Goal: Task Accomplishment & Management: Use online tool/utility

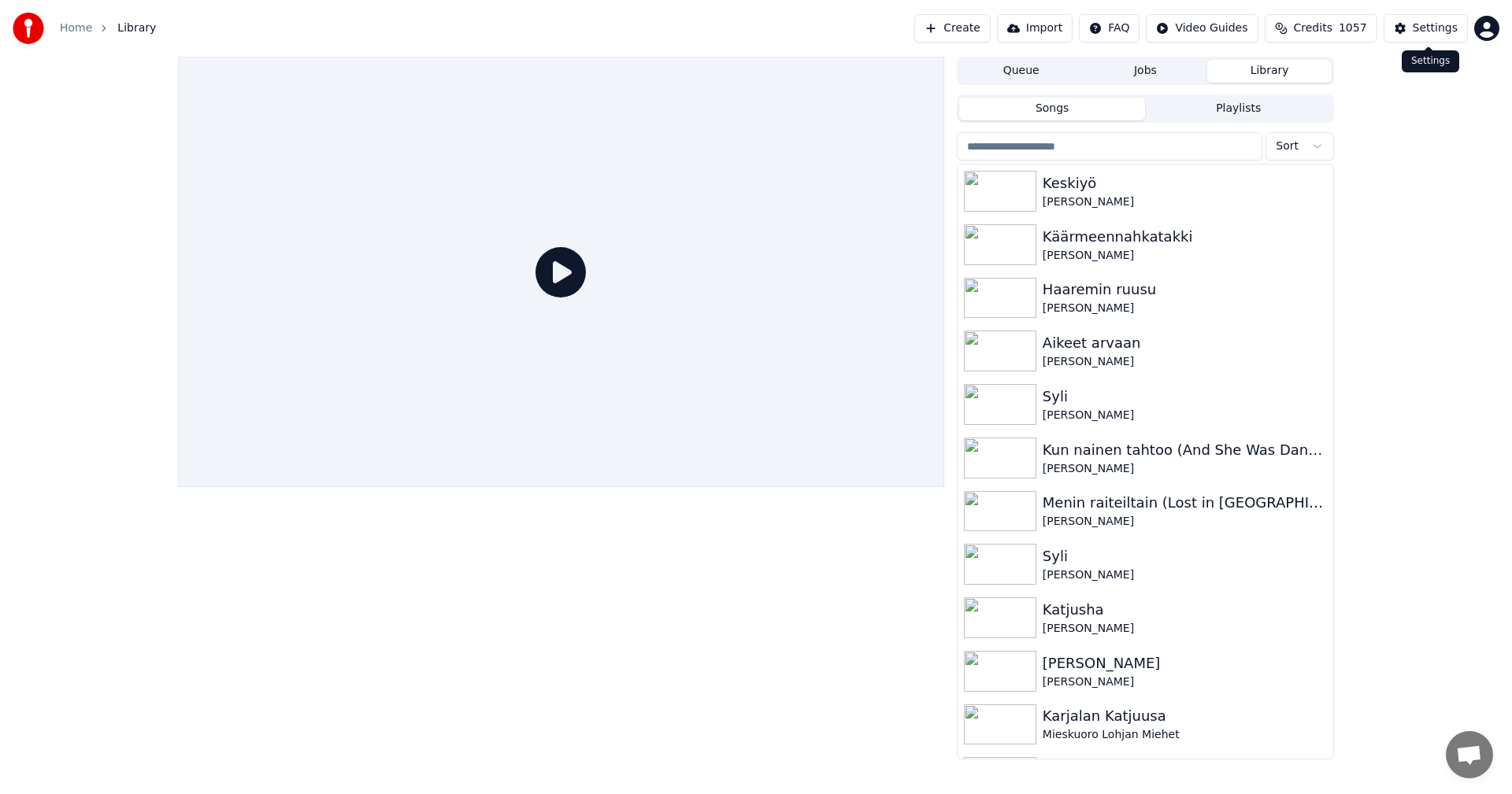
click at [1447, 21] on div "Settings" at bounding box center [1434, 29] width 45 height 16
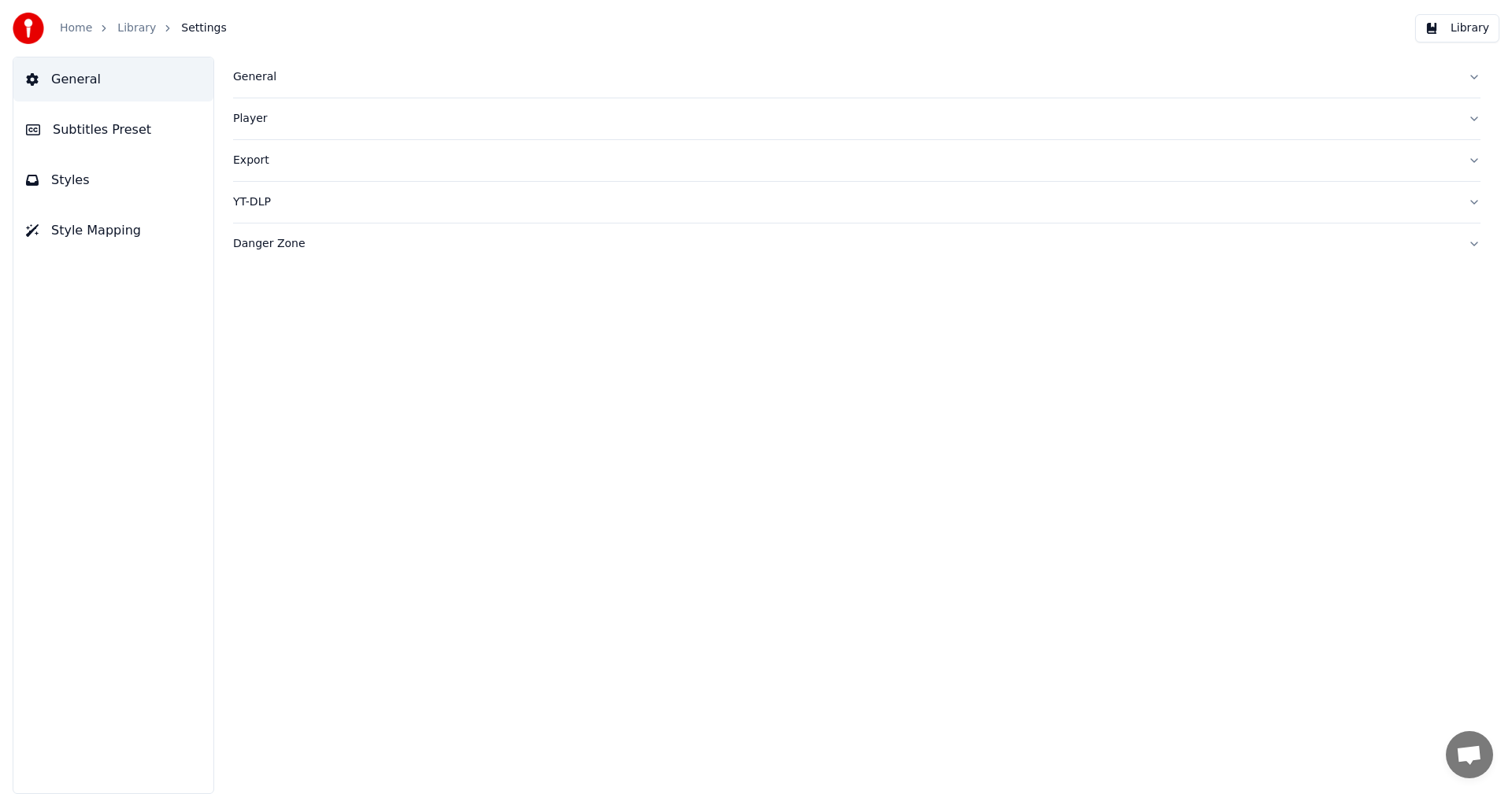
click at [259, 82] on div "General" at bounding box center [843, 78] width 1222 height 16
click at [544, 298] on div "MDX-23C" at bounding box center [856, 312] width 1248 height 29
click at [82, 29] on link "Home" at bounding box center [76, 29] width 32 height 16
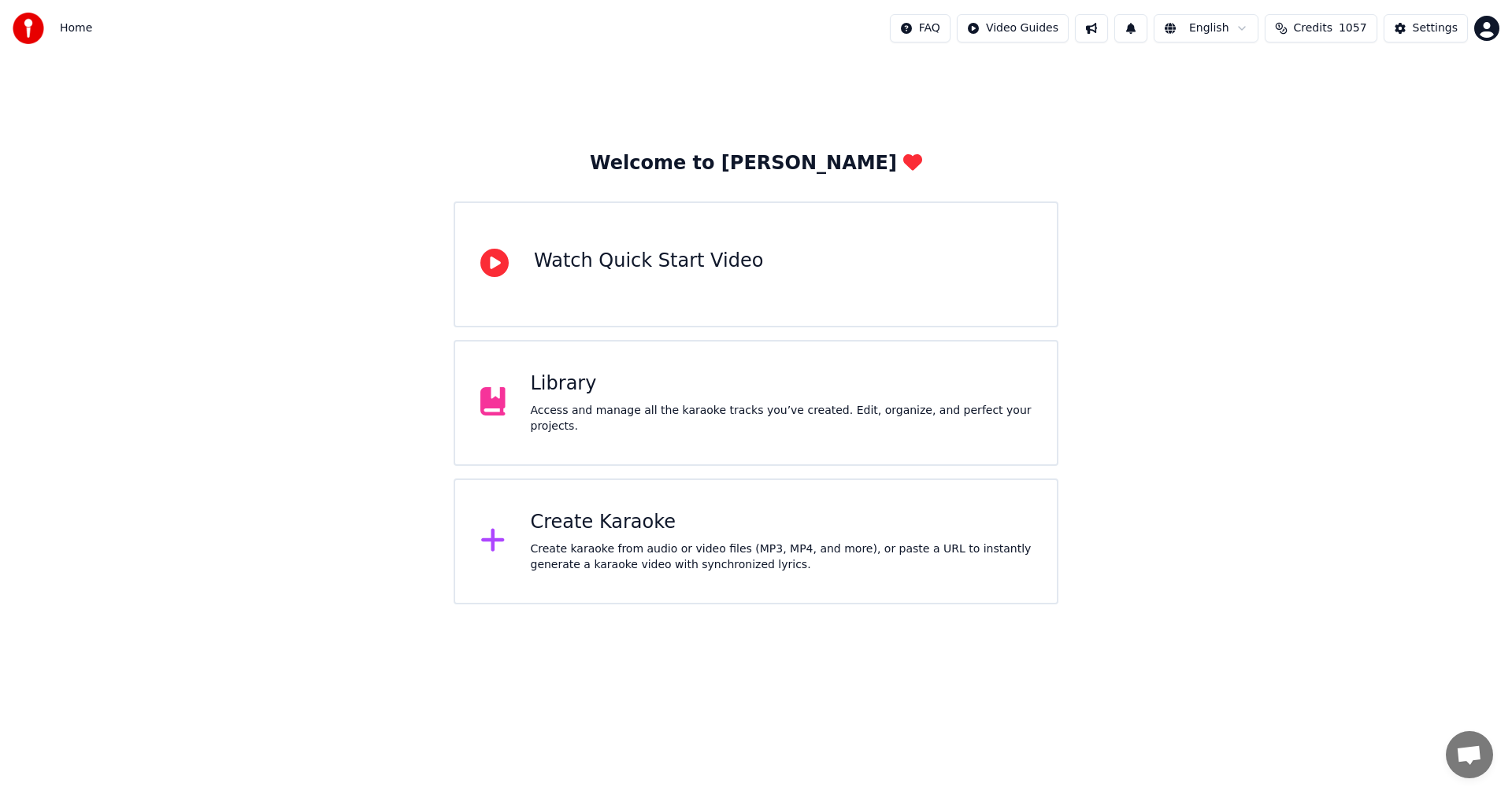
click at [599, 533] on div "Create Karaoke" at bounding box center [781, 522] width 502 height 25
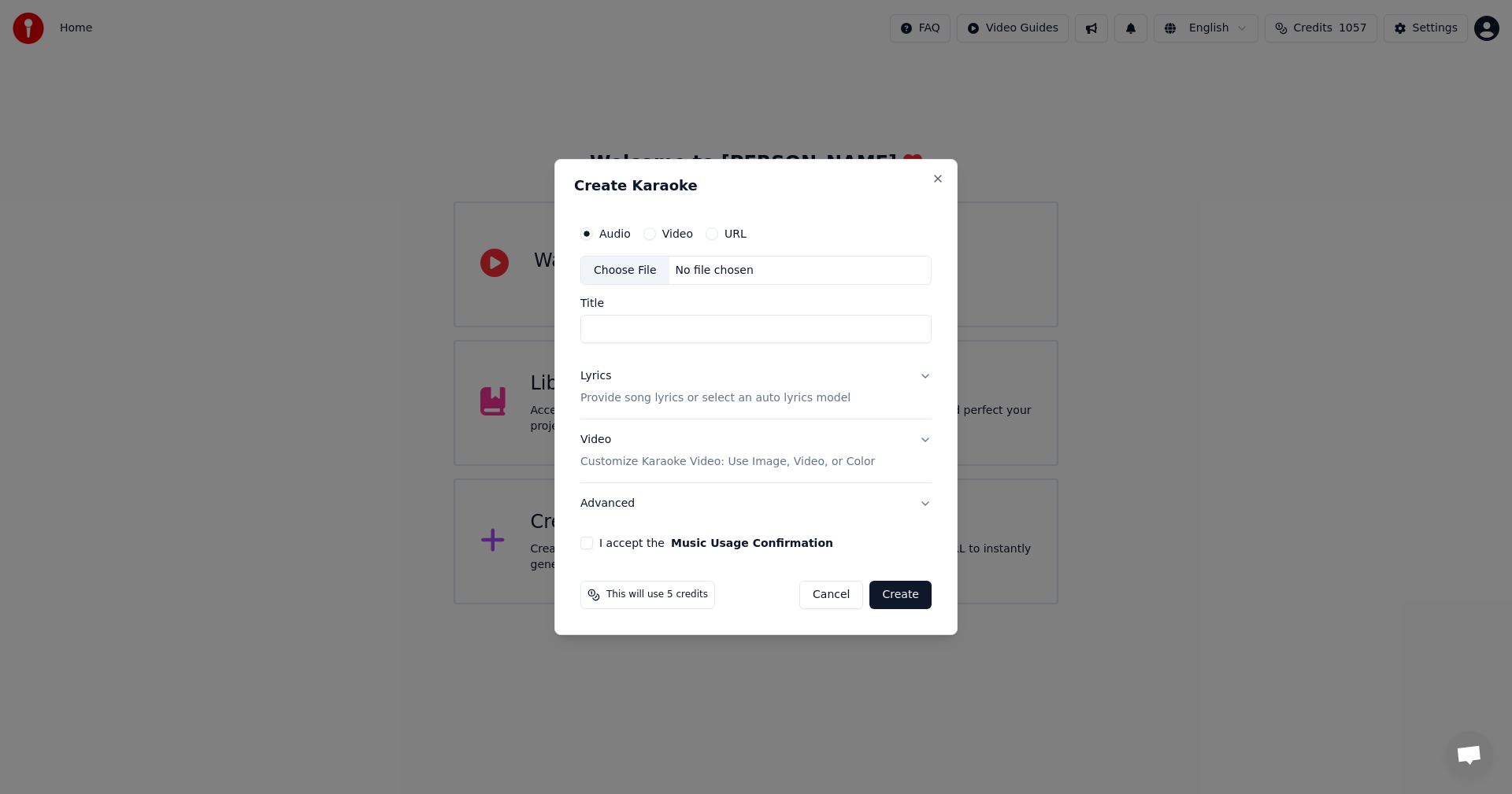
click at [625, 281] on div "Choose File" at bounding box center [625, 270] width 88 height 29
type input "**********"
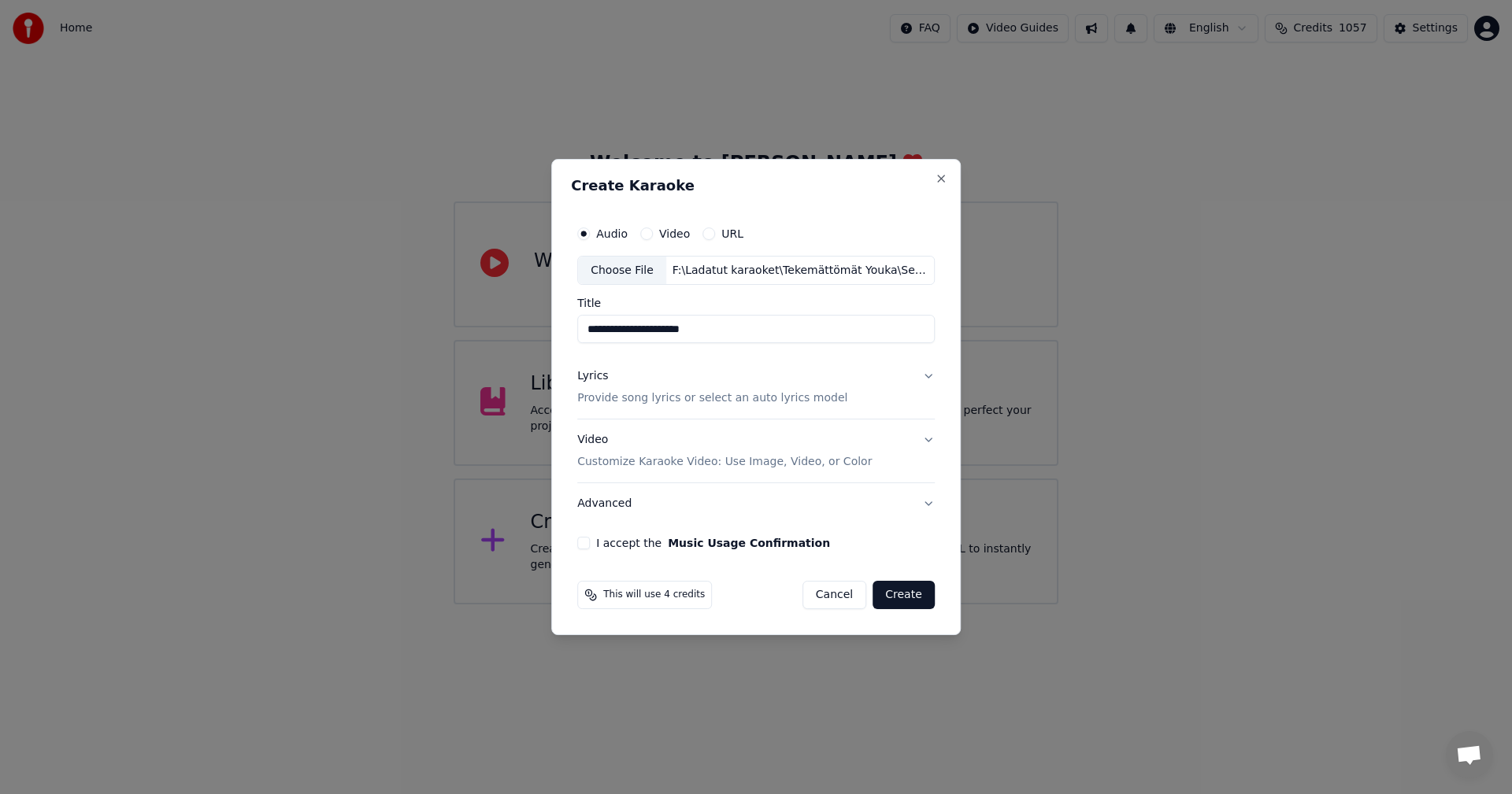
click at [923, 381] on button "Lyrics Provide song lyrics or select an auto lyrics model" at bounding box center [756, 388] width 358 height 63
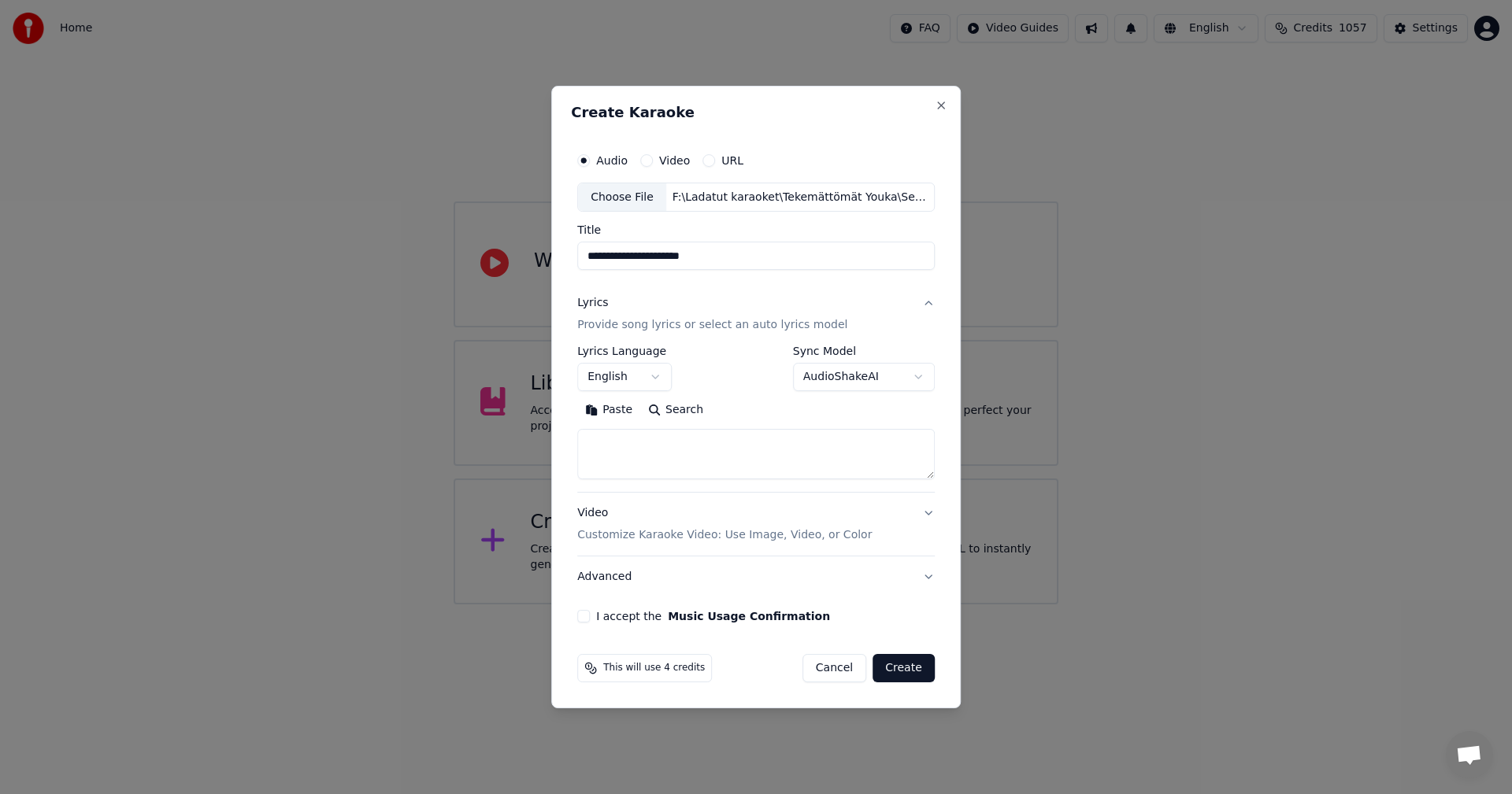
click at [612, 413] on button "Paste" at bounding box center [608, 410] width 63 height 25
click at [650, 381] on body "**********" at bounding box center [756, 302] width 1512 height 604
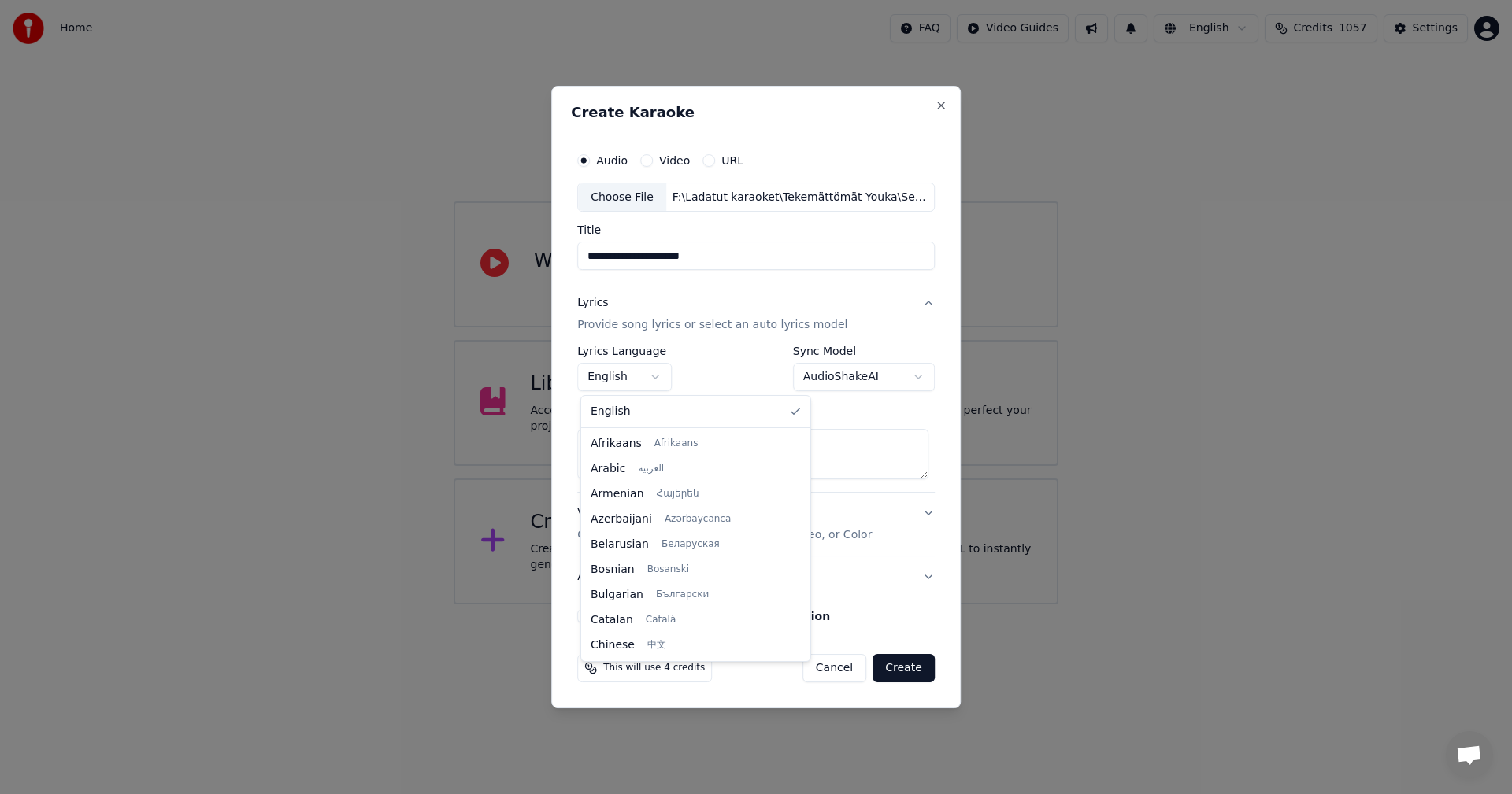
scroll to position [251, 0]
type textarea "**********"
select select "**"
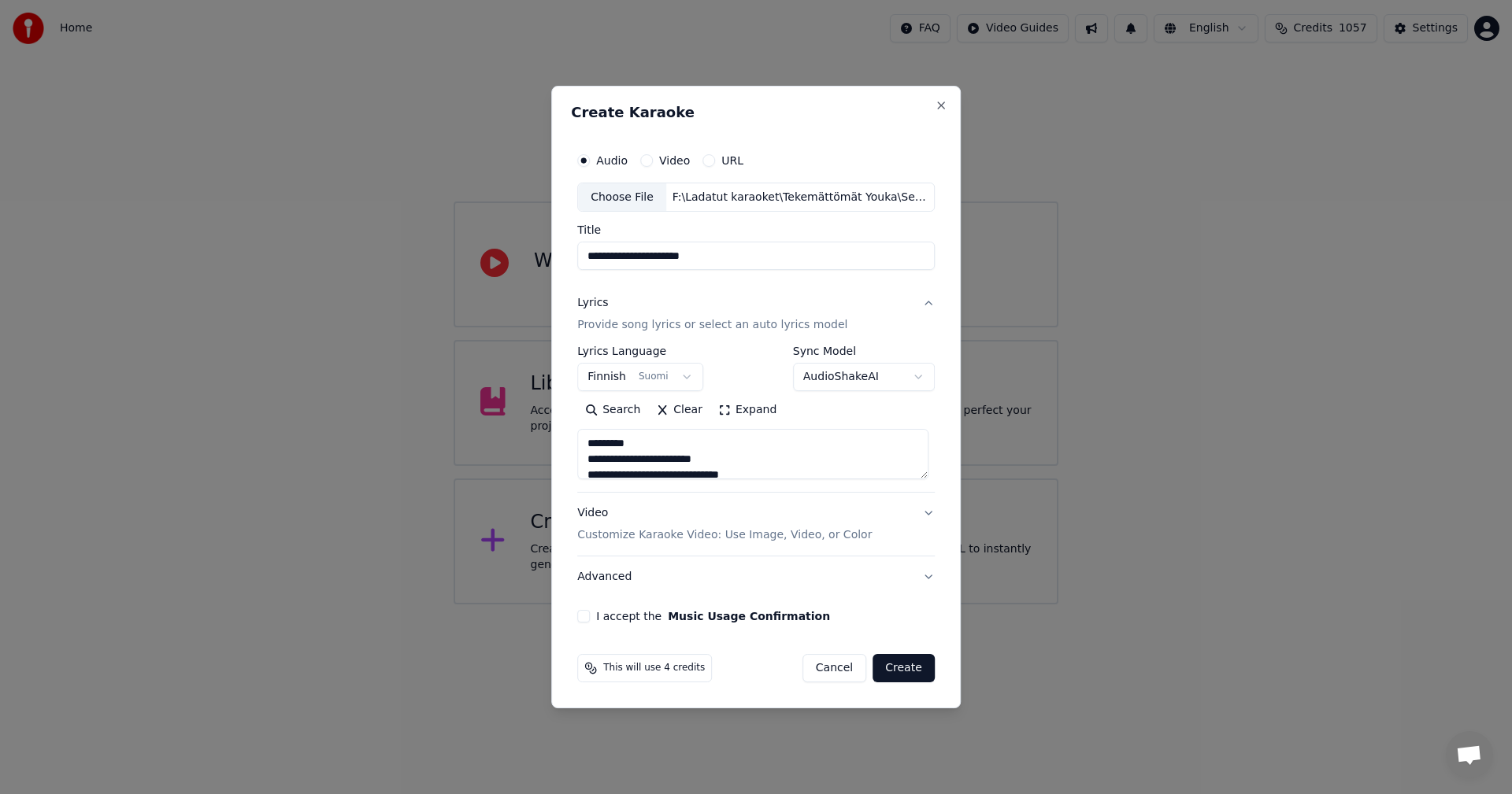
click at [588, 619] on button "I accept the Music Usage Confirmation" at bounding box center [584, 616] width 13 height 13
click at [909, 669] on button "Create" at bounding box center [904, 668] width 63 height 29
type textarea "**********"
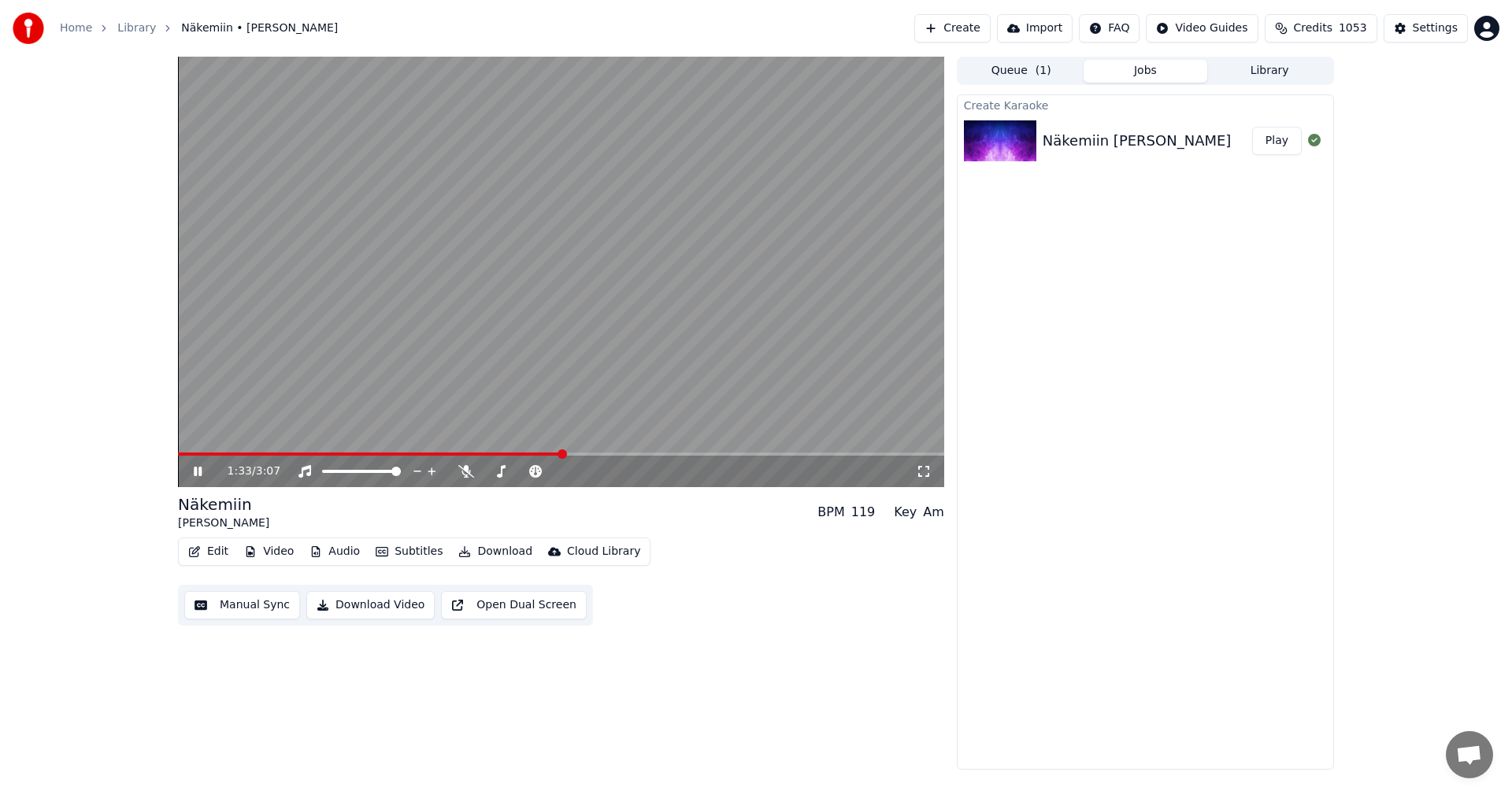
click at [196, 467] on icon at bounding box center [209, 471] width 37 height 13
click at [284, 554] on button "Video" at bounding box center [268, 552] width 63 height 22
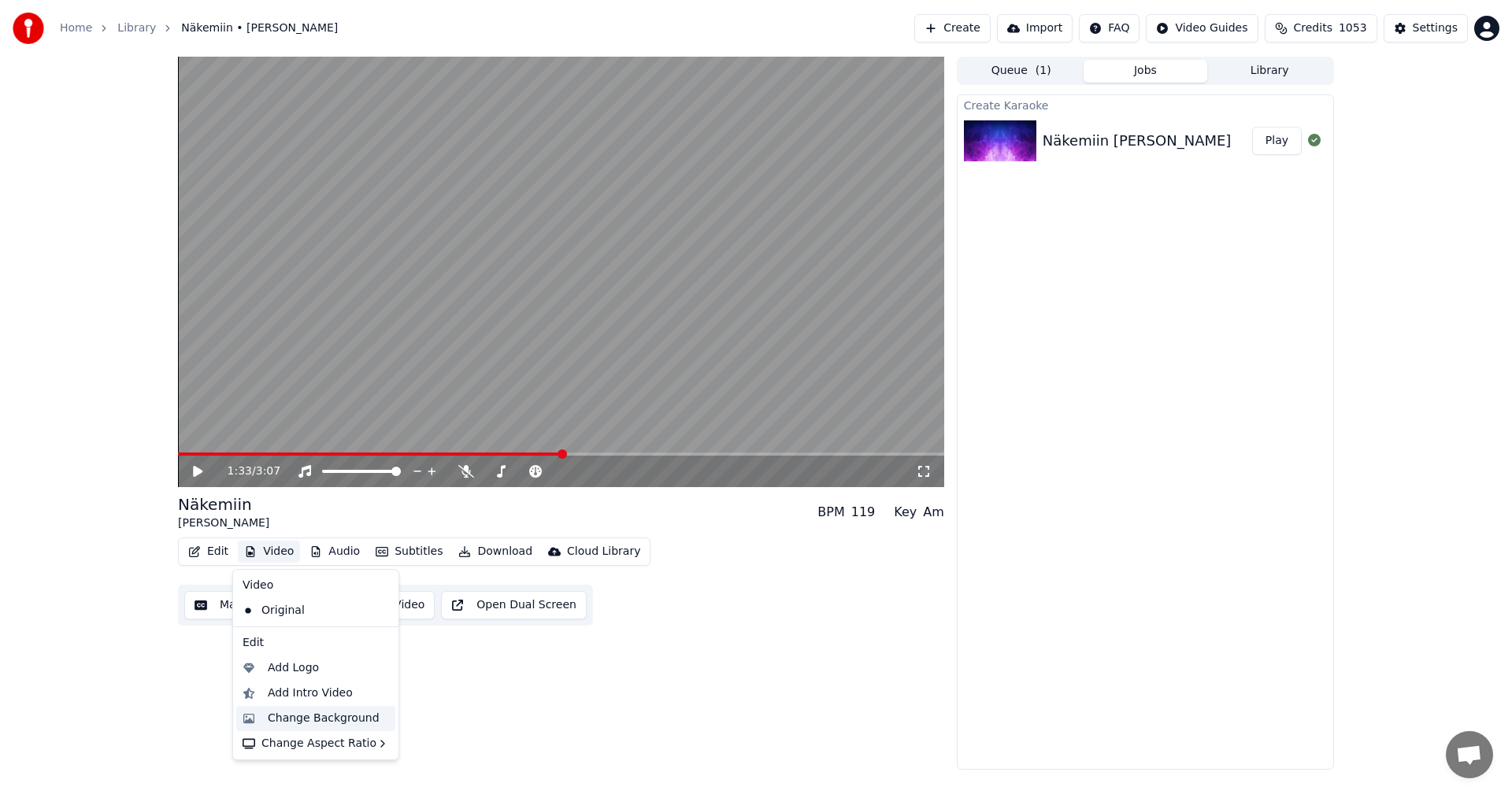
click at [291, 717] on div "Change Background" at bounding box center [323, 718] width 111 height 16
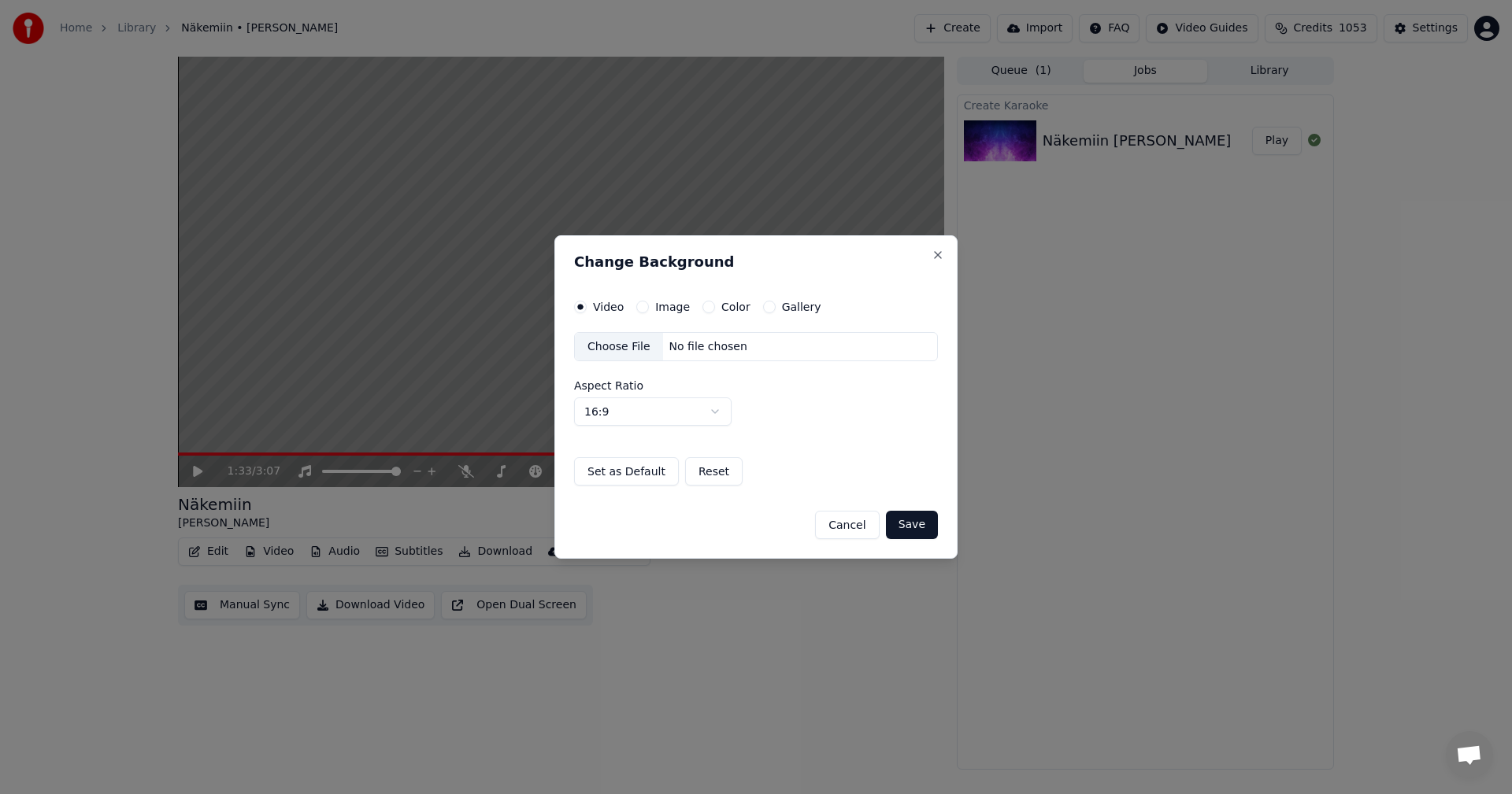
click at [641, 306] on button "Image" at bounding box center [642, 307] width 13 height 13
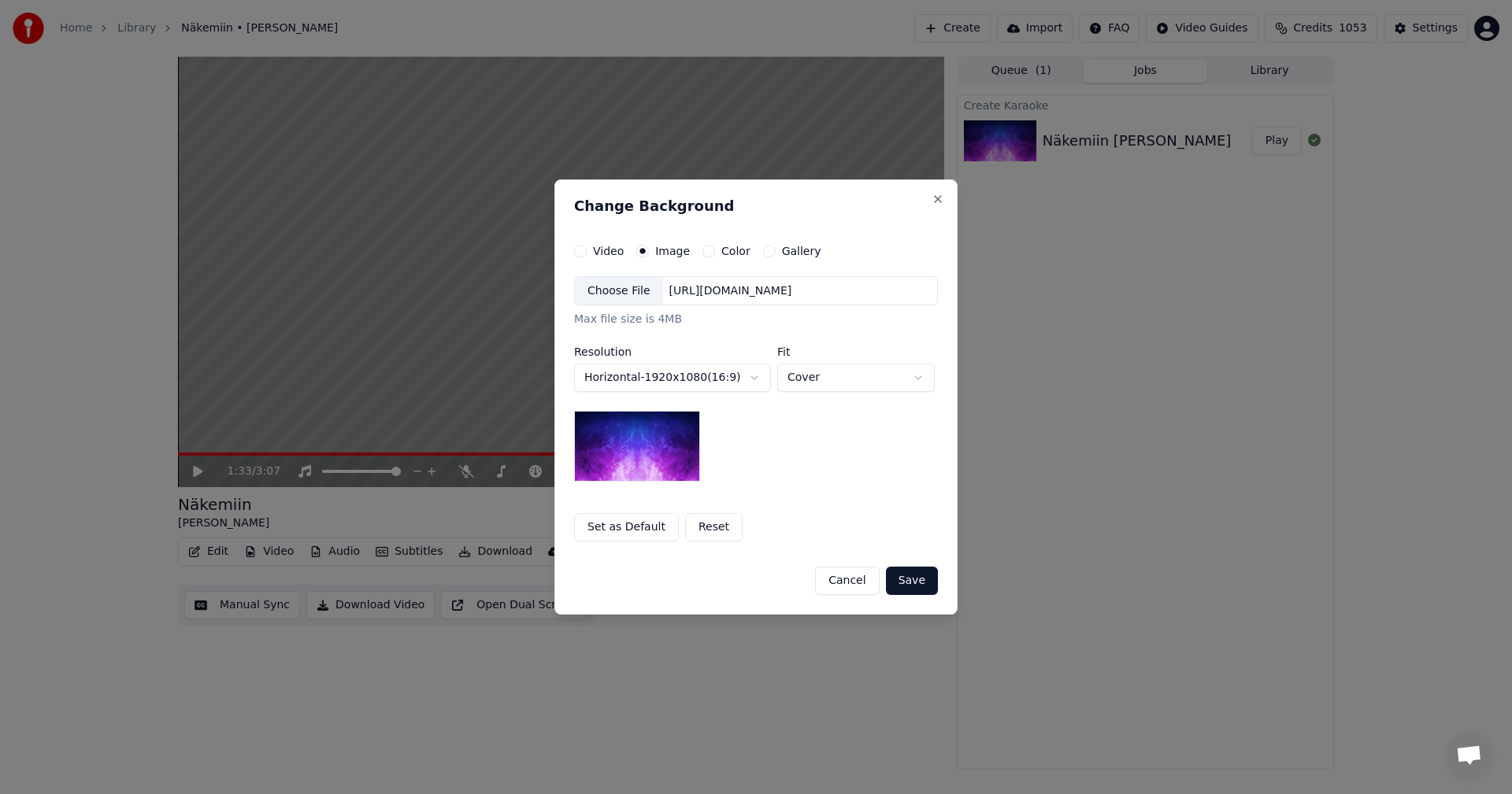
click at [630, 293] on div "Choose File" at bounding box center [618, 291] width 88 height 29
click at [906, 584] on button "Save" at bounding box center [912, 580] width 52 height 29
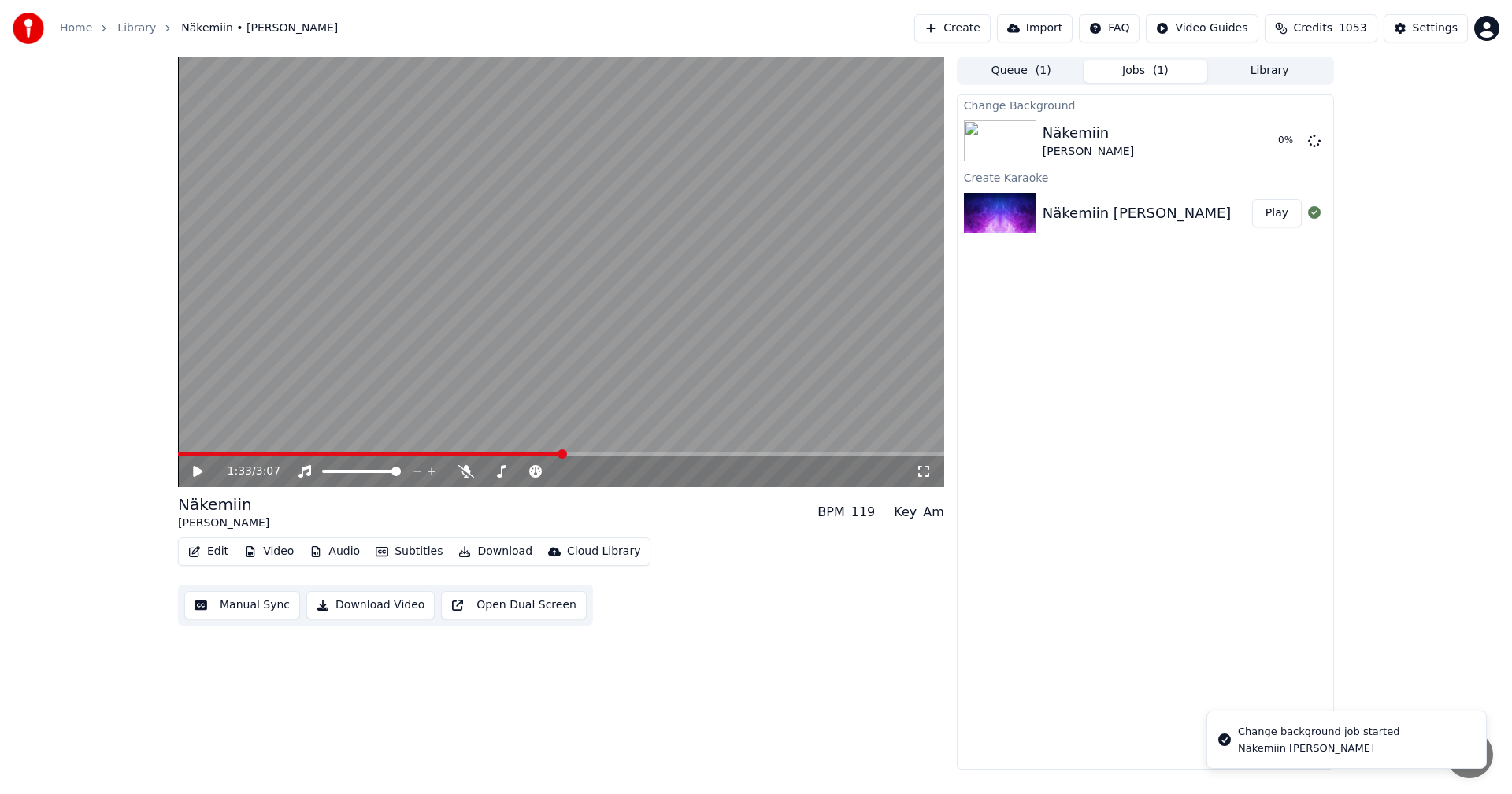
click at [210, 555] on button "Edit" at bounding box center [208, 552] width 53 height 22
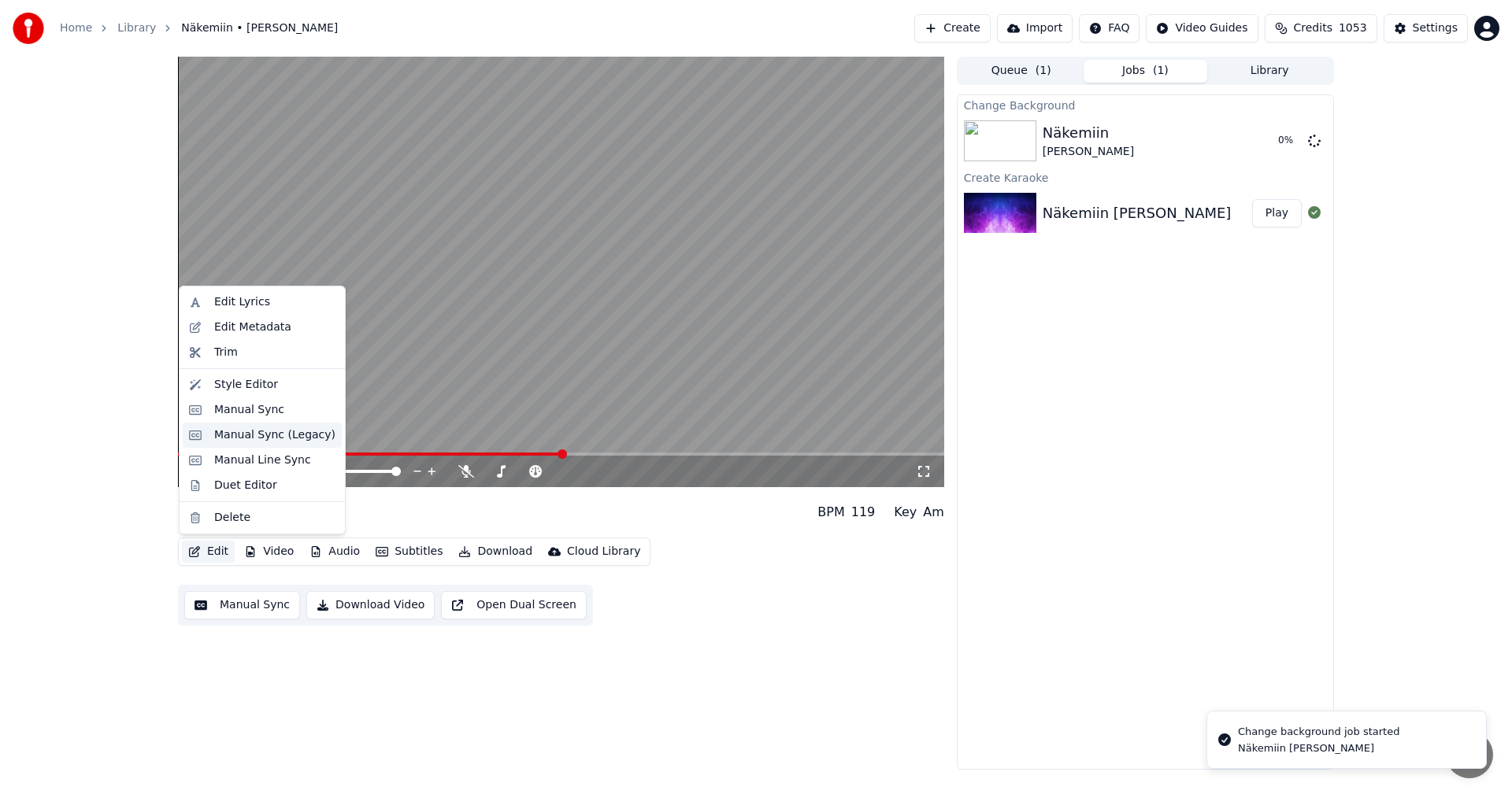
click at [259, 436] on div "Manual Sync (Legacy)" at bounding box center [274, 435] width 121 height 16
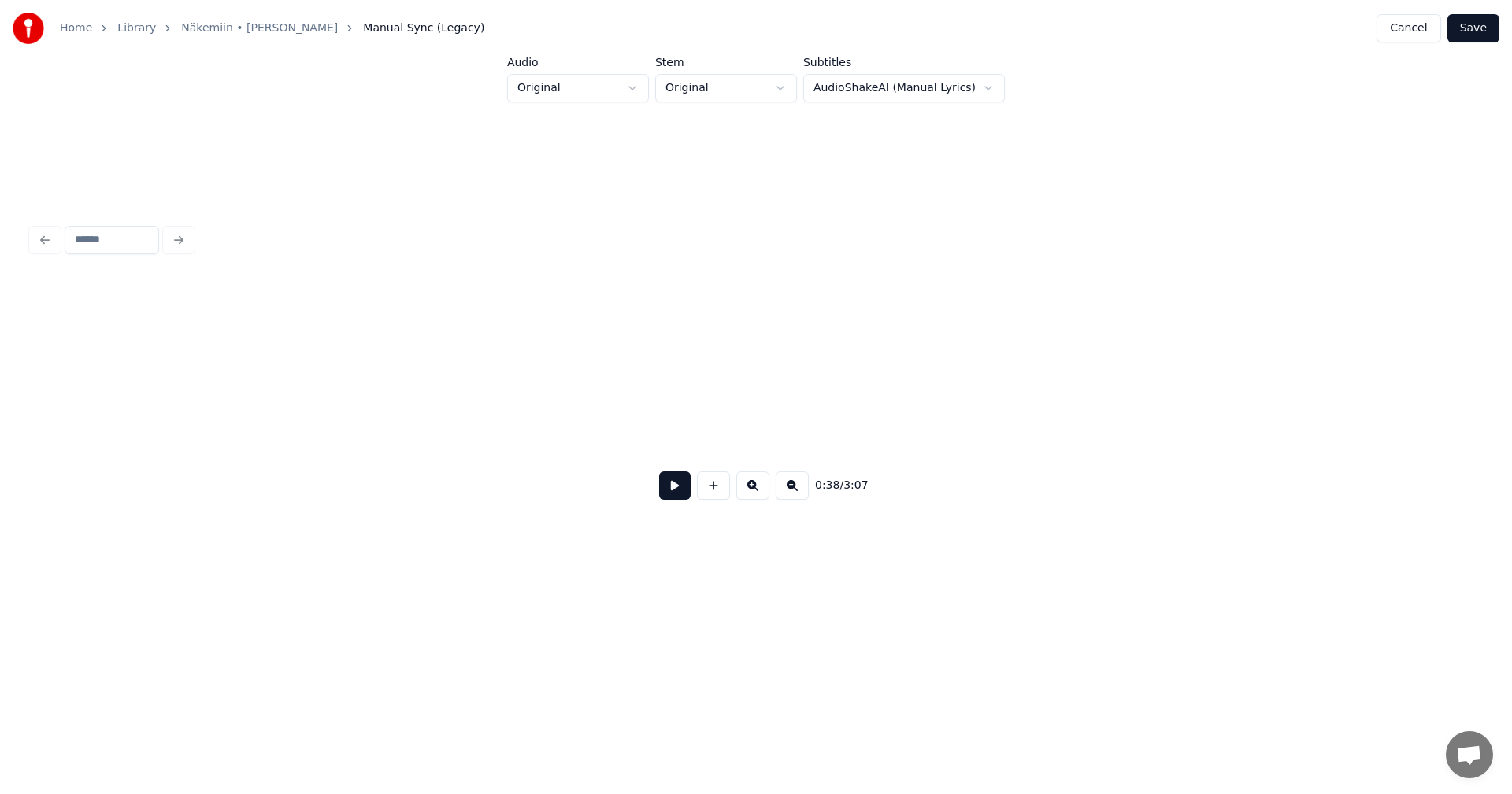
scroll to position [0, 10578]
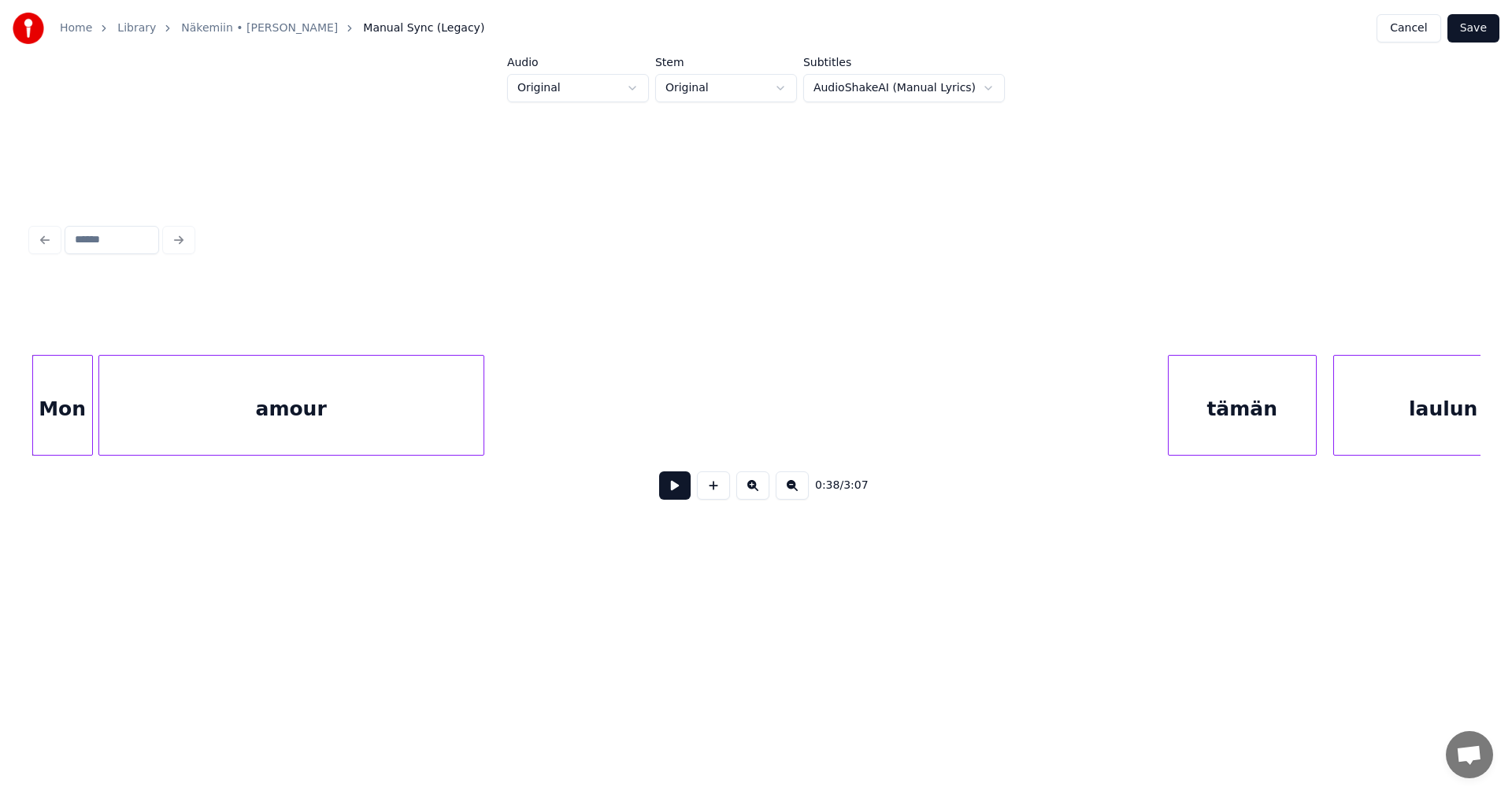
click at [679, 498] on button at bounding box center [675, 486] width 32 height 29
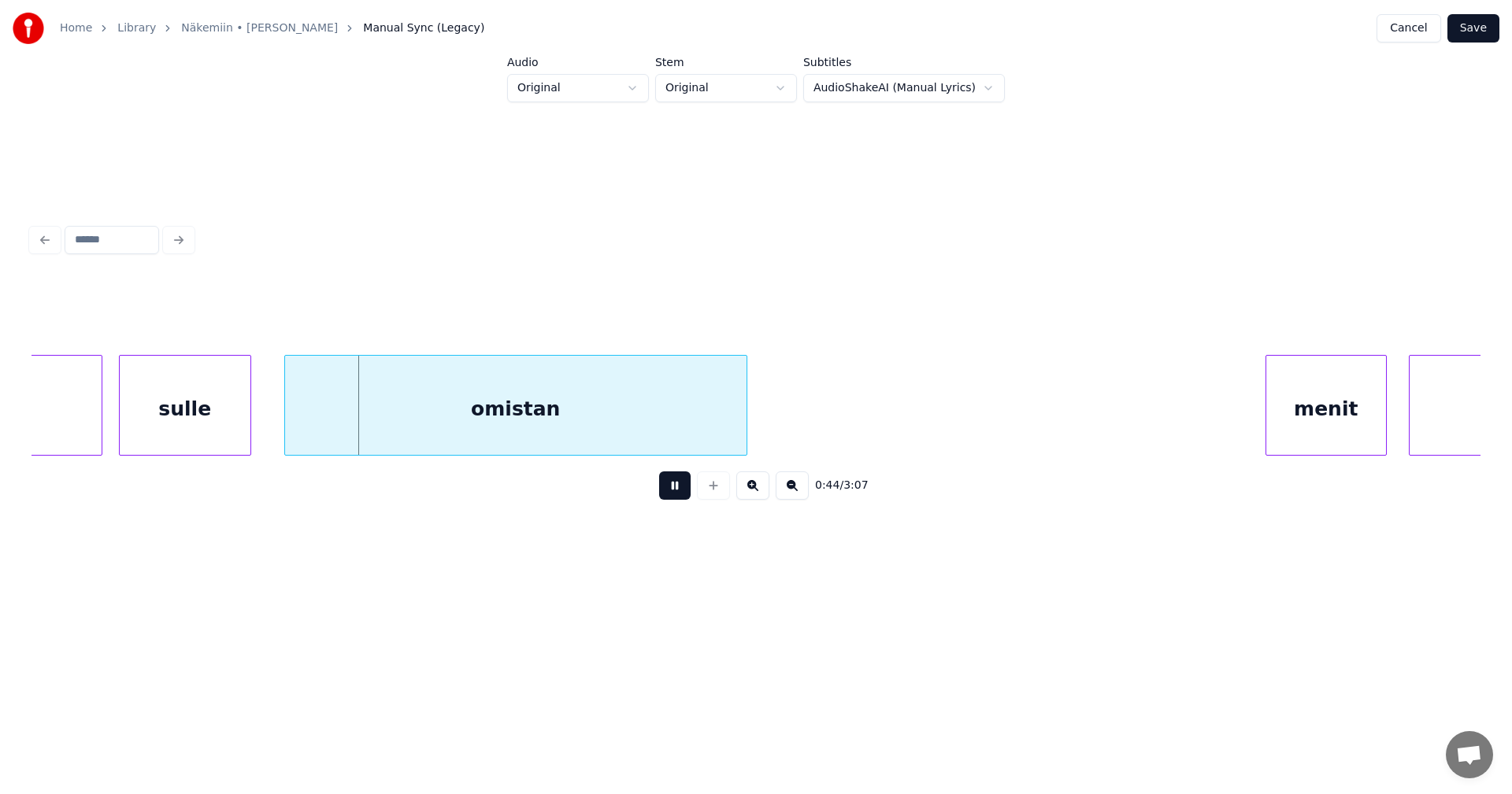
drag, startPoint x: 680, startPoint y: 493, endPoint x: 466, endPoint y: 510, distance: 214.7
click at [675, 491] on button at bounding box center [675, 486] width 32 height 29
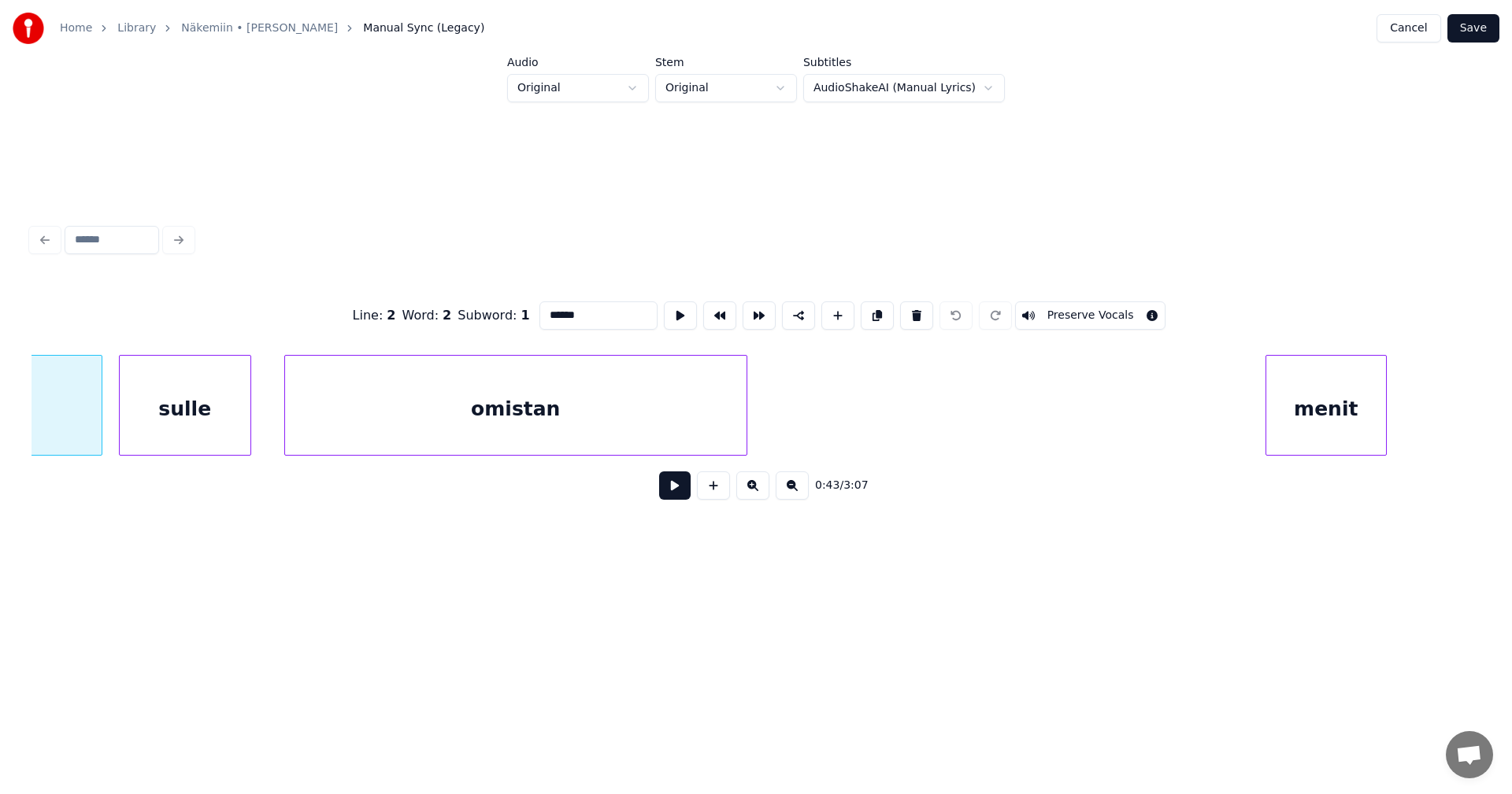
scroll to position [0, 11880]
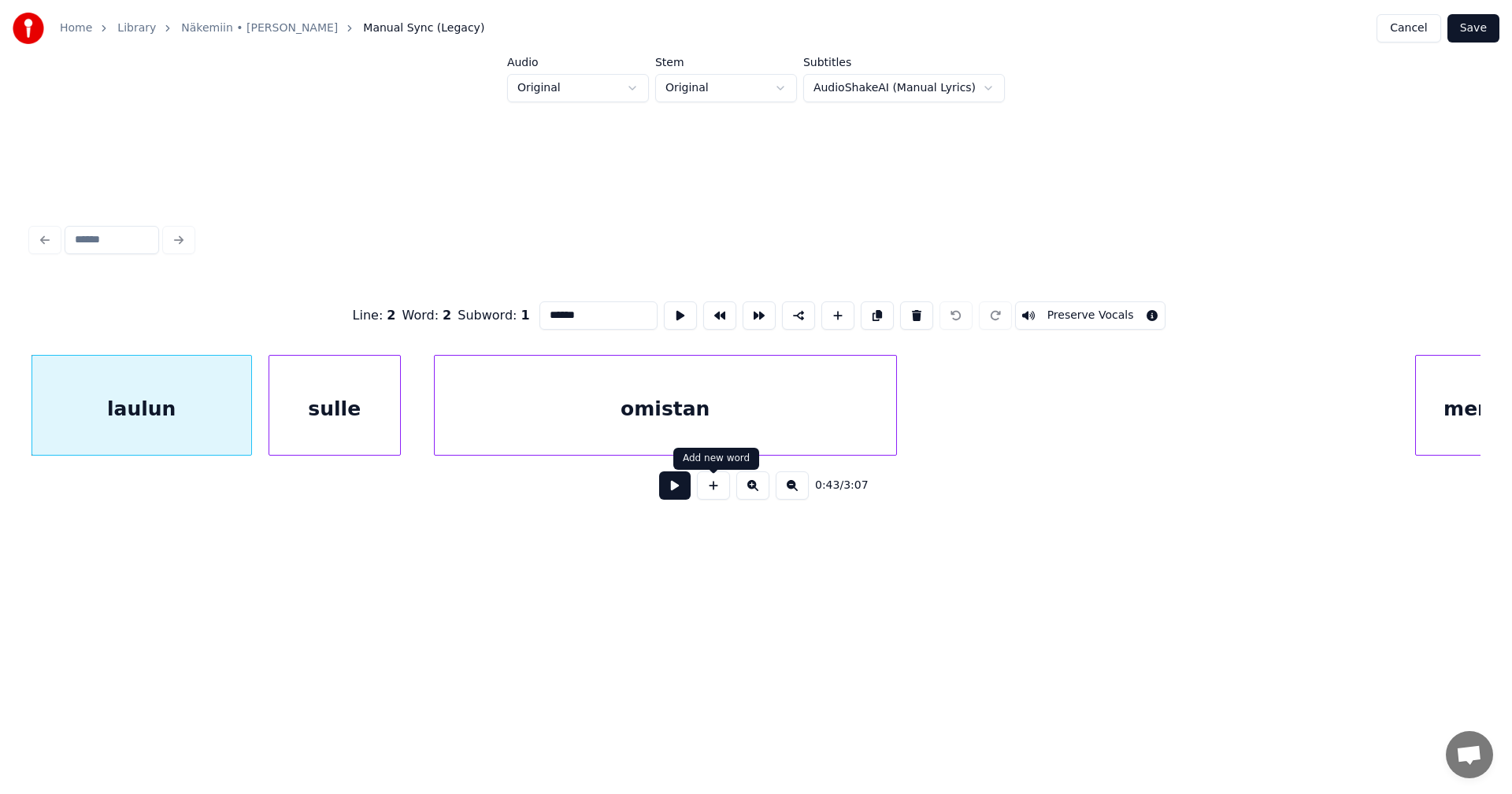
click at [683, 488] on button at bounding box center [675, 486] width 32 height 29
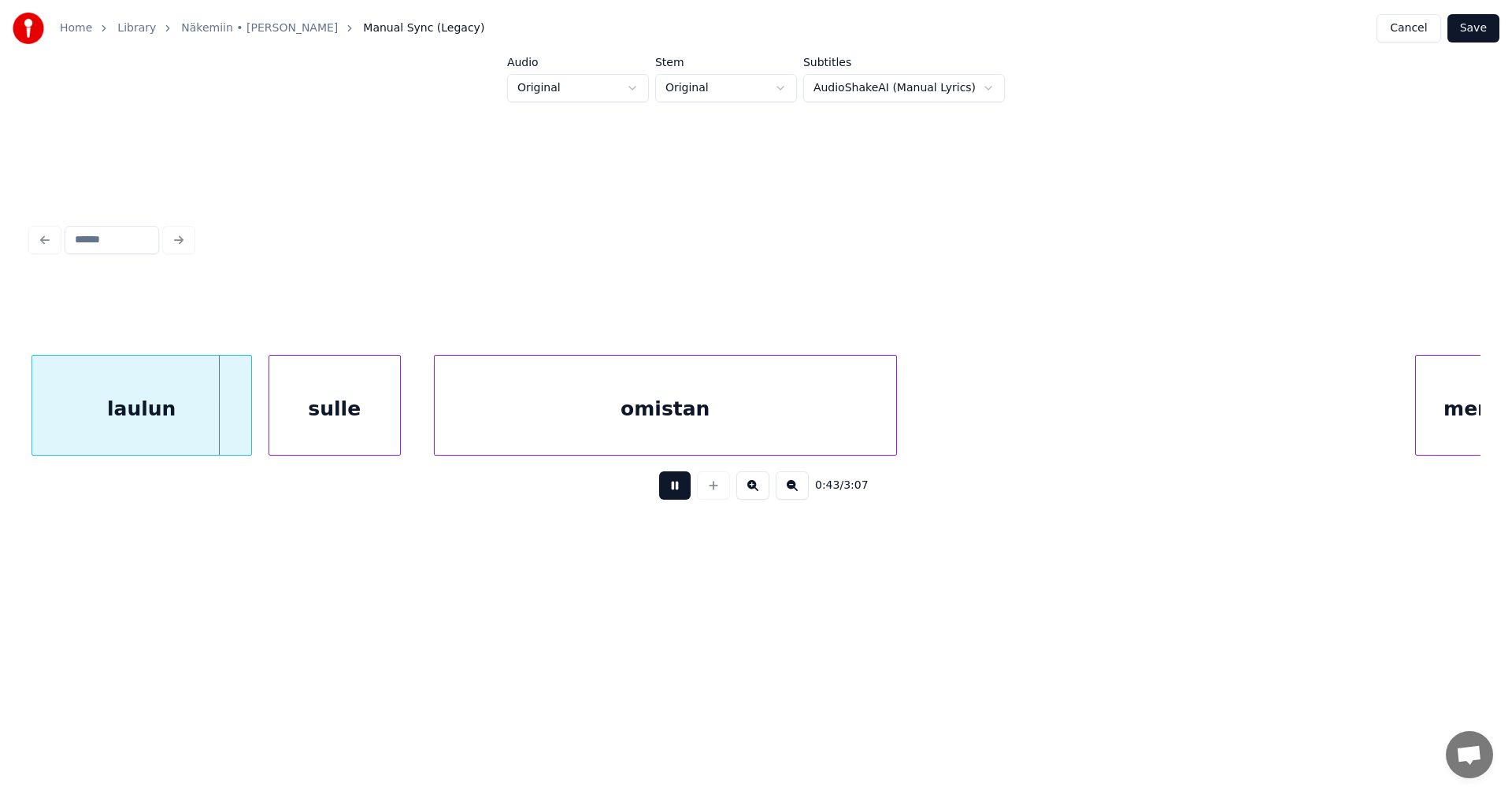
click at [684, 486] on button at bounding box center [675, 486] width 32 height 29
click at [243, 418] on div at bounding box center [241, 405] width 5 height 99
click at [303, 433] on div "sulle" at bounding box center [323, 409] width 130 height 107
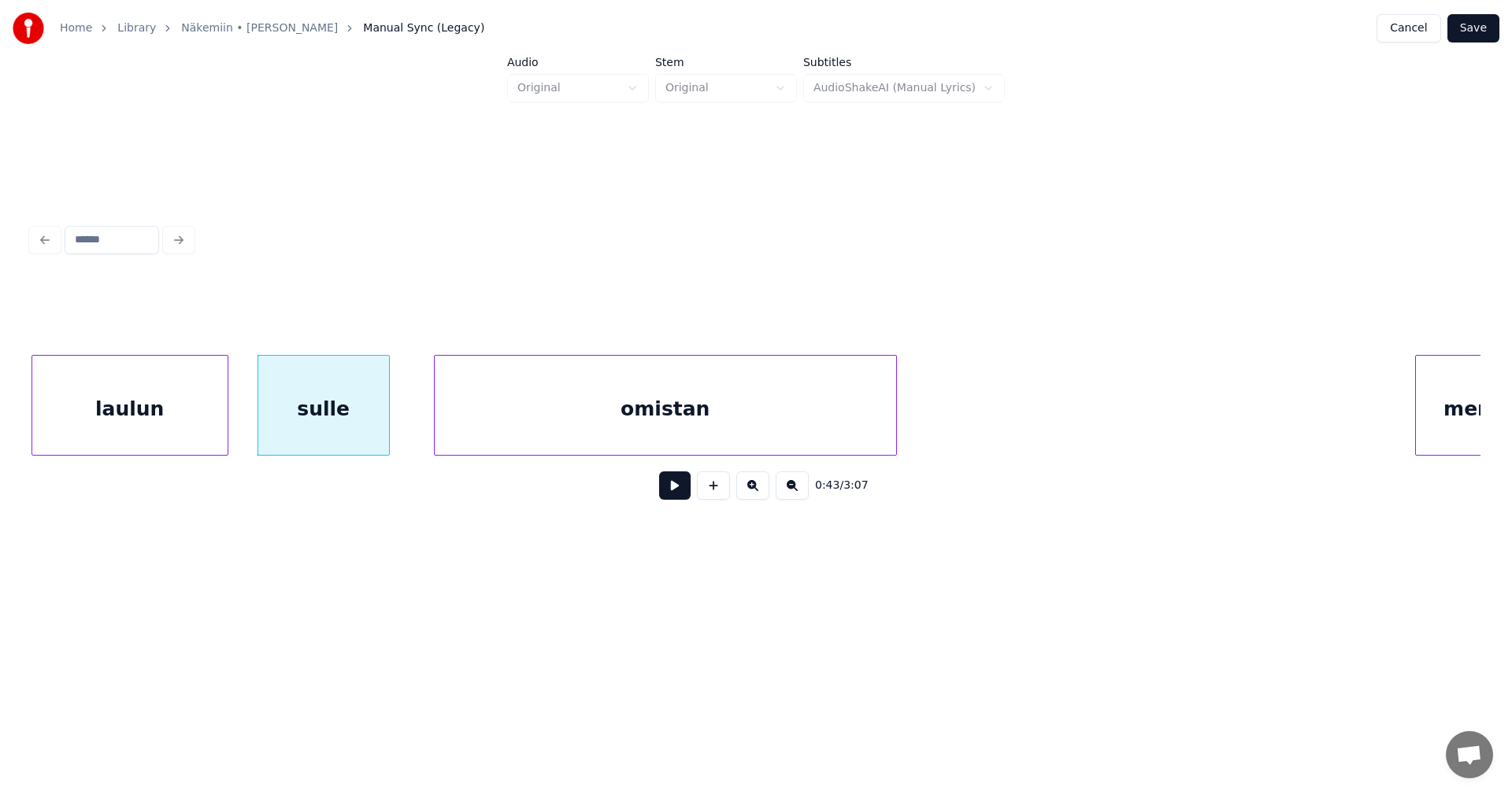
click at [225, 418] on div at bounding box center [225, 405] width 5 height 99
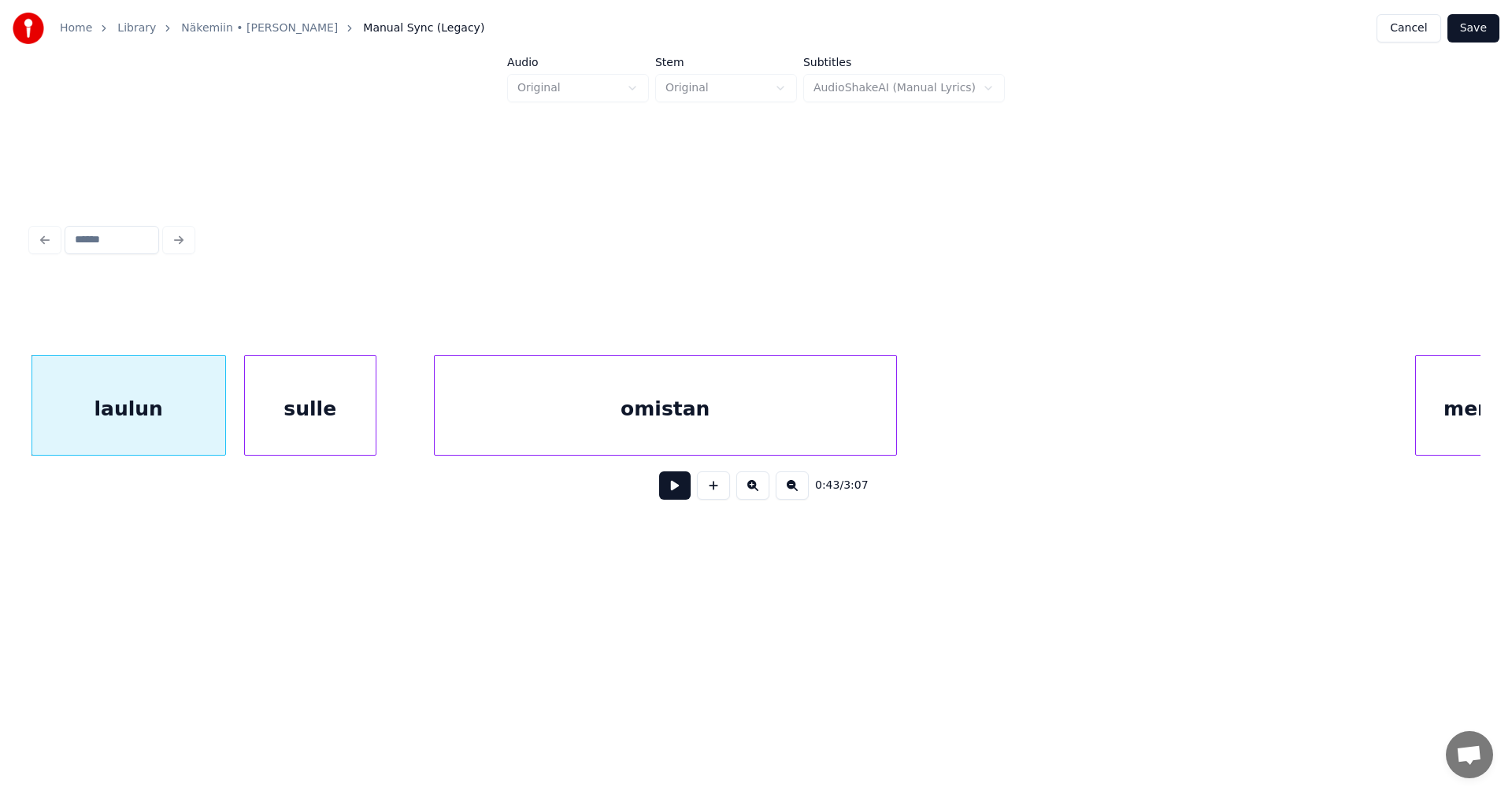
click at [332, 430] on div "sulle" at bounding box center [309, 409] width 130 height 107
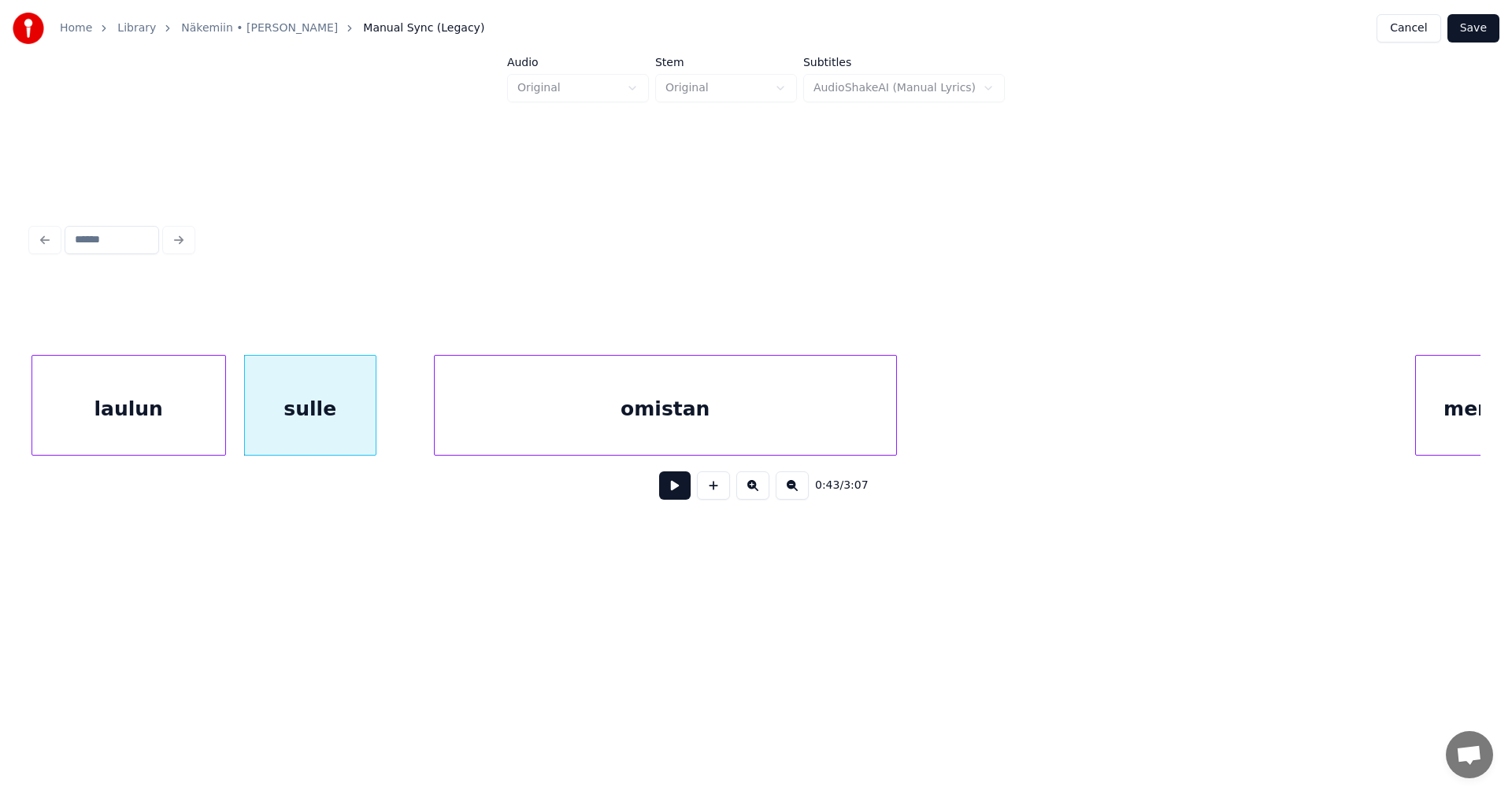
click at [680, 498] on button at bounding box center [675, 486] width 32 height 29
drag, startPoint x: 680, startPoint y: 496, endPoint x: 639, endPoint y: 479, distance: 44.4
click at [678, 492] on button at bounding box center [675, 486] width 32 height 29
click at [192, 418] on div "laulun" at bounding box center [128, 409] width 193 height 107
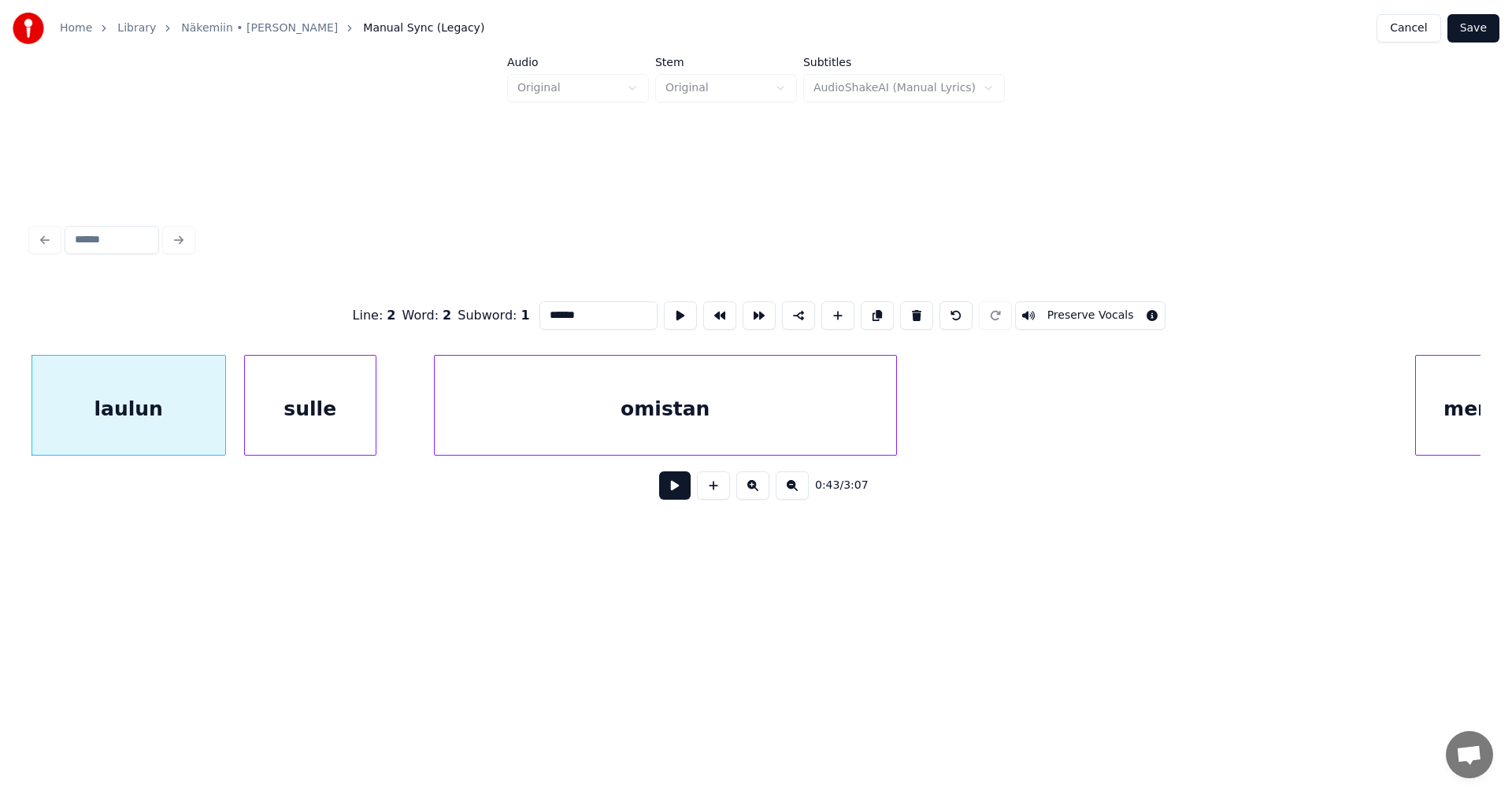
click at [669, 493] on button at bounding box center [675, 486] width 32 height 29
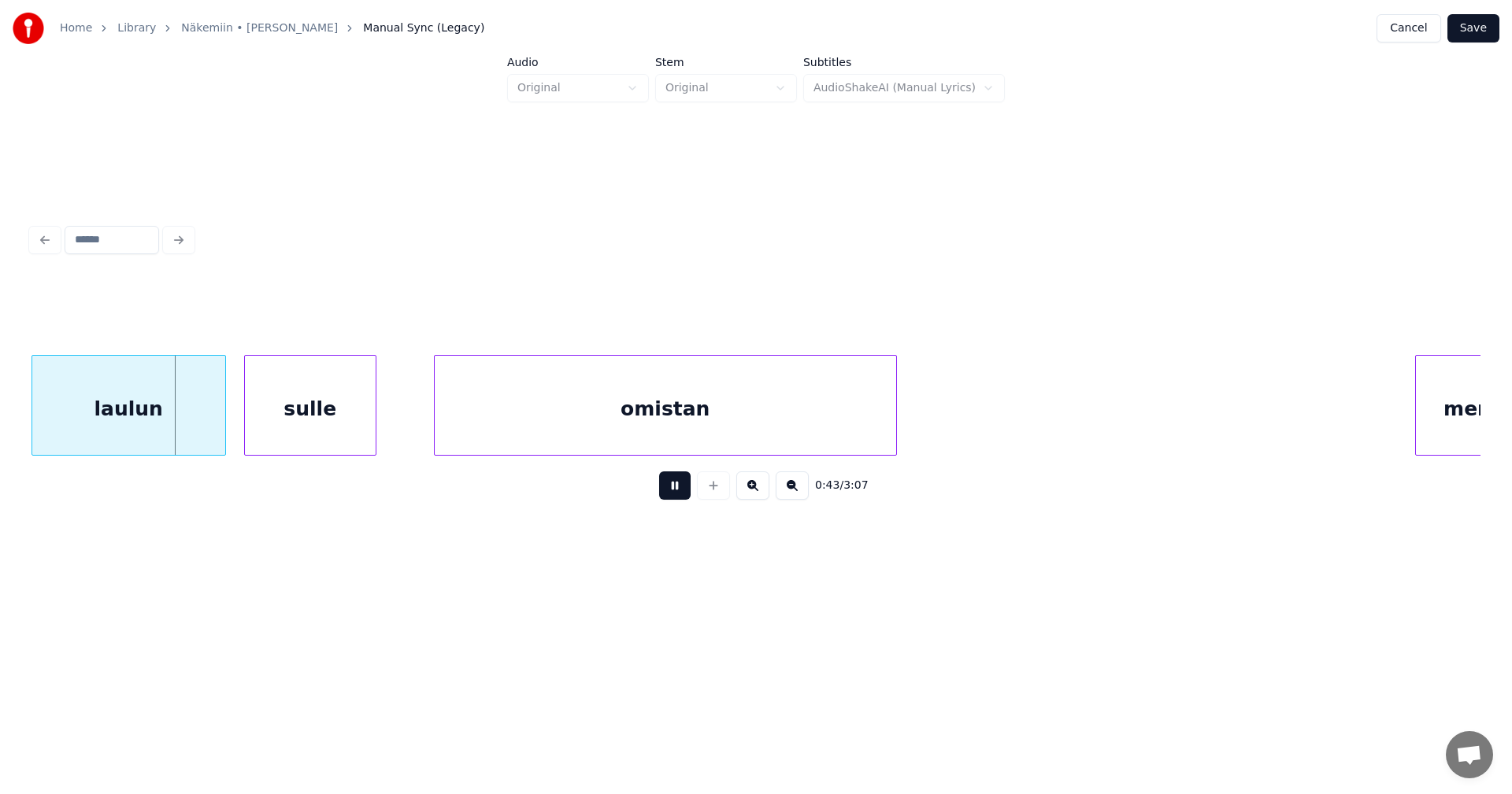
click at [671, 492] on button at bounding box center [675, 486] width 32 height 29
click at [787, 414] on div "omistan" at bounding box center [656, 409] width 461 height 107
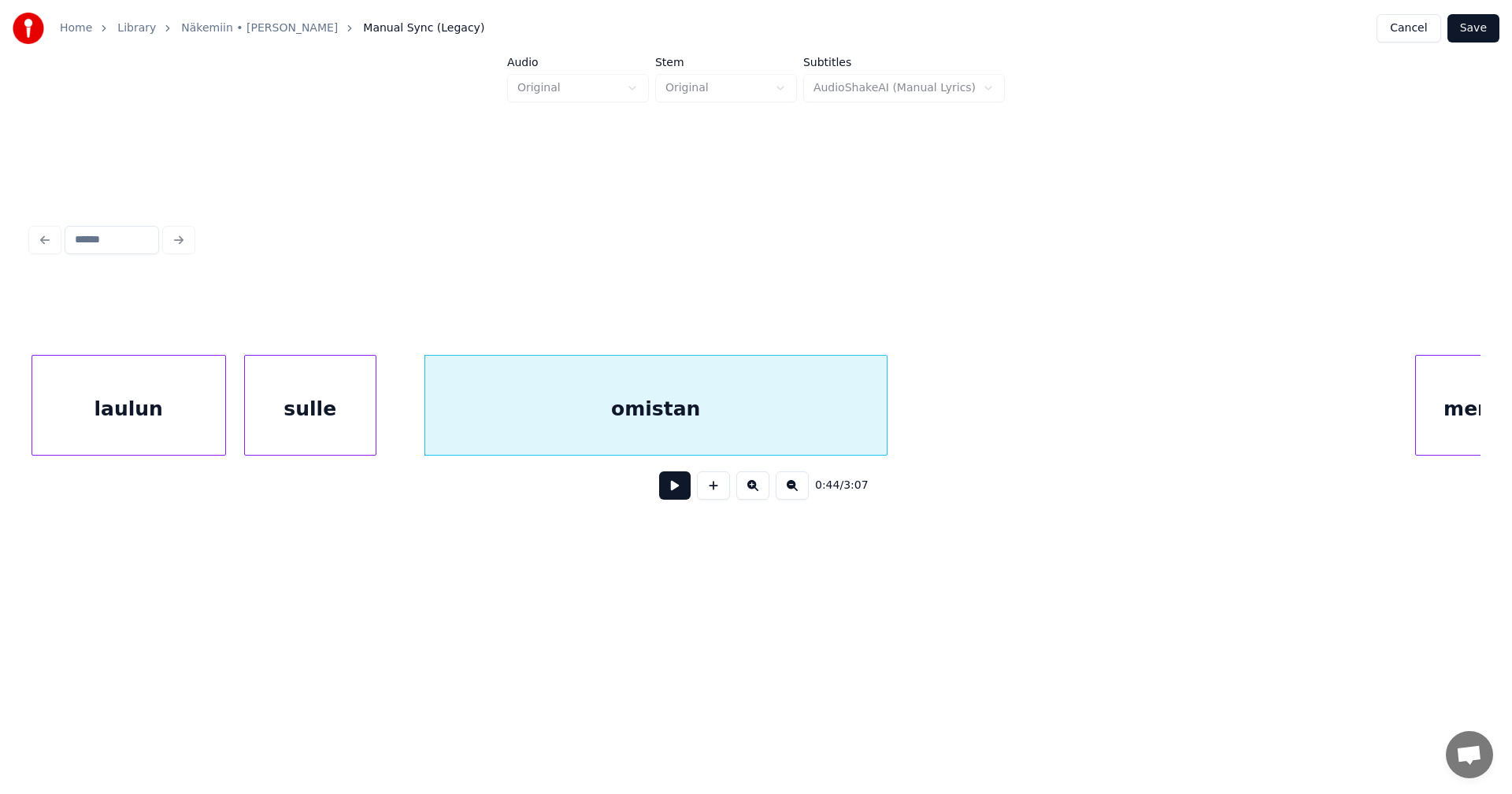
click at [1468, 25] on button "Save" at bounding box center [1473, 28] width 52 height 29
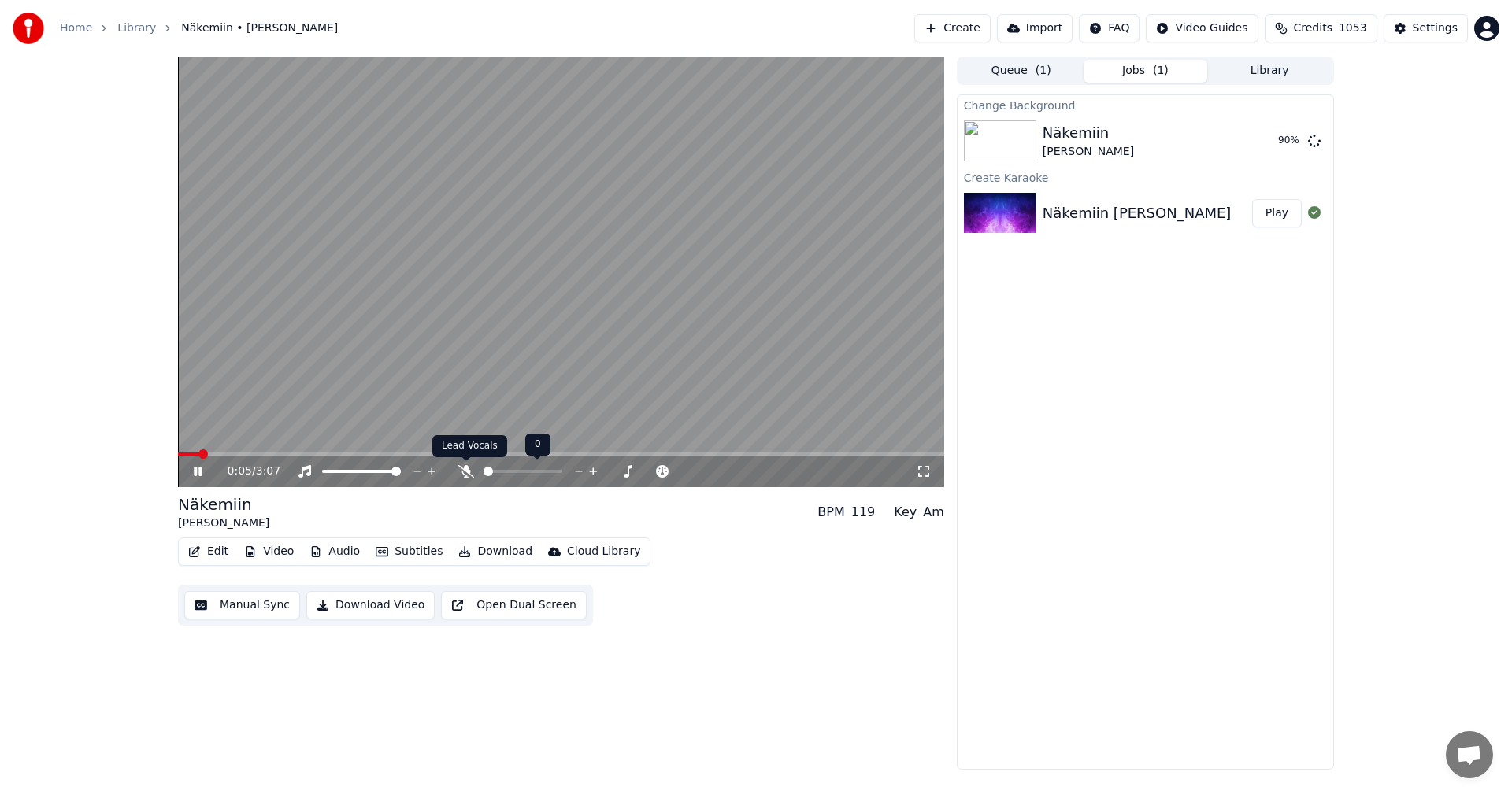
click at [463, 476] on icon at bounding box center [466, 471] width 16 height 13
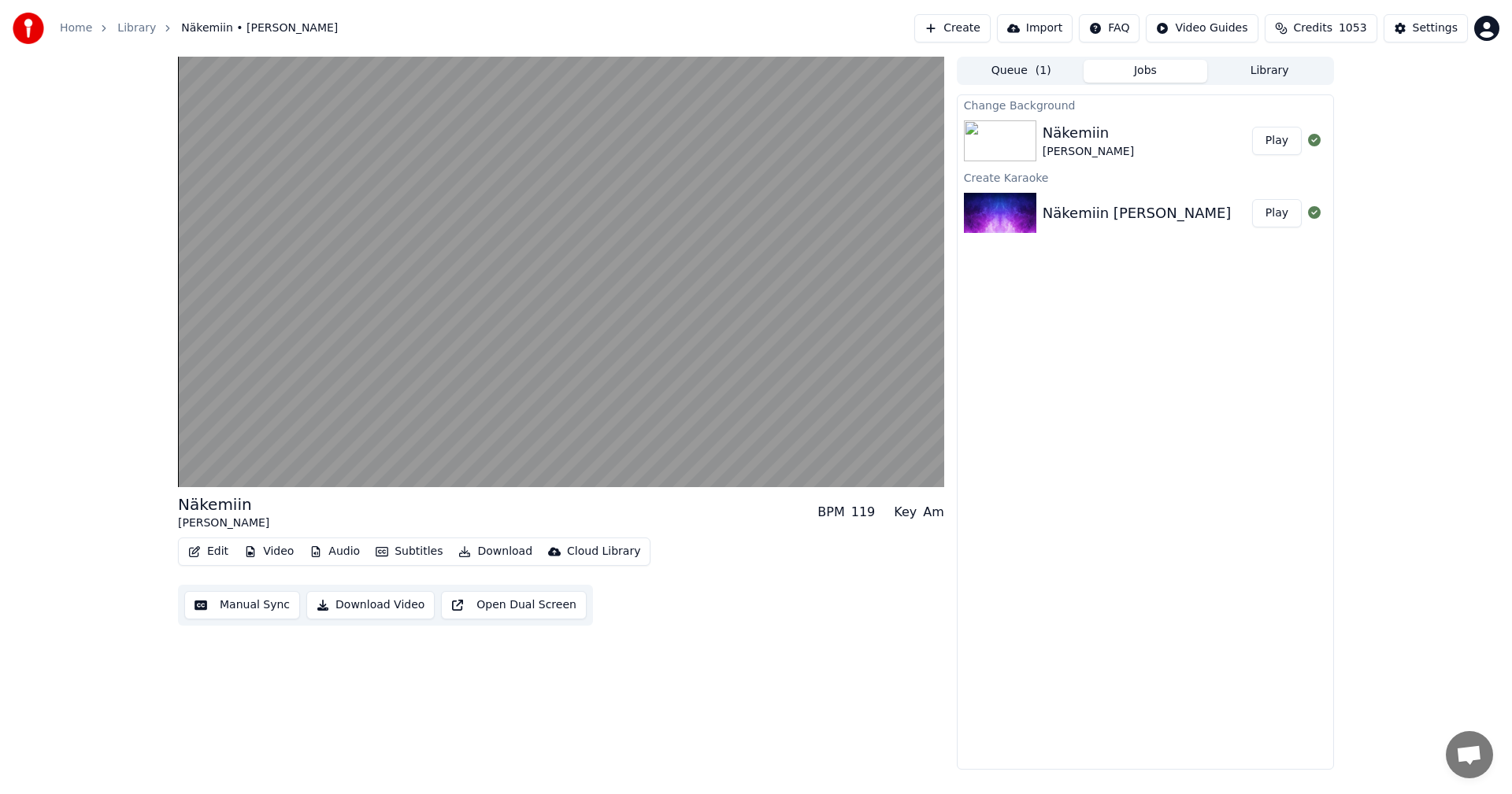
click at [1270, 145] on button "Play" at bounding box center [1277, 141] width 50 height 29
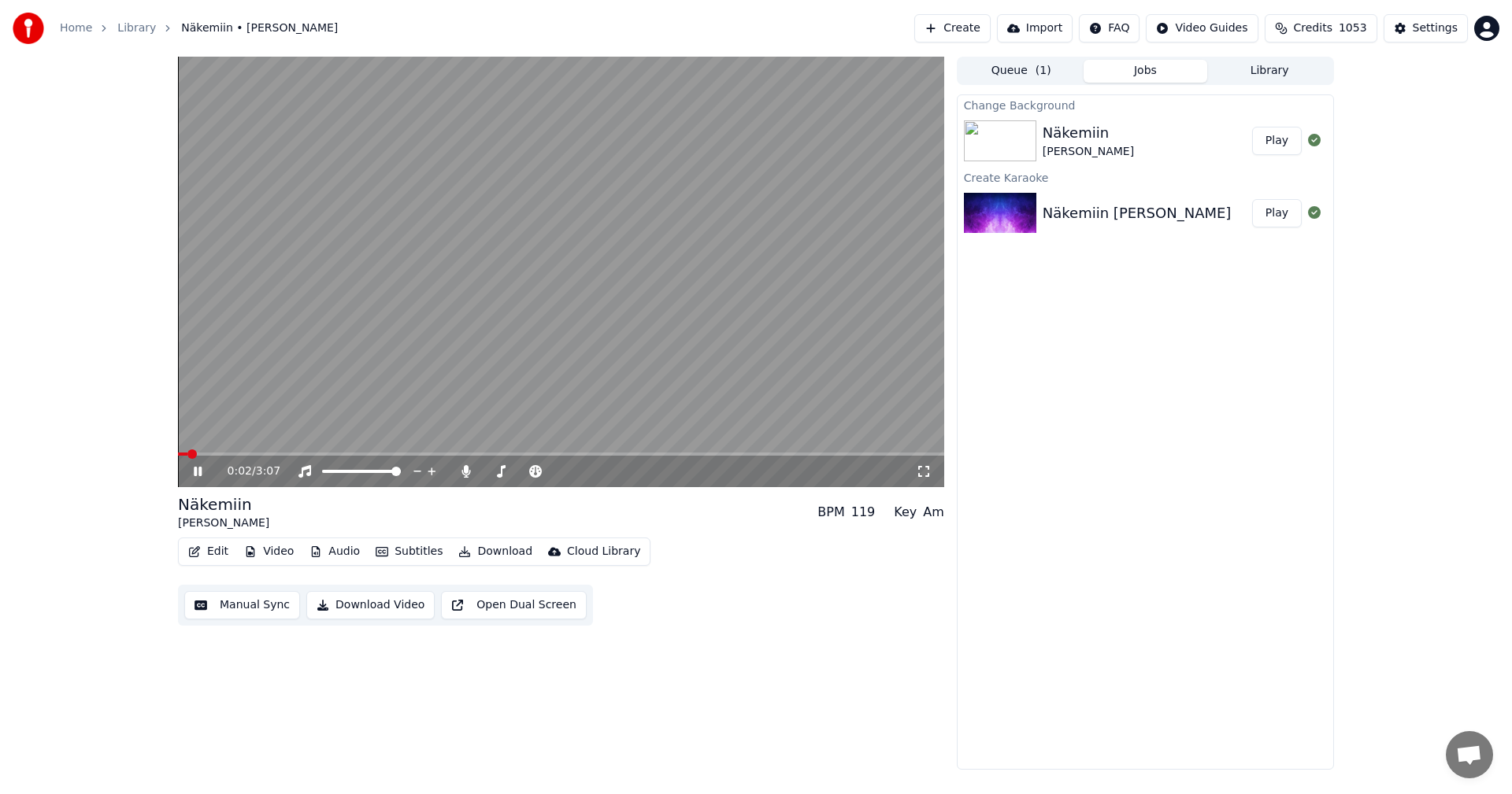
click at [922, 469] on icon at bounding box center [924, 471] width 16 height 13
click at [243, 454] on span at bounding box center [561, 453] width 766 height 3
click at [280, 454] on span at bounding box center [561, 453] width 766 height 3
click at [338, 454] on span at bounding box center [561, 453] width 766 height 3
click at [194, 467] on icon at bounding box center [209, 471] width 37 height 13
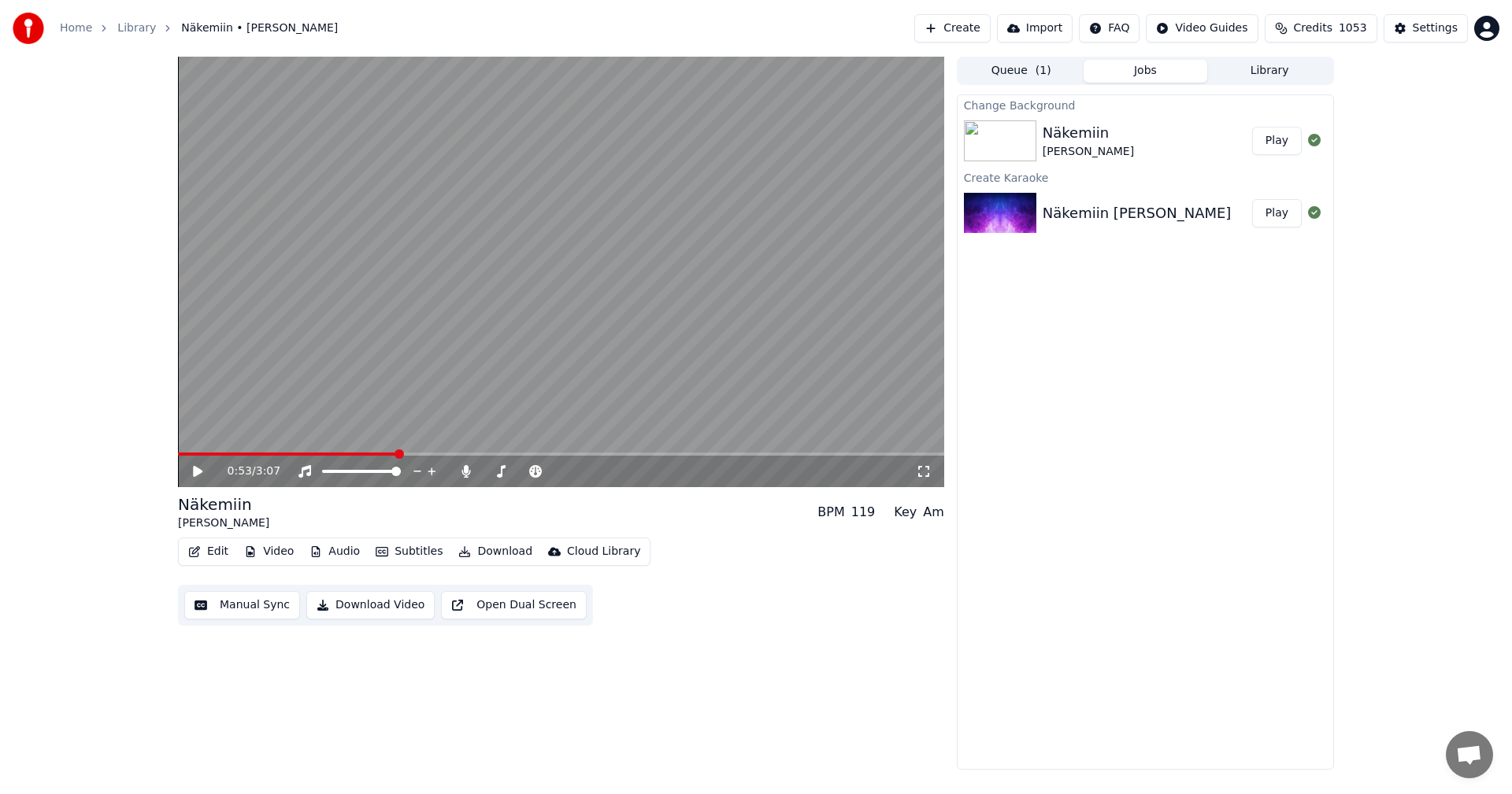
click at [226, 553] on button "Edit" at bounding box center [208, 552] width 53 height 22
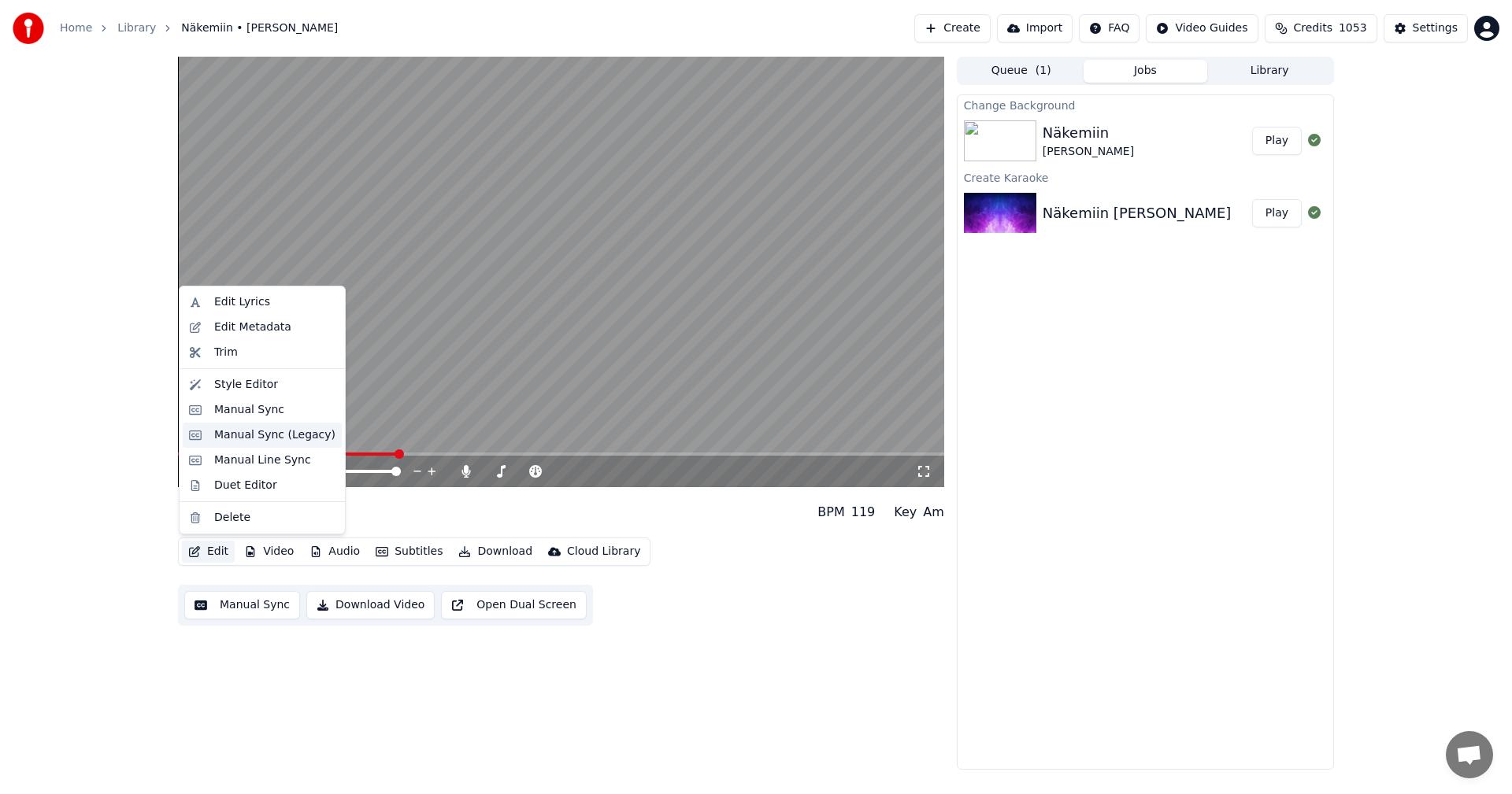
click at [278, 436] on div "Manual Sync (Legacy)" at bounding box center [274, 435] width 121 height 16
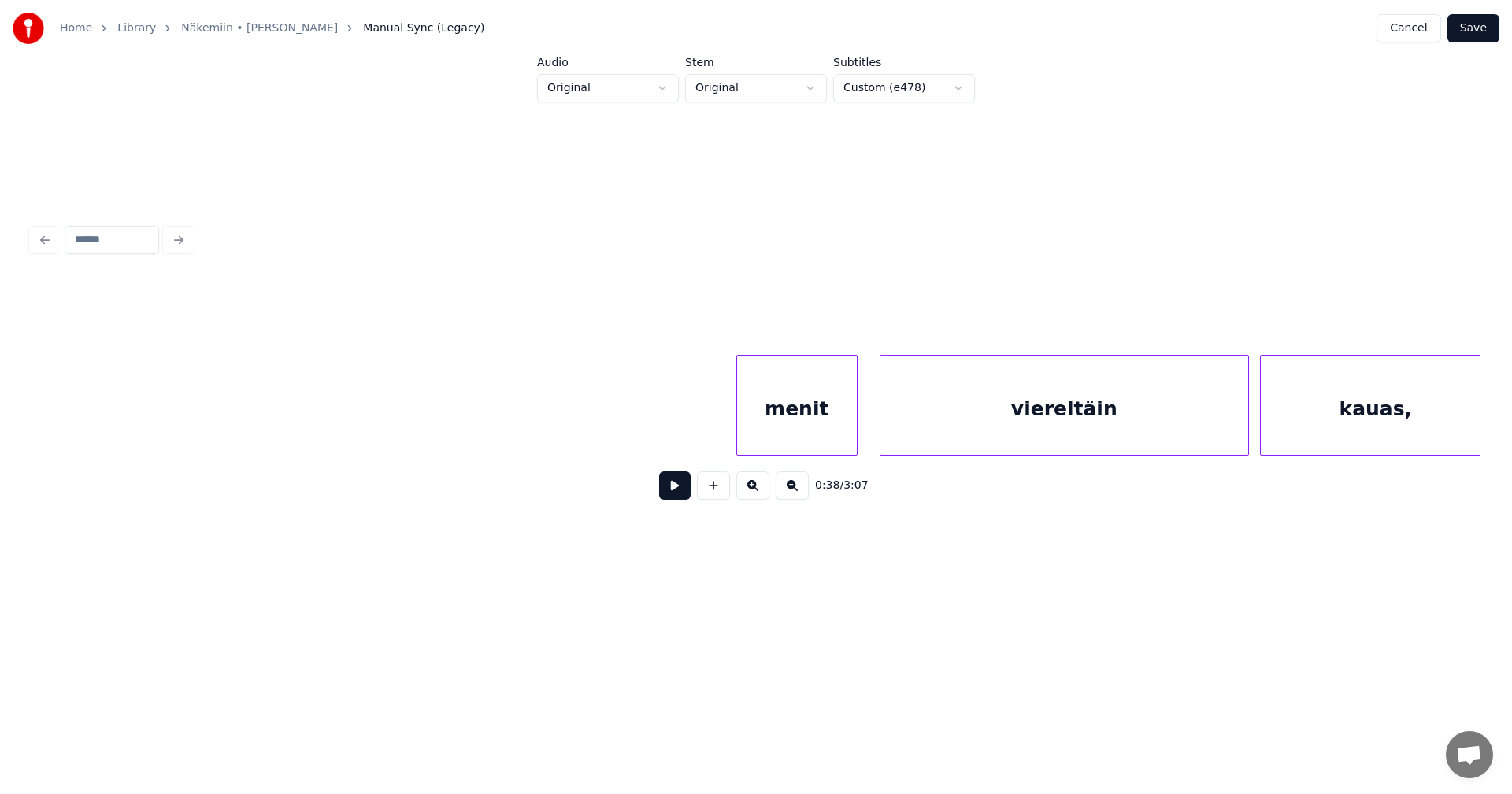
scroll to position [0, 12788]
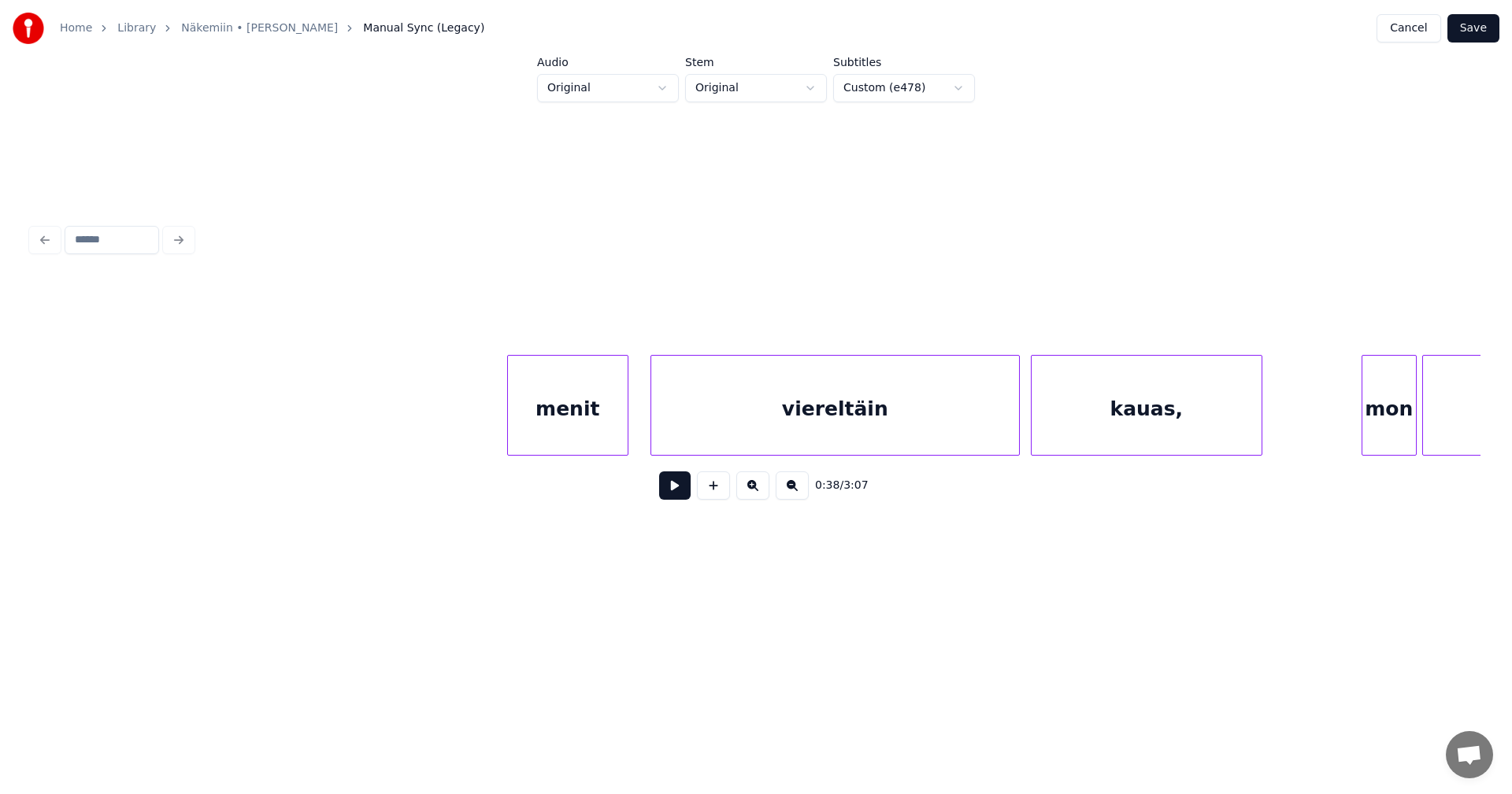
click at [548, 430] on div "menit" at bounding box center [568, 409] width 119 height 107
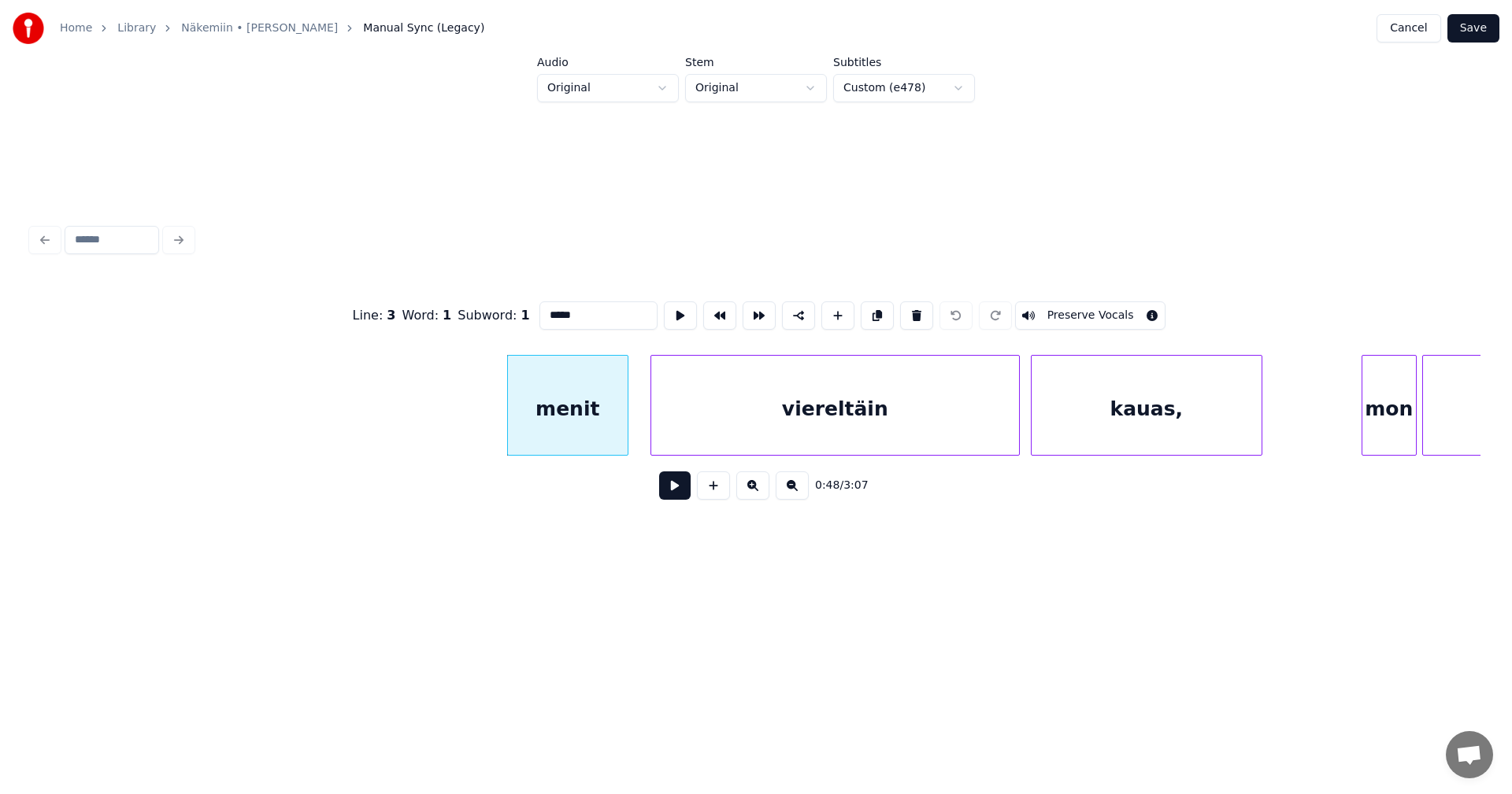
click at [678, 481] on button at bounding box center [675, 486] width 32 height 29
drag, startPoint x: 678, startPoint y: 481, endPoint x: 636, endPoint y: 467, distance: 44.3
click at [677, 481] on button at bounding box center [675, 486] width 32 height 29
click at [590, 427] on div "menit" at bounding box center [568, 409] width 119 height 107
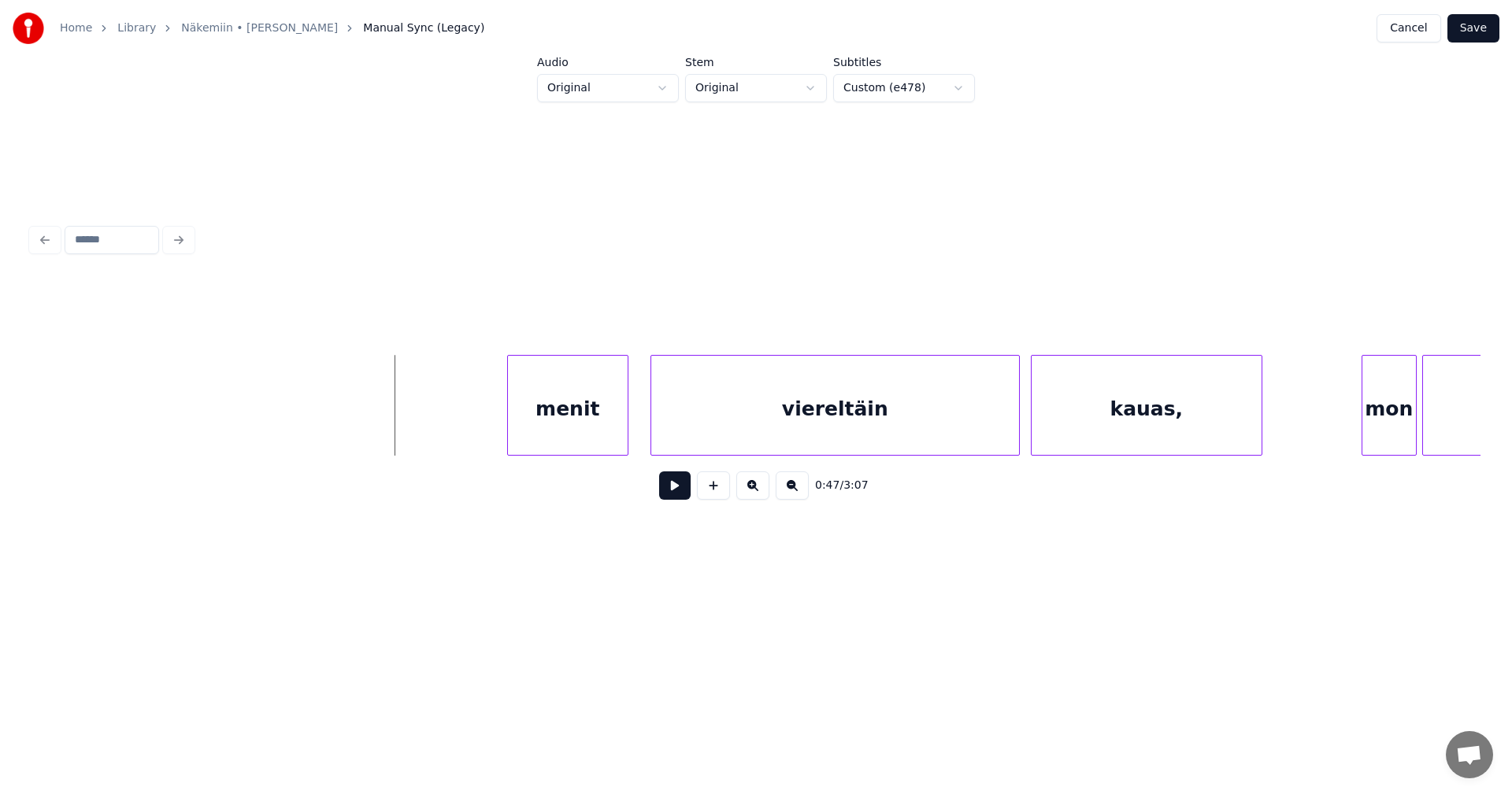
click at [674, 491] on button at bounding box center [675, 486] width 32 height 29
click at [568, 432] on div "menit" at bounding box center [547, 409] width 119 height 107
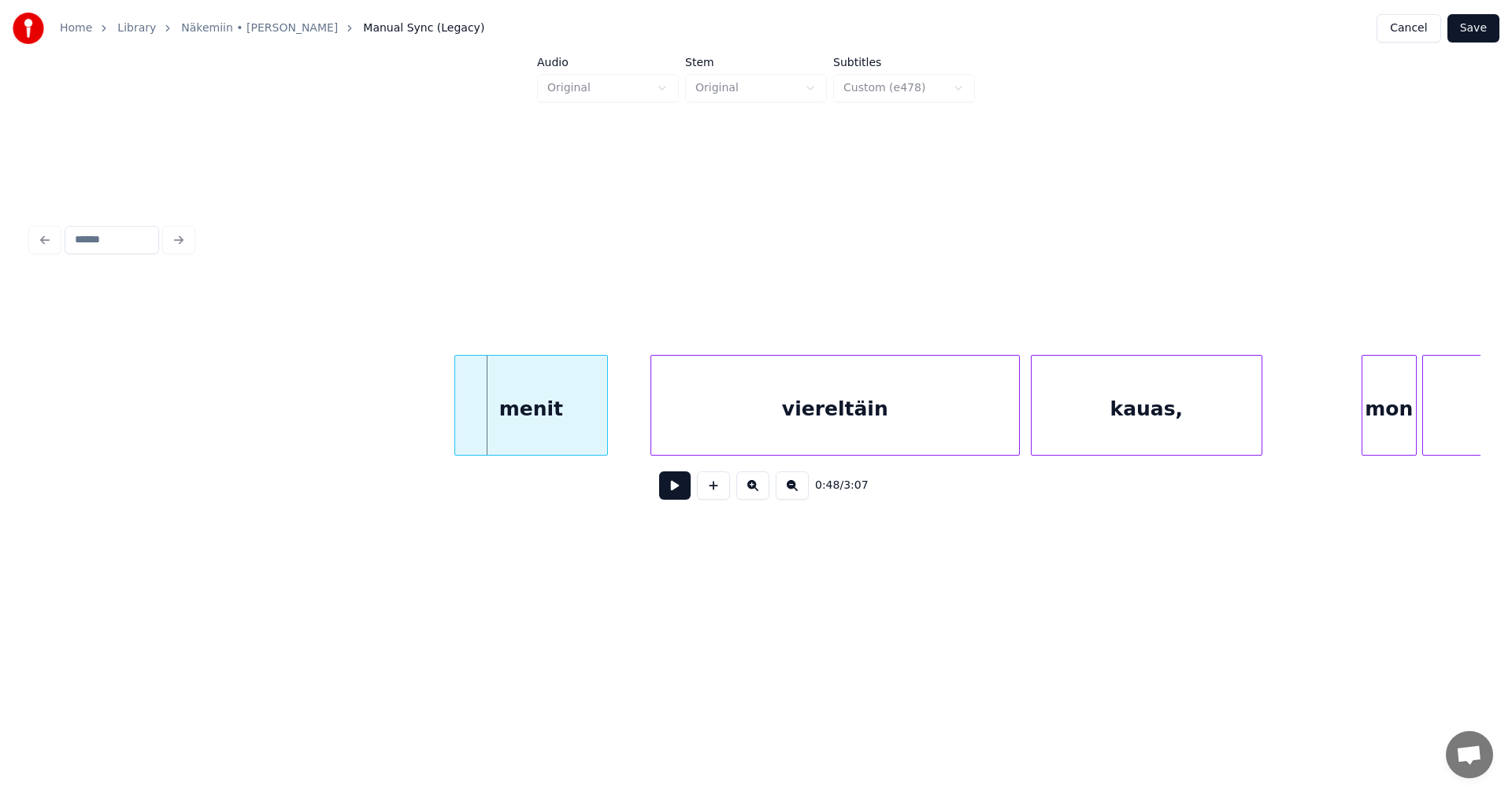
click at [457, 426] on div at bounding box center [457, 405] width 5 height 99
click at [675, 494] on button at bounding box center [675, 486] width 32 height 29
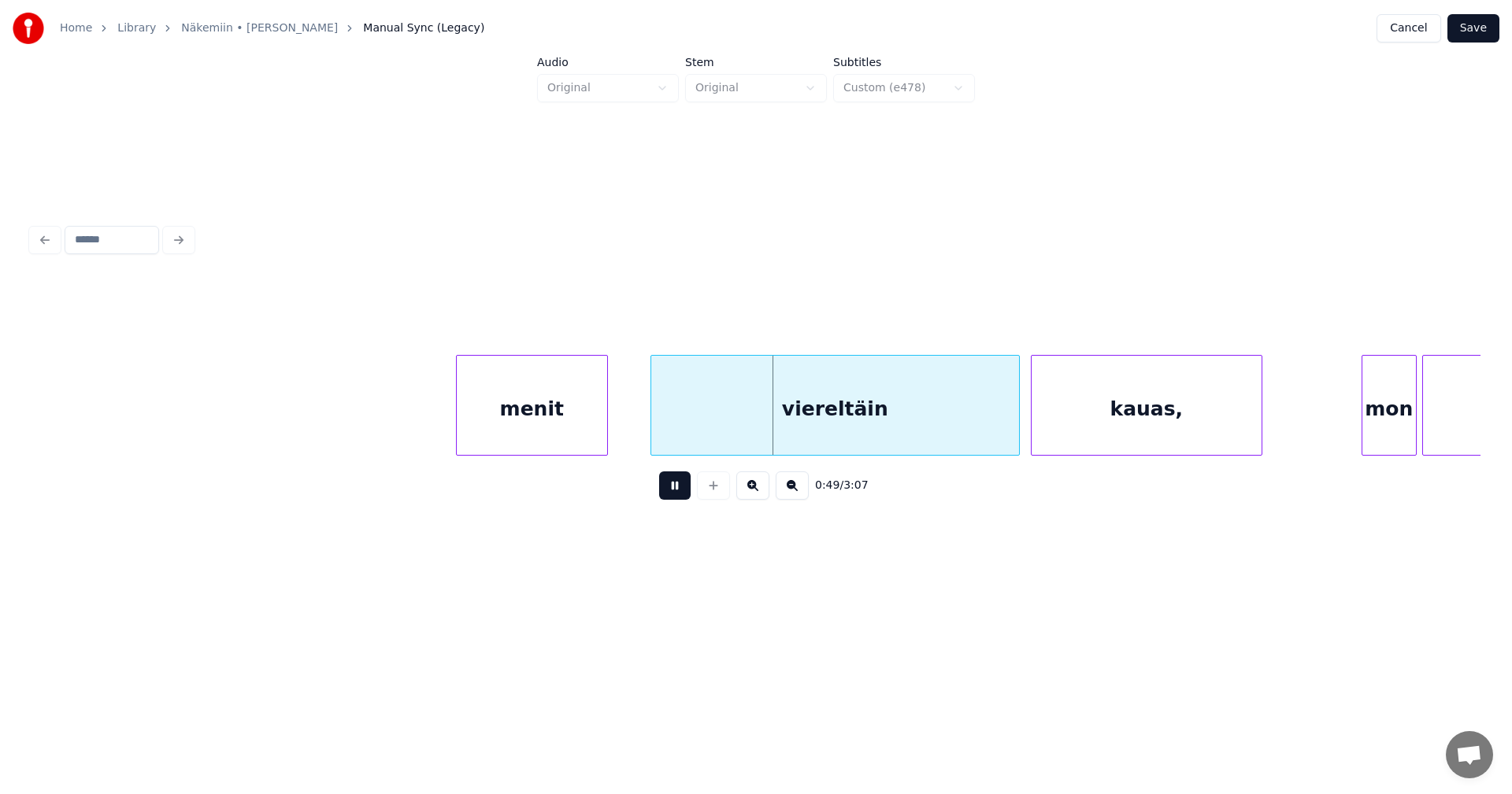
drag, startPoint x: 675, startPoint y: 494, endPoint x: 684, endPoint y: 487, distance: 11.4
click at [677, 491] on button at bounding box center [675, 486] width 32 height 29
click at [756, 428] on div "viereltäin" at bounding box center [827, 409] width 368 height 107
click at [1002, 425] on div at bounding box center [1003, 405] width 5 height 99
click at [916, 418] on div "viereltäin" at bounding box center [824, 409] width 362 height 107
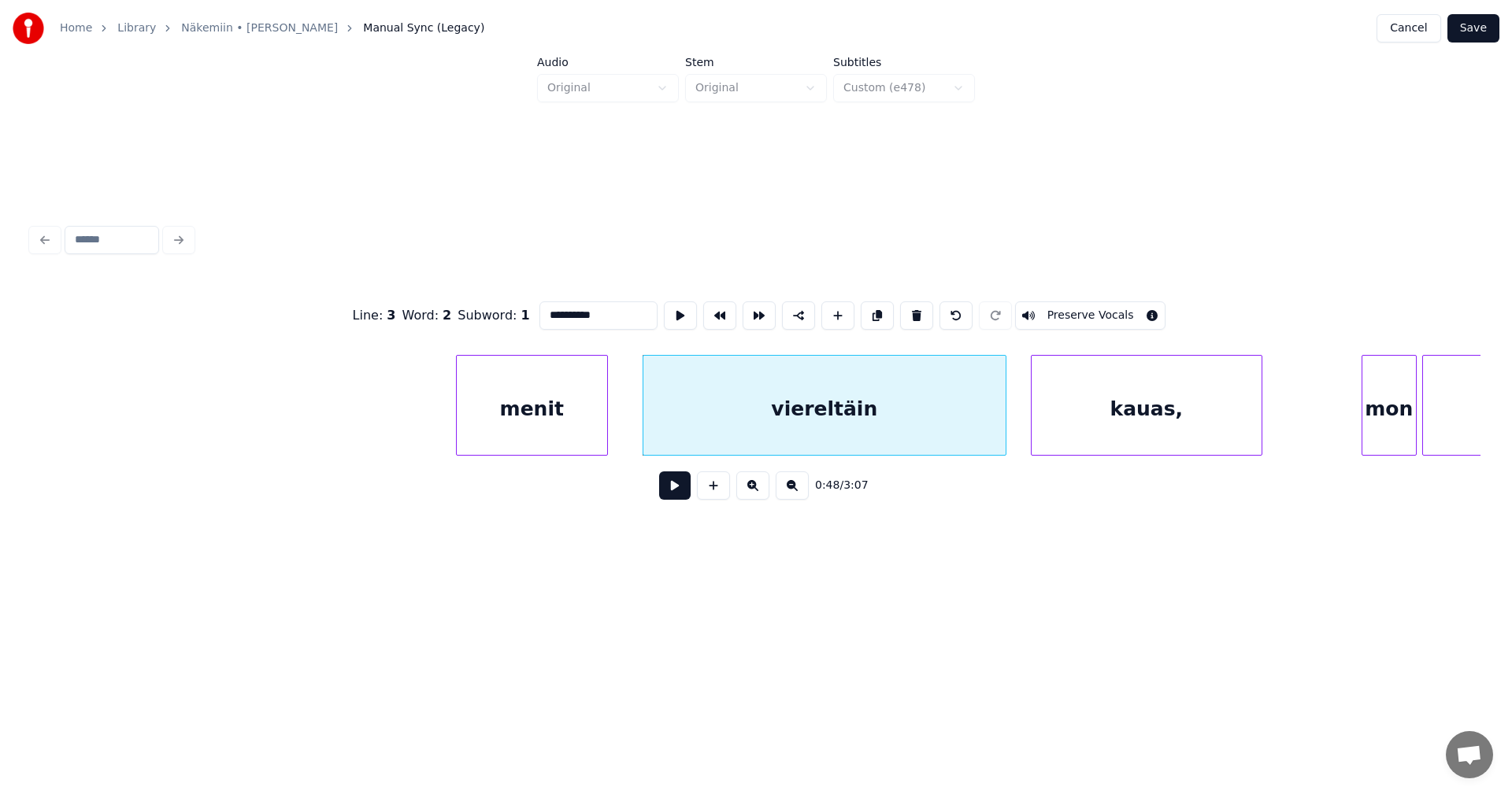
click at [683, 494] on button at bounding box center [675, 486] width 32 height 29
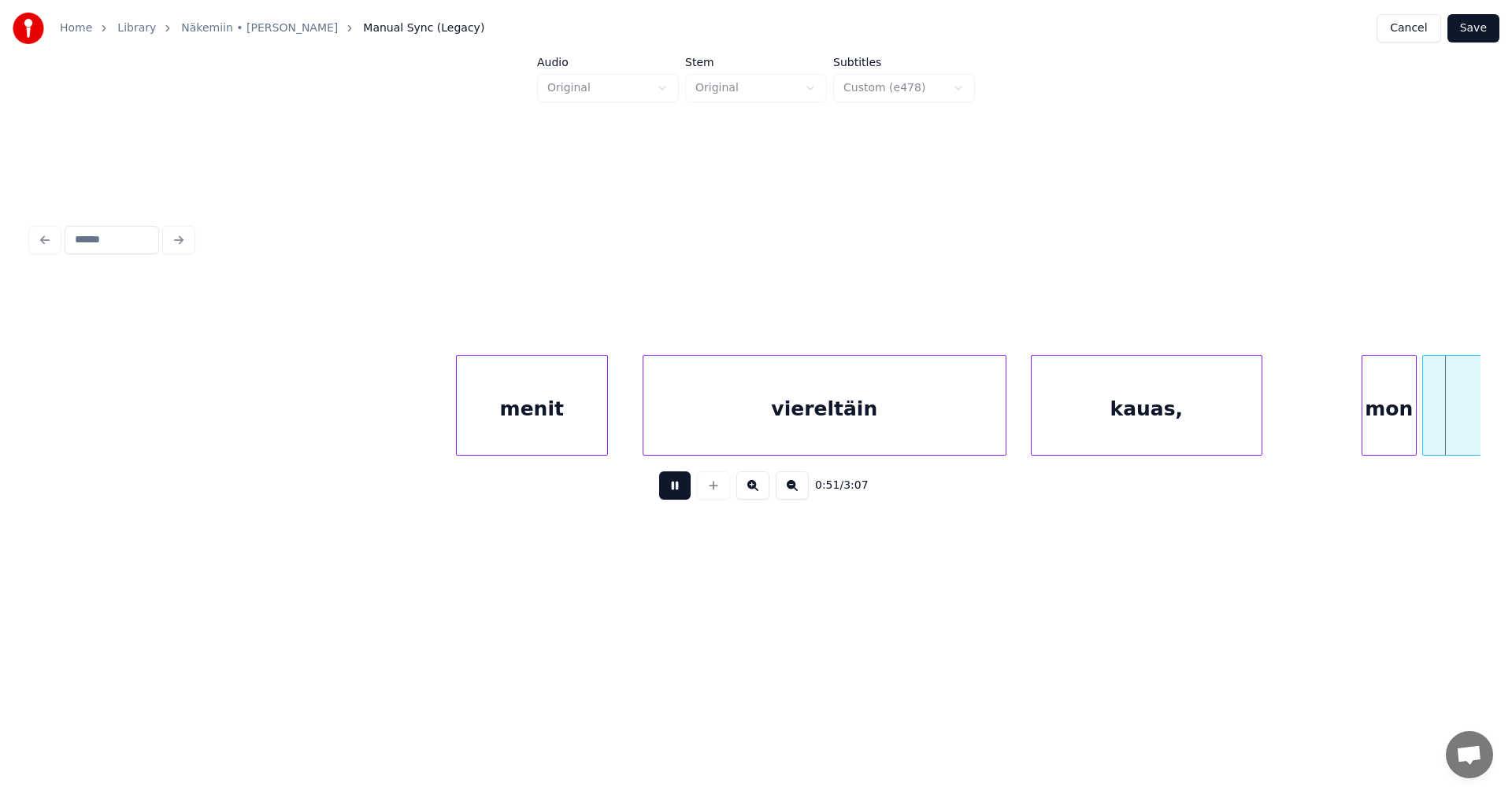
scroll to position [0, 14237]
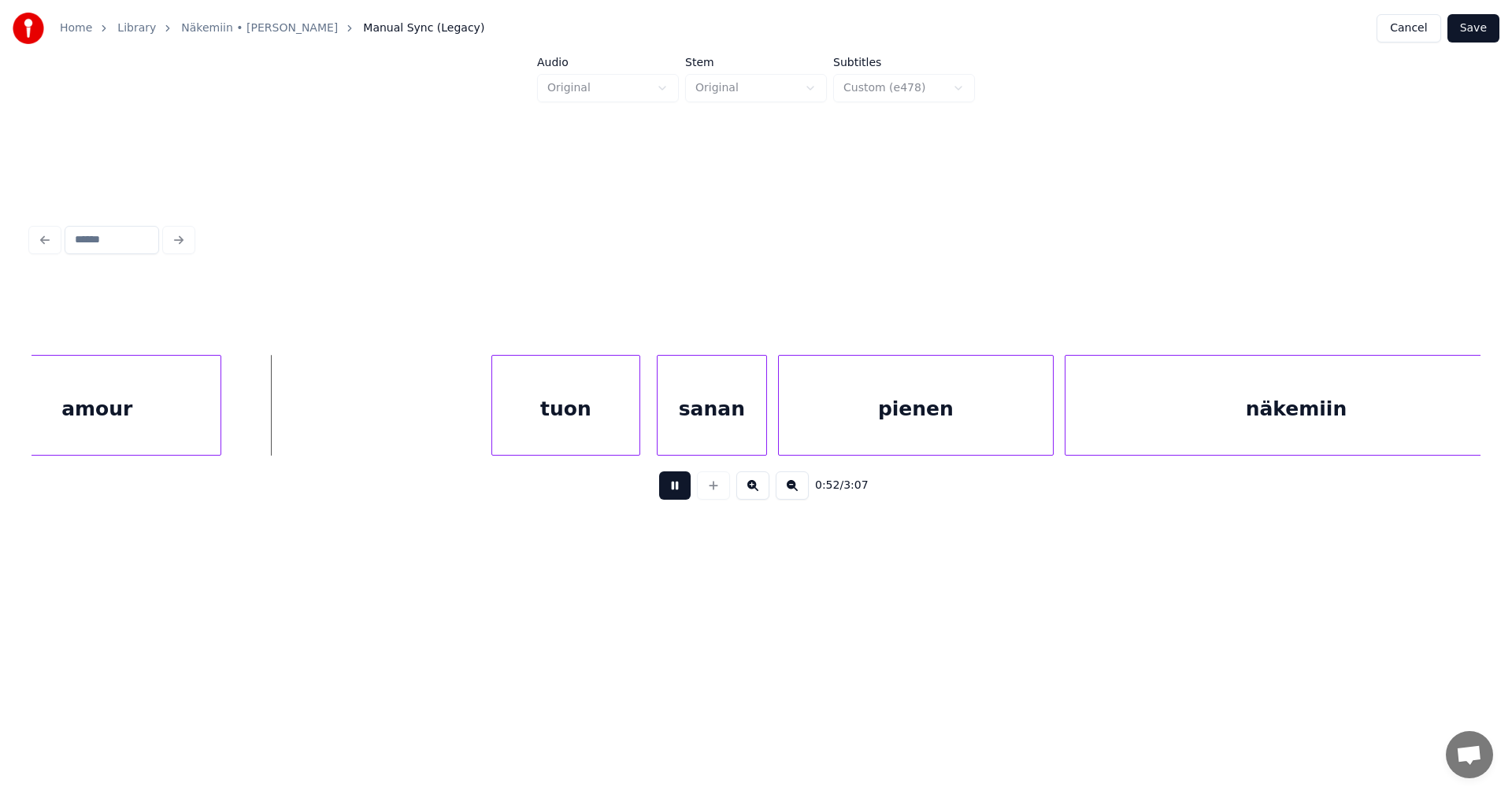
drag, startPoint x: 683, startPoint y: 494, endPoint x: 407, endPoint y: 550, distance: 281.6
click at [680, 494] on button at bounding box center [675, 486] width 32 height 29
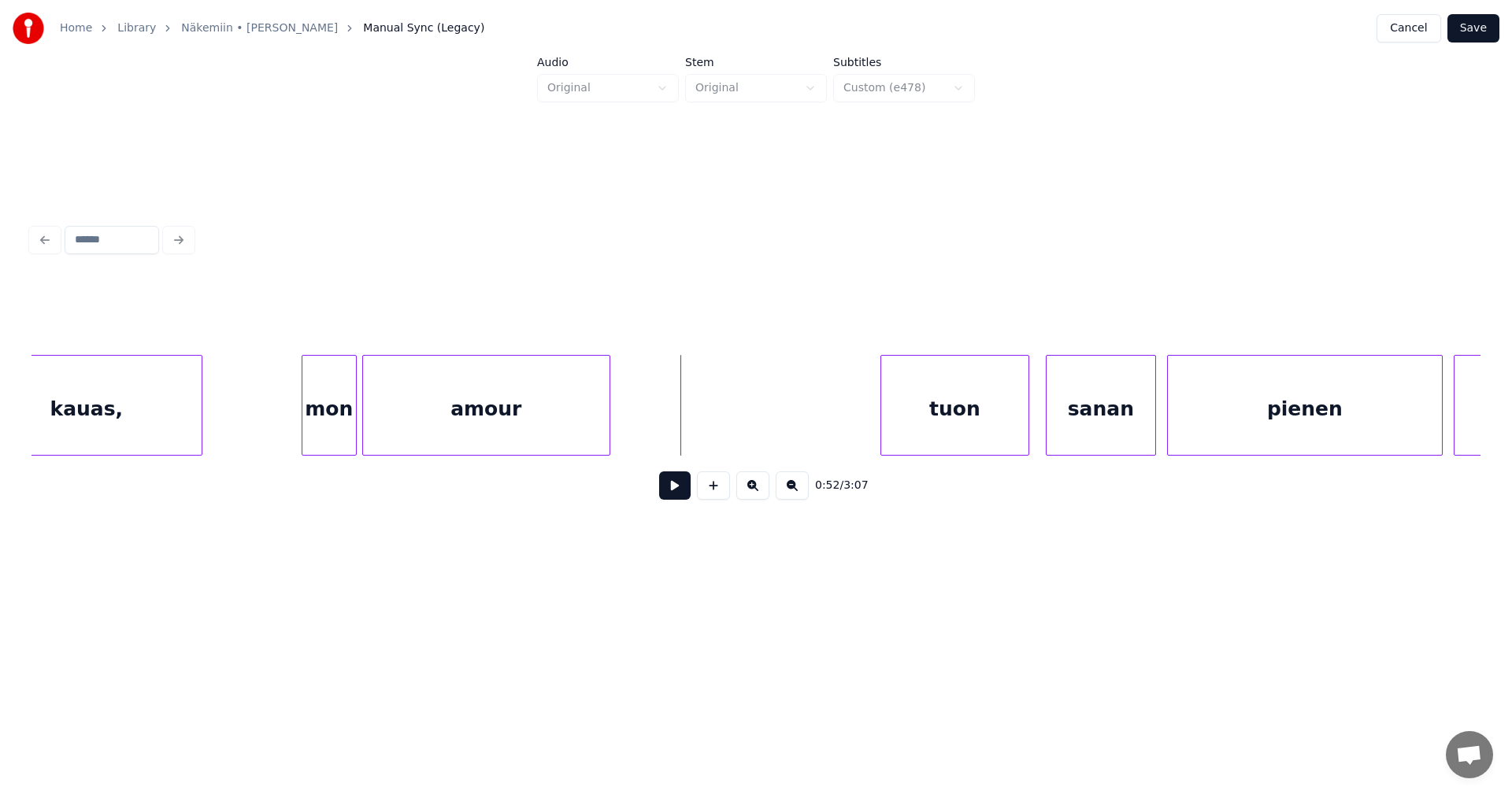
scroll to position [0, 13828]
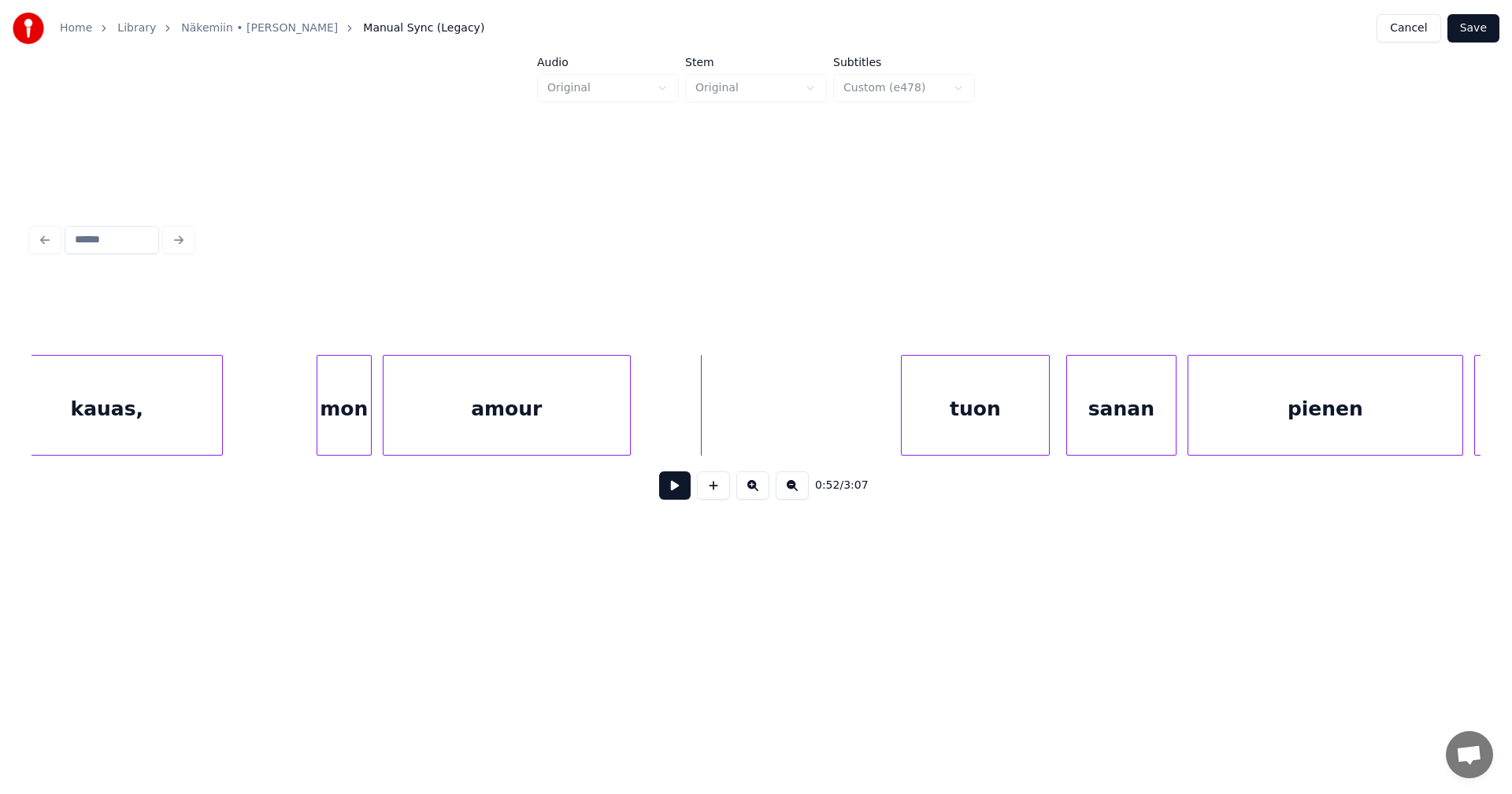
click at [339, 432] on div "mon" at bounding box center [344, 409] width 54 height 107
click at [675, 489] on button at bounding box center [675, 486] width 32 height 29
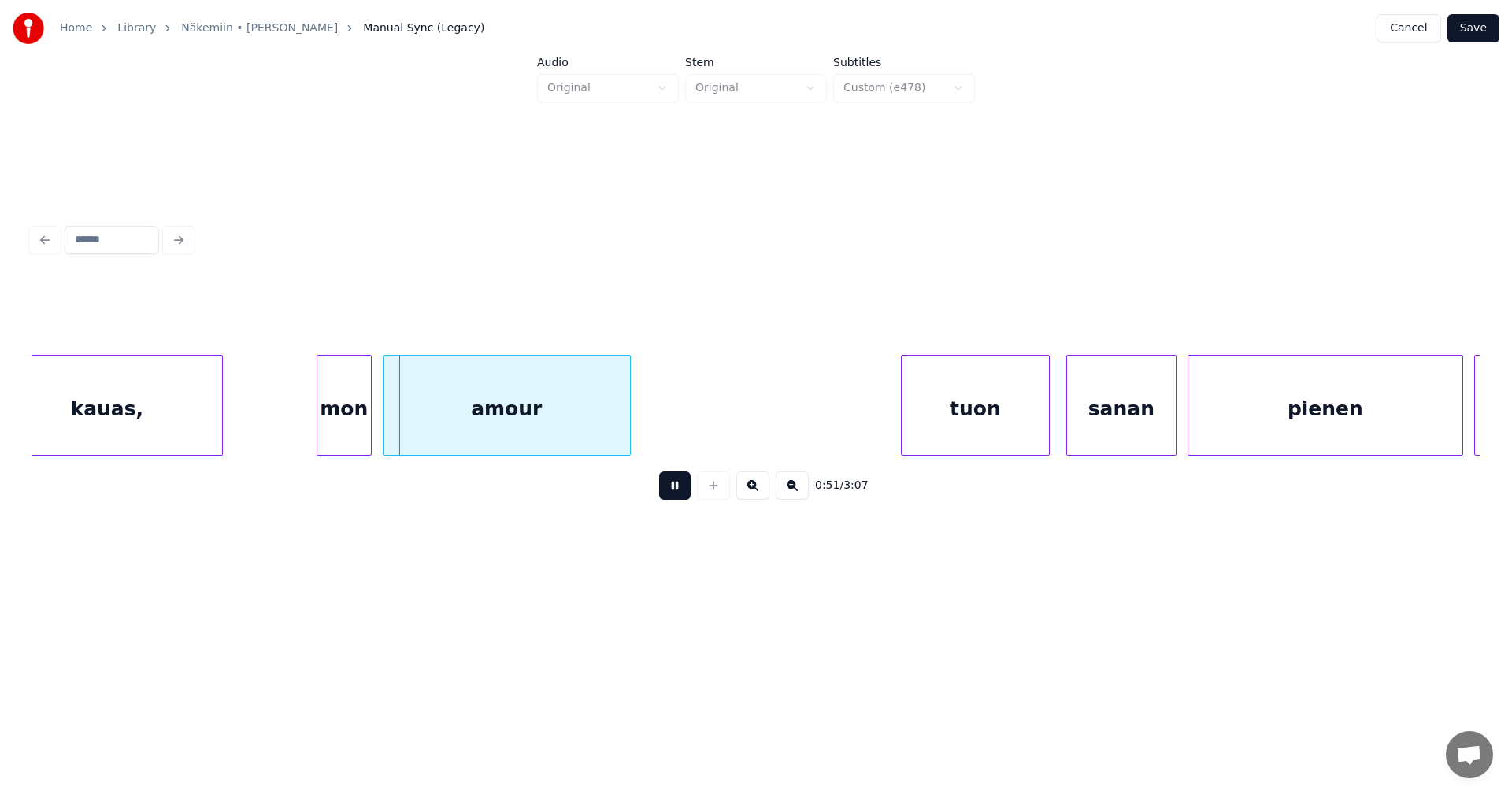
click at [675, 488] on button at bounding box center [675, 486] width 32 height 29
click at [305, 429] on div at bounding box center [304, 405] width 5 height 99
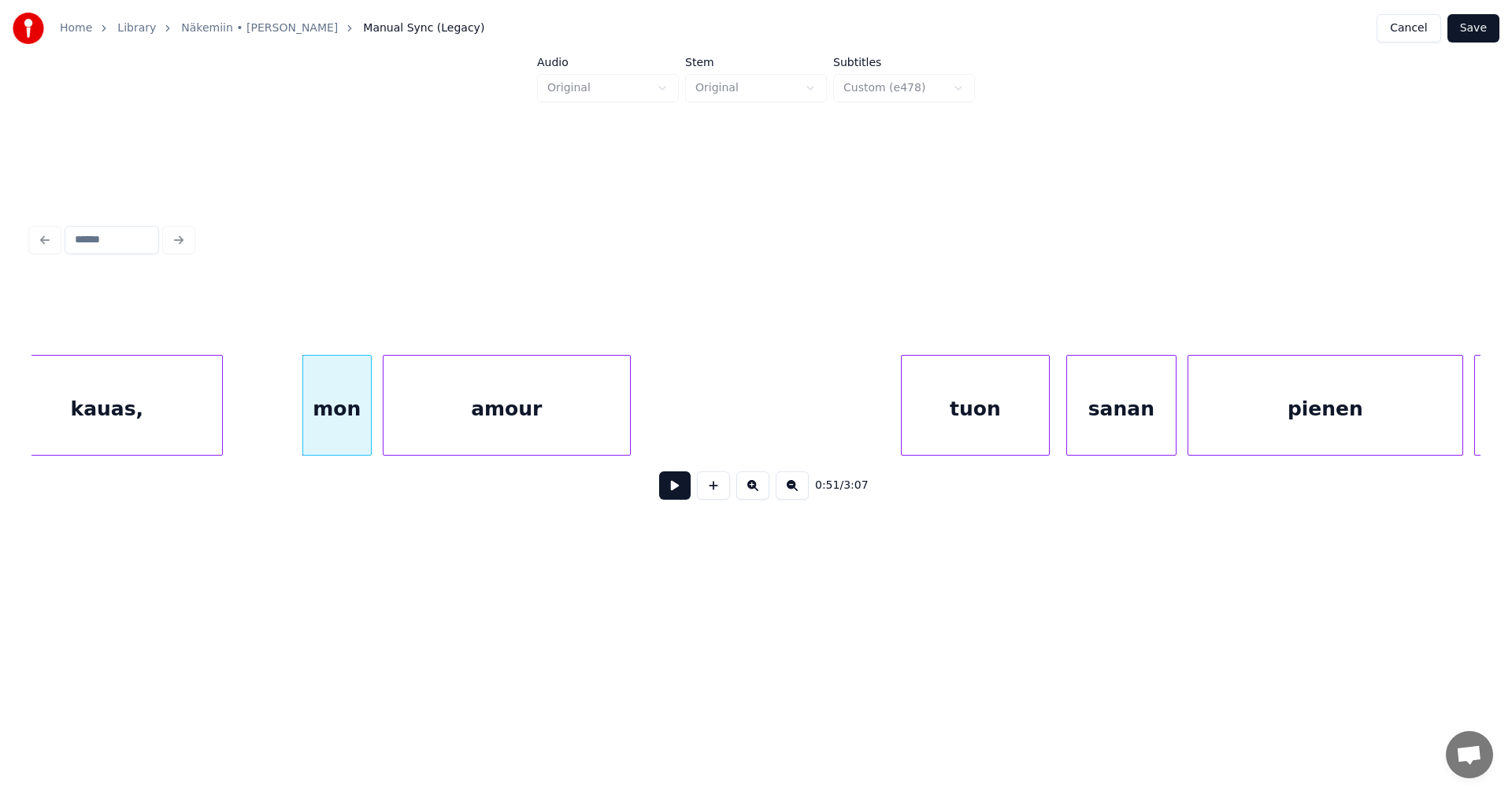
click at [678, 498] on button at bounding box center [675, 486] width 32 height 29
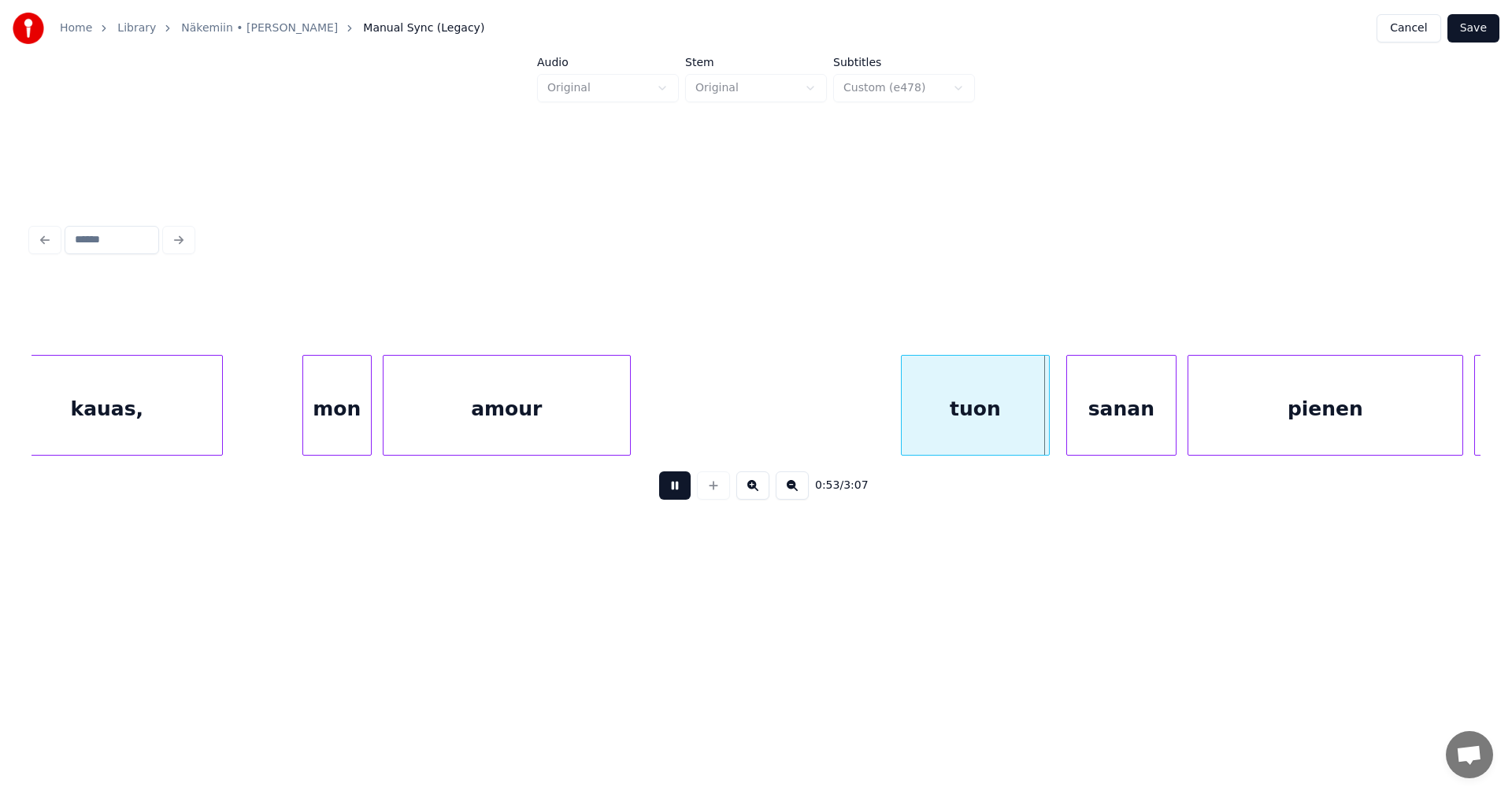
drag, startPoint x: 679, startPoint y: 493, endPoint x: 703, endPoint y: 494, distance: 24.0
click at [681, 493] on button at bounding box center [675, 486] width 32 height 29
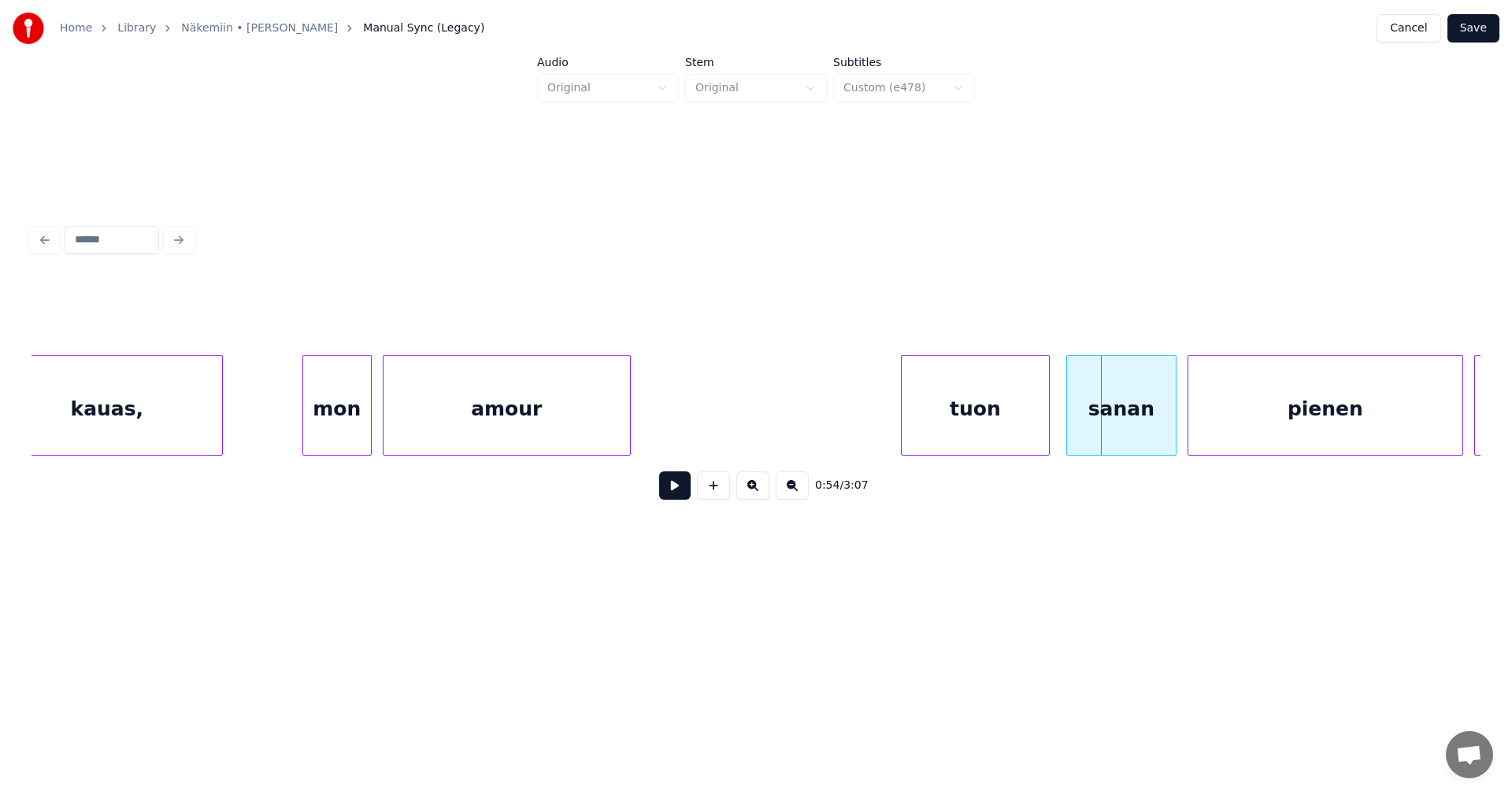
click at [956, 423] on div "tuon" at bounding box center [975, 409] width 147 height 107
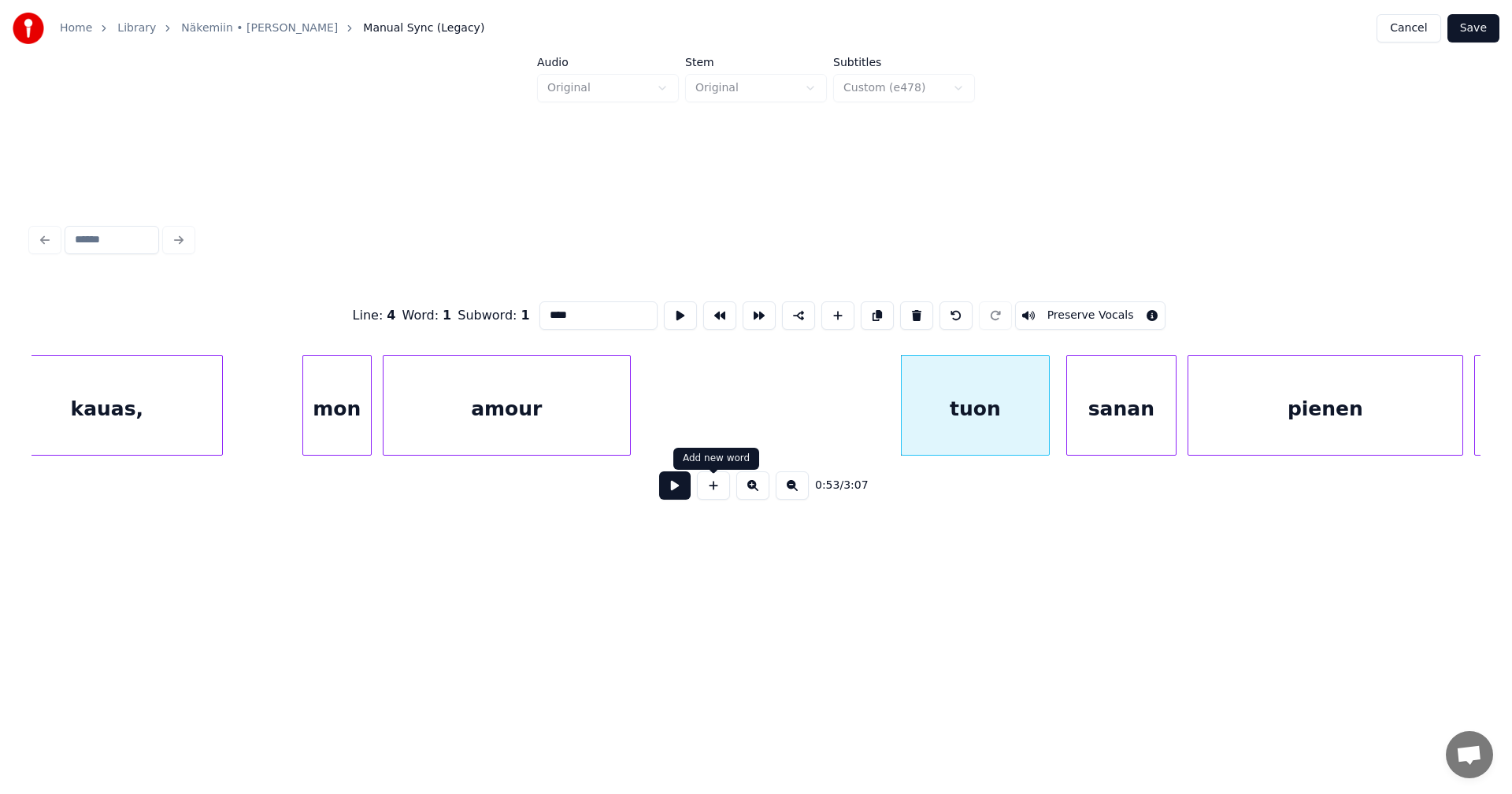
click at [681, 494] on button at bounding box center [675, 486] width 32 height 29
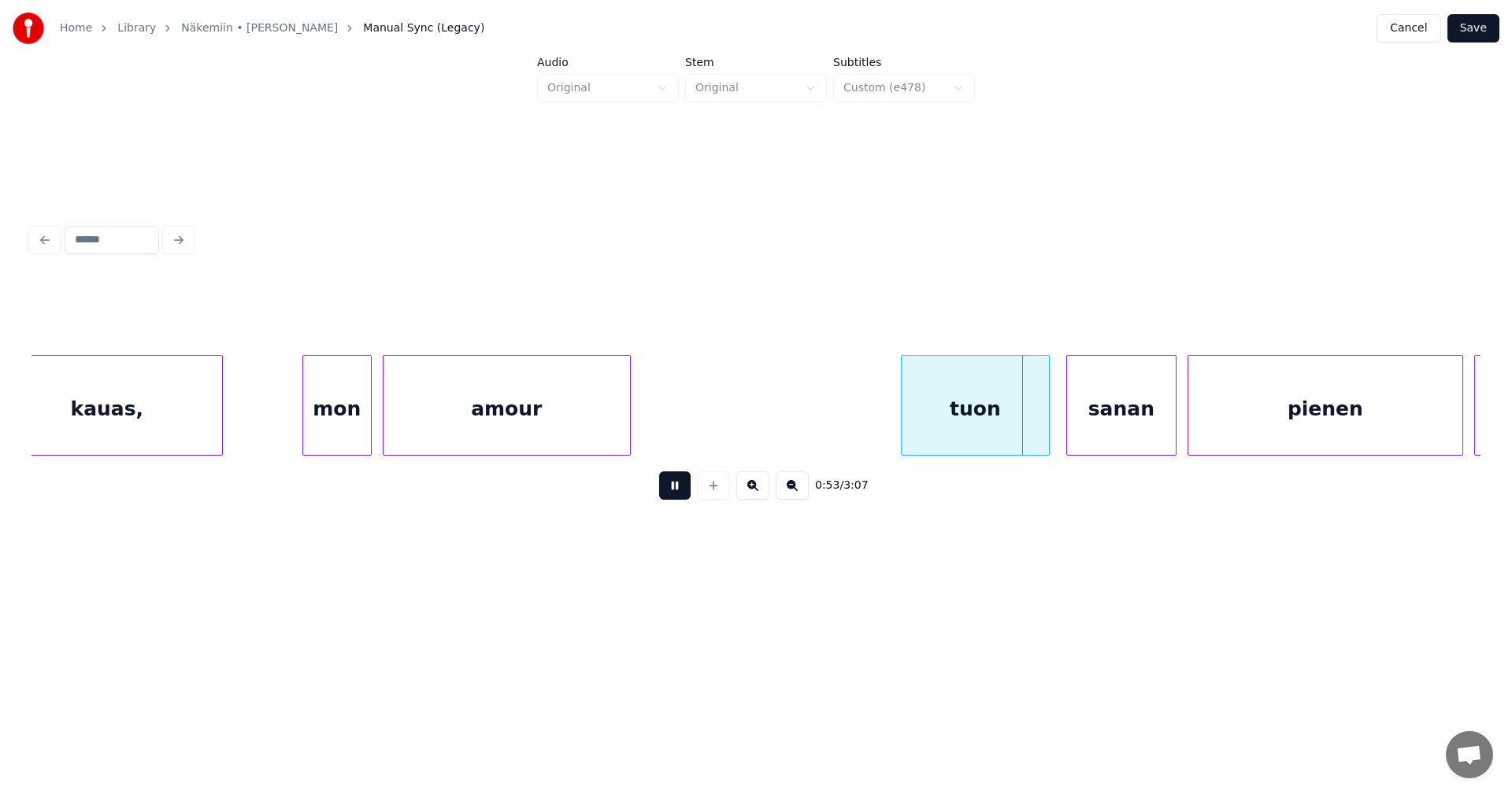
click at [681, 494] on button at bounding box center [675, 486] width 32 height 29
click at [1031, 431] on div at bounding box center [1033, 405] width 5 height 99
click at [1082, 430] on div "sanan" at bounding box center [1109, 409] width 108 height 107
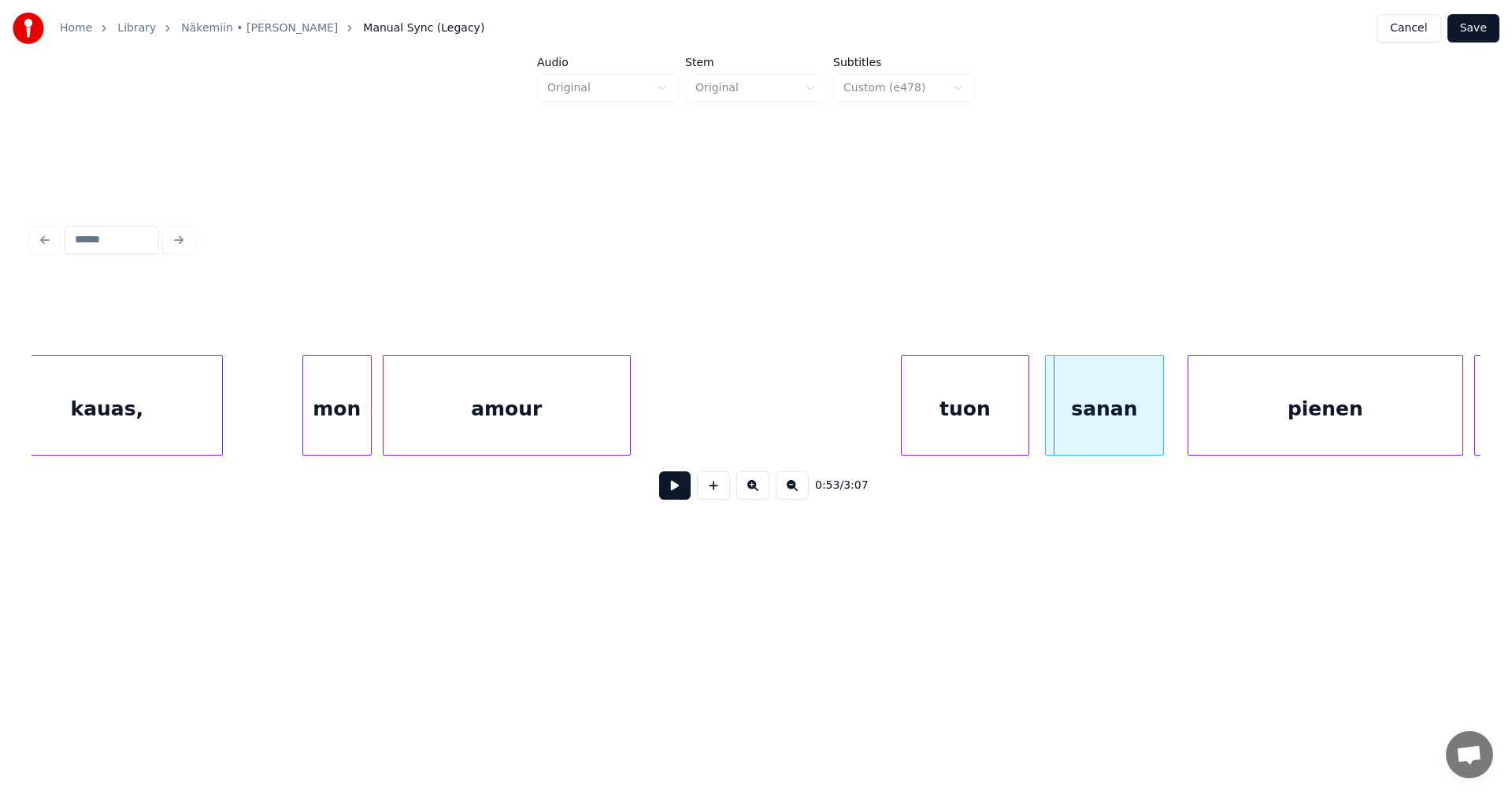
click at [1049, 426] on div at bounding box center [1048, 405] width 5 height 99
click at [1022, 426] on div at bounding box center [1024, 405] width 5 height 99
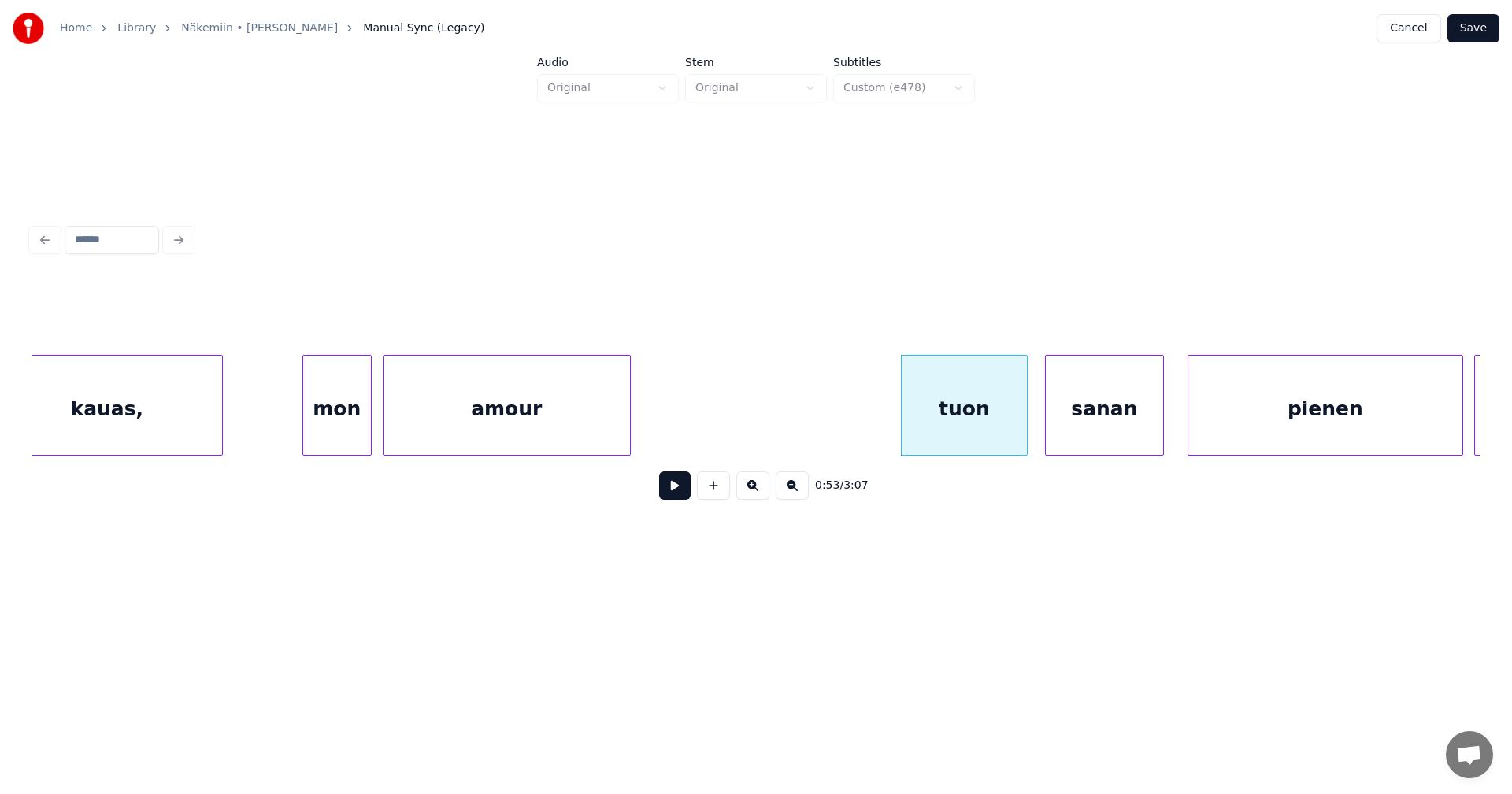
click at [682, 491] on button at bounding box center [675, 486] width 32 height 29
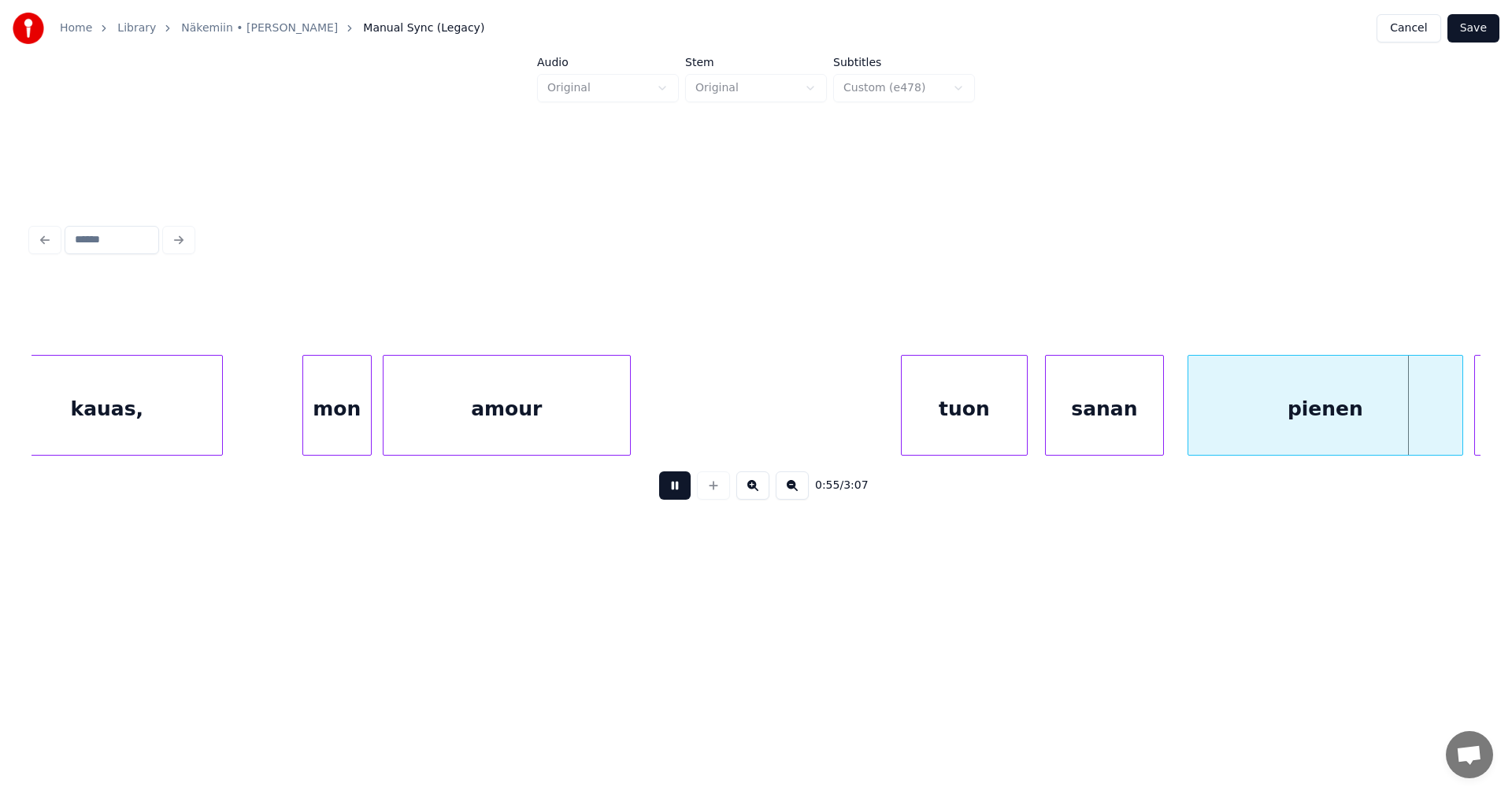
click at [682, 491] on button at bounding box center [675, 486] width 32 height 29
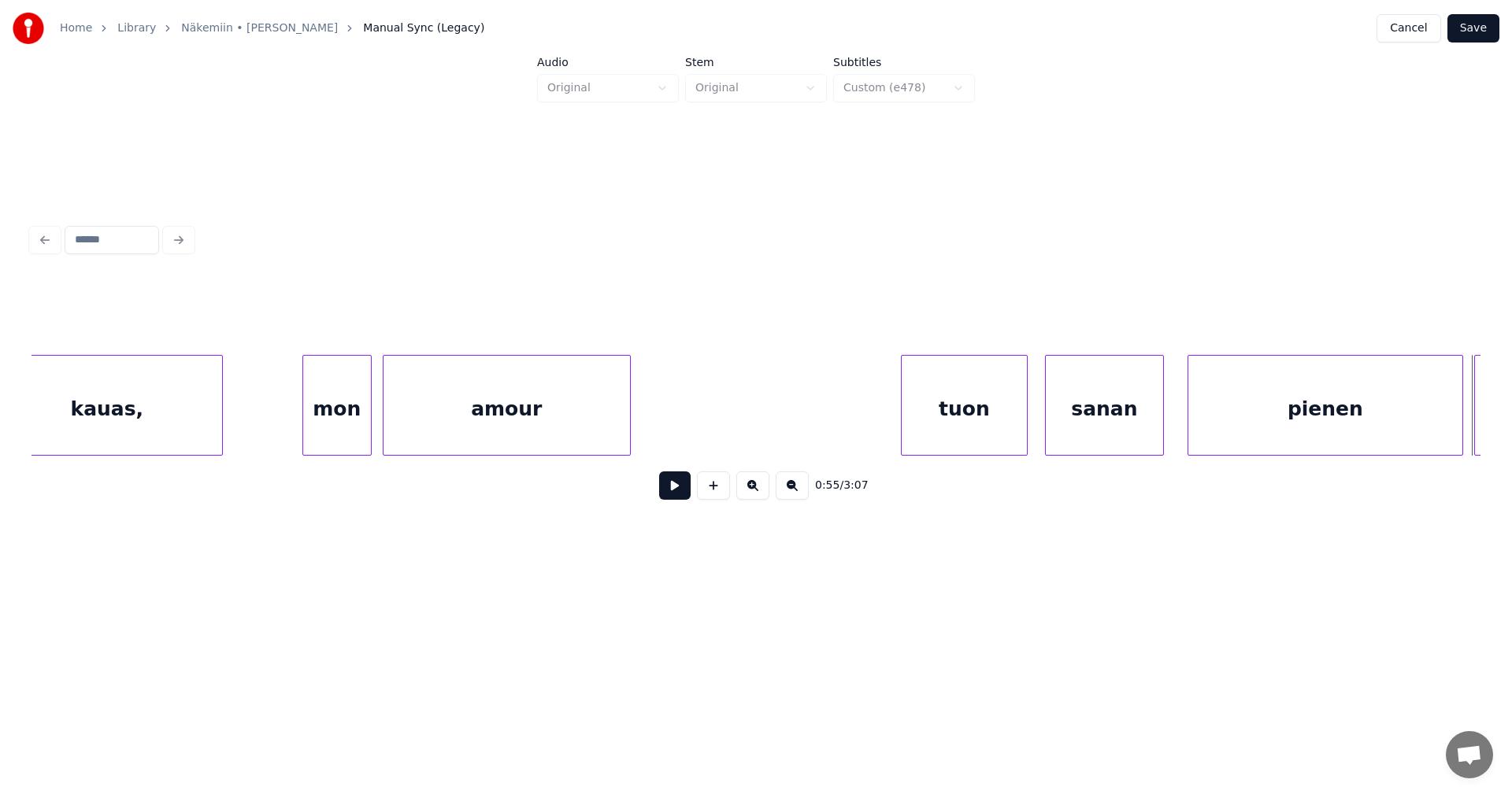
click at [671, 498] on button at bounding box center [675, 486] width 32 height 29
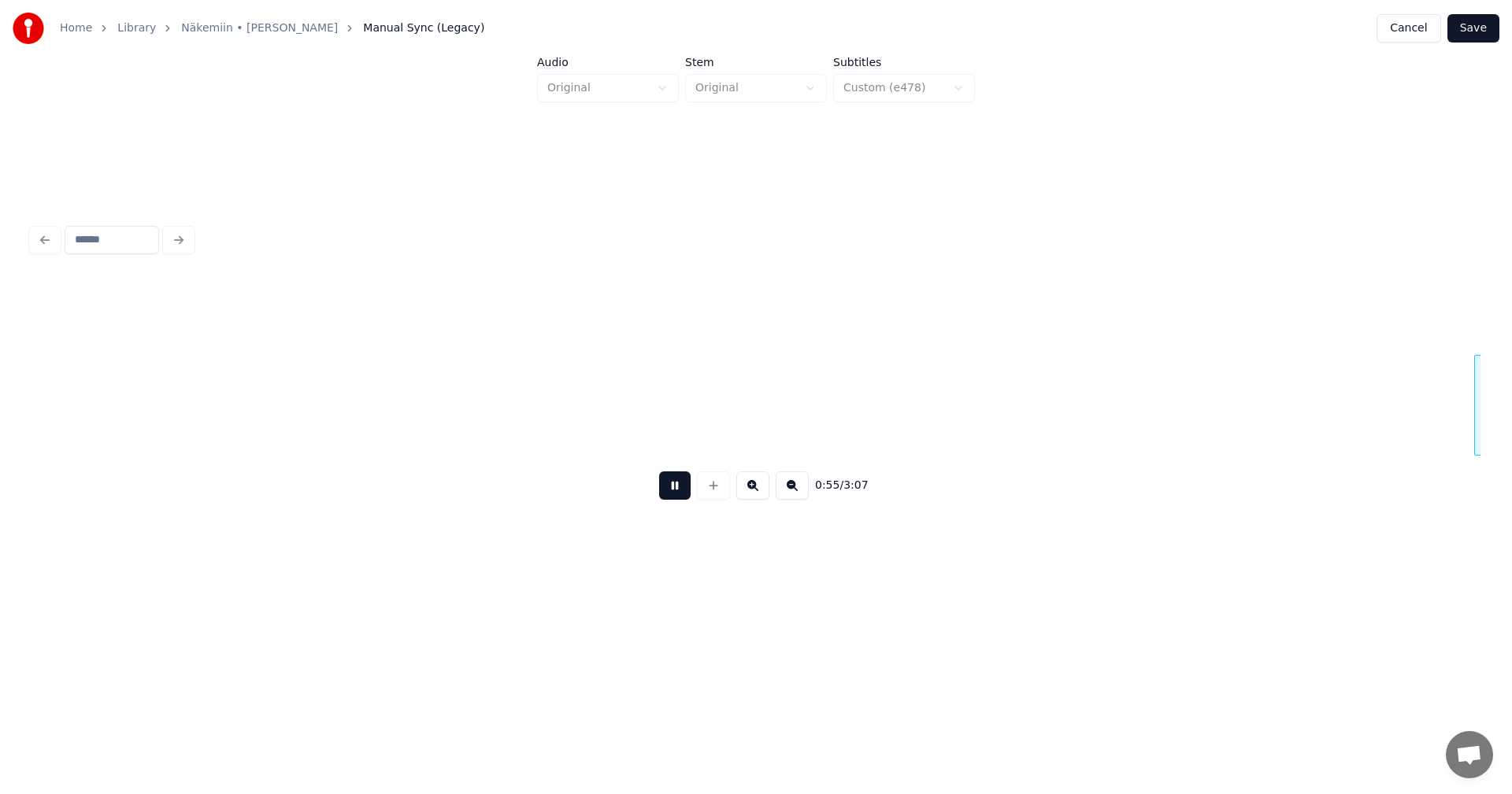
scroll to position [0, 15287]
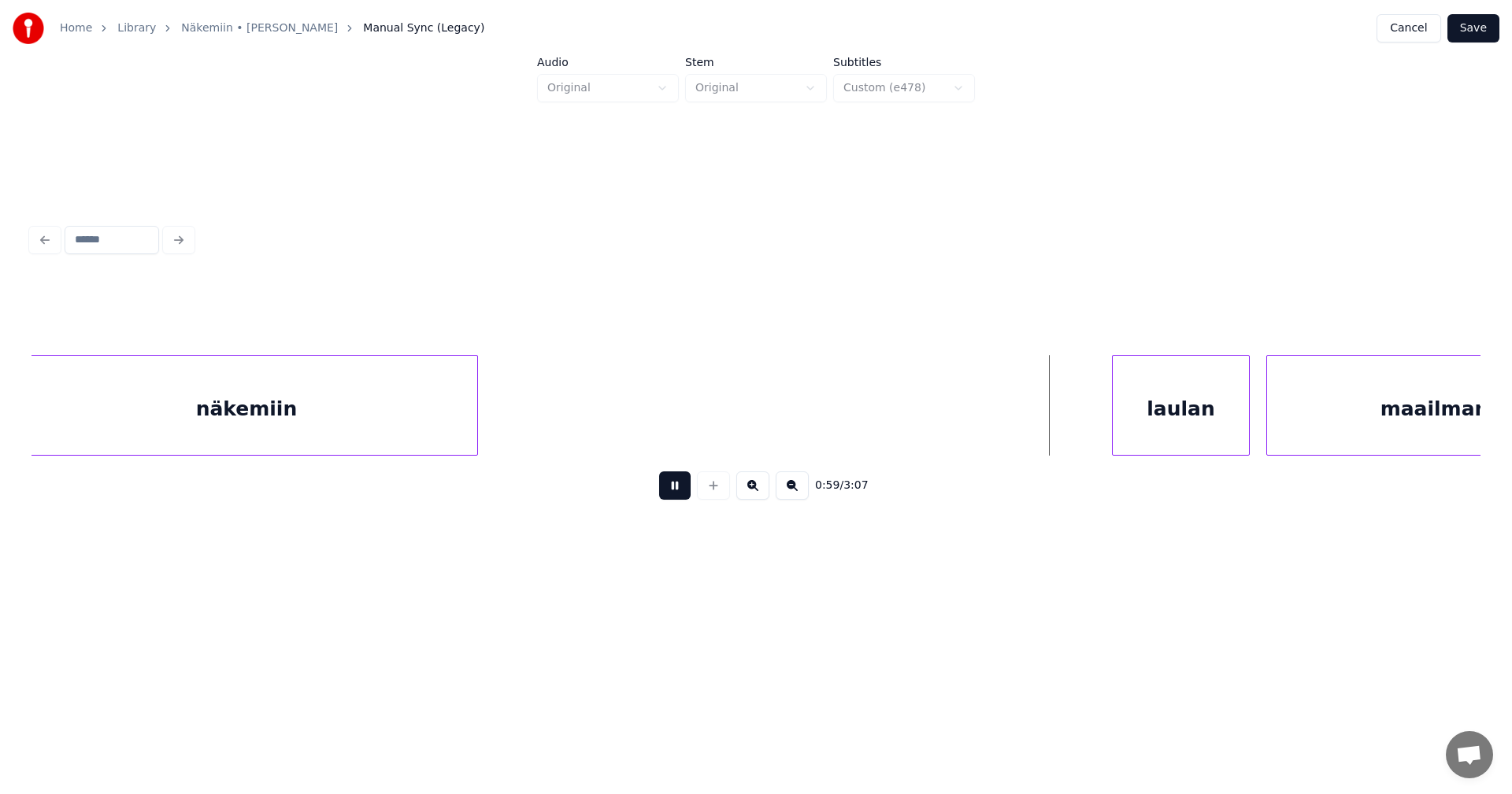
click at [671, 498] on button at bounding box center [675, 486] width 32 height 29
click at [1166, 418] on div "laulan" at bounding box center [1173, 409] width 136 height 107
click at [683, 496] on button at bounding box center [675, 486] width 32 height 29
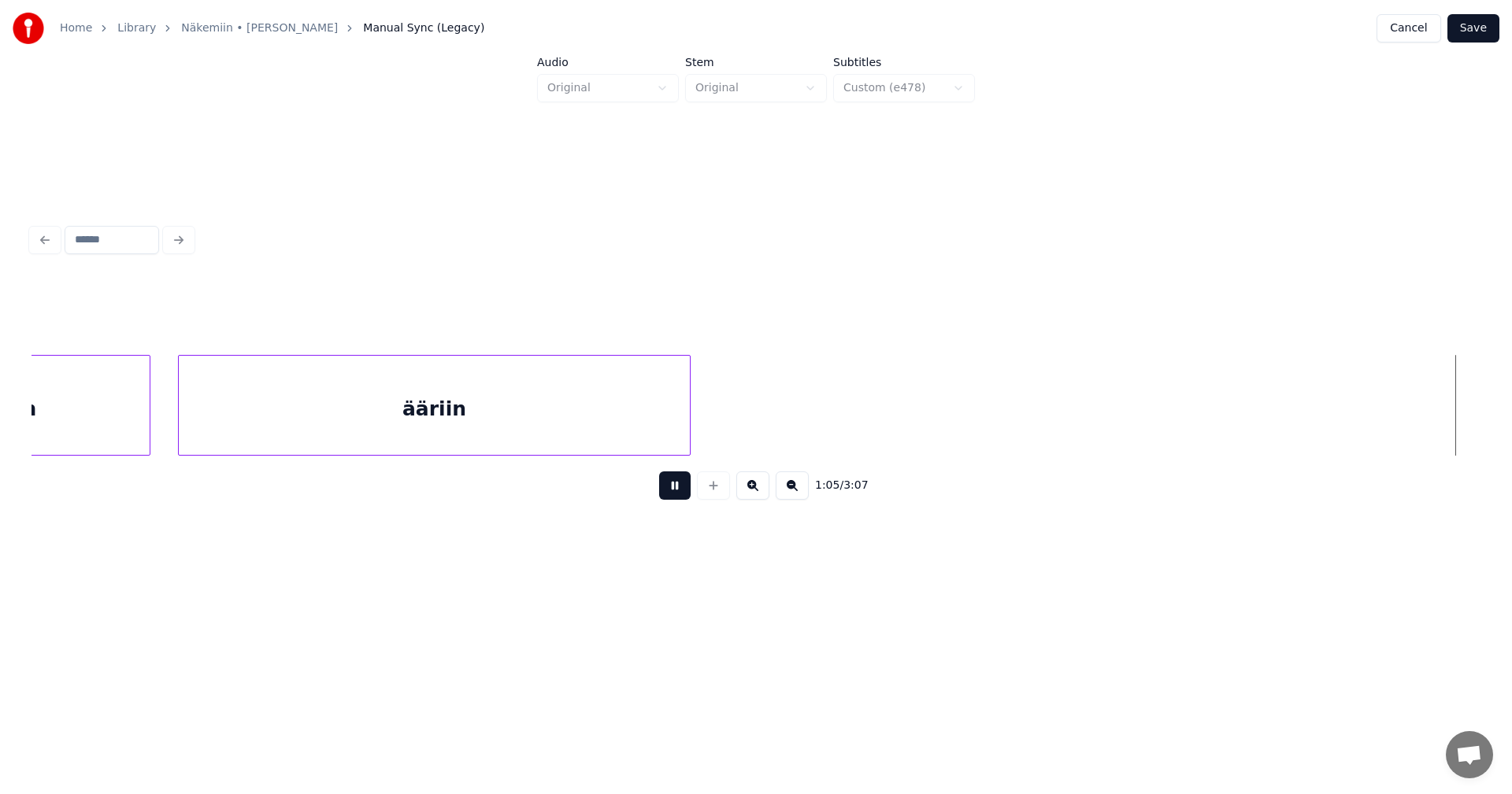
scroll to position [0, 18190]
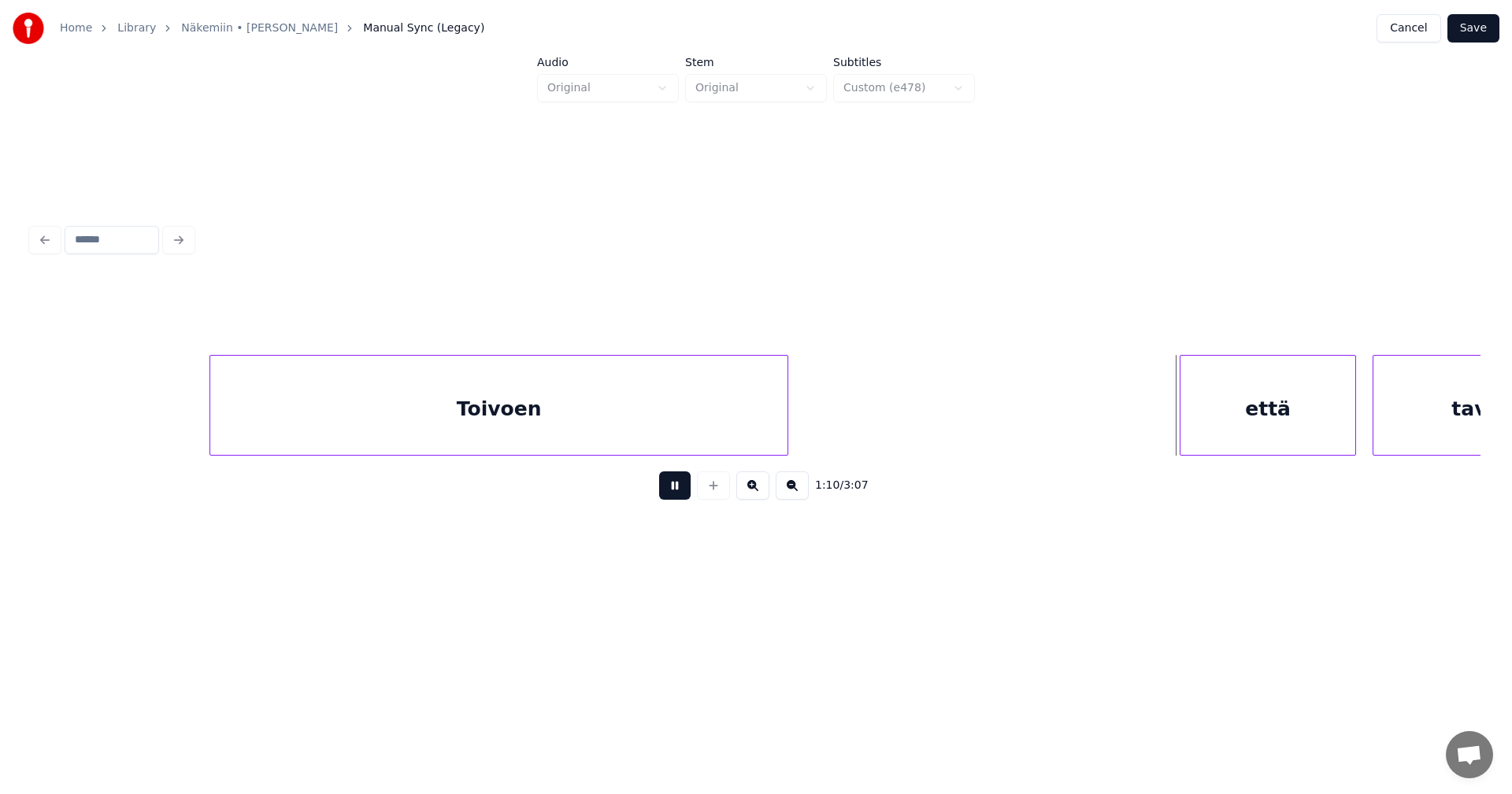
drag, startPoint x: 683, startPoint y: 496, endPoint x: 926, endPoint y: 507, distance: 243.2
click at [684, 496] on button at bounding box center [675, 486] width 32 height 29
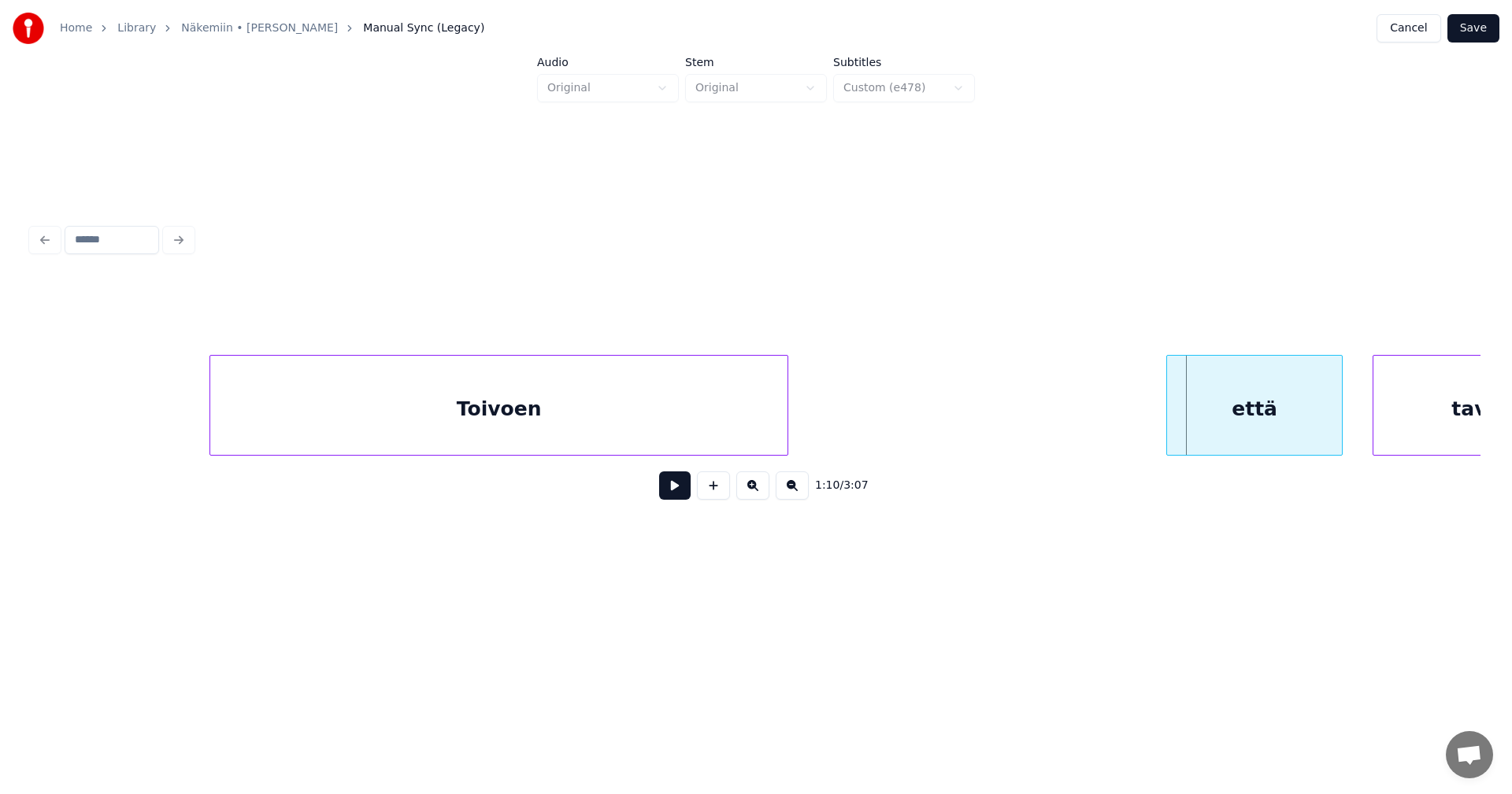
click at [1246, 424] on div "että" at bounding box center [1255, 409] width 175 height 107
click at [676, 500] on button at bounding box center [675, 486] width 32 height 29
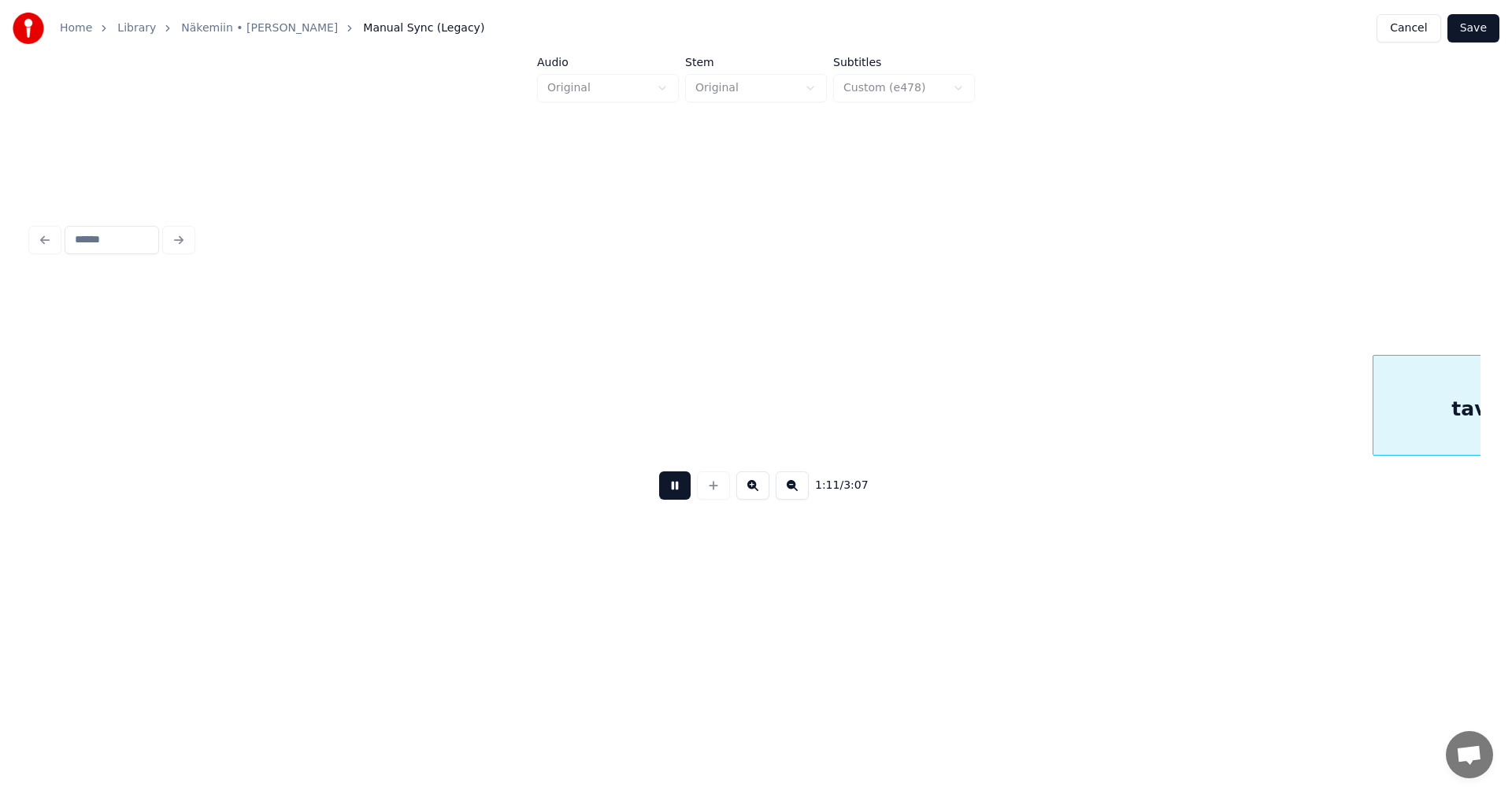
scroll to position [0, 19639]
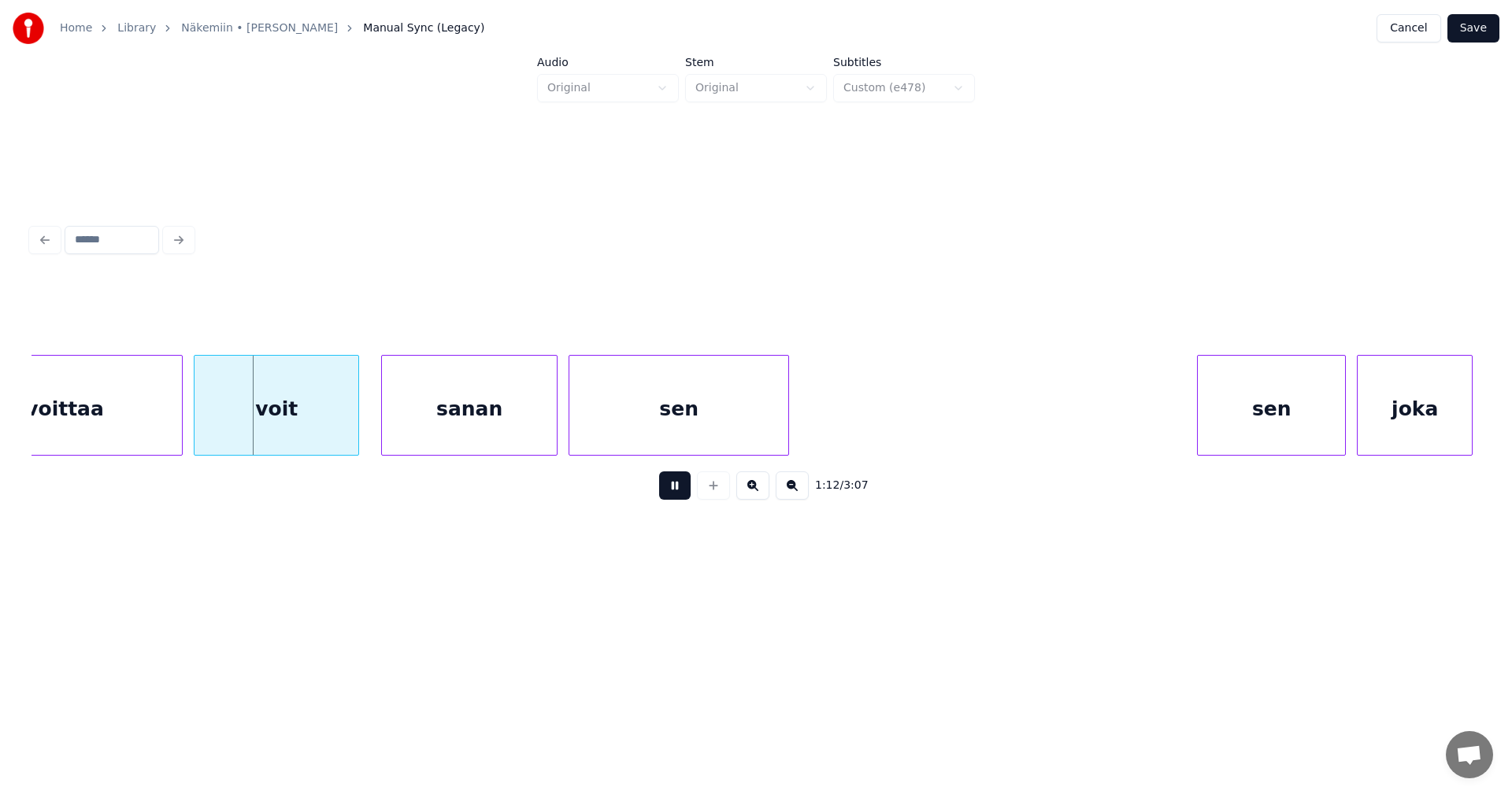
click at [677, 498] on button at bounding box center [675, 486] width 32 height 29
click at [170, 430] on div at bounding box center [169, 405] width 5 height 99
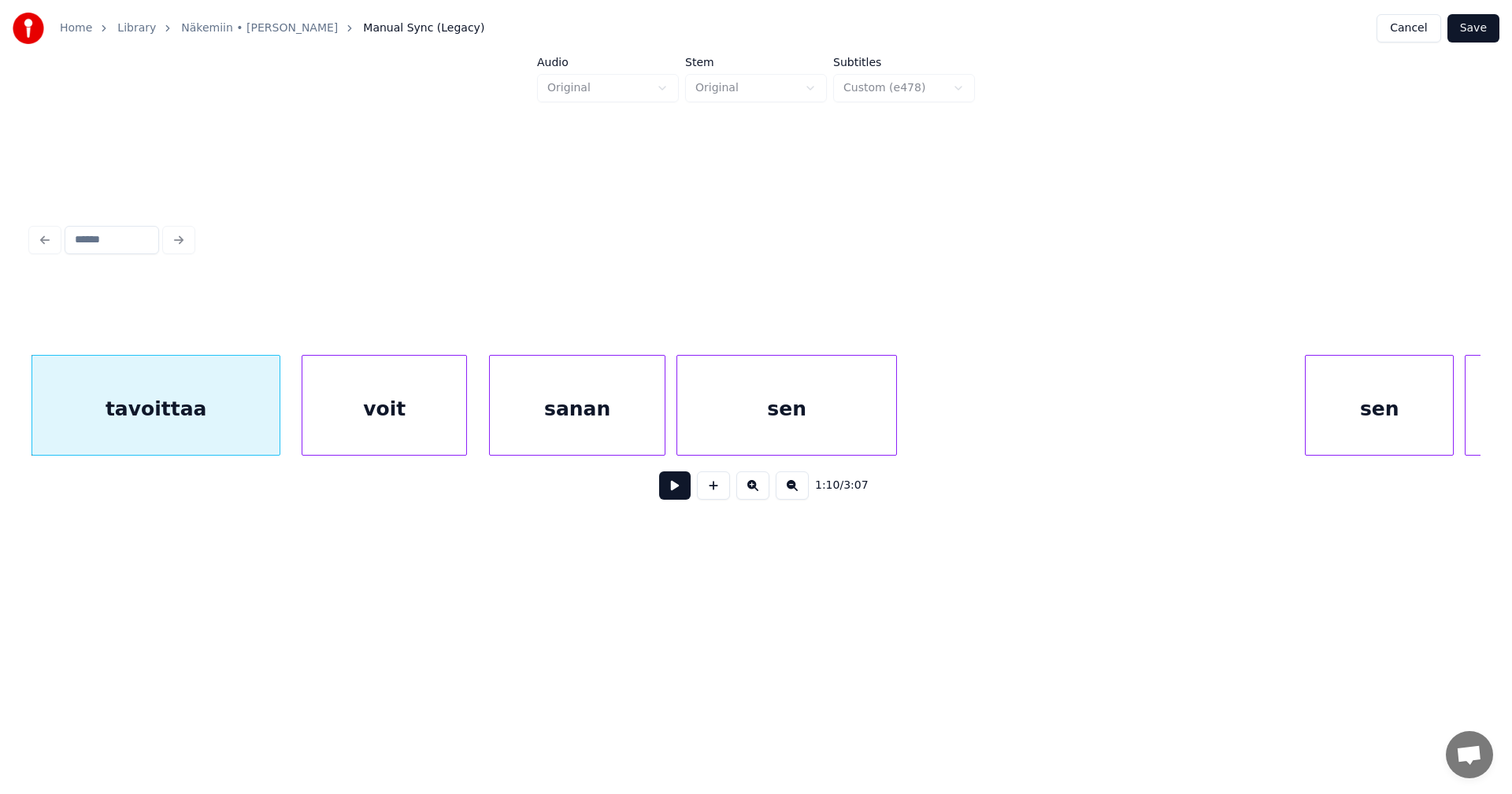
click at [678, 488] on button at bounding box center [675, 486] width 32 height 29
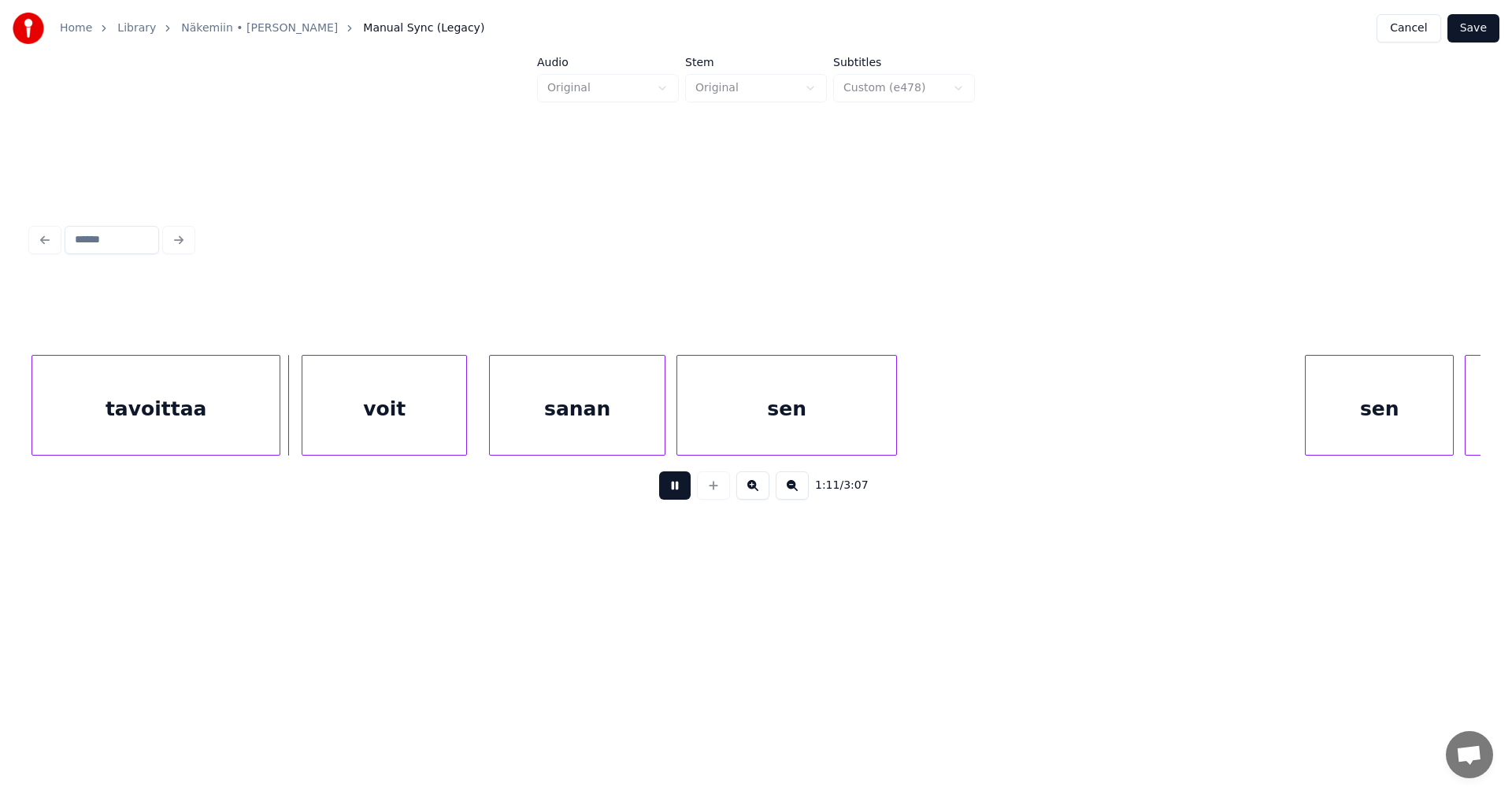
click at [676, 491] on button at bounding box center [675, 486] width 32 height 29
click at [677, 491] on button at bounding box center [675, 486] width 32 height 29
click at [449, 421] on div "voit" at bounding box center [384, 409] width 164 height 107
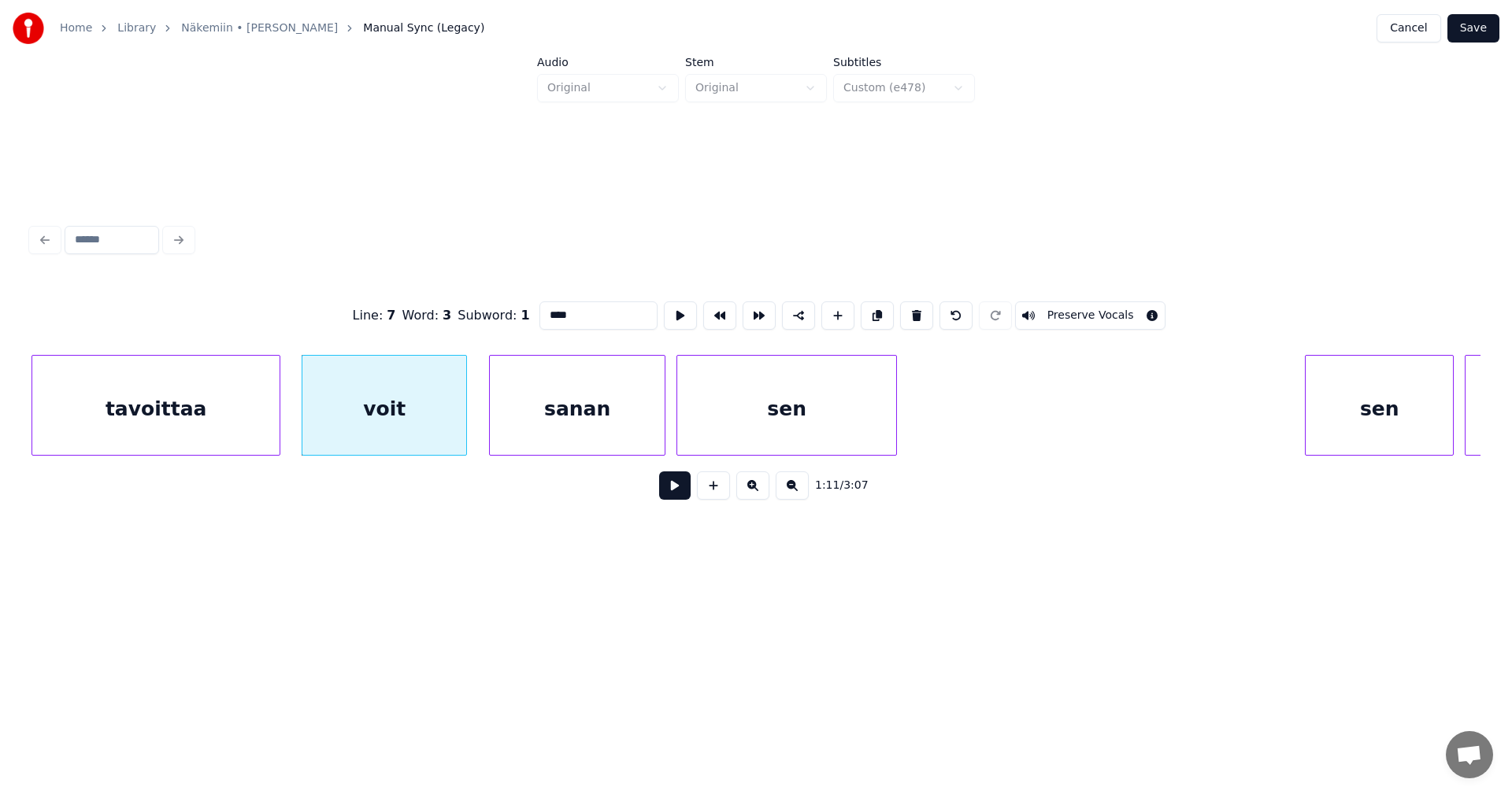
click at [677, 494] on button at bounding box center [675, 486] width 32 height 29
click at [677, 493] on button at bounding box center [675, 486] width 32 height 29
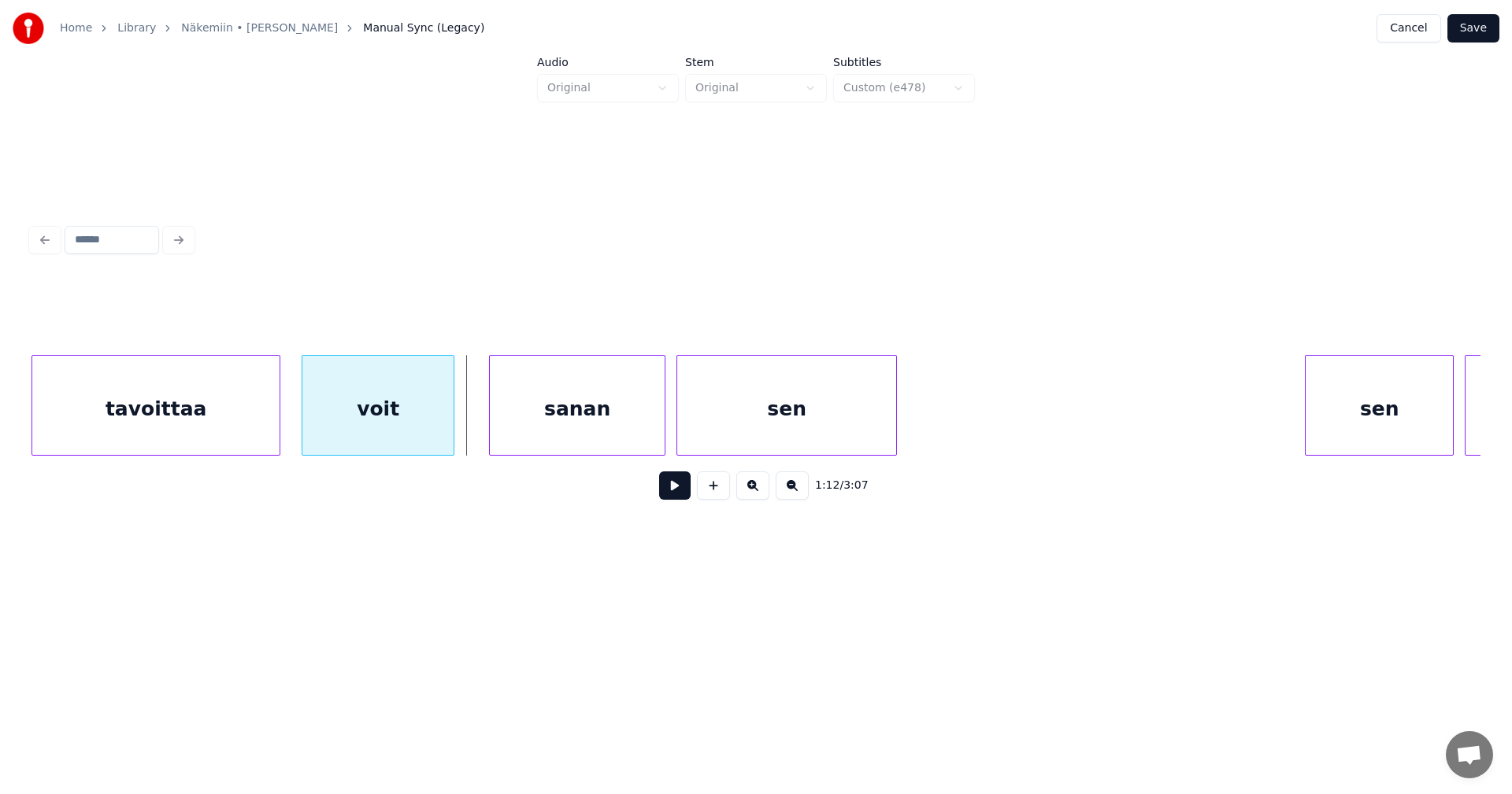
click at [451, 431] on div at bounding box center [451, 405] width 5 height 99
click at [664, 496] on button at bounding box center [675, 486] width 32 height 29
click at [672, 494] on button at bounding box center [675, 486] width 32 height 29
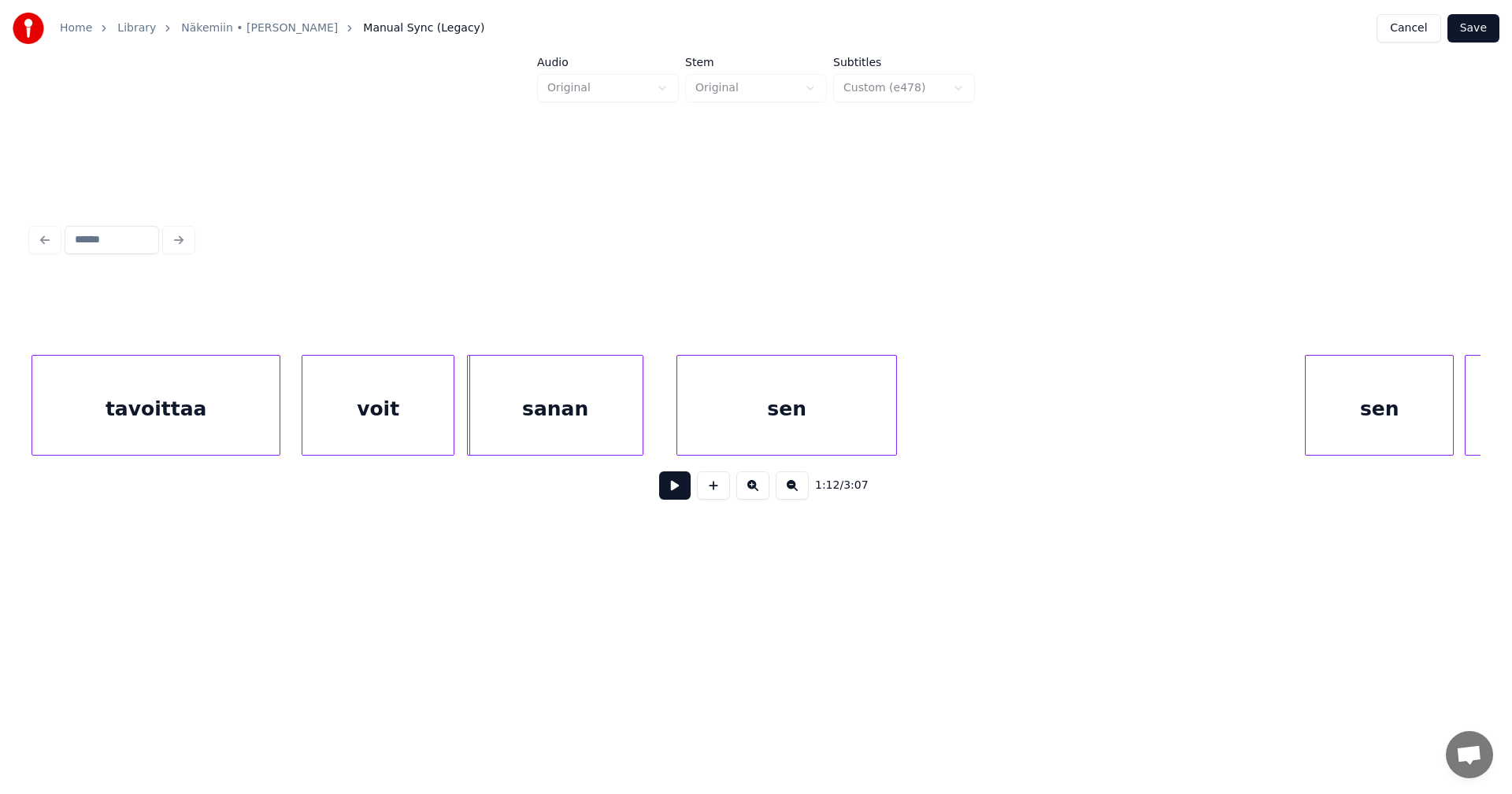
click at [527, 438] on div "sanan" at bounding box center [556, 409] width 175 height 107
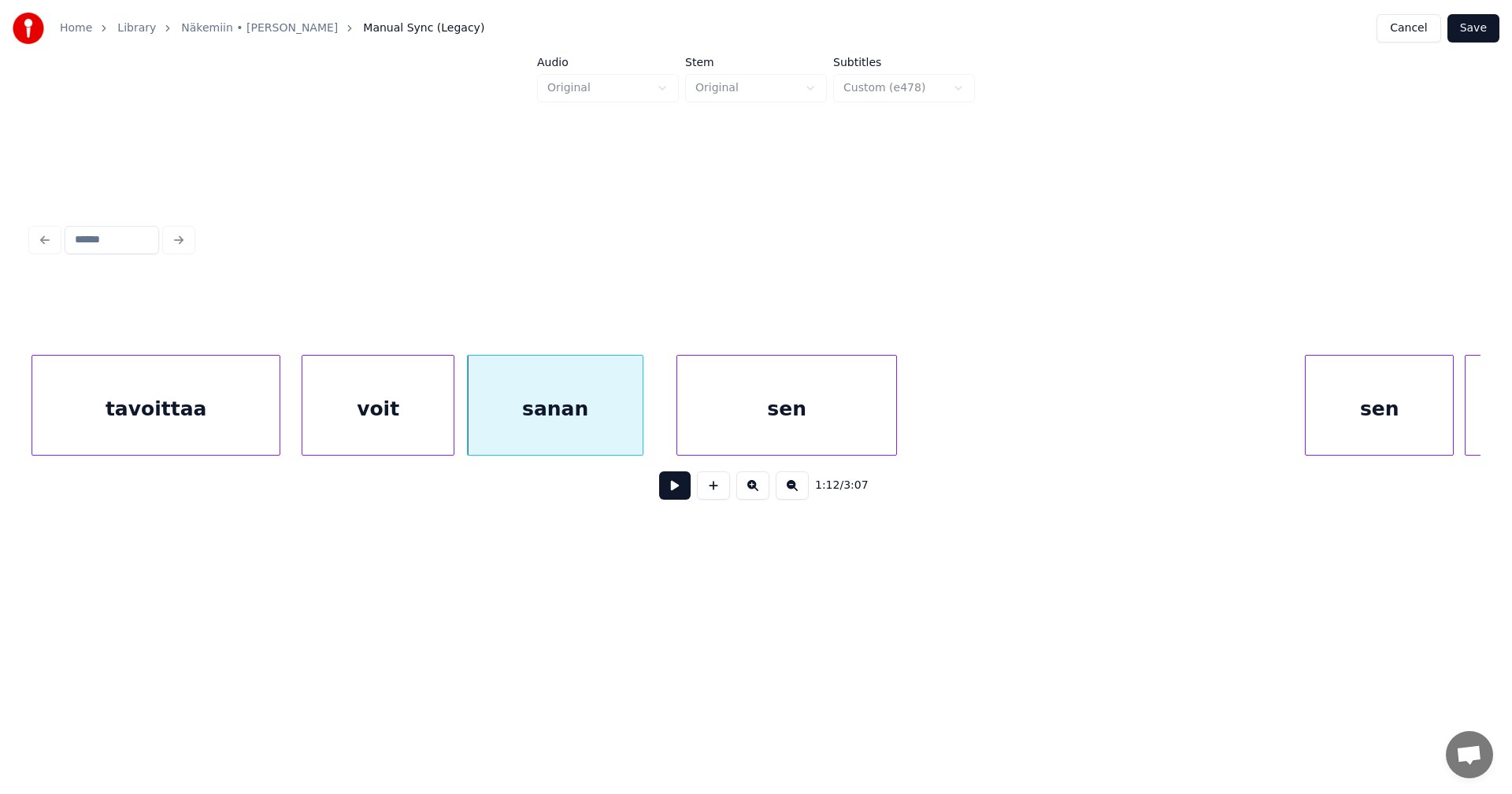
click at [675, 499] on button at bounding box center [675, 486] width 32 height 29
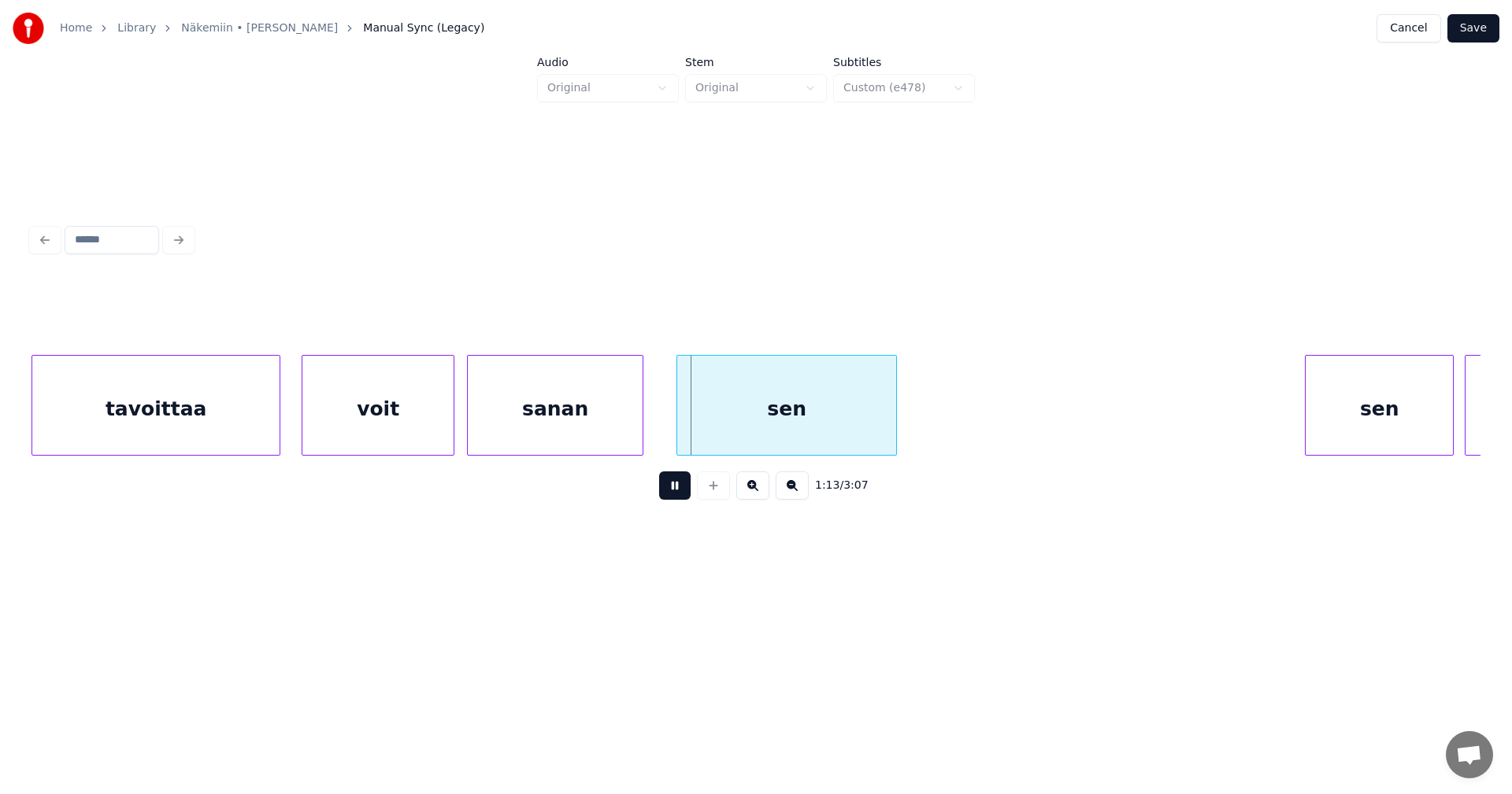
drag, startPoint x: 679, startPoint y: 496, endPoint x: 682, endPoint y: 485, distance: 11.4
click at [681, 488] on button at bounding box center [675, 486] width 32 height 29
click at [629, 414] on div "sanan" at bounding box center [556, 409] width 175 height 107
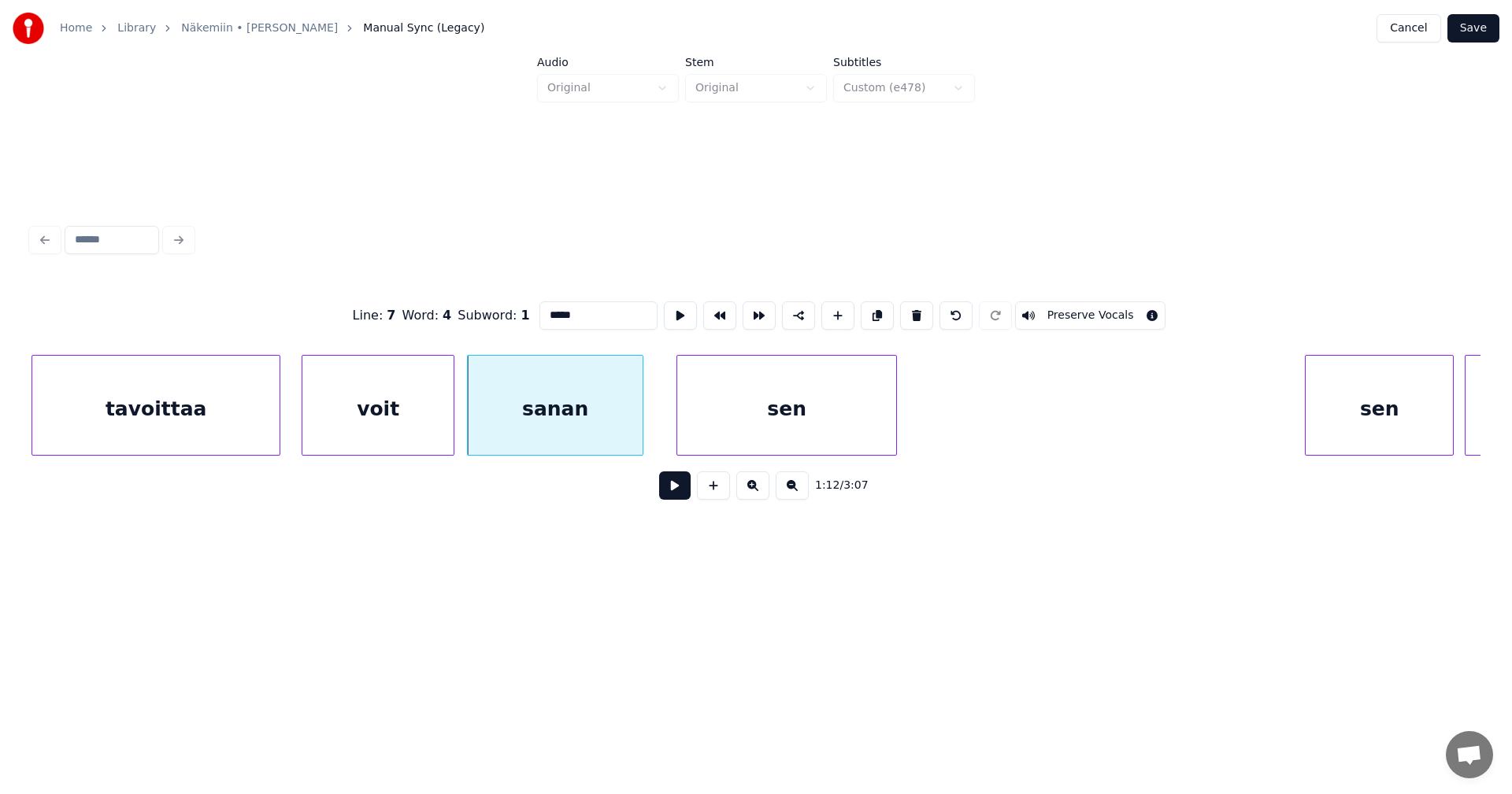
click at [672, 489] on button at bounding box center [675, 486] width 32 height 29
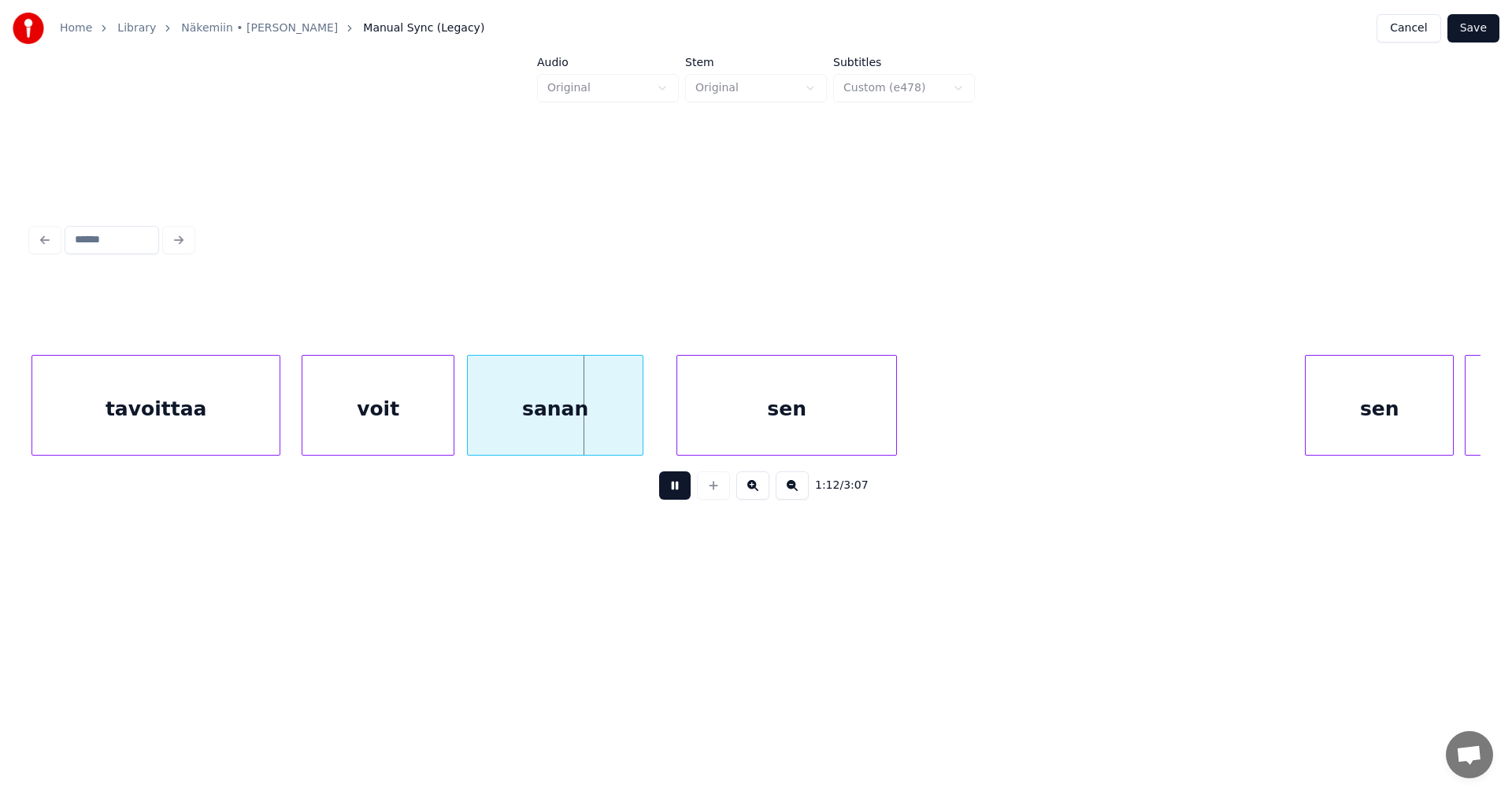
click at [673, 490] on button at bounding box center [675, 486] width 32 height 29
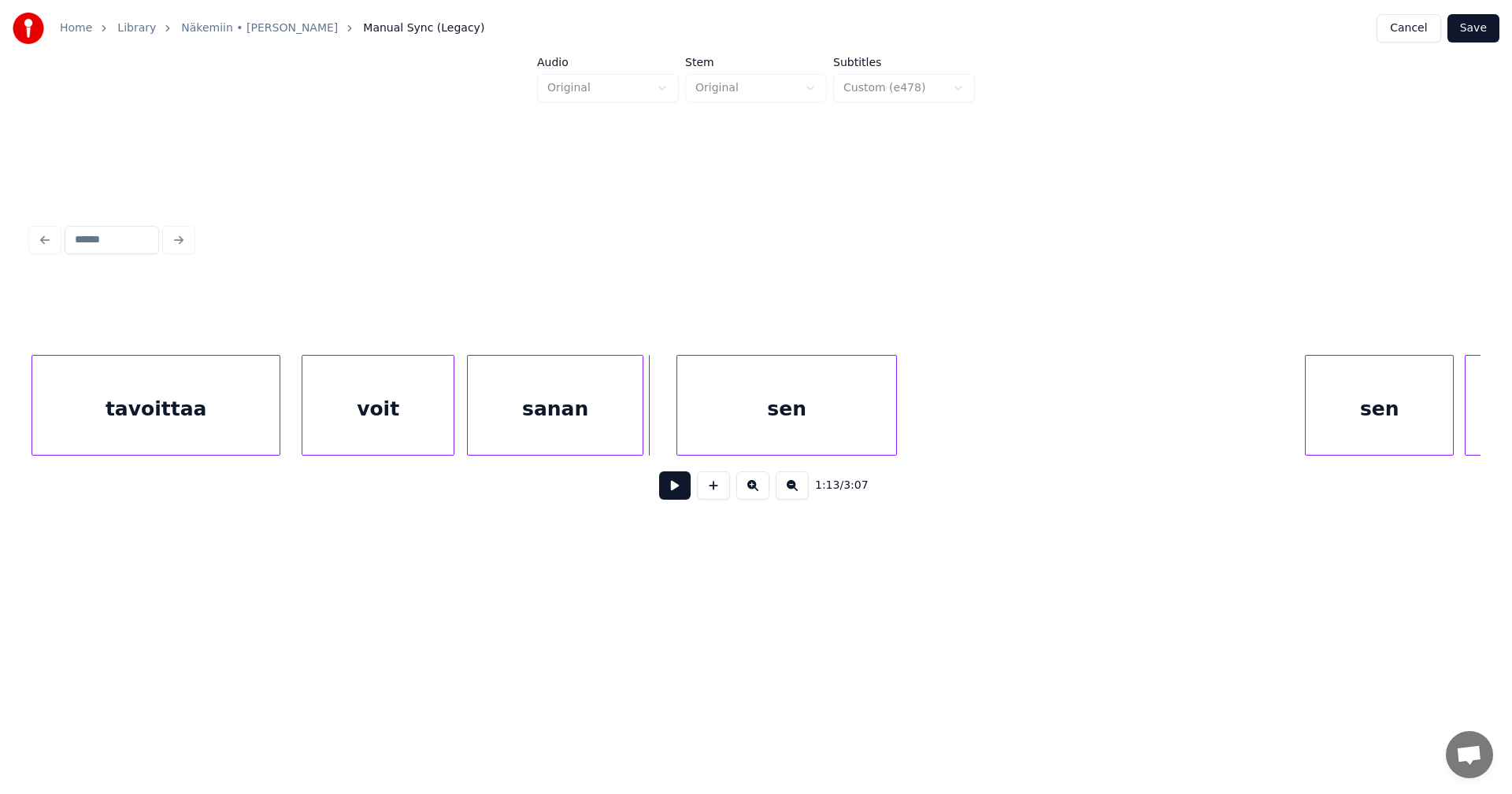
click at [680, 493] on button at bounding box center [675, 486] width 32 height 29
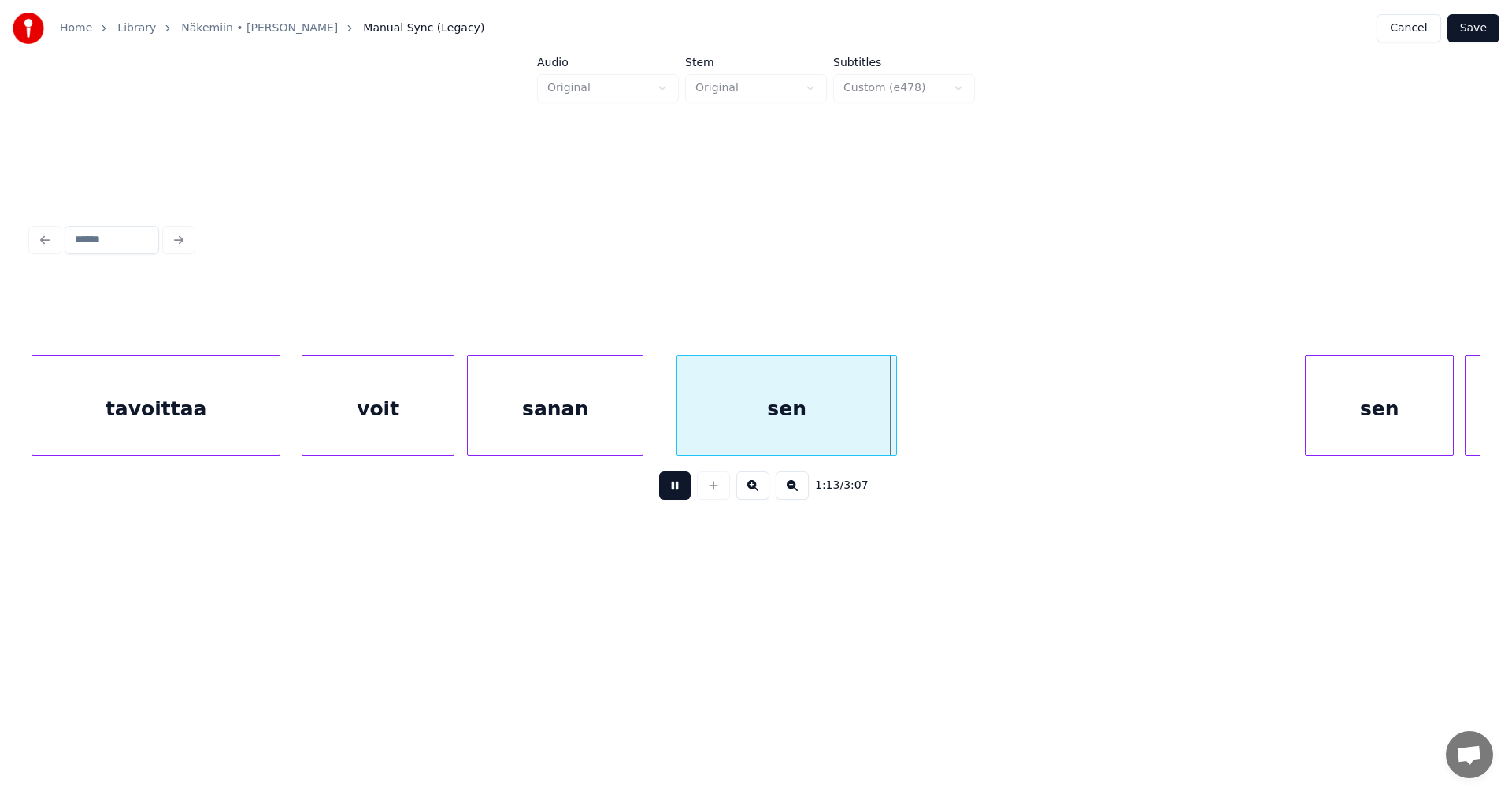
drag, startPoint x: 680, startPoint y: 493, endPoint x: 708, endPoint y: 451, distance: 50.5
click at [684, 483] on button at bounding box center [675, 486] width 32 height 29
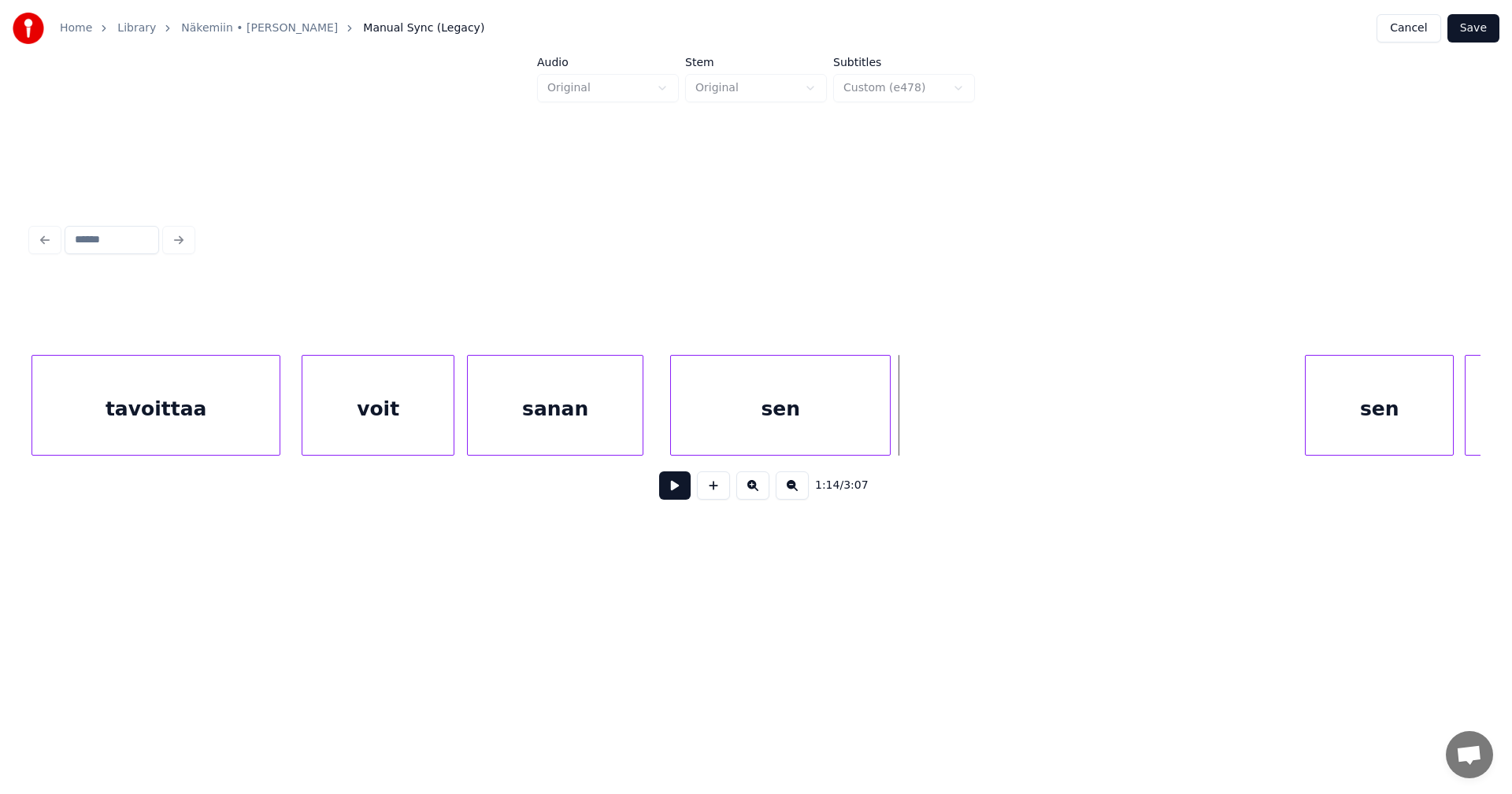
click at [712, 439] on div "sen" at bounding box center [780, 409] width 219 height 107
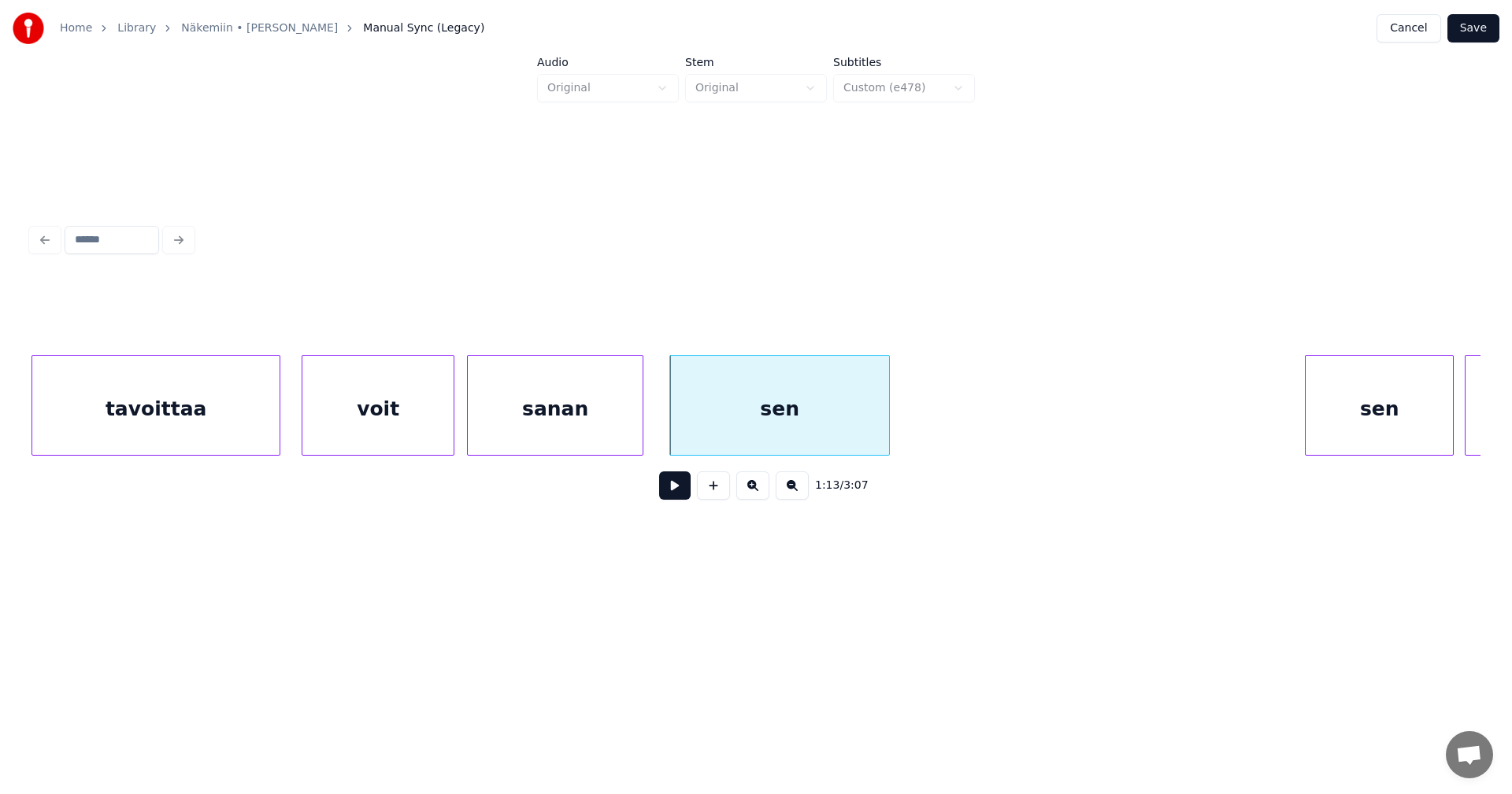
click at [676, 495] on button at bounding box center [675, 486] width 32 height 29
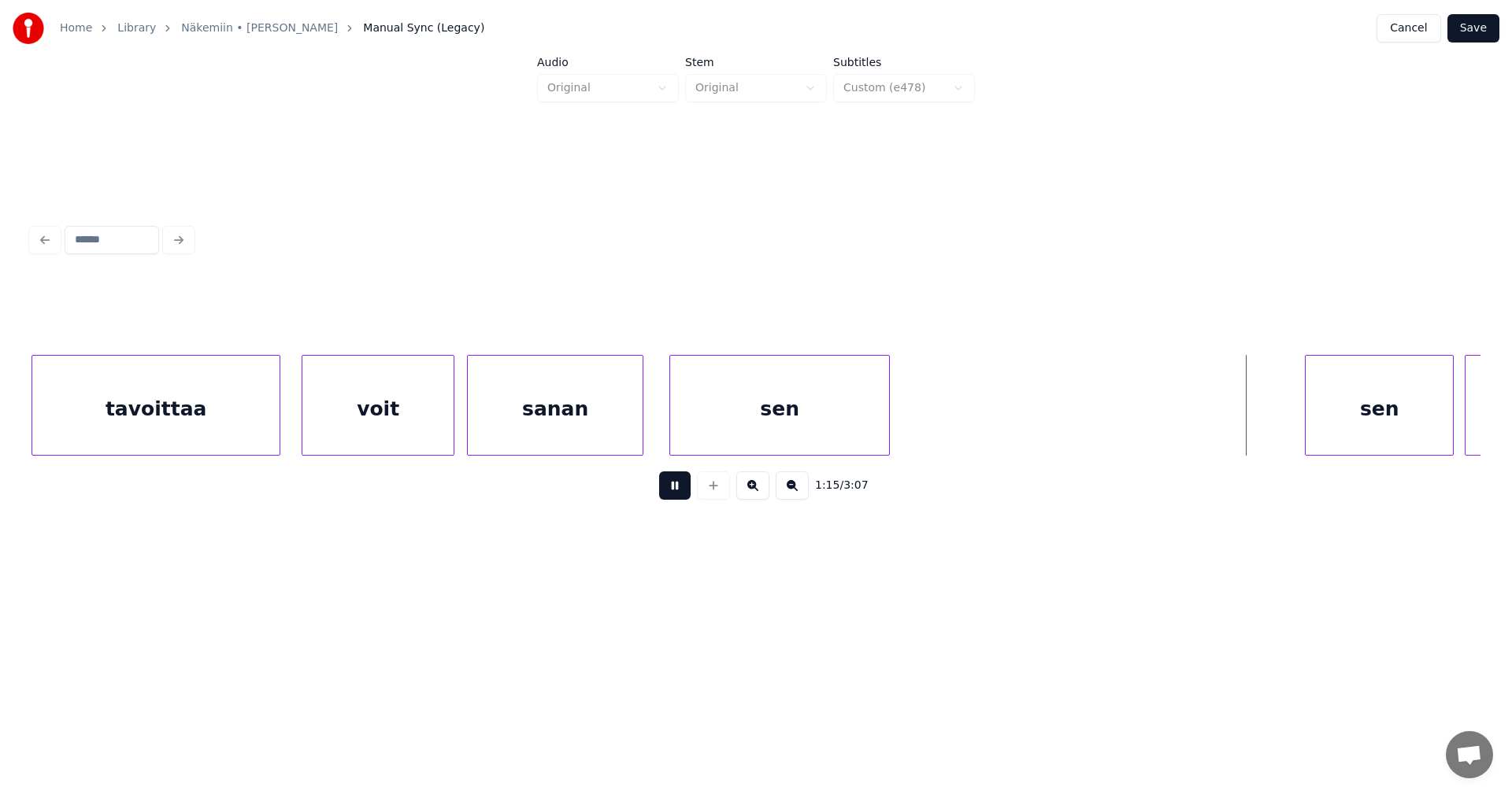
click at [680, 492] on button at bounding box center [675, 486] width 32 height 29
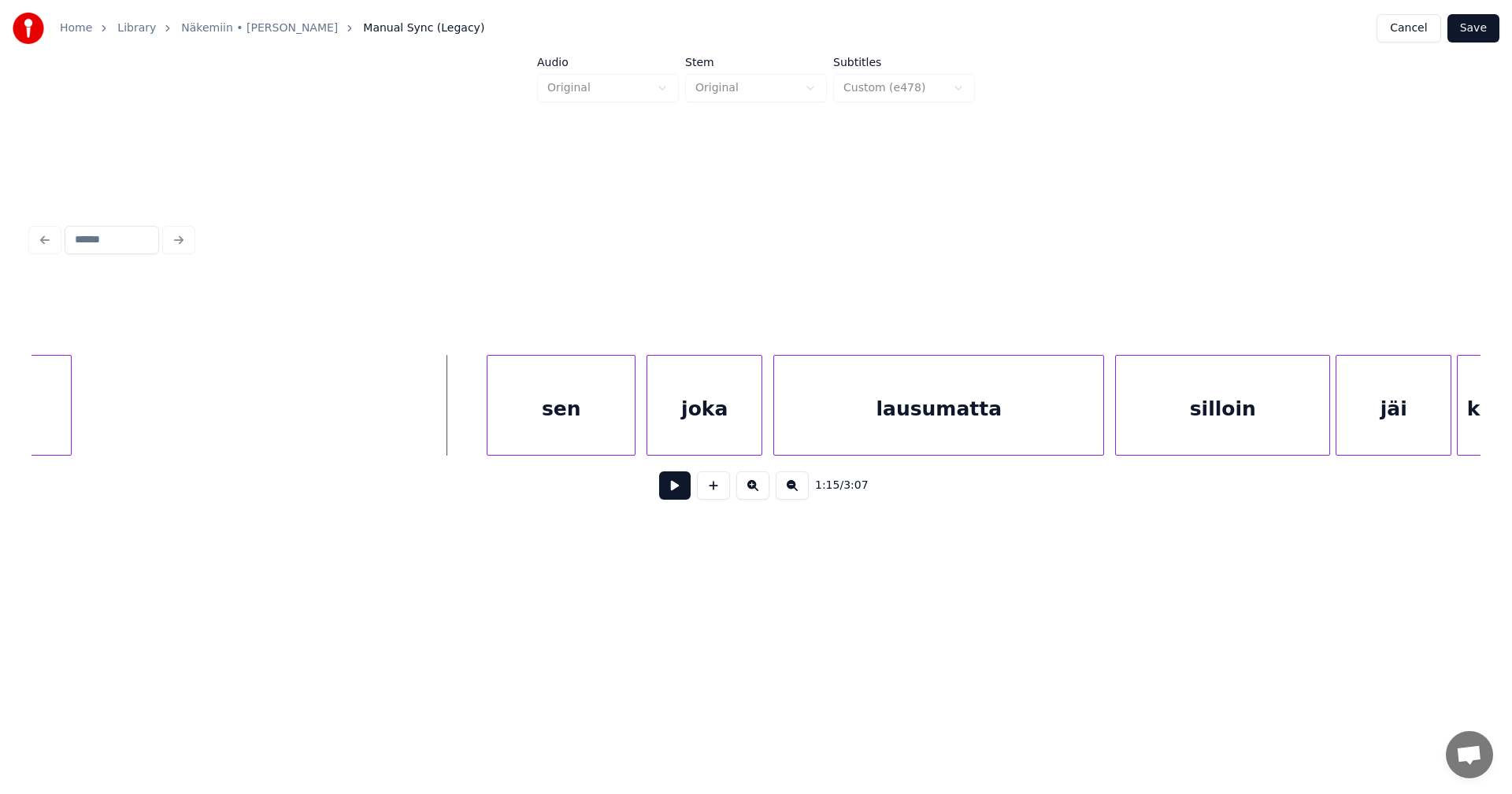
scroll to position [0, 20350]
click at [576, 441] on div "sen" at bounding box center [561, 409] width 147 height 107
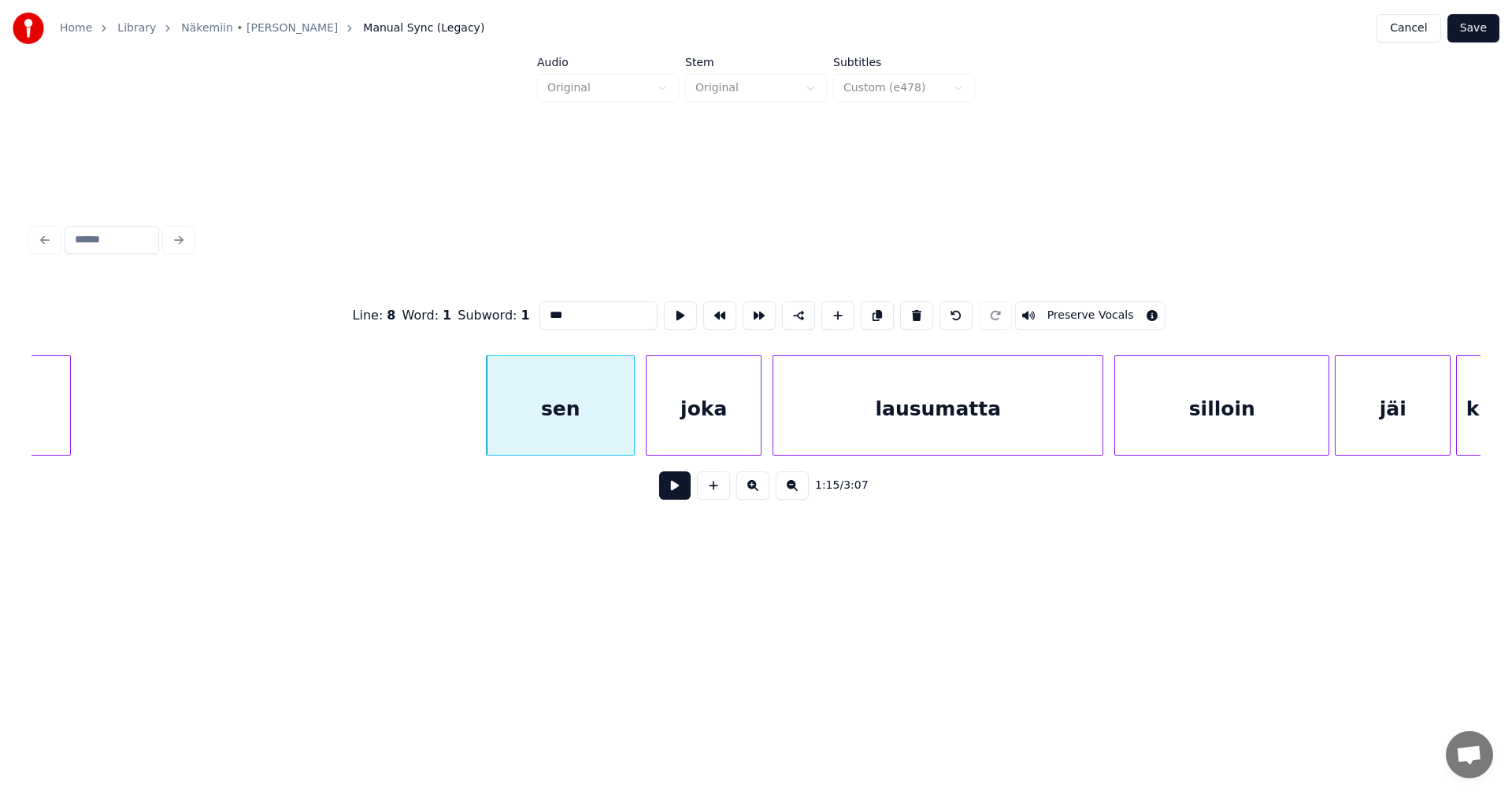
click at [678, 491] on button at bounding box center [675, 486] width 32 height 29
click at [674, 489] on button at bounding box center [675, 486] width 32 height 29
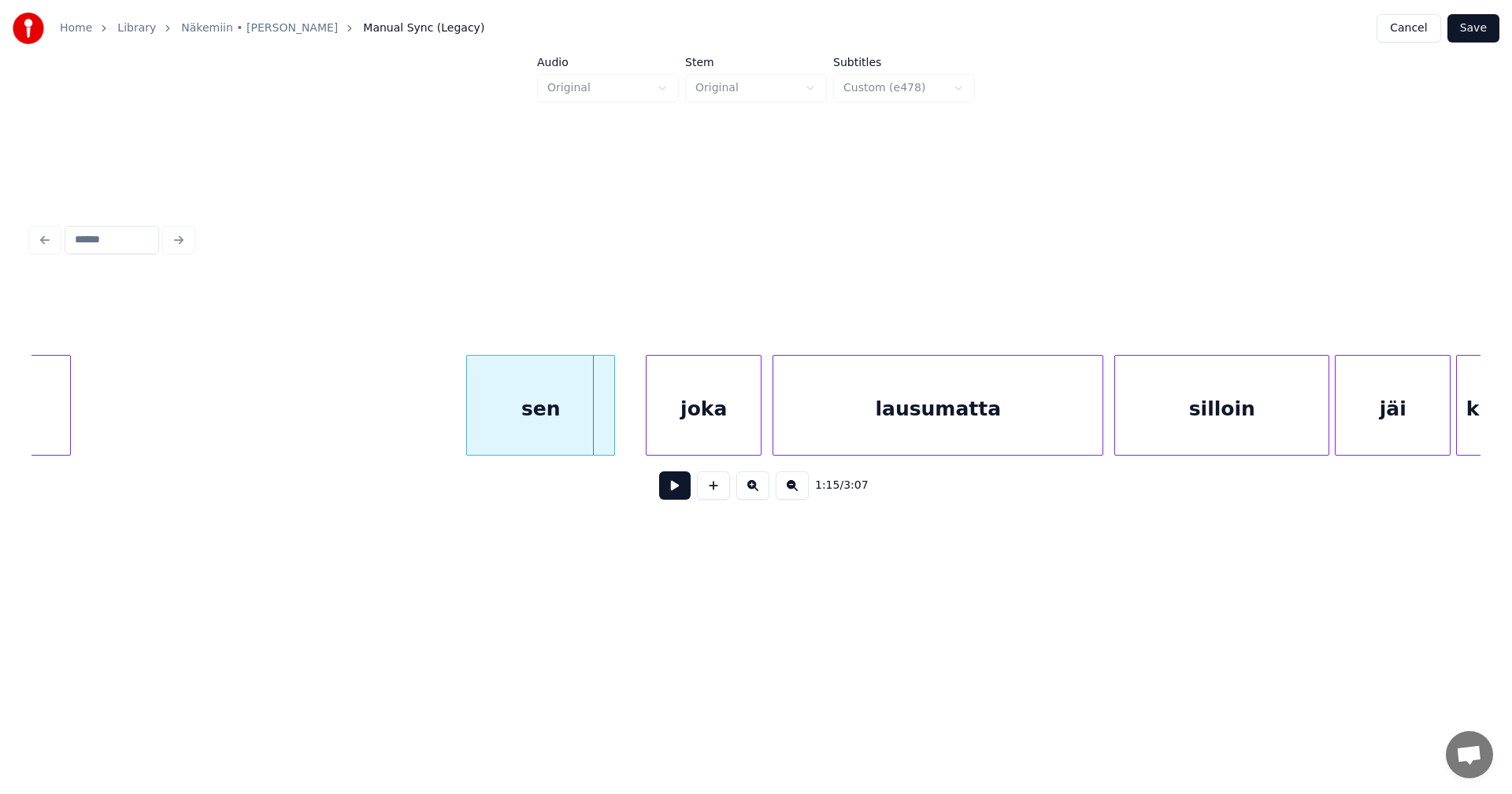
click at [578, 427] on div "sen" at bounding box center [541, 409] width 147 height 107
click at [679, 494] on button at bounding box center [675, 486] width 32 height 29
drag, startPoint x: 682, startPoint y: 491, endPoint x: 703, endPoint y: 448, distance: 47.9
click at [684, 485] on button at bounding box center [675, 486] width 32 height 29
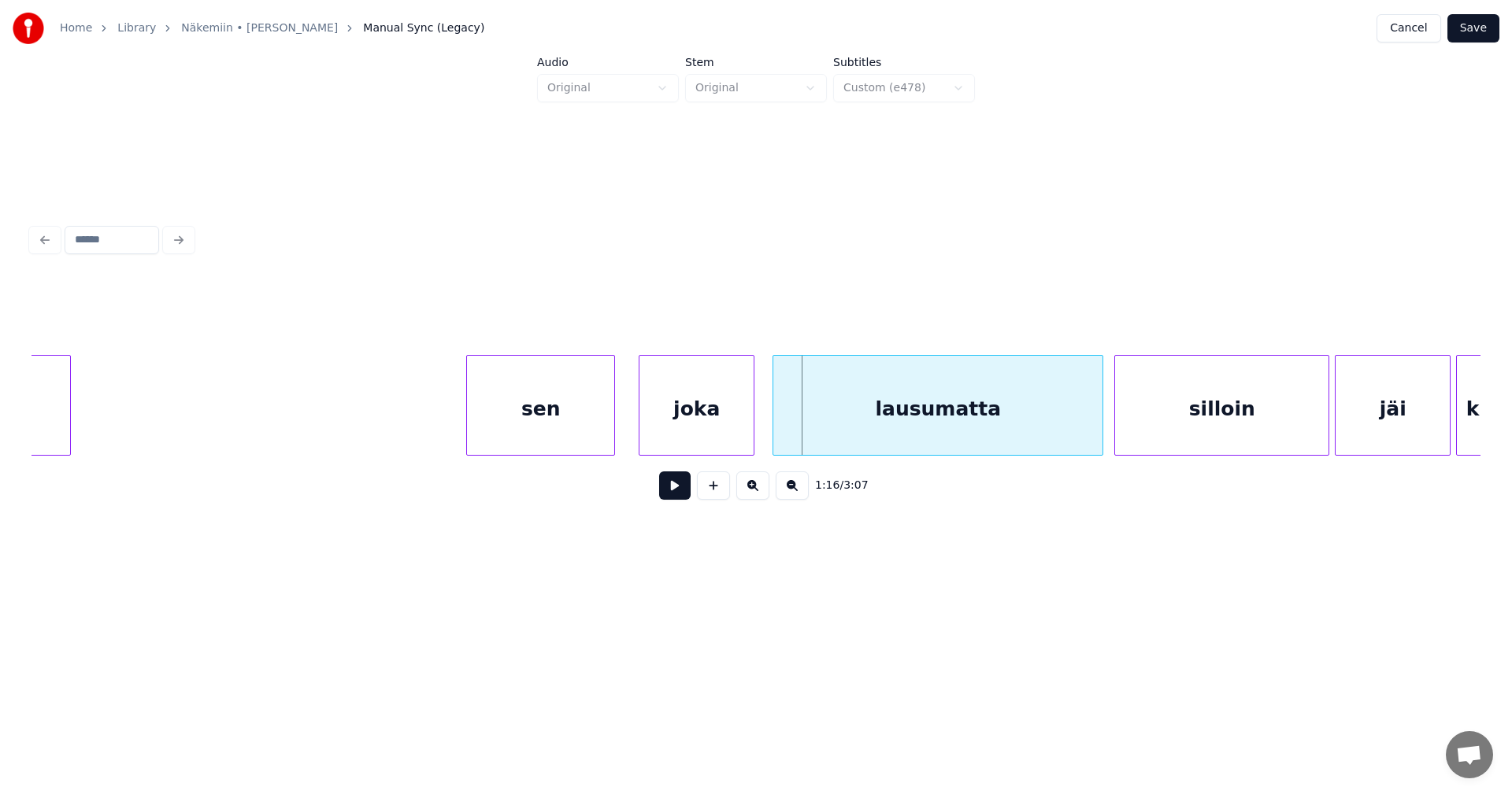
click at [701, 442] on div "joka" at bounding box center [696, 409] width 114 height 107
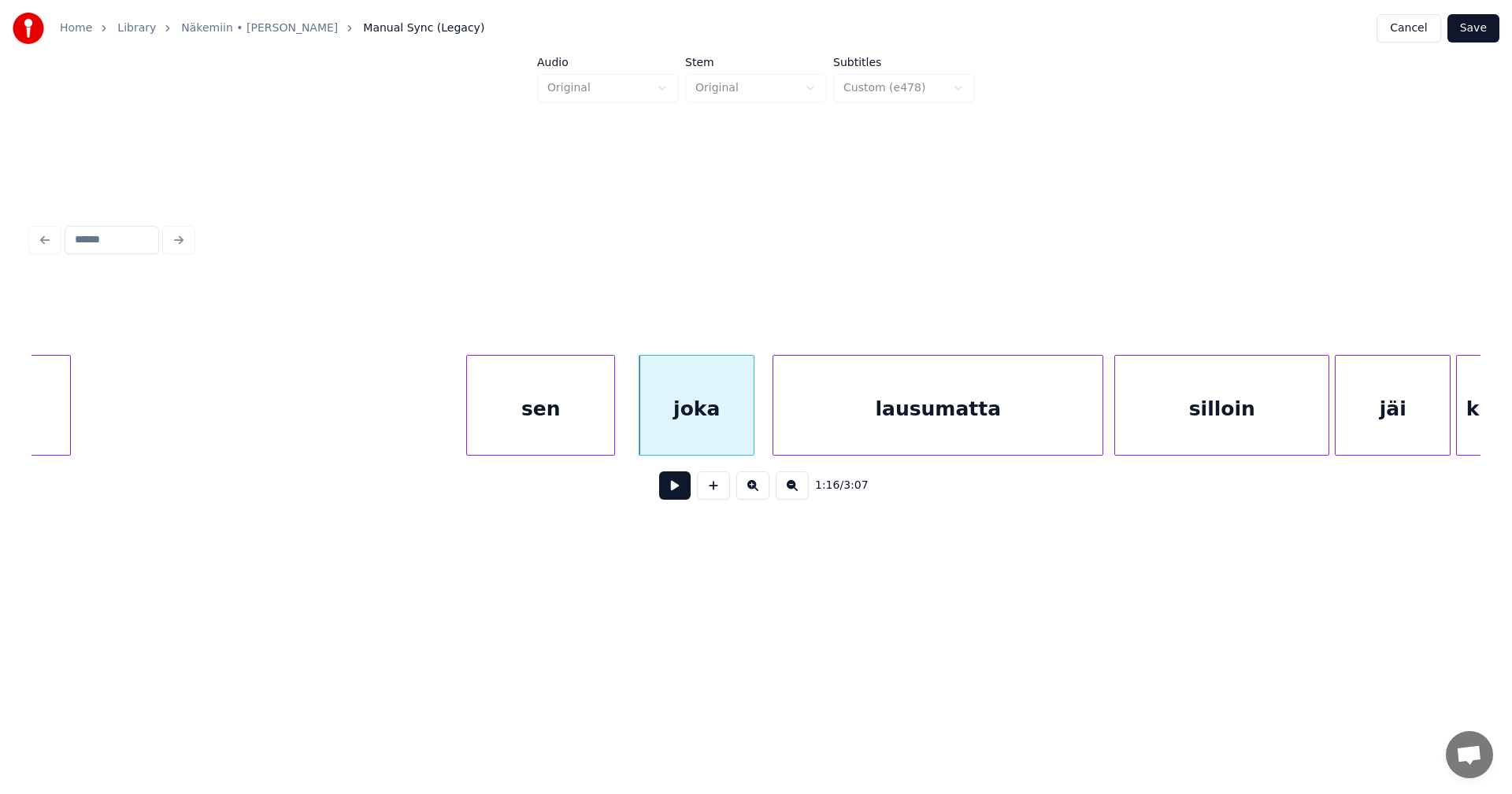
click at [683, 494] on button at bounding box center [675, 486] width 32 height 29
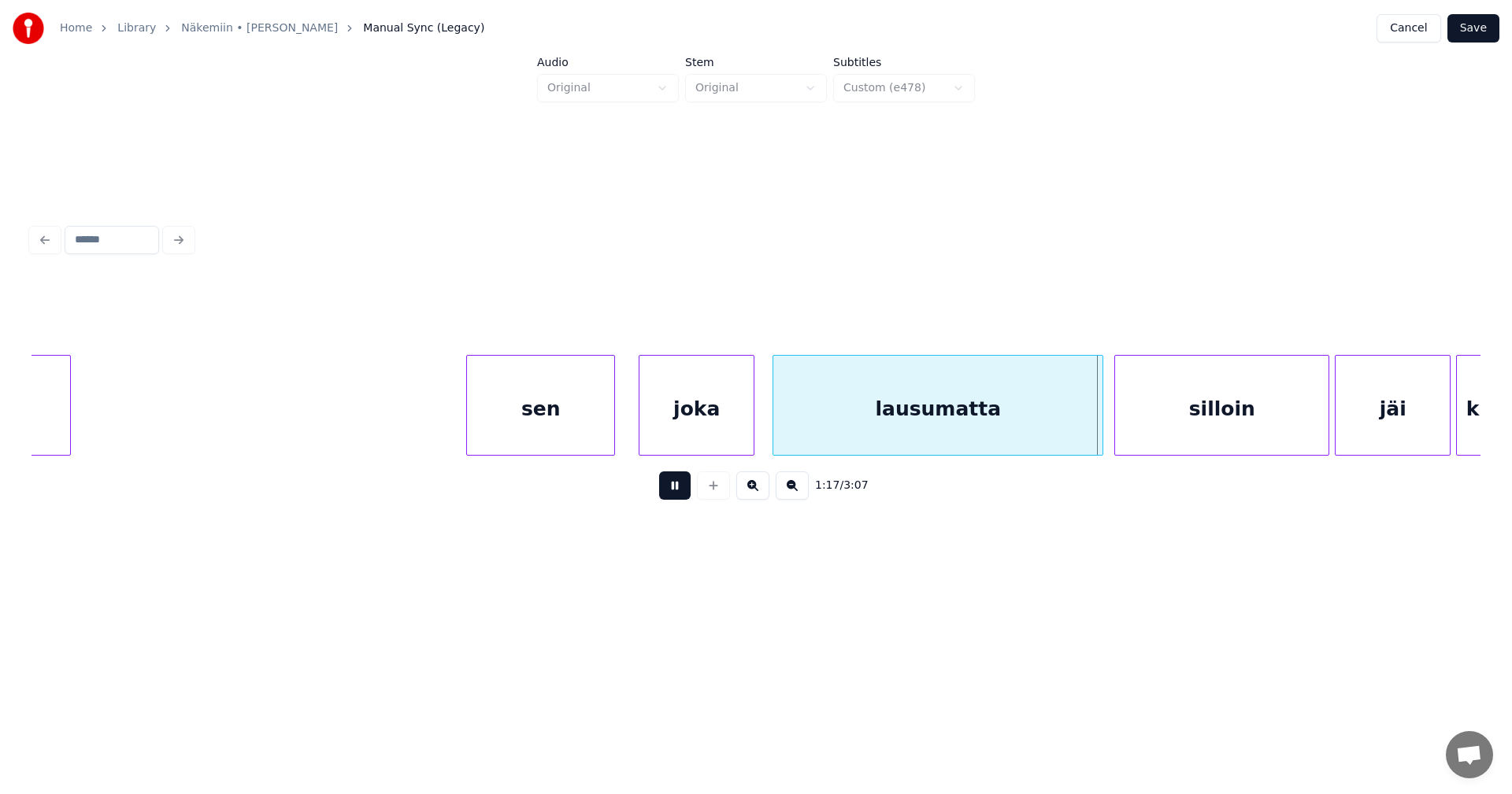
click at [683, 492] on button at bounding box center [675, 486] width 32 height 29
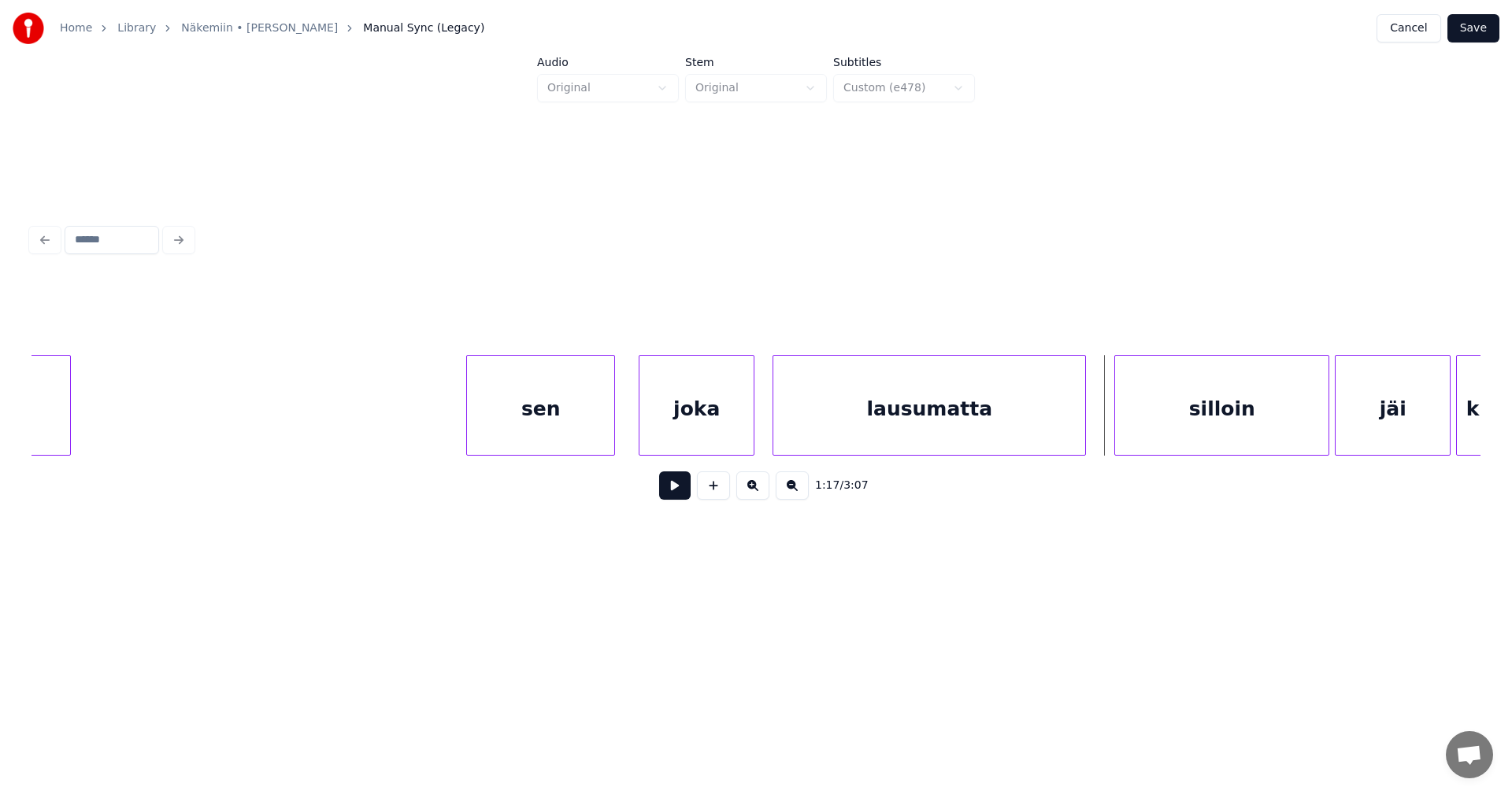
click at [1084, 414] on div at bounding box center [1083, 405] width 5 height 99
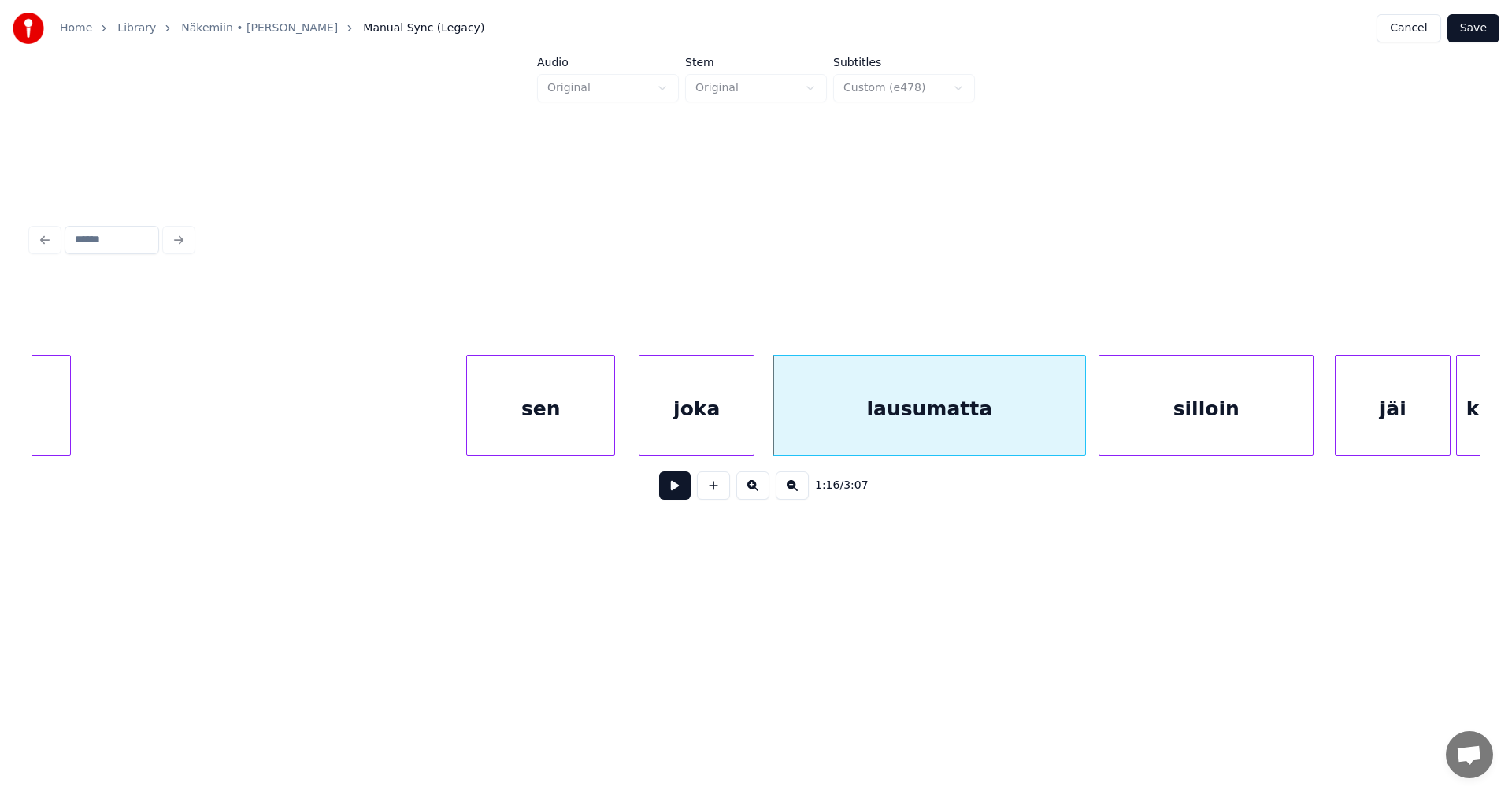
click at [1161, 415] on div "silloin" at bounding box center [1206, 409] width 214 height 107
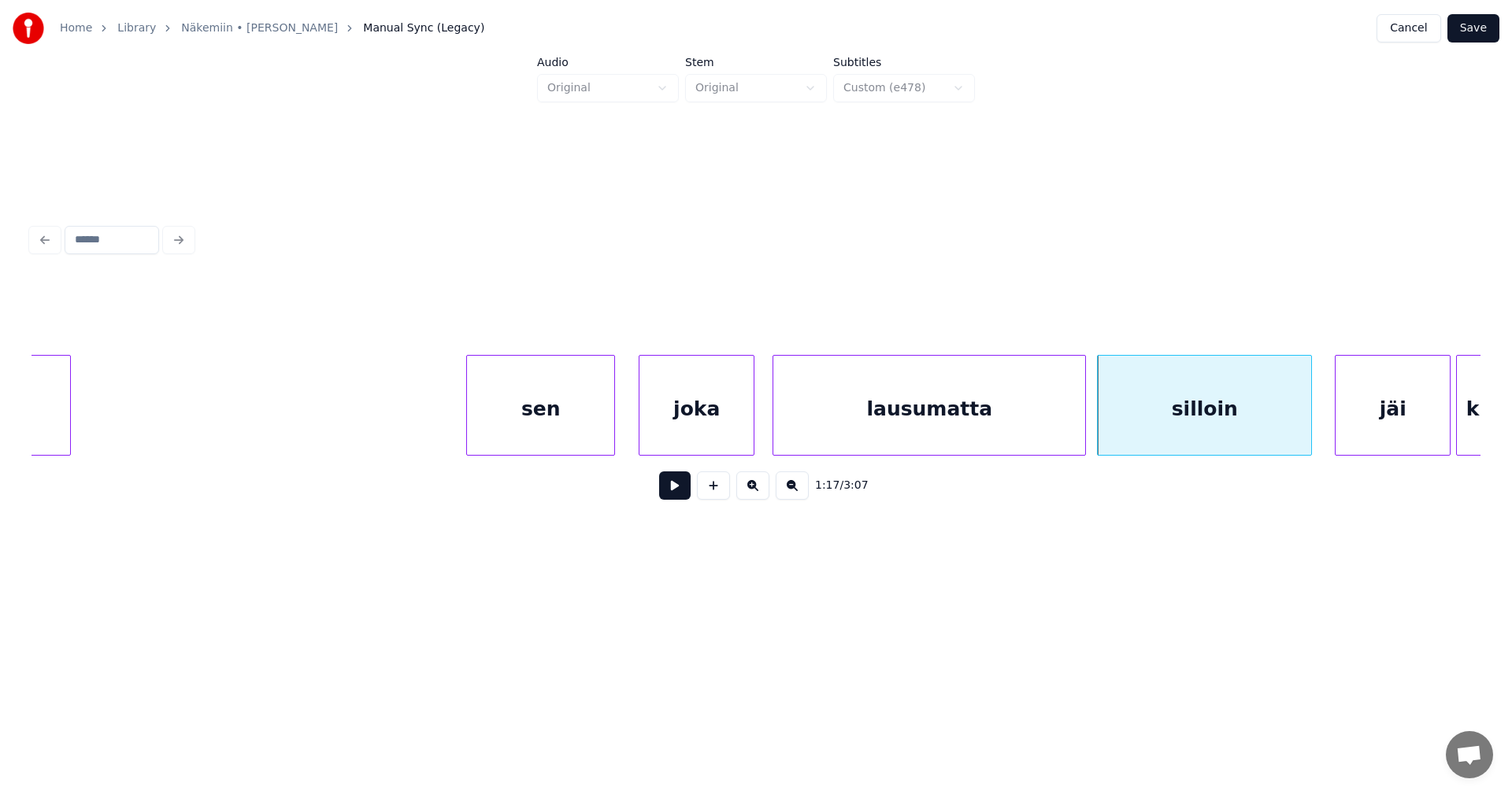
click at [1020, 418] on div "lausumatta" at bounding box center [929, 409] width 312 height 107
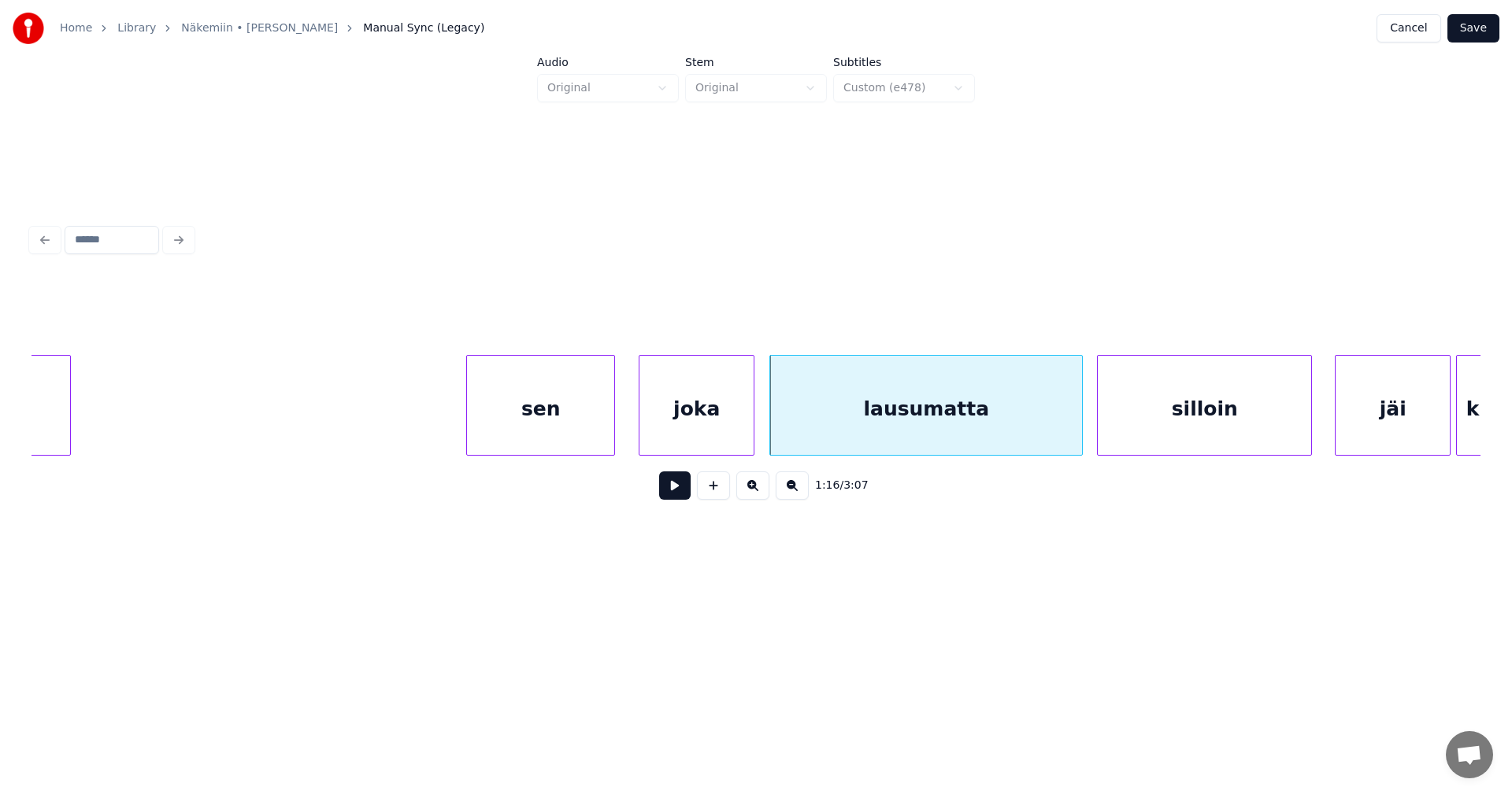
click at [684, 495] on button at bounding box center [675, 486] width 32 height 29
click at [683, 494] on button at bounding box center [675, 486] width 32 height 29
click at [1076, 430] on div at bounding box center [1077, 405] width 5 height 99
click at [1121, 410] on div "silloin" at bounding box center [1204, 409] width 214 height 107
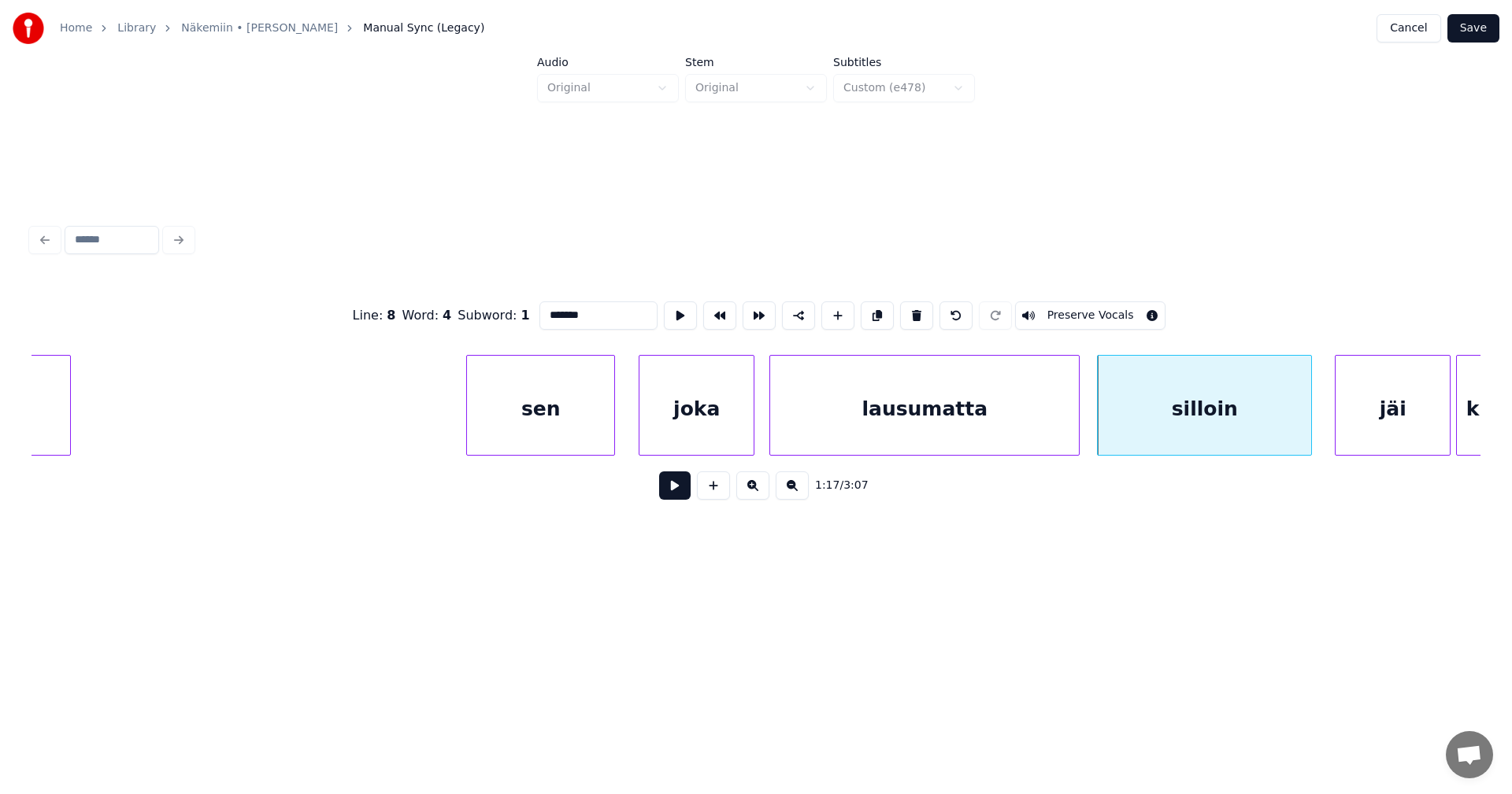
click at [674, 492] on button at bounding box center [675, 486] width 32 height 29
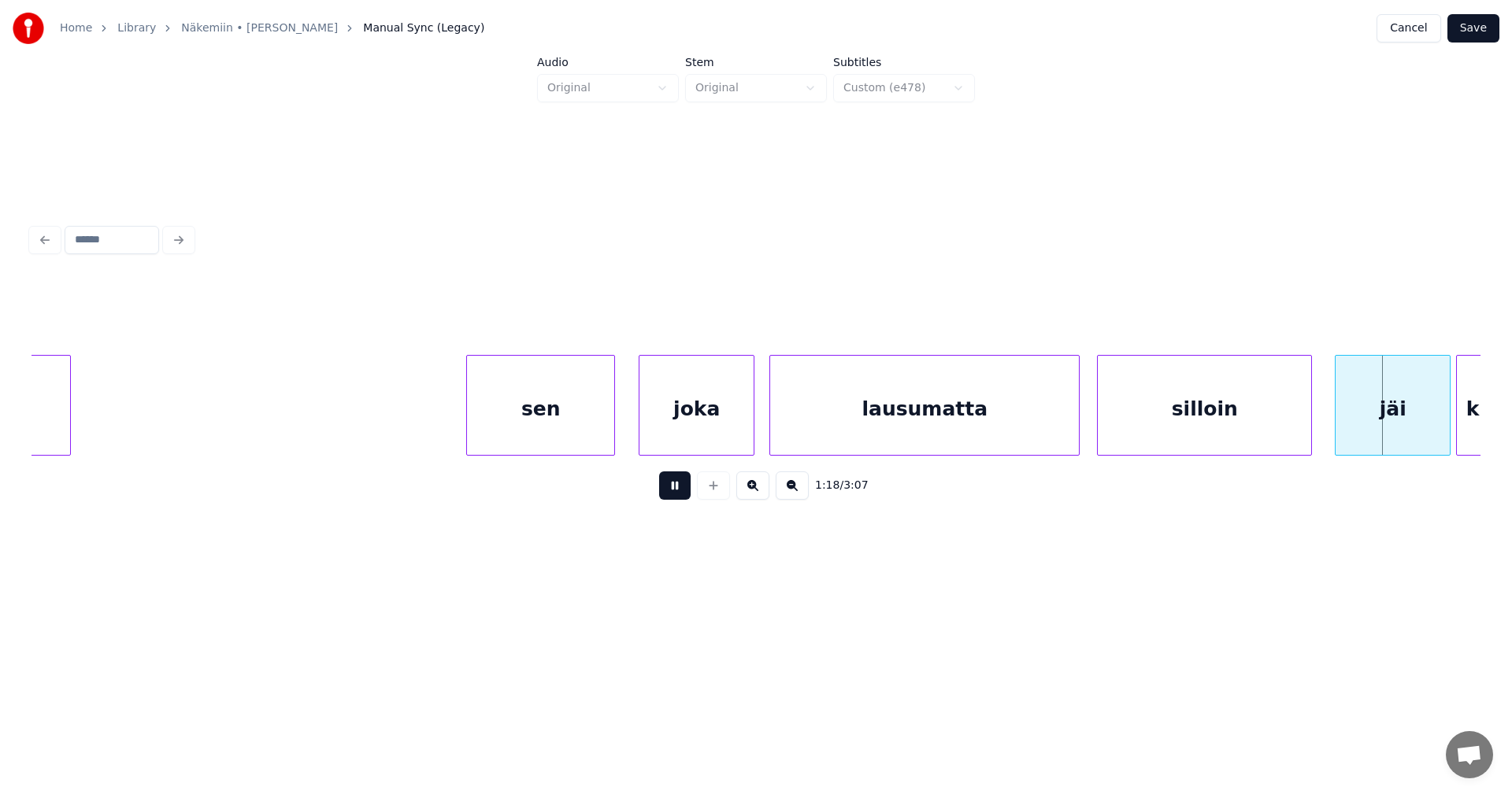
drag, startPoint x: 674, startPoint y: 492, endPoint x: 994, endPoint y: 501, distance: 320.1
click at [676, 493] on button at bounding box center [675, 486] width 32 height 29
click at [1368, 423] on div "jäi" at bounding box center [1388, 409] width 114 height 107
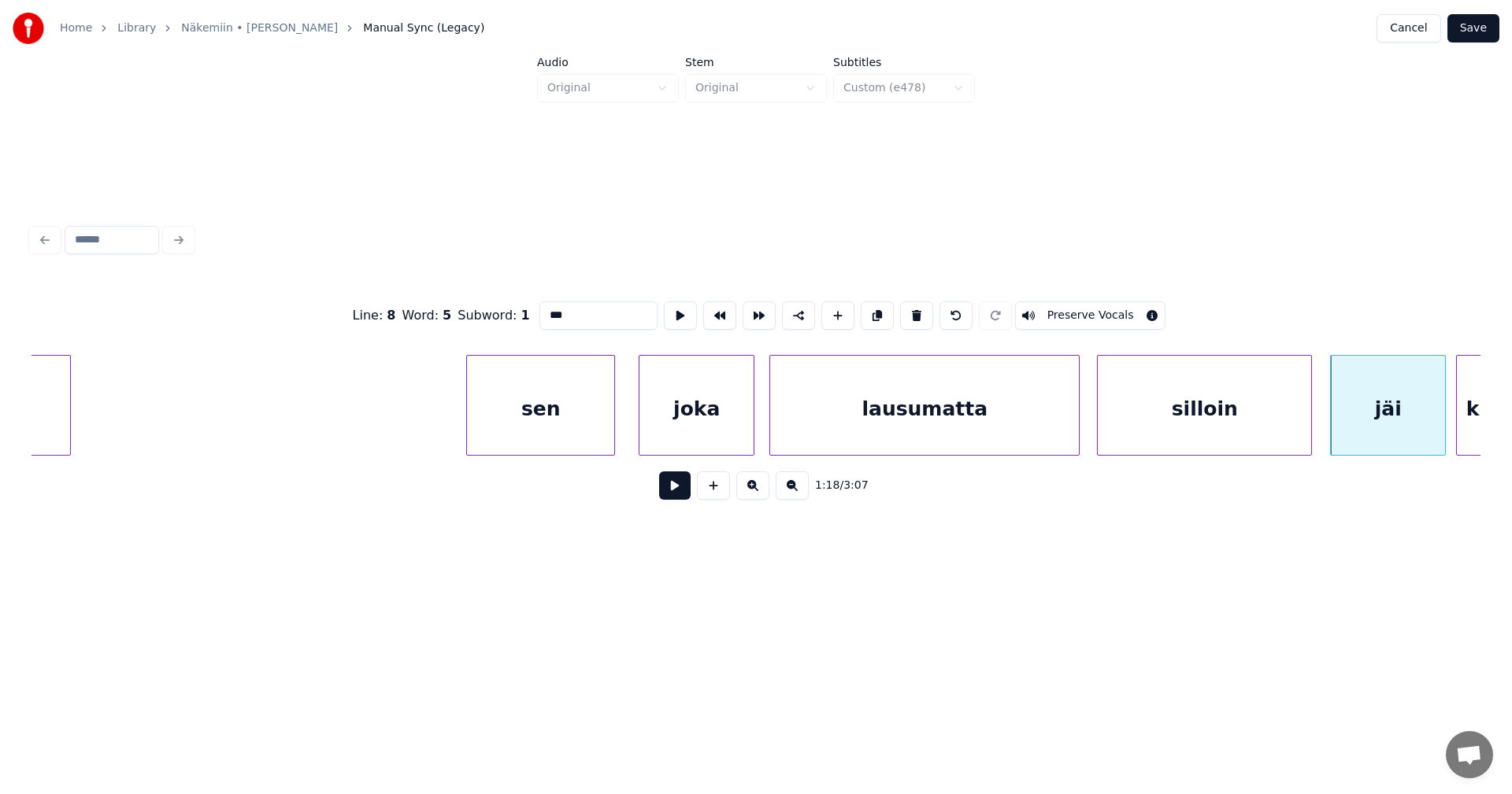
click at [688, 493] on button at bounding box center [675, 486] width 32 height 29
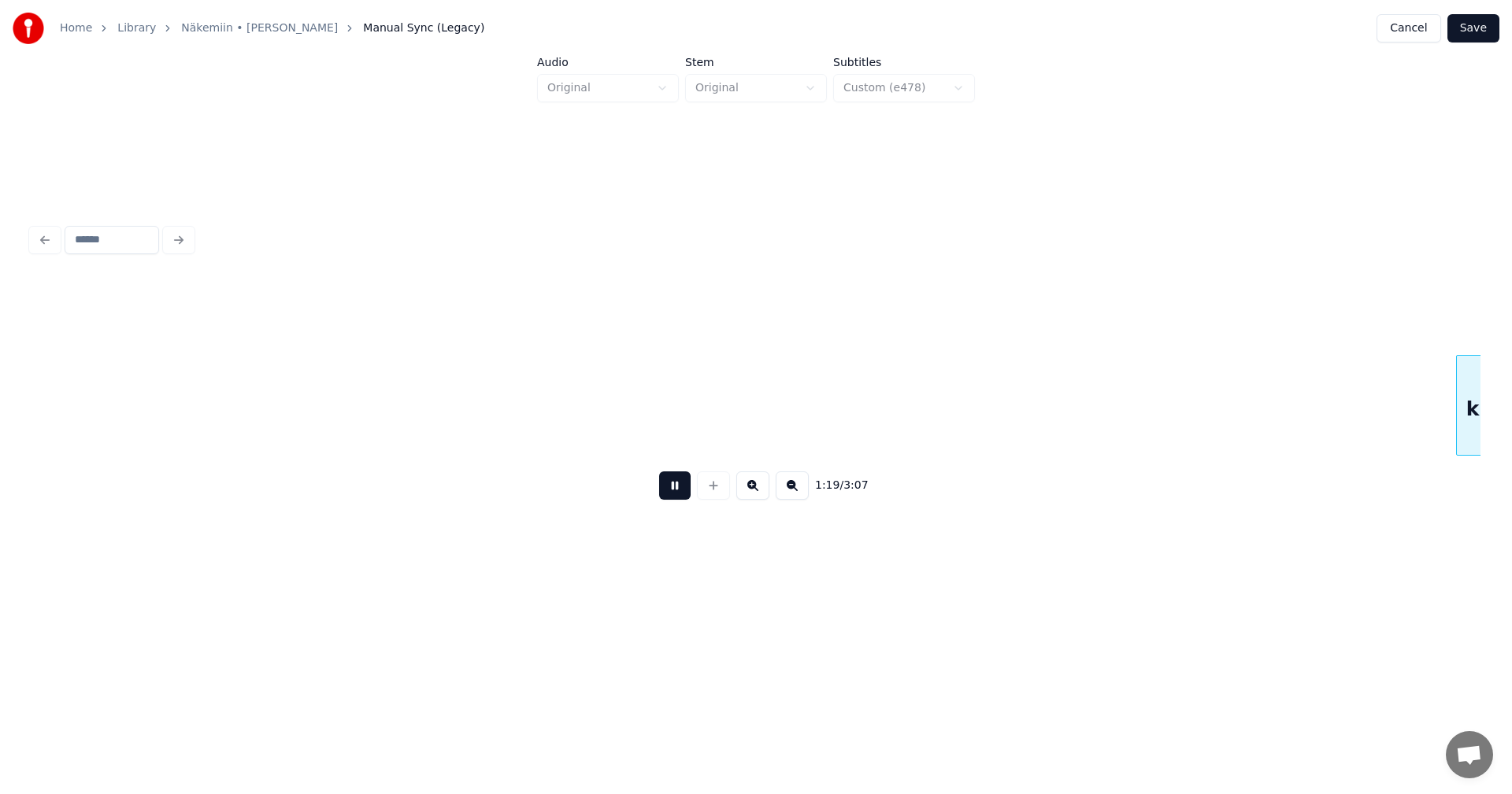
scroll to position [0, 21803]
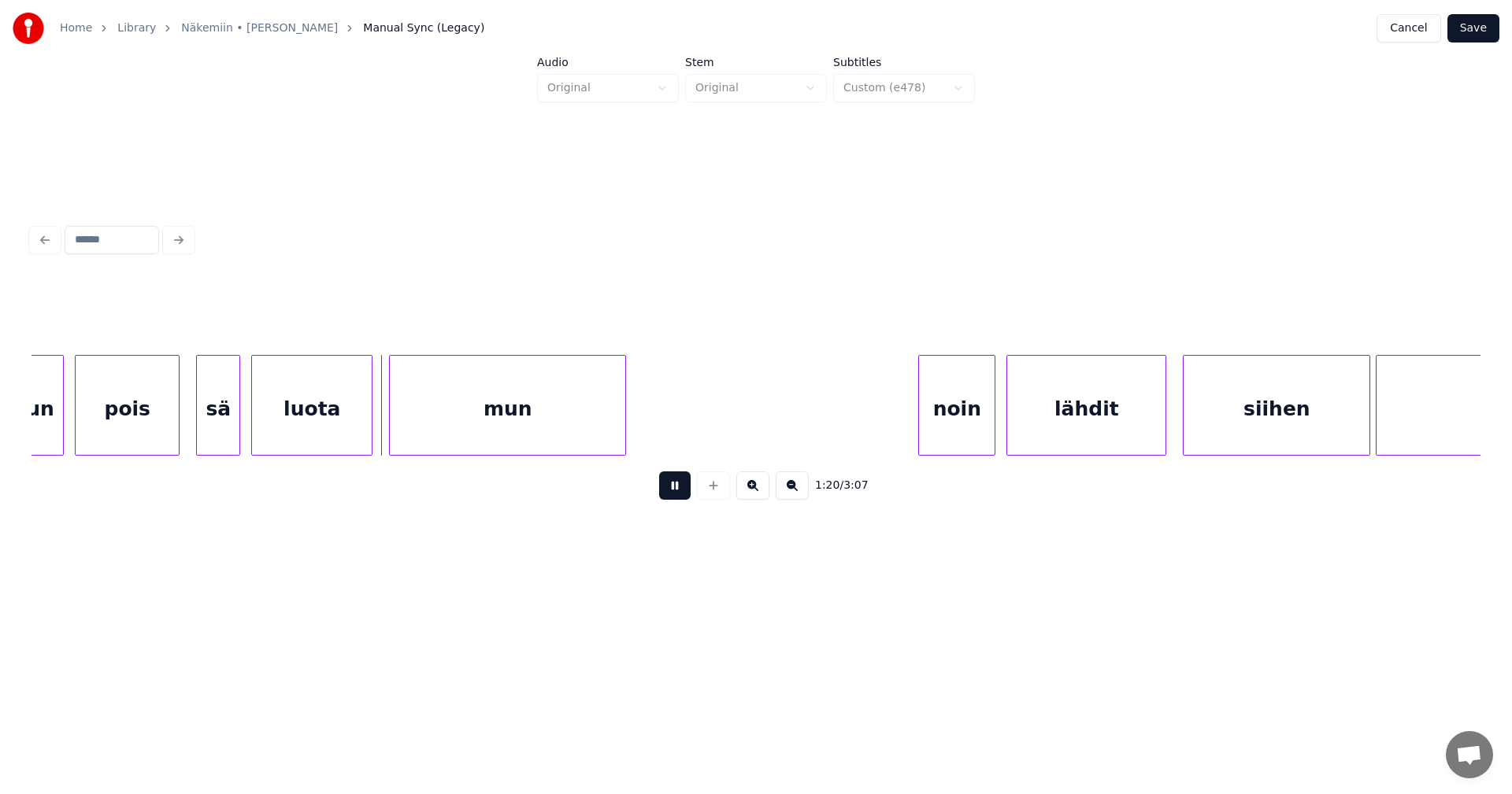
click at [688, 493] on button at bounding box center [675, 486] width 32 height 29
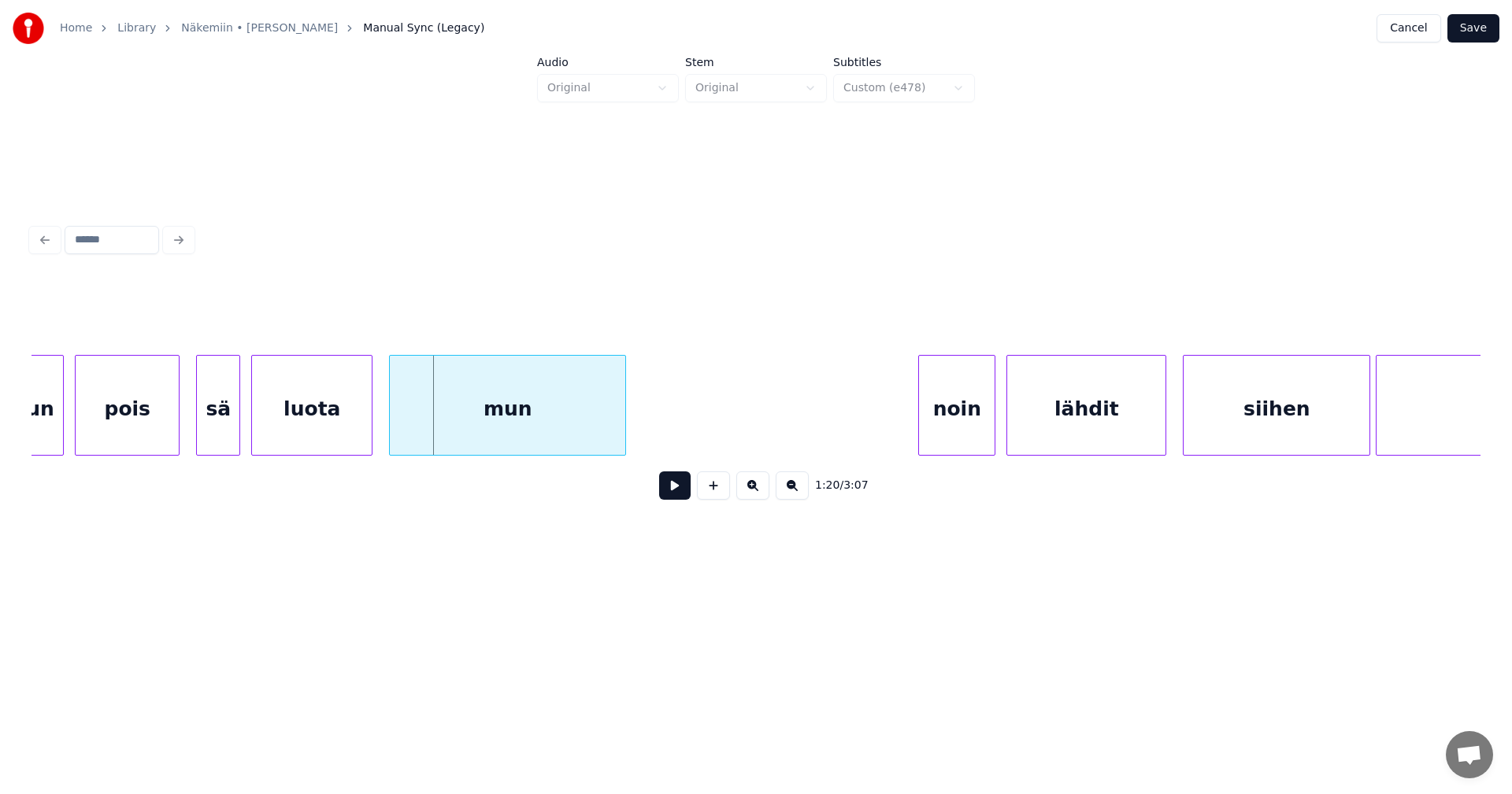
click at [32, 452] on div "1:20 / 3:07" at bounding box center [756, 367] width 1461 height 312
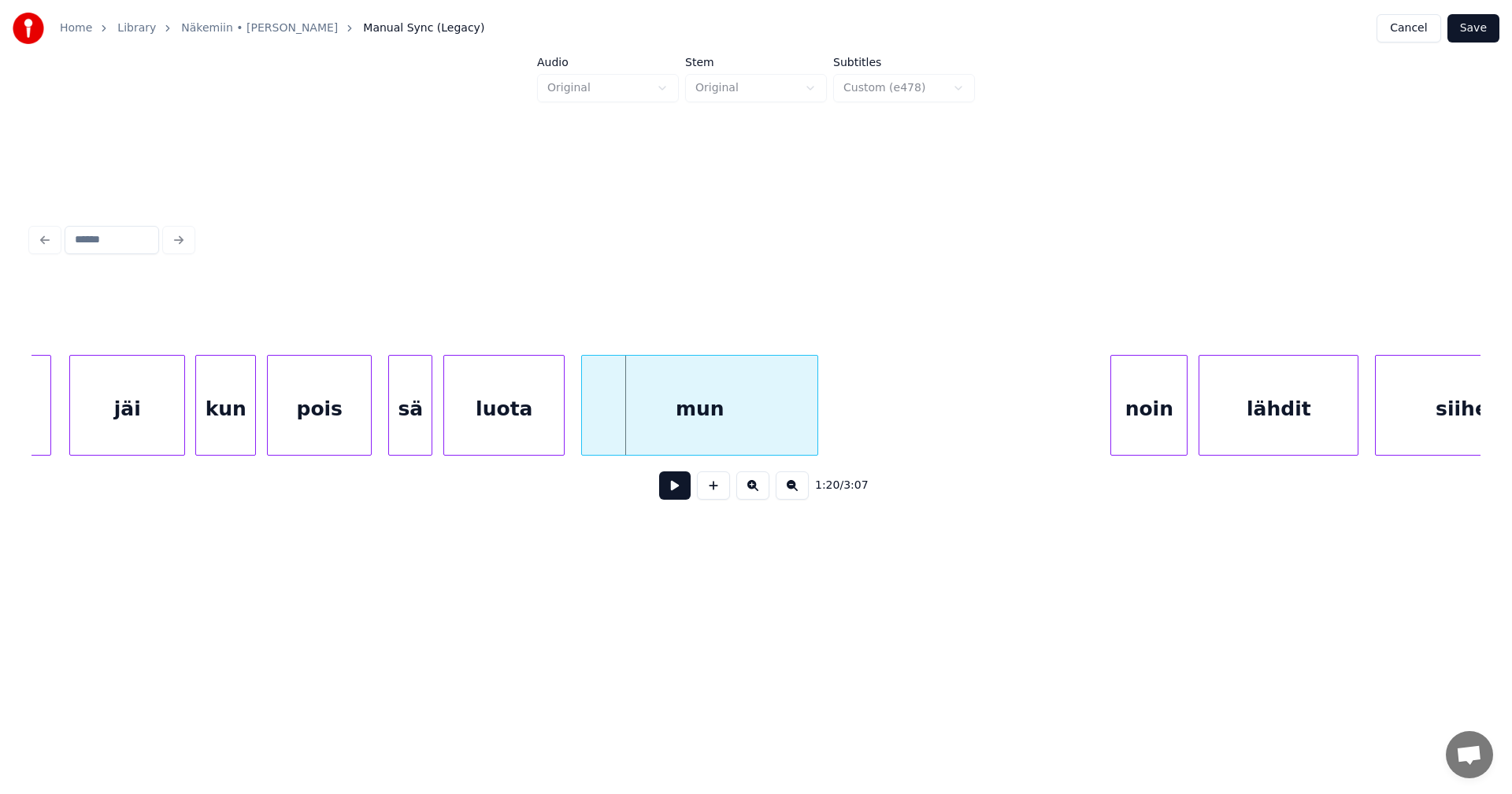
scroll to position [0, 21583]
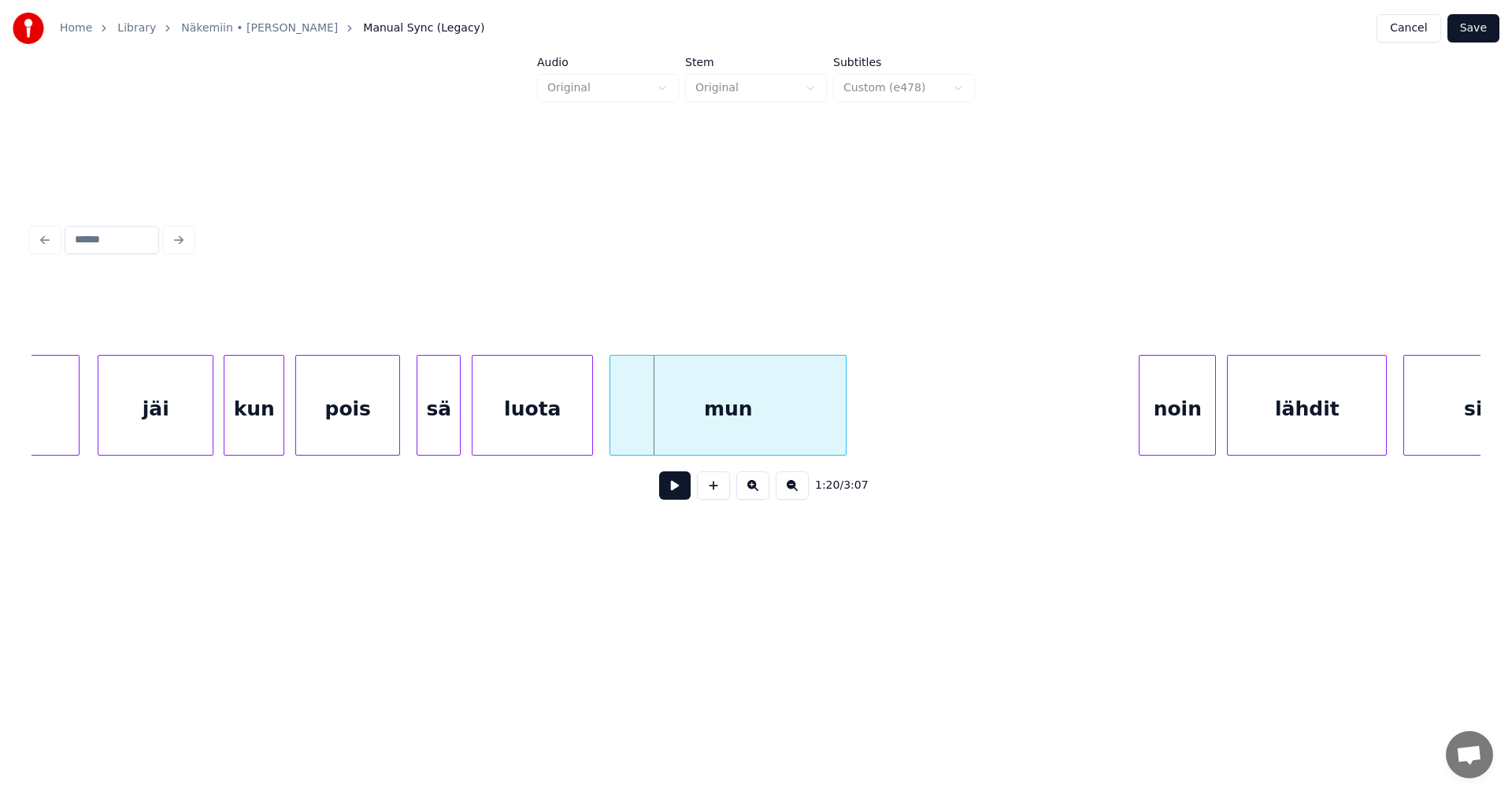
click at [265, 429] on div "kun" at bounding box center [253, 409] width 59 height 107
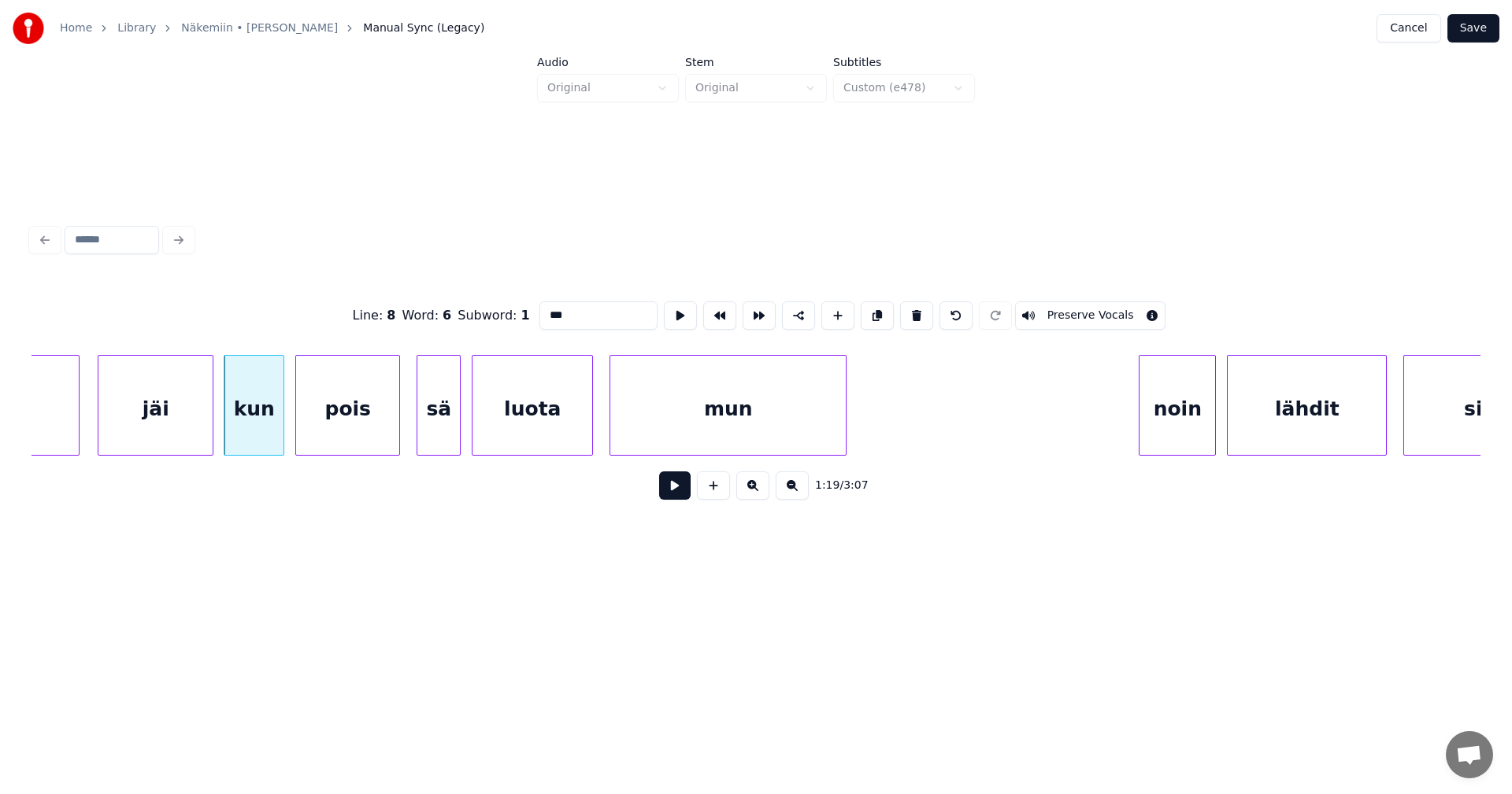
click at [676, 495] on button at bounding box center [675, 486] width 32 height 29
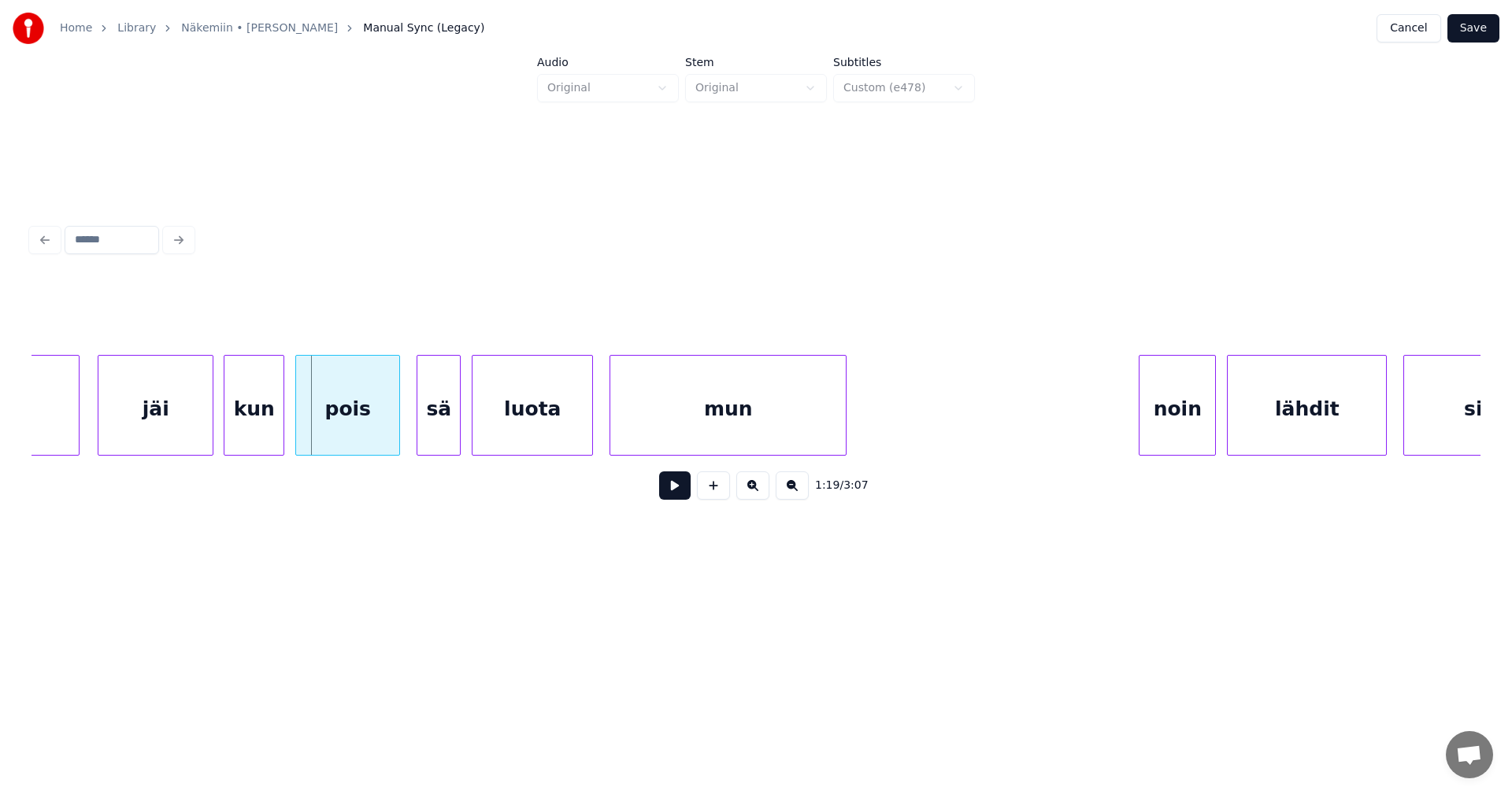
click at [676, 495] on button at bounding box center [675, 486] width 32 height 29
click at [676, 494] on button at bounding box center [675, 486] width 32 height 29
click at [676, 495] on button at bounding box center [675, 486] width 32 height 29
click at [676, 494] on button at bounding box center [675, 486] width 32 height 29
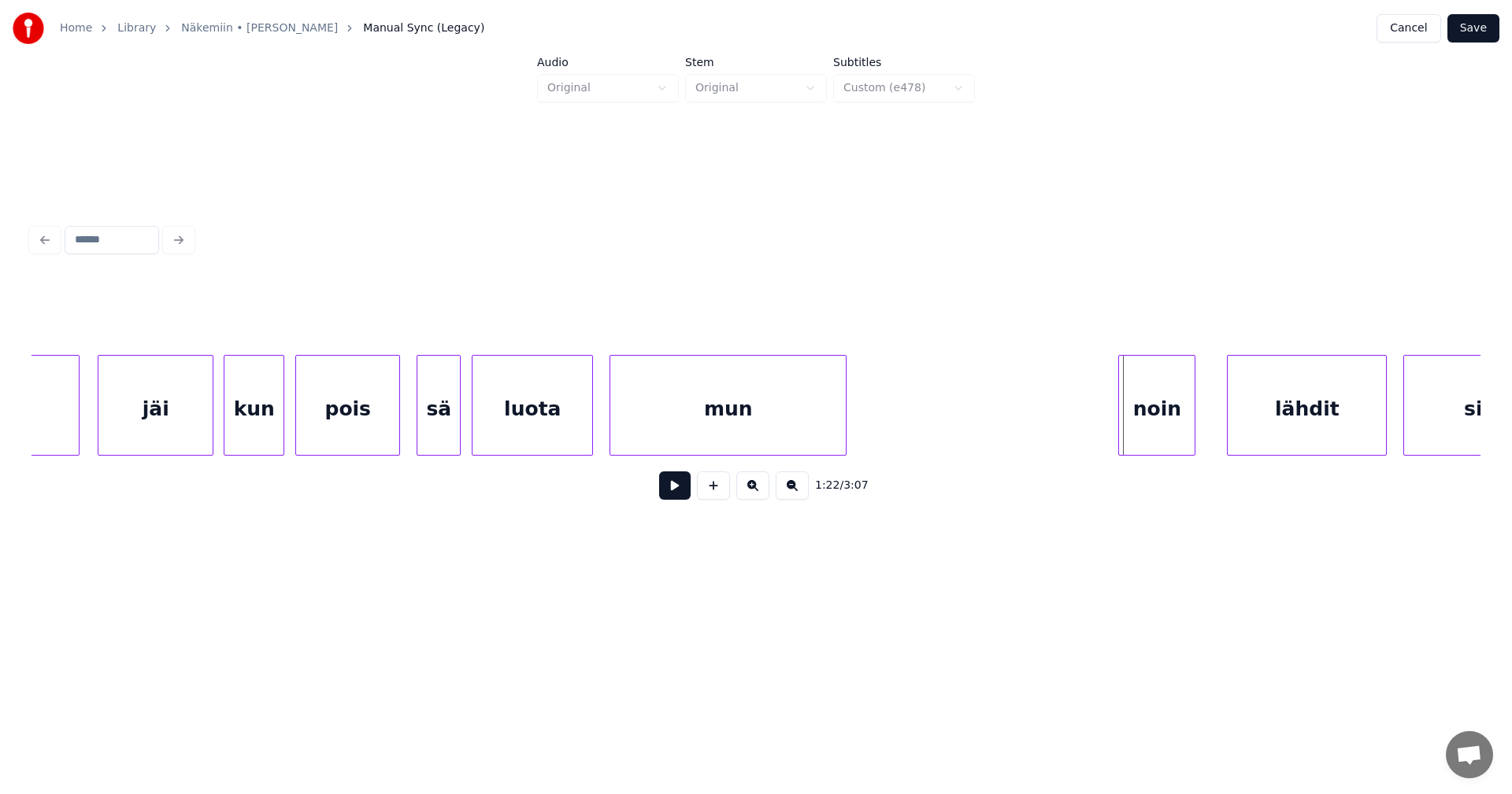
click at [1178, 425] on div "noin" at bounding box center [1157, 409] width 76 height 107
click at [683, 497] on button at bounding box center [675, 486] width 32 height 29
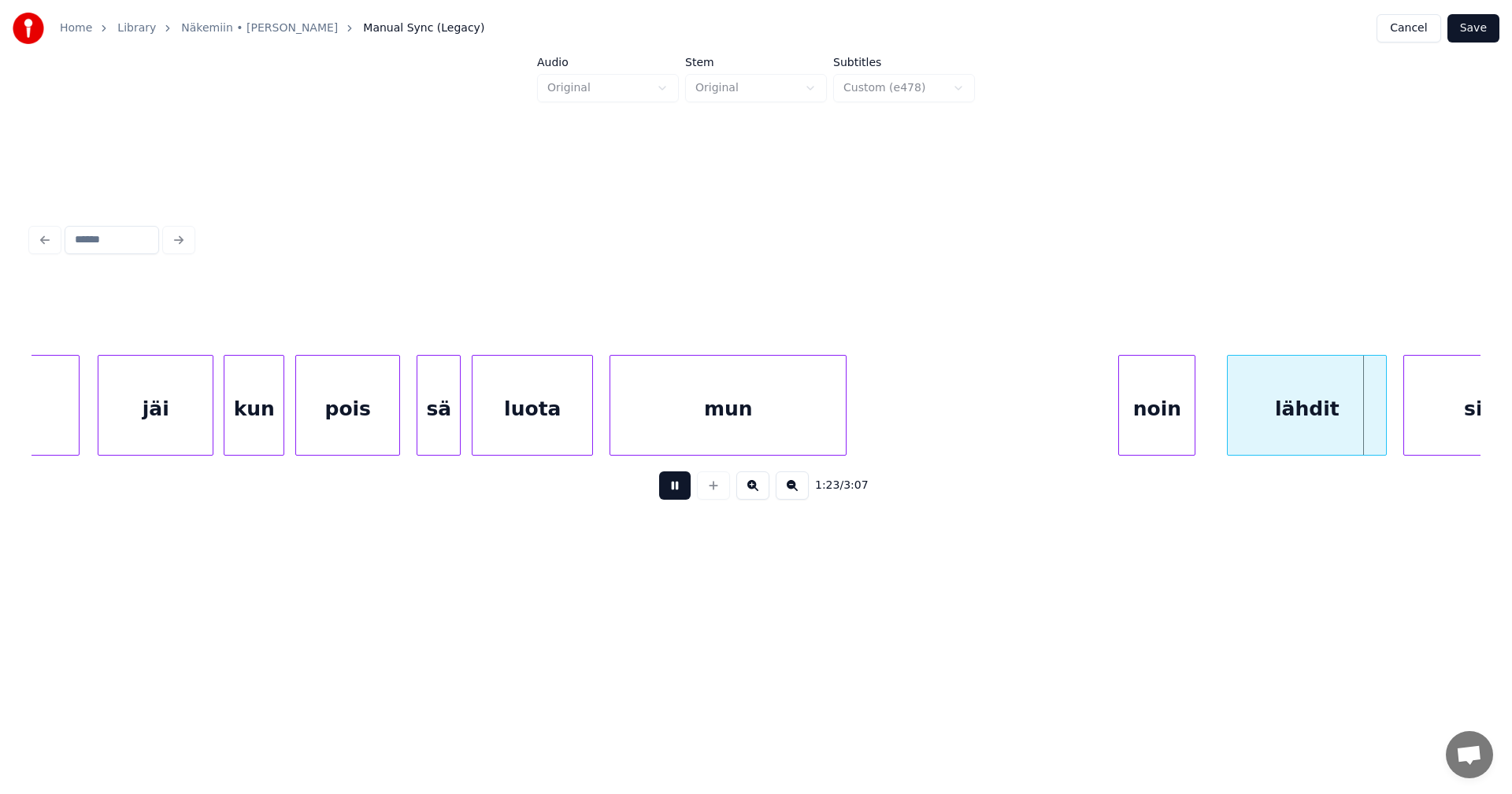
click at [683, 497] on button at bounding box center [675, 486] width 32 height 29
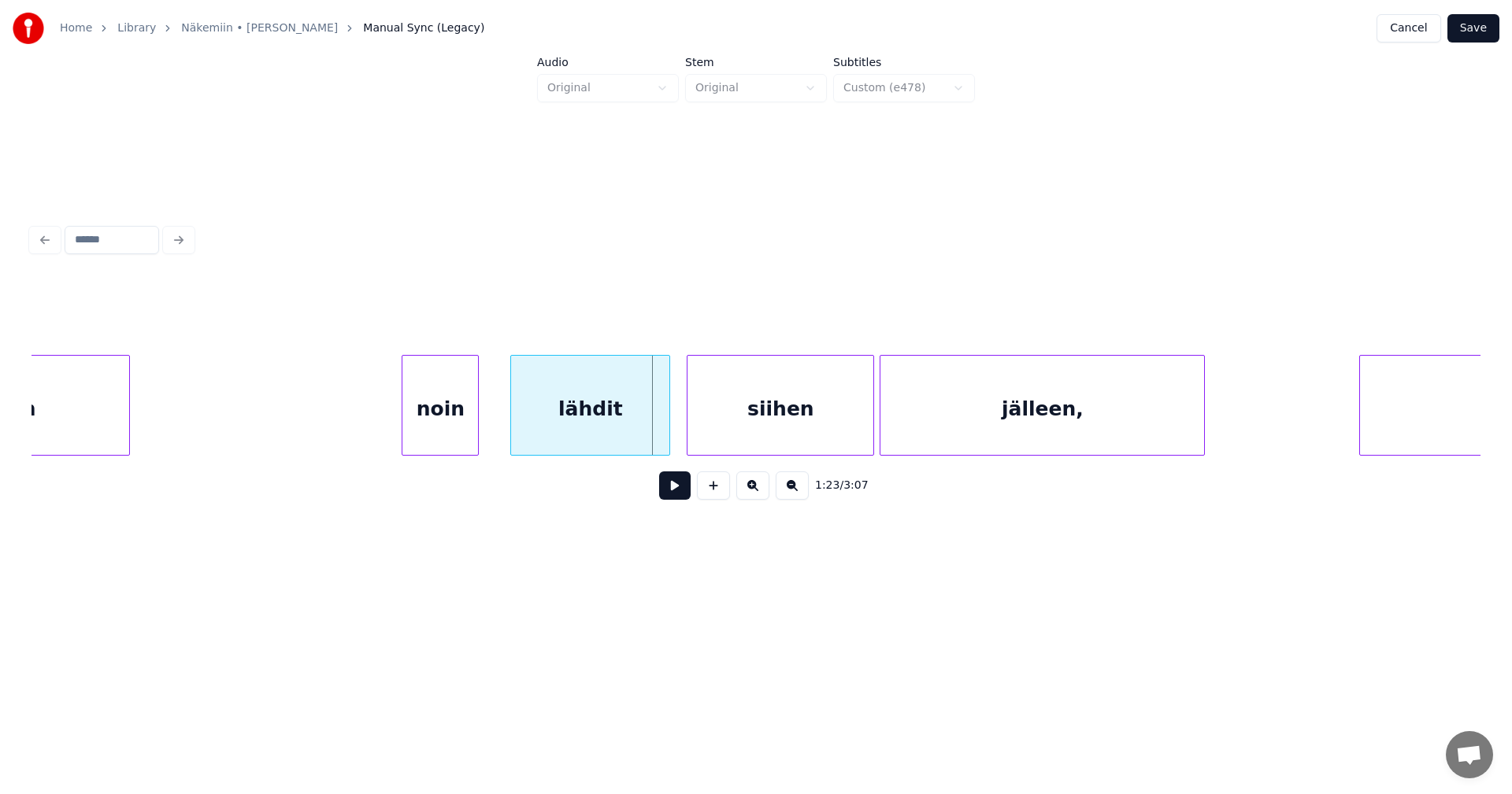
scroll to position [0, 22307]
click at [623, 426] on div at bounding box center [625, 405] width 5 height 99
click at [714, 430] on div "siihen" at bounding box center [736, 409] width 186 height 107
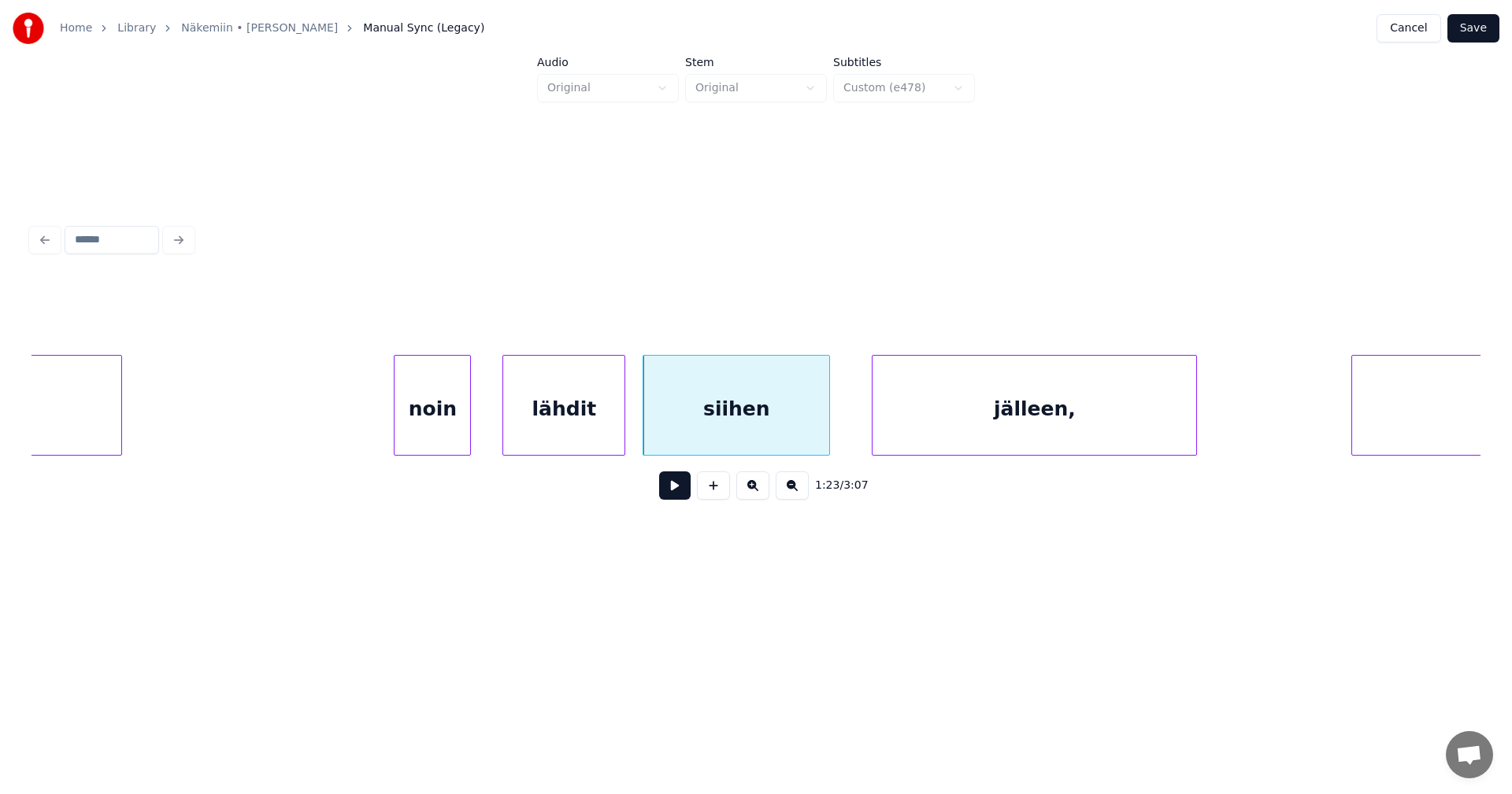
click at [680, 493] on button at bounding box center [675, 486] width 32 height 29
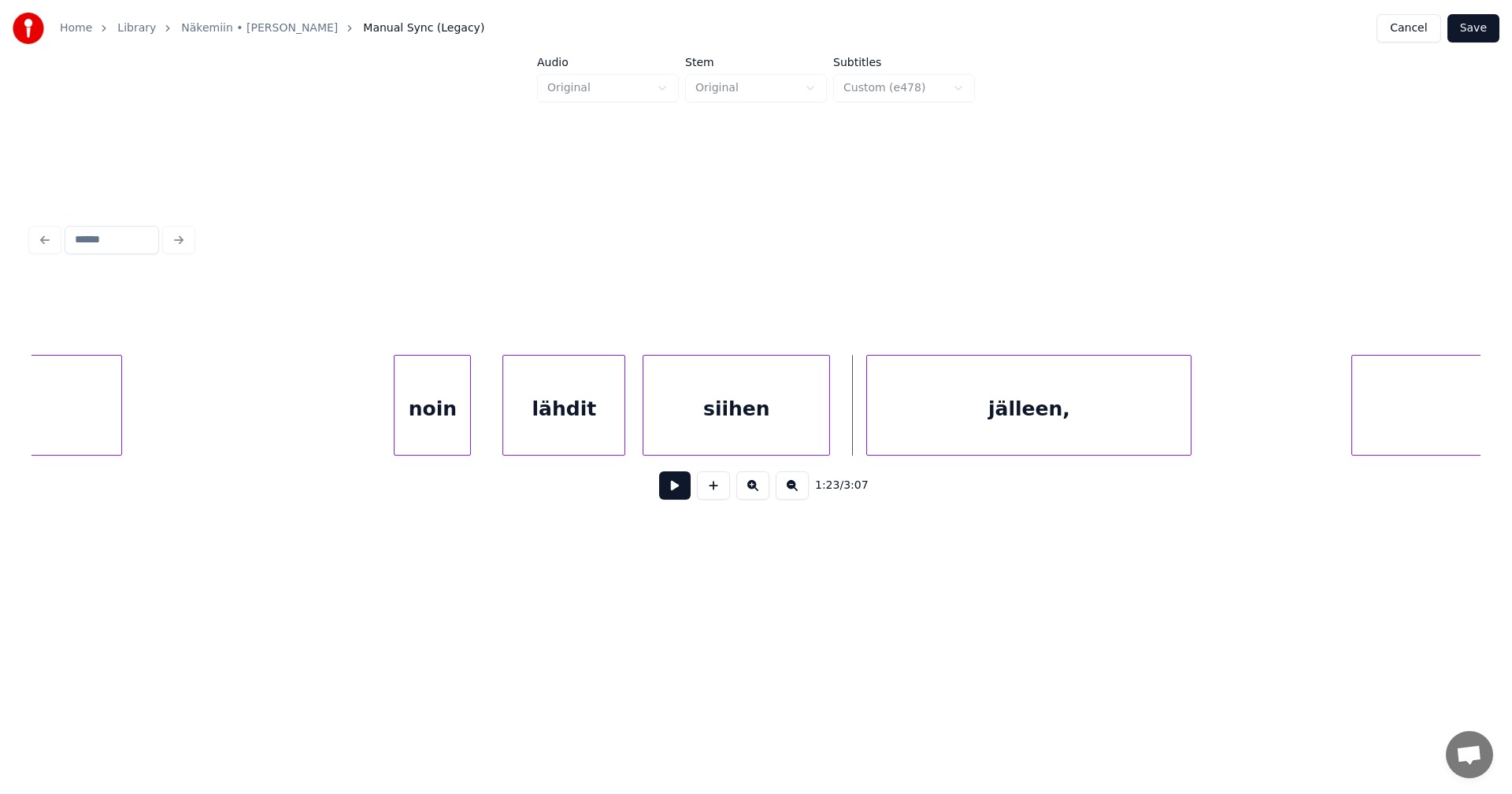
click at [984, 442] on div "jälleen," at bounding box center [1029, 409] width 324 height 107
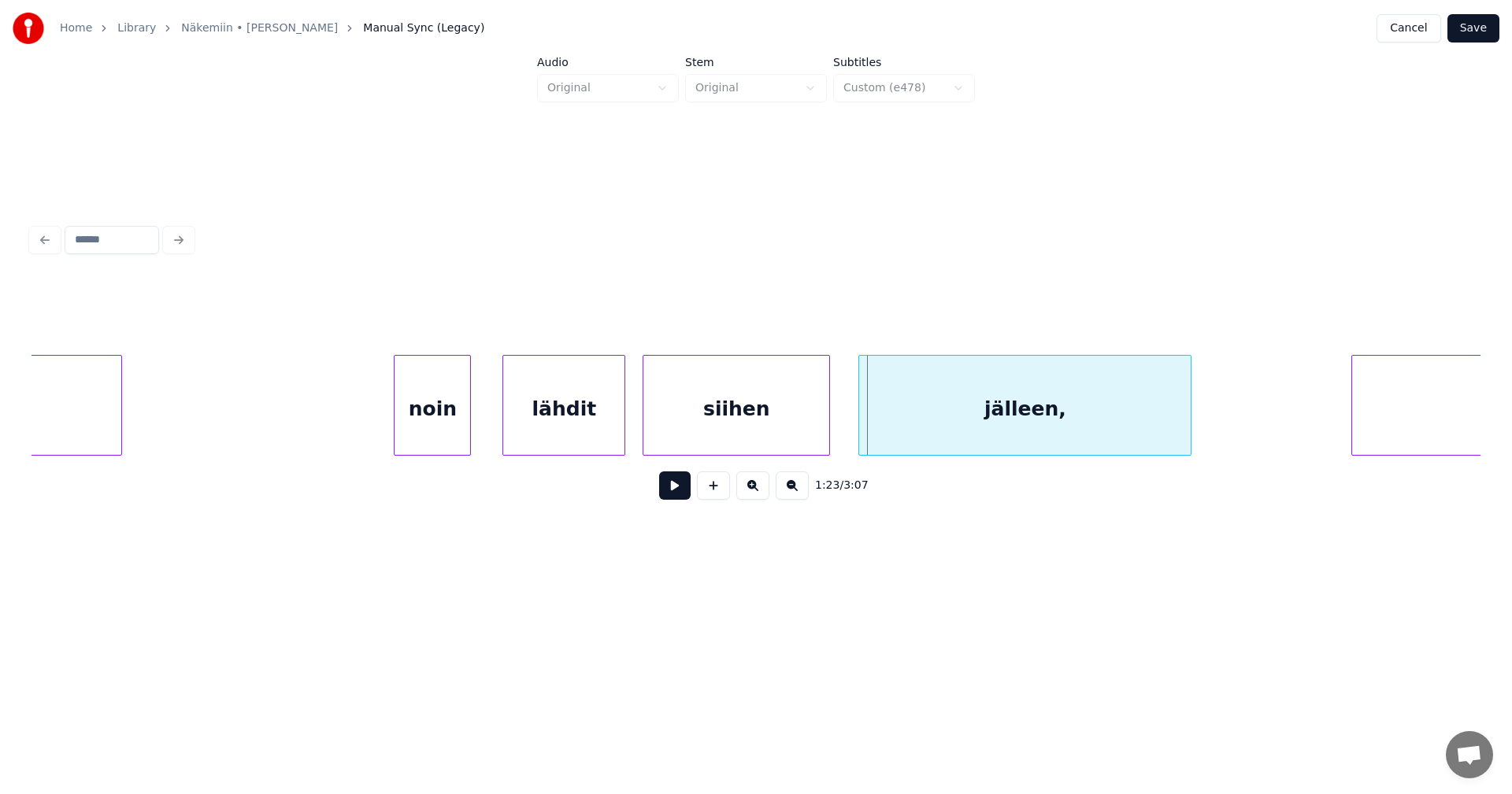
click at [864, 427] on div at bounding box center [861, 405] width 5 height 99
click at [441, 437] on div "noin" at bounding box center [432, 409] width 76 height 107
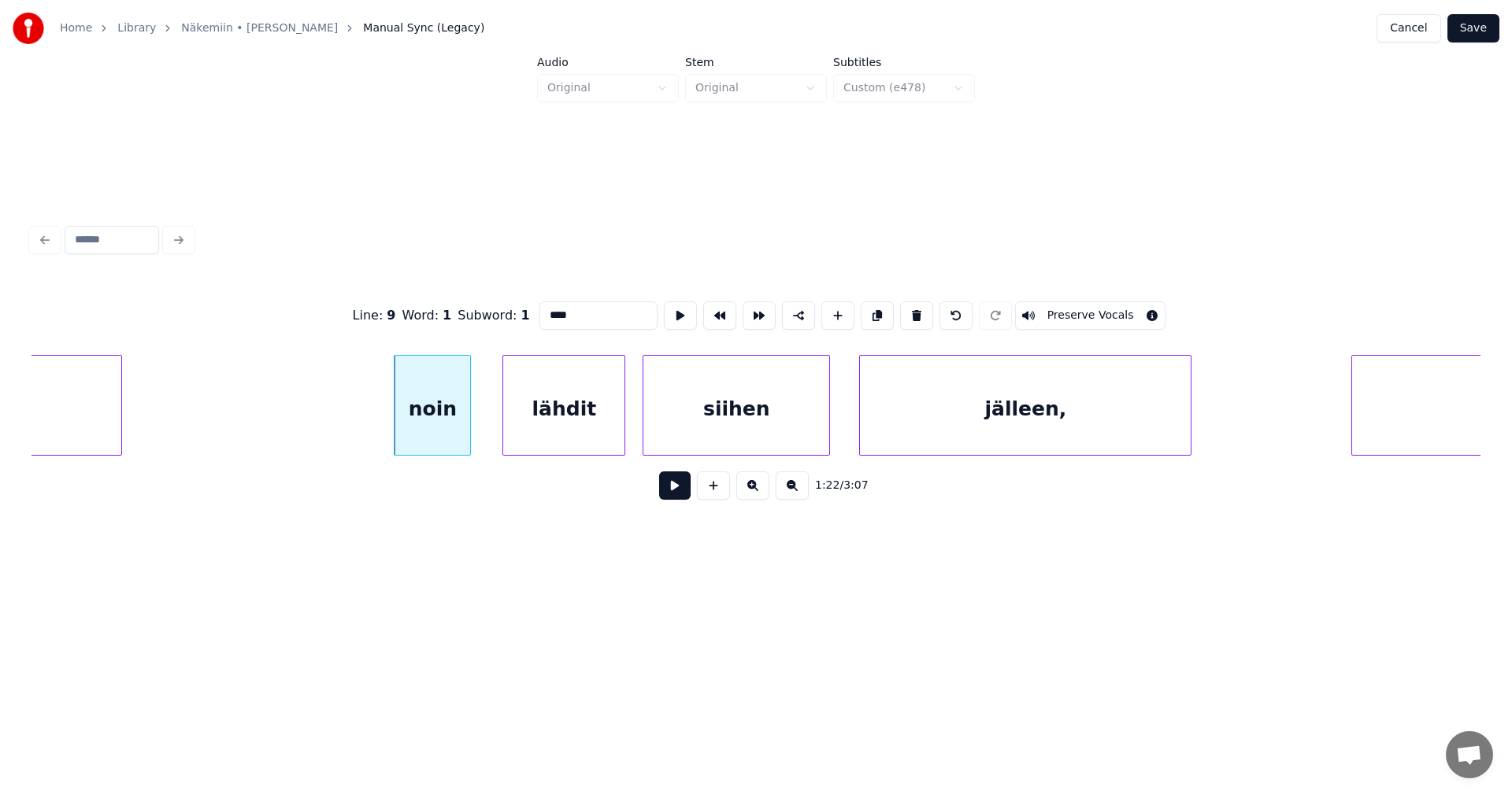
click at [673, 494] on button at bounding box center [675, 486] width 32 height 29
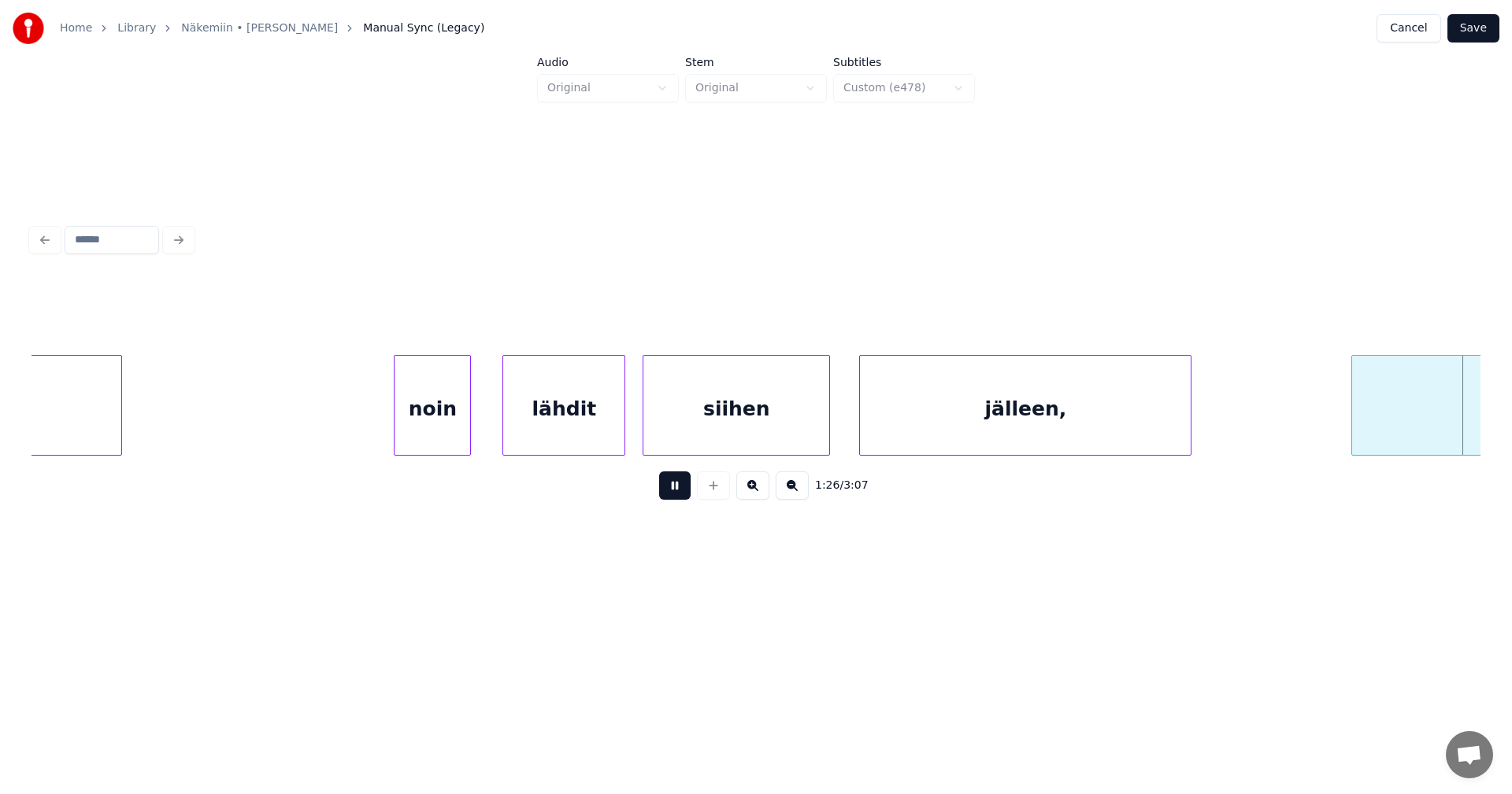
scroll to position [0, 23756]
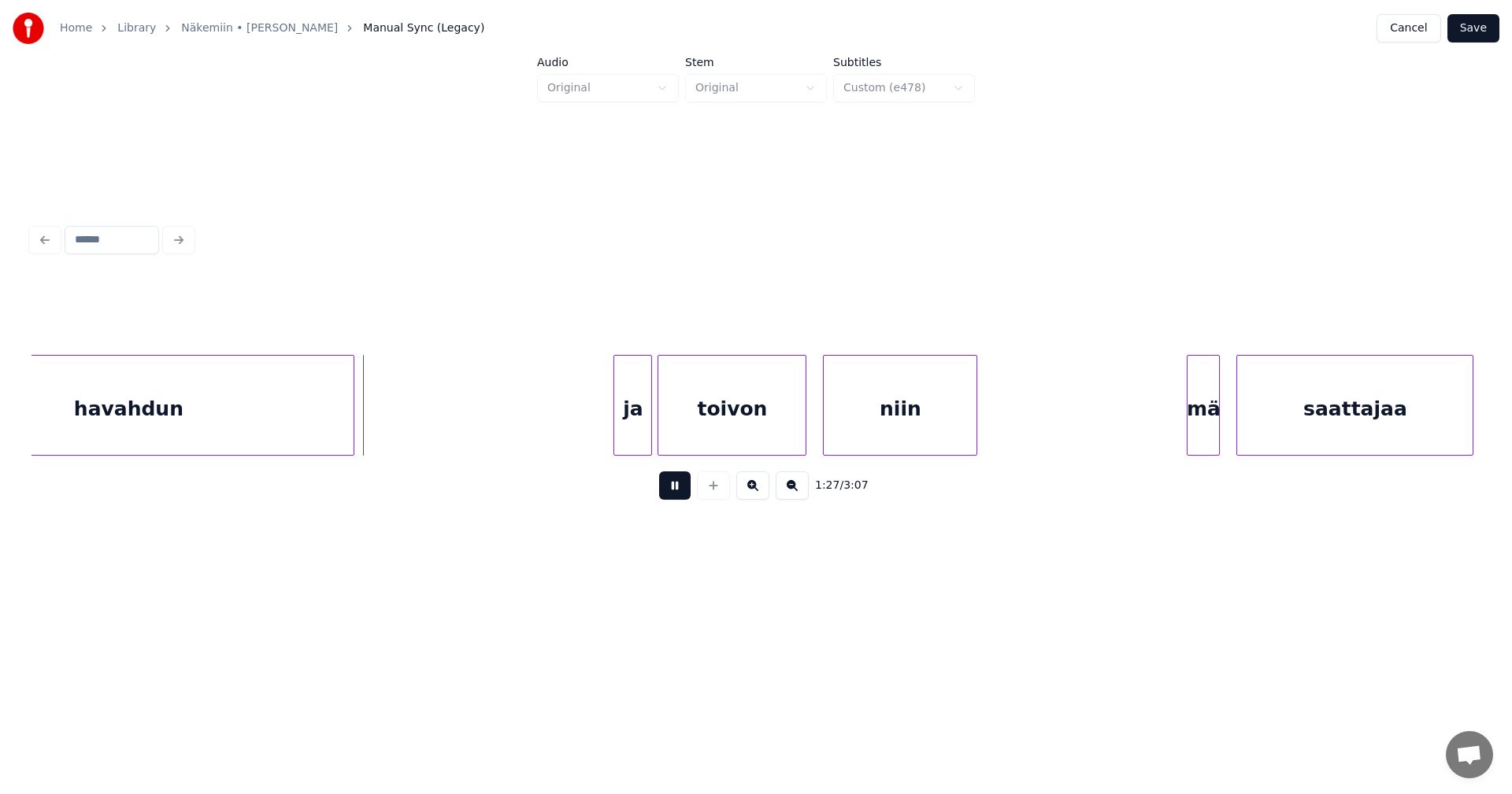
drag, startPoint x: 673, startPoint y: 494, endPoint x: 559, endPoint y: 490, distance: 114.1
click at [671, 491] on button at bounding box center [675, 486] width 32 height 29
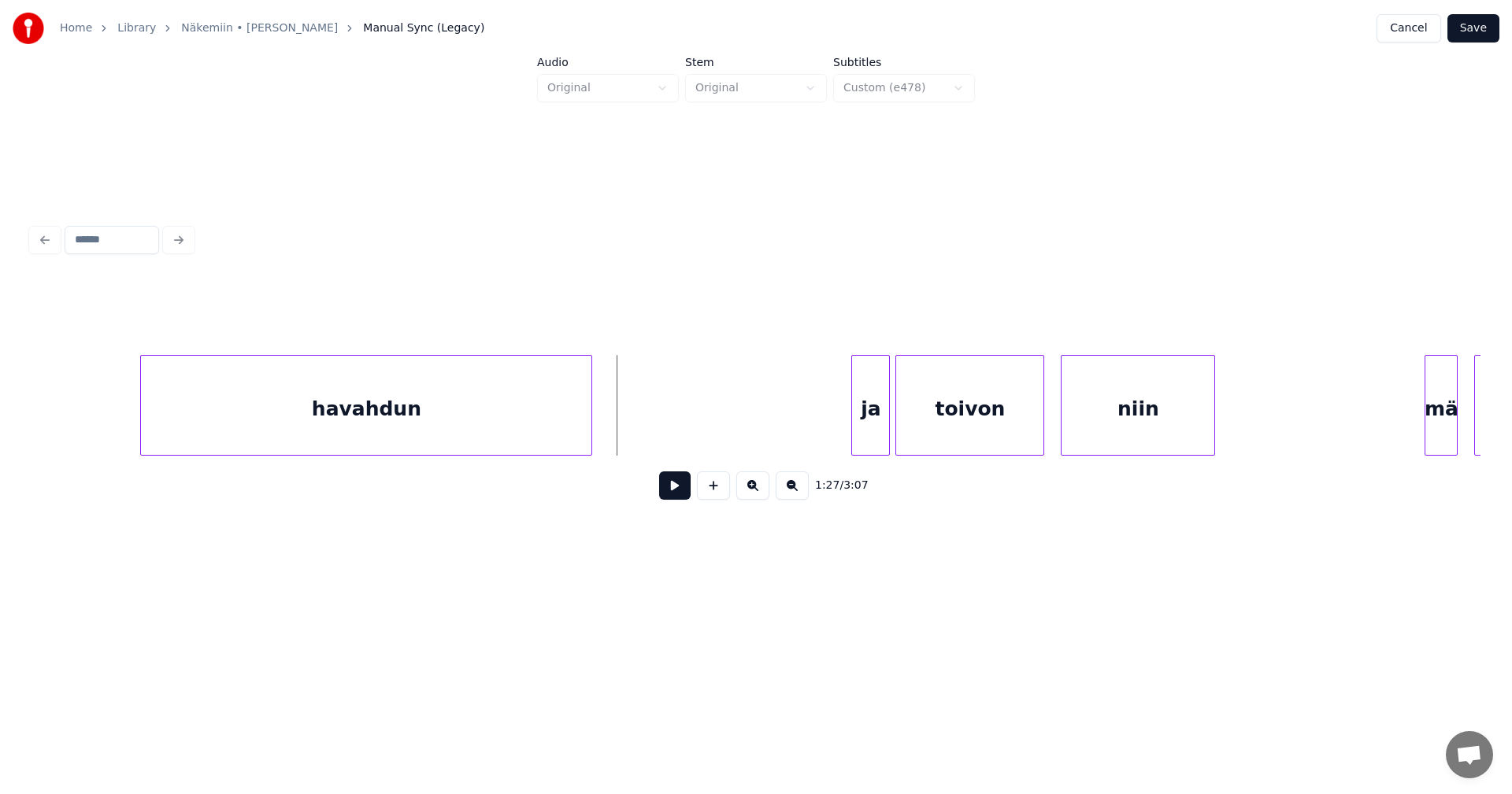
scroll to position [0, 23504]
click at [242, 407] on div "havahdun" at bounding box center [371, 409] width 450 height 107
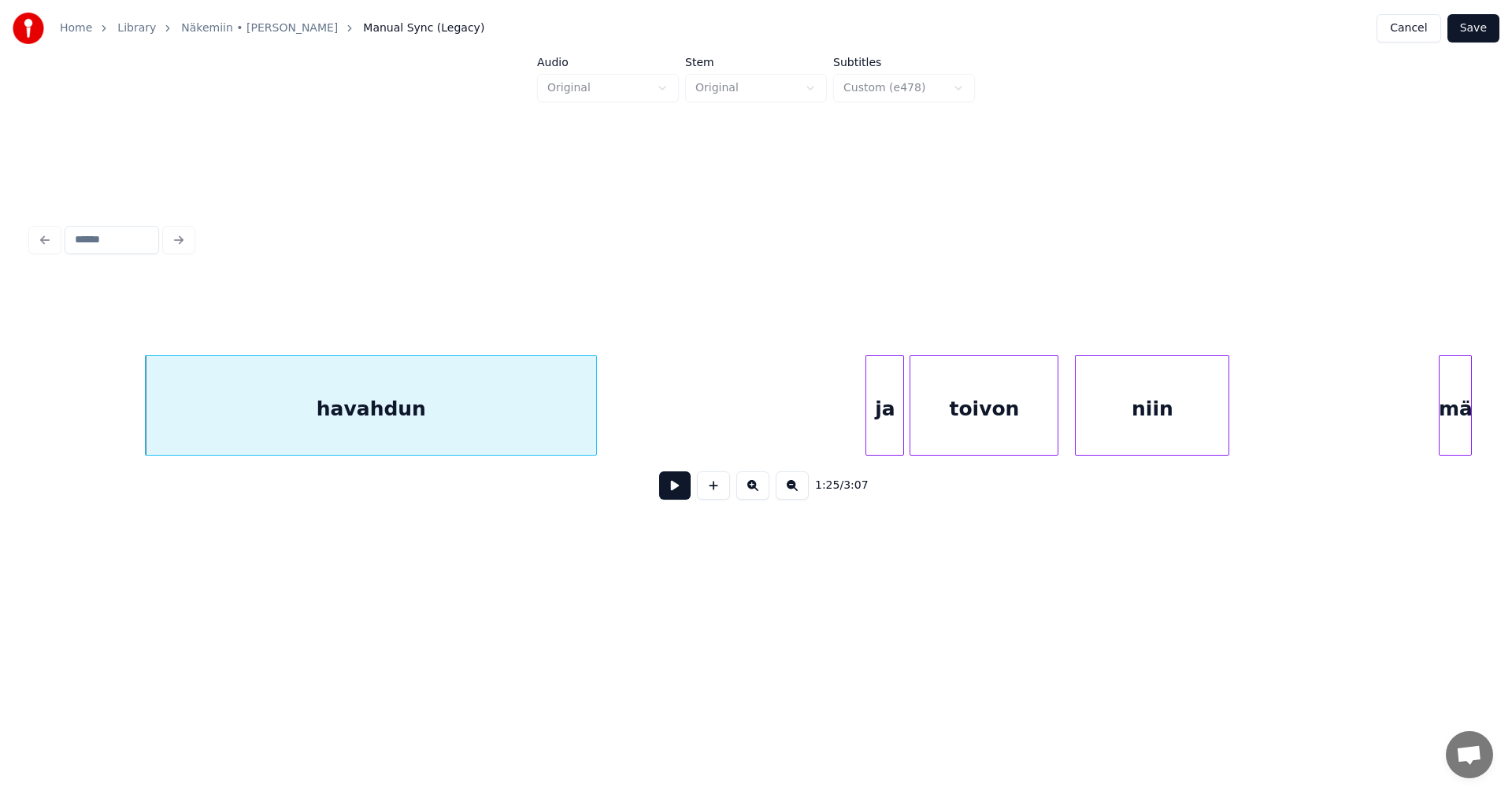
click at [887, 420] on div "ja" at bounding box center [884, 409] width 37 height 107
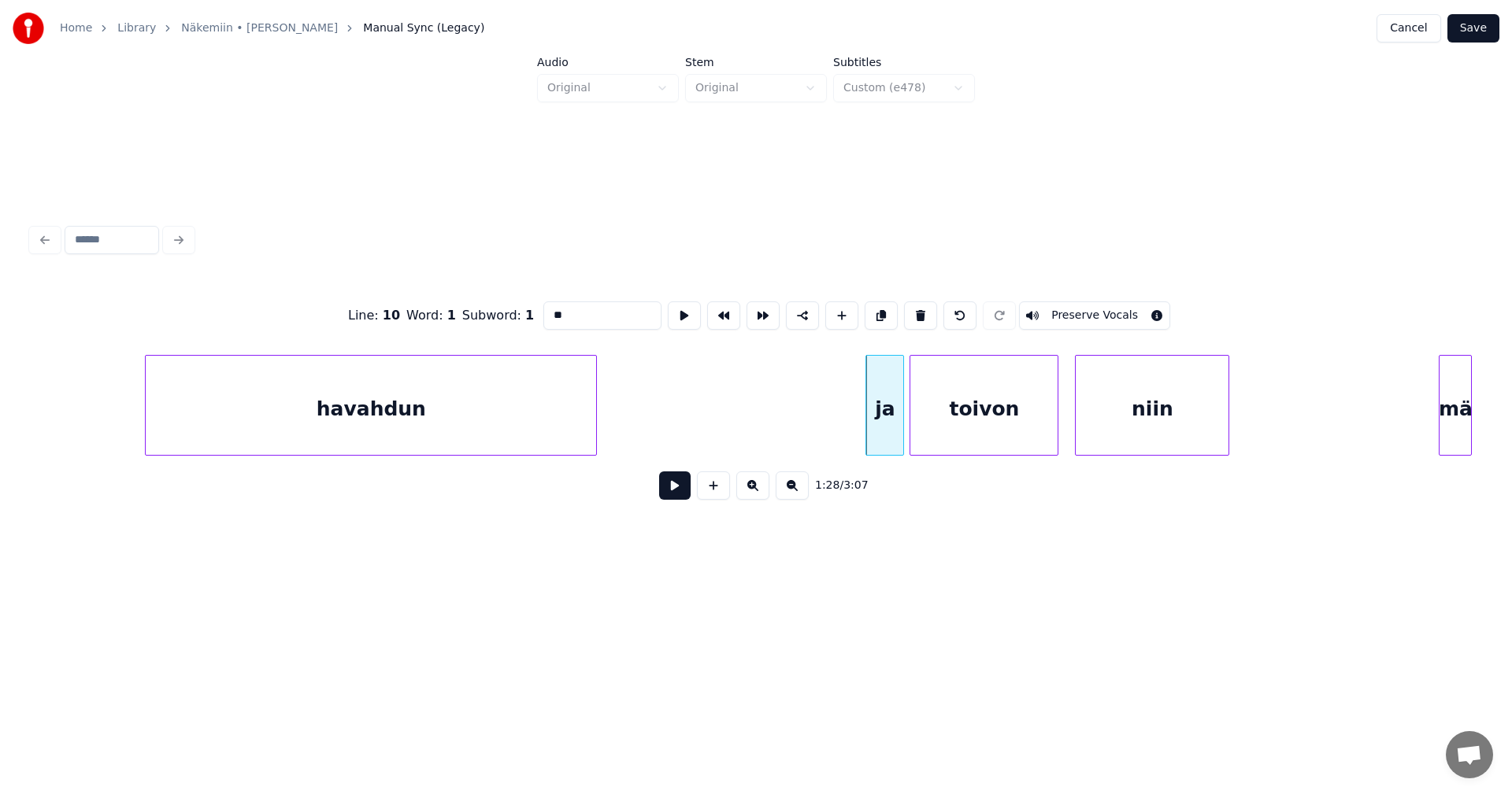
click at [674, 498] on button at bounding box center [675, 486] width 32 height 29
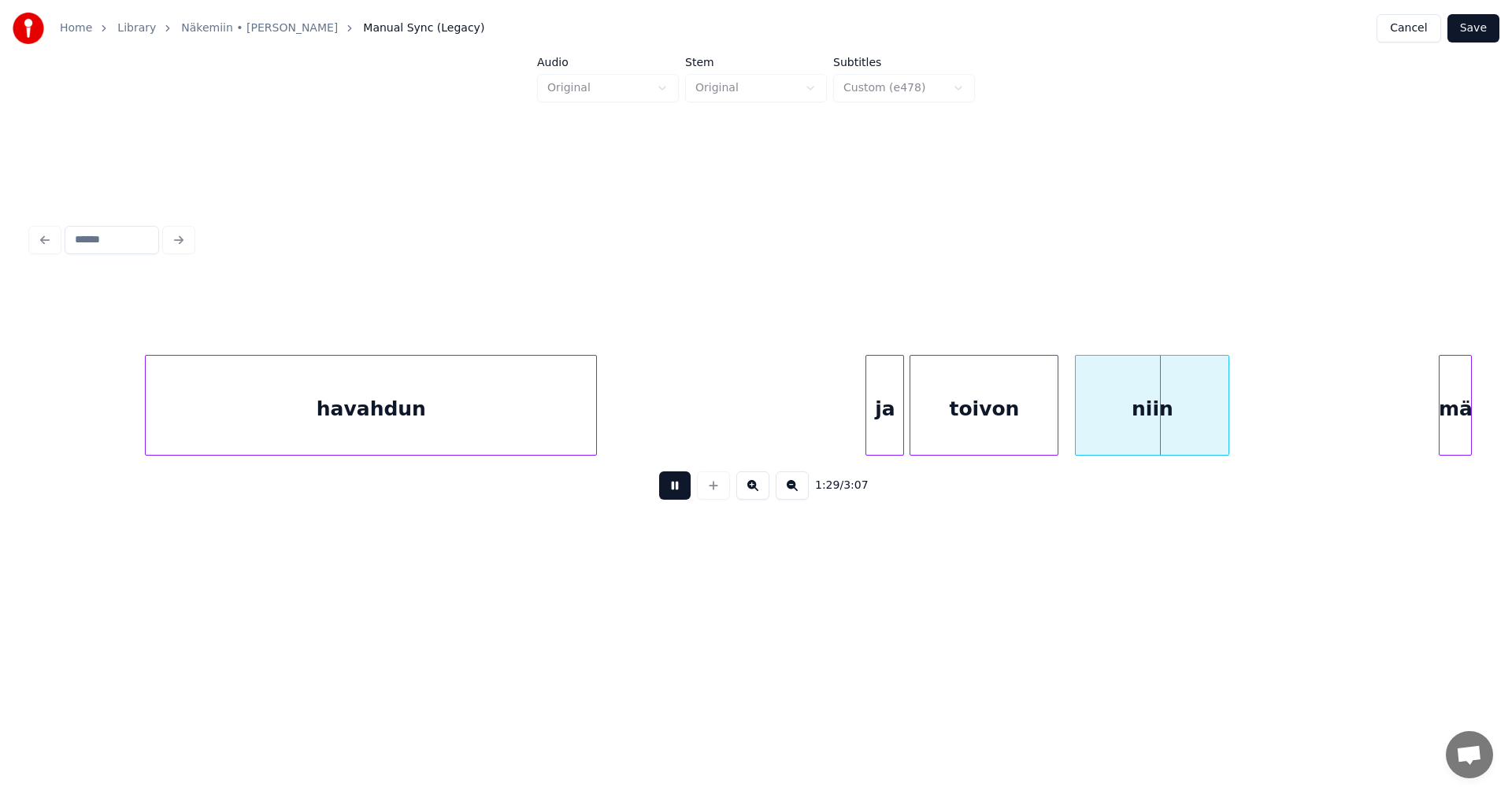
click at [674, 498] on button at bounding box center [675, 486] width 32 height 29
click at [887, 440] on div "ja" at bounding box center [878, 409] width 37 height 107
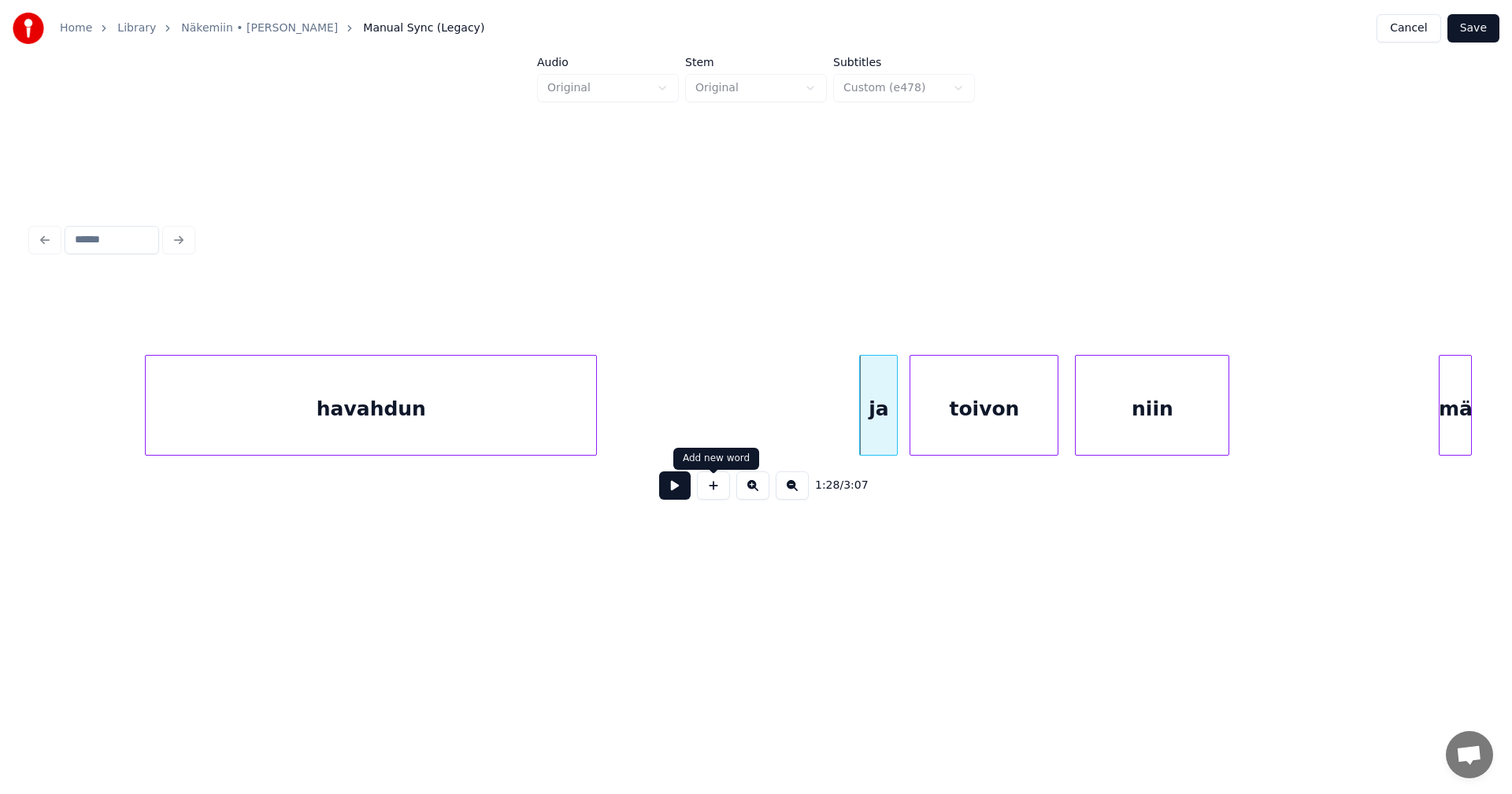
click at [675, 495] on button at bounding box center [675, 486] width 32 height 29
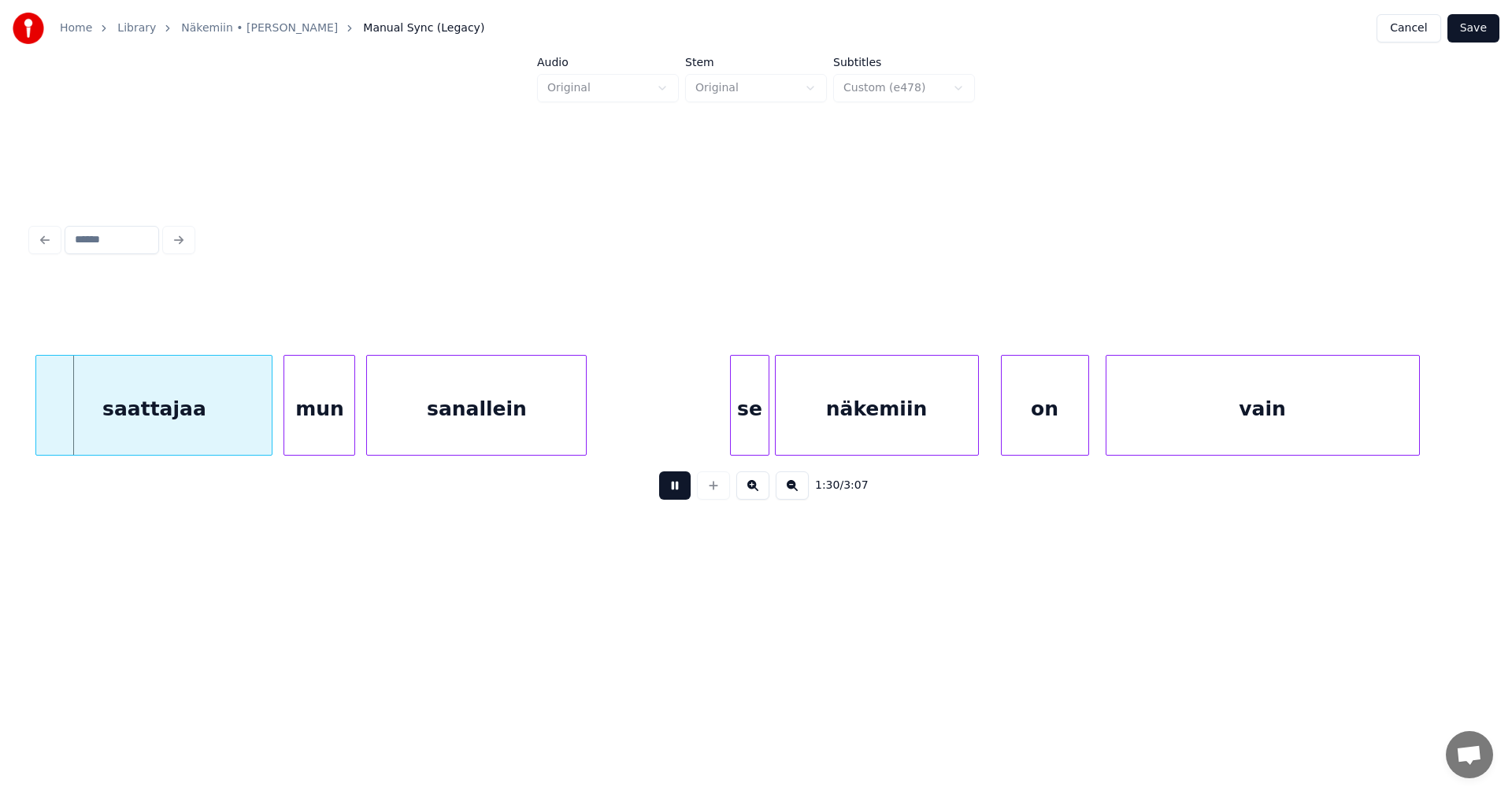
drag, startPoint x: 676, startPoint y: 493, endPoint x: 642, endPoint y: 502, distance: 35.2
click at [676, 492] on button at bounding box center [675, 486] width 32 height 29
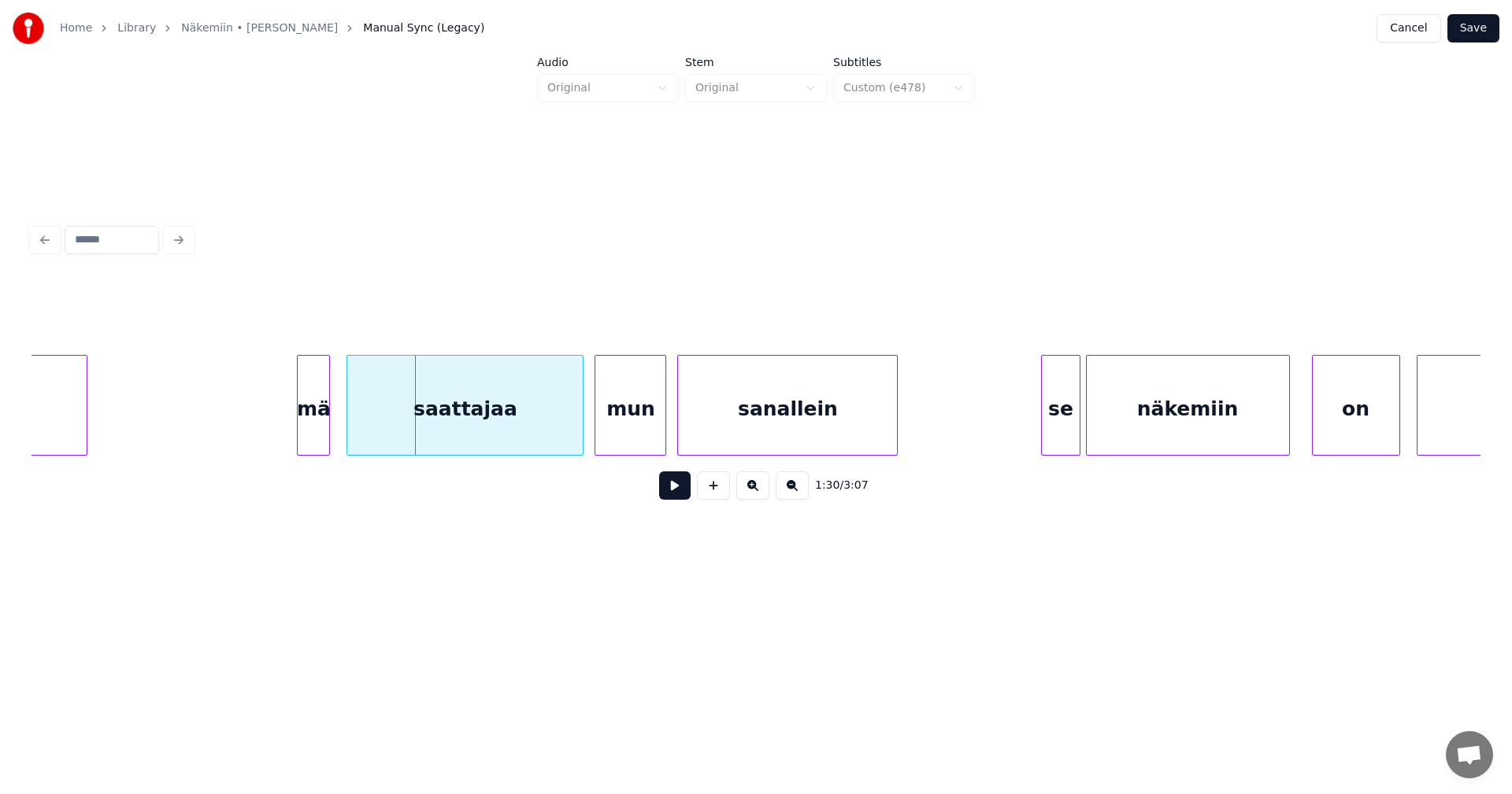
scroll to position [0, 24641]
click at [324, 426] on div "mä" at bounding box center [314, 409] width 32 height 107
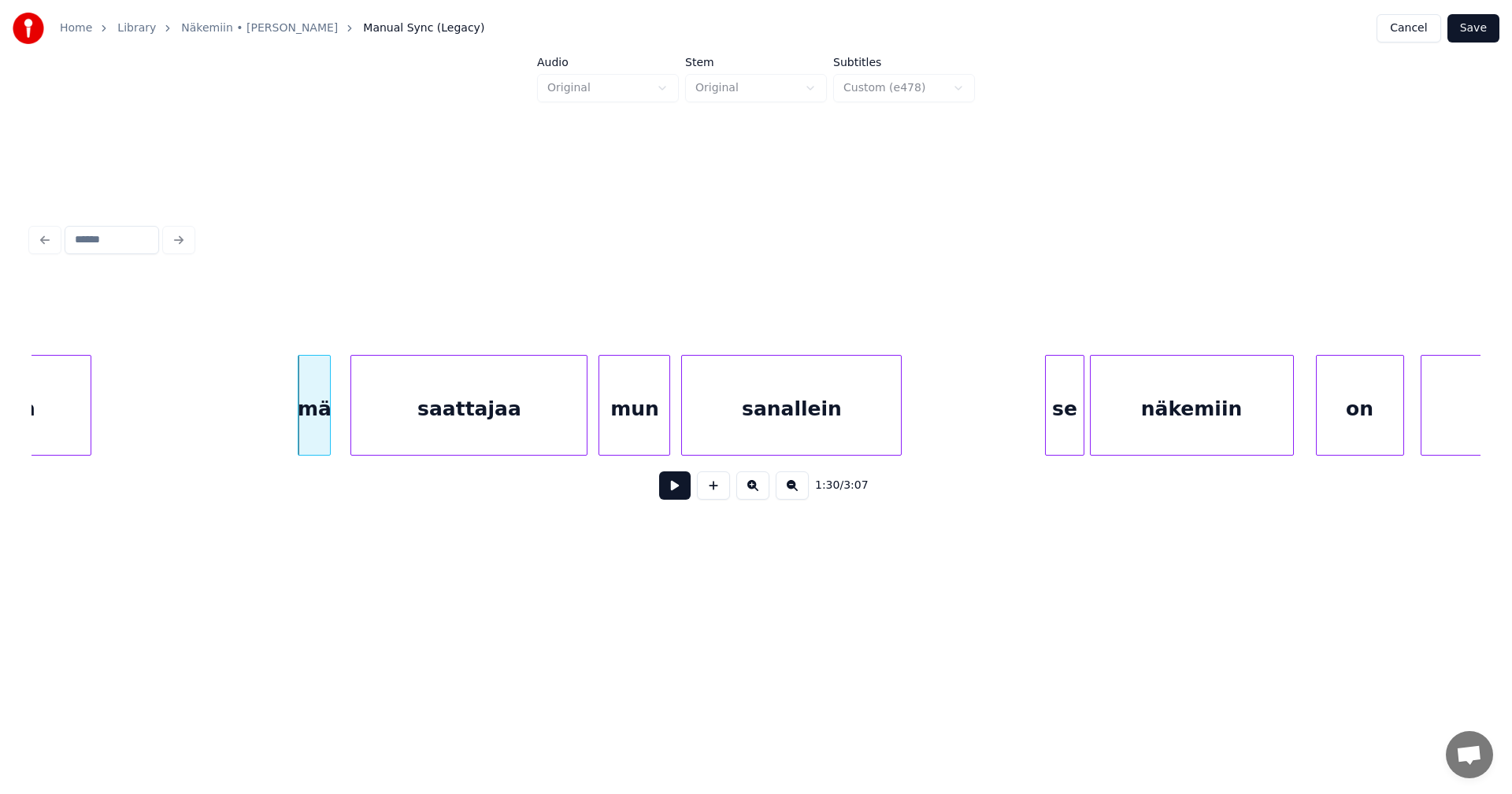
click at [426, 413] on div "saattajaa" at bounding box center [468, 409] width 236 height 107
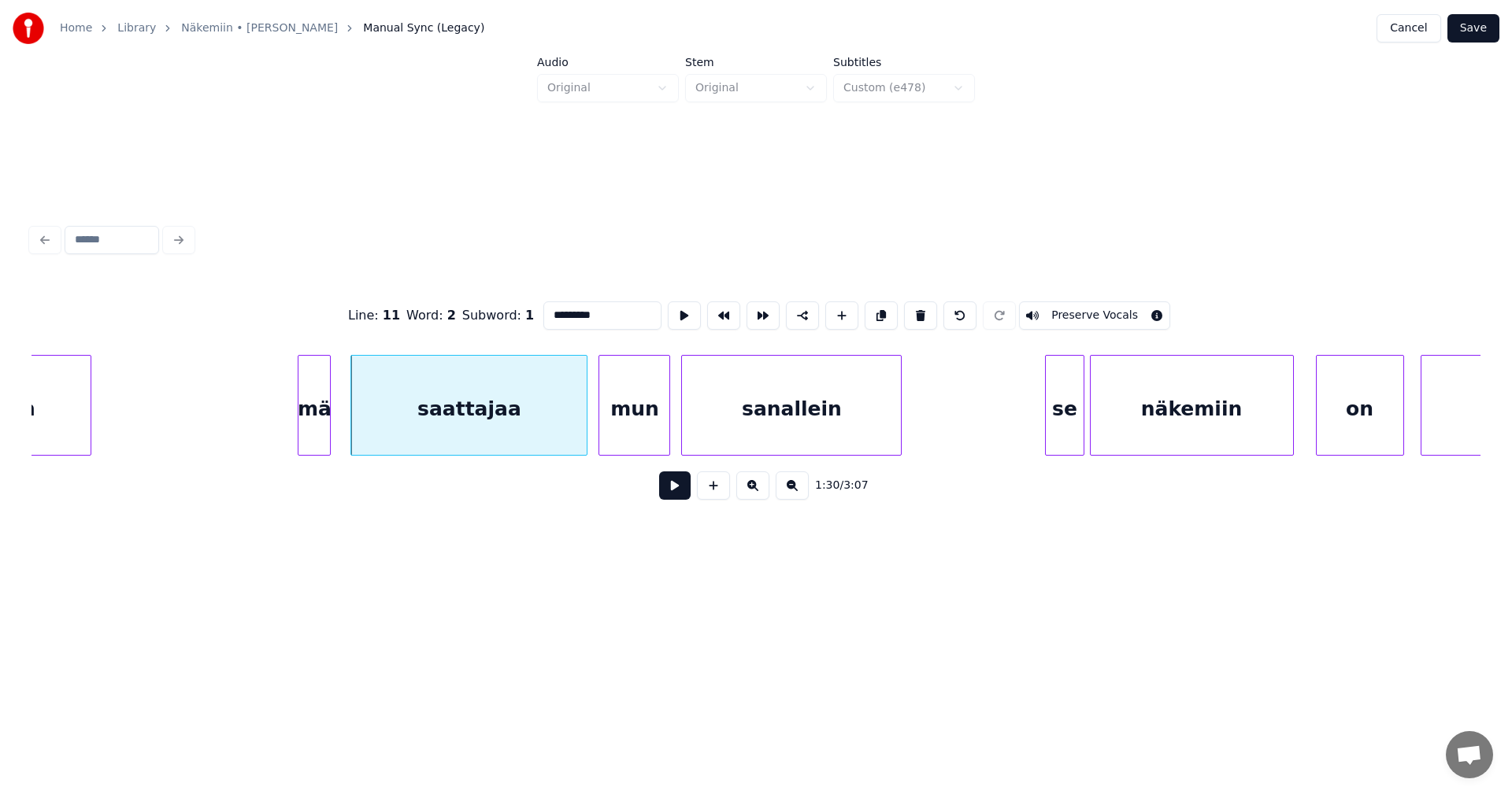
click at [681, 493] on button at bounding box center [675, 486] width 32 height 29
click at [681, 492] on button at bounding box center [675, 486] width 32 height 29
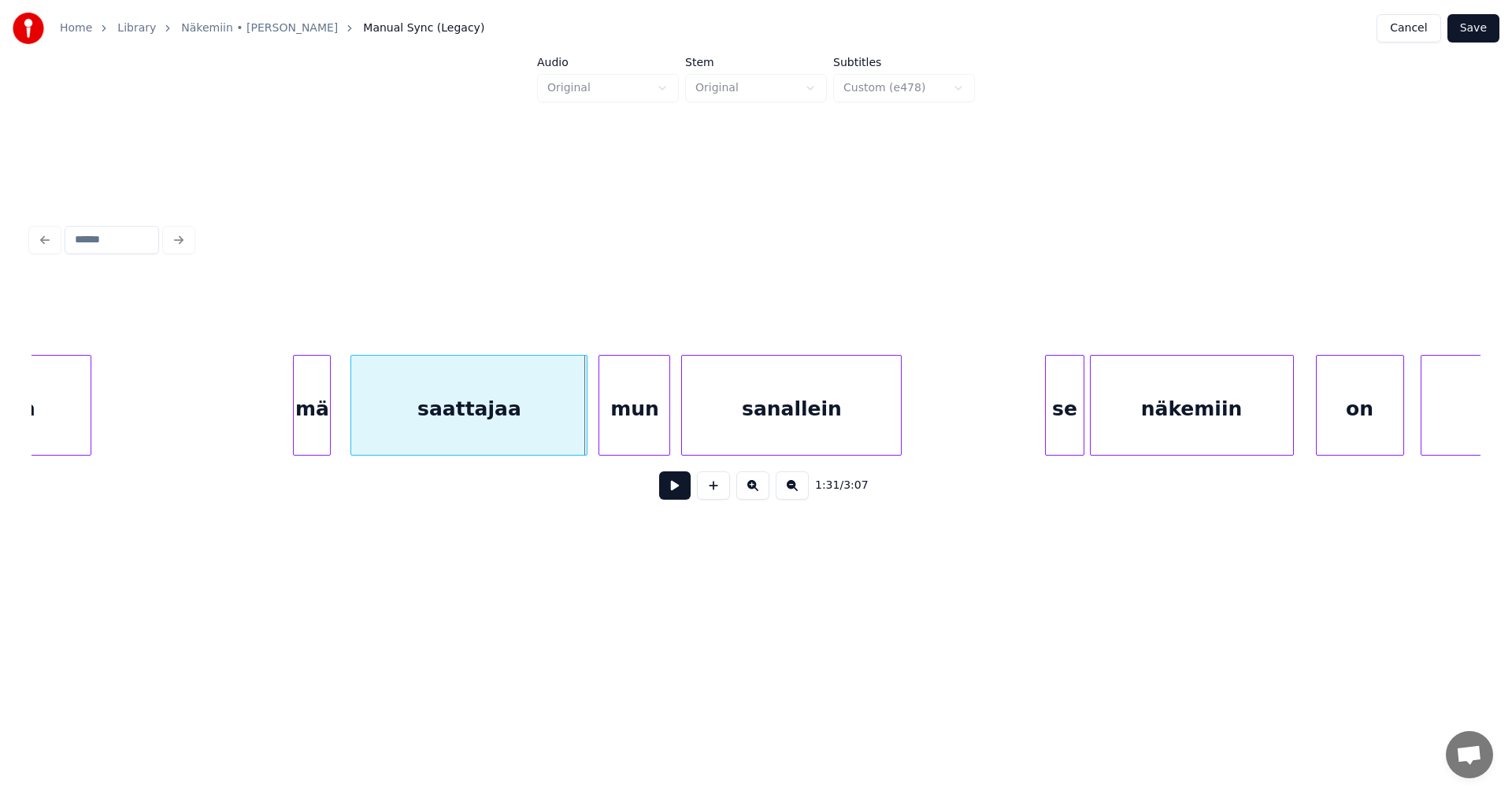
click at [293, 433] on div at bounding box center [295, 405] width 5 height 99
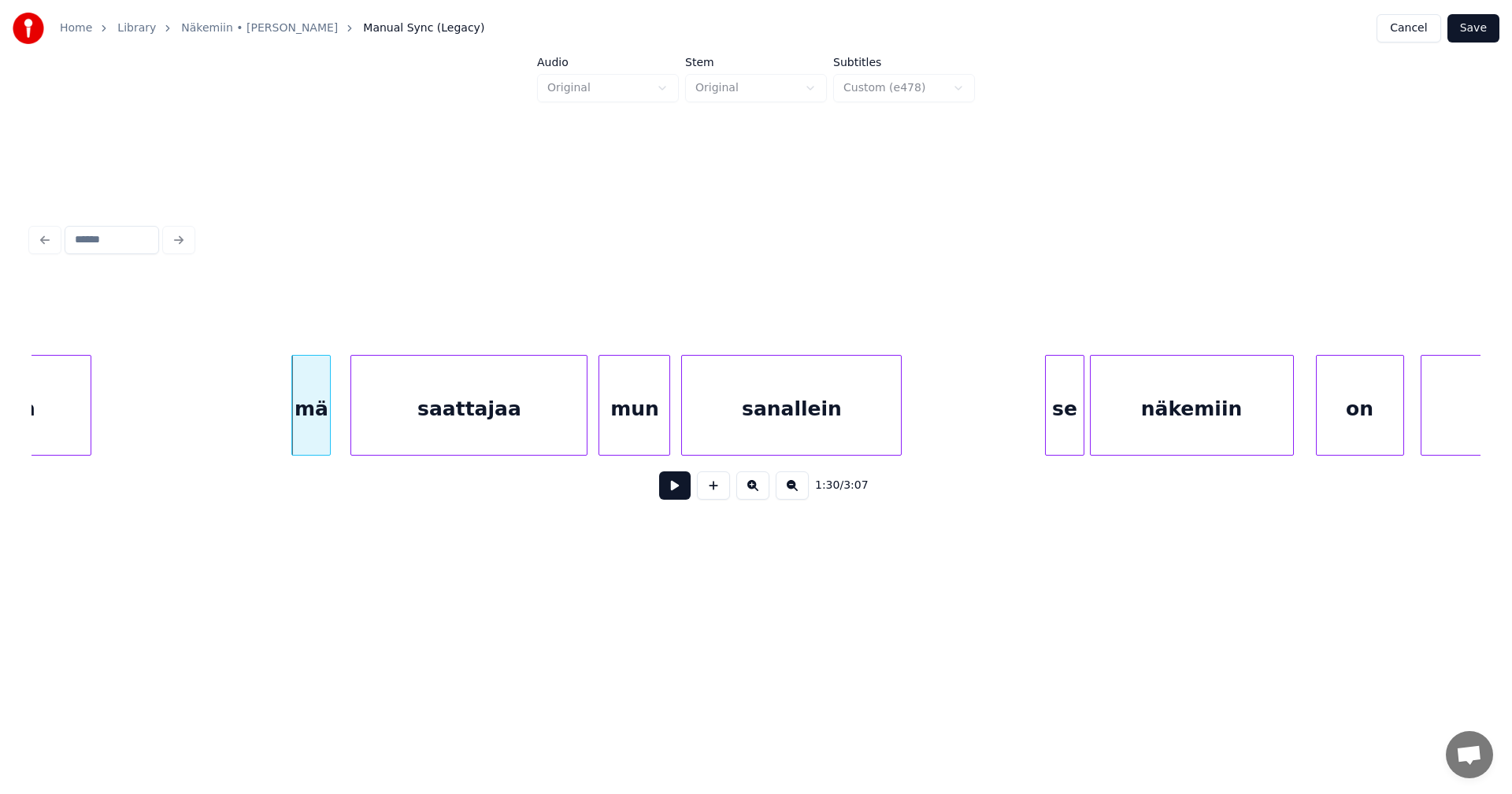
click at [669, 500] on button at bounding box center [675, 486] width 32 height 29
click at [677, 495] on button at bounding box center [675, 486] width 32 height 29
click at [1036, 426] on div "se" at bounding box center [1043, 409] width 37 height 107
click at [1067, 421] on div at bounding box center [1068, 405] width 5 height 99
click at [680, 491] on button at bounding box center [675, 486] width 32 height 29
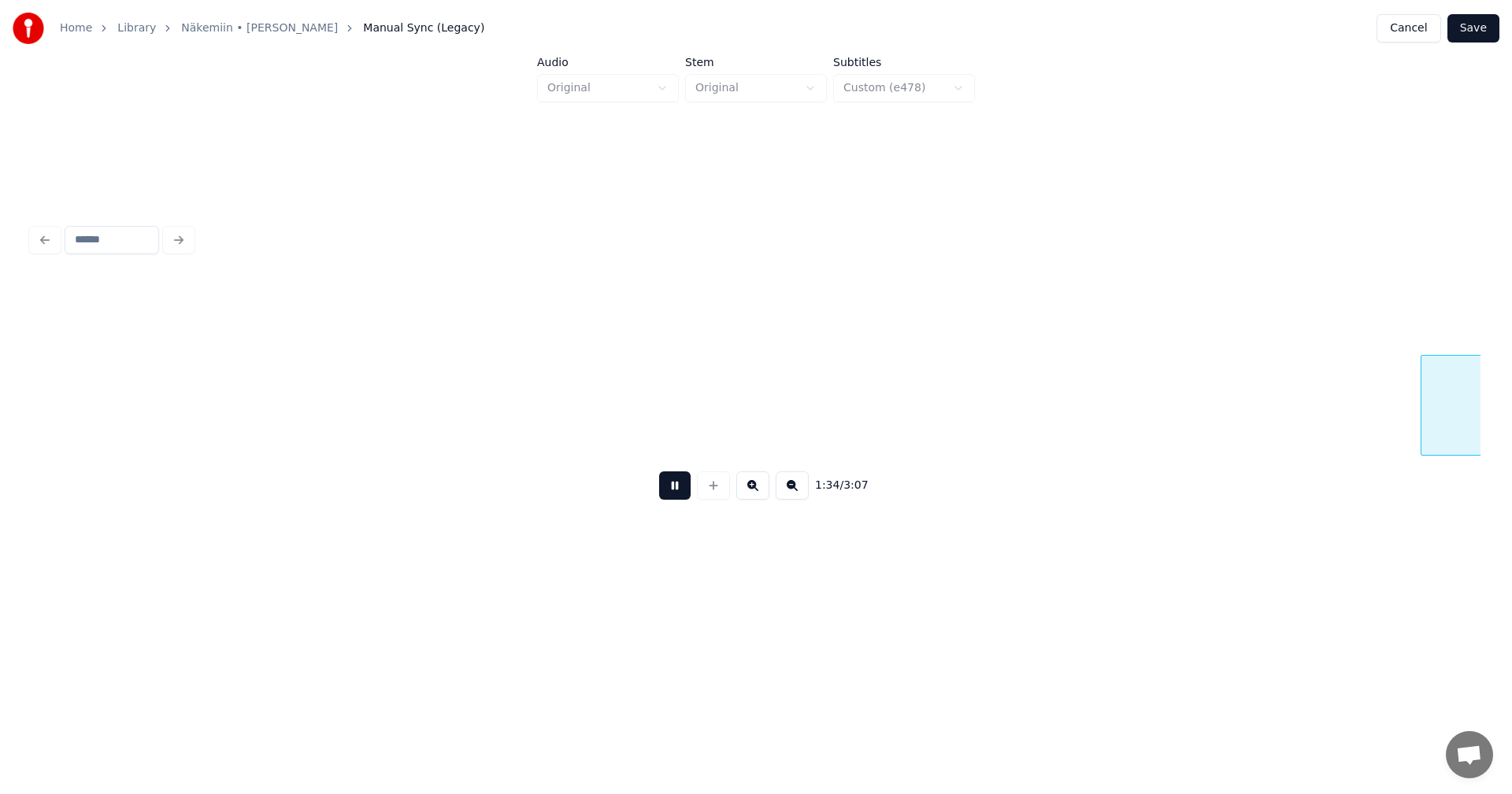
scroll to position [0, 26095]
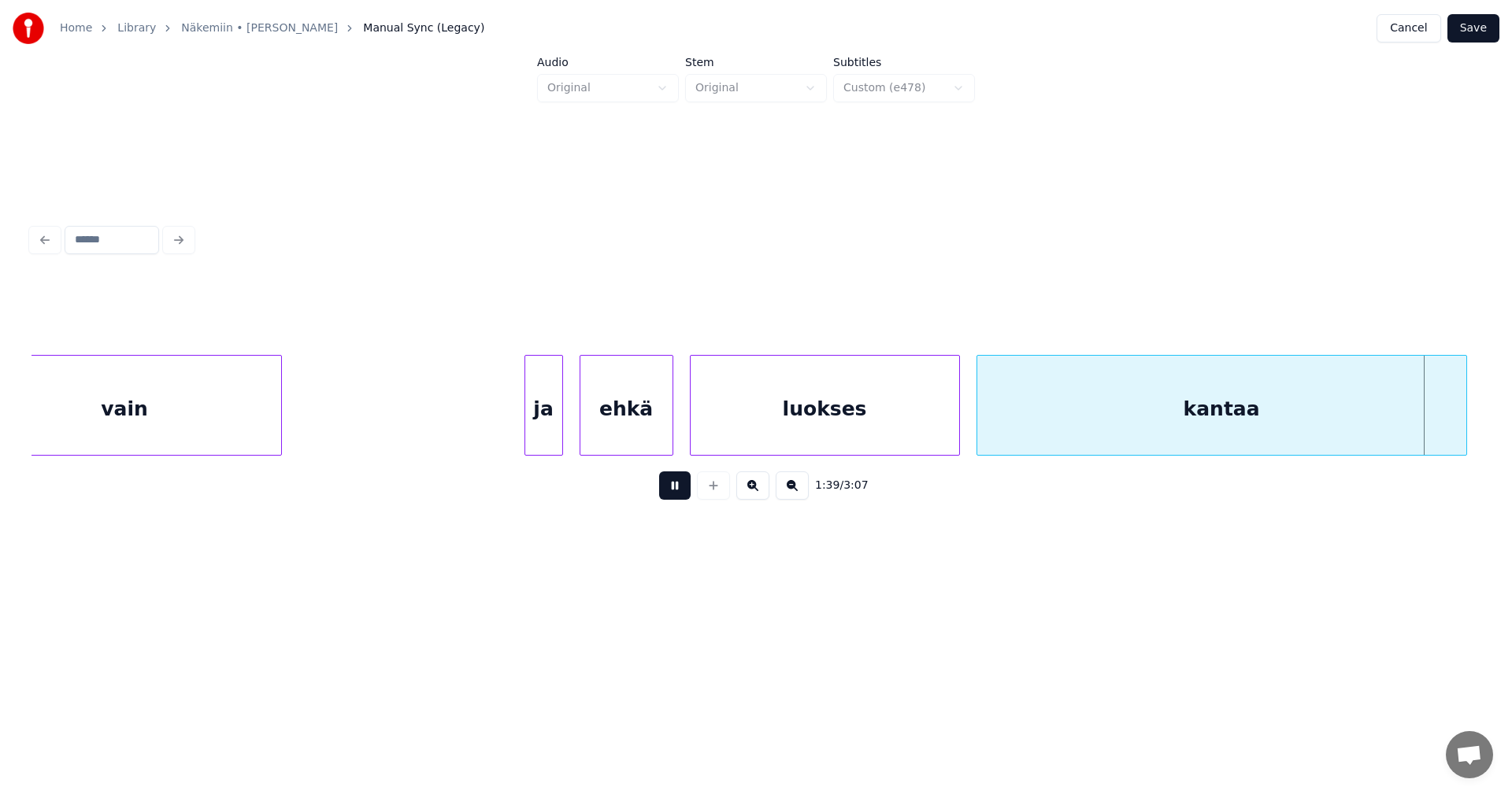
drag, startPoint x: 680, startPoint y: 488, endPoint x: 668, endPoint y: 481, distance: 13.9
click at [679, 484] on button at bounding box center [675, 486] width 32 height 29
click at [520, 413] on div at bounding box center [522, 405] width 5 height 99
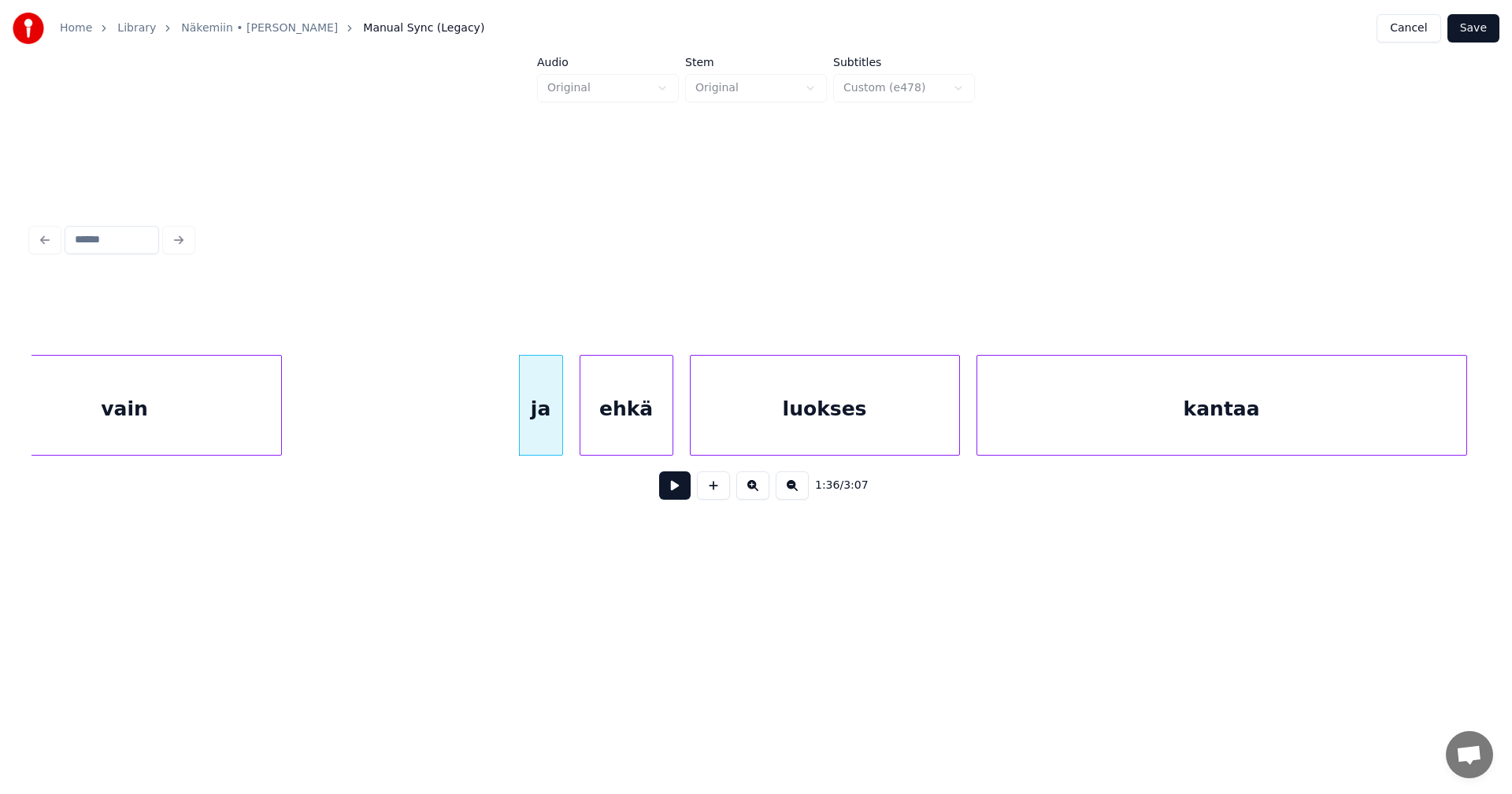
click at [677, 499] on button at bounding box center [675, 486] width 32 height 29
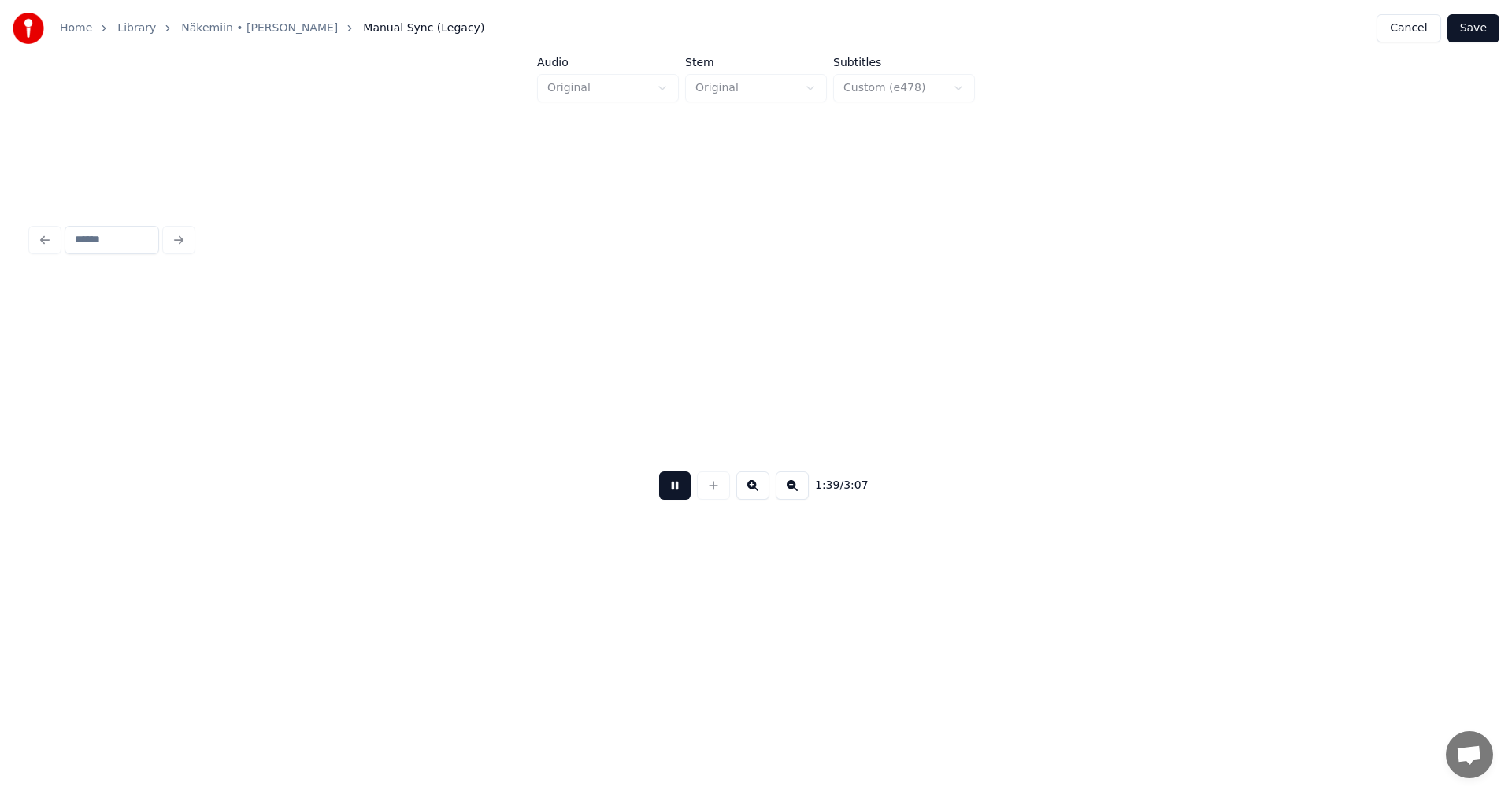
scroll to position [0, 27547]
click at [678, 491] on button at bounding box center [675, 486] width 32 height 29
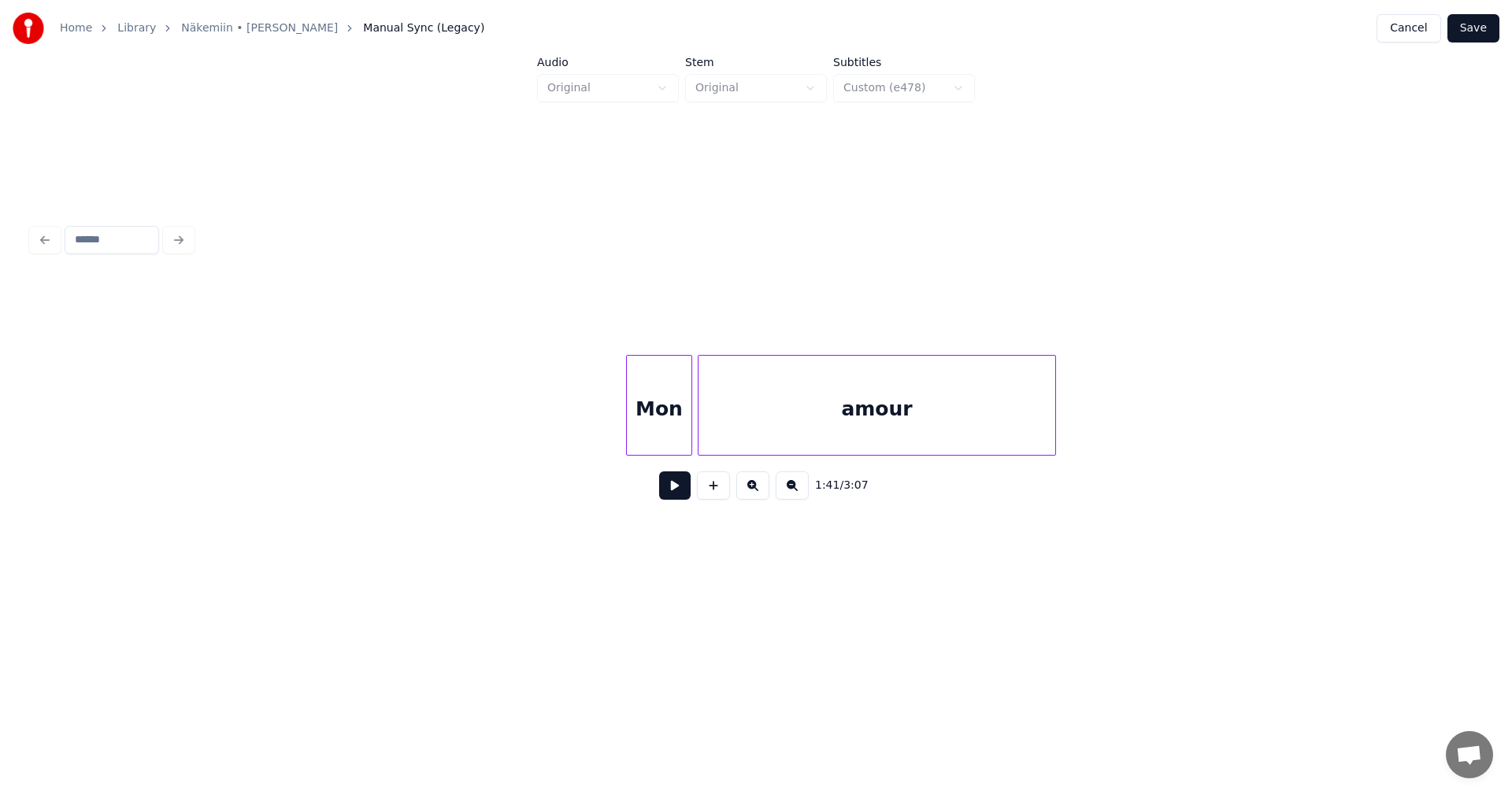
scroll to position [0, 33339]
click at [681, 433] on div "Mon" at bounding box center [674, 409] width 65 height 107
click at [679, 498] on button at bounding box center [675, 486] width 32 height 29
click at [762, 419] on div "amour" at bounding box center [912, 409] width 357 height 107
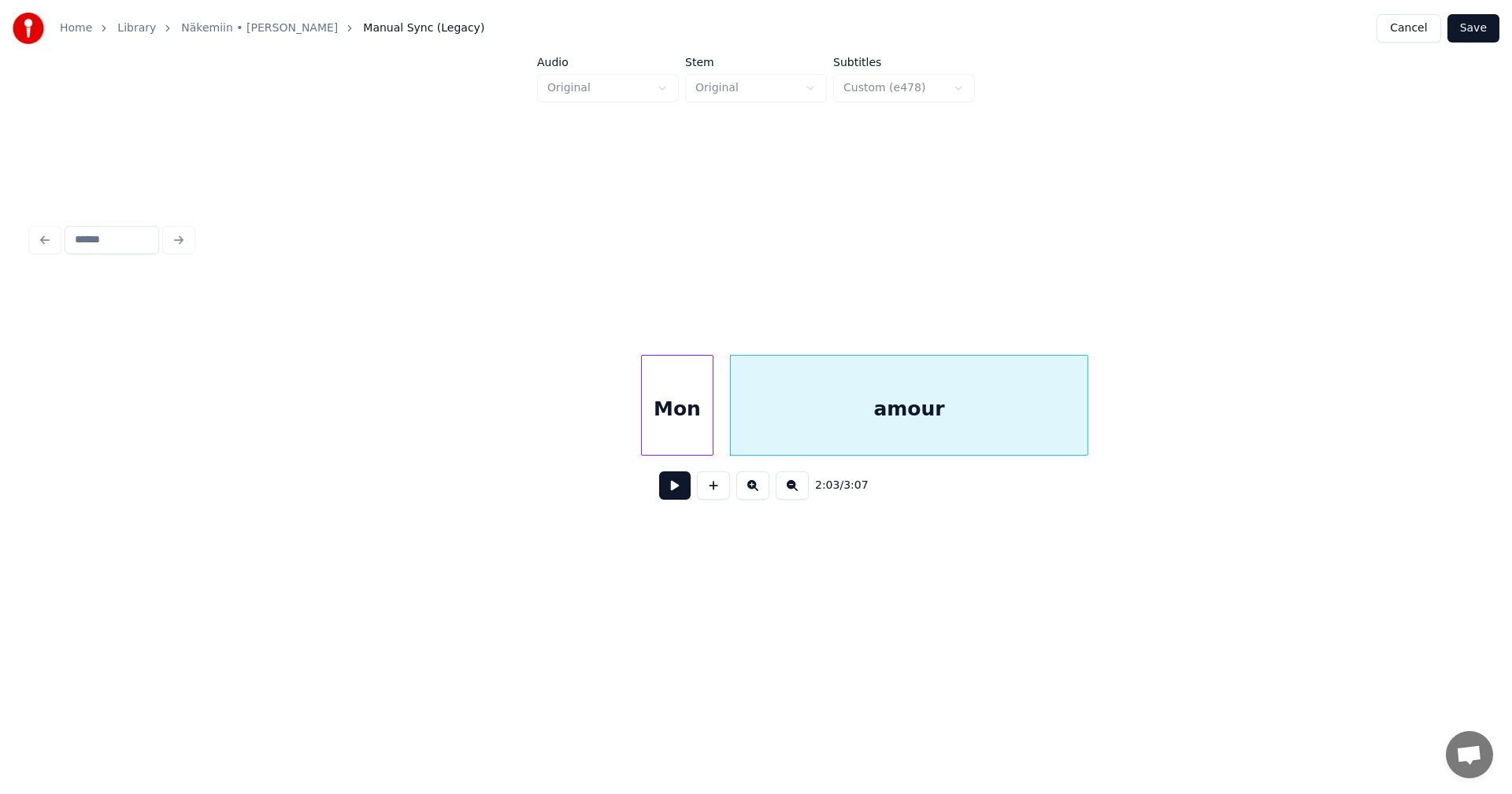
click at [712, 428] on div at bounding box center [710, 405] width 5 height 99
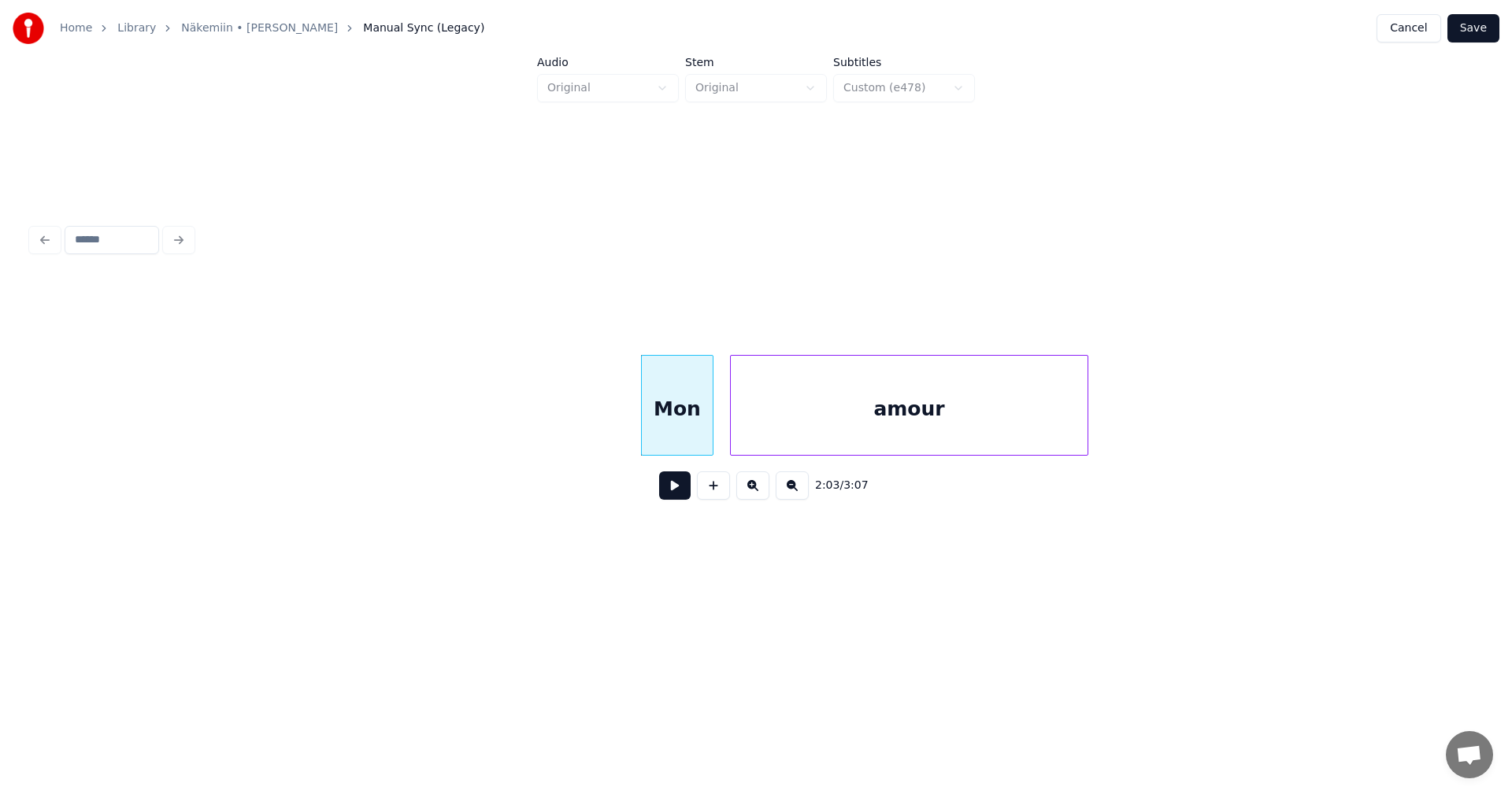
click at [678, 488] on button at bounding box center [675, 486] width 32 height 29
drag, startPoint x: 678, startPoint y: 488, endPoint x: 1013, endPoint y: 424, distance: 341.1
click at [679, 489] on button at bounding box center [675, 486] width 32 height 29
click at [1102, 430] on div at bounding box center [1099, 405] width 5 height 99
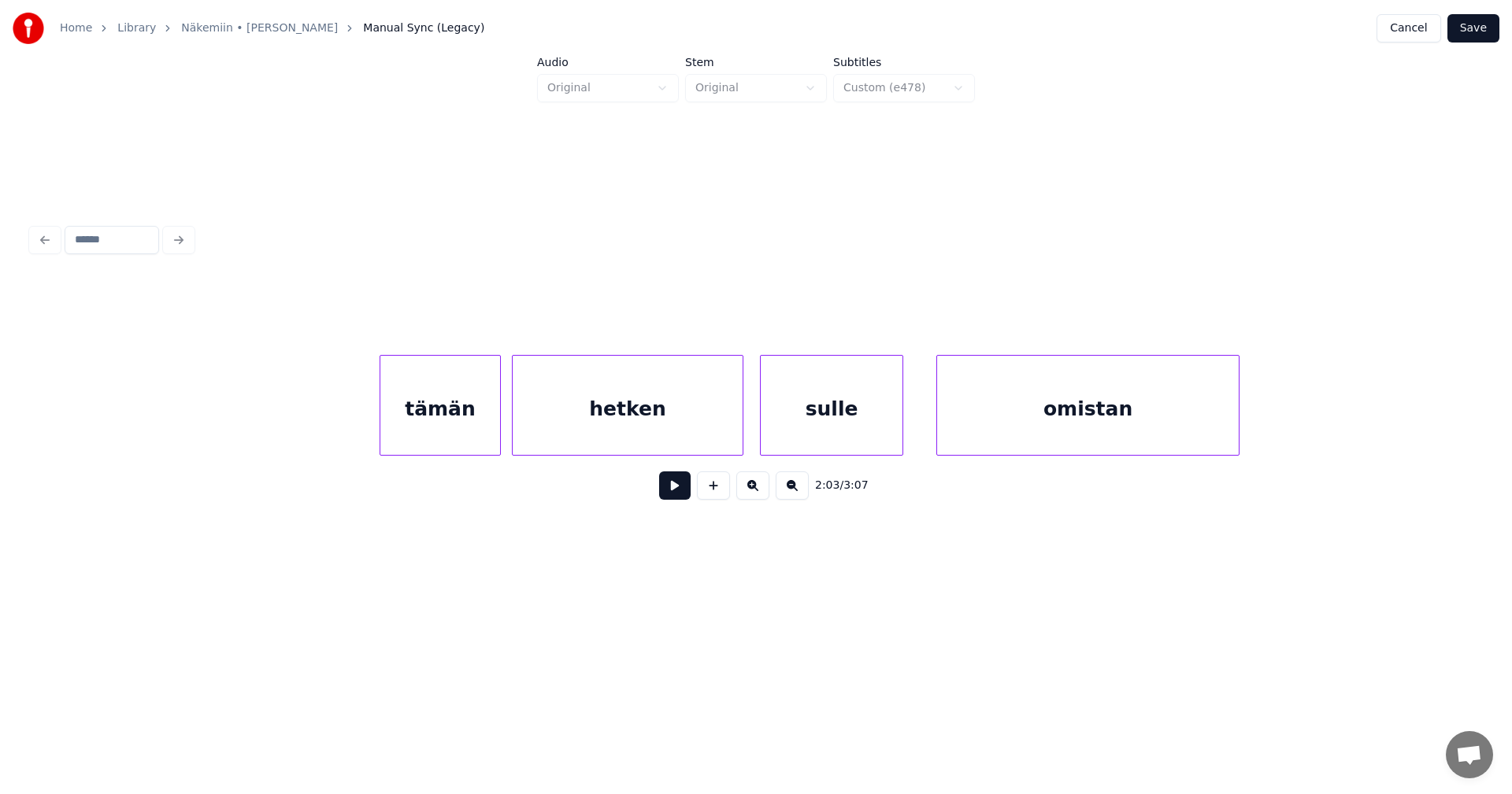
scroll to position [0, 34595]
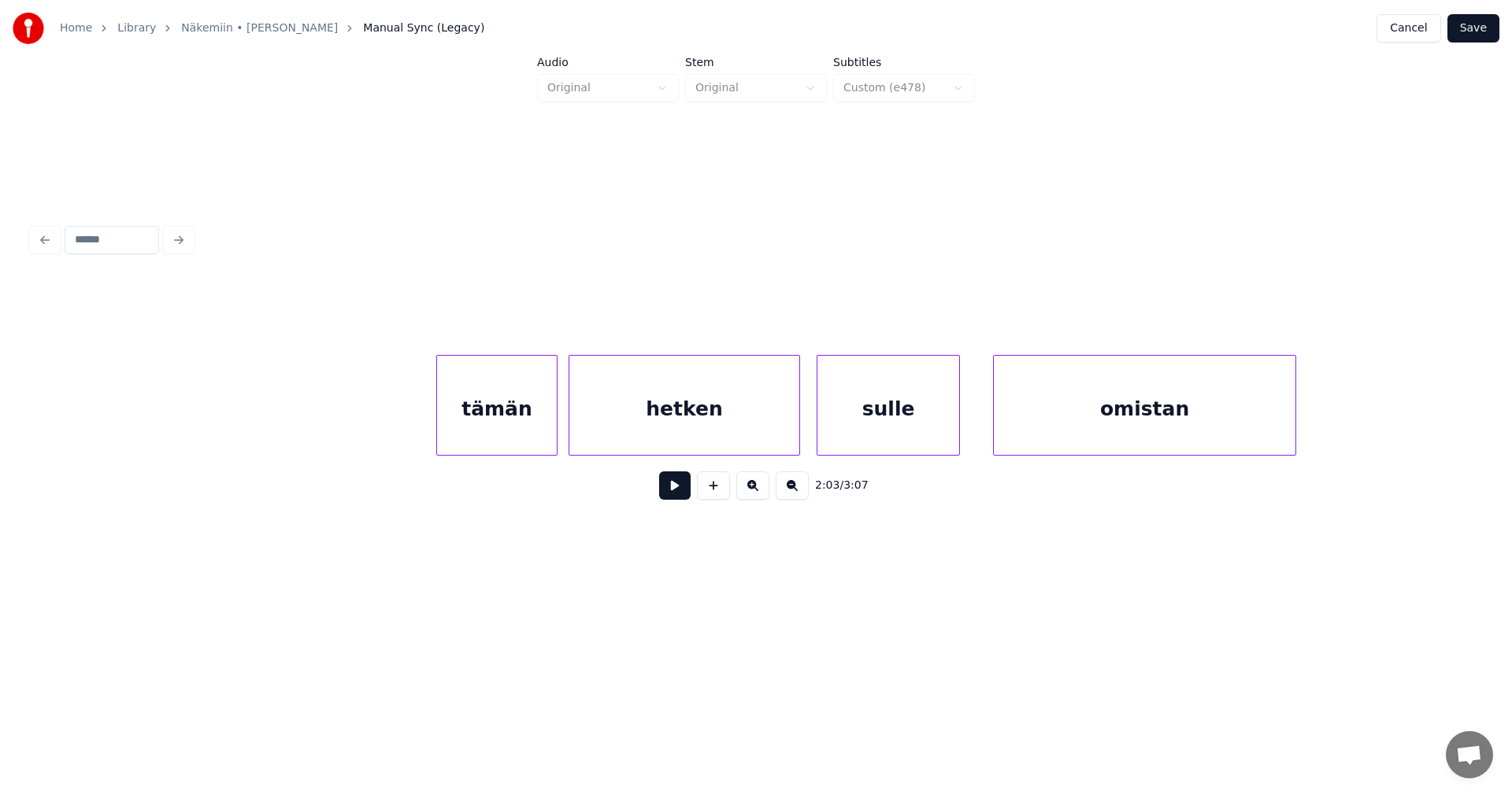
click at [529, 426] on div "tämän" at bounding box center [497, 409] width 119 height 107
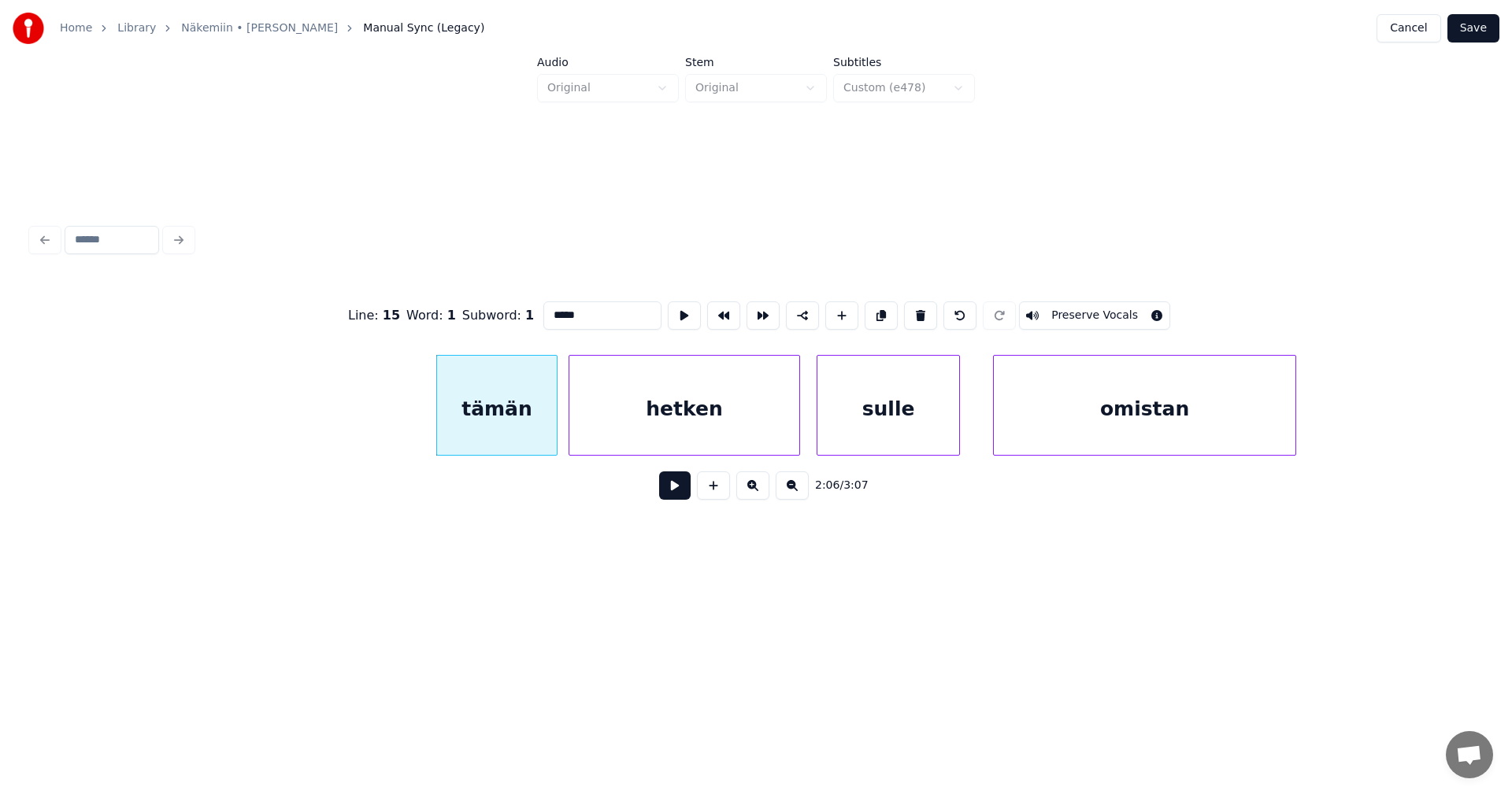
click at [672, 491] on button at bounding box center [675, 486] width 32 height 29
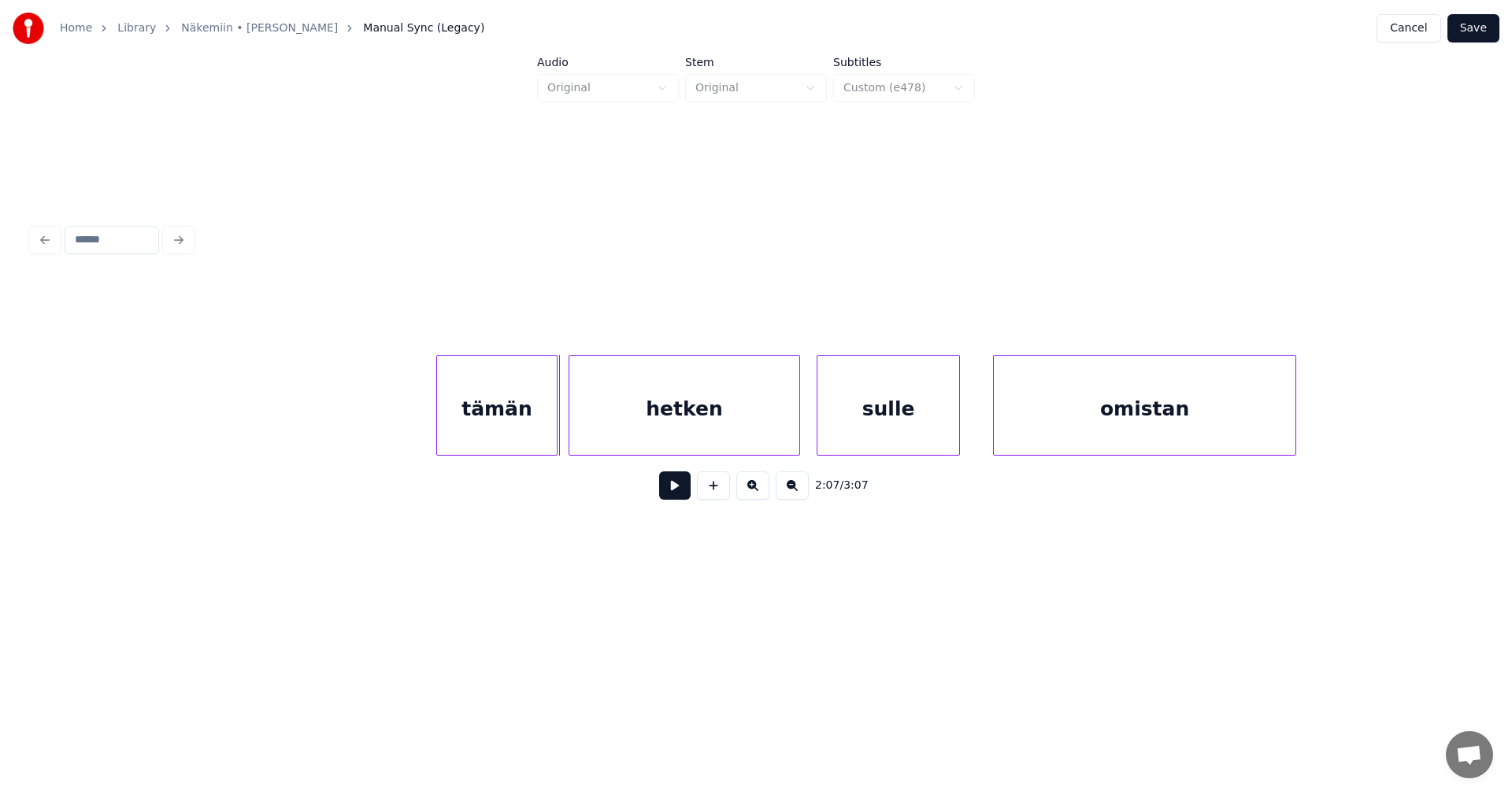
click at [672, 491] on button at bounding box center [675, 486] width 32 height 29
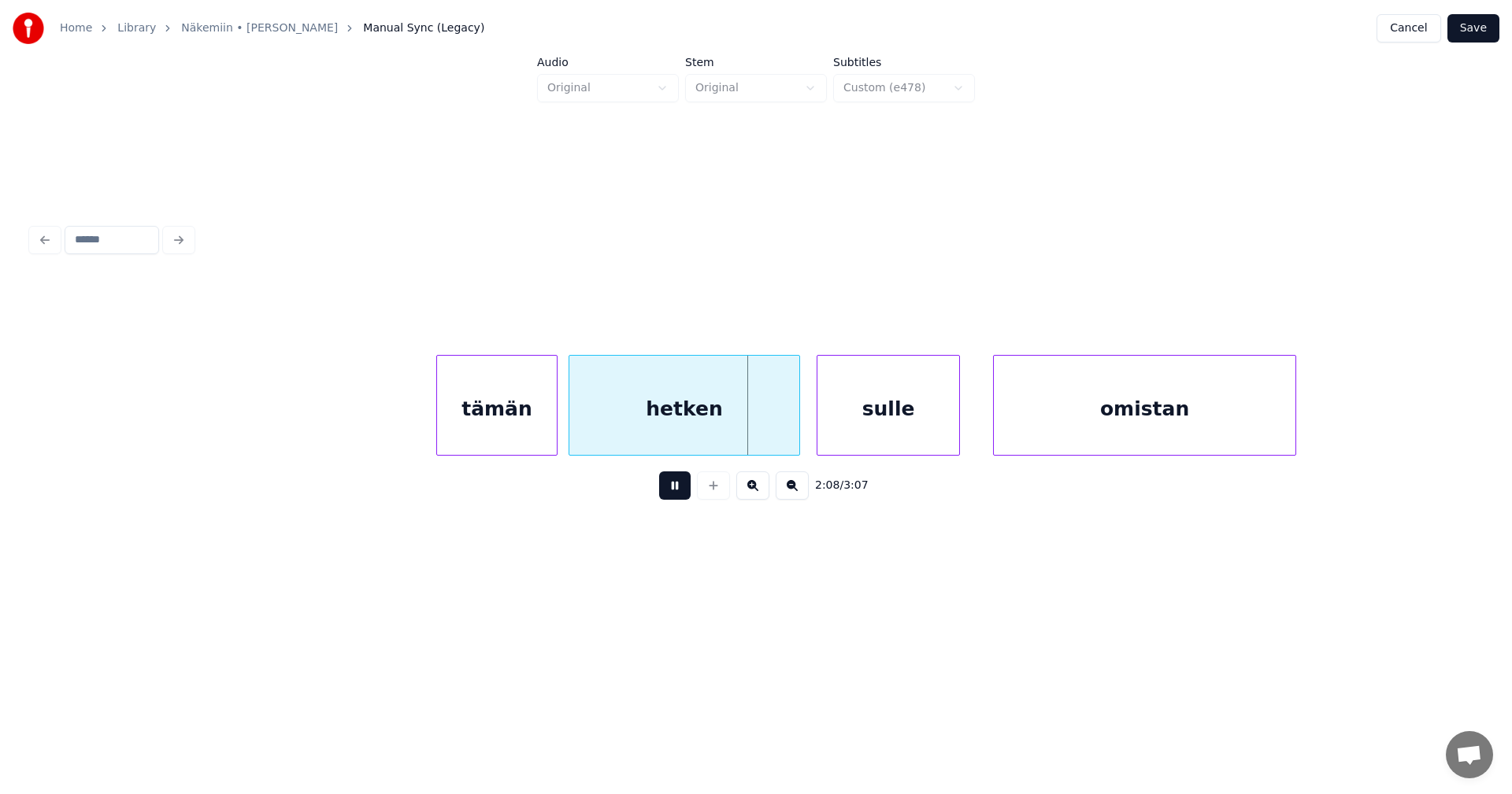
click at [672, 490] on button at bounding box center [675, 486] width 32 height 29
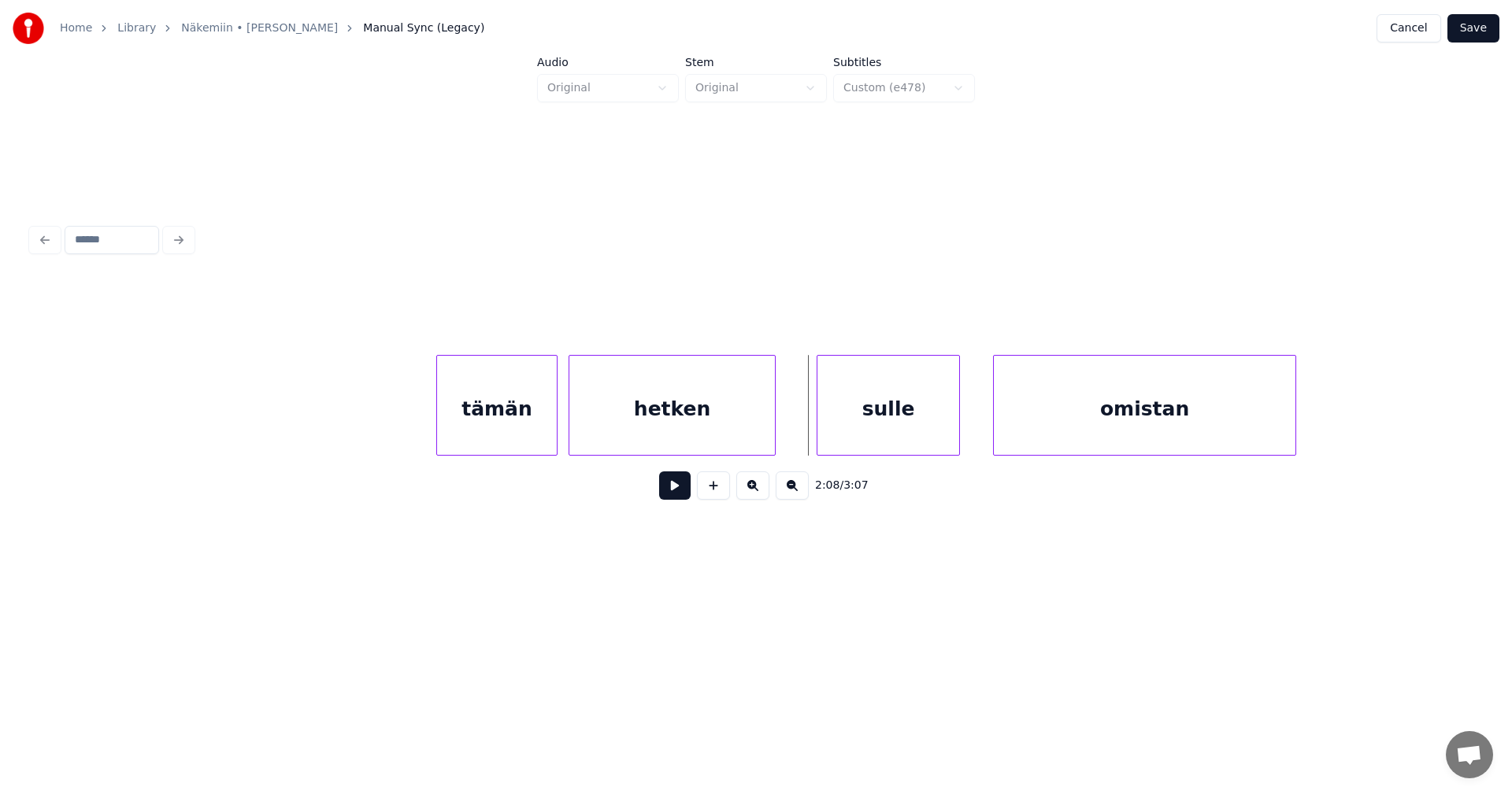
click at [770, 418] on div at bounding box center [772, 405] width 5 height 99
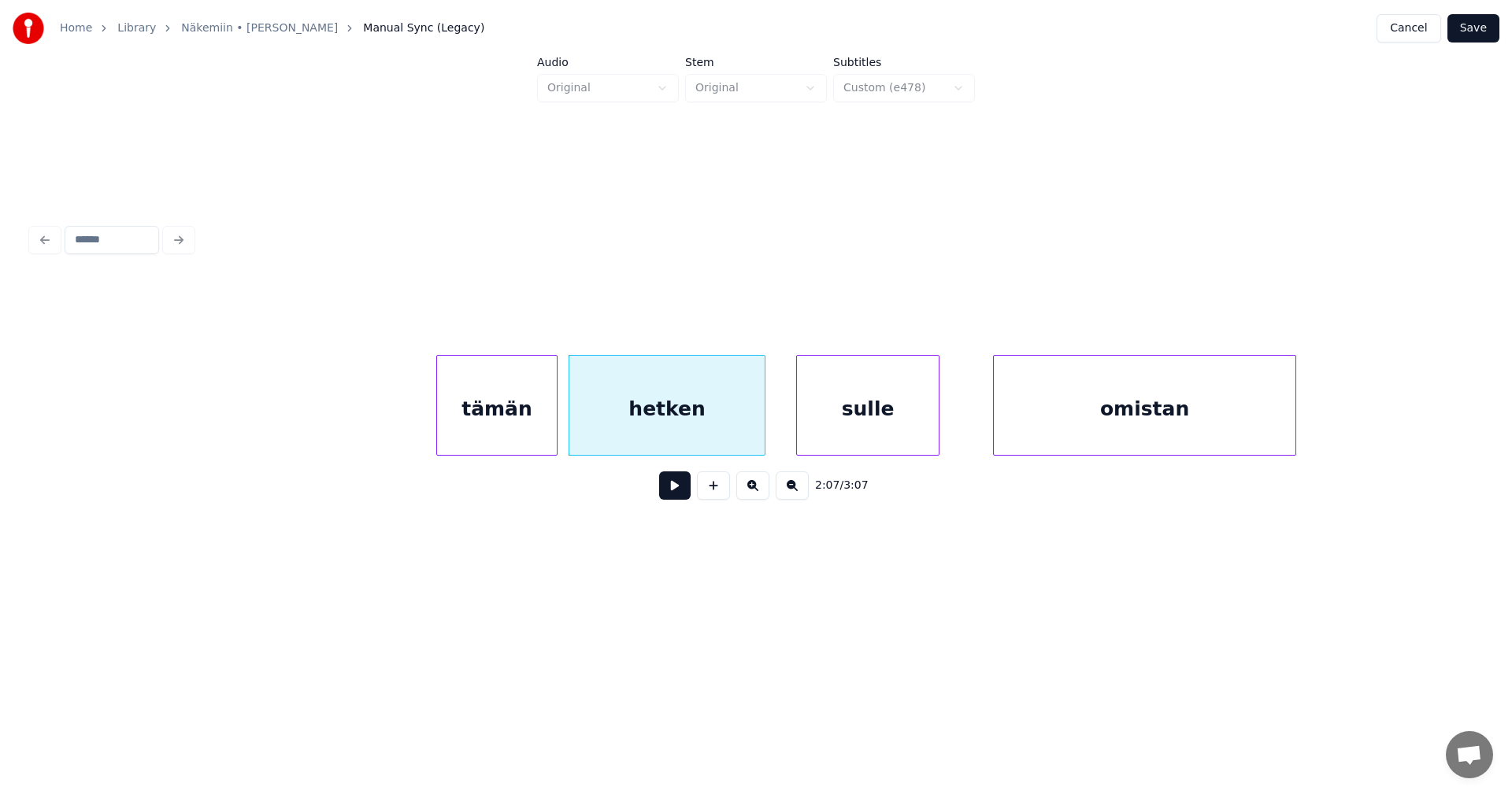
click at [811, 437] on div "sulle" at bounding box center [868, 409] width 142 height 107
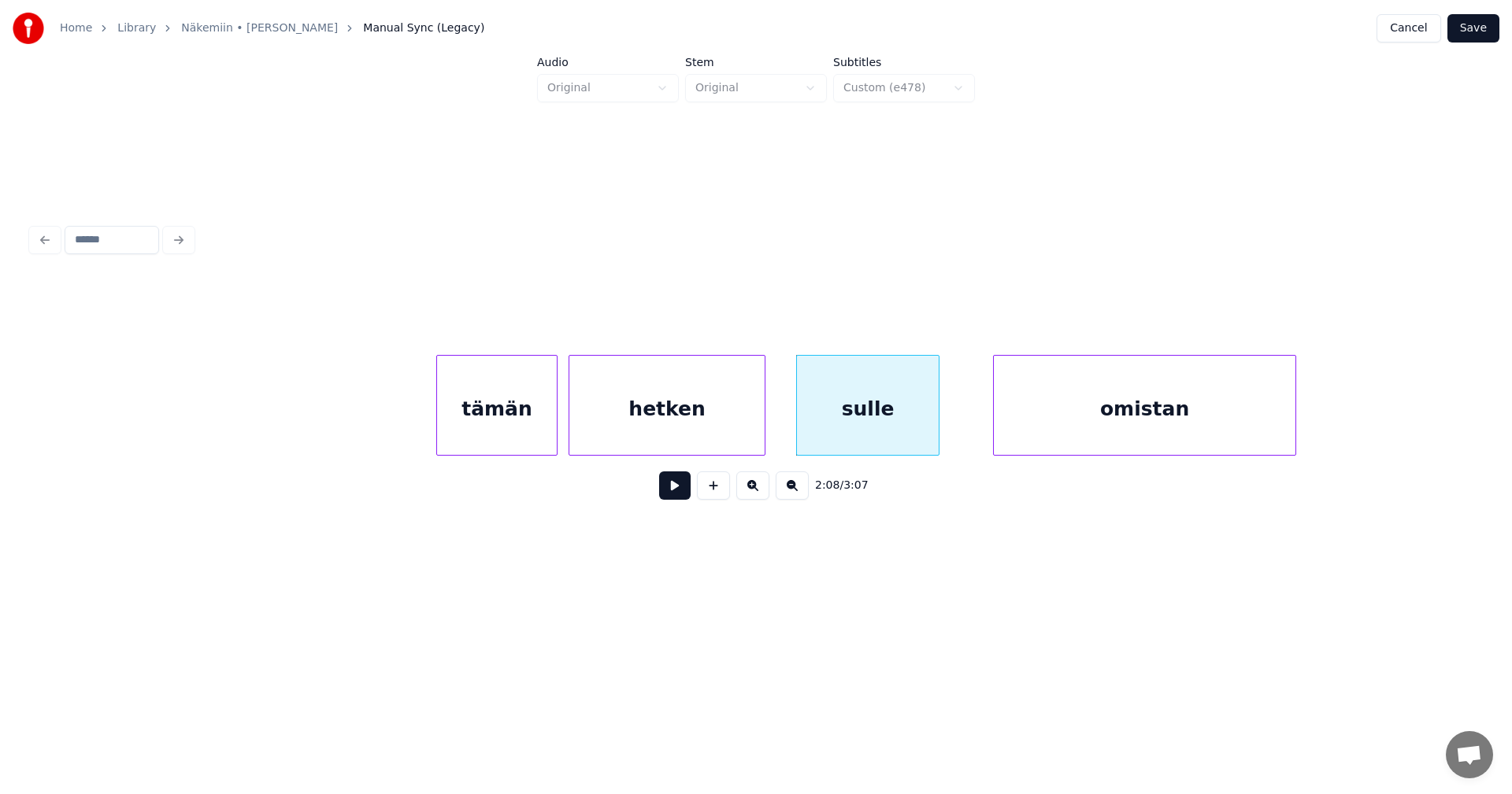
click at [796, 424] on div "sulle" at bounding box center [868, 404] width 143 height 100
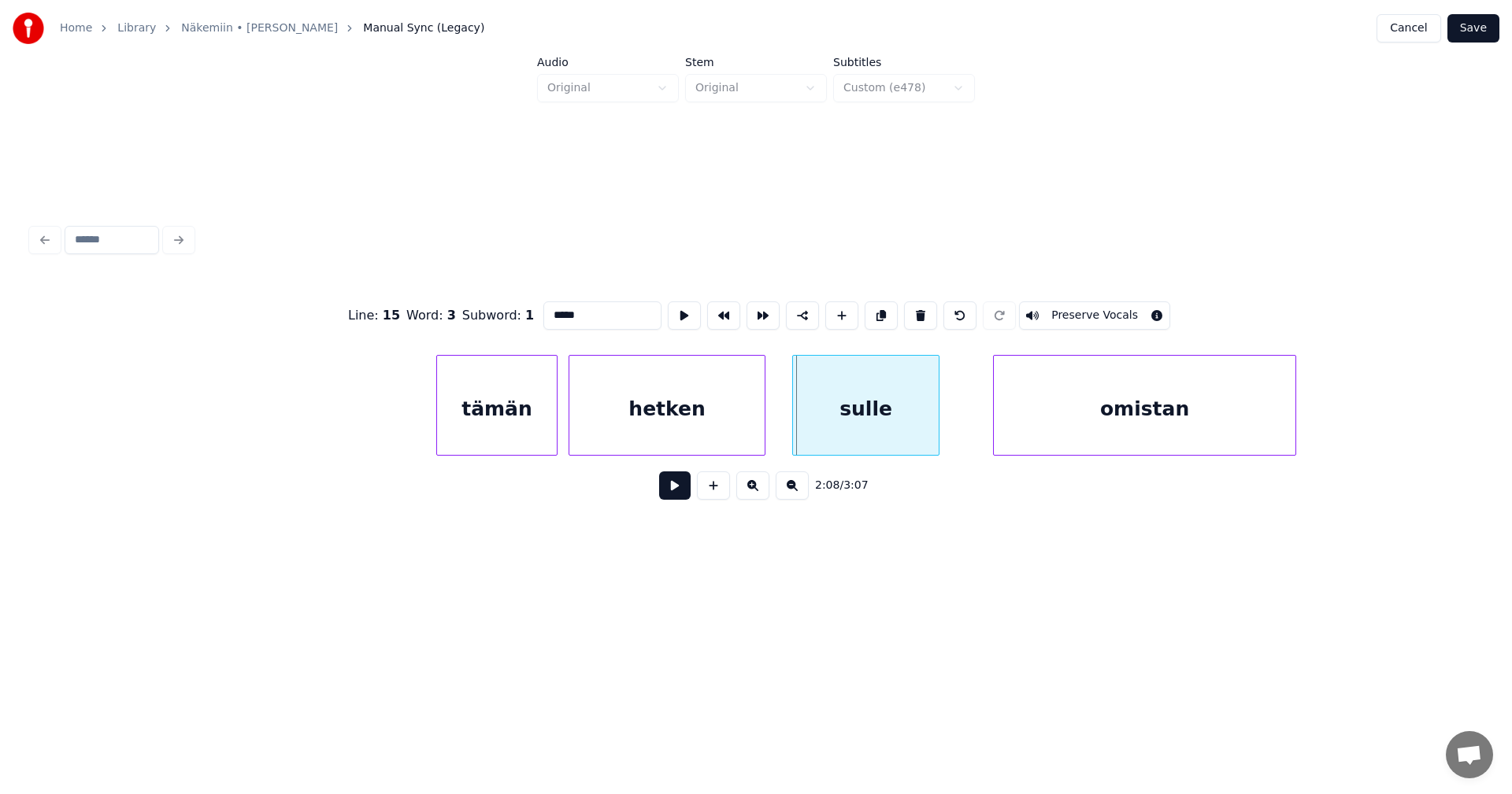
click at [793, 426] on div at bounding box center [795, 405] width 5 height 99
click at [740, 426] on div "hetken" at bounding box center [667, 409] width 195 height 107
type input "******"
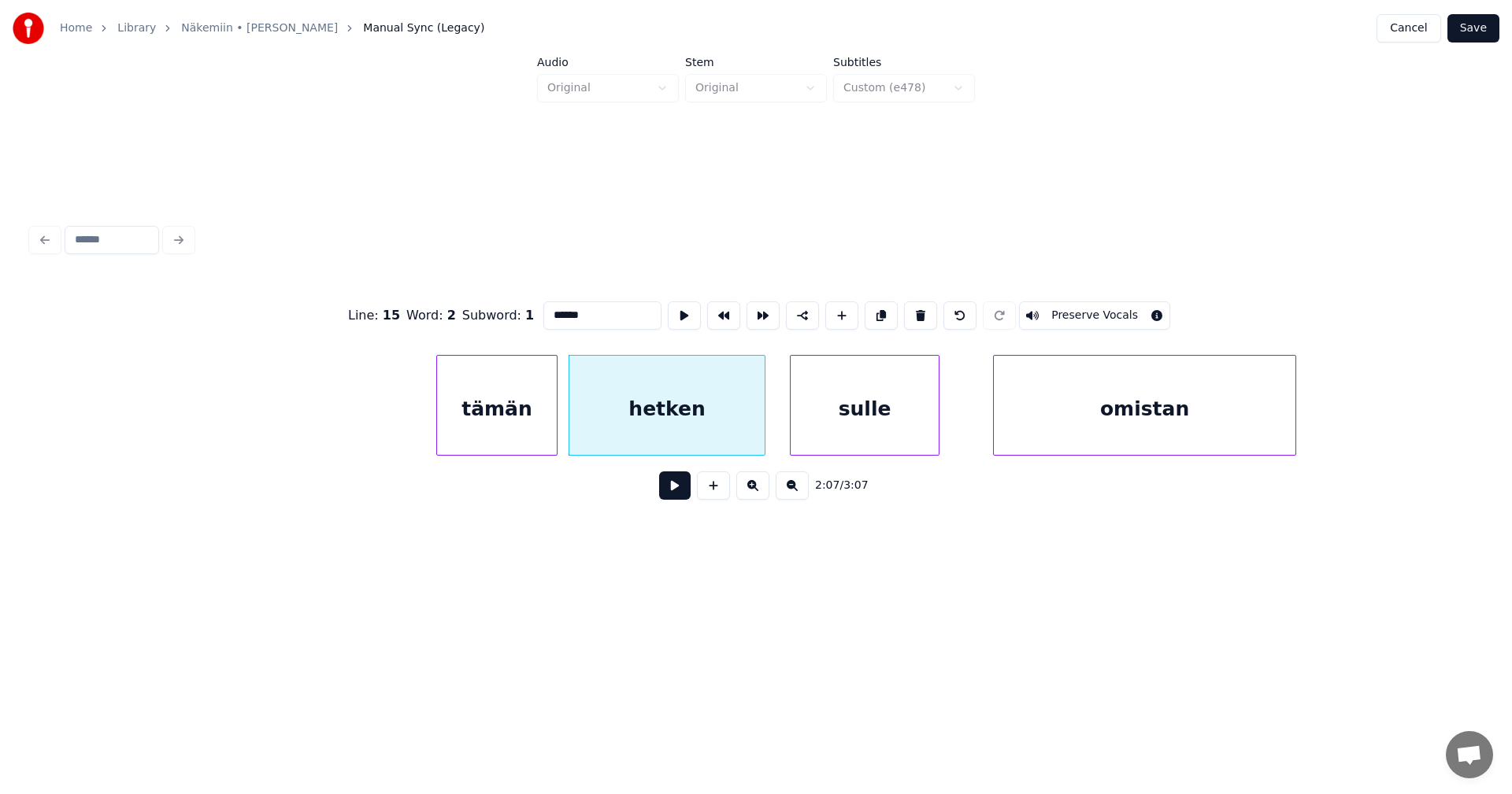
click at [676, 493] on button at bounding box center [675, 486] width 32 height 29
click at [676, 491] on button at bounding box center [675, 486] width 32 height 29
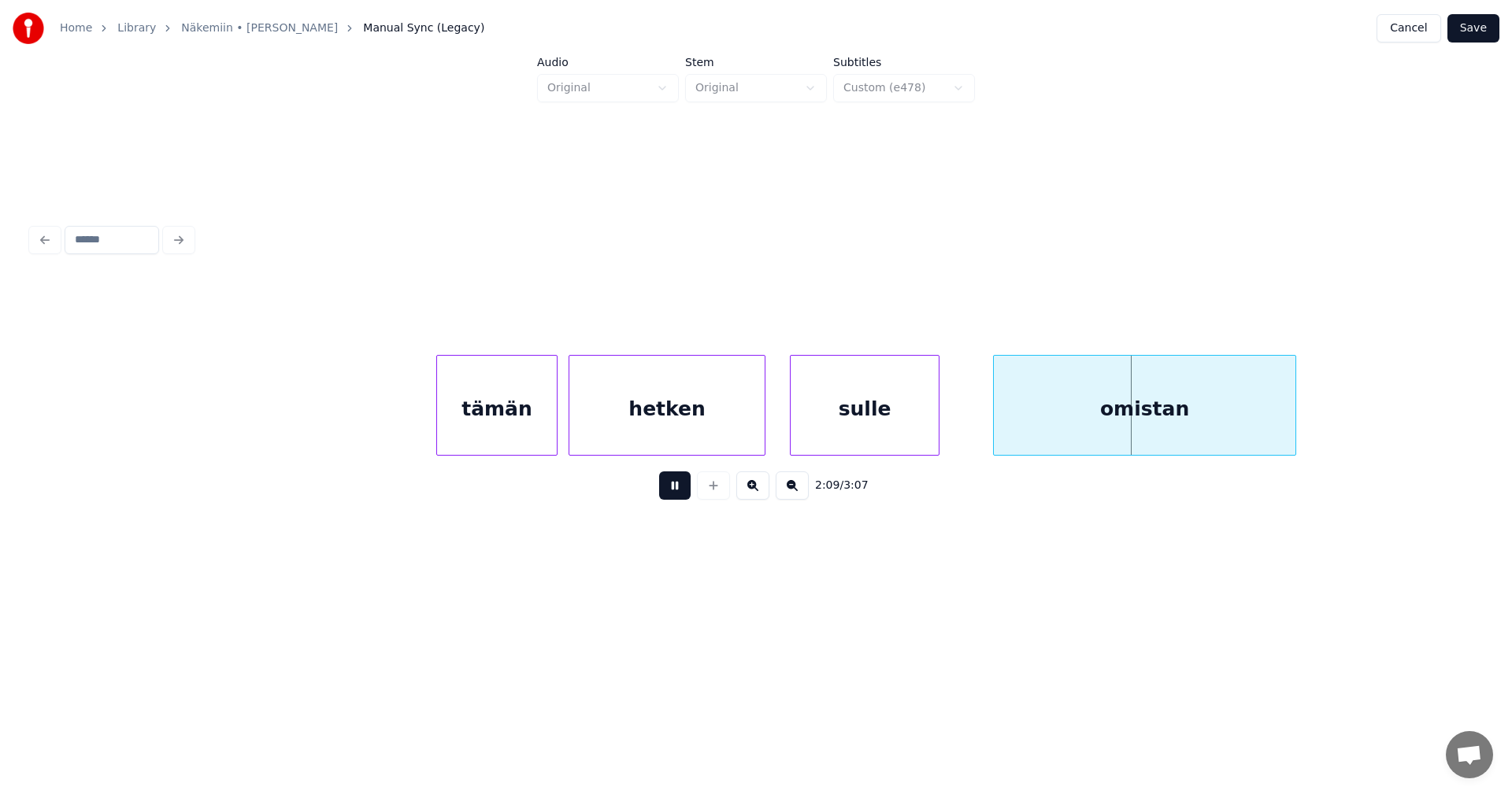
drag, startPoint x: 676, startPoint y: 491, endPoint x: 724, endPoint y: 447, distance: 65.1
click at [676, 491] on button at bounding box center [675, 486] width 32 height 29
click at [725, 443] on div "hetken" at bounding box center [667, 409] width 195 height 107
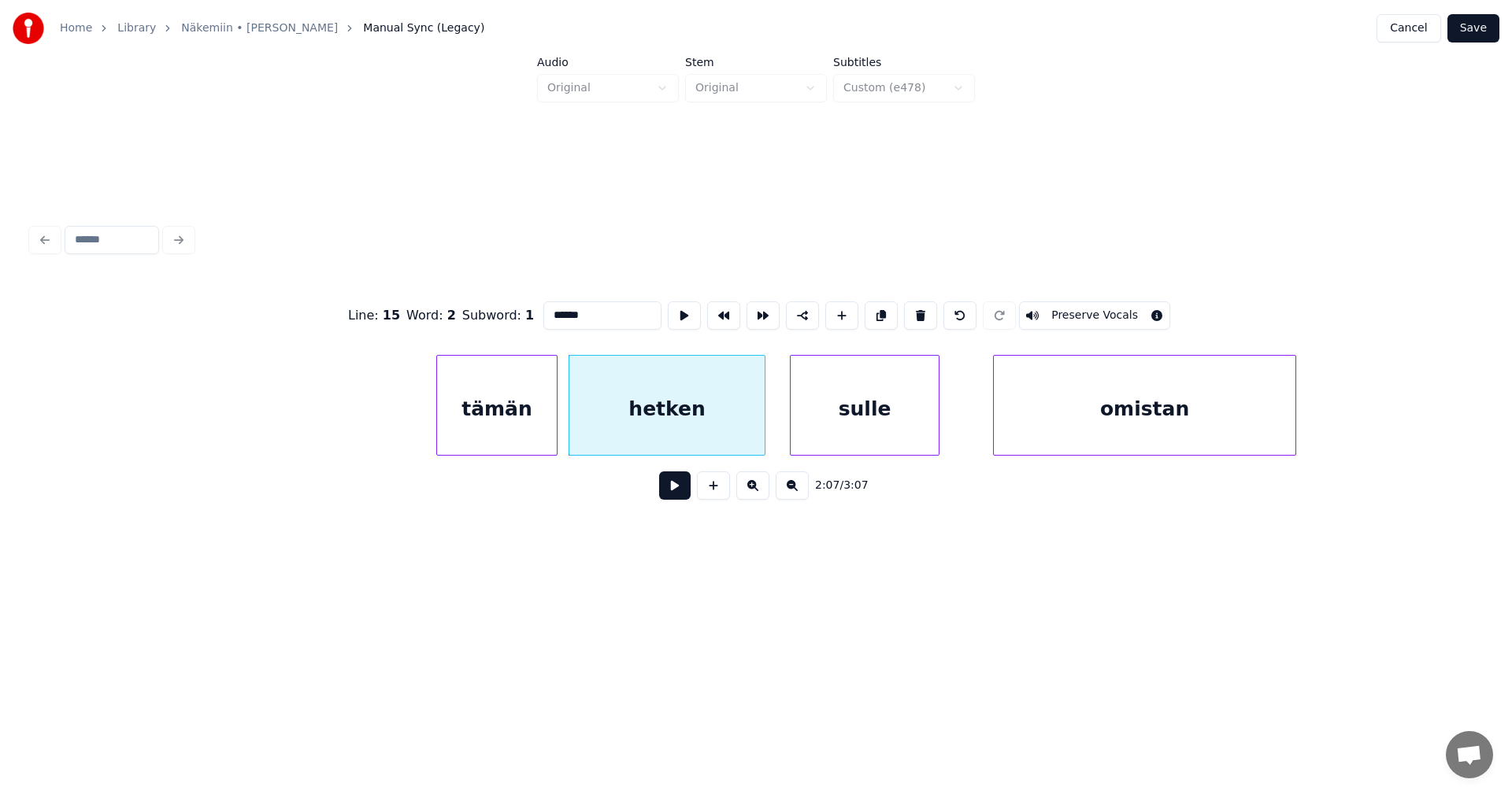
click at [673, 488] on button at bounding box center [675, 486] width 32 height 29
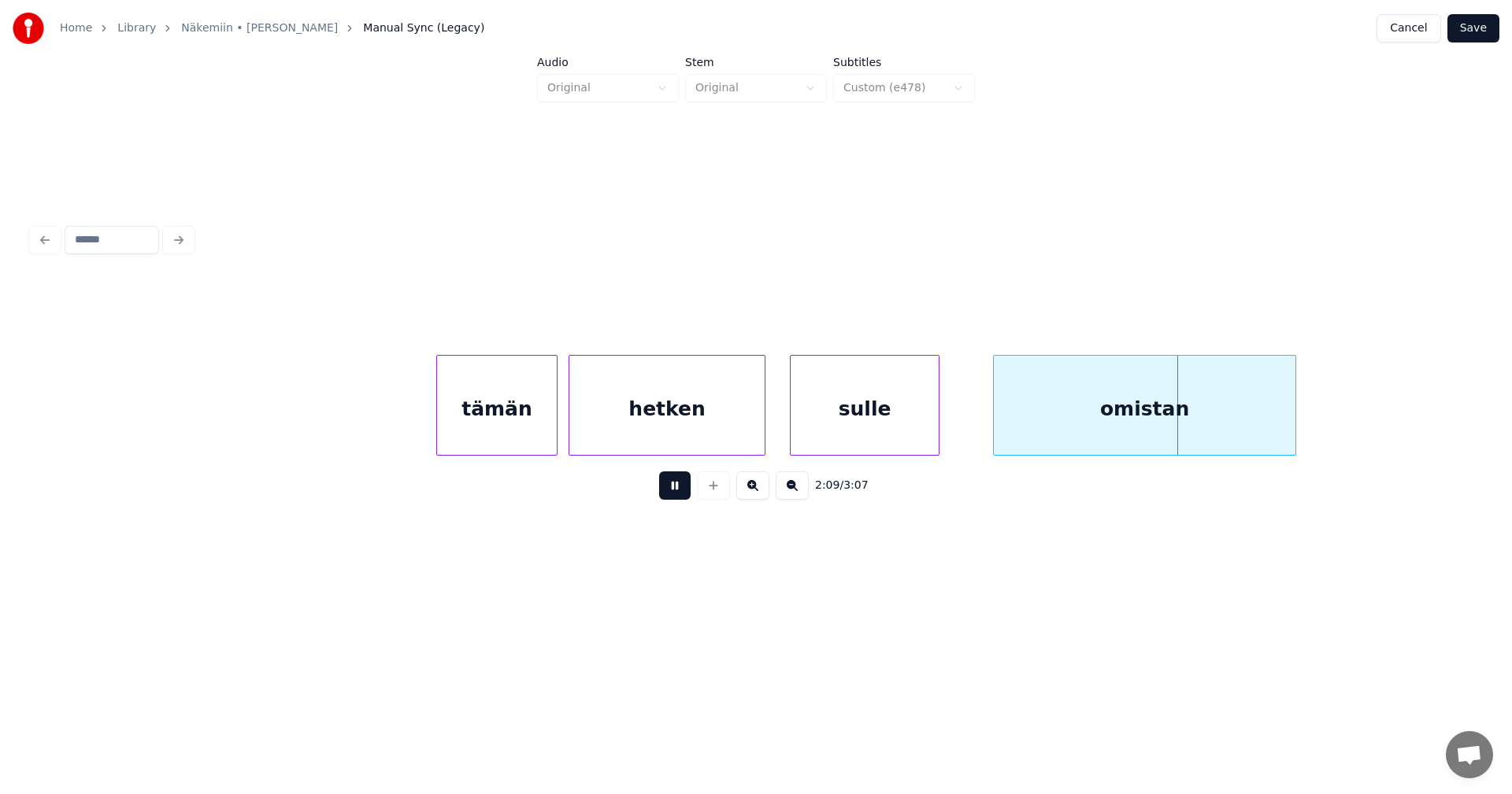
click at [673, 487] on button at bounding box center [675, 486] width 32 height 29
click at [989, 427] on div at bounding box center [990, 405] width 5 height 99
click at [681, 494] on button at bounding box center [675, 486] width 32 height 29
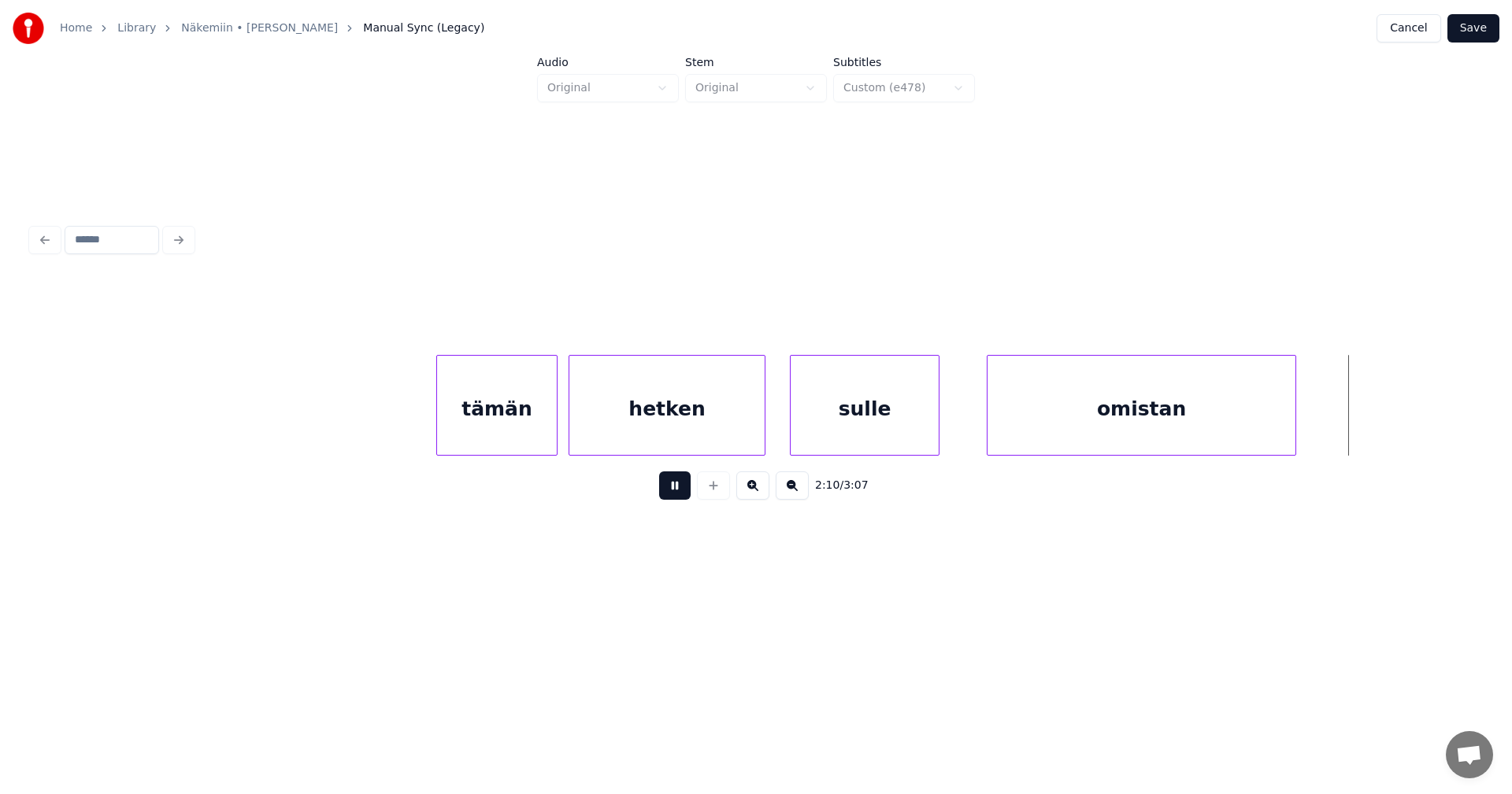
drag, startPoint x: 681, startPoint y: 494, endPoint x: 971, endPoint y: 510, distance: 290.4
click at [681, 494] on button at bounding box center [675, 486] width 32 height 29
click at [1355, 422] on div at bounding box center [1352, 405] width 5 height 99
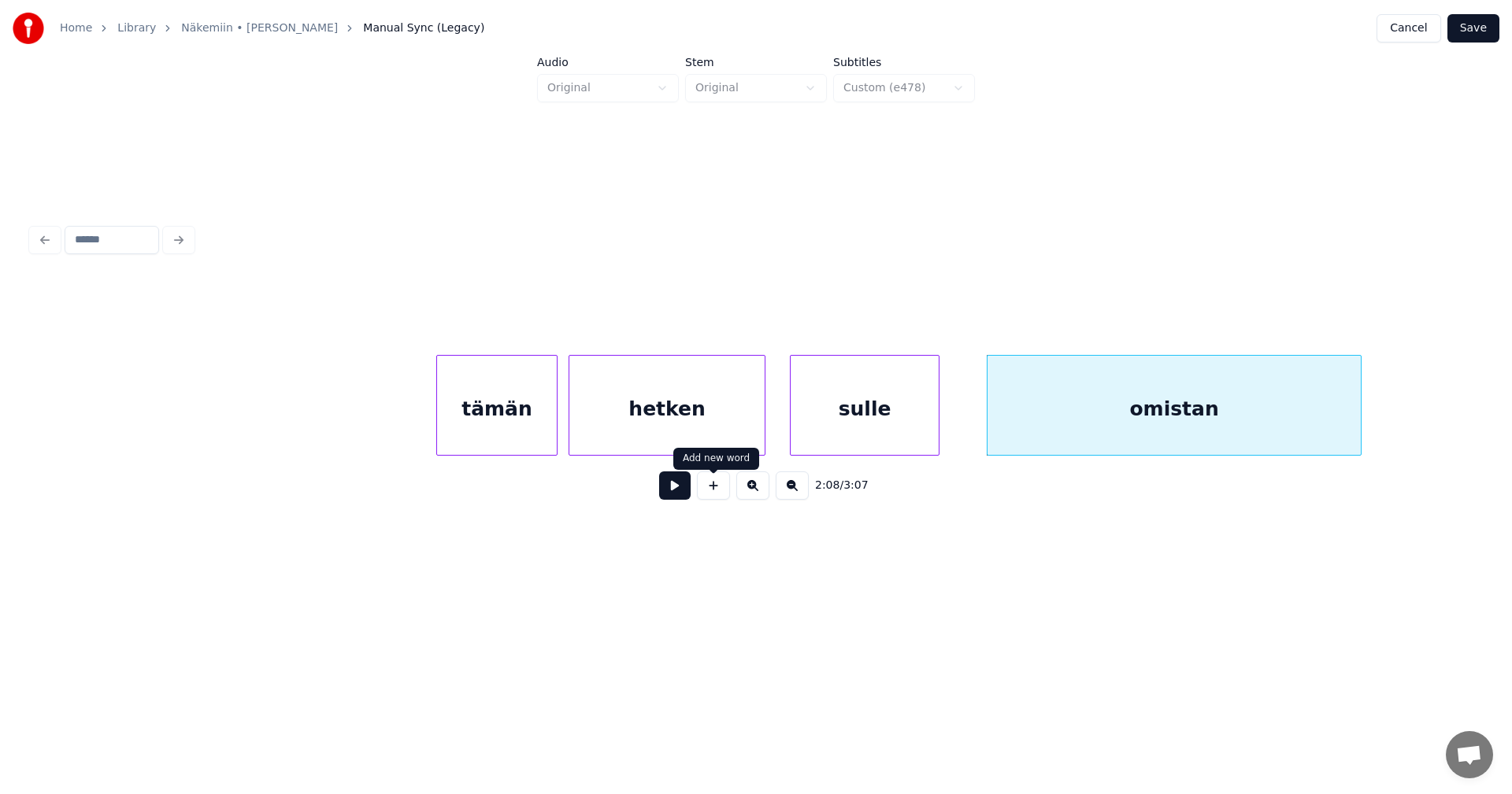
click at [689, 489] on button at bounding box center [675, 486] width 32 height 29
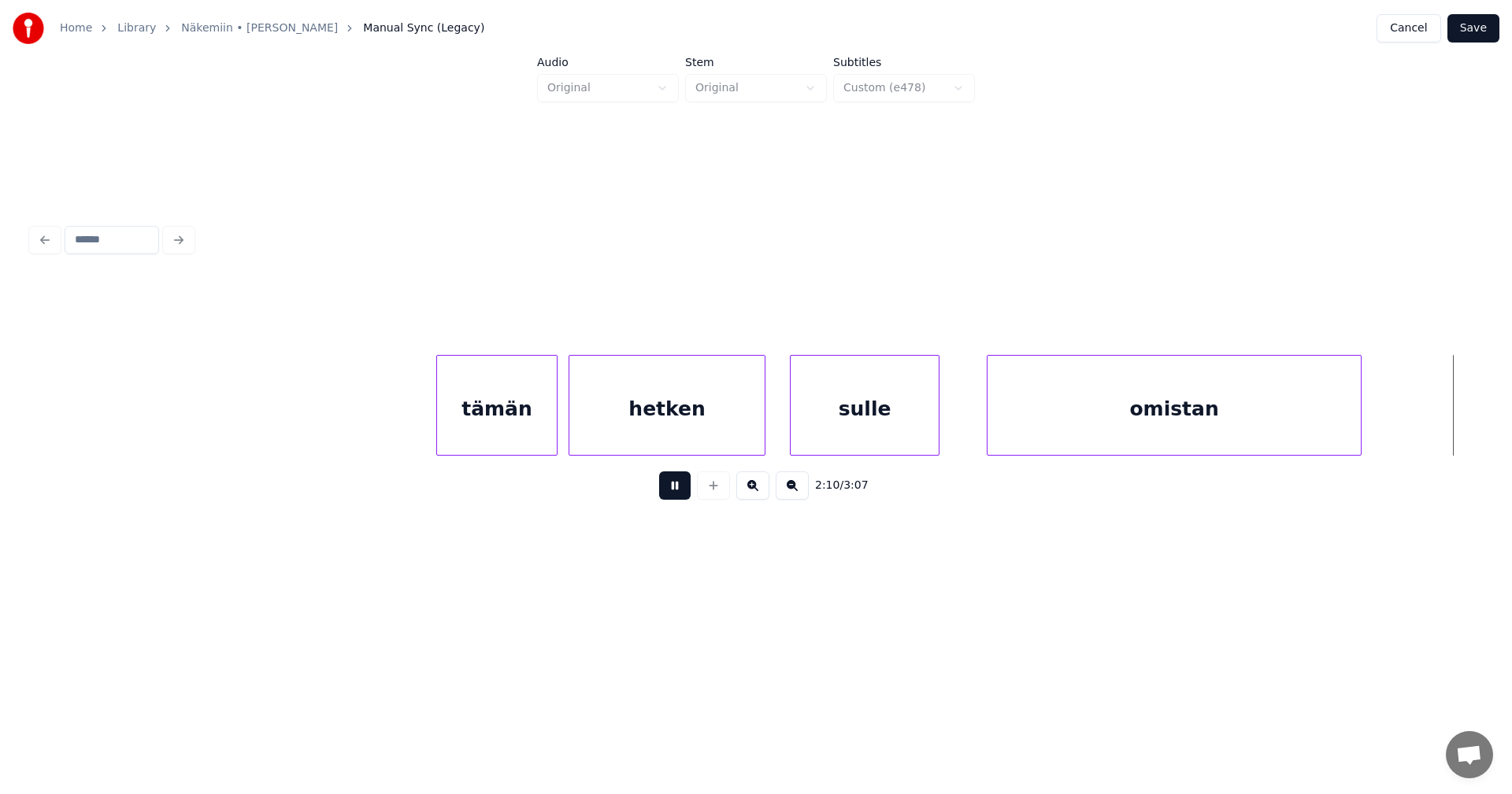
scroll to position [0, 36047]
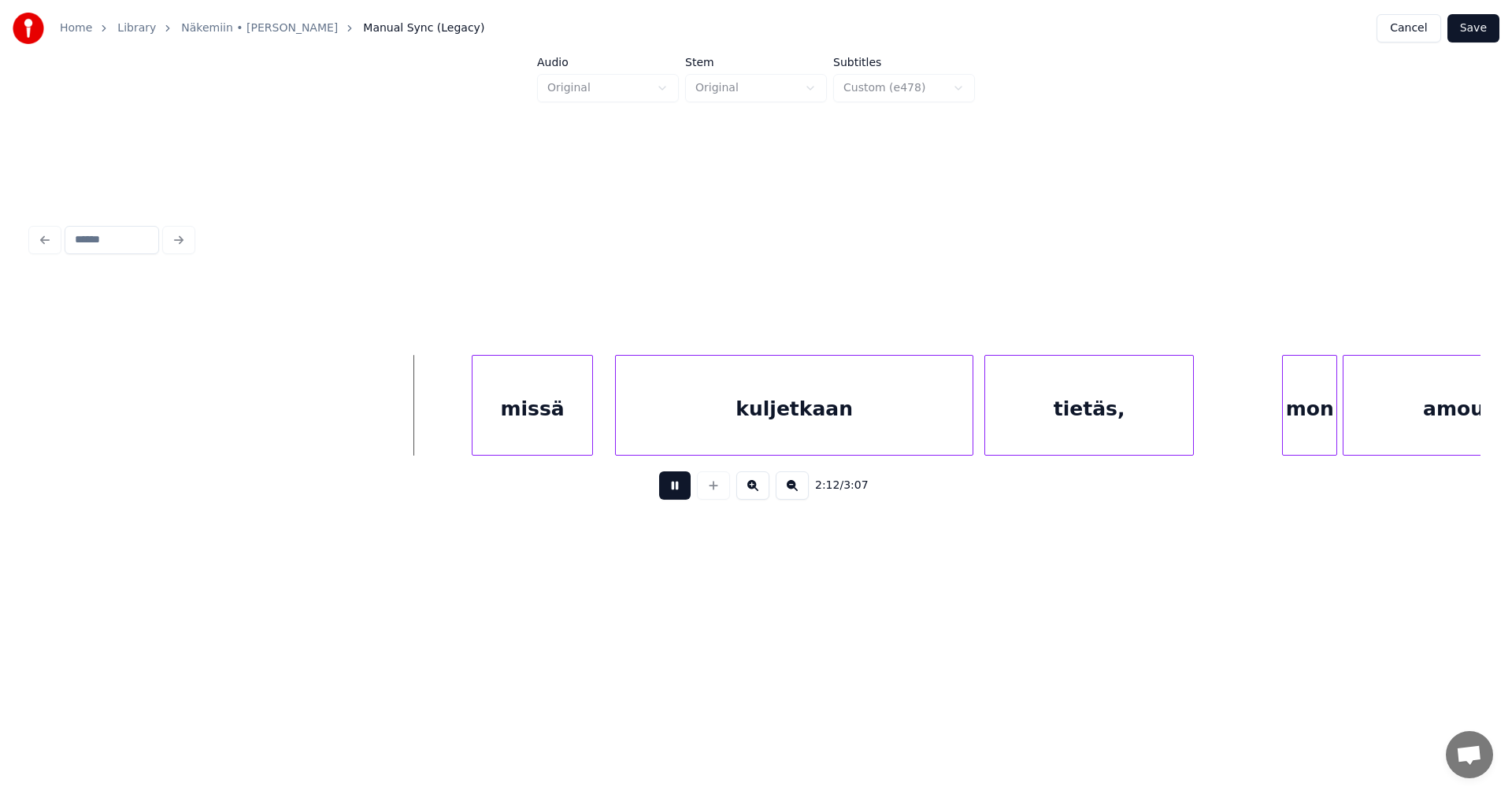
click at [669, 493] on button at bounding box center [675, 486] width 32 height 29
click at [558, 439] on div "missä" at bounding box center [522, 409] width 119 height 107
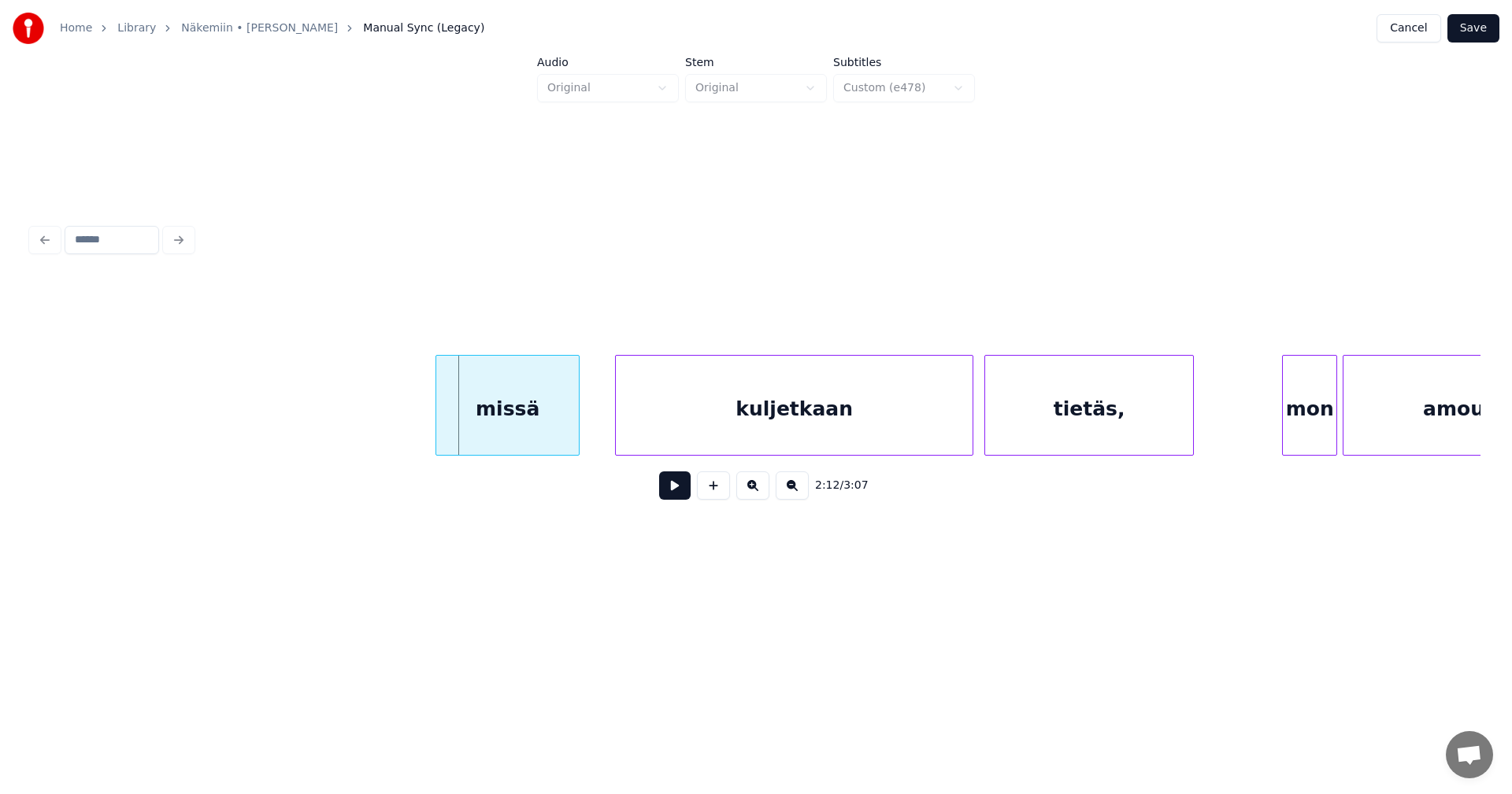
click at [438, 436] on div at bounding box center [438, 405] width 5 height 99
click at [670, 500] on button at bounding box center [675, 486] width 32 height 29
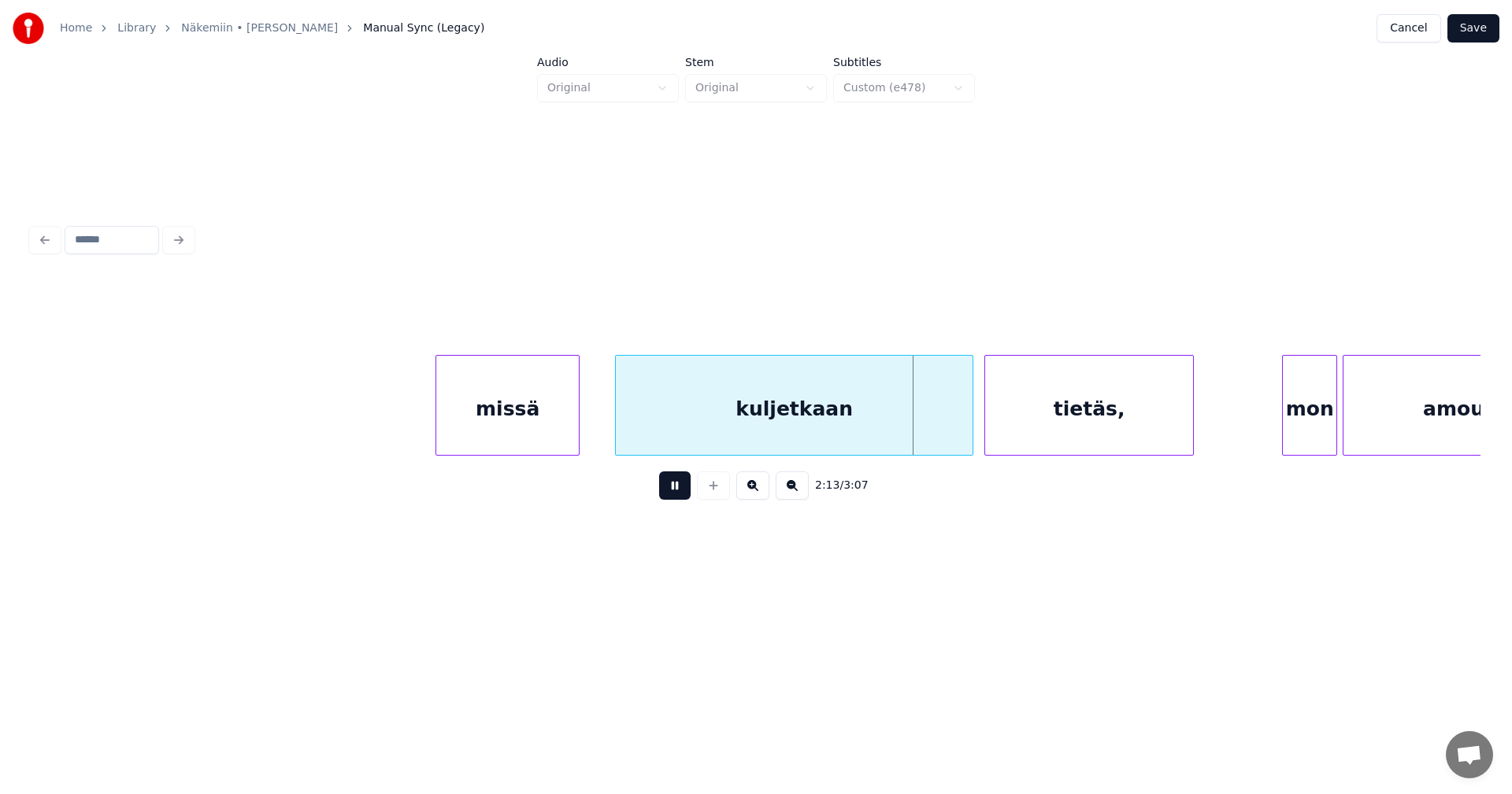
click at [674, 496] on button at bounding box center [675, 486] width 32 height 29
click at [945, 426] on div at bounding box center [943, 405] width 5 height 99
click at [1046, 428] on div "tietäs," at bounding box center [1075, 409] width 208 height 107
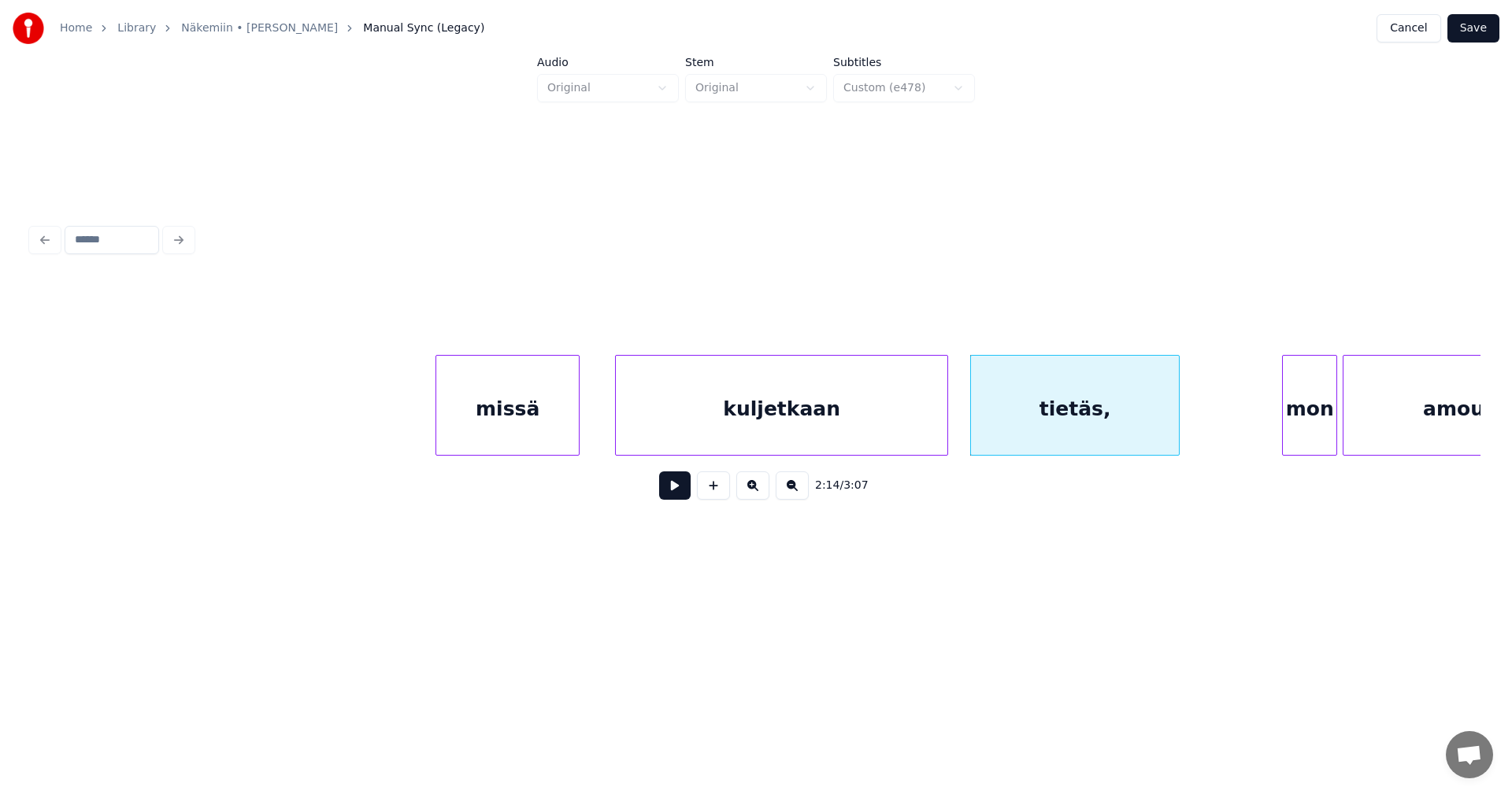
click at [682, 491] on button at bounding box center [675, 486] width 32 height 29
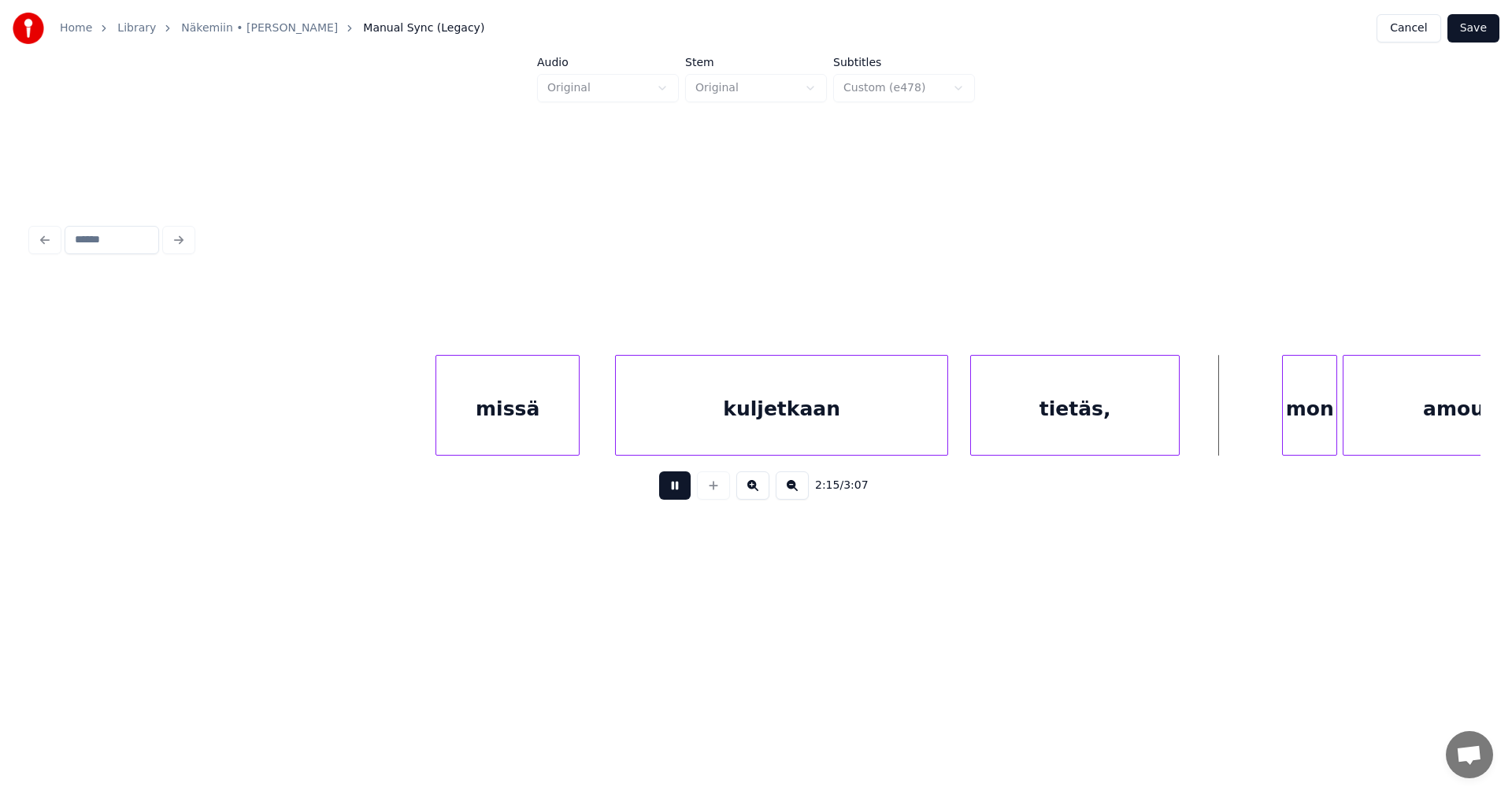
click at [682, 491] on button at bounding box center [675, 486] width 32 height 29
click at [1282, 425] on div "mon" at bounding box center [1294, 409] width 54 height 107
click at [1263, 435] on div at bounding box center [1263, 405] width 5 height 99
click at [683, 491] on button at bounding box center [675, 486] width 32 height 29
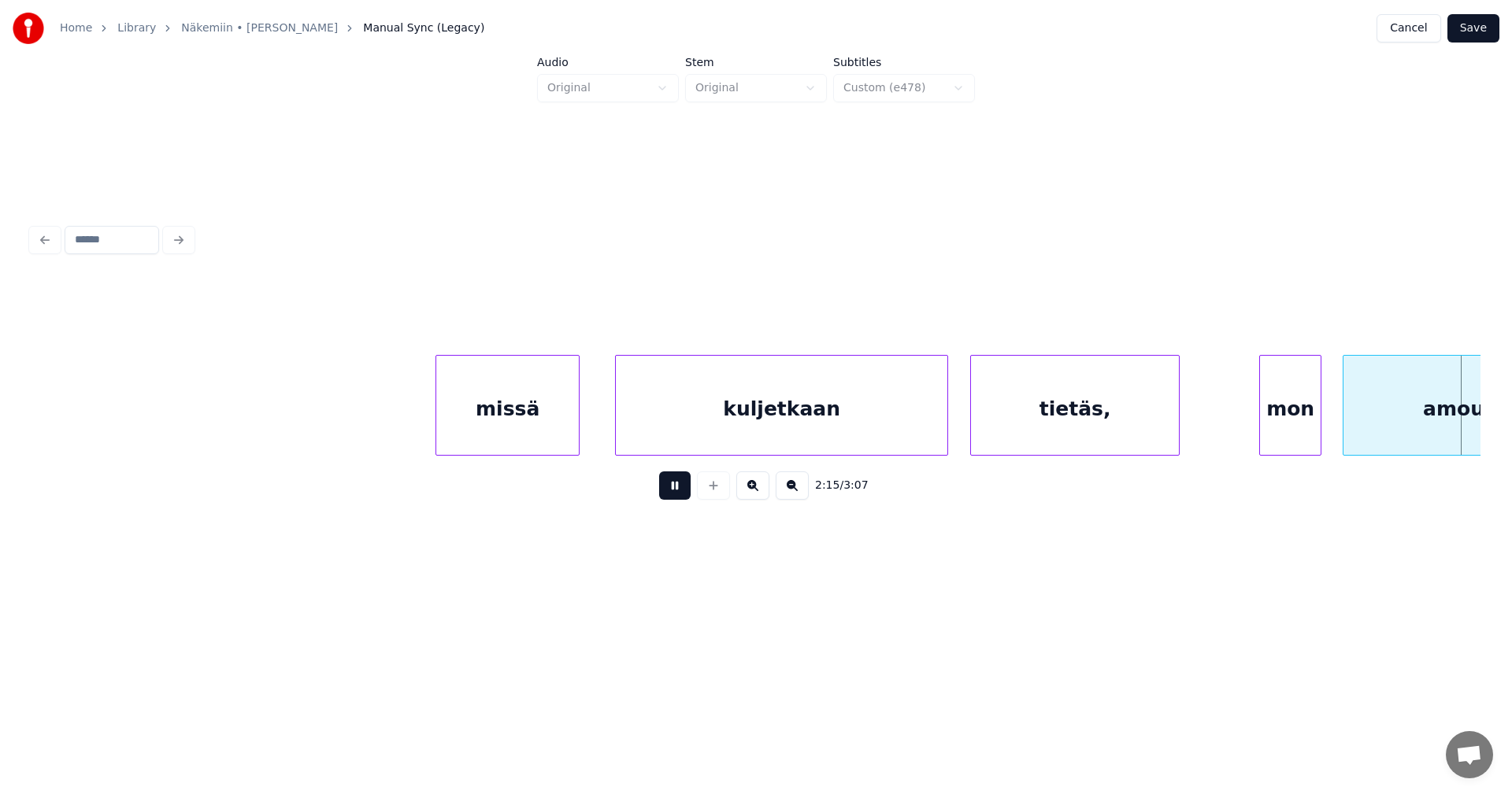
scroll to position [0, 37500]
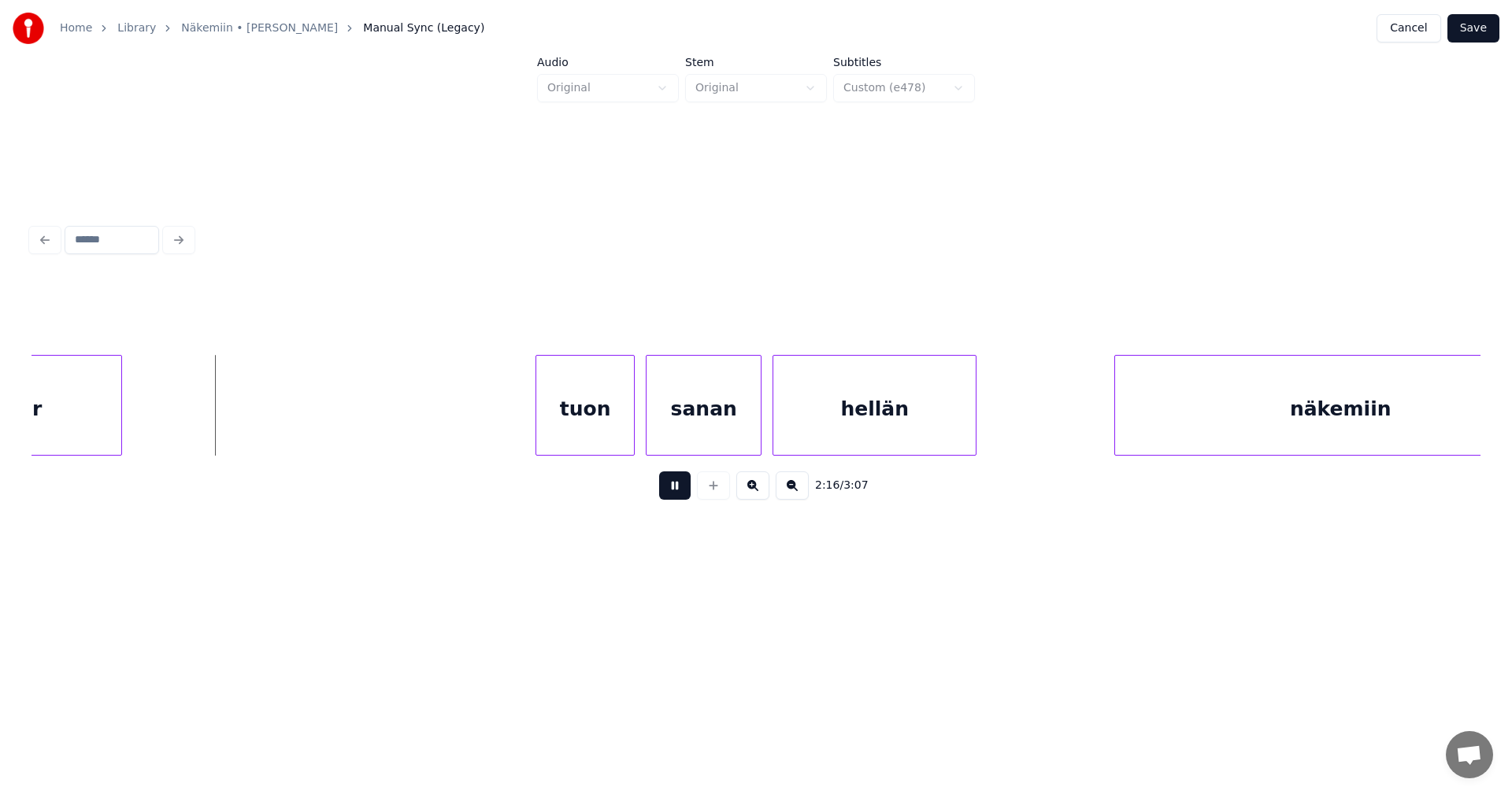
click at [683, 491] on button at bounding box center [675, 486] width 32 height 29
click at [674, 494] on button at bounding box center [675, 486] width 32 height 29
click at [630, 433] on div "tuon" at bounding box center [581, 404] width 99 height 100
click at [614, 426] on div at bounding box center [614, 405] width 5 height 99
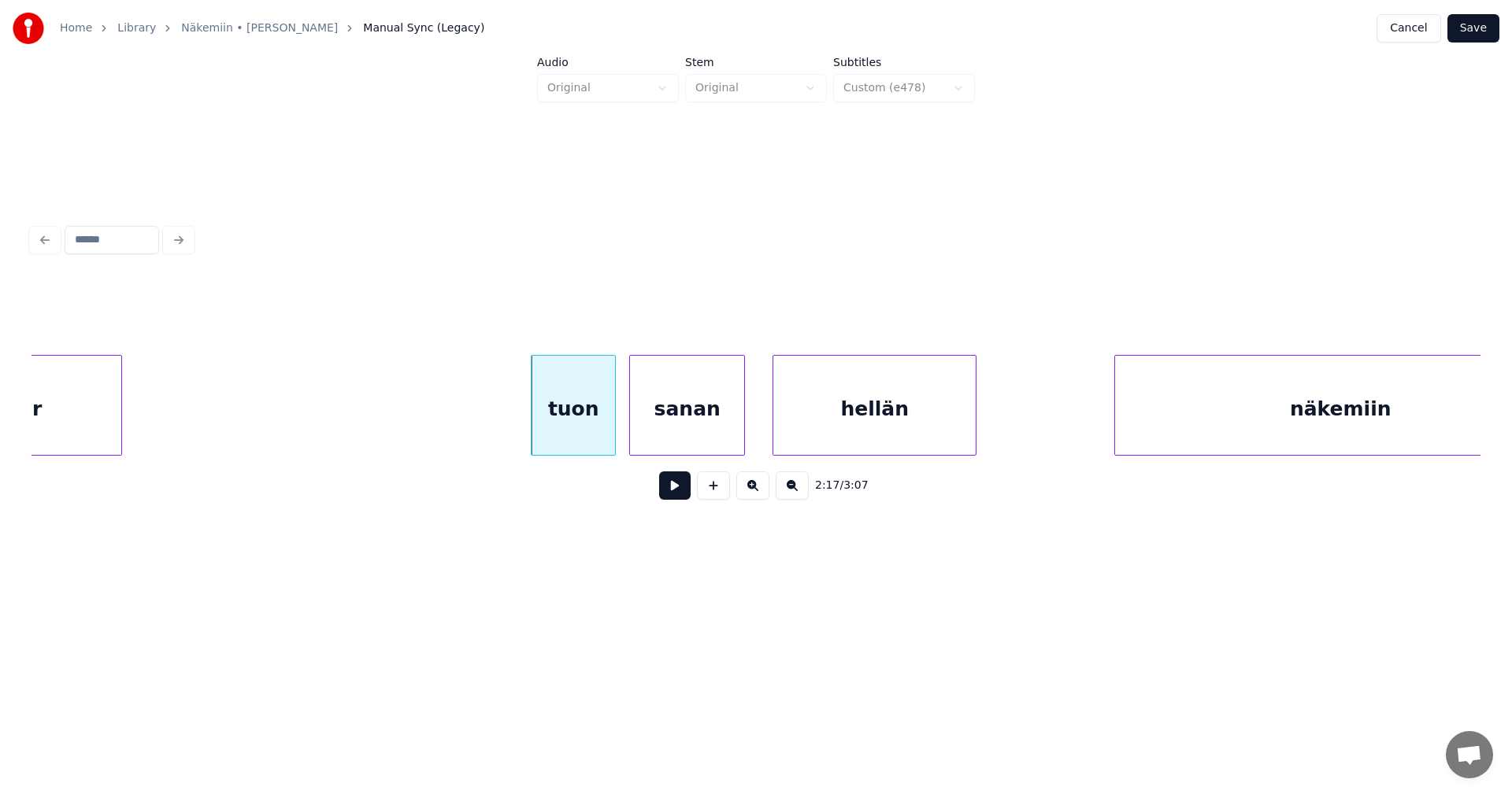
click at [651, 428] on div "sanan" at bounding box center [687, 409] width 114 height 107
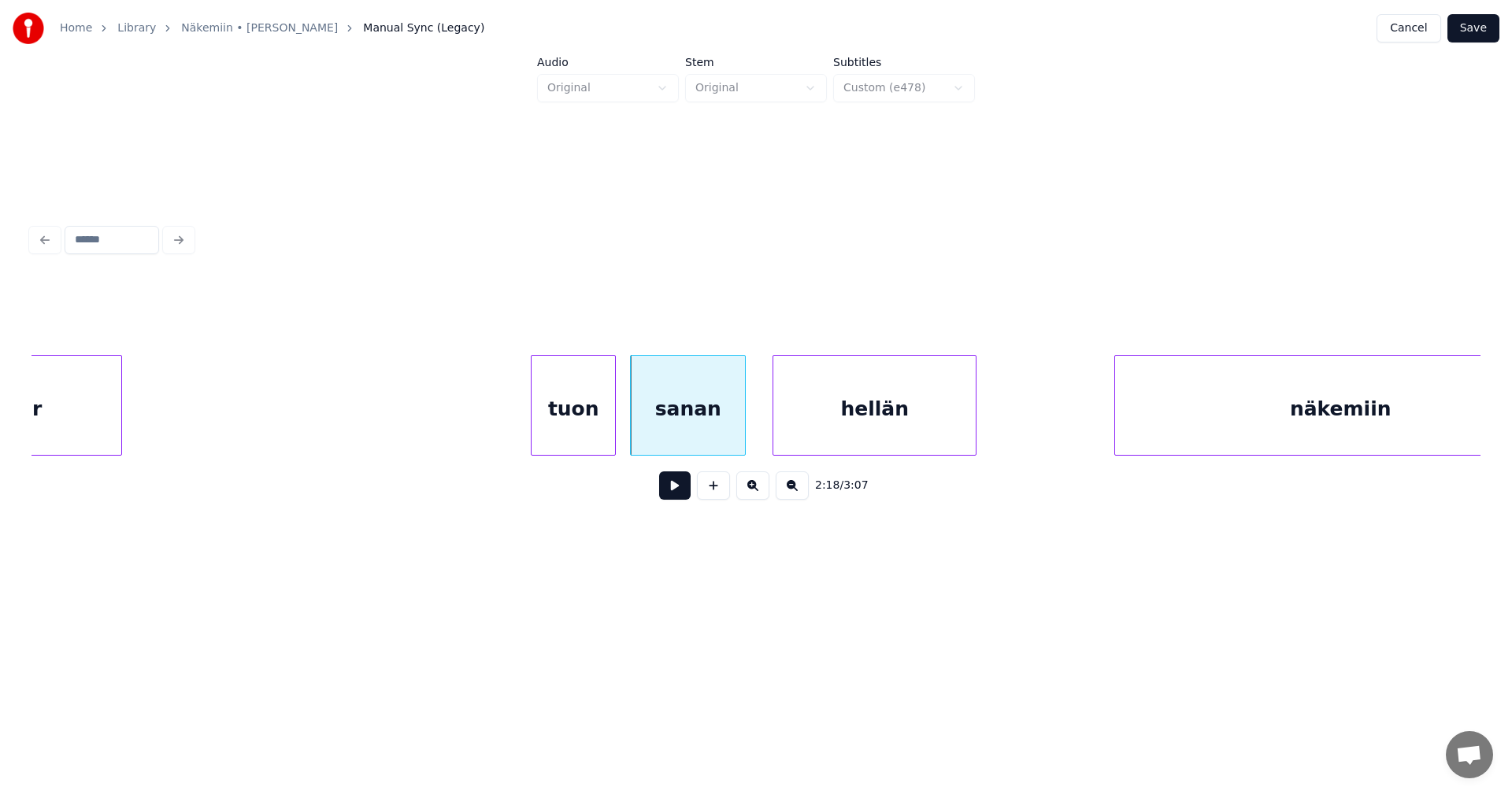
click at [677, 489] on button at bounding box center [675, 486] width 32 height 29
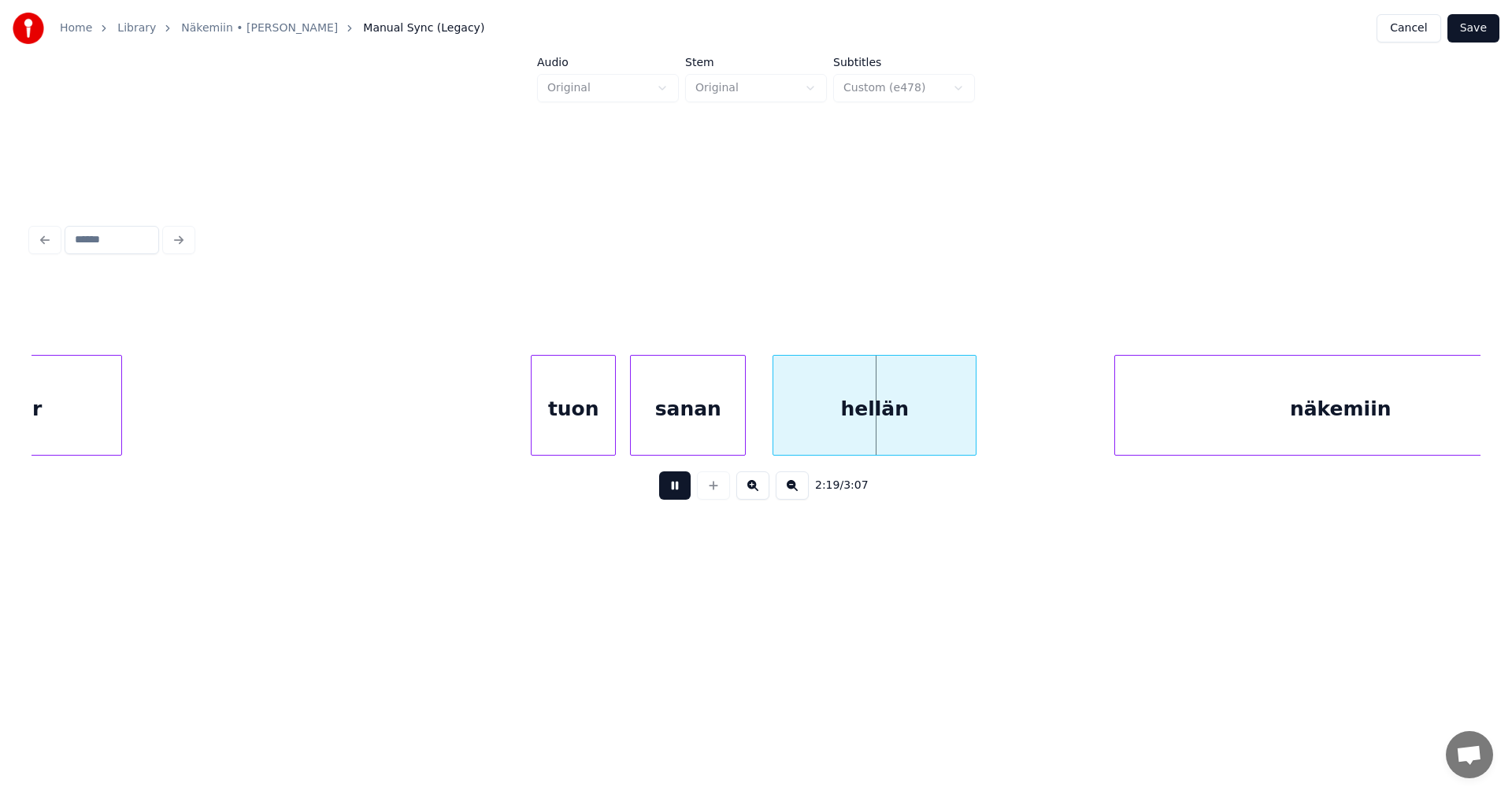
click at [677, 490] on button at bounding box center [675, 486] width 32 height 29
click at [602, 437] on div "tuon" at bounding box center [574, 409] width 84 height 107
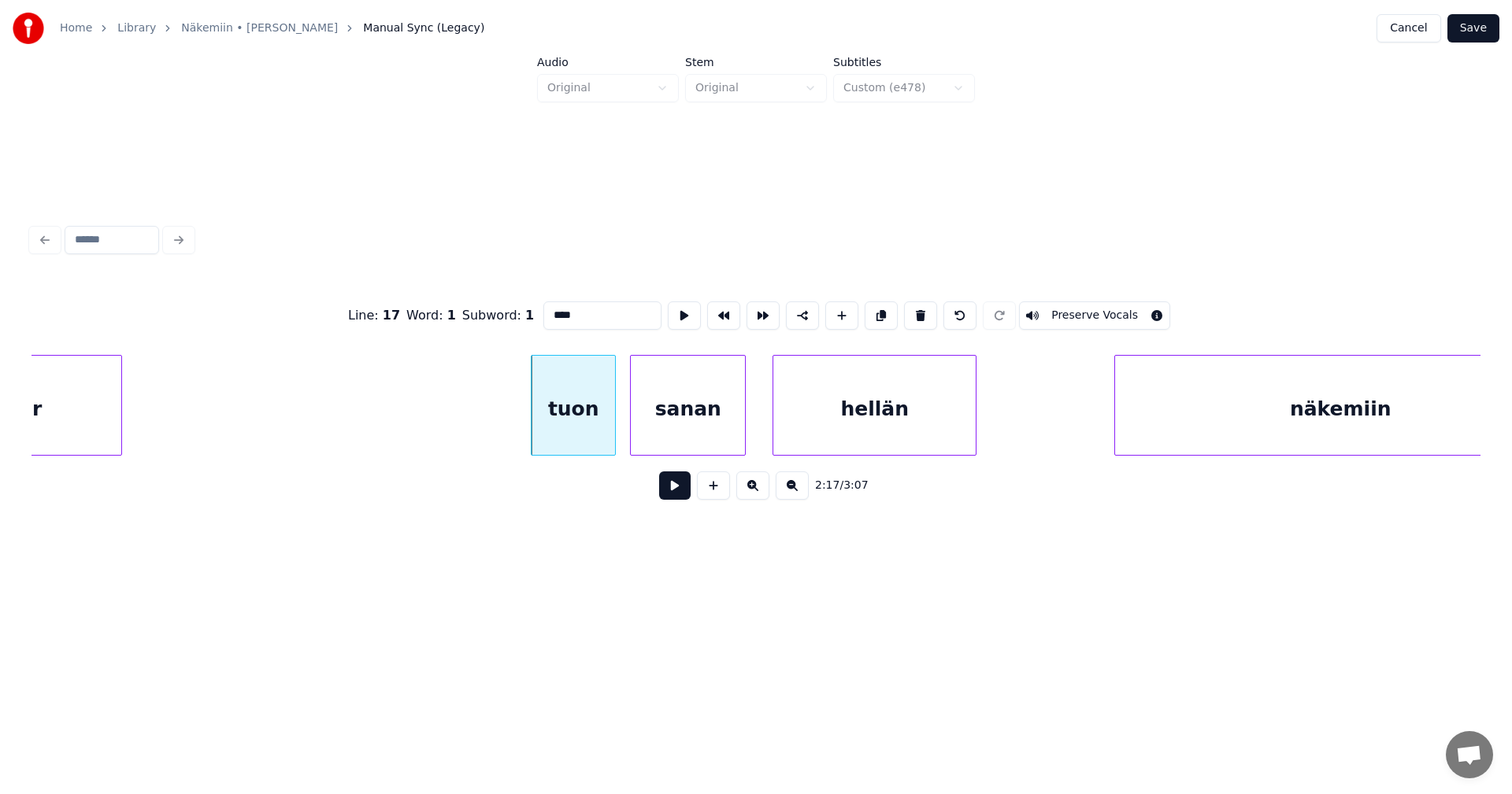
click at [671, 498] on button at bounding box center [675, 486] width 32 height 29
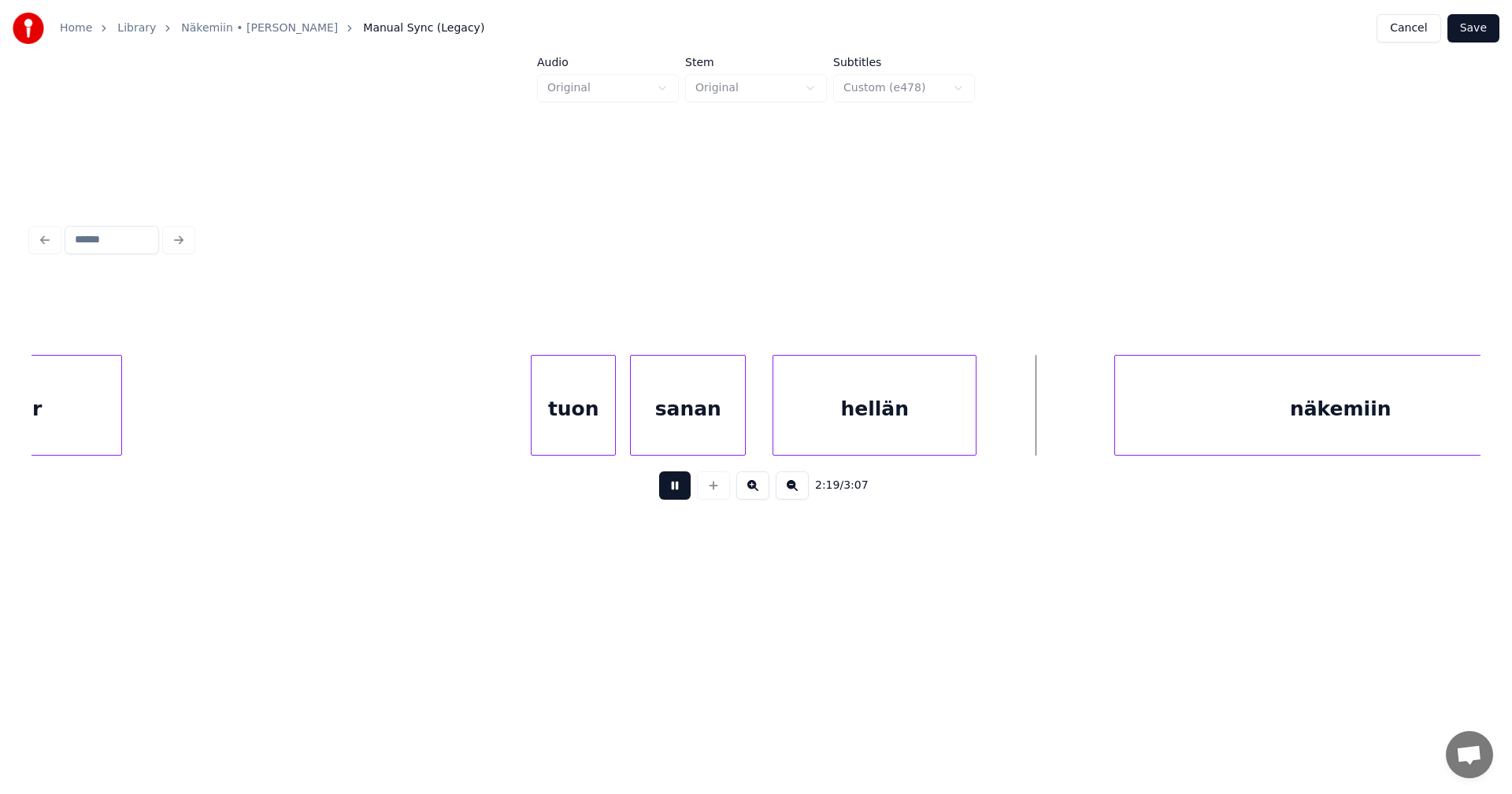
click at [673, 498] on button at bounding box center [675, 486] width 32 height 29
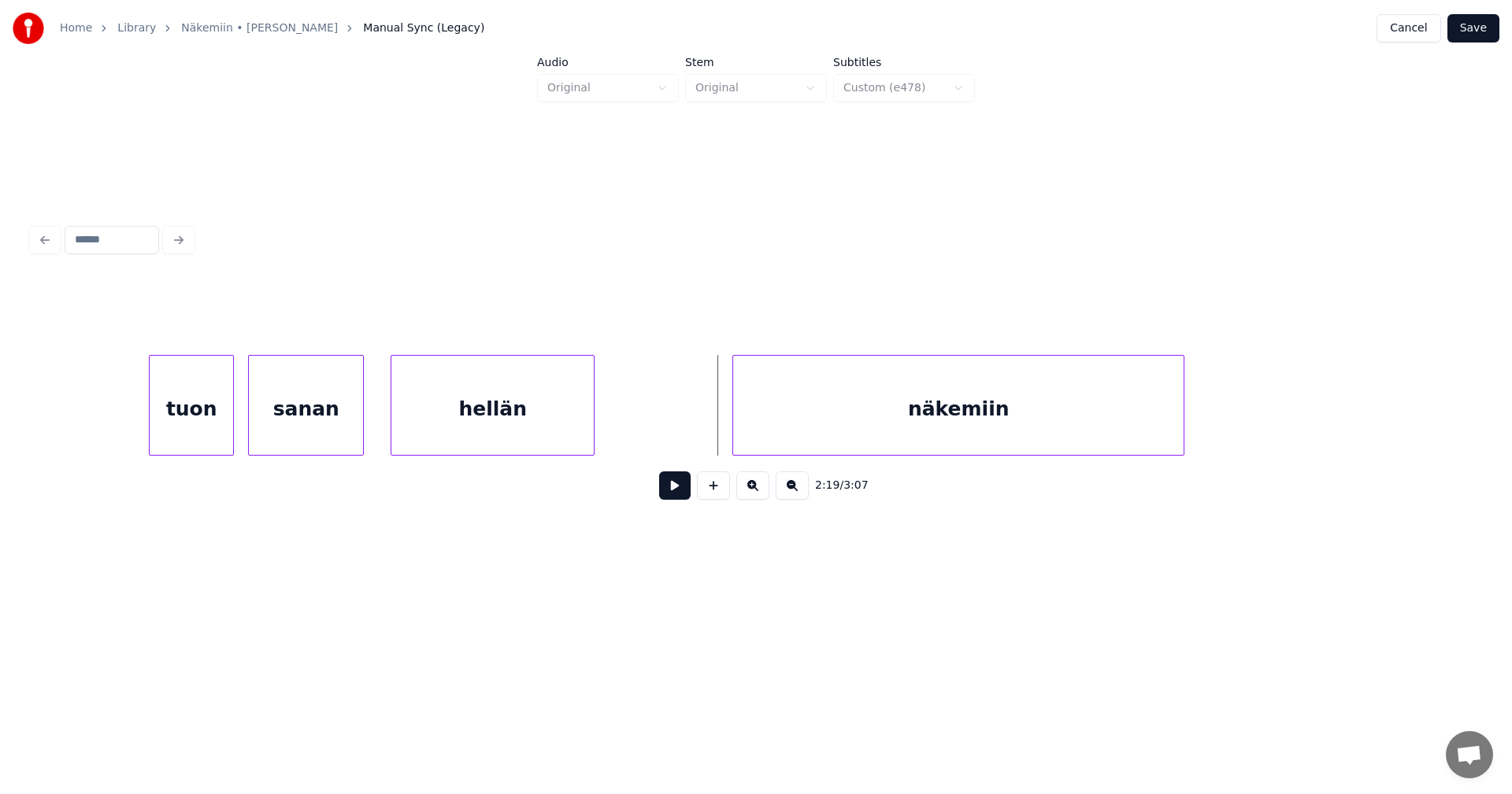
scroll to position [0, 37909]
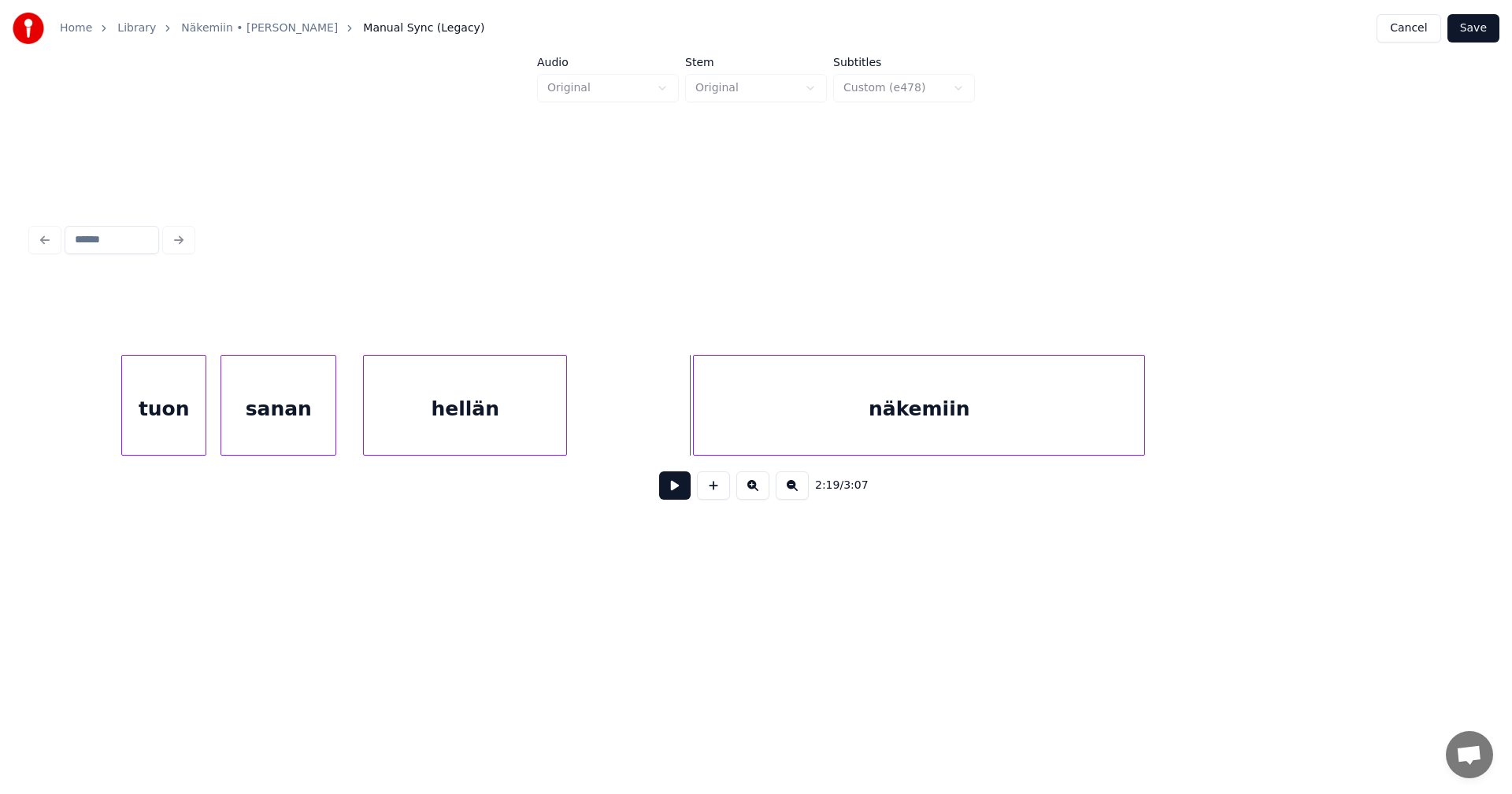
click at [970, 444] on div "näkemiin" at bounding box center [919, 409] width 450 height 107
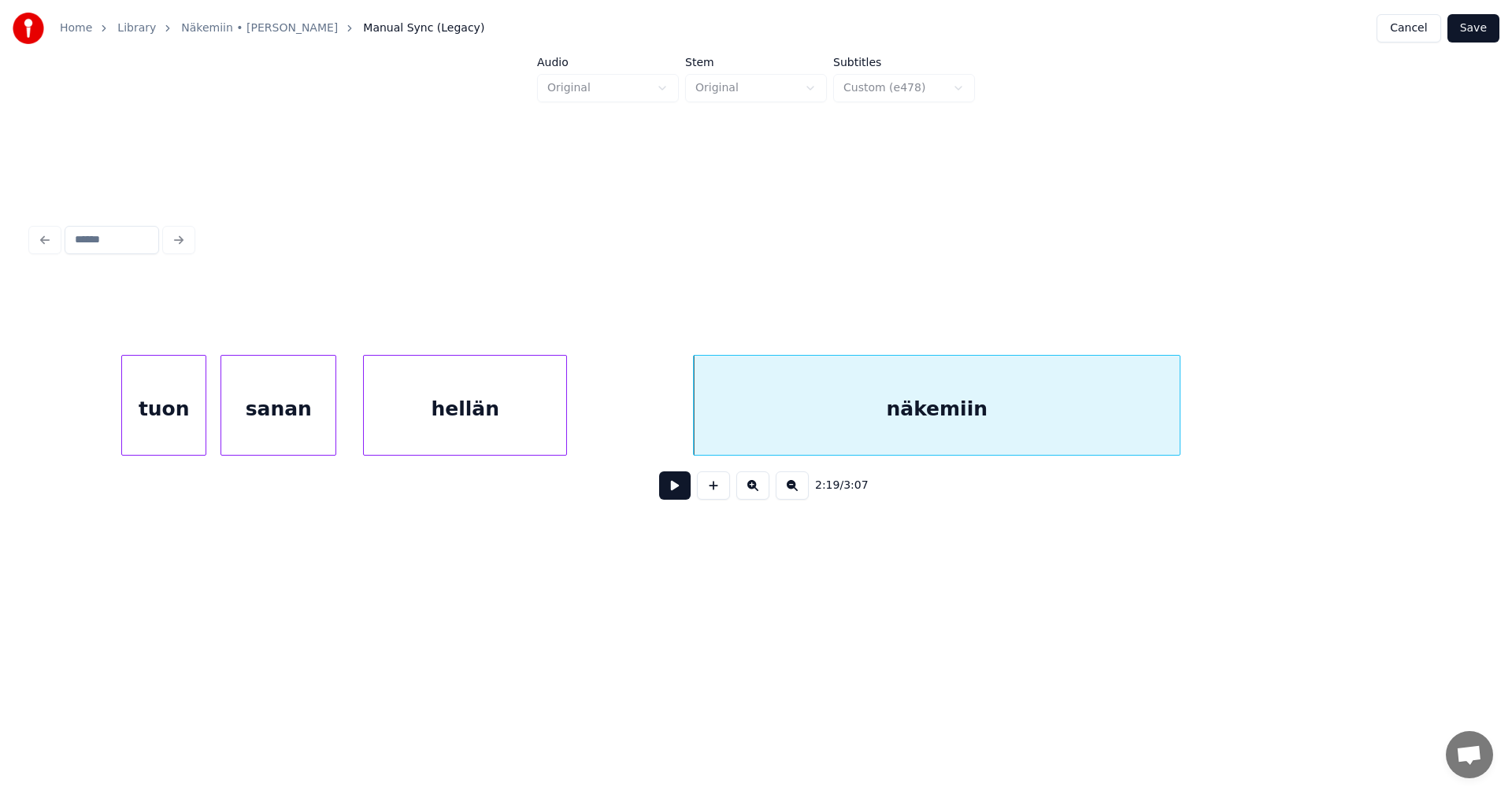
click at [1178, 417] on div at bounding box center [1177, 405] width 5 height 99
click at [676, 497] on button at bounding box center [675, 486] width 32 height 29
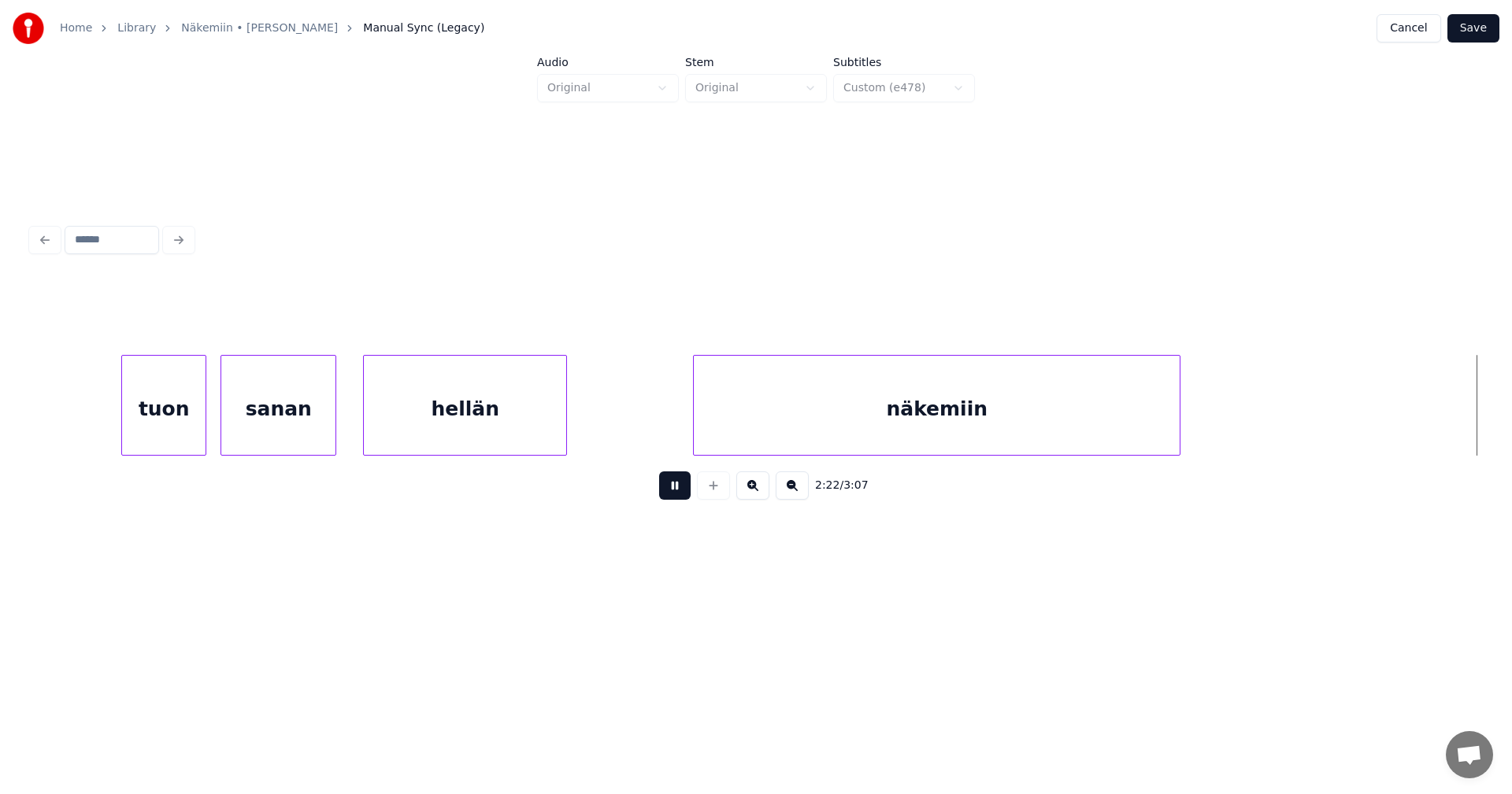
scroll to position [0, 39358]
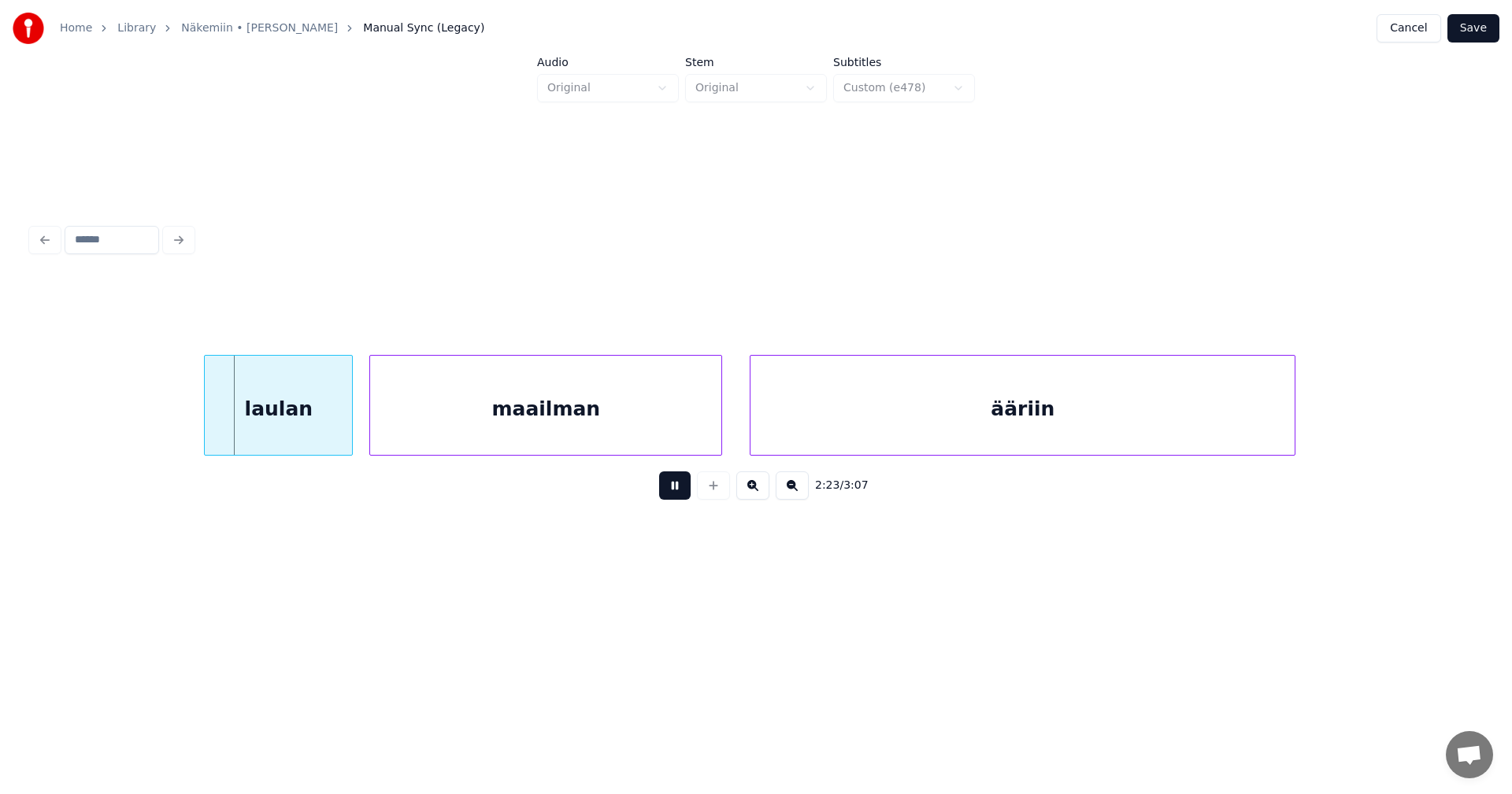
click at [679, 496] on button at bounding box center [675, 486] width 32 height 29
click at [264, 430] on div "laulan" at bounding box center [263, 409] width 147 height 107
click at [671, 494] on button at bounding box center [675, 486] width 32 height 29
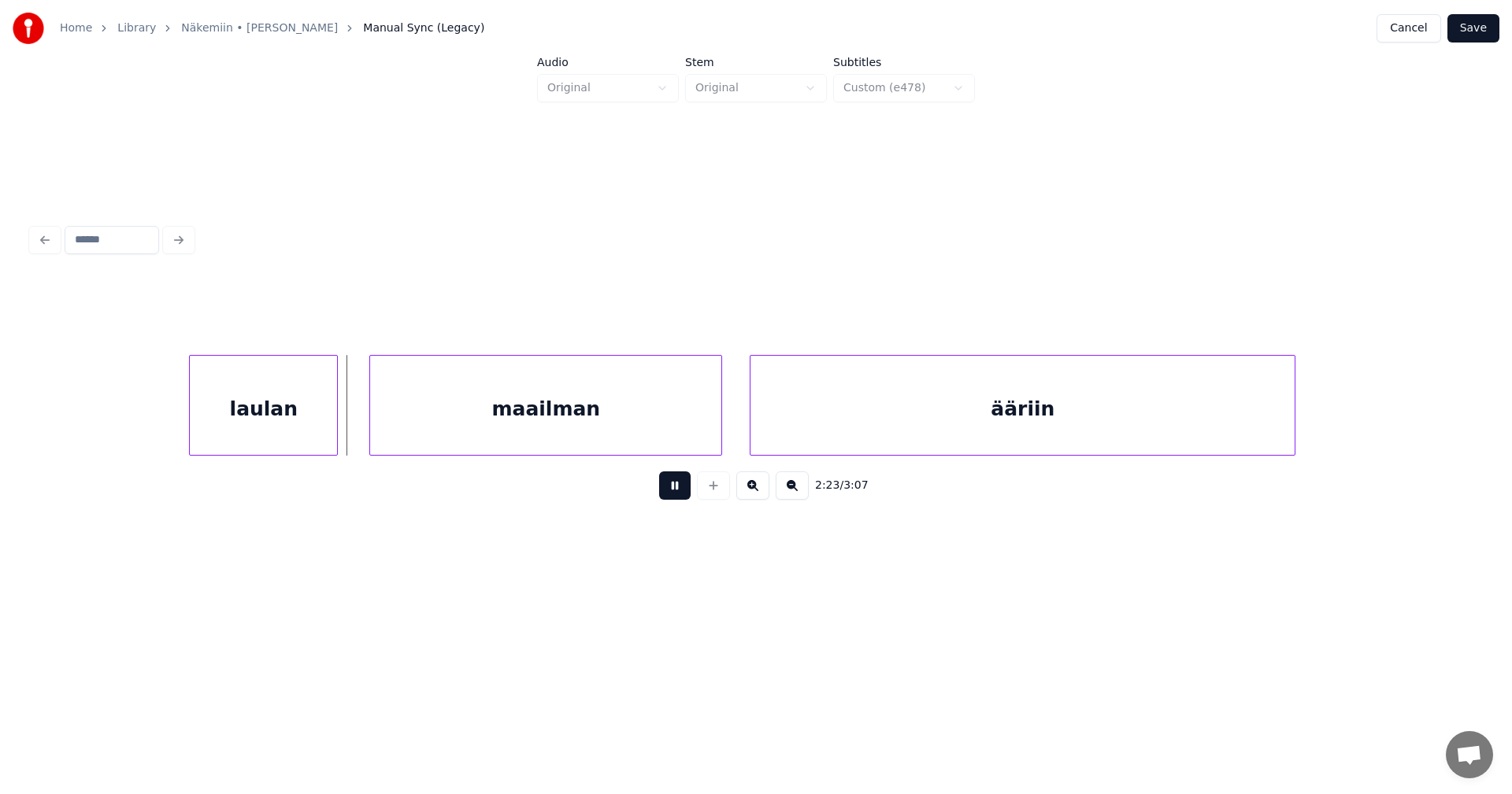
click at [673, 493] on button at bounding box center [675, 486] width 32 height 29
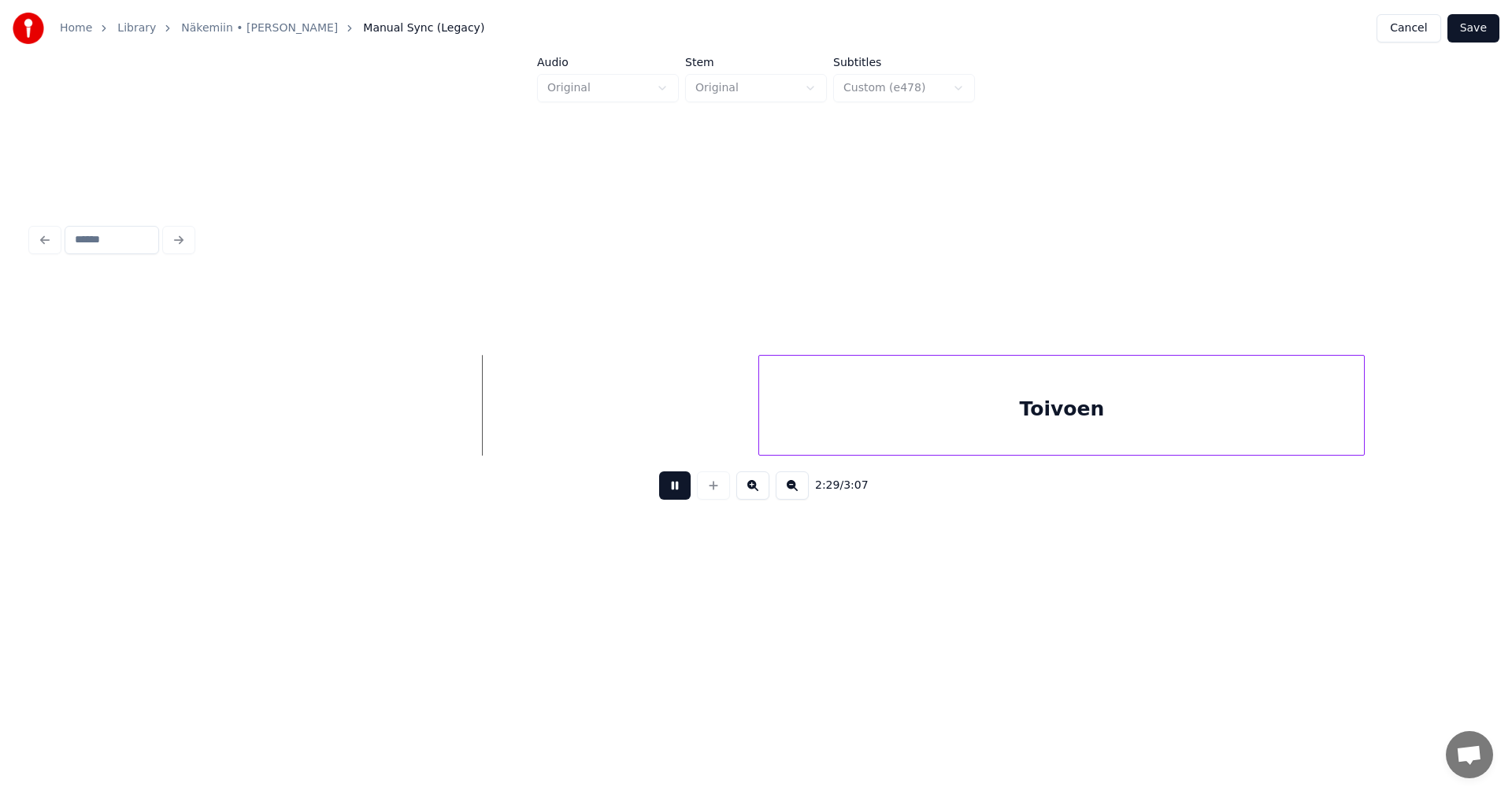
click at [673, 493] on button at bounding box center [675, 486] width 32 height 29
click at [809, 430] on div "Toivoen" at bounding box center [1057, 409] width 604 height 107
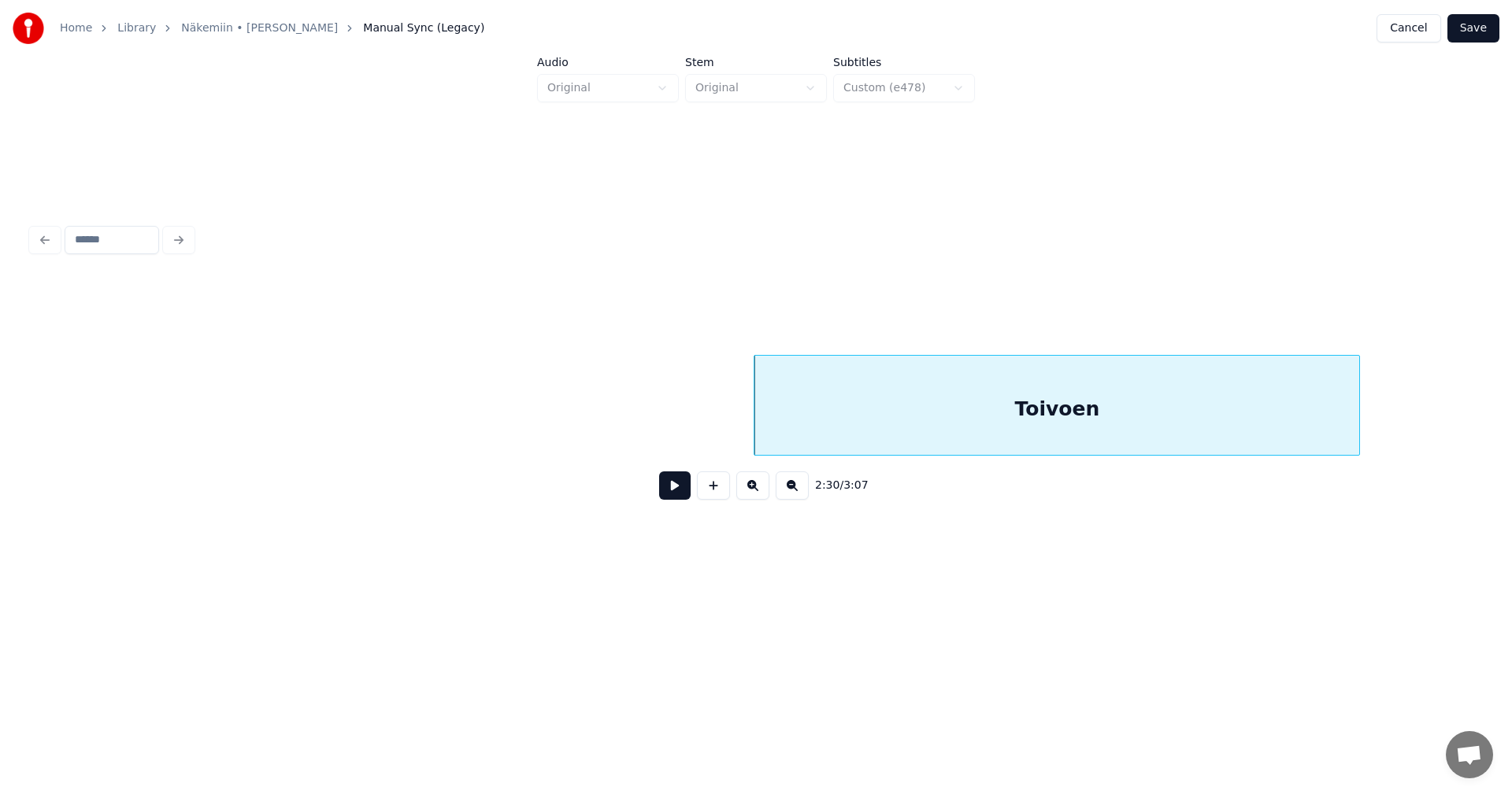
click at [669, 492] on button at bounding box center [675, 486] width 32 height 29
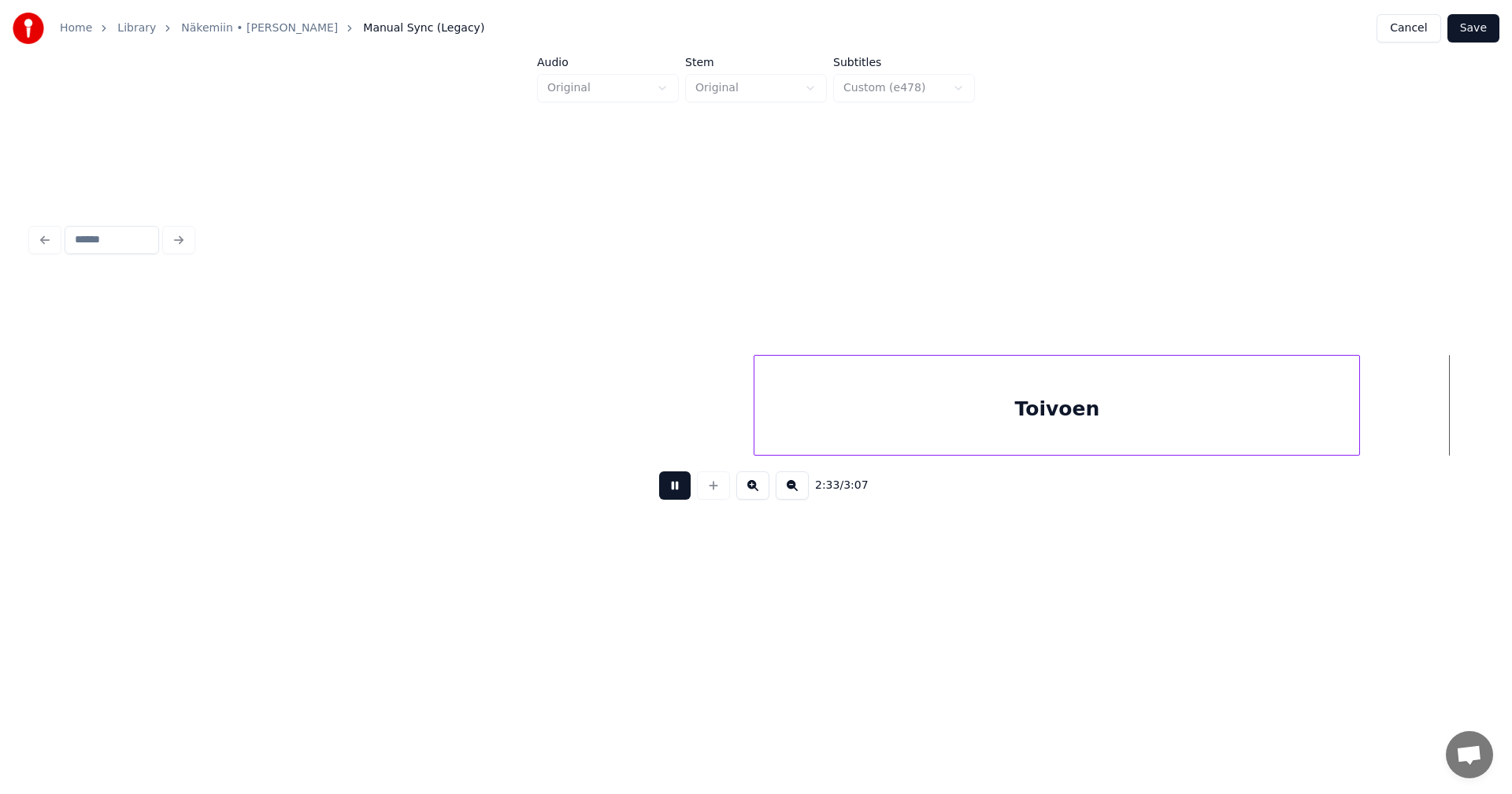
scroll to position [0, 42260]
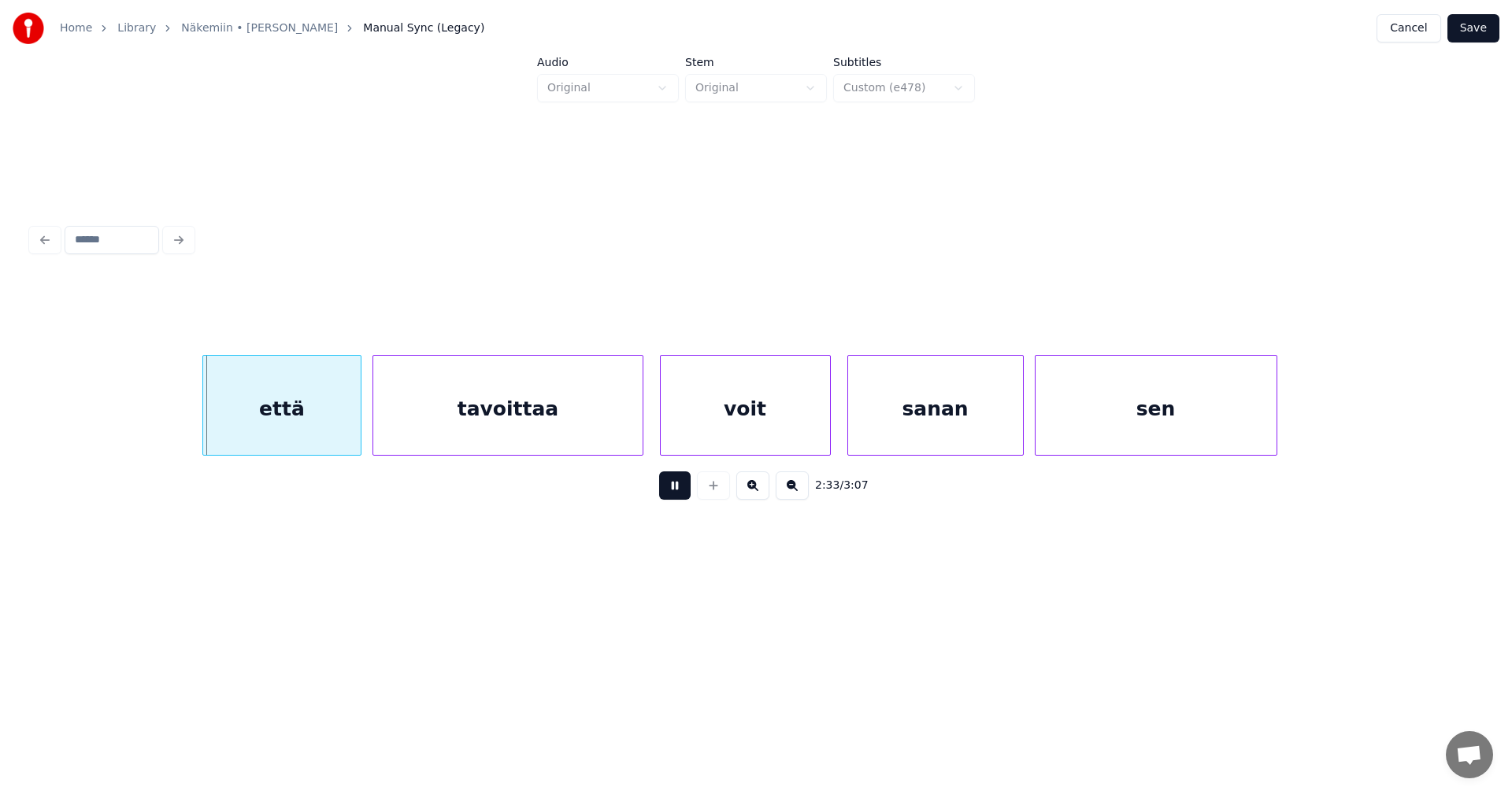
click at [669, 492] on button at bounding box center [675, 486] width 32 height 29
click at [287, 407] on div "että" at bounding box center [271, 409] width 158 height 107
click at [343, 422] on div at bounding box center [344, 405] width 5 height 99
click at [428, 430] on div "tavoittaa" at bounding box center [501, 409] width 268 height 107
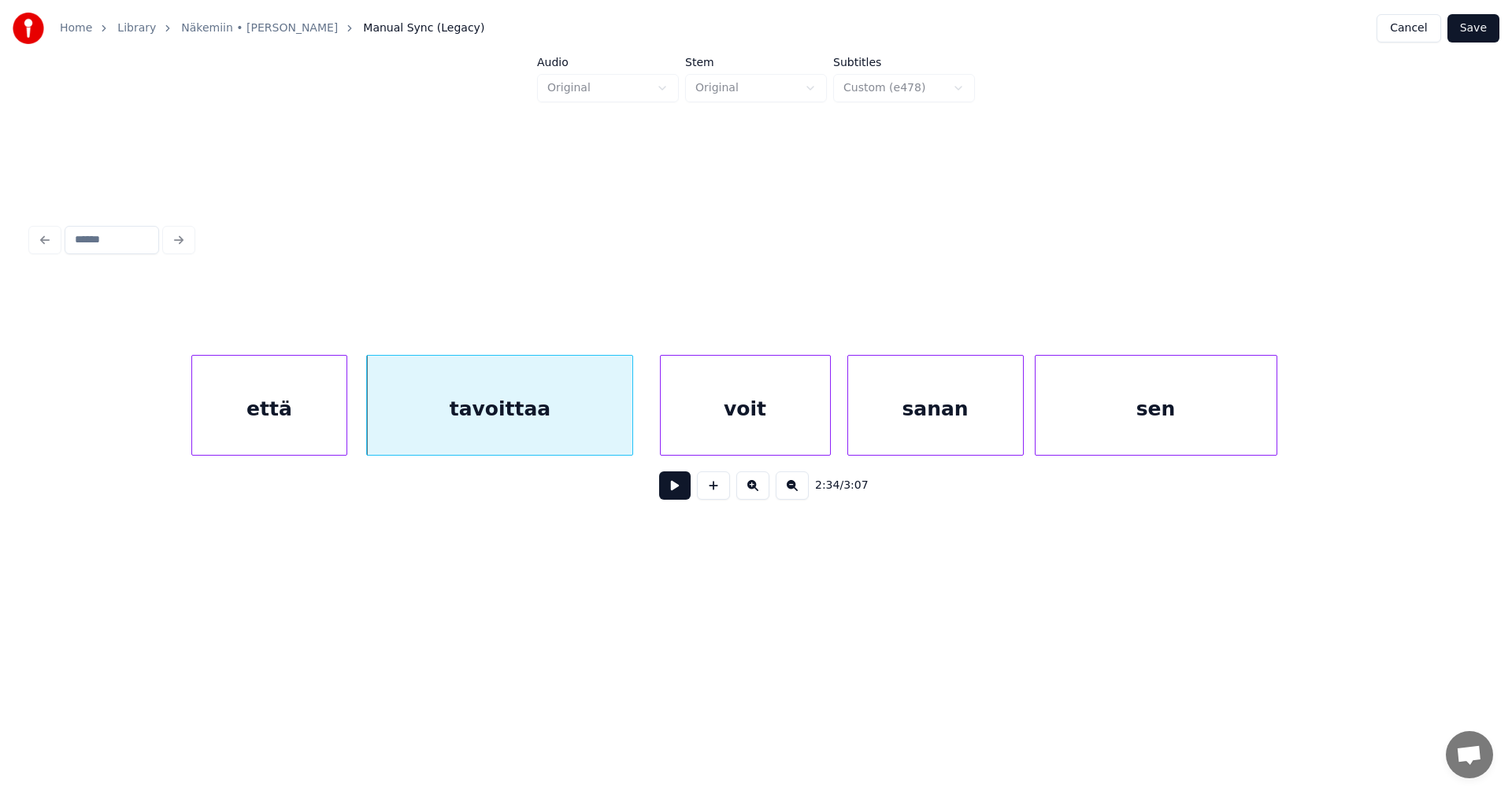
click at [632, 424] on div at bounding box center [629, 405] width 5 height 99
click at [678, 497] on button at bounding box center [675, 486] width 32 height 29
drag, startPoint x: 678, startPoint y: 496, endPoint x: 684, endPoint y: 475, distance: 21.8
click at [677, 490] on button at bounding box center [675, 486] width 32 height 29
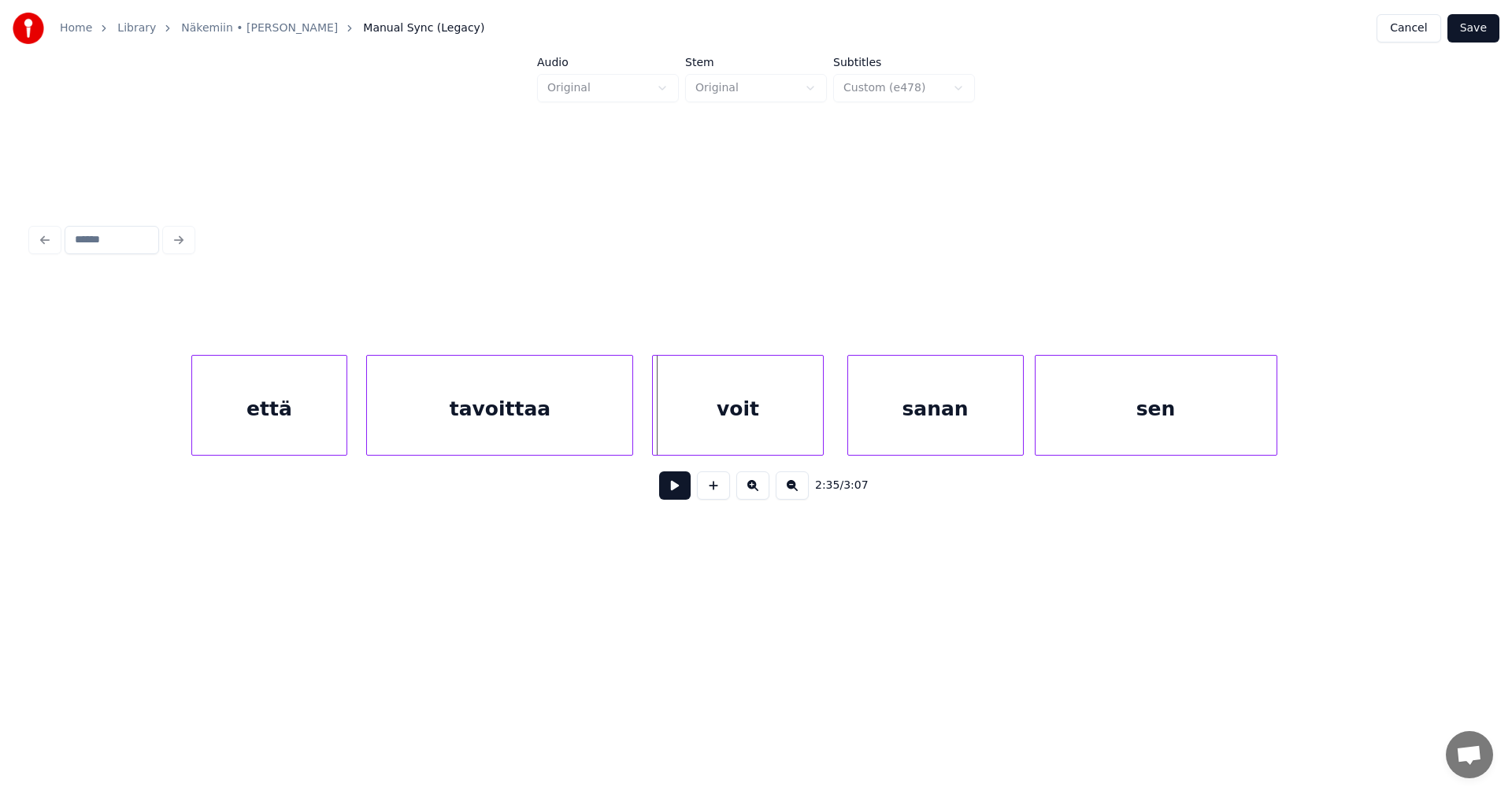
click at [708, 429] on div "voit" at bounding box center [738, 409] width 169 height 107
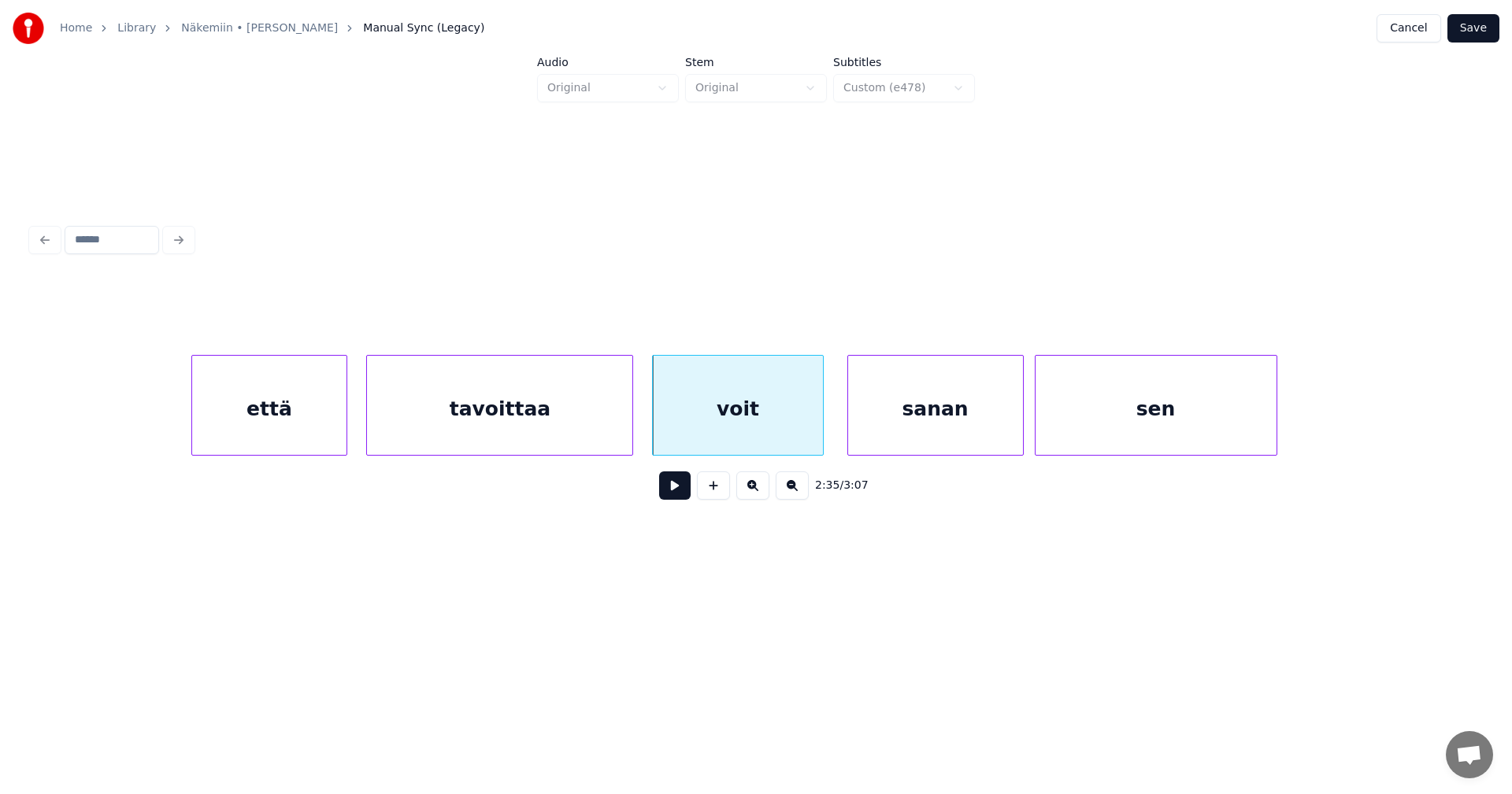
click at [674, 488] on button at bounding box center [675, 486] width 32 height 29
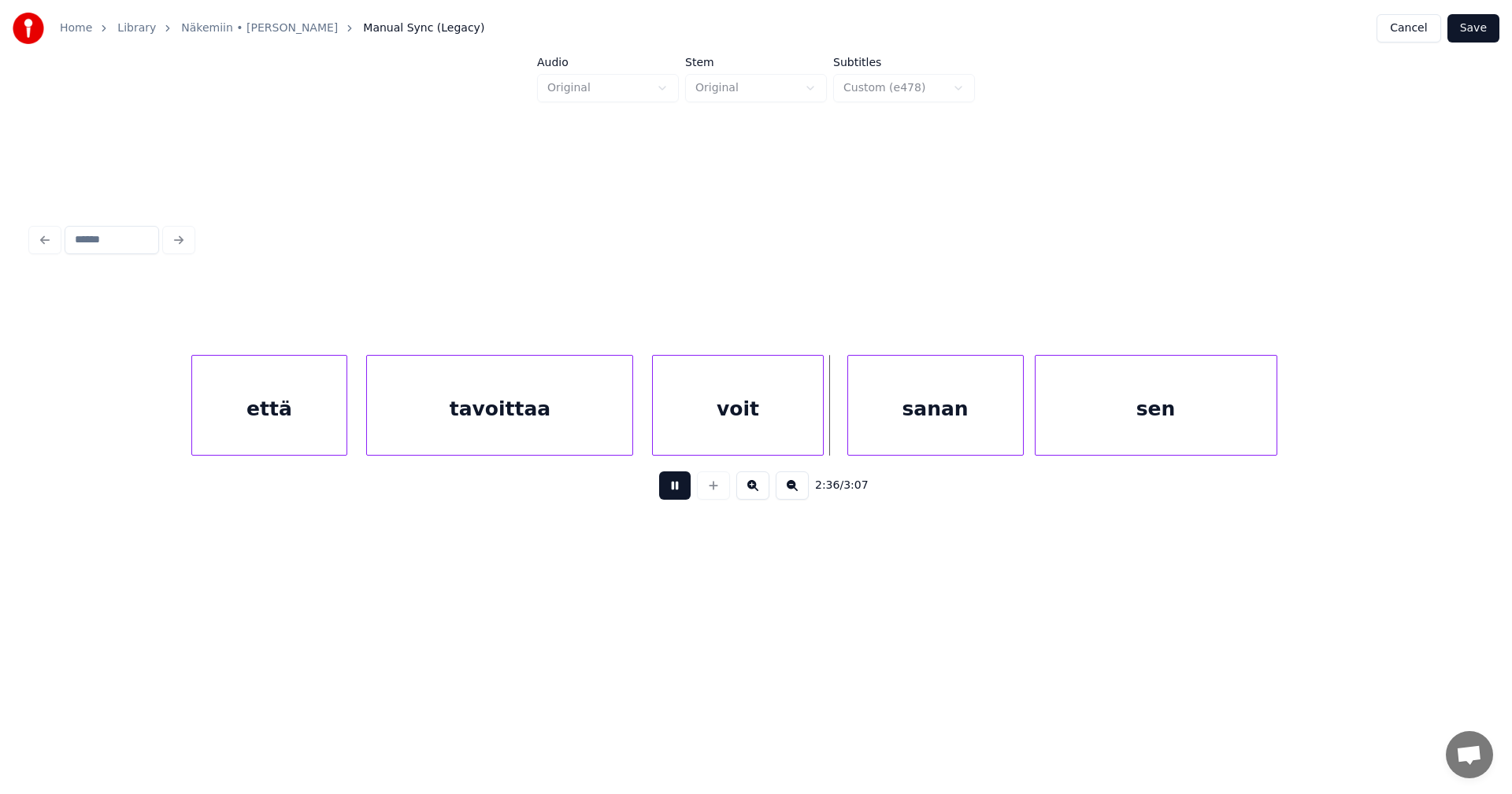
click at [676, 491] on button at bounding box center [675, 486] width 32 height 29
click at [808, 418] on div at bounding box center [810, 405] width 5 height 99
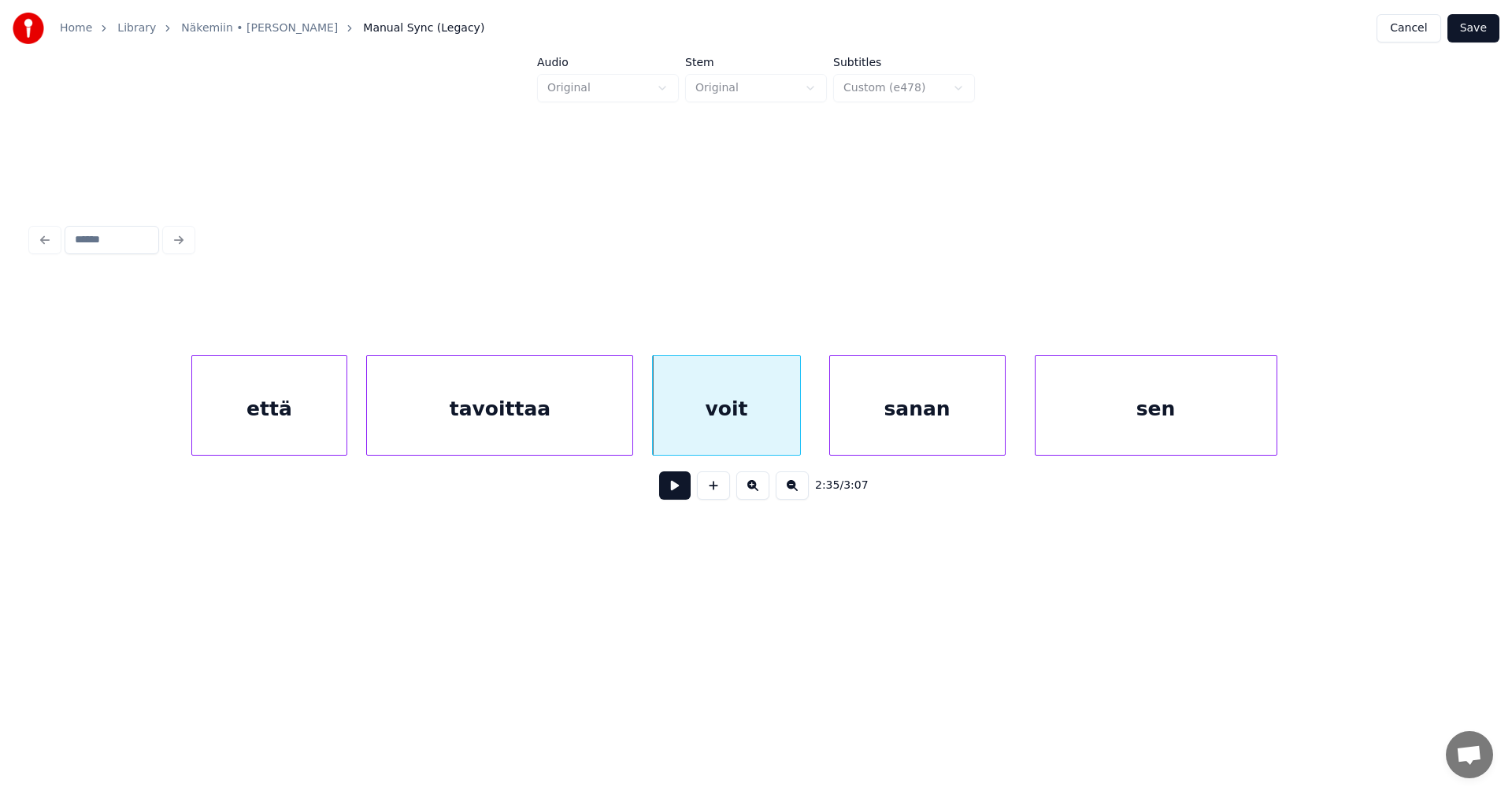
click at [878, 426] on div "sanan" at bounding box center [918, 409] width 175 height 107
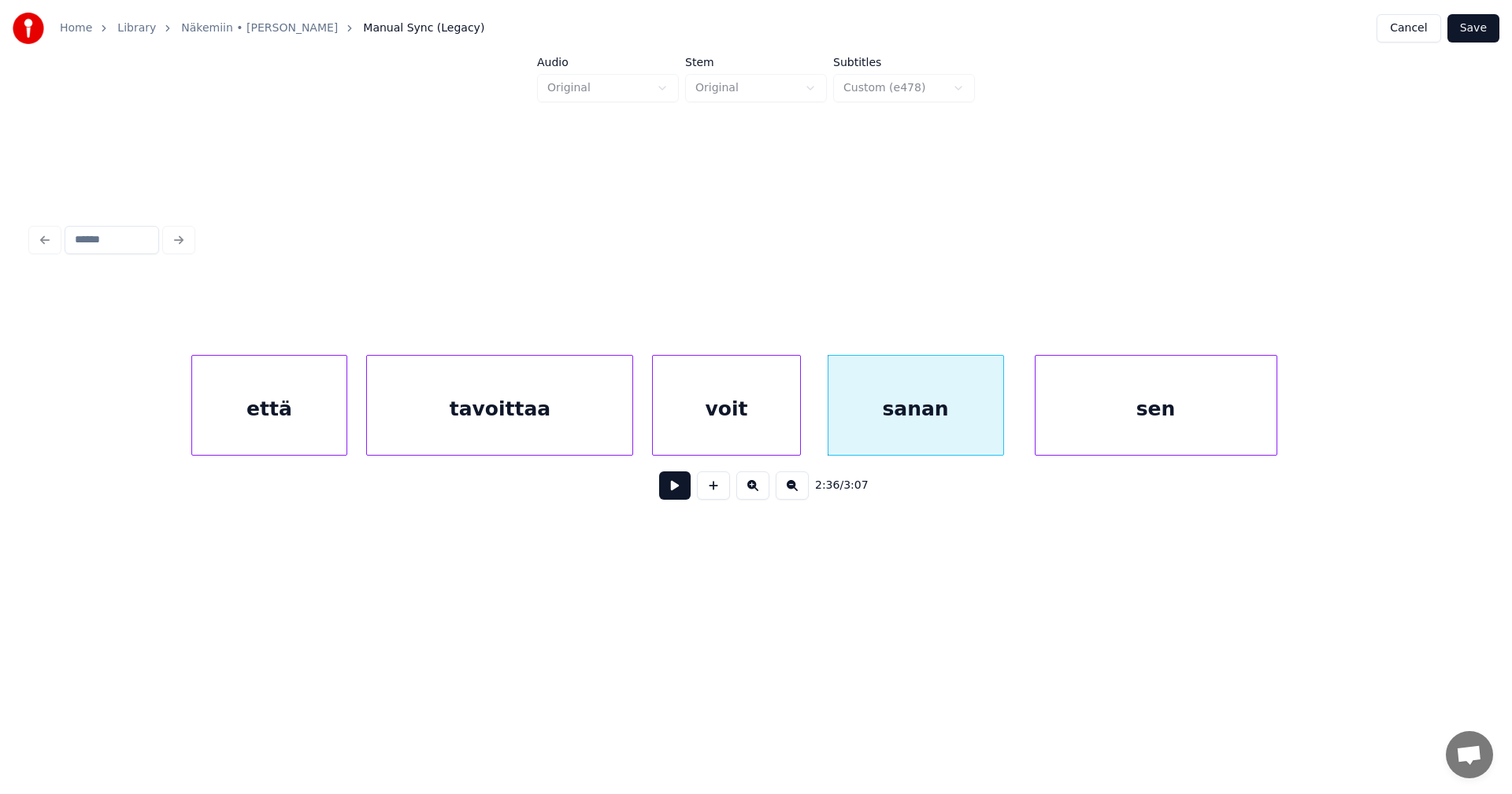
click at [726, 432] on div "voit" at bounding box center [726, 409] width 146 height 107
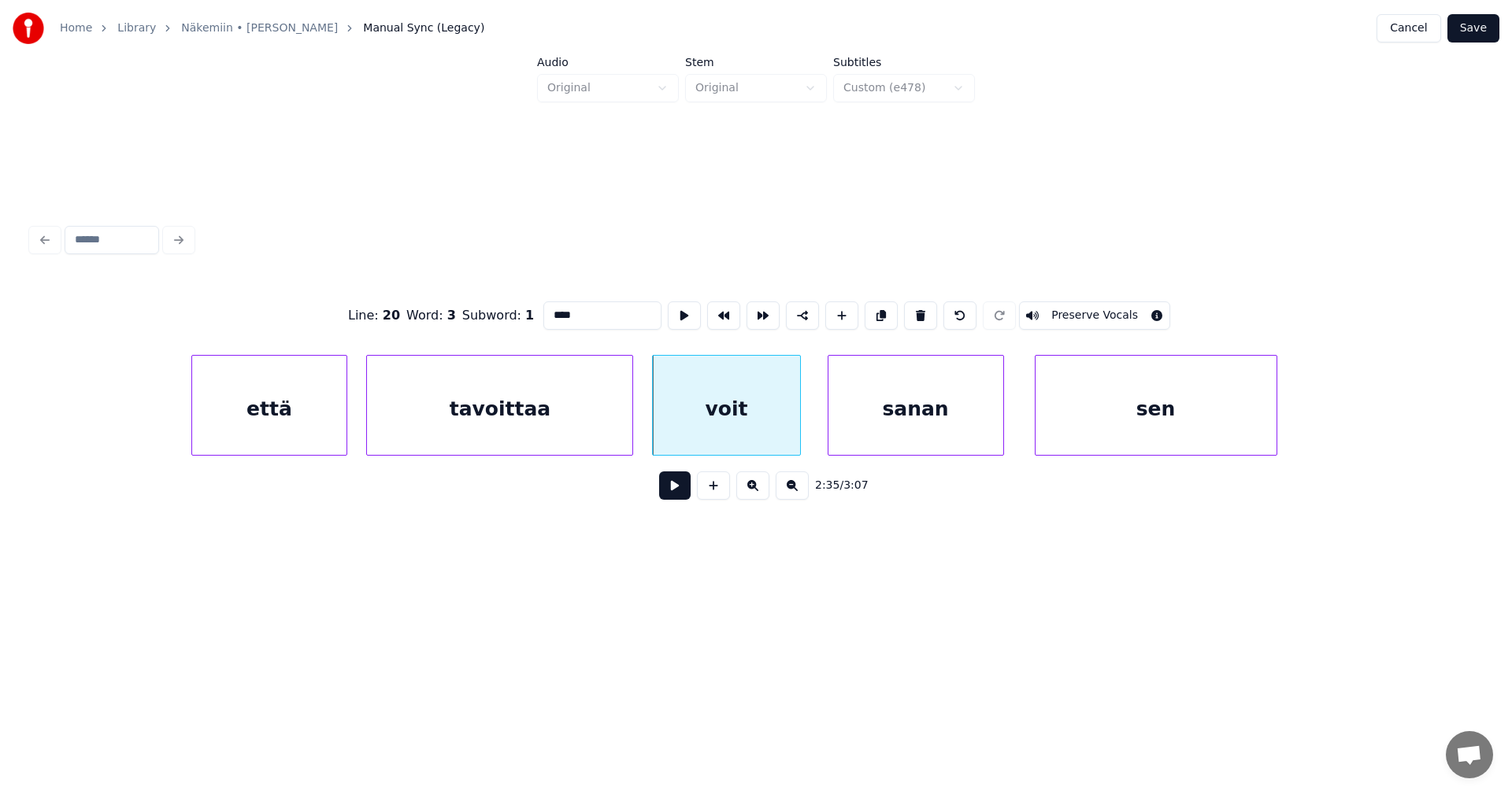
click at [676, 494] on button at bounding box center [675, 486] width 32 height 29
drag, startPoint x: 681, startPoint y: 487, endPoint x: 687, endPoint y: 494, distance: 9.2
click at [682, 487] on button at bounding box center [675, 486] width 32 height 29
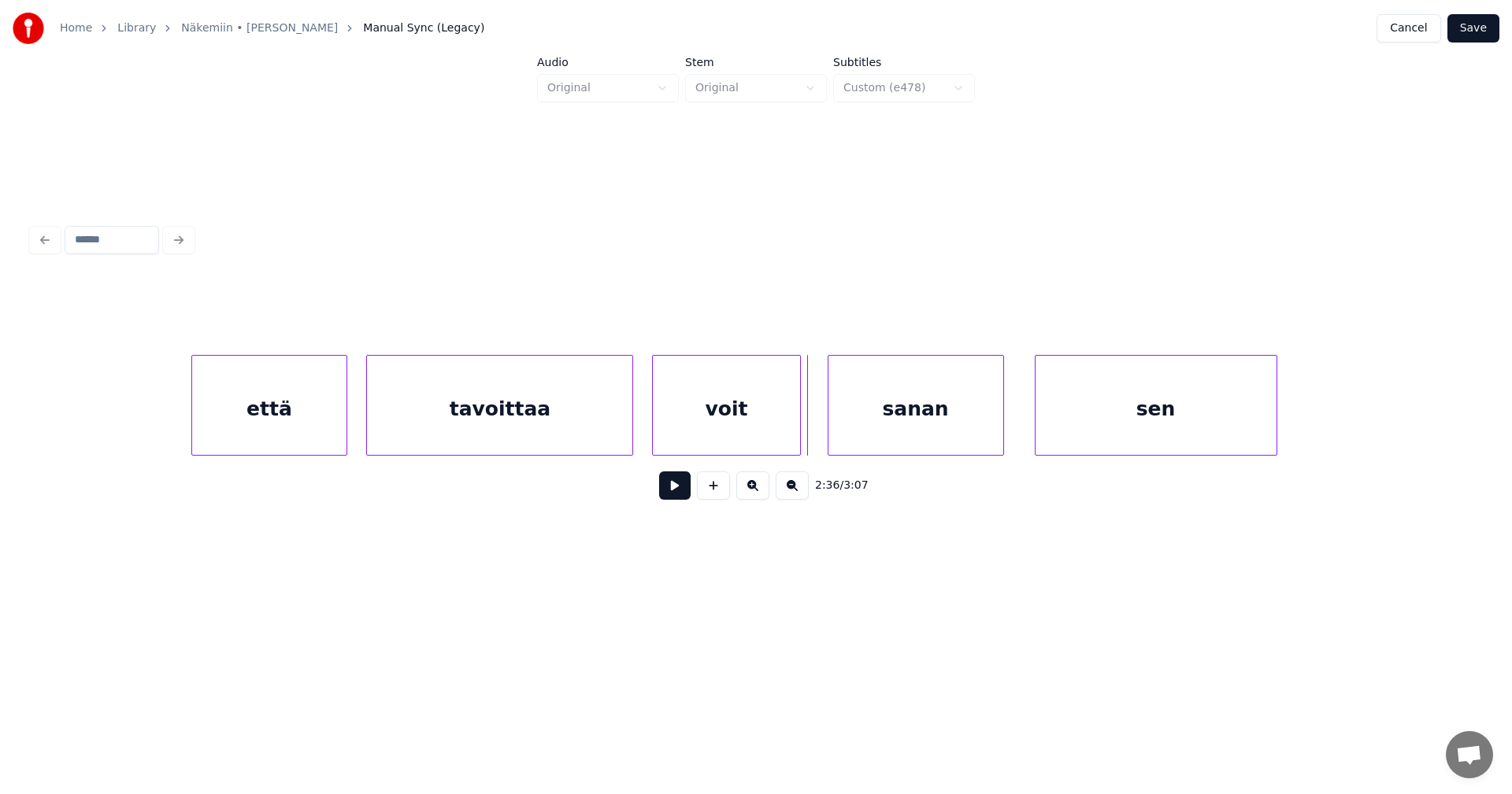
click at [680, 498] on button at bounding box center [675, 486] width 32 height 29
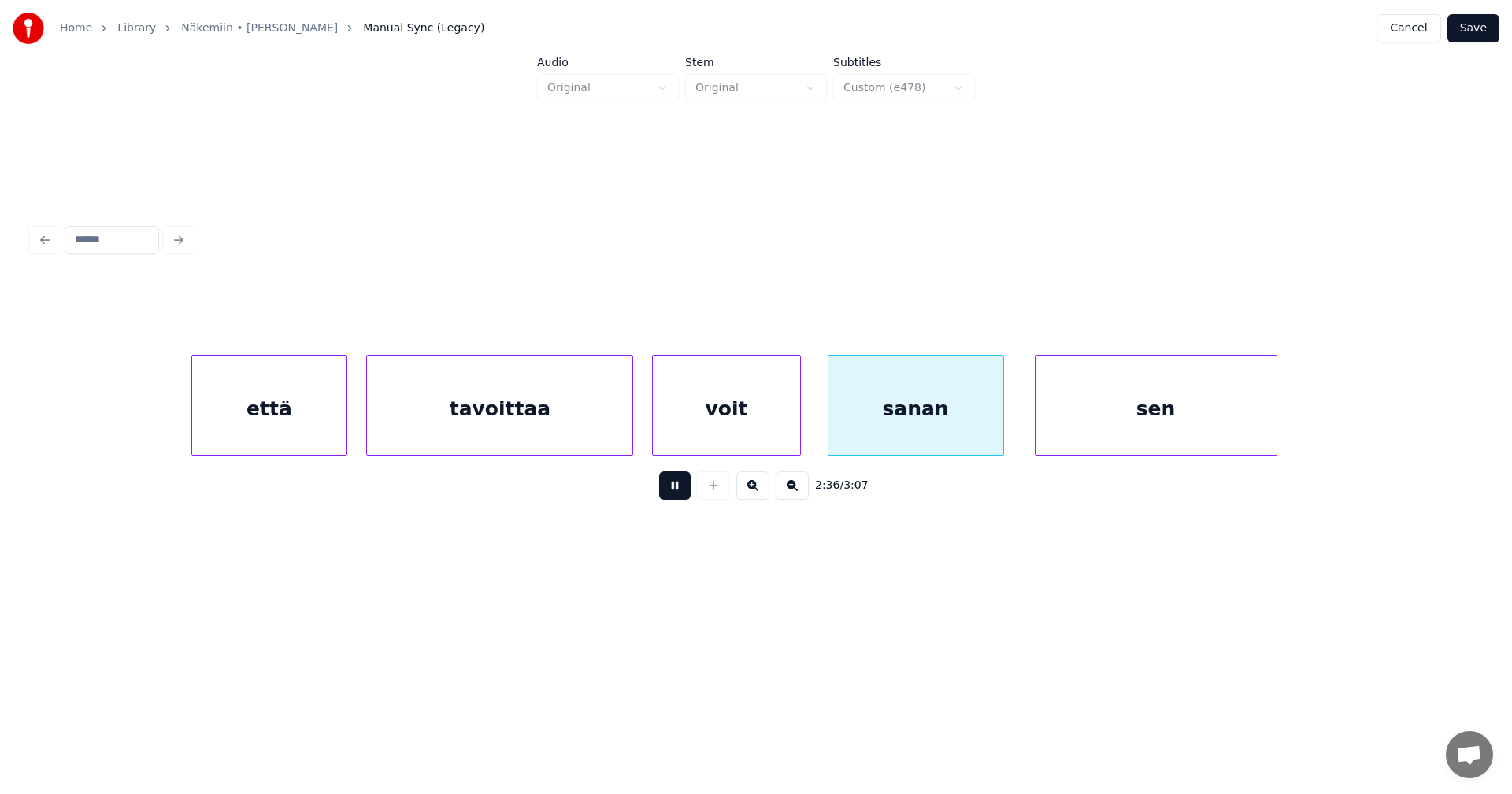
drag, startPoint x: 680, startPoint y: 498, endPoint x: 838, endPoint y: 445, distance: 166.7
click at [680, 498] on button at bounding box center [675, 486] width 32 height 29
click at [830, 419] on div at bounding box center [830, 405] width 5 height 99
click at [551, 428] on div "tavoittaa" at bounding box center [499, 409] width 265 height 107
type input "*********"
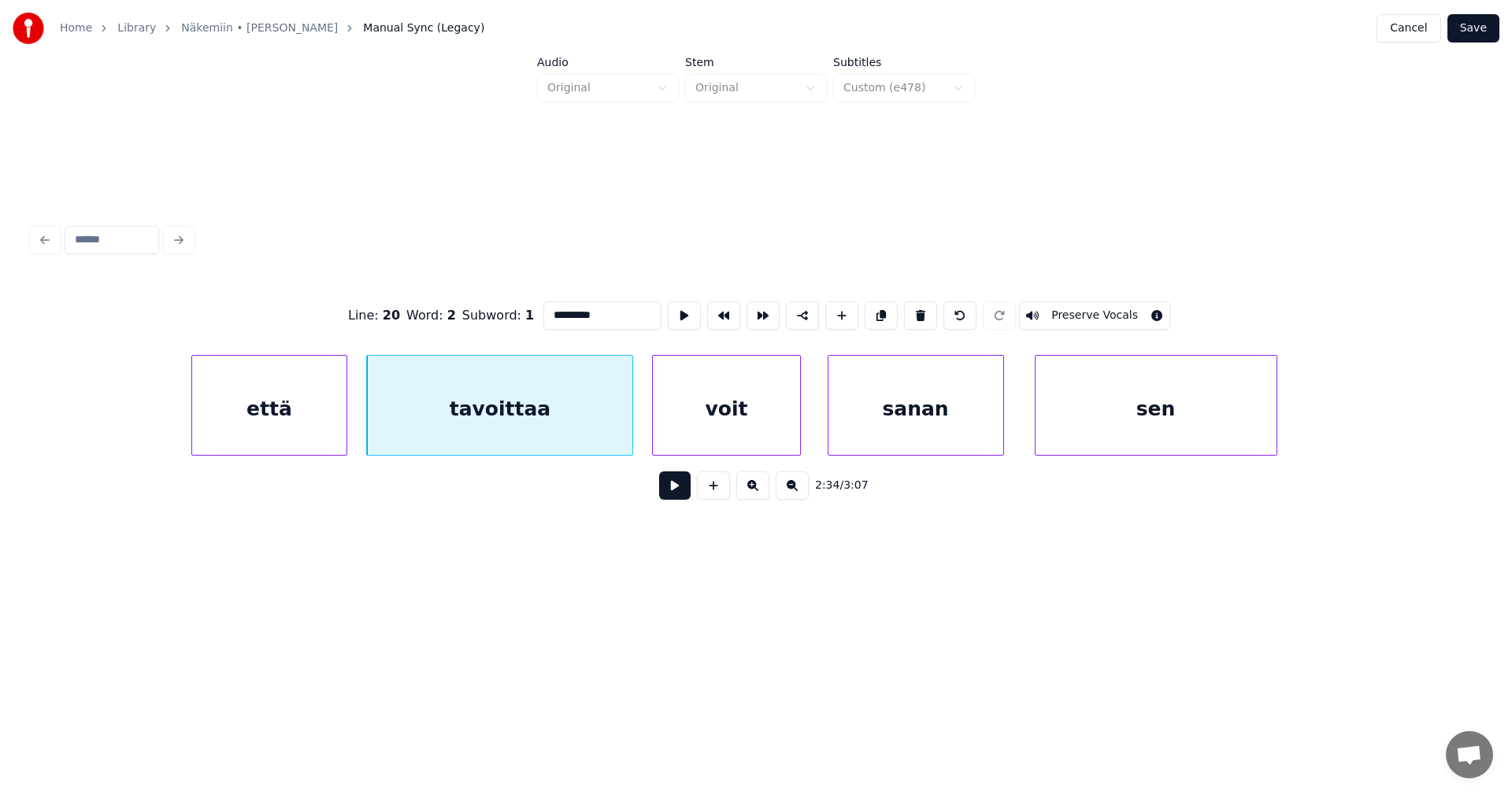
click at [676, 486] on button at bounding box center [675, 486] width 32 height 29
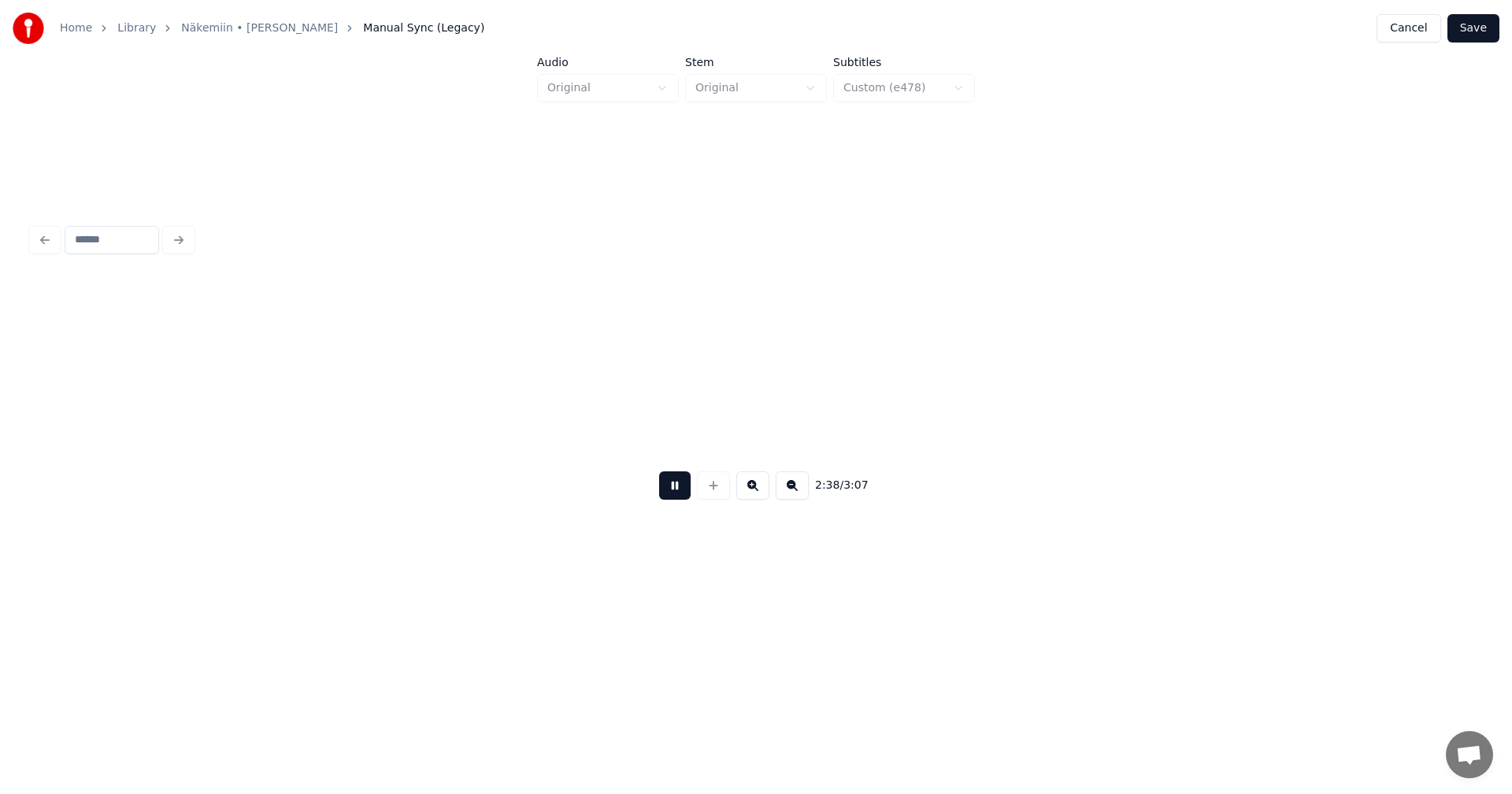
scroll to position [0, 43712]
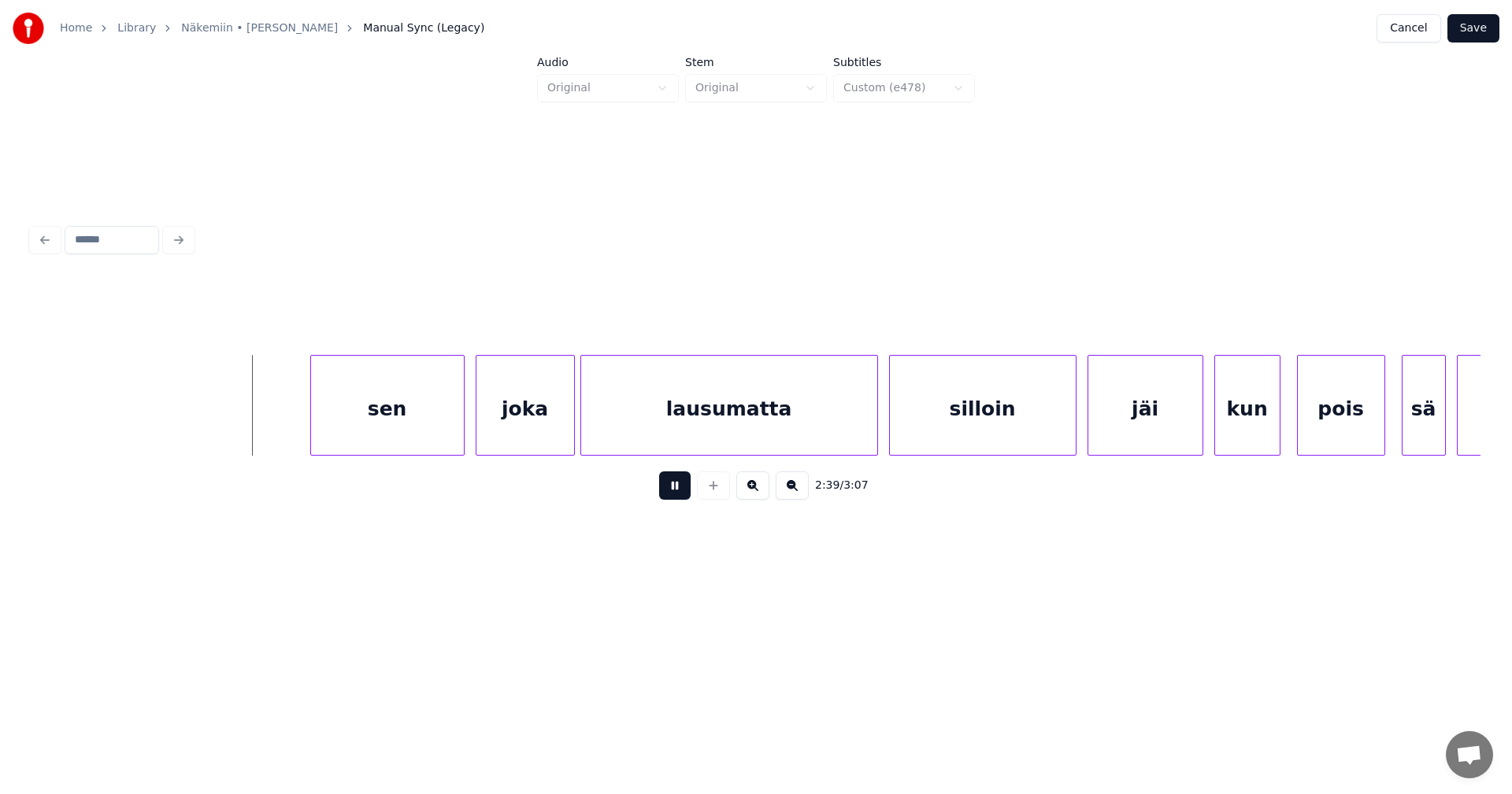
click at [675, 489] on button at bounding box center [675, 486] width 32 height 29
click at [388, 424] on div "sen" at bounding box center [366, 409] width 153 height 107
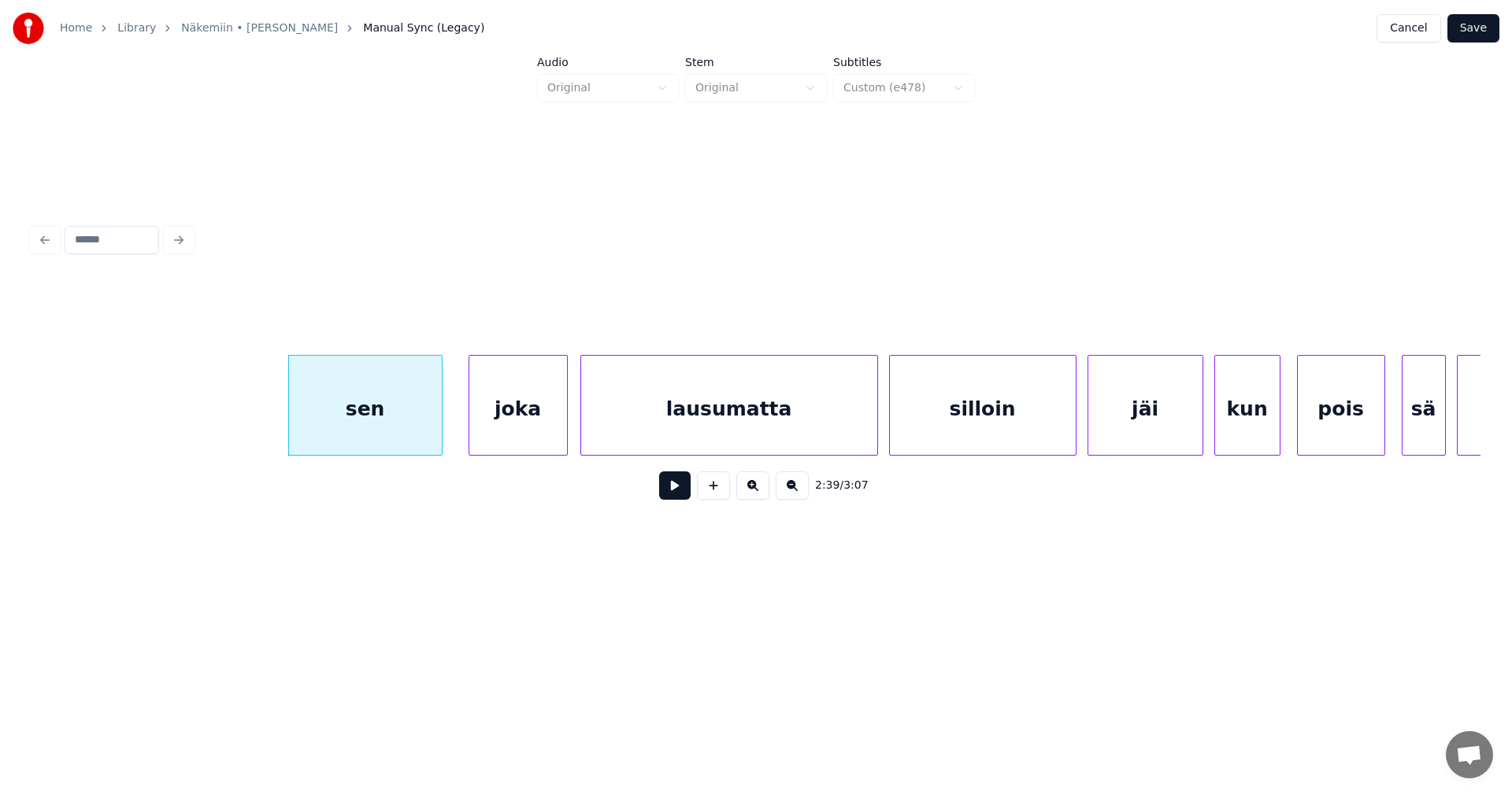
click at [513, 426] on div "joka" at bounding box center [518, 409] width 97 height 107
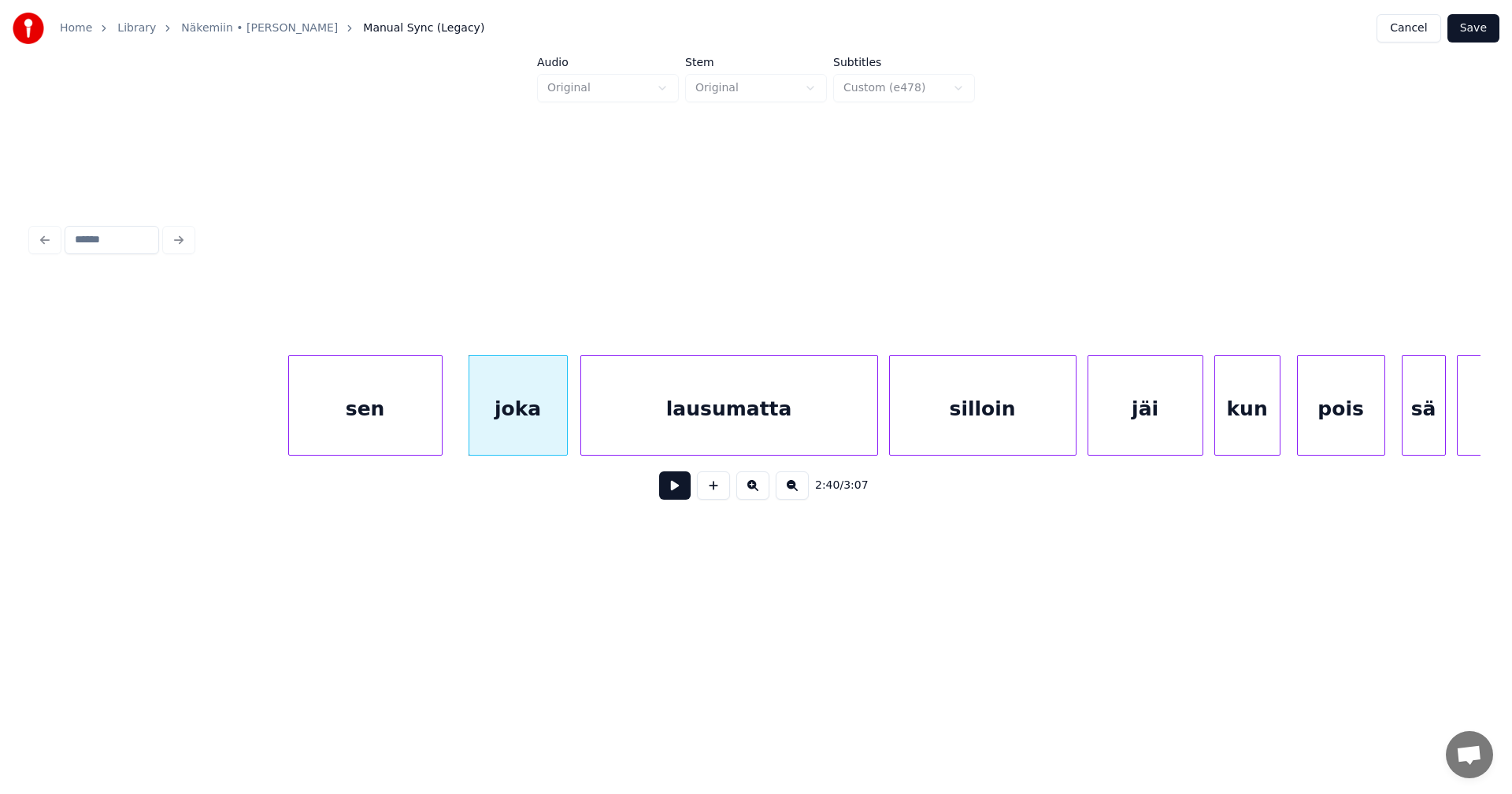
click at [683, 494] on button at bounding box center [675, 486] width 32 height 29
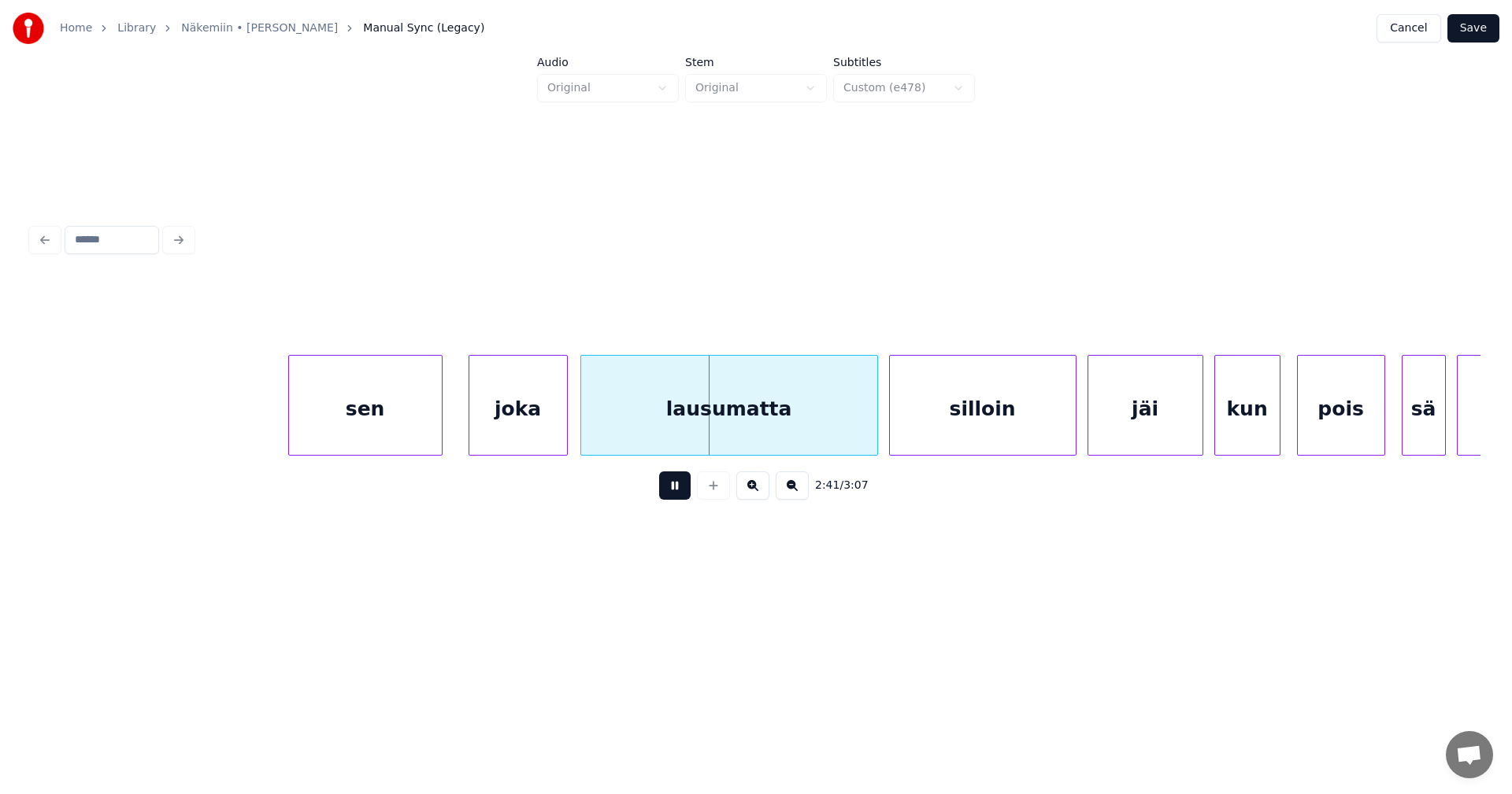
click at [682, 490] on button at bounding box center [675, 486] width 32 height 29
click at [467, 423] on div at bounding box center [467, 405] width 5 height 99
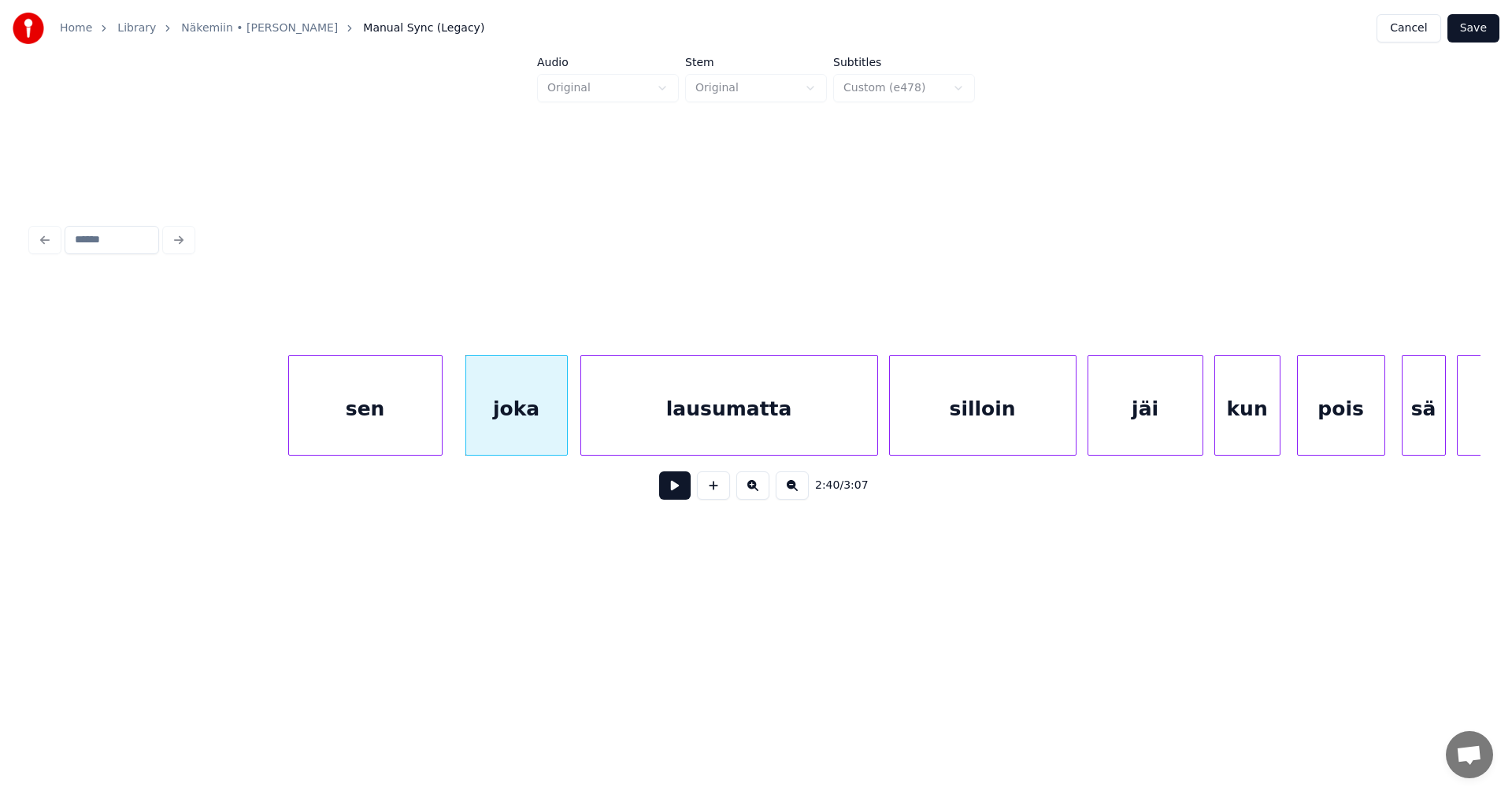
click at [680, 498] on button at bounding box center [675, 486] width 32 height 29
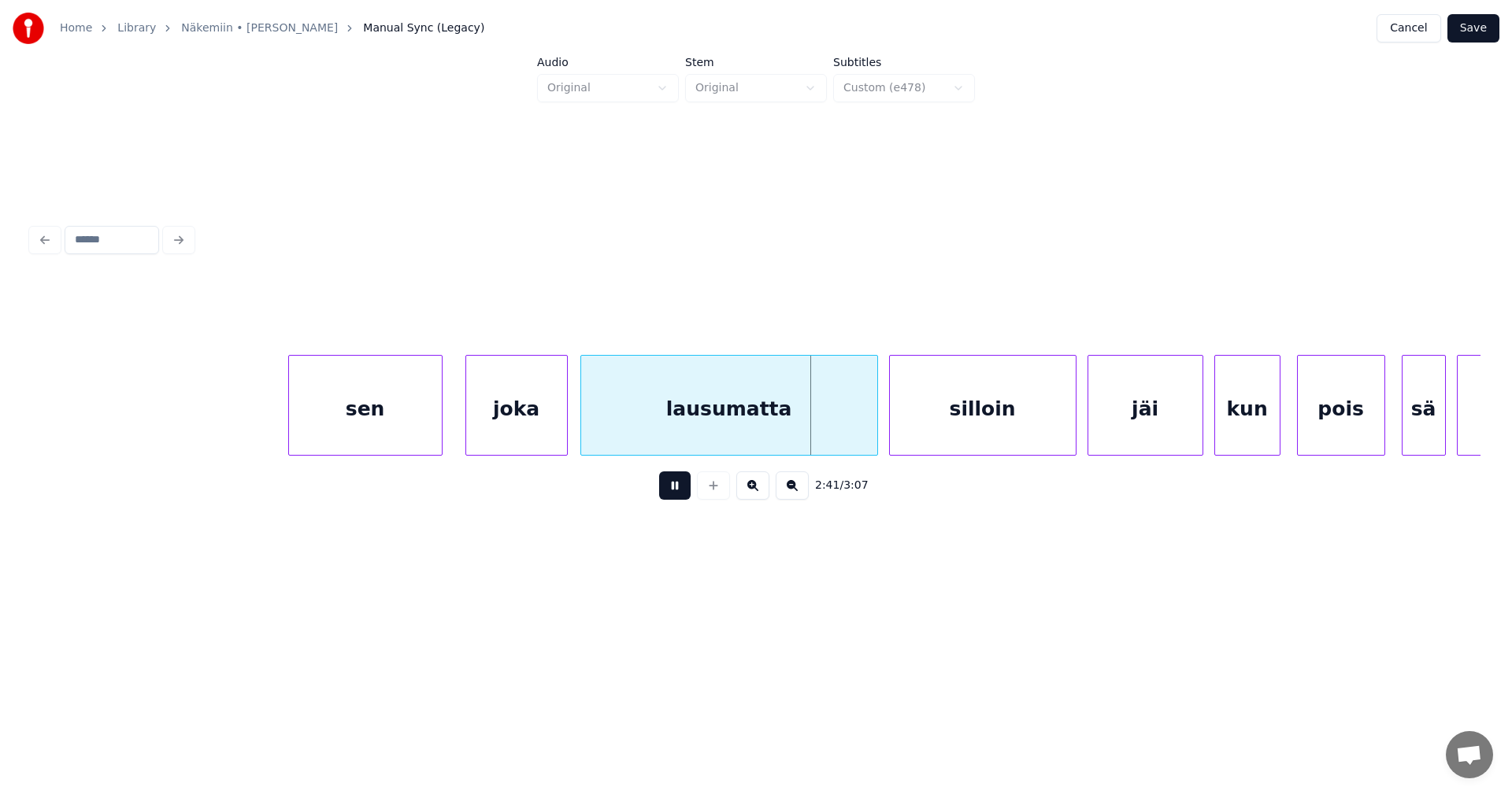
click at [680, 497] on button at bounding box center [675, 486] width 32 height 29
click at [858, 419] on div at bounding box center [860, 405] width 5 height 99
click at [923, 427] on div "silloin" at bounding box center [969, 409] width 186 height 107
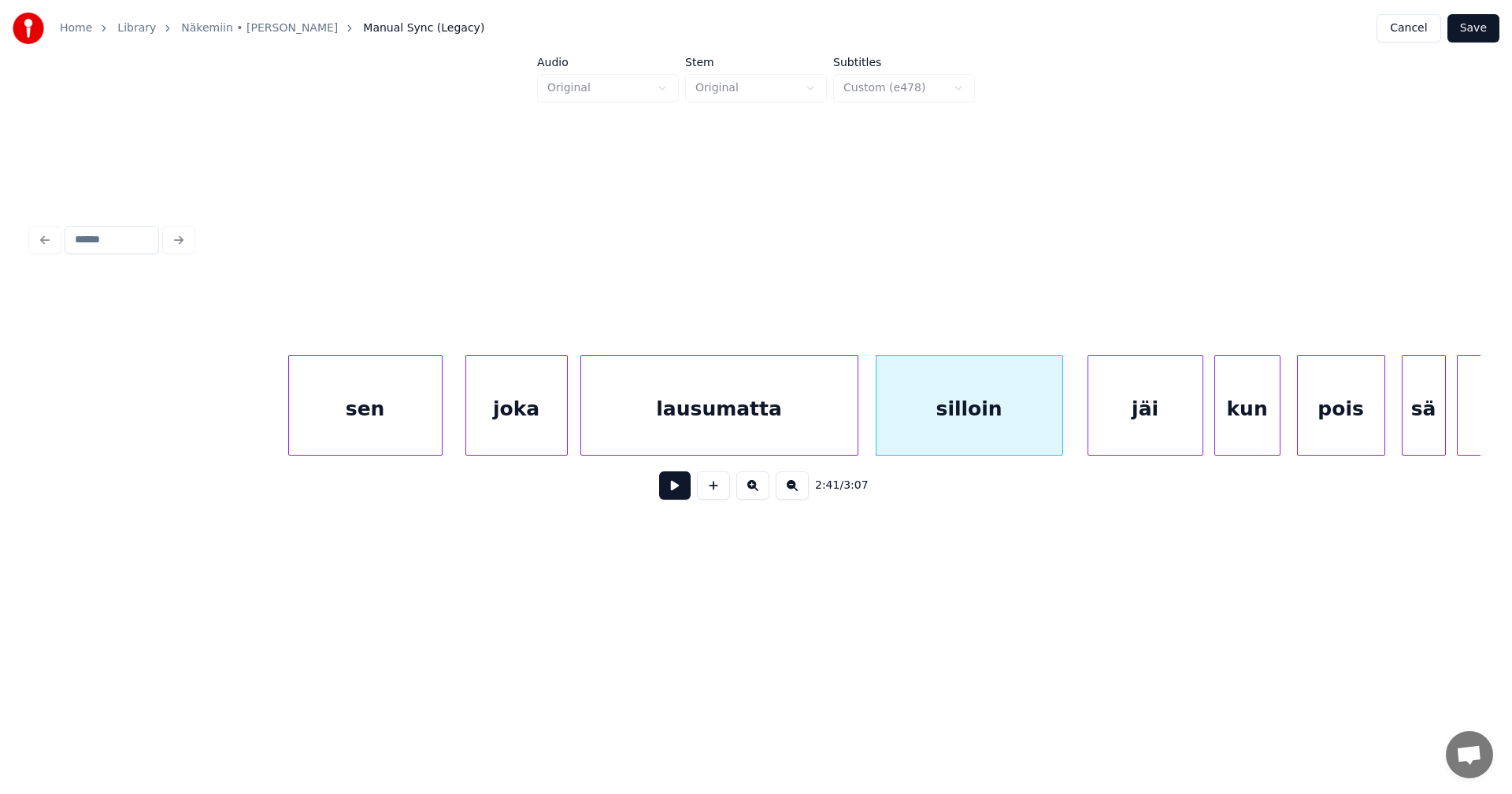
click at [679, 495] on button at bounding box center [675, 486] width 32 height 29
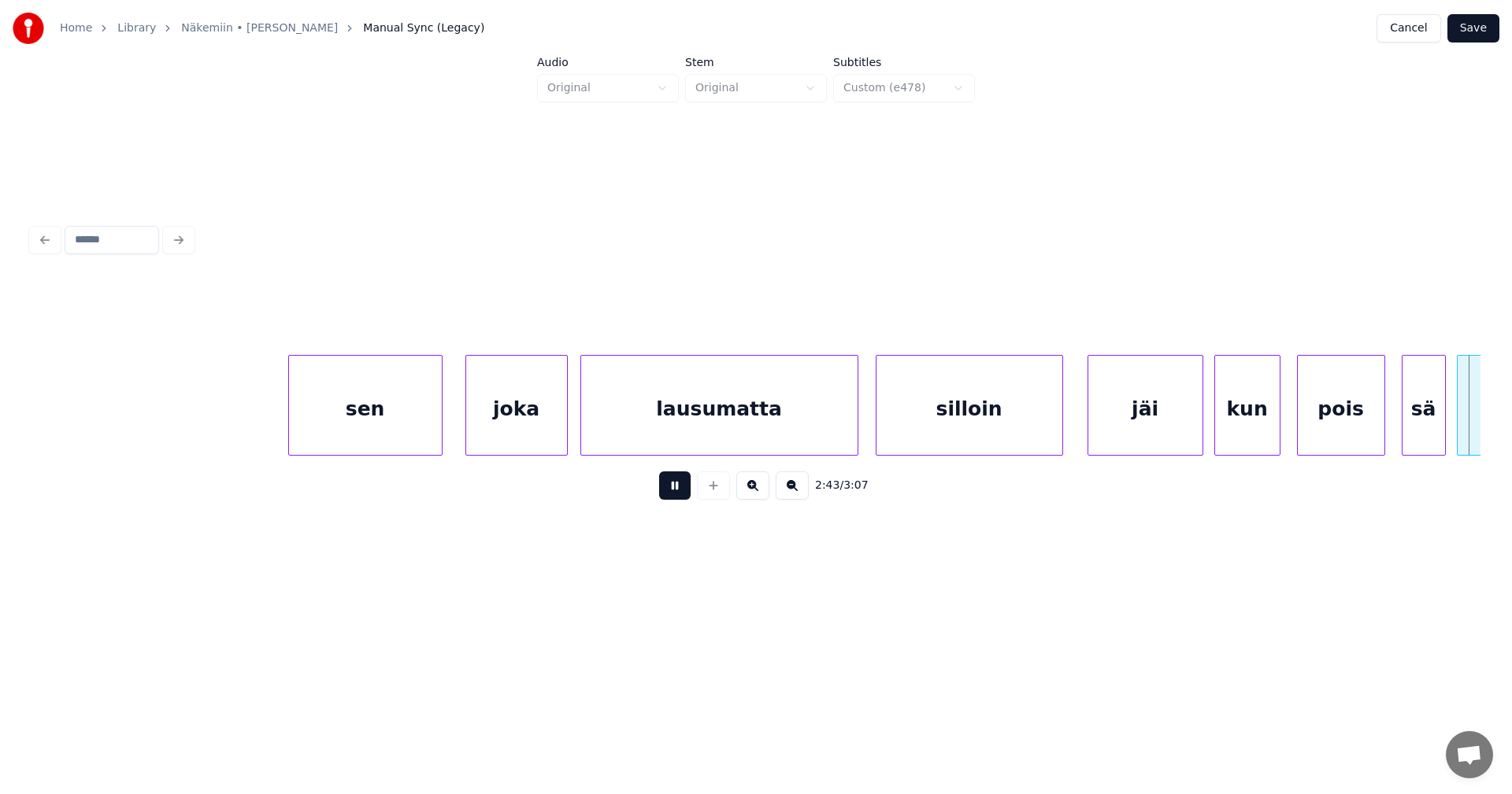
scroll to position [0, 45163]
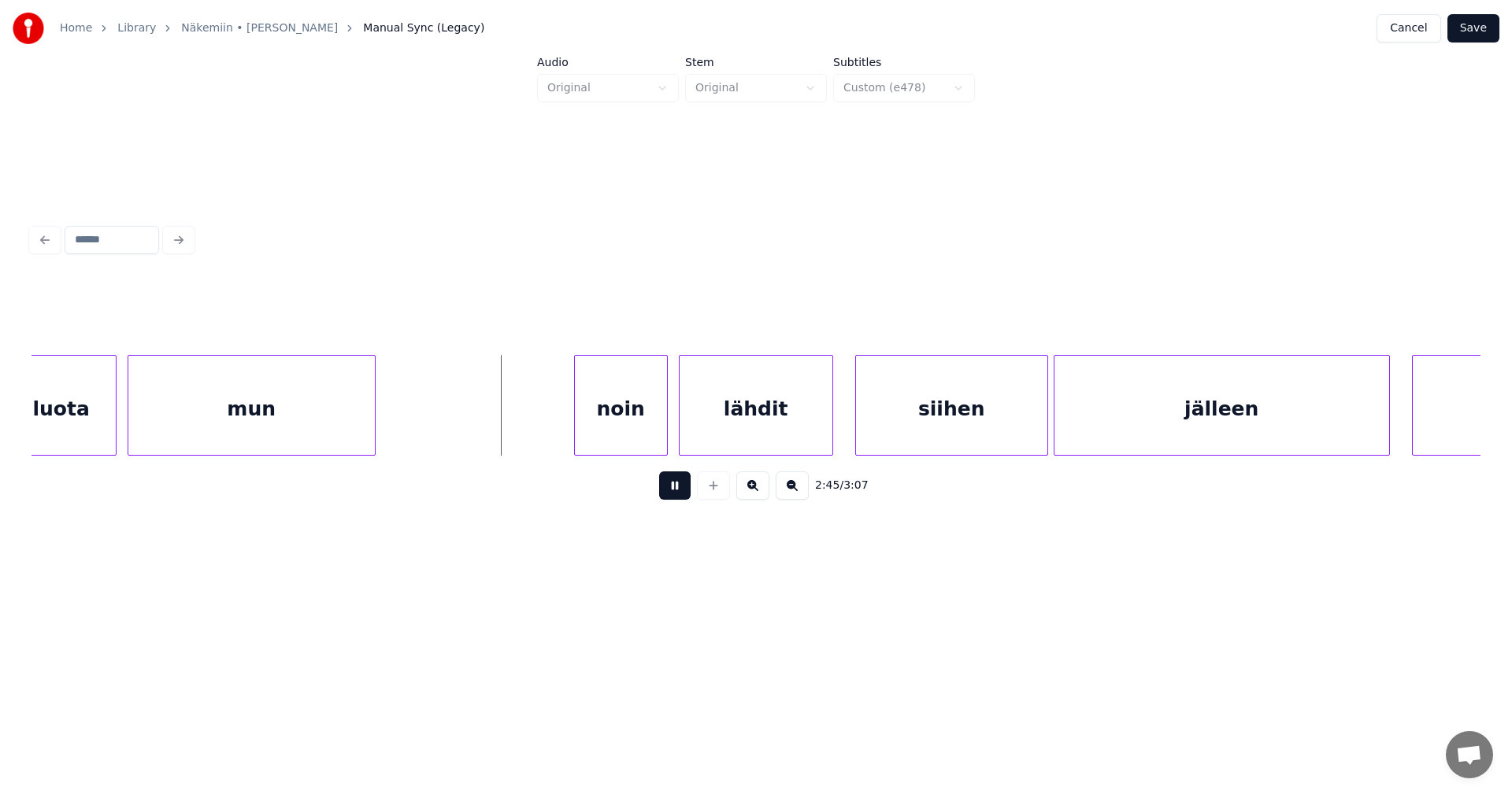
click at [680, 494] on button at bounding box center [675, 486] width 32 height 29
click at [623, 441] on div "noin" at bounding box center [608, 409] width 92 height 107
click at [716, 437] on div "lähdit" at bounding box center [750, 409] width 153 height 107
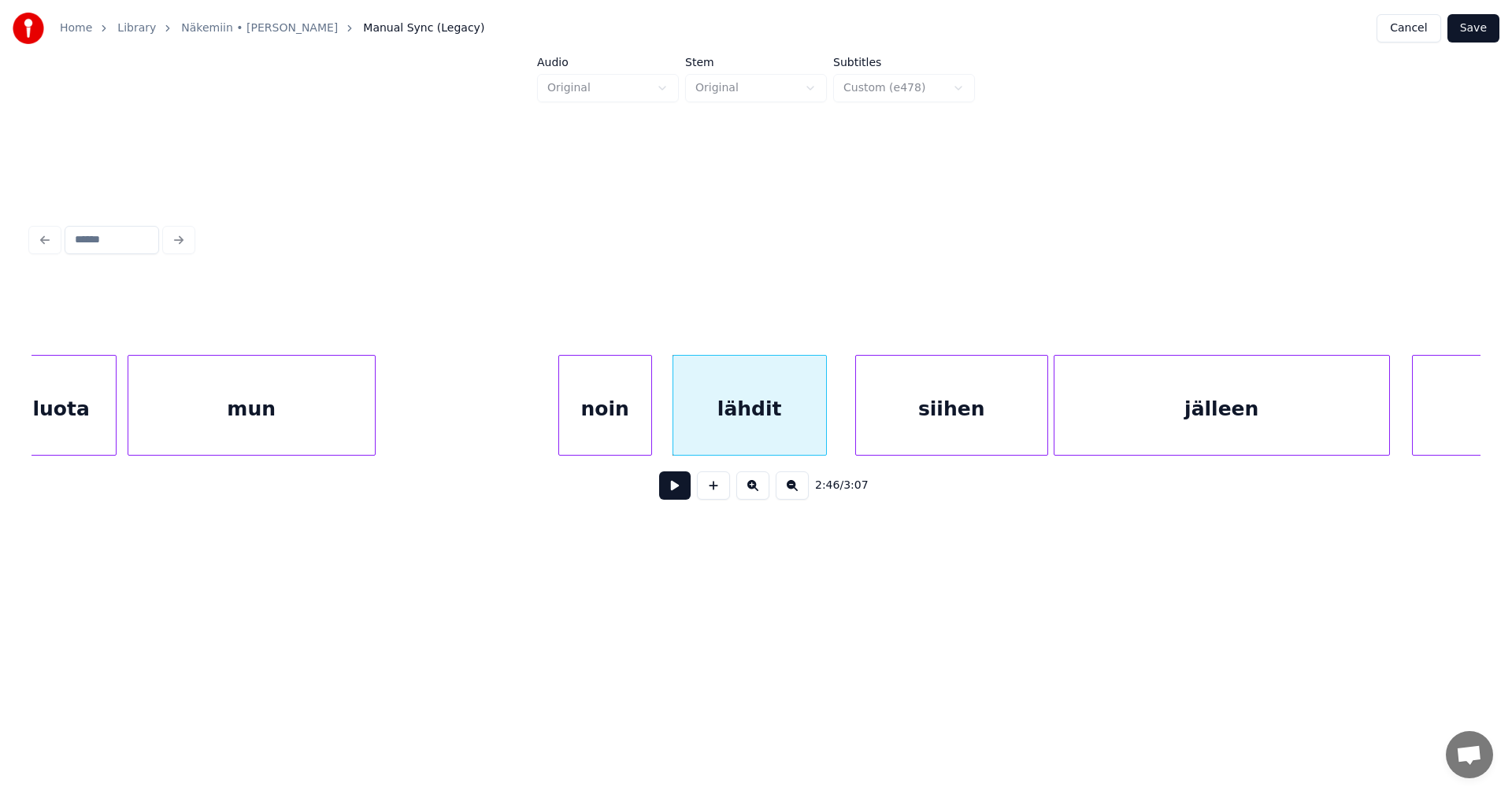
click at [682, 496] on button at bounding box center [675, 486] width 32 height 29
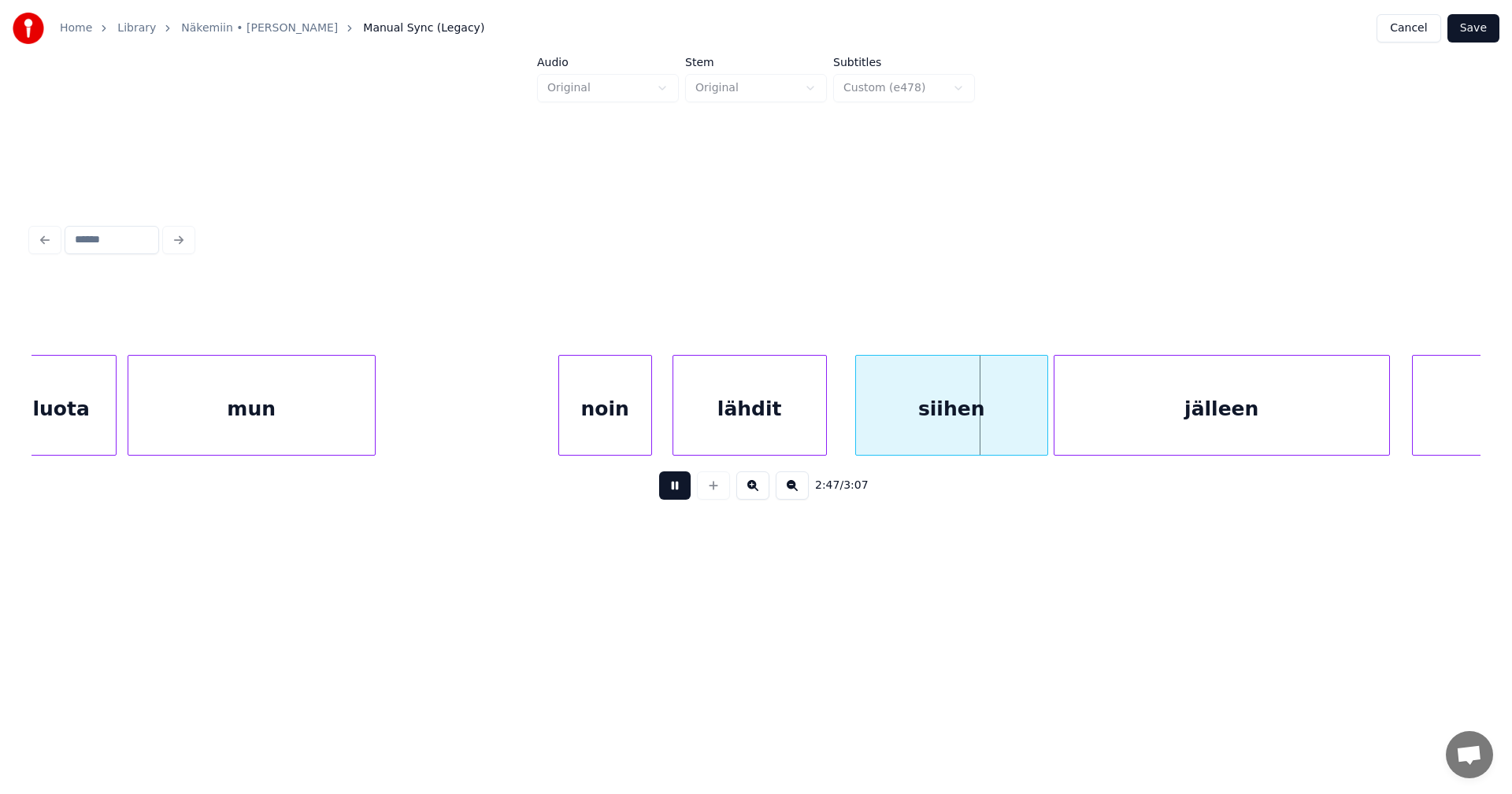
click at [682, 495] on button at bounding box center [675, 486] width 32 height 29
click at [1021, 430] on div at bounding box center [1023, 405] width 5 height 99
click at [1086, 431] on div "jälleen" at bounding box center [1213, 409] width 335 height 107
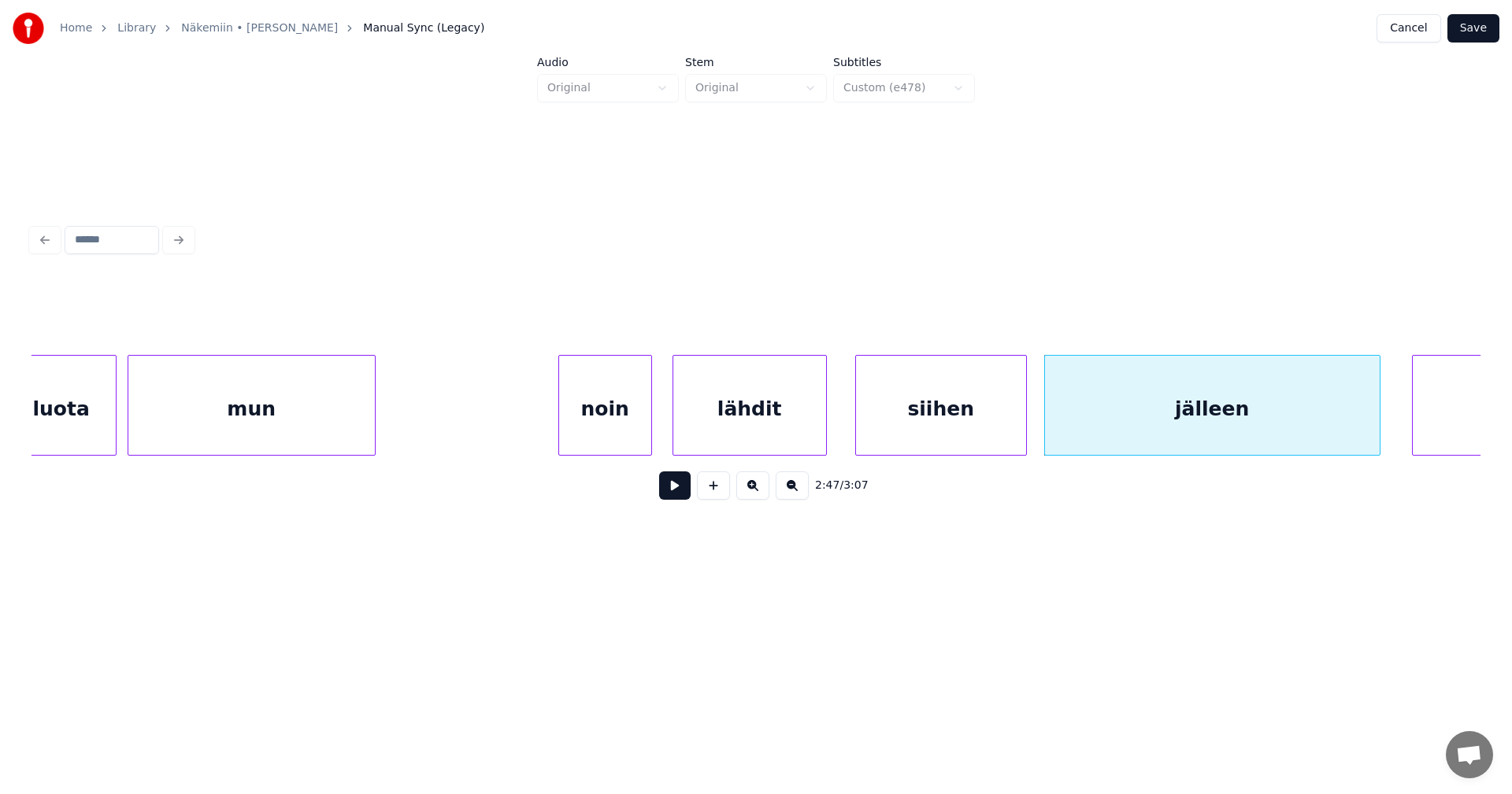
click at [680, 497] on button at bounding box center [675, 486] width 32 height 29
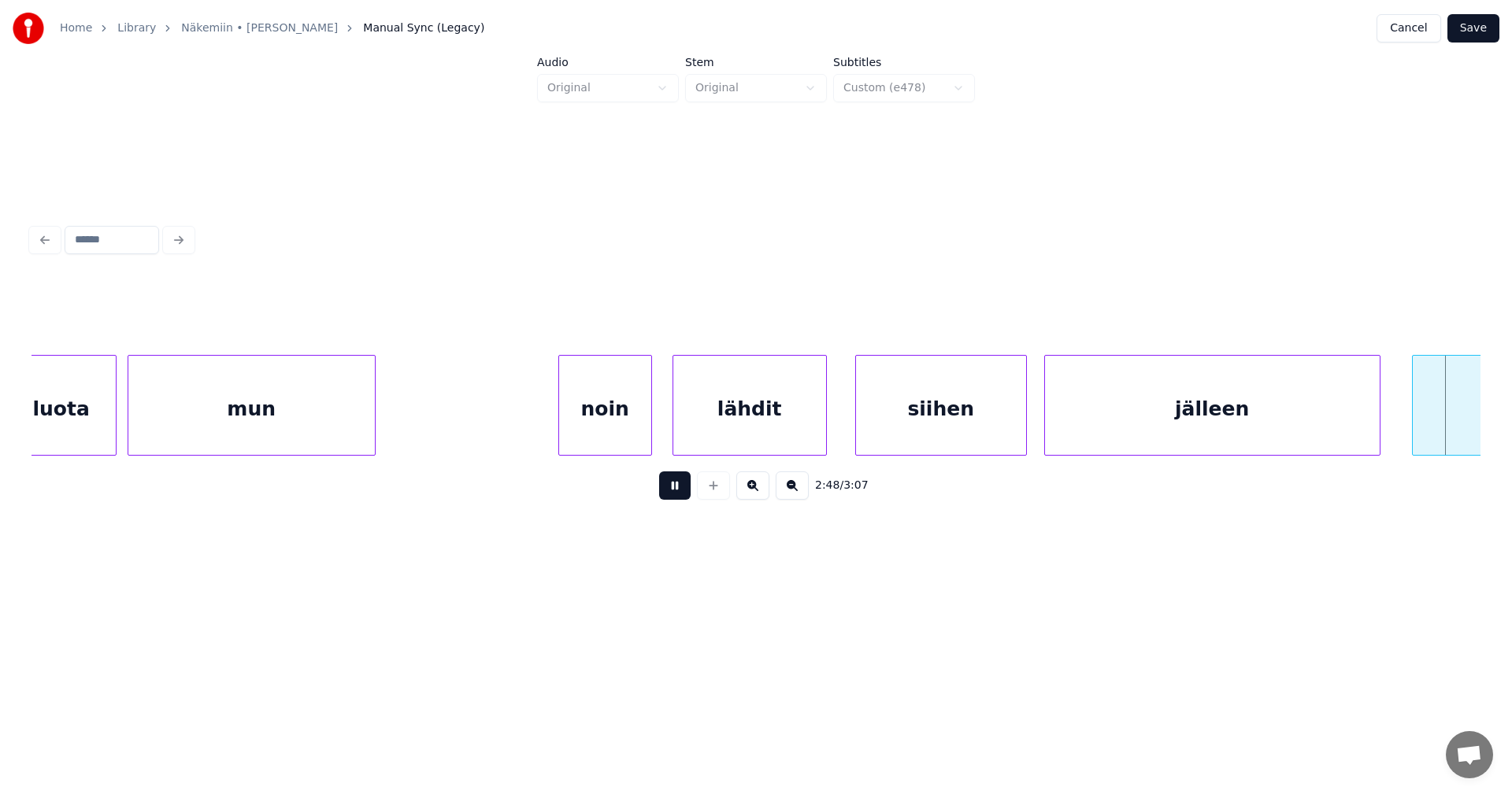
scroll to position [0, 46613]
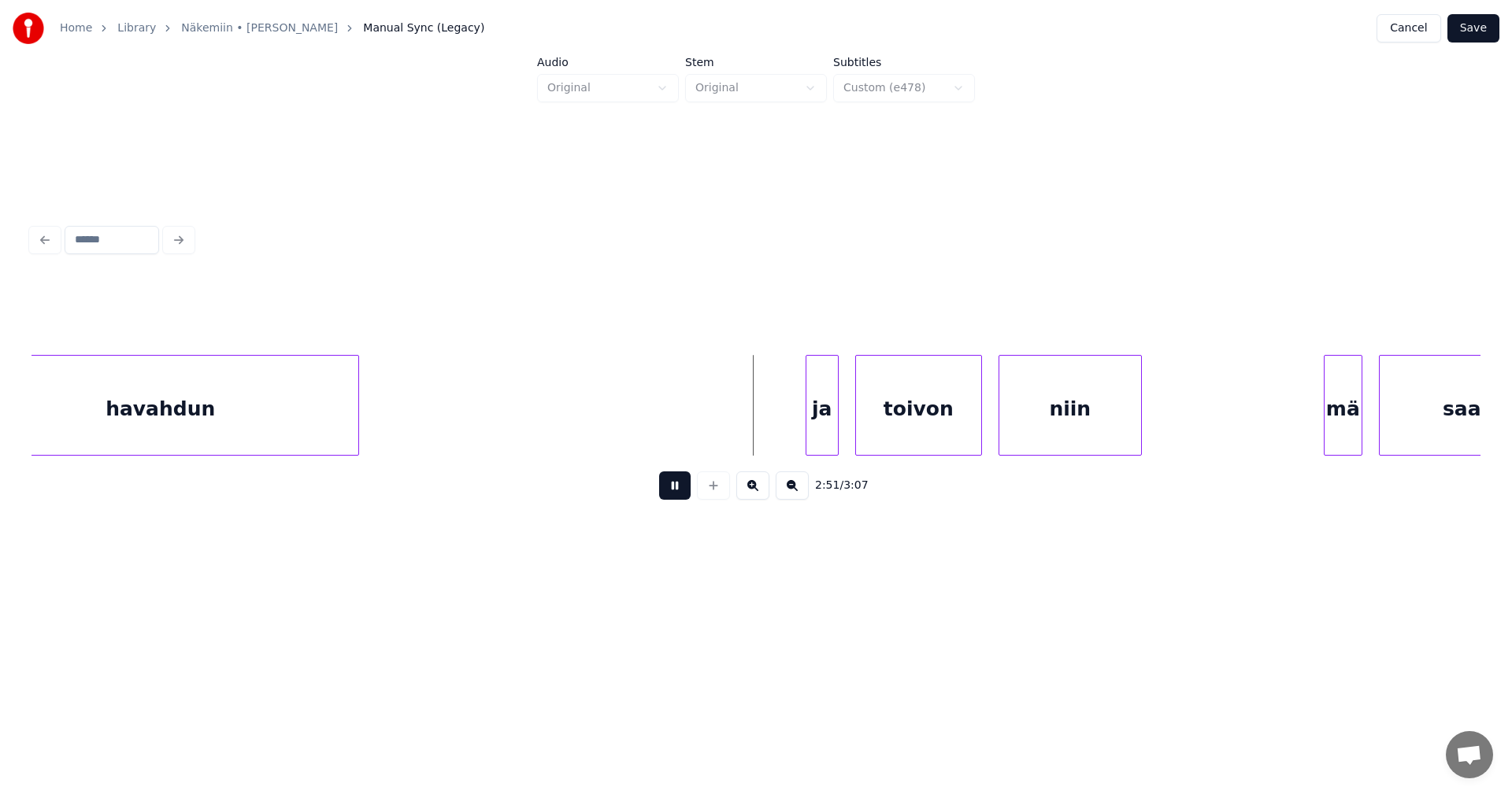
click at [676, 498] on button at bounding box center [675, 486] width 32 height 29
click at [806, 430] on div "ja" at bounding box center [814, 409] width 32 height 107
click at [795, 429] on div at bounding box center [796, 405] width 5 height 99
click at [881, 430] on div "toivon" at bounding box center [914, 409] width 125 height 107
click at [687, 495] on button at bounding box center [675, 486] width 32 height 29
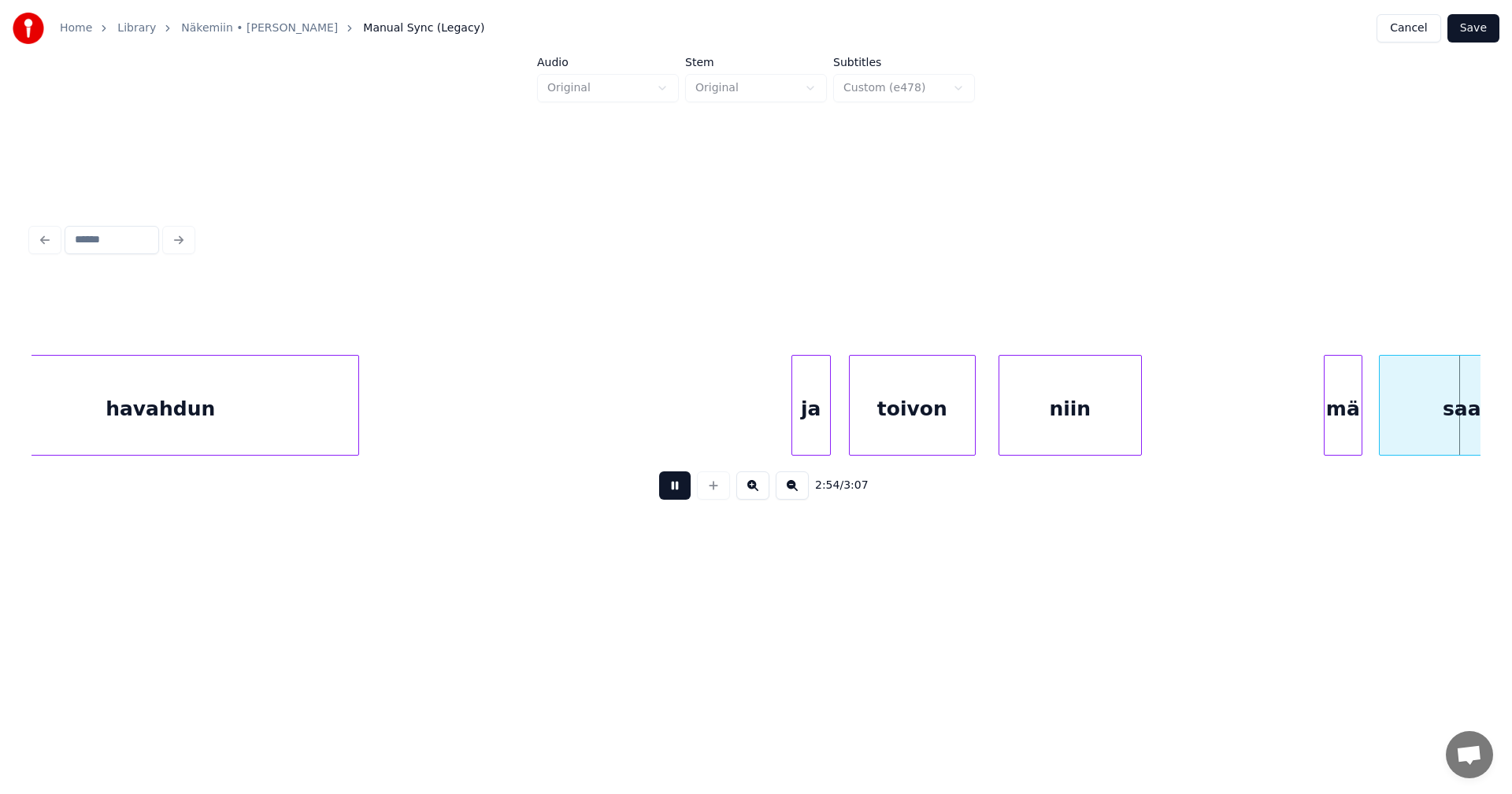
scroll to position [0, 48062]
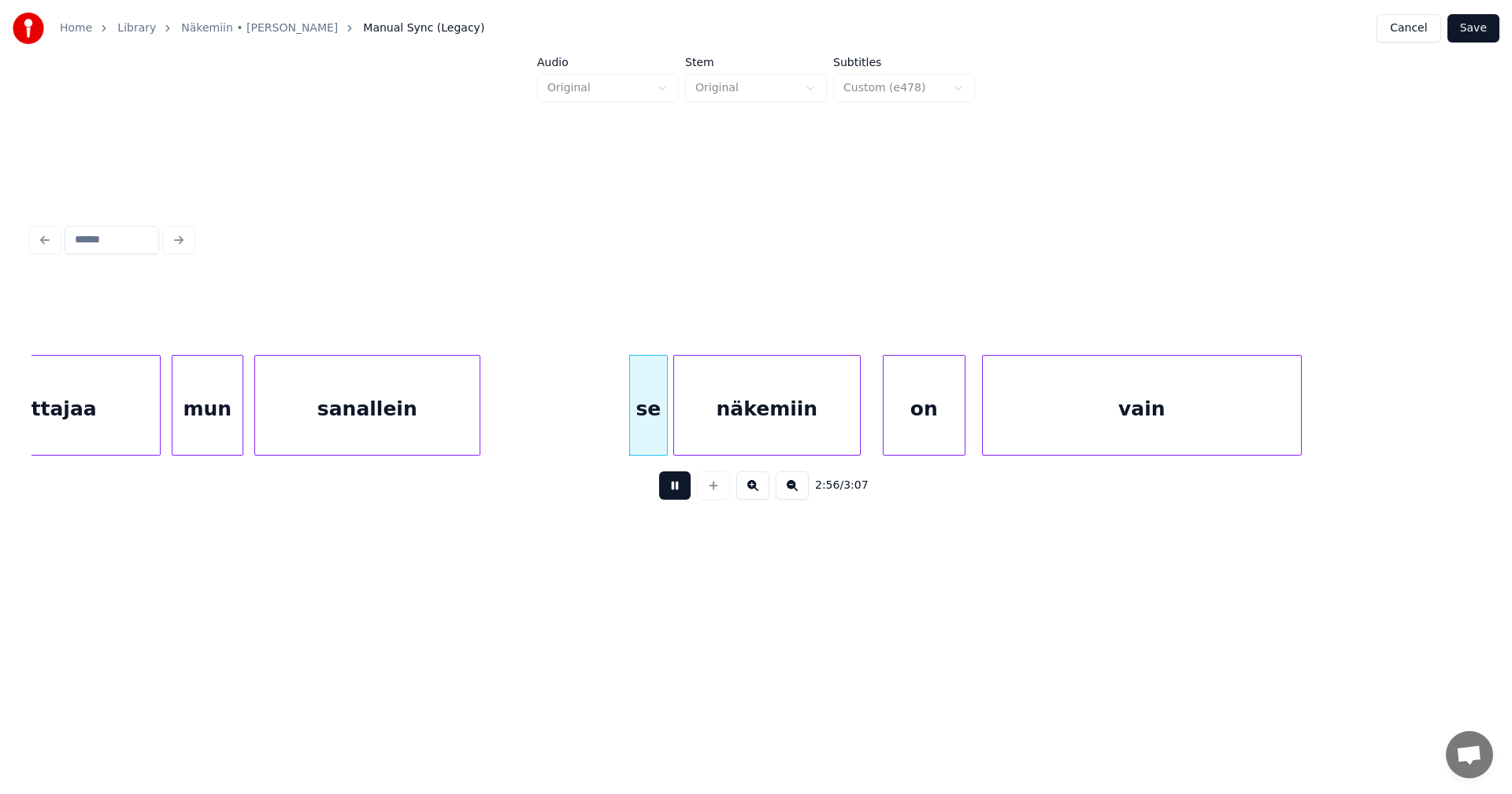
drag, startPoint x: 687, startPoint y: 494, endPoint x: 682, endPoint y: 487, distance: 8.6
click at [684, 491] on button at bounding box center [675, 486] width 32 height 29
click at [639, 441] on div "se" at bounding box center [639, 409] width 37 height 107
click at [608, 441] on div "se" at bounding box center [627, 404] width 39 height 100
click at [646, 439] on div at bounding box center [648, 405] width 5 height 99
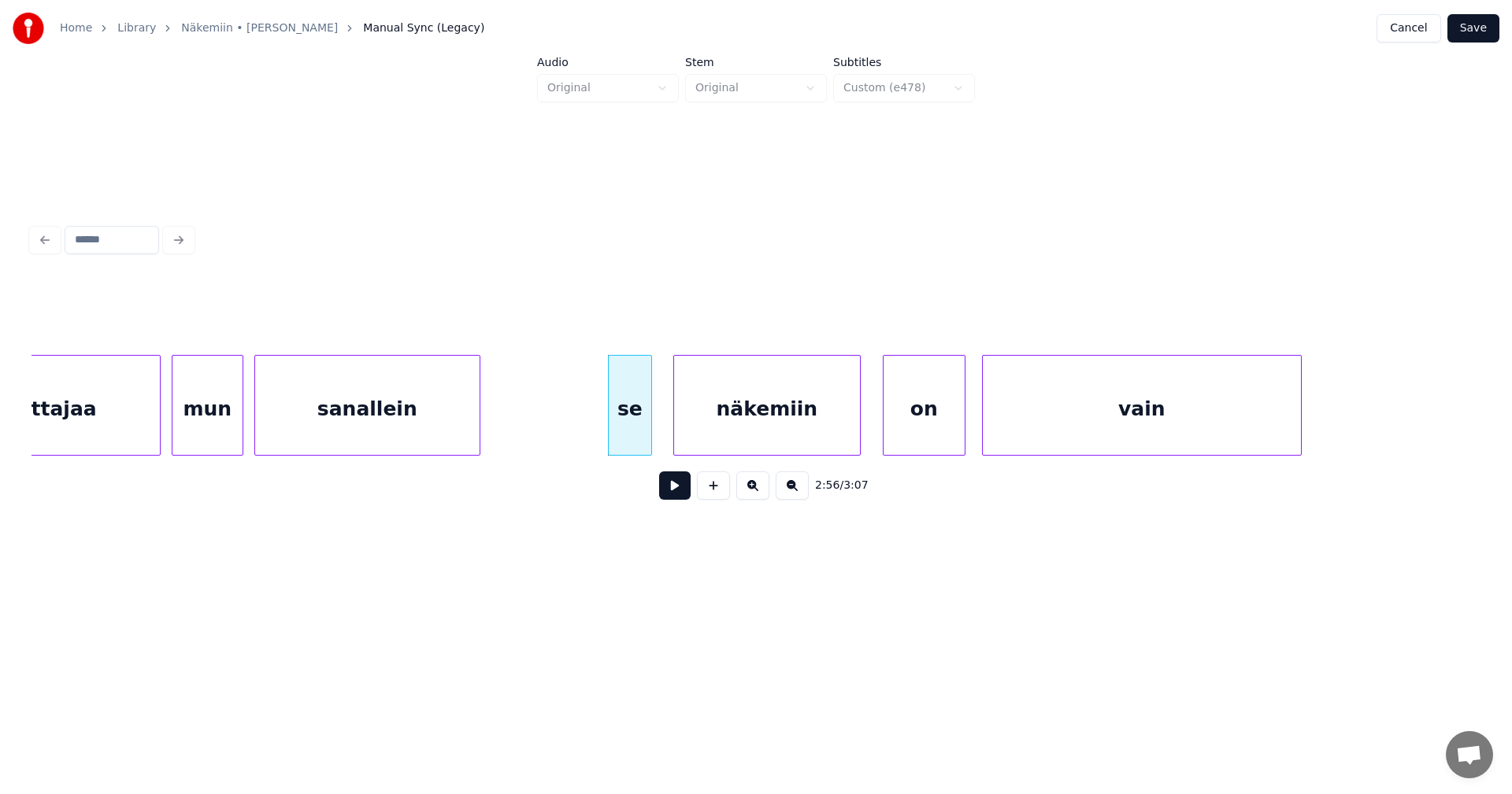
click at [669, 497] on button at bounding box center [675, 486] width 32 height 29
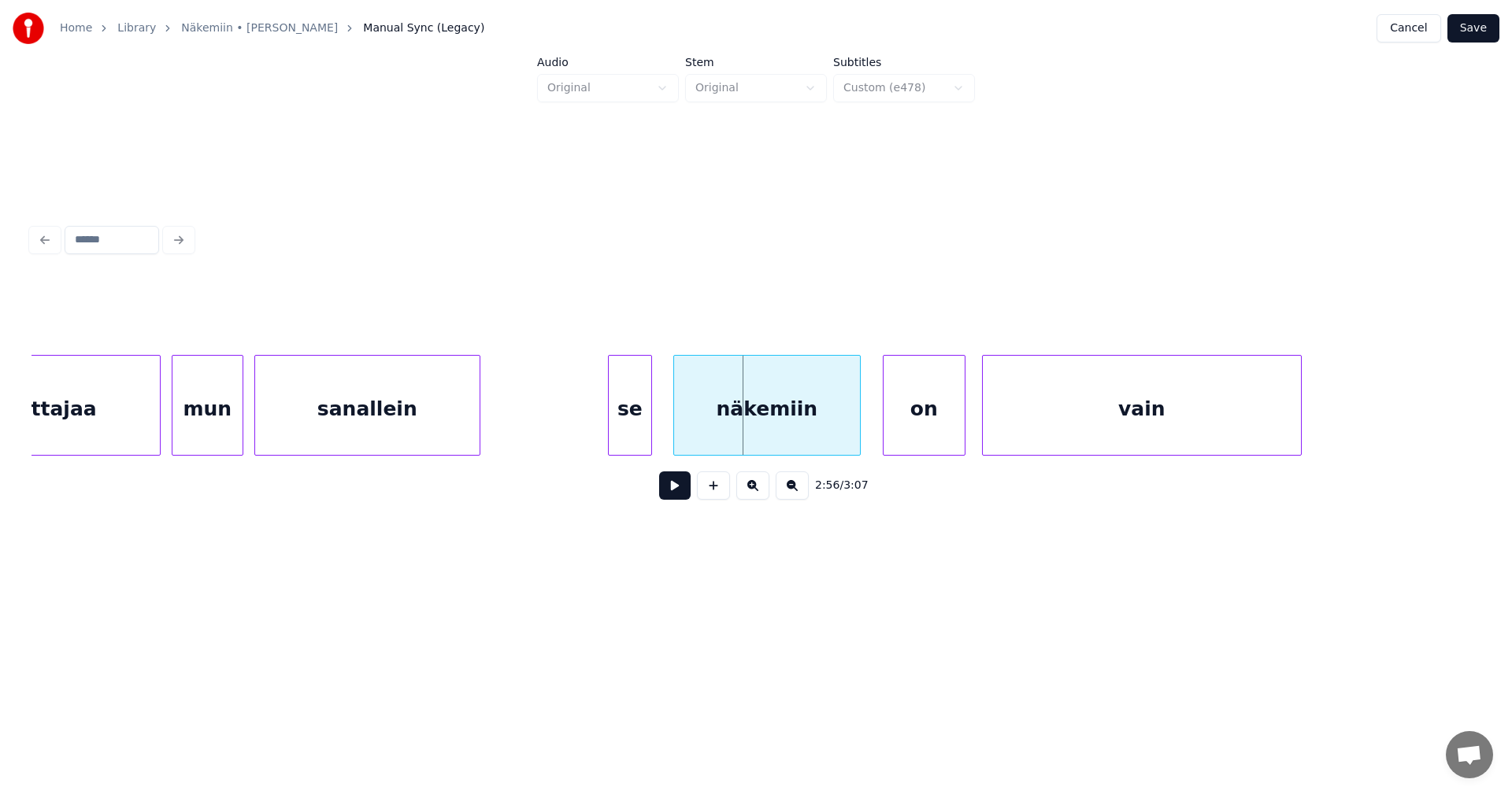
click at [714, 440] on div "näkemiin" at bounding box center [766, 409] width 186 height 107
click at [680, 491] on button at bounding box center [675, 486] width 32 height 29
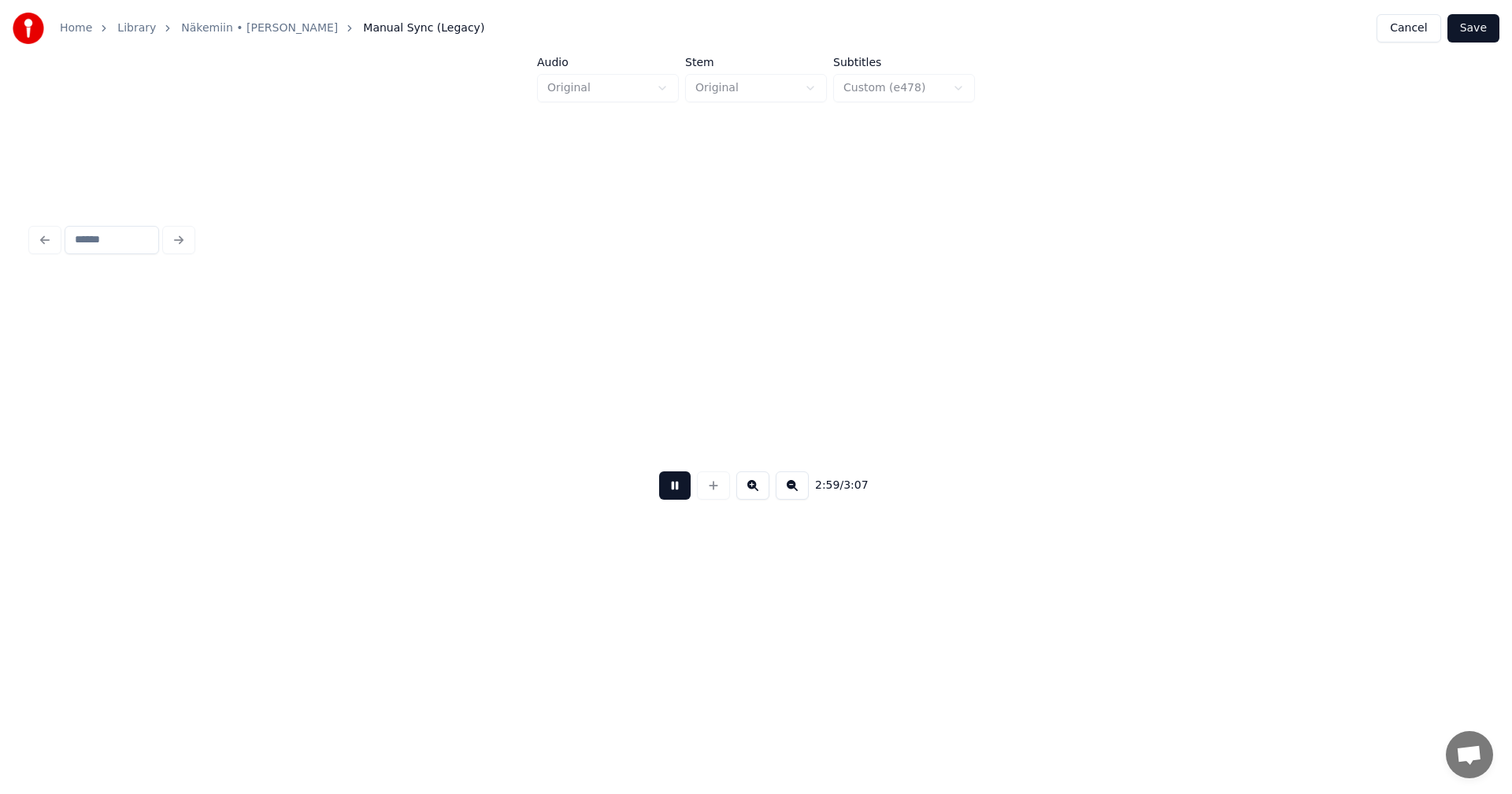
scroll to position [0, 49512]
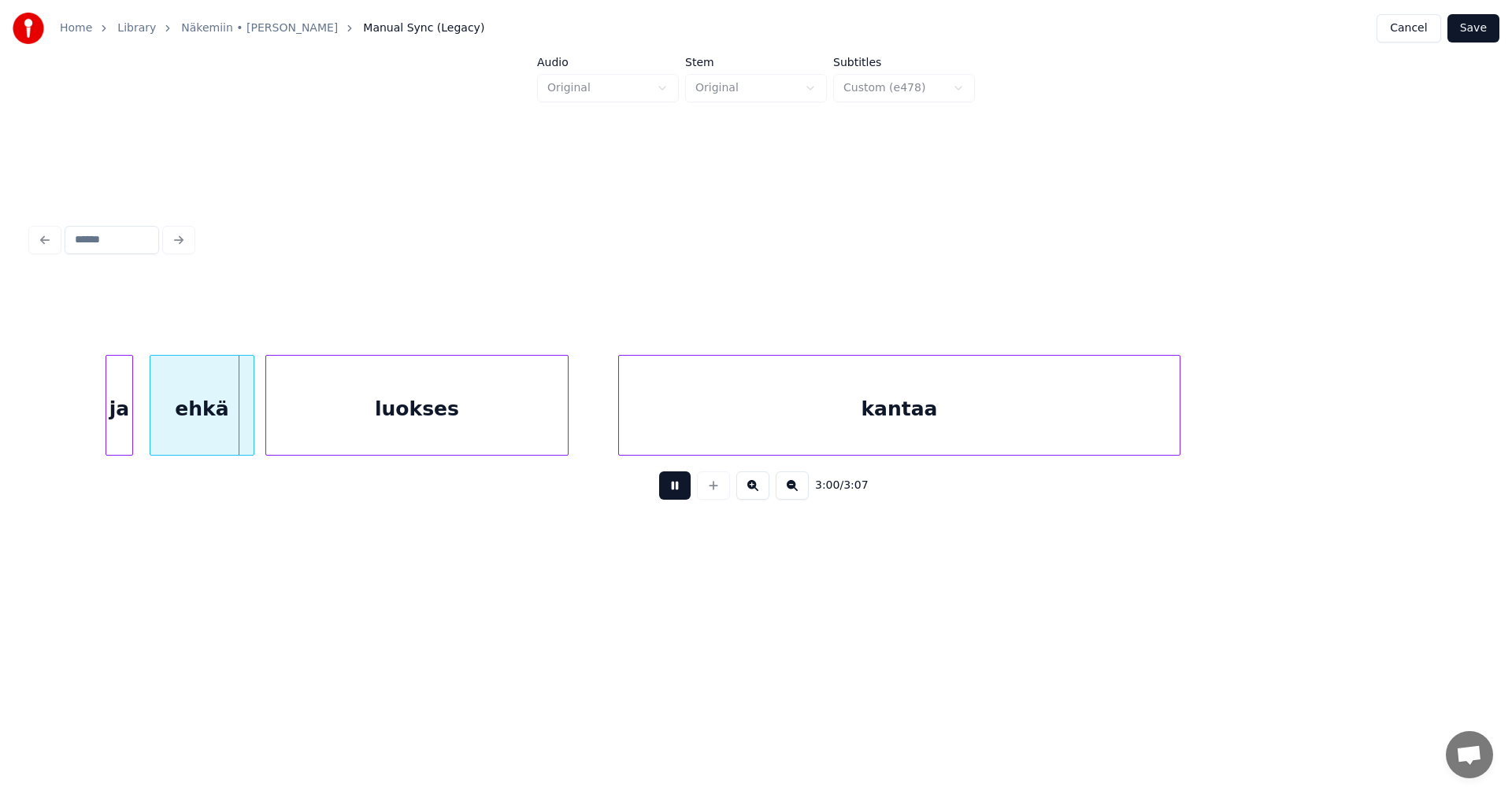
drag, startPoint x: 680, startPoint y: 491, endPoint x: 667, endPoint y: 483, distance: 15.3
click at [680, 490] on button at bounding box center [675, 486] width 32 height 29
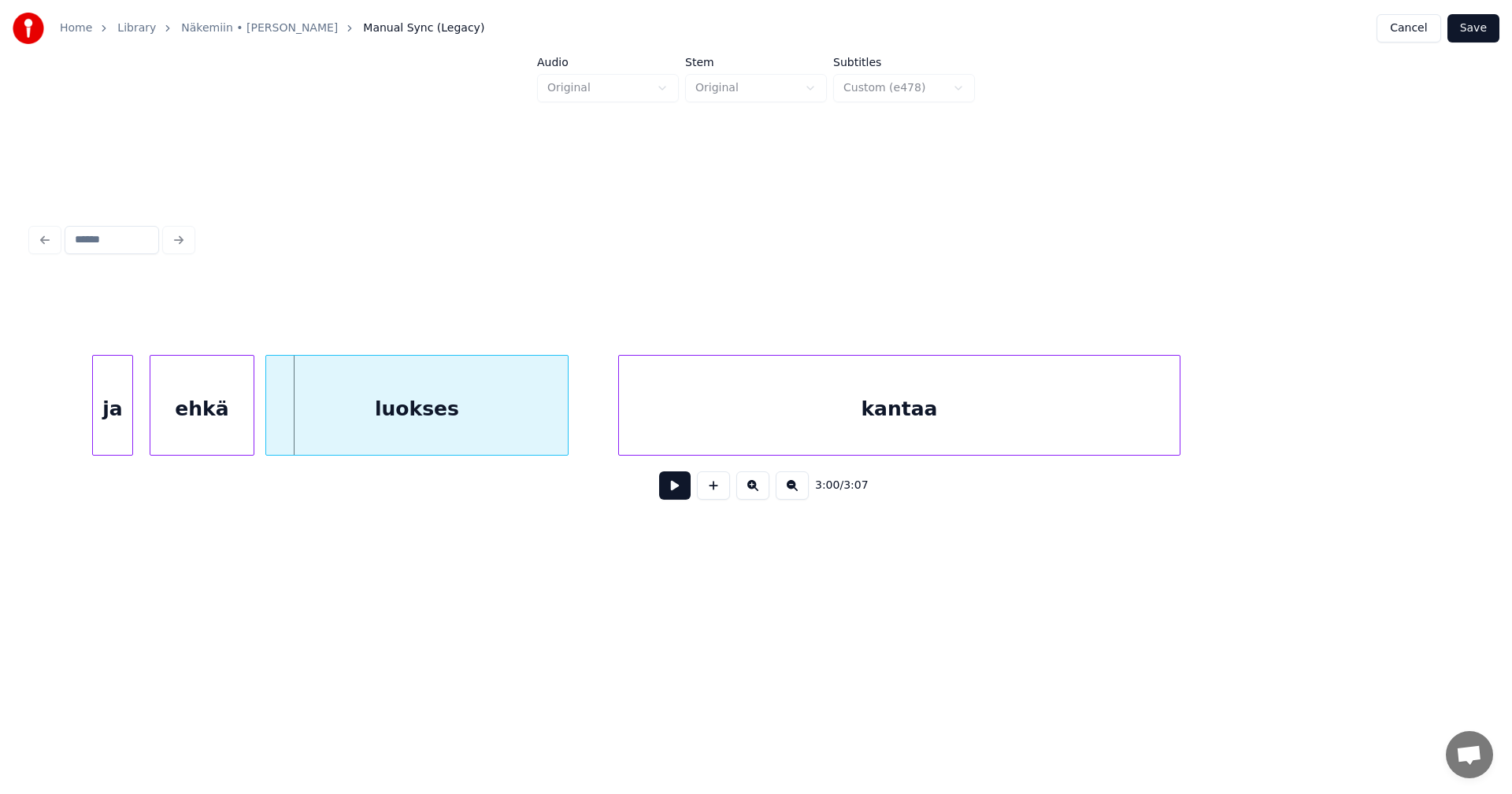
click at [94, 433] on div at bounding box center [94, 405] width 5 height 99
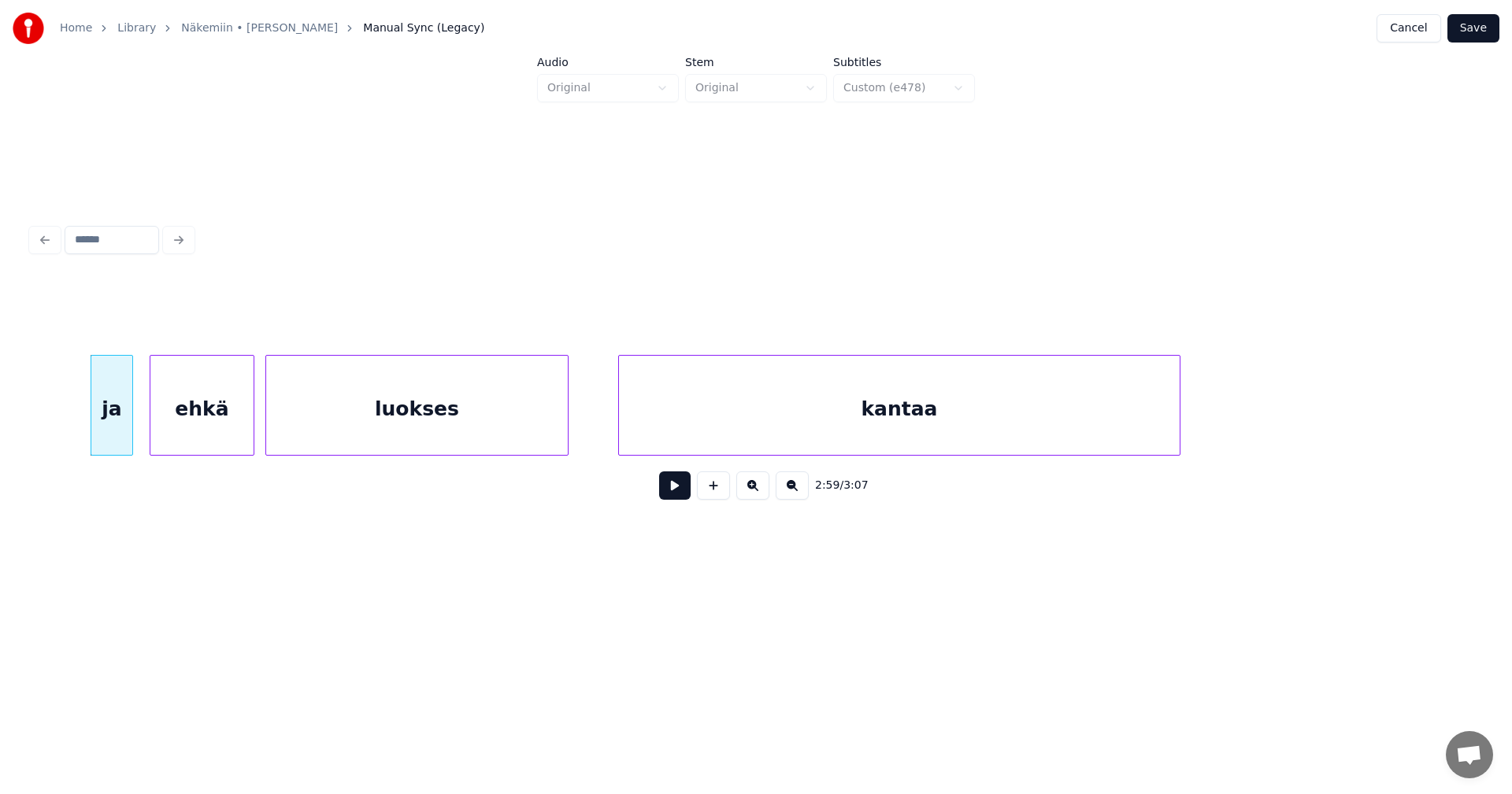
click at [191, 437] on div "ehkä" at bounding box center [202, 409] width 103 height 107
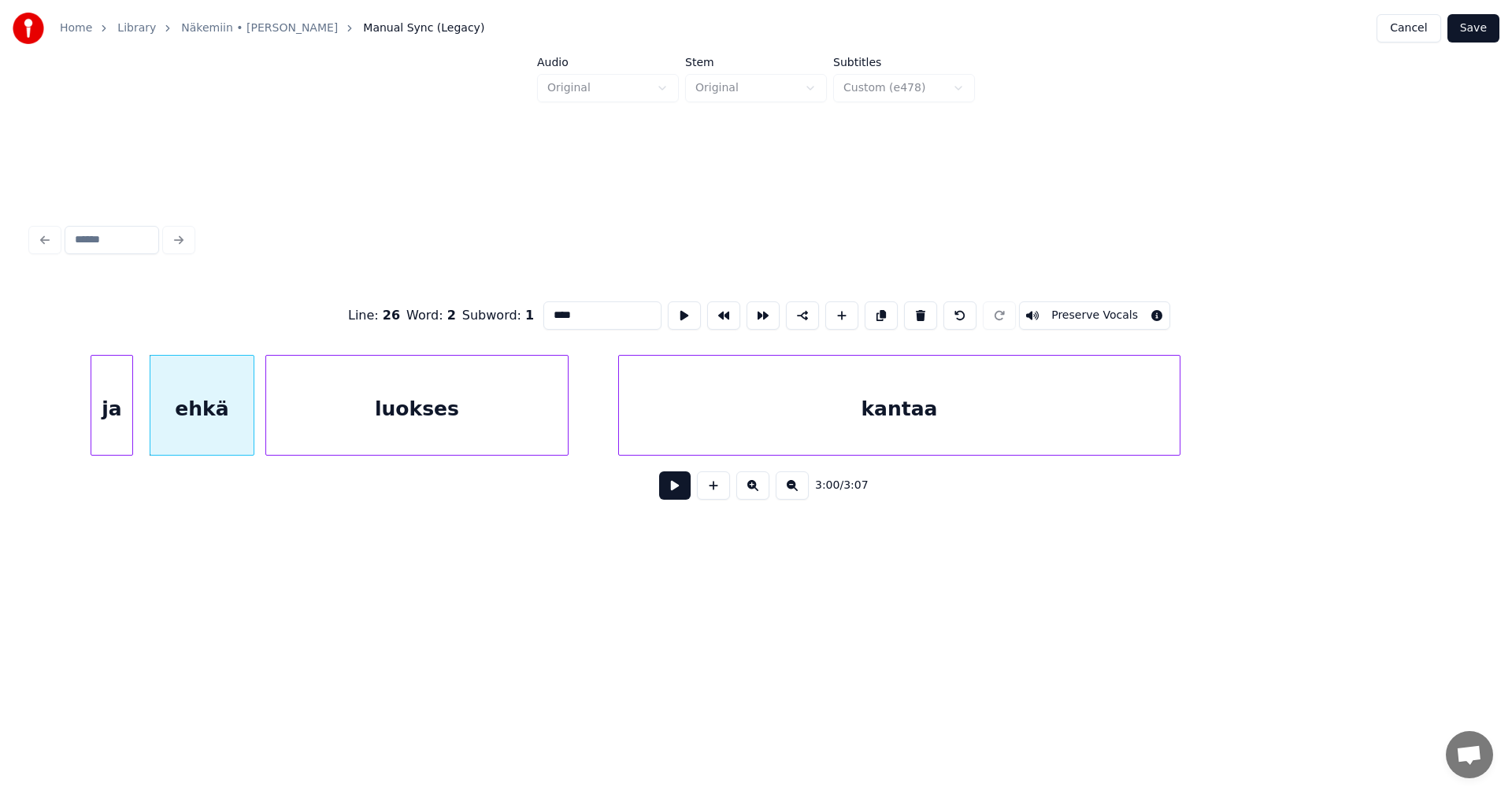
click at [675, 498] on button at bounding box center [675, 486] width 32 height 29
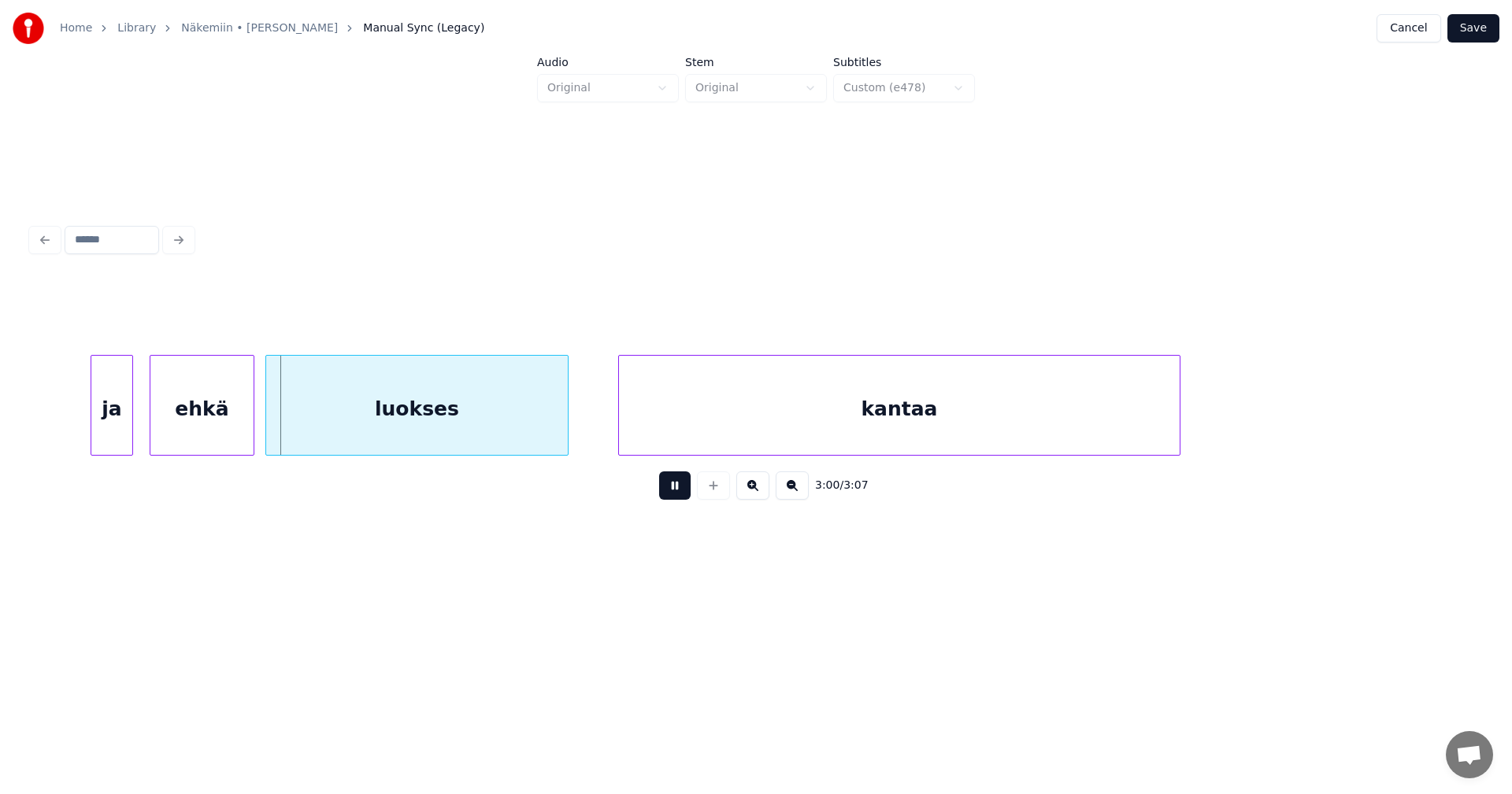
drag, startPoint x: 678, startPoint y: 495, endPoint x: 581, endPoint y: 452, distance: 106.1
click at [673, 486] on button at bounding box center [675, 486] width 32 height 29
click at [122, 439] on div "ja" at bounding box center [111, 409] width 41 height 107
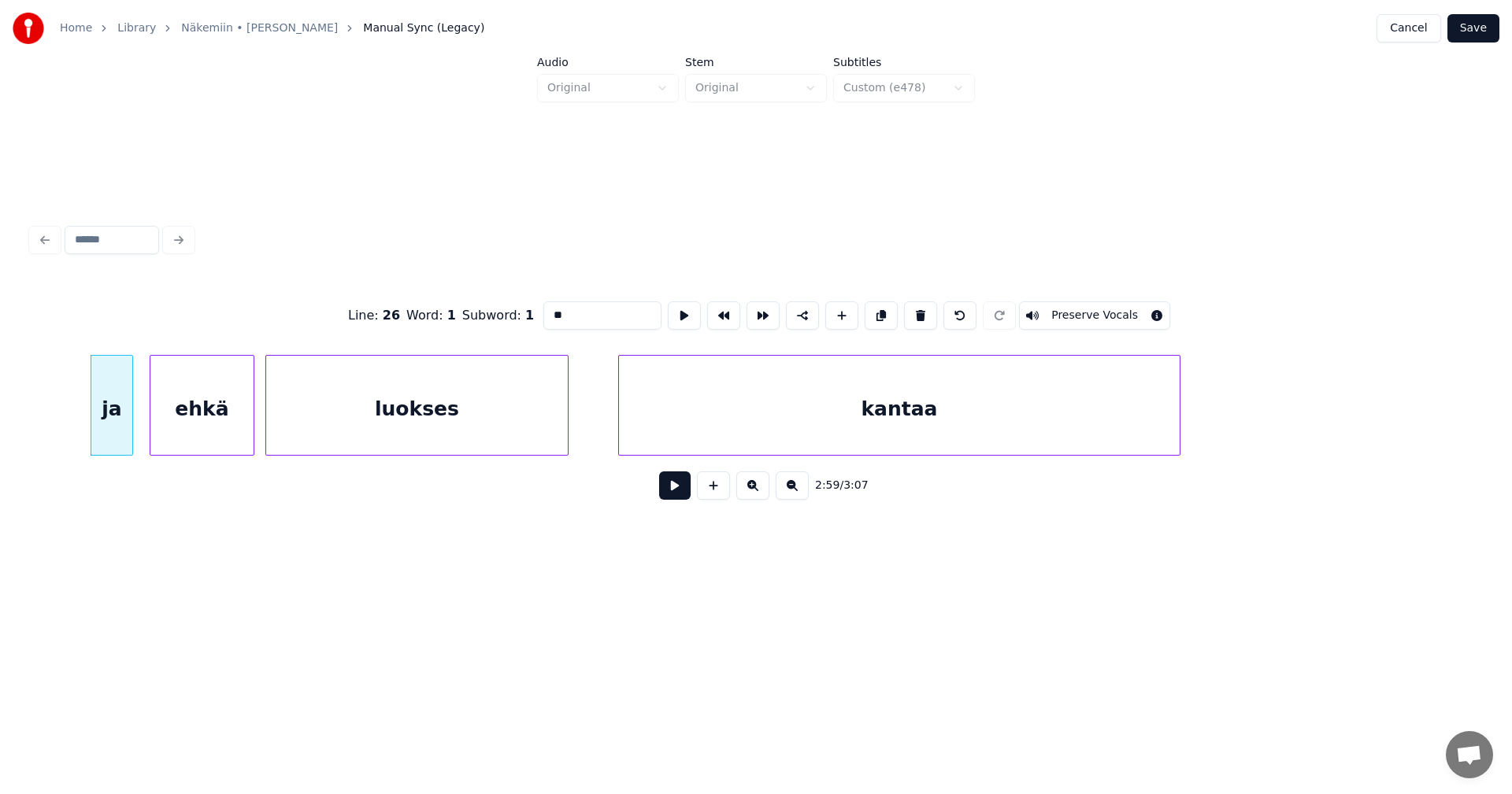
click at [669, 499] on button at bounding box center [675, 486] width 32 height 29
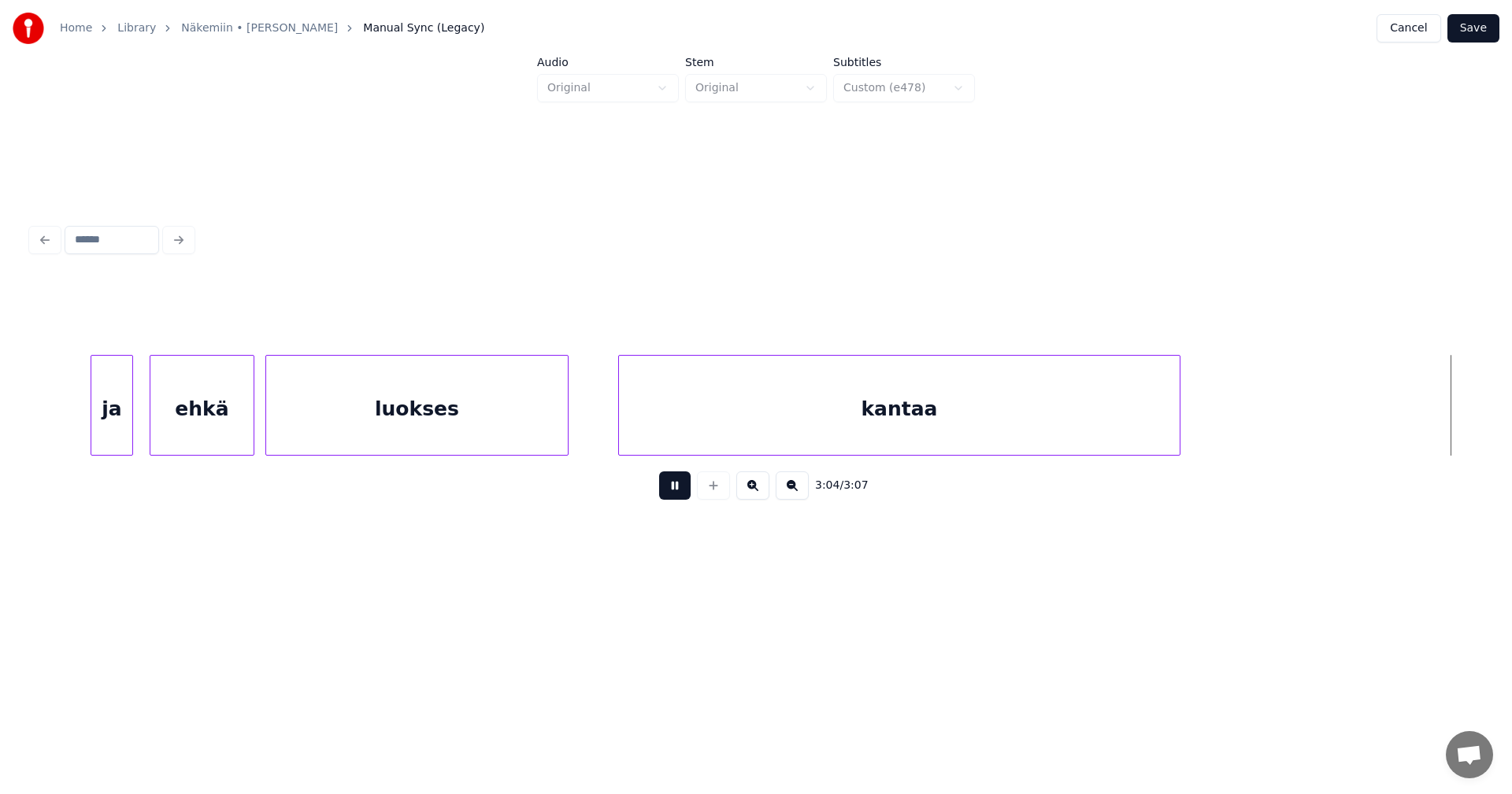
scroll to position [0, 50094]
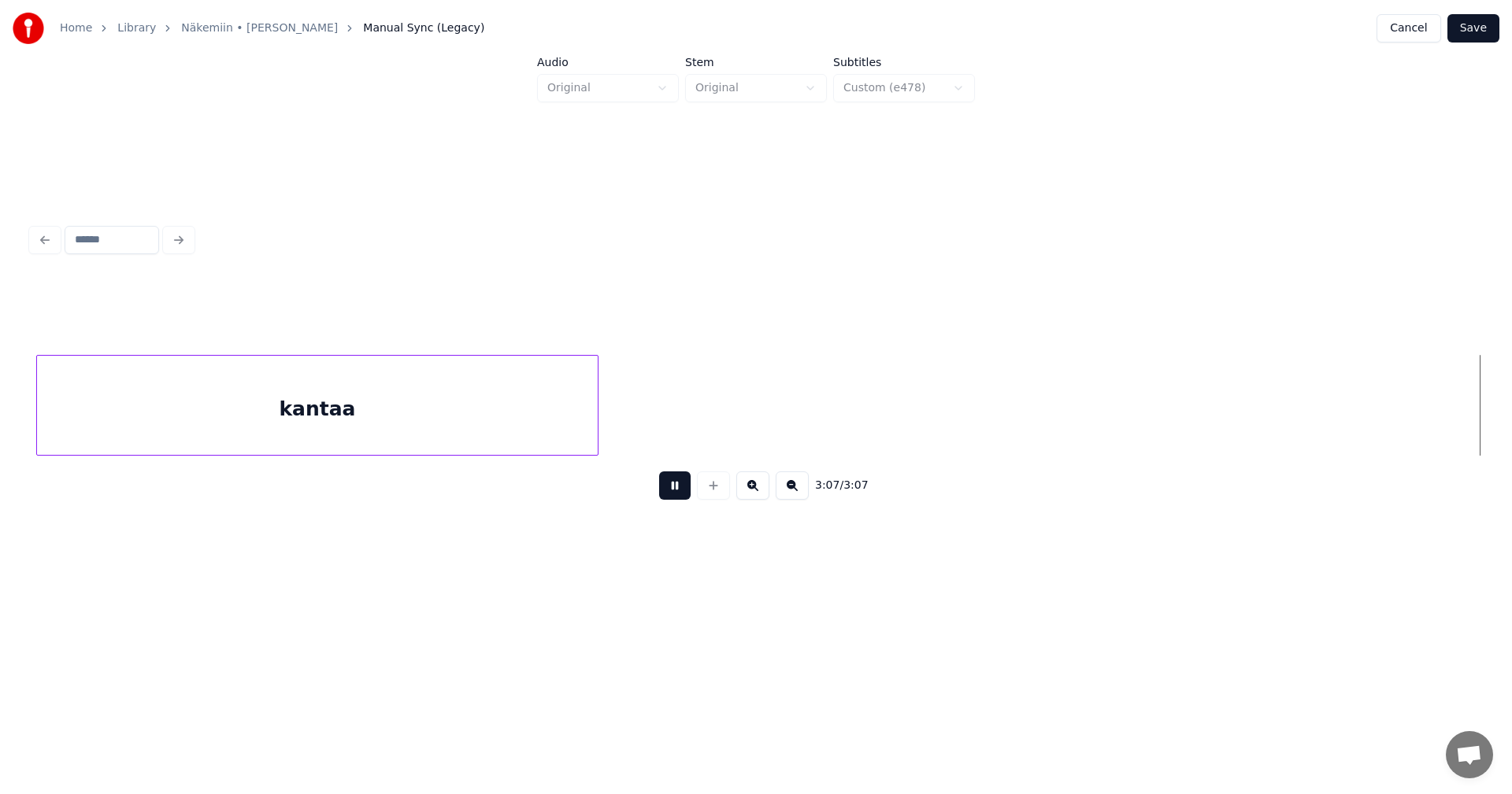
click at [669, 498] on button at bounding box center [675, 486] width 32 height 29
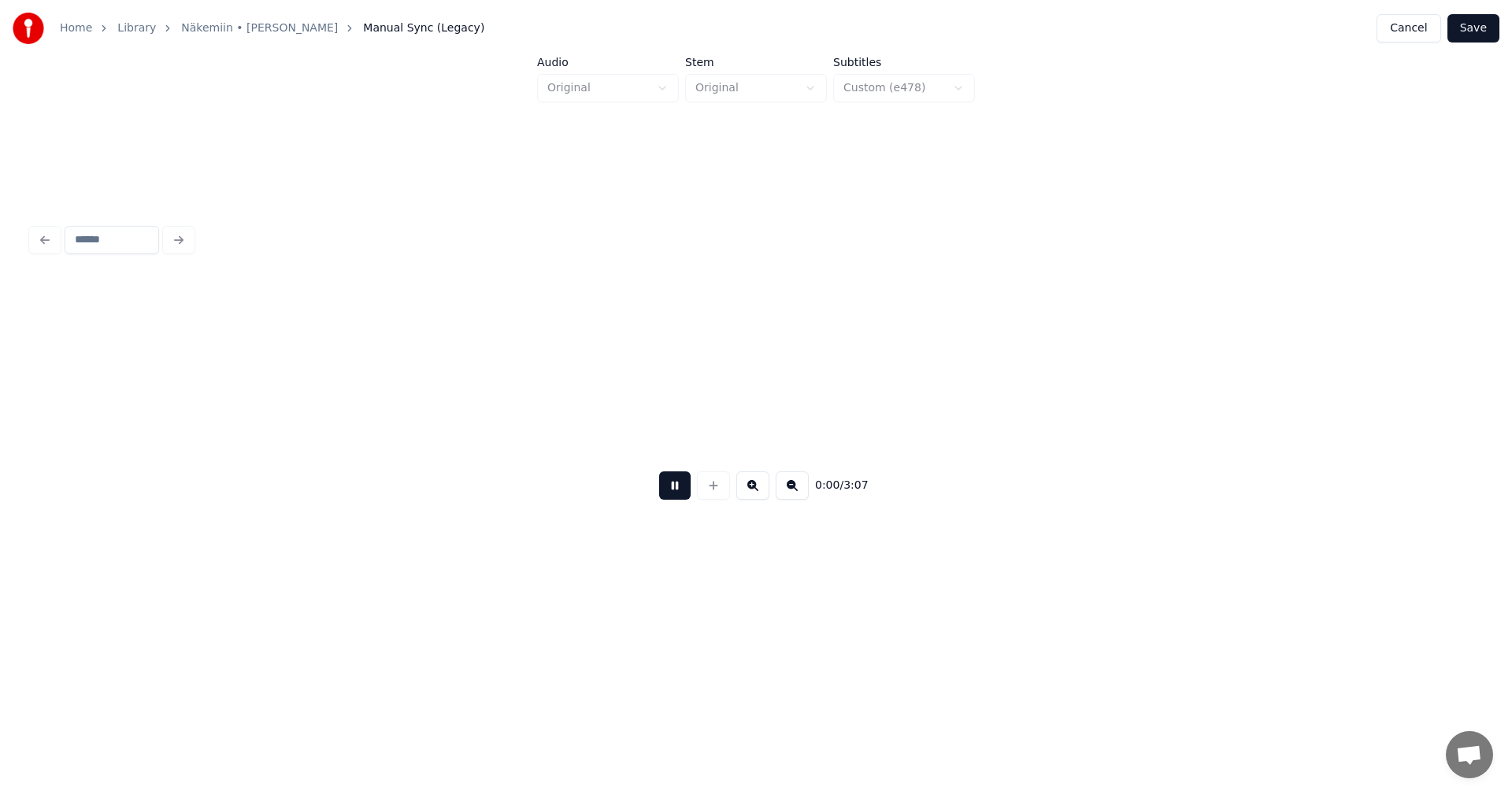
scroll to position [0, 0]
click at [1474, 25] on button "Save" at bounding box center [1473, 28] width 52 height 29
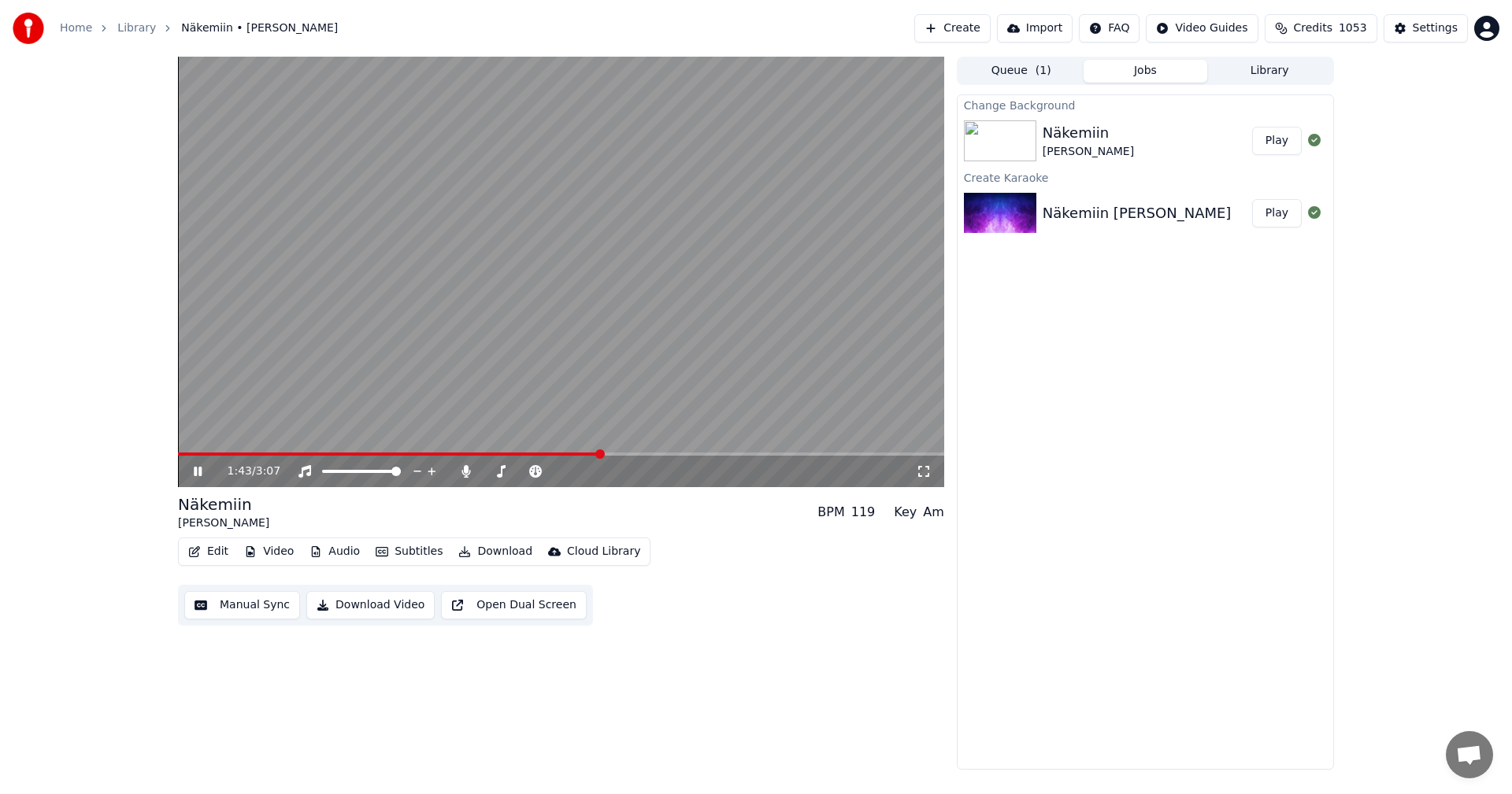
click at [654, 453] on span at bounding box center [561, 453] width 766 height 3
drag, startPoint x: 203, startPoint y: 472, endPoint x: 199, endPoint y: 491, distance: 19.4
click at [203, 472] on icon at bounding box center [209, 471] width 37 height 13
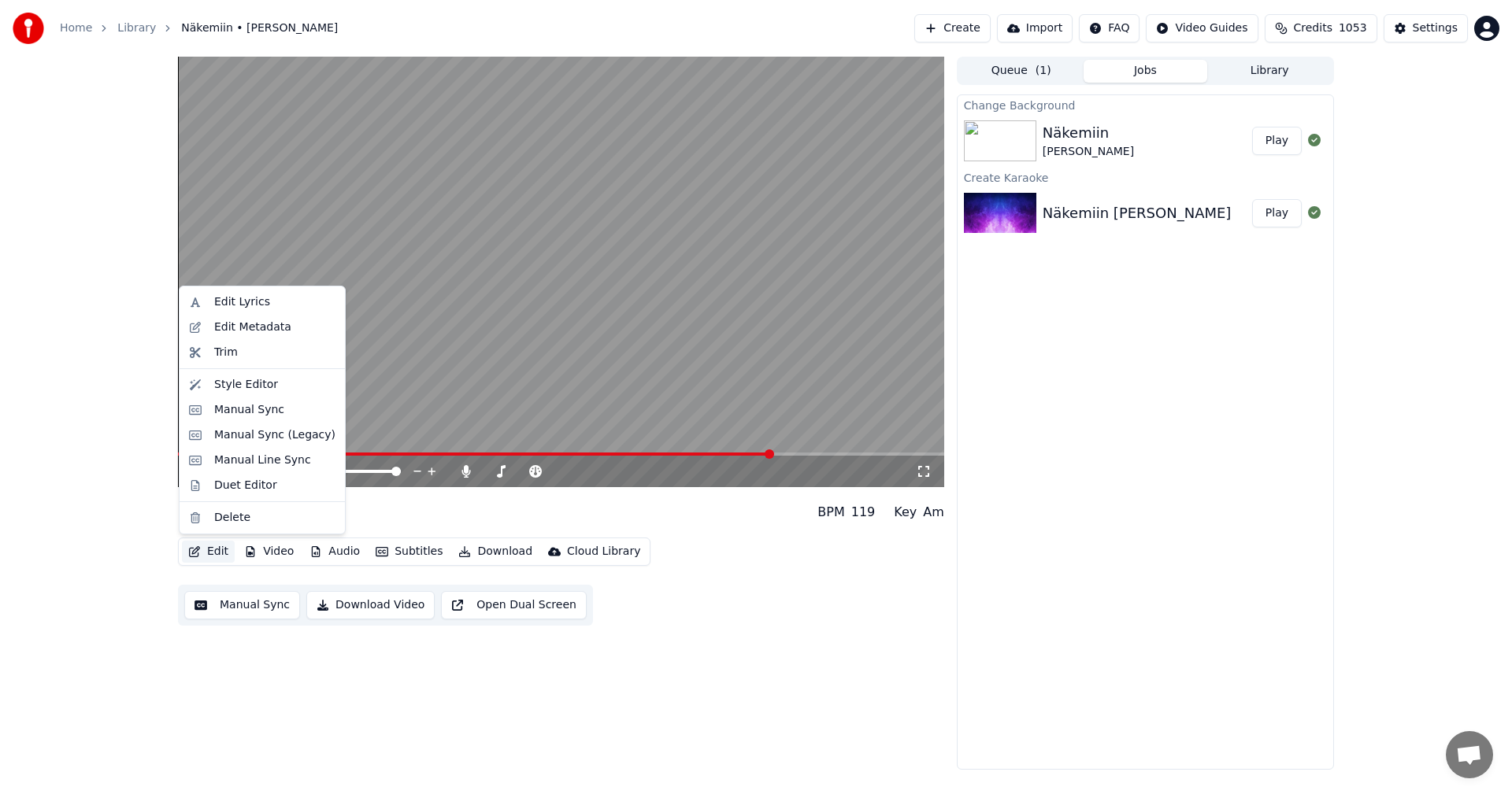
click at [215, 556] on button "Edit" at bounding box center [208, 552] width 53 height 22
click at [264, 440] on div "Manual Sync (Legacy)" at bounding box center [274, 435] width 121 height 16
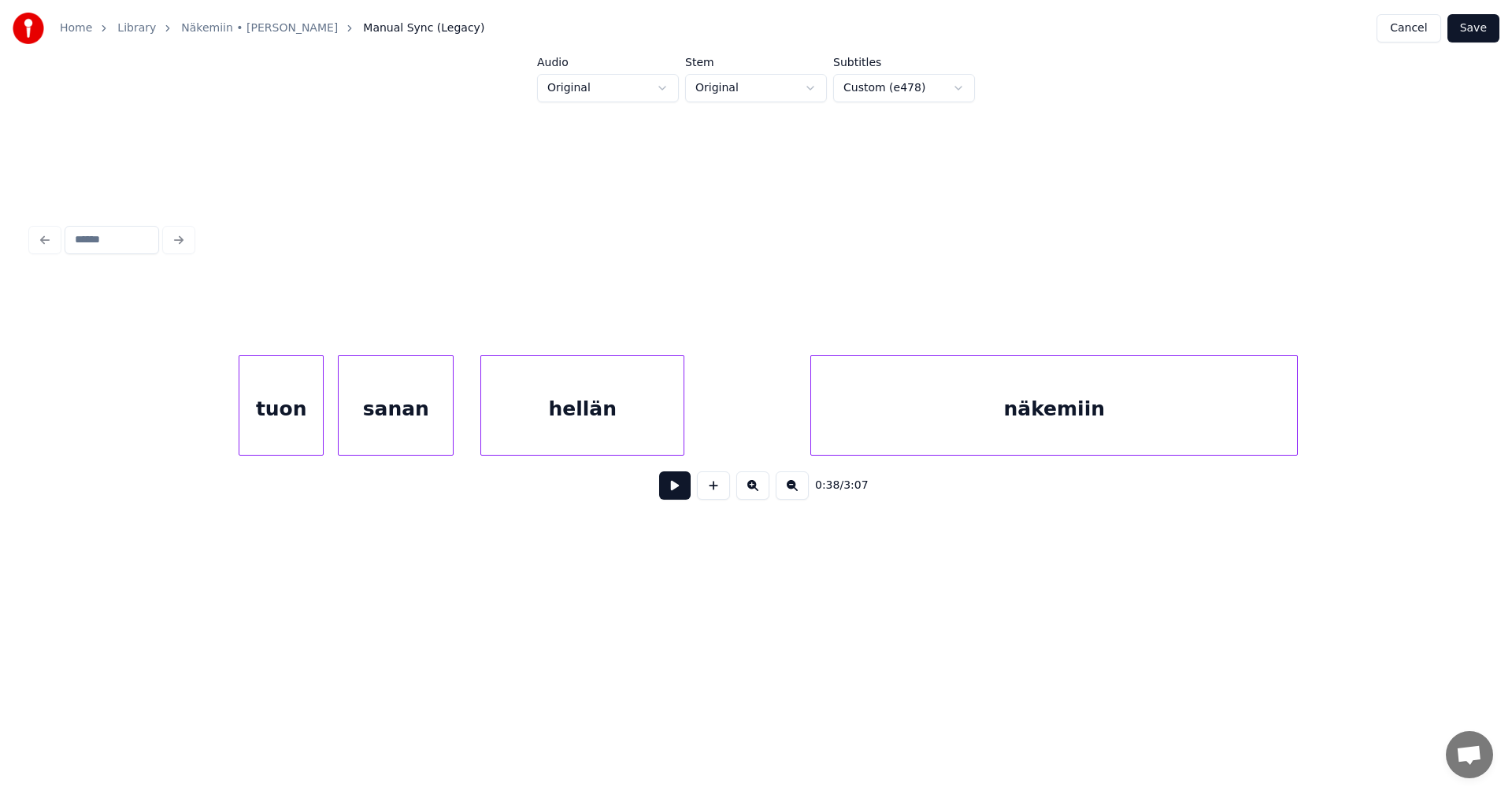
scroll to position [0, 37991]
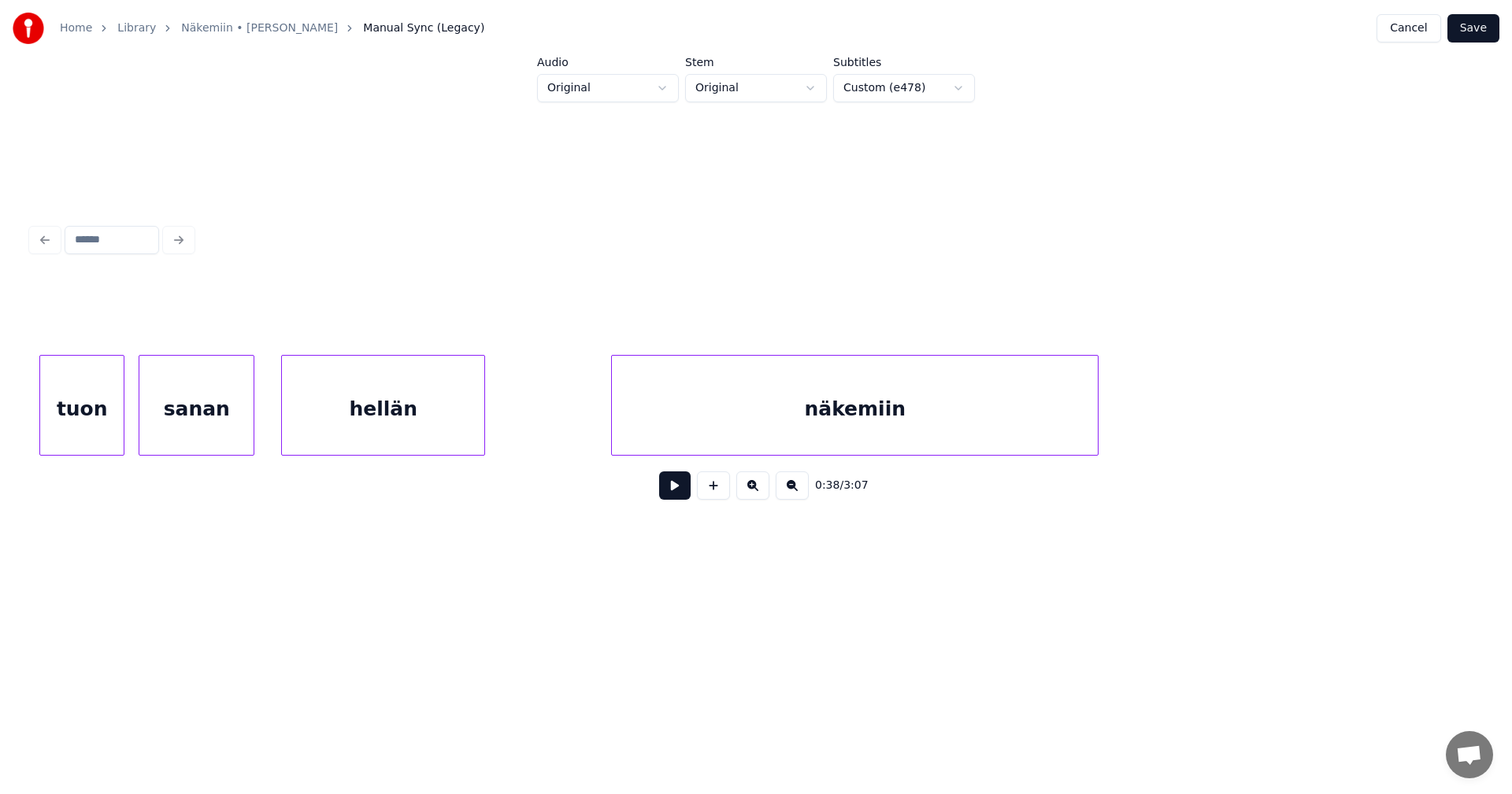
click at [456, 408] on div "hellän" at bounding box center [384, 409] width 203 height 107
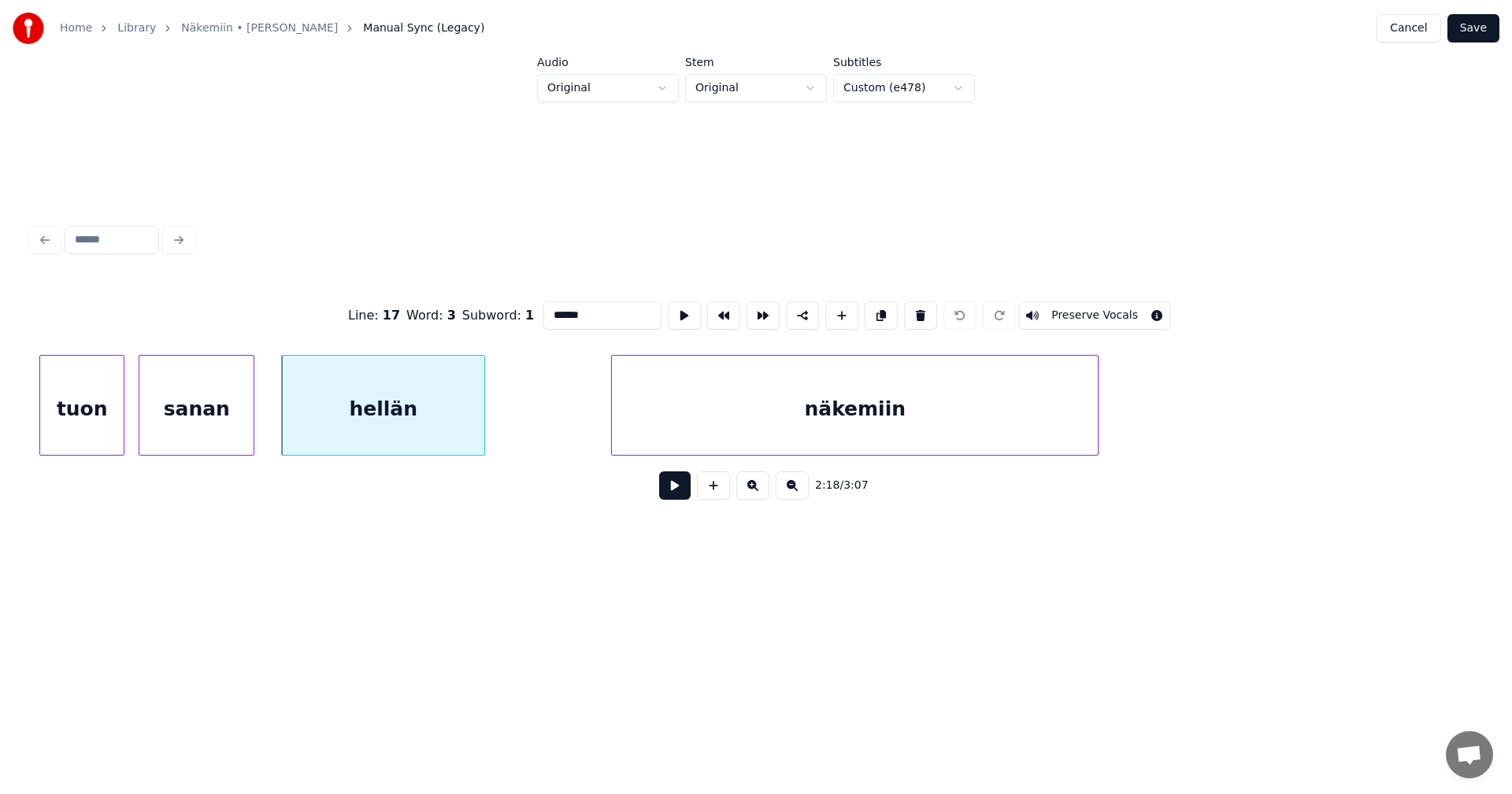
click at [677, 500] on button at bounding box center [675, 486] width 32 height 29
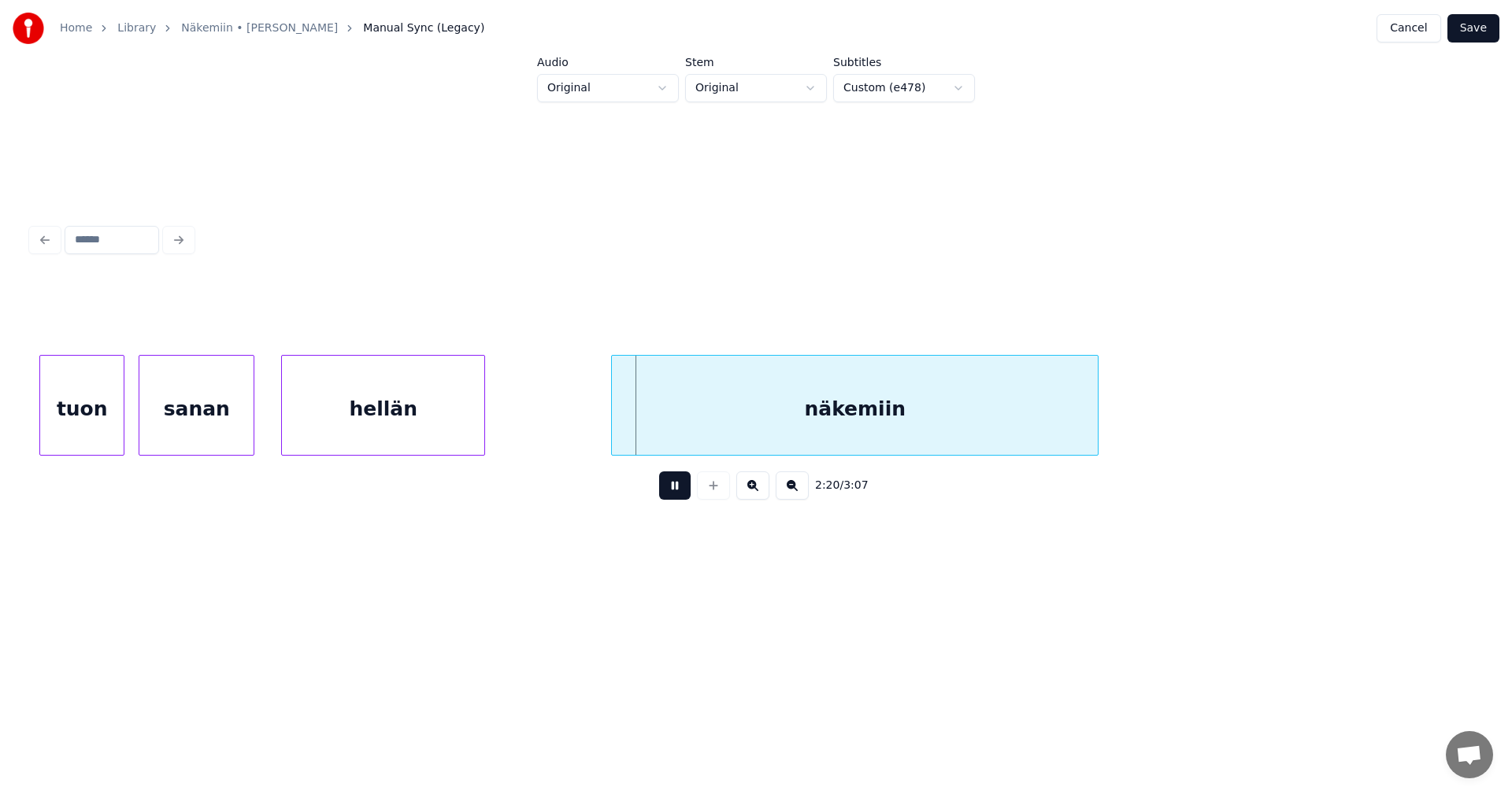
drag, startPoint x: 677, startPoint y: 498, endPoint x: 663, endPoint y: 488, distance: 17.2
click at [677, 498] on button at bounding box center [675, 486] width 32 height 29
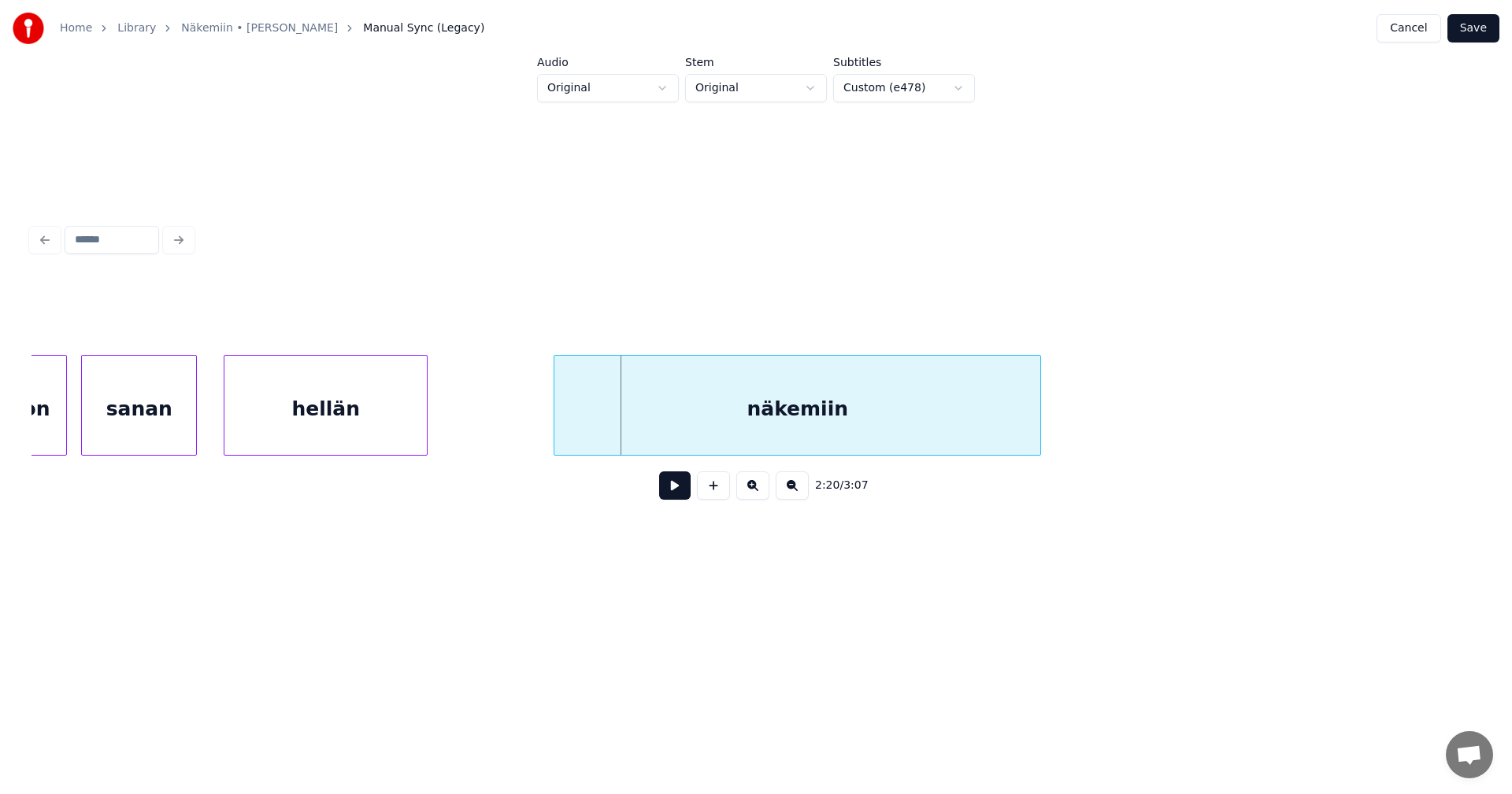
scroll to position [0, 38021]
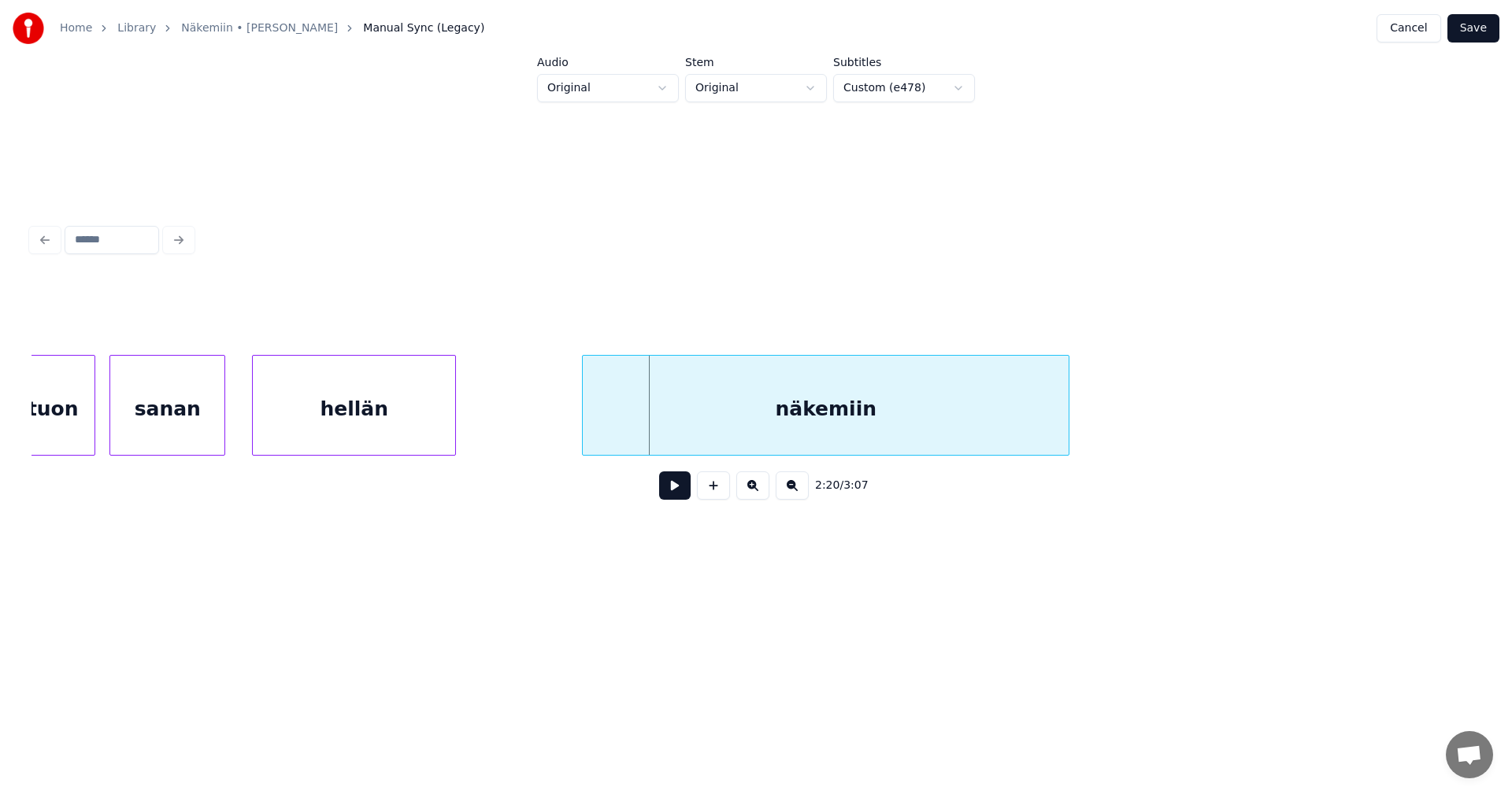
click at [421, 413] on div "hellän" at bounding box center [354, 409] width 203 height 107
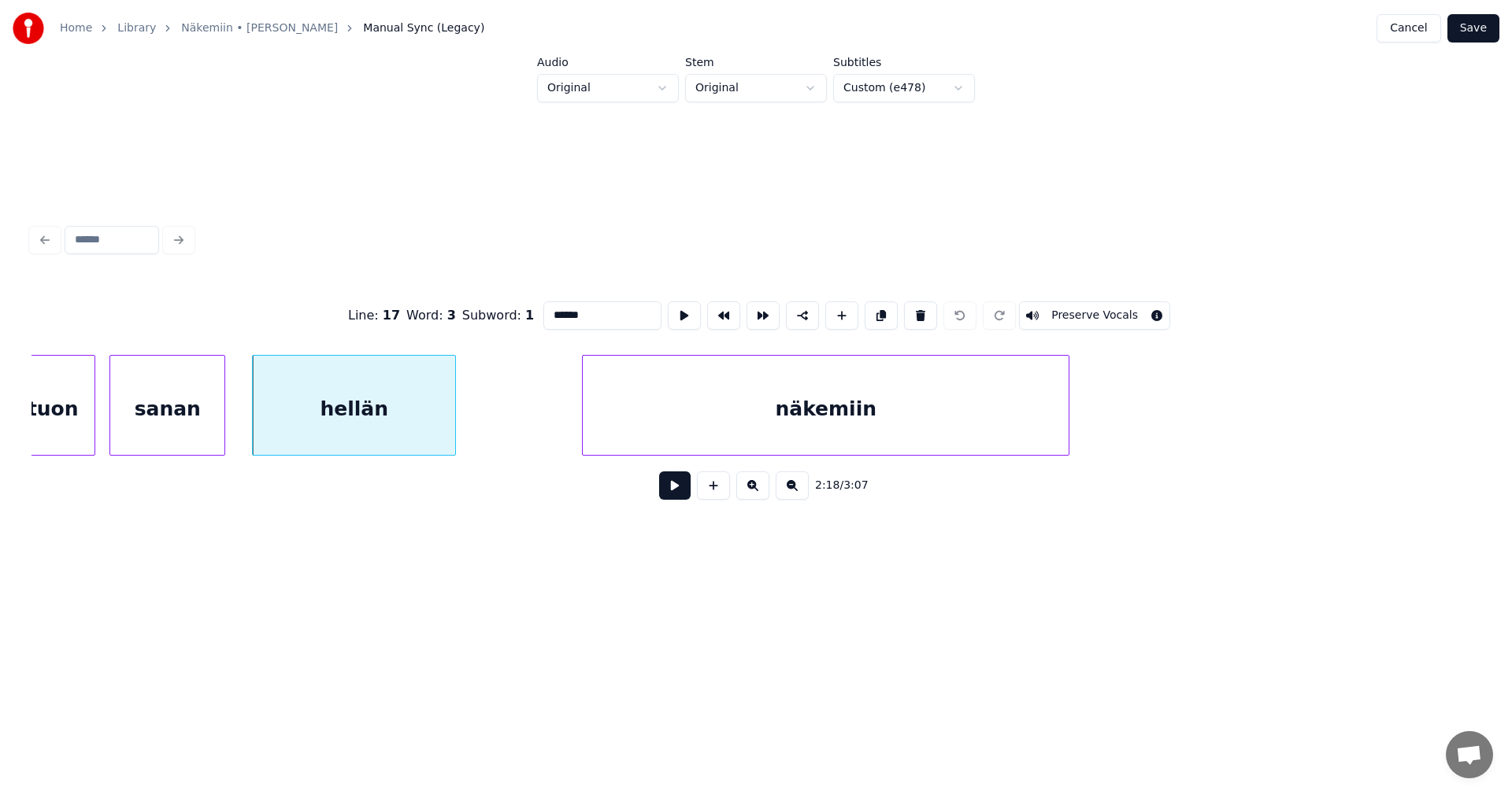
click at [688, 489] on button at bounding box center [675, 486] width 32 height 29
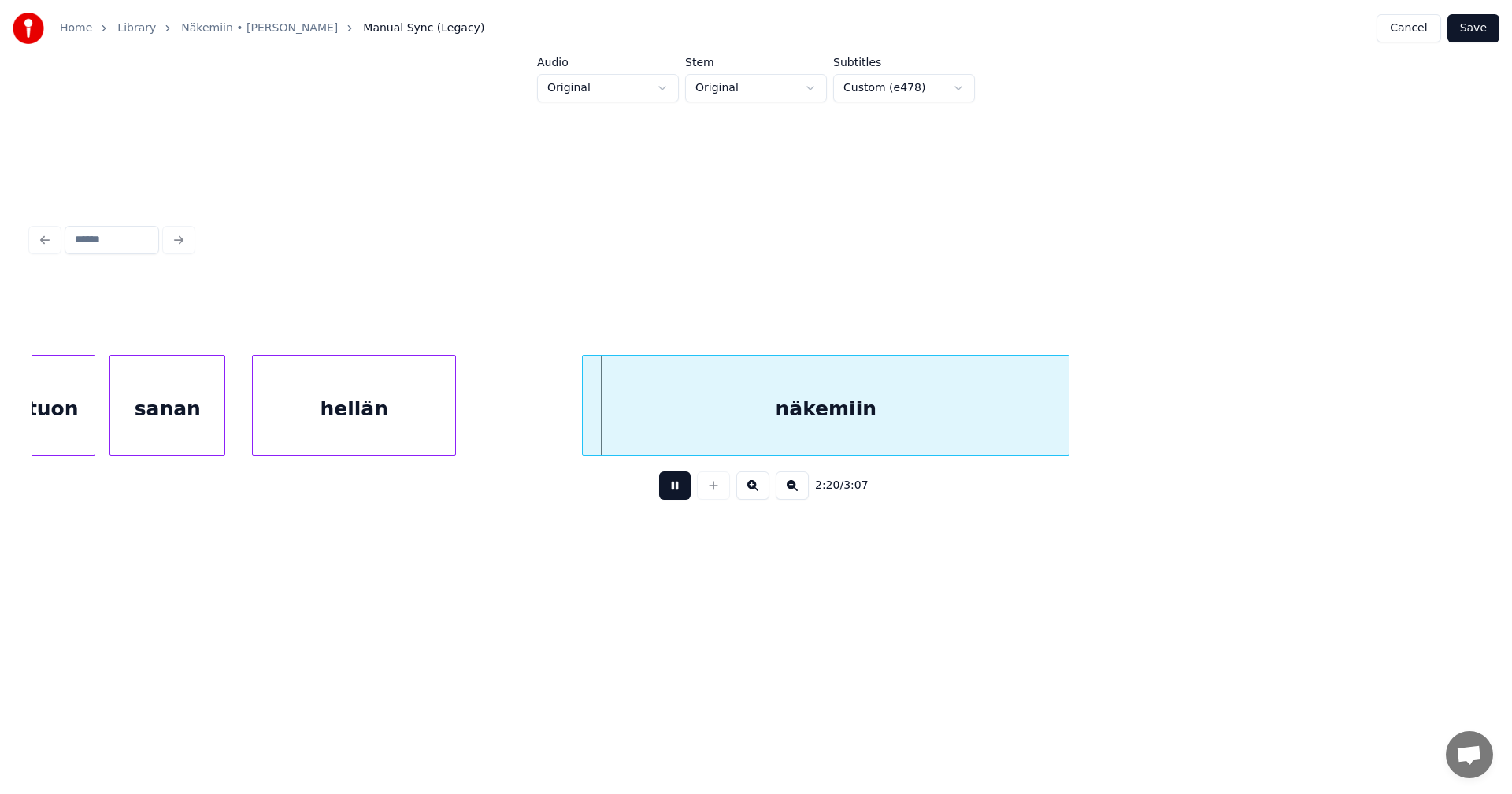
click at [679, 494] on button at bounding box center [675, 486] width 32 height 29
click at [661, 414] on div "näkemiin" at bounding box center [825, 409] width 486 height 107
click at [430, 415] on div "hellän" at bounding box center [354, 409] width 203 height 107
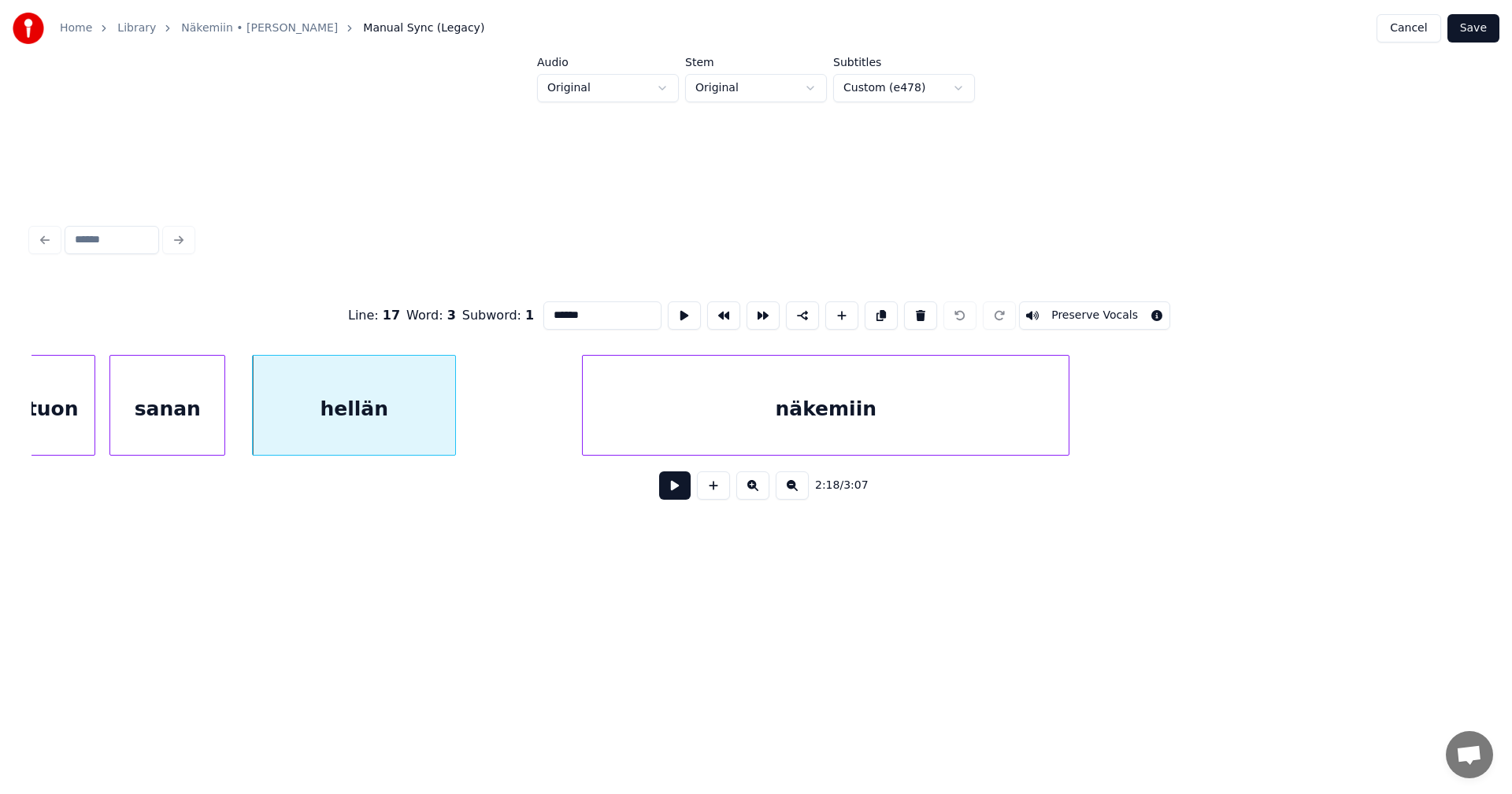
click at [680, 431] on div "näkemiin" at bounding box center [825, 409] width 486 height 107
type input "********"
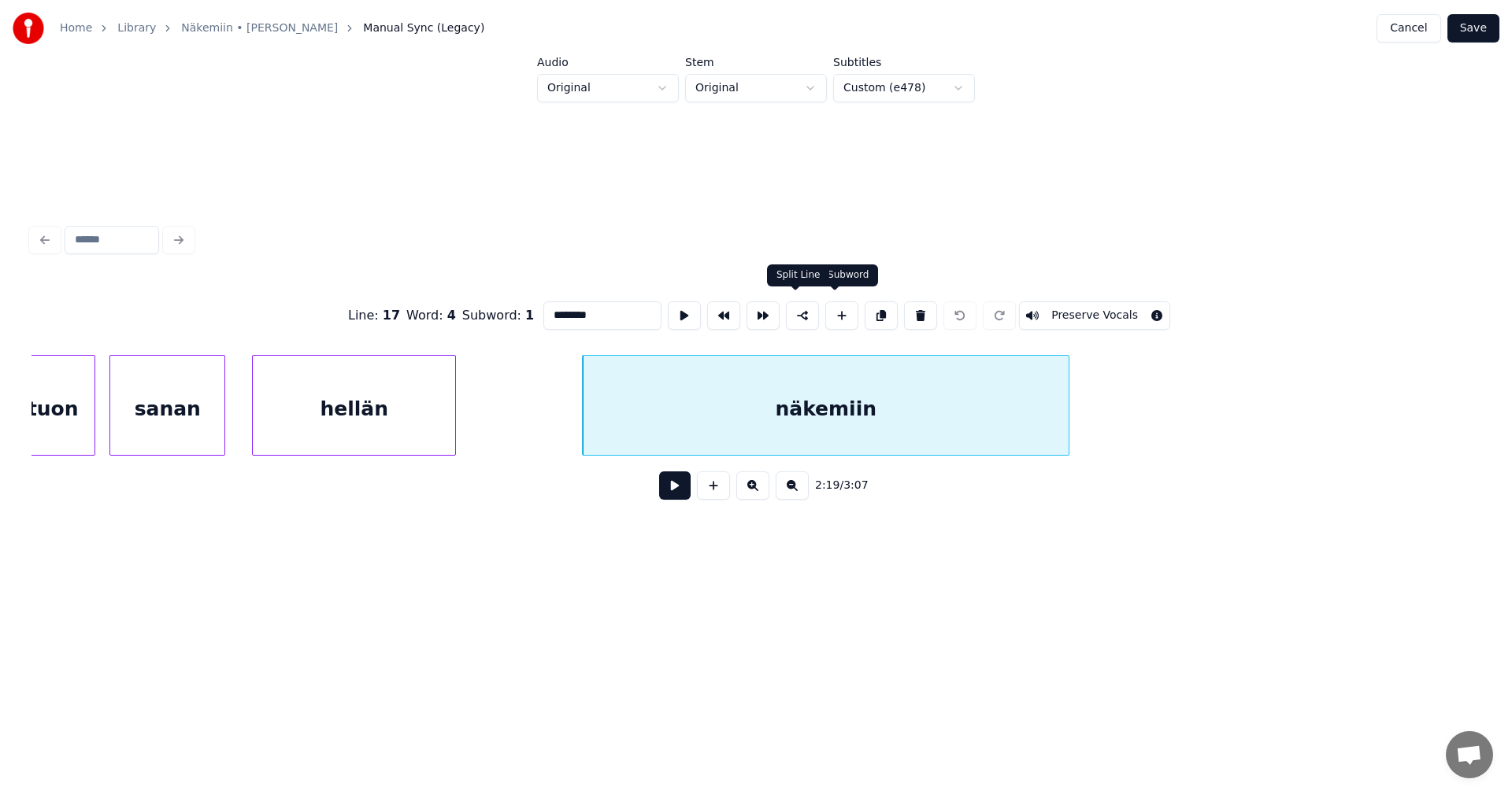
click at [801, 311] on button at bounding box center [802, 315] width 33 height 29
click at [1483, 30] on button "Save" at bounding box center [1473, 28] width 52 height 29
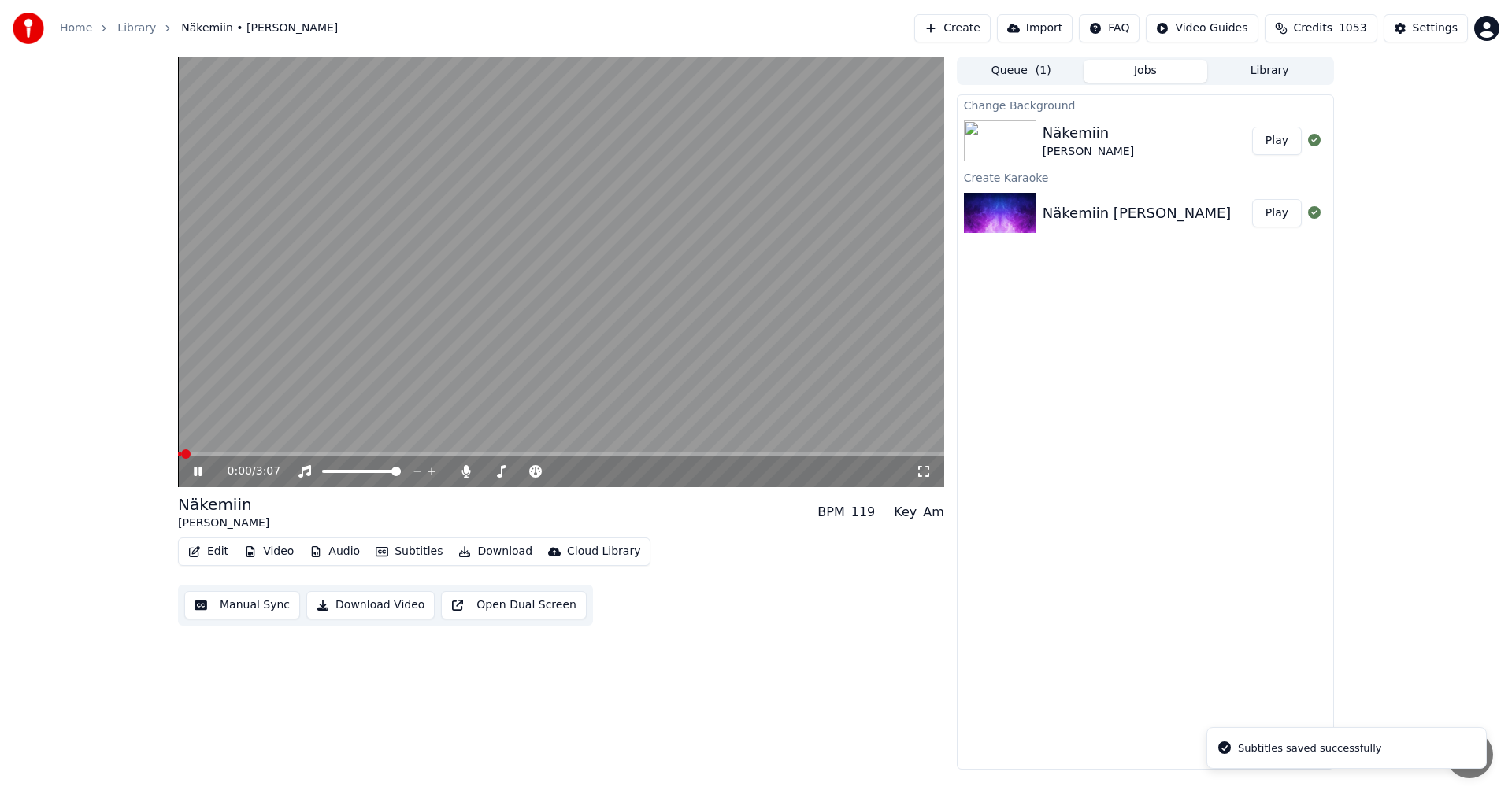
click at [574, 456] on span at bounding box center [561, 453] width 766 height 3
click at [666, 454] on span at bounding box center [561, 453] width 766 height 3
click at [703, 453] on span at bounding box center [561, 453] width 766 height 3
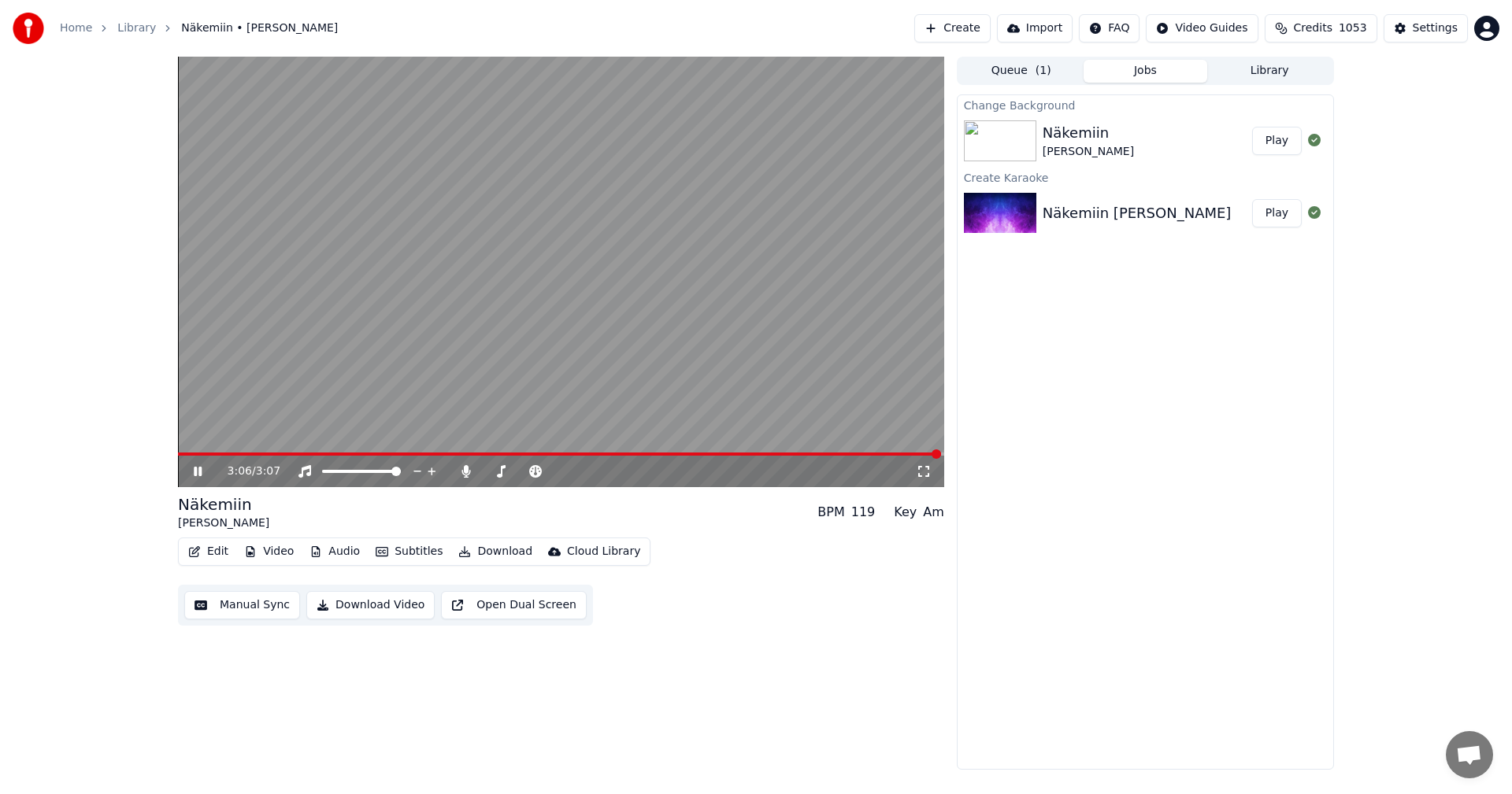
click at [302, 456] on div "3:06 / 3:07" at bounding box center [561, 472] width 766 height 32
click at [301, 454] on span at bounding box center [561, 453] width 765 height 3
click at [196, 471] on icon at bounding box center [198, 471] width 10 height 11
click at [358, 456] on div "0:31 / 3:07" at bounding box center [561, 472] width 766 height 32
click at [345, 455] on span at bounding box center [561, 453] width 766 height 3
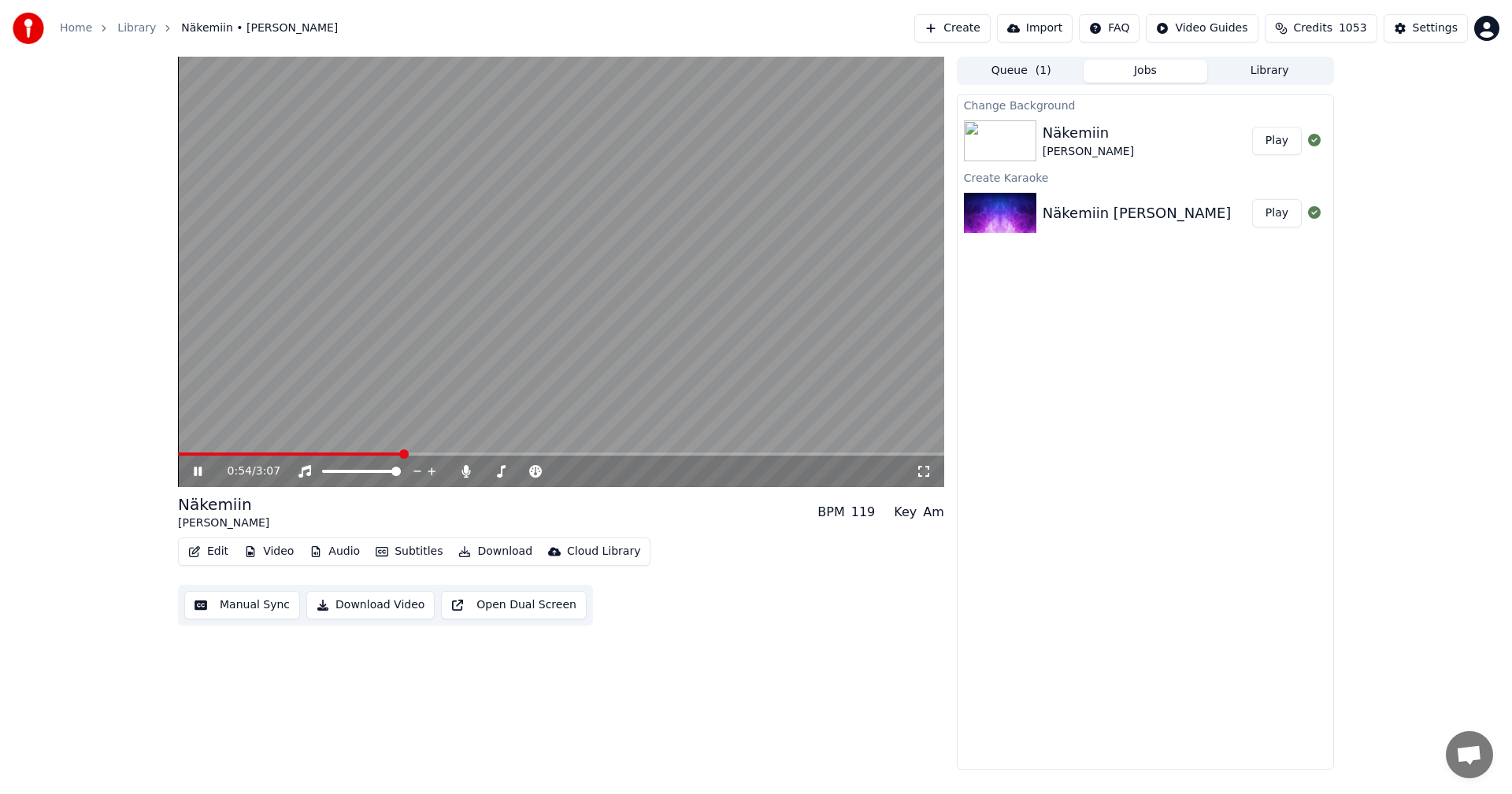
click at [204, 471] on icon at bounding box center [209, 471] width 37 height 13
click at [210, 553] on button "Edit" at bounding box center [208, 552] width 53 height 22
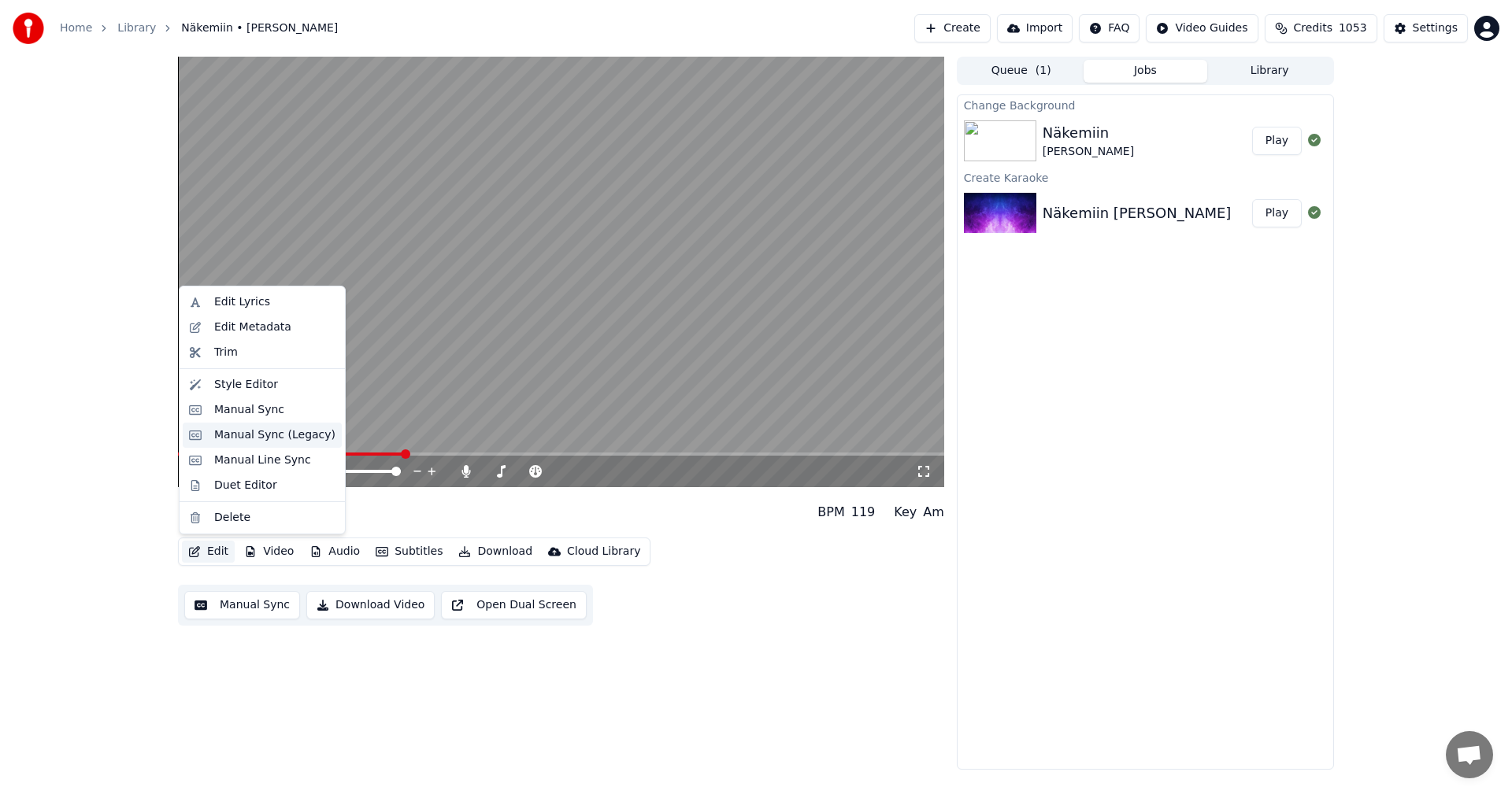
click at [276, 439] on div "Manual Sync (Legacy)" at bounding box center [274, 435] width 121 height 16
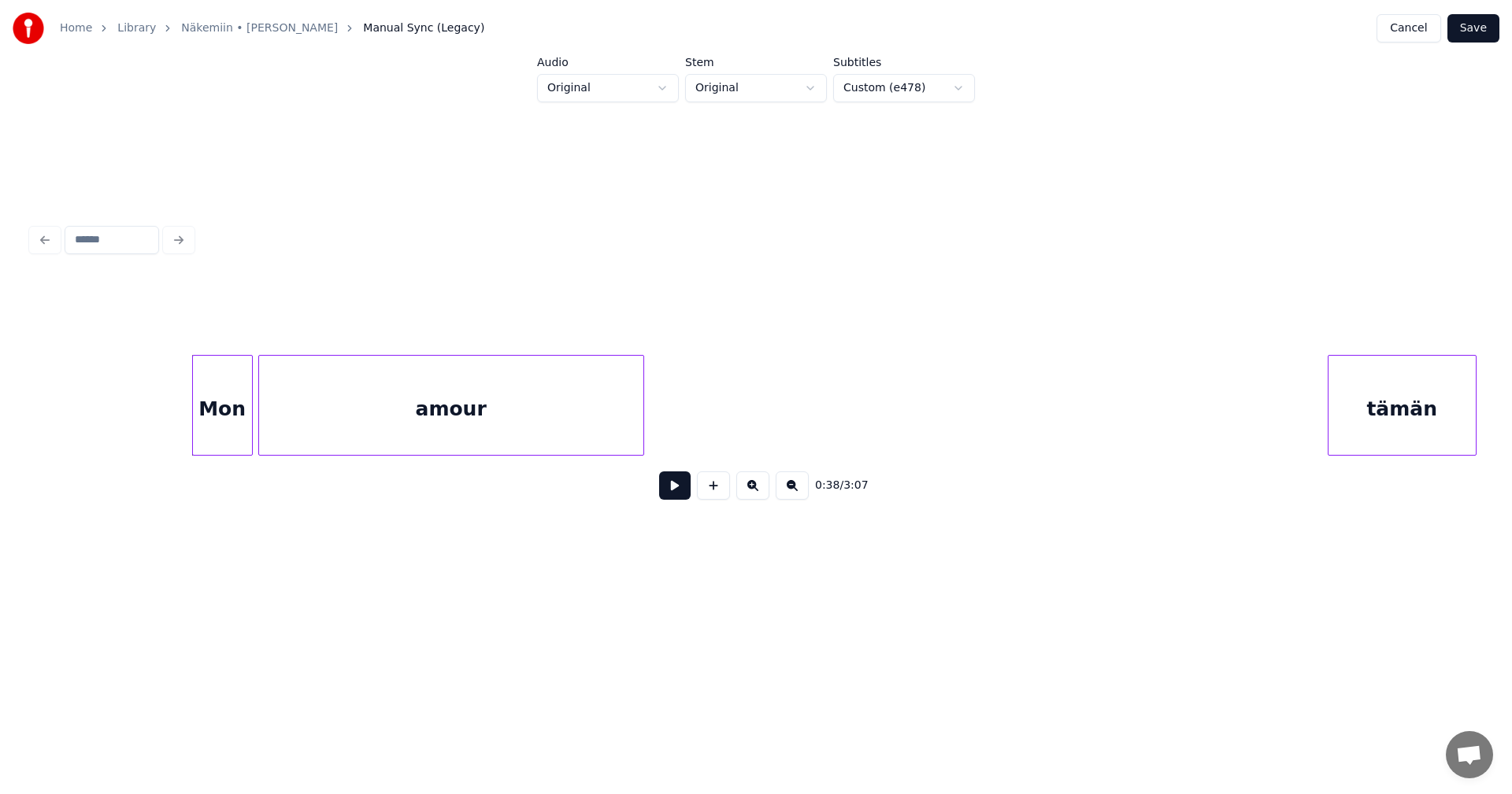
scroll to position [0, 10361]
click at [252, 445] on div "Mon" at bounding box center [249, 409] width 59 height 107
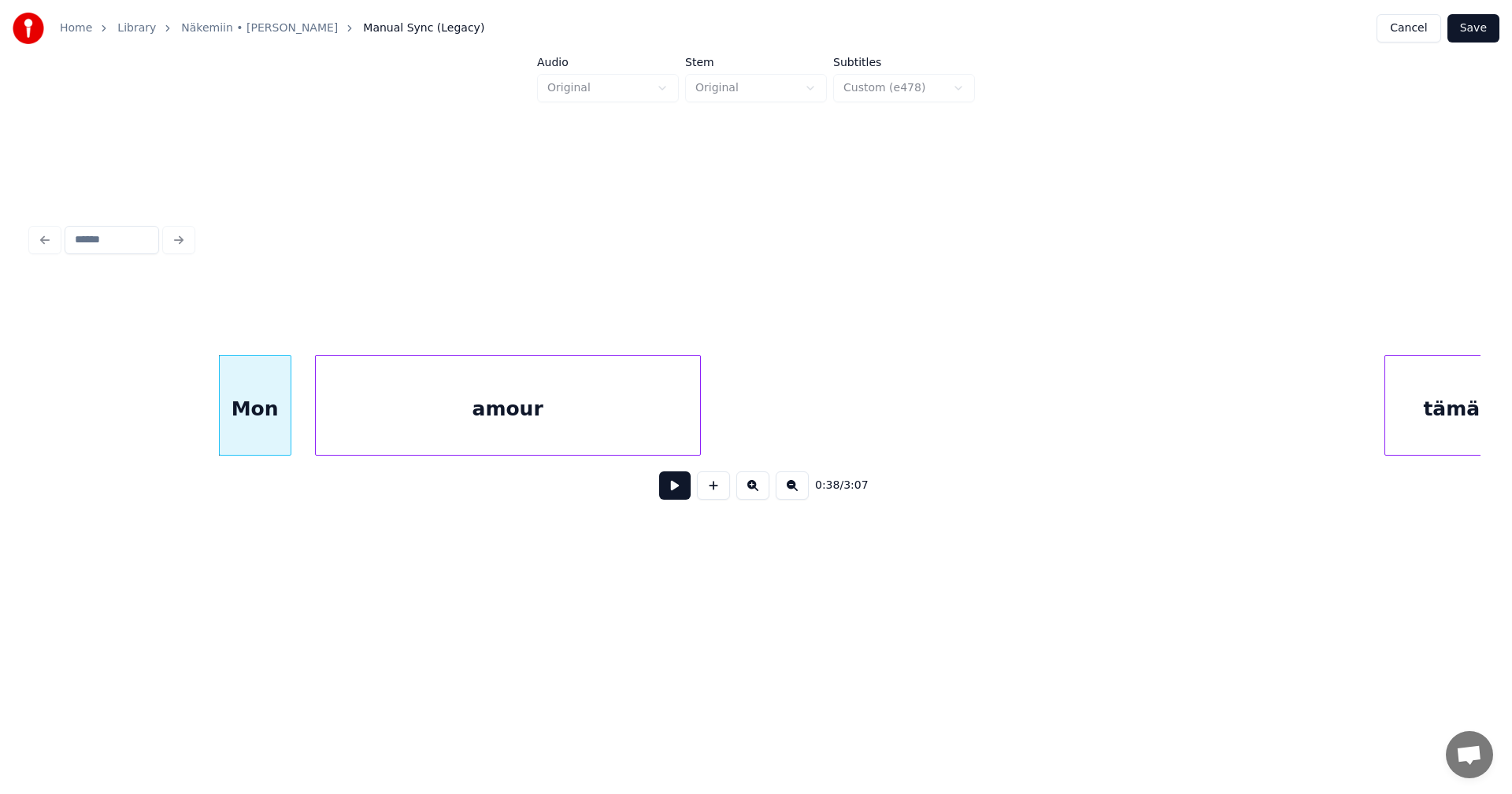
click at [290, 435] on div at bounding box center [288, 405] width 5 height 99
click at [668, 499] on button at bounding box center [675, 486] width 32 height 29
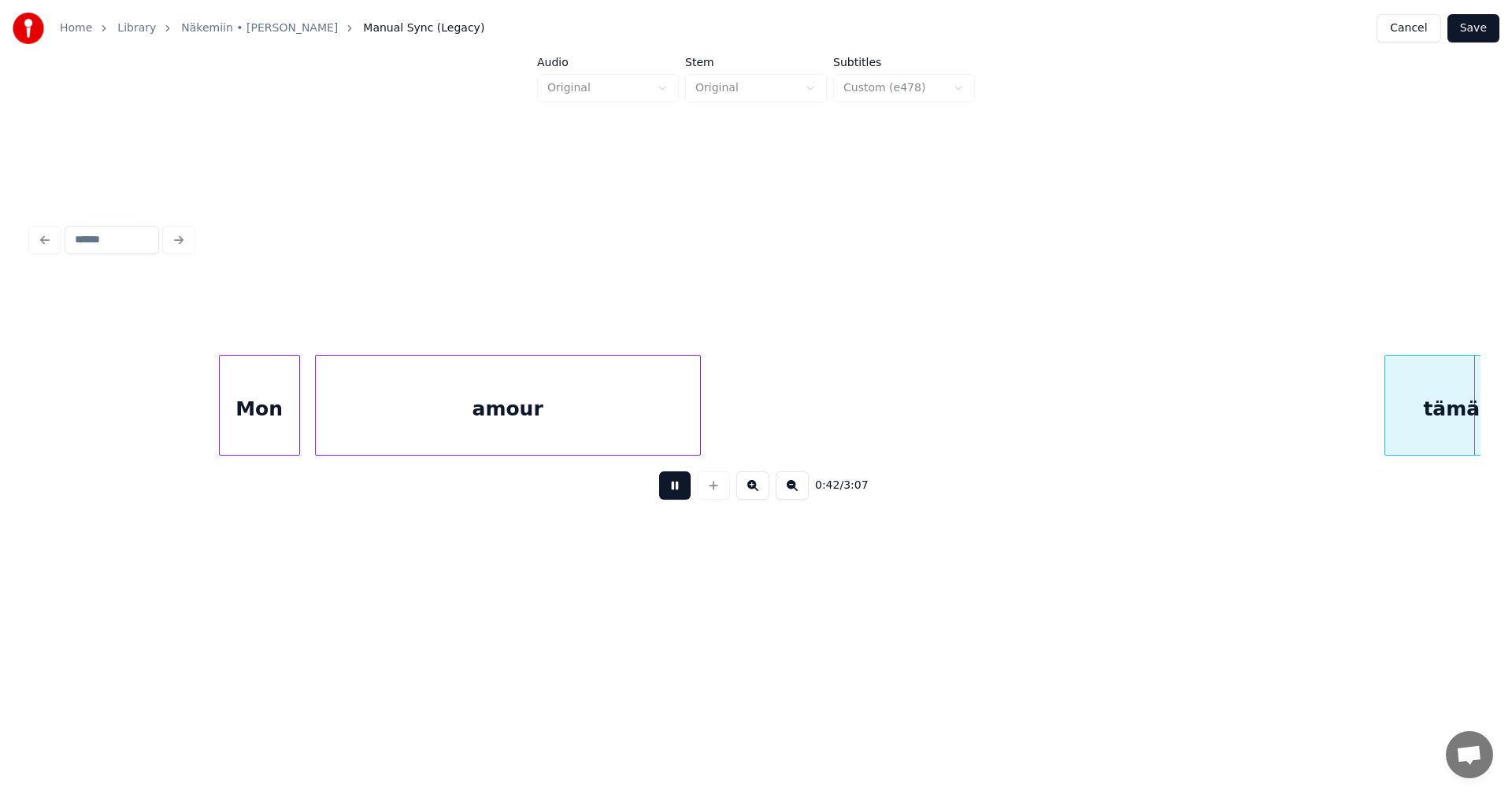
scroll to position [0, 11813]
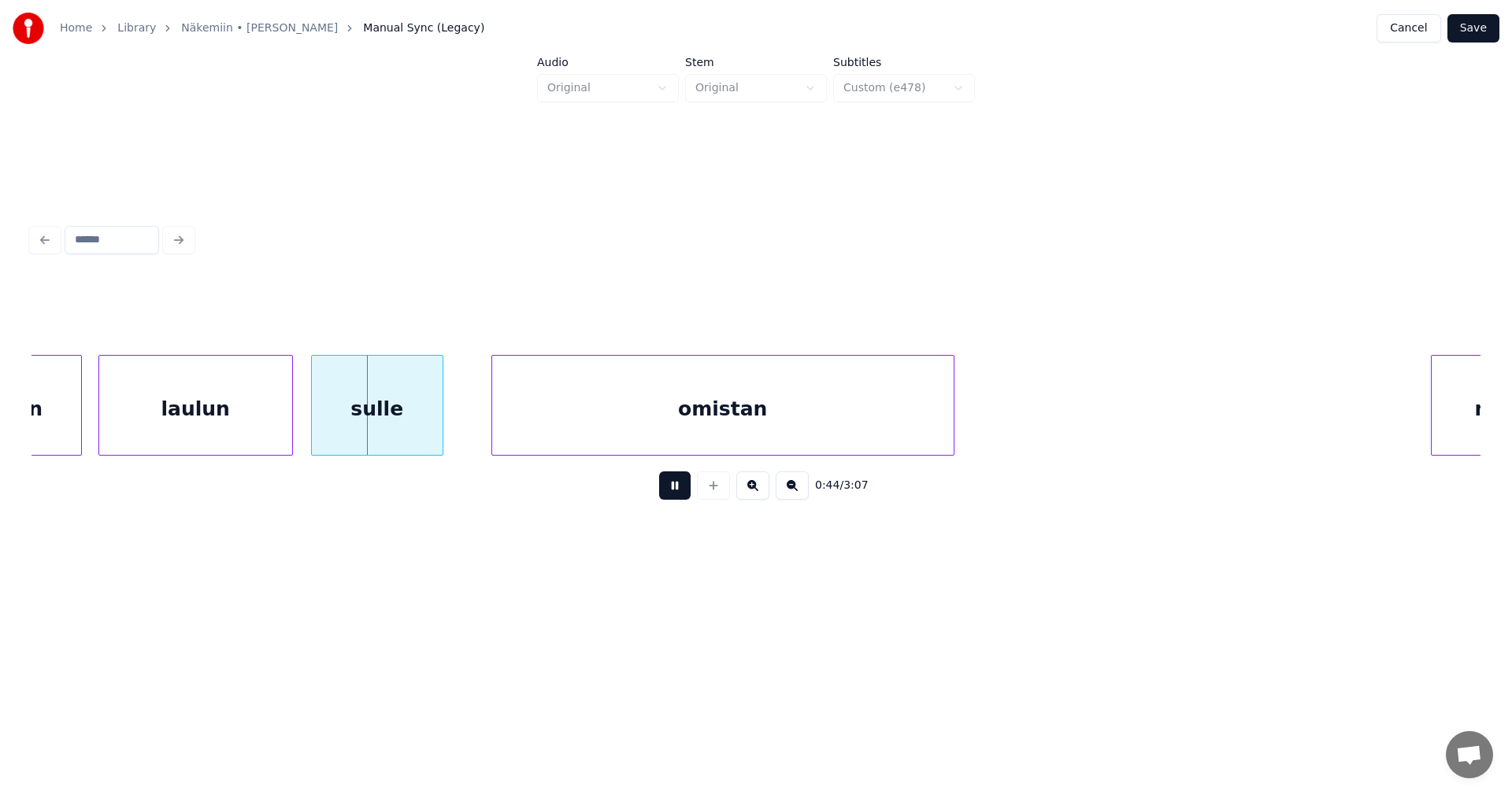
click at [672, 493] on button at bounding box center [675, 486] width 32 height 29
click at [411, 439] on div "sulle" at bounding box center [377, 409] width 130 height 107
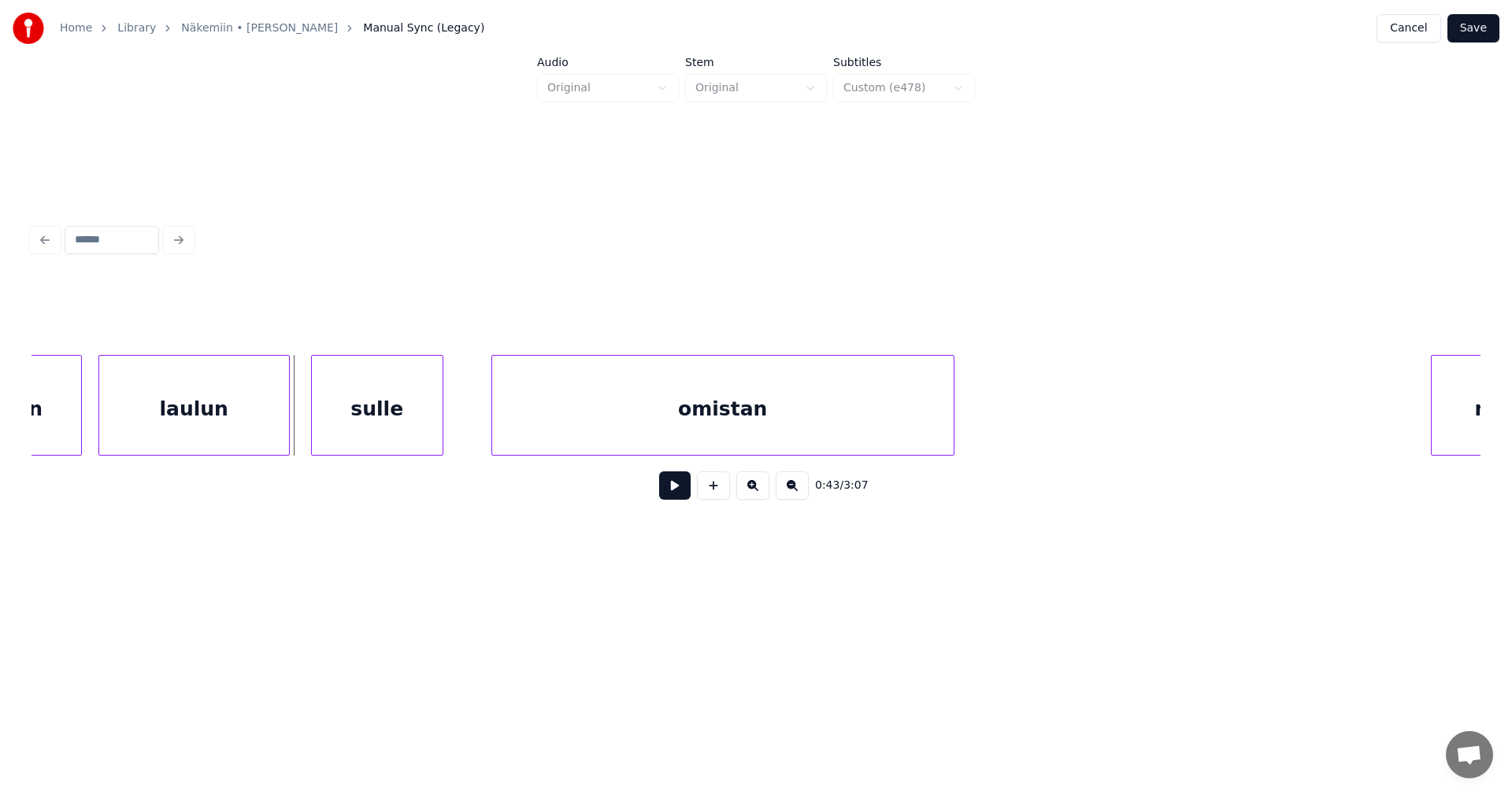
click at [287, 437] on div at bounding box center [286, 405] width 5 height 99
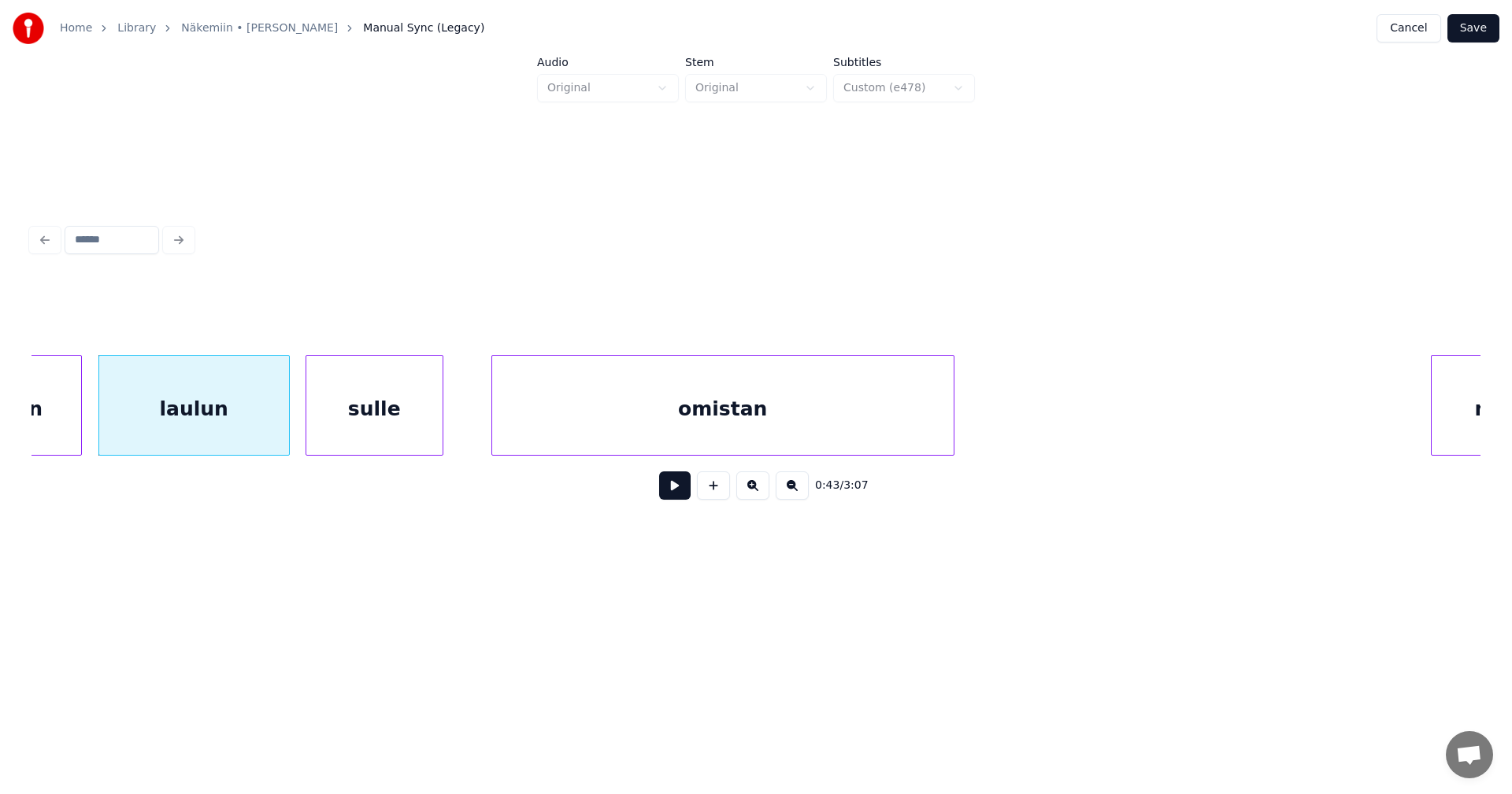
click at [306, 432] on div at bounding box center [308, 405] width 5 height 99
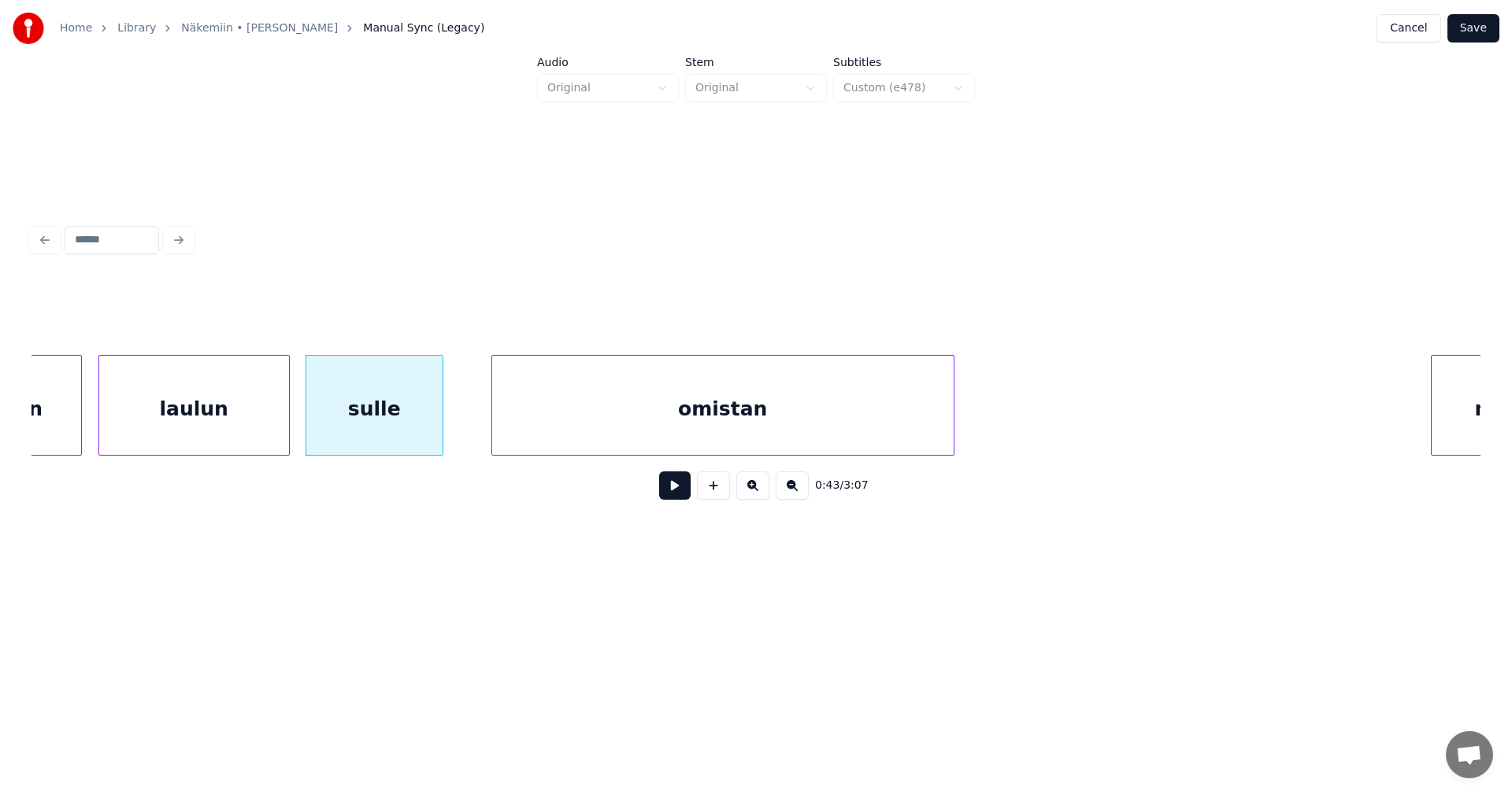
click at [673, 491] on button at bounding box center [675, 486] width 32 height 29
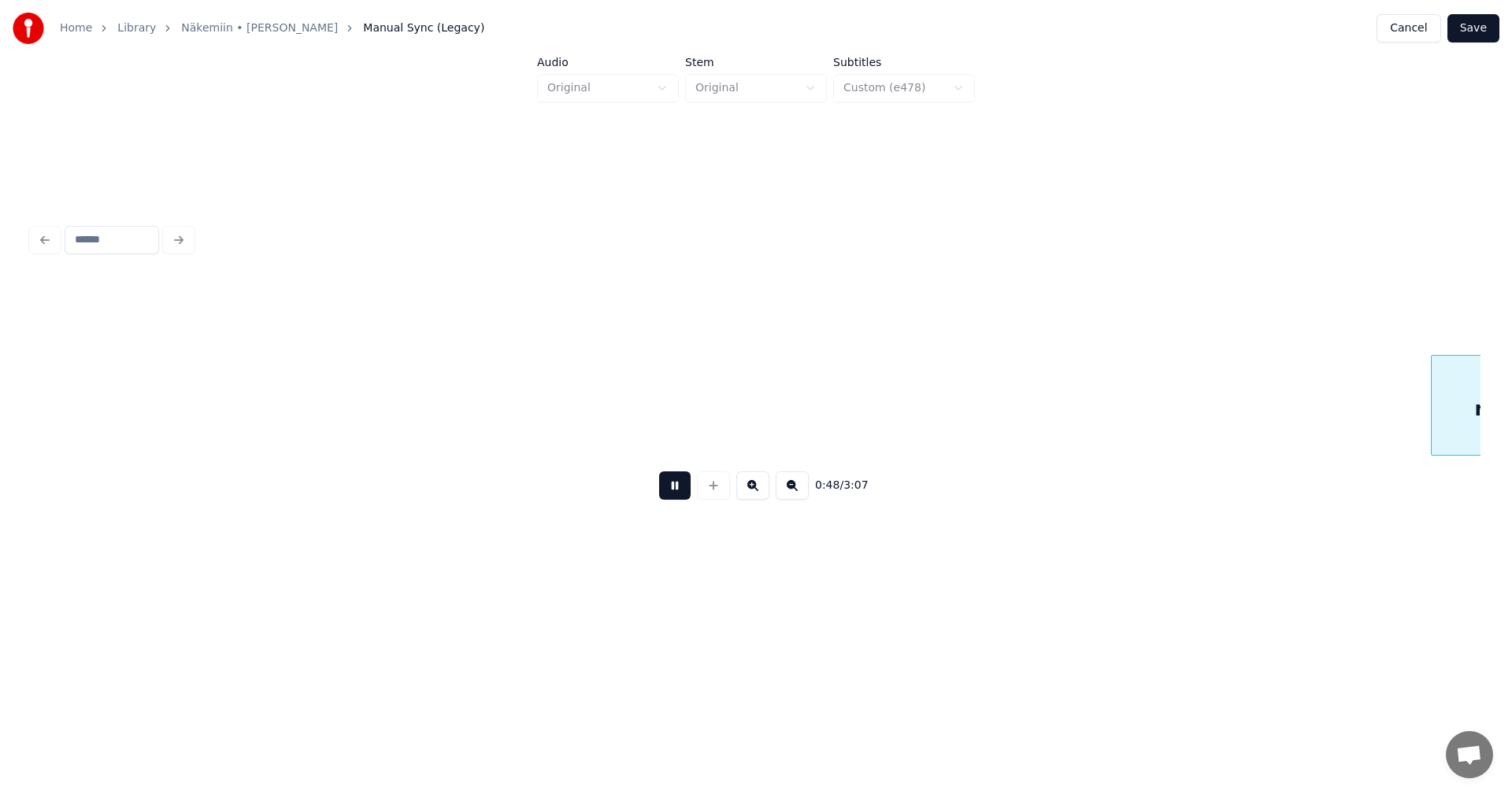
scroll to position [0, 13264]
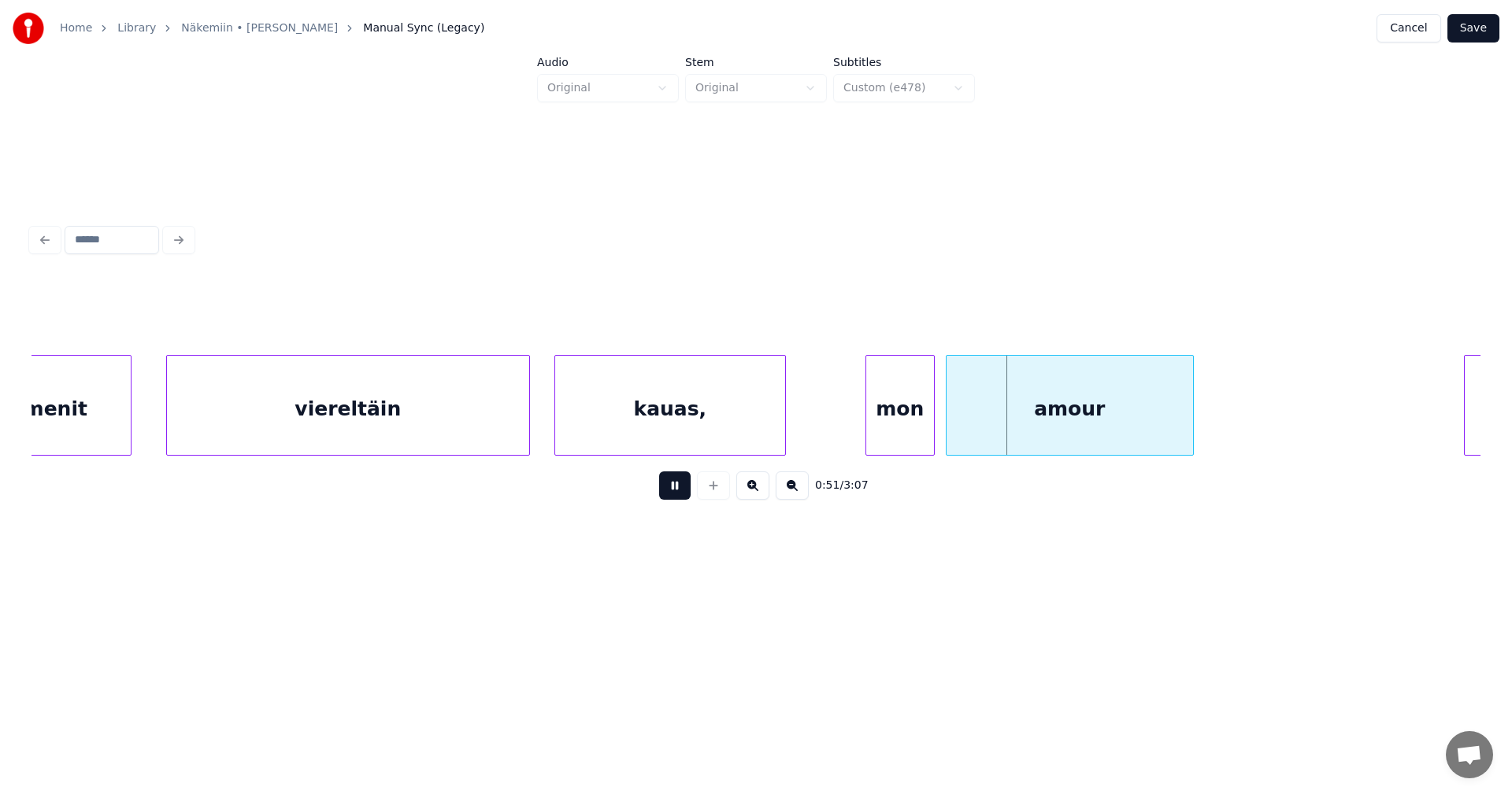
drag, startPoint x: 670, startPoint y: 491, endPoint x: 718, endPoint y: 460, distance: 57.1
click at [678, 486] on button at bounding box center [675, 486] width 32 height 29
click at [877, 445] on div "mon" at bounding box center [900, 409] width 68 height 107
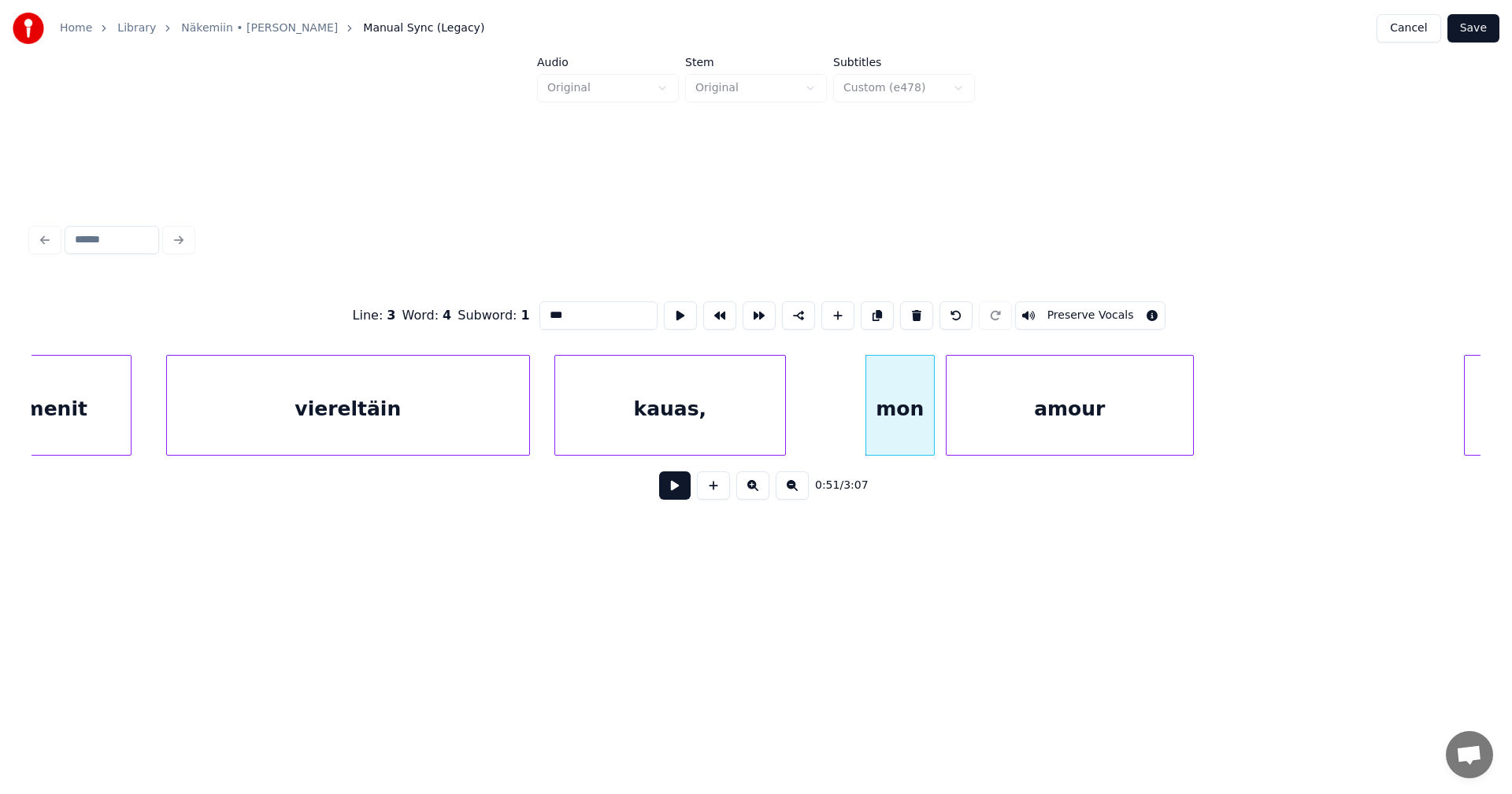
click at [684, 497] on button at bounding box center [675, 486] width 32 height 29
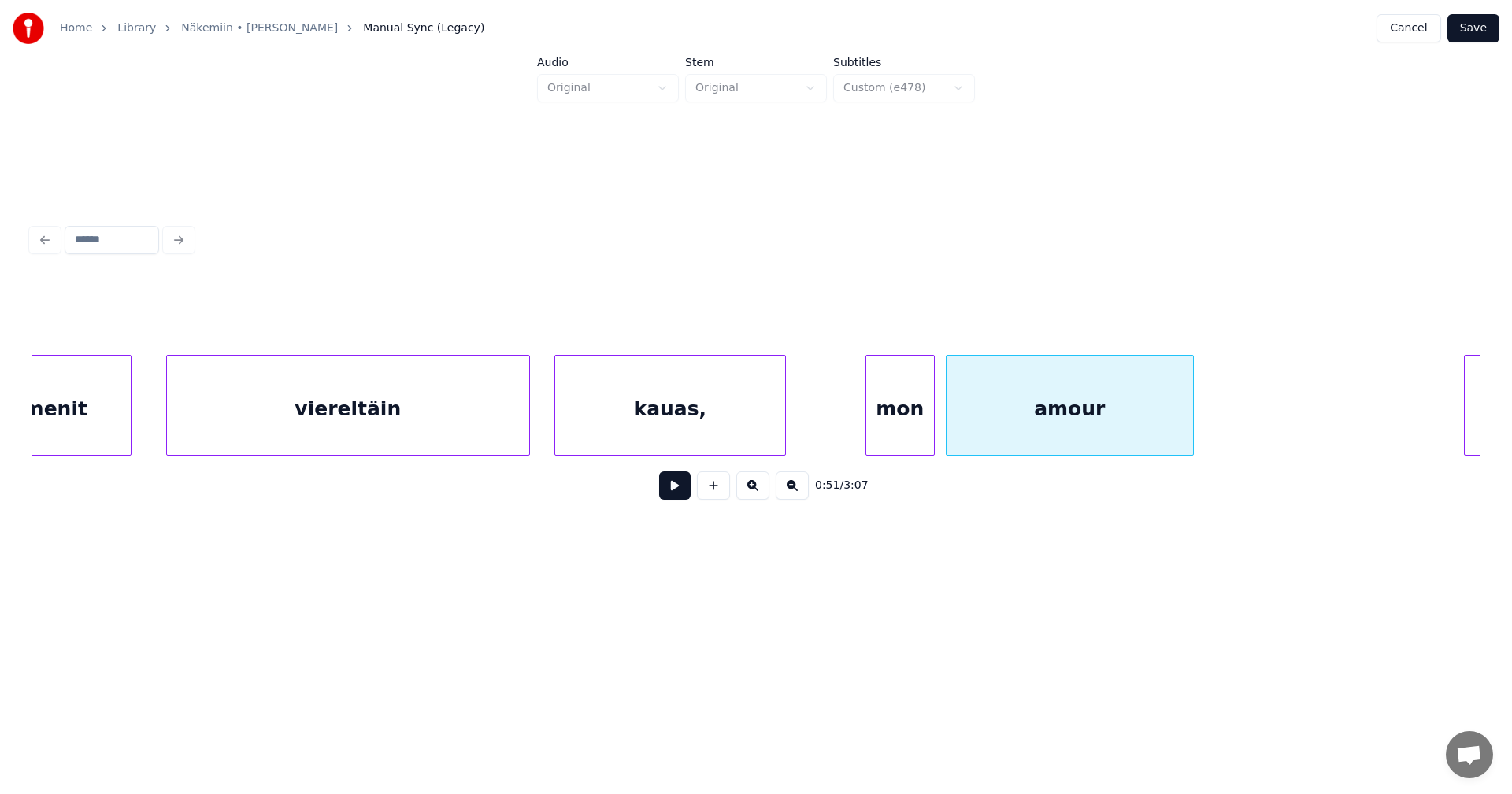
click at [684, 497] on button at bounding box center [675, 486] width 32 height 29
drag, startPoint x: 684, startPoint y: 497, endPoint x: 945, endPoint y: 435, distance: 268.3
click at [685, 497] on button at bounding box center [675, 486] width 32 height 29
click at [1003, 426] on div "amour" at bounding box center [1070, 409] width 247 height 107
click at [683, 499] on button at bounding box center [675, 486] width 32 height 29
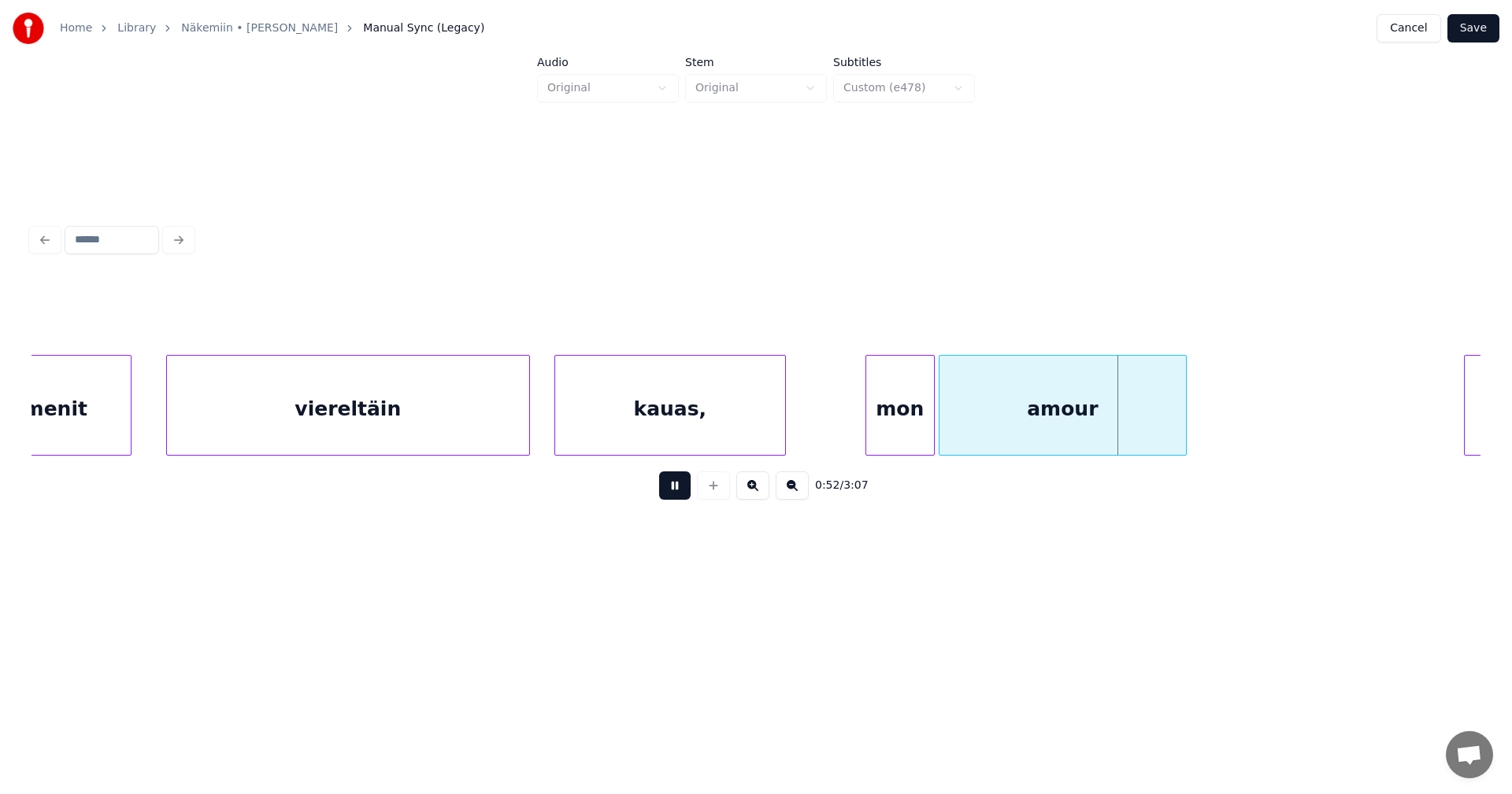
click at [683, 499] on button at bounding box center [675, 486] width 32 height 29
click at [684, 499] on button at bounding box center [675, 486] width 32 height 29
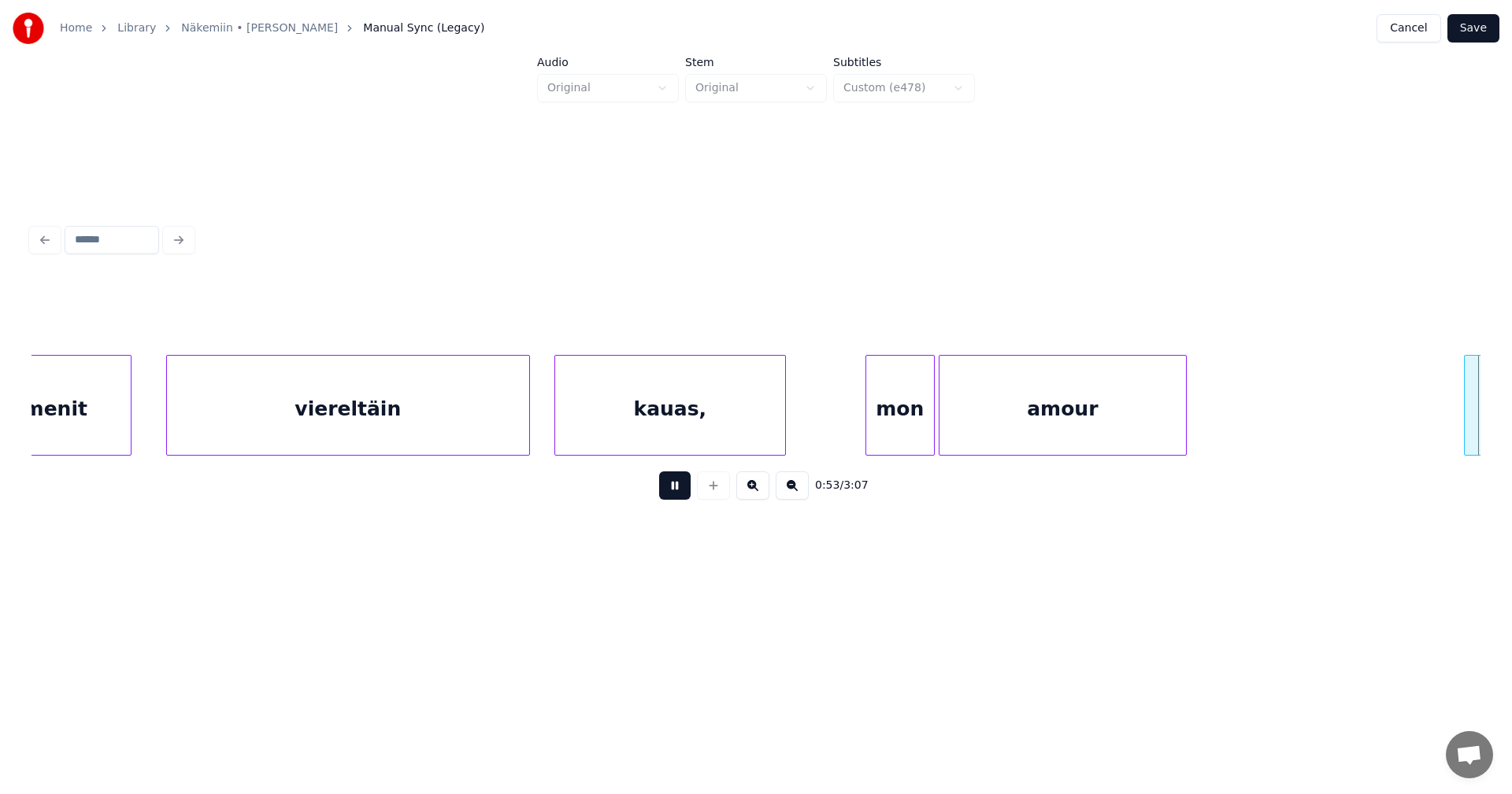
scroll to position [0, 14715]
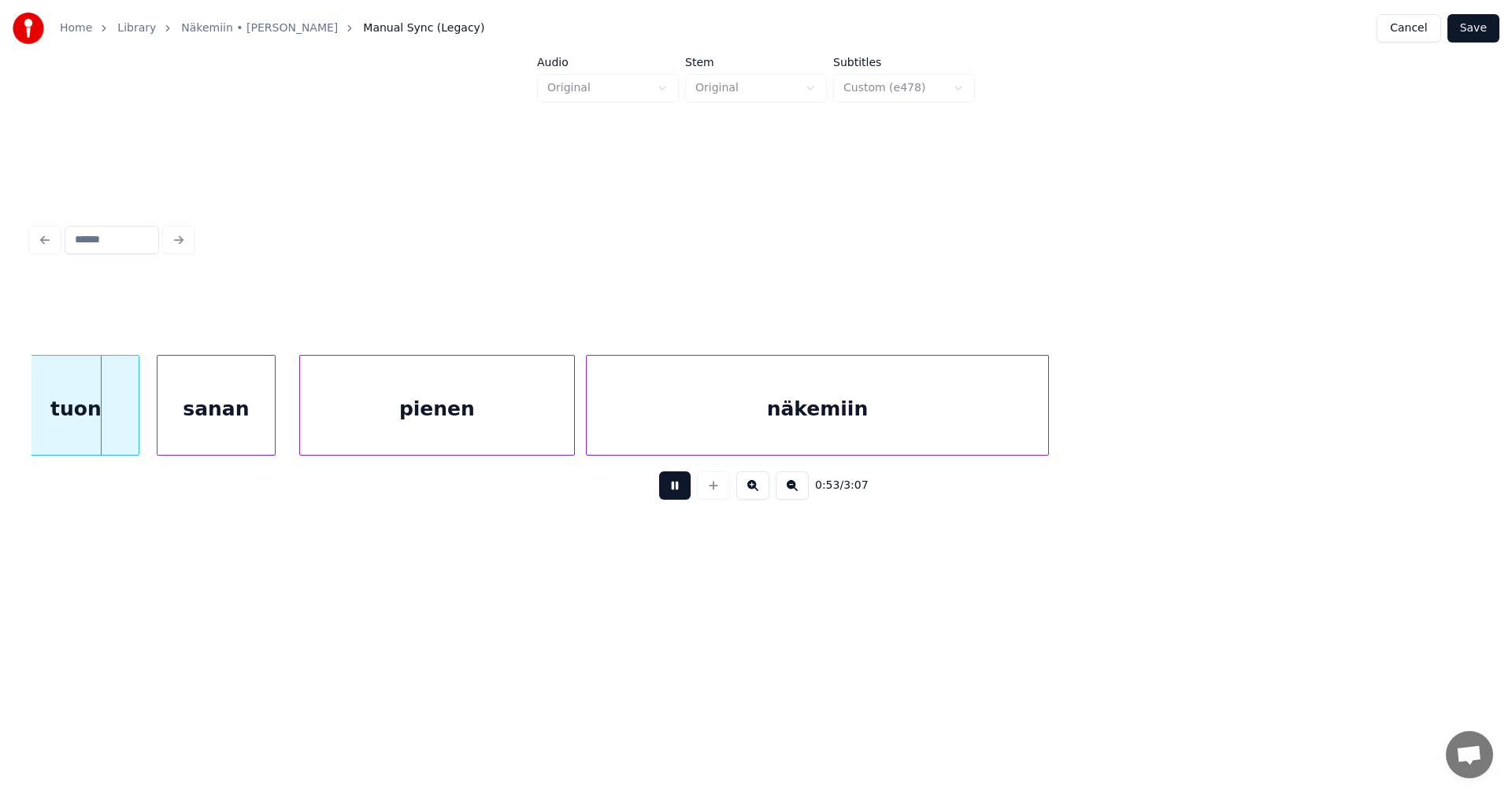
click at [677, 496] on button at bounding box center [675, 486] width 32 height 29
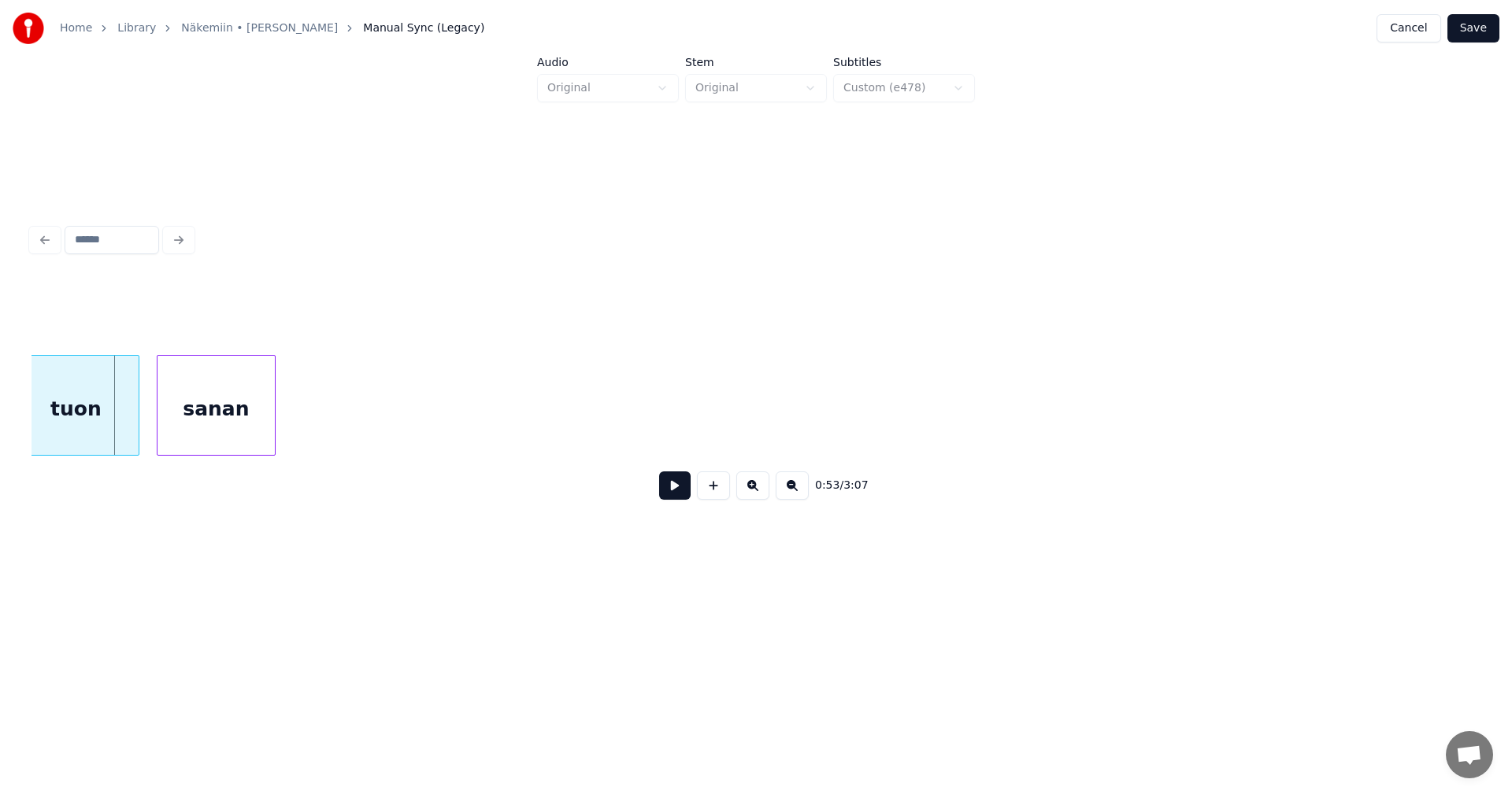
scroll to position [0, 13448]
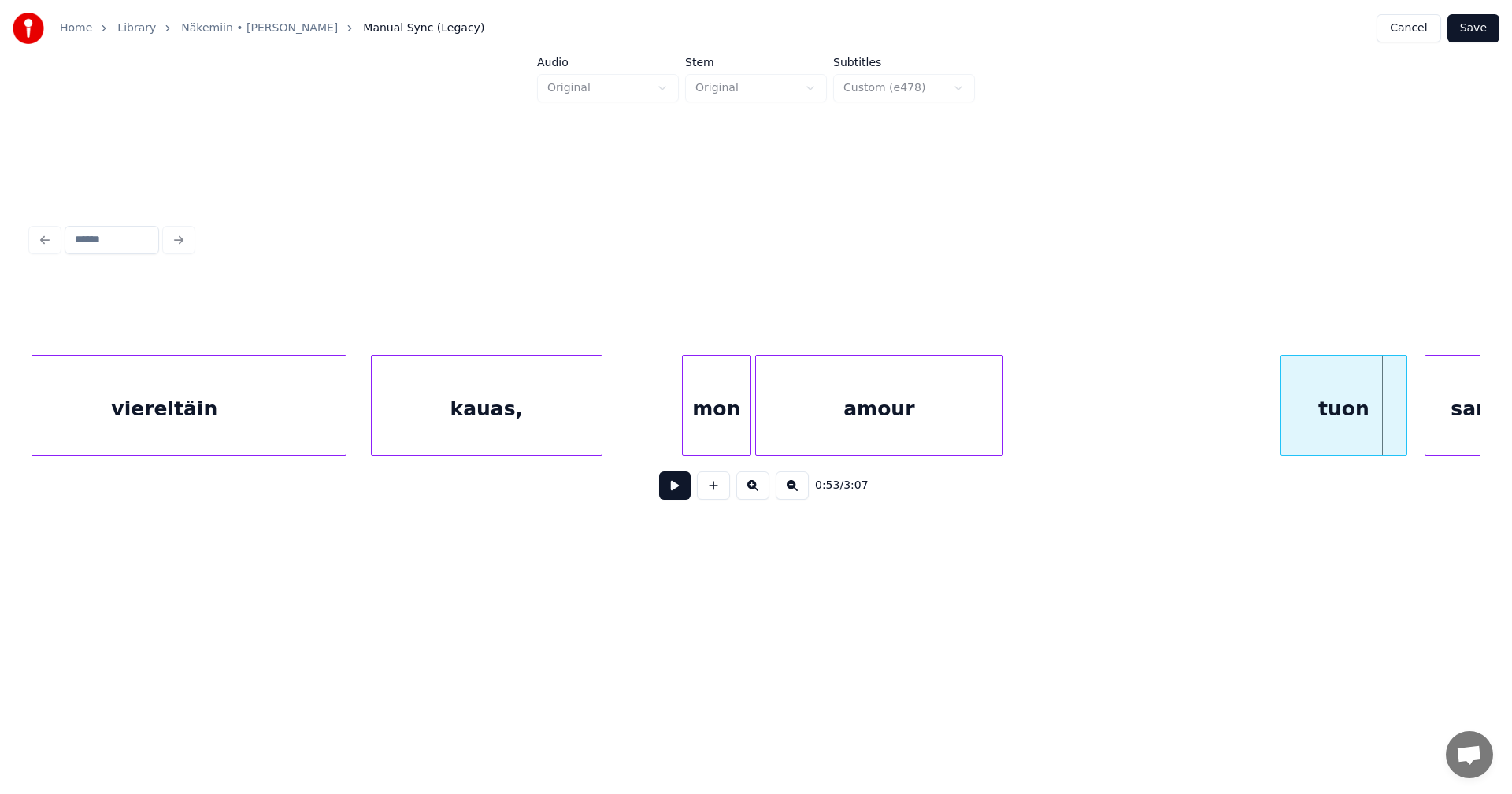
click at [571, 430] on div "kauas," at bounding box center [486, 409] width 230 height 107
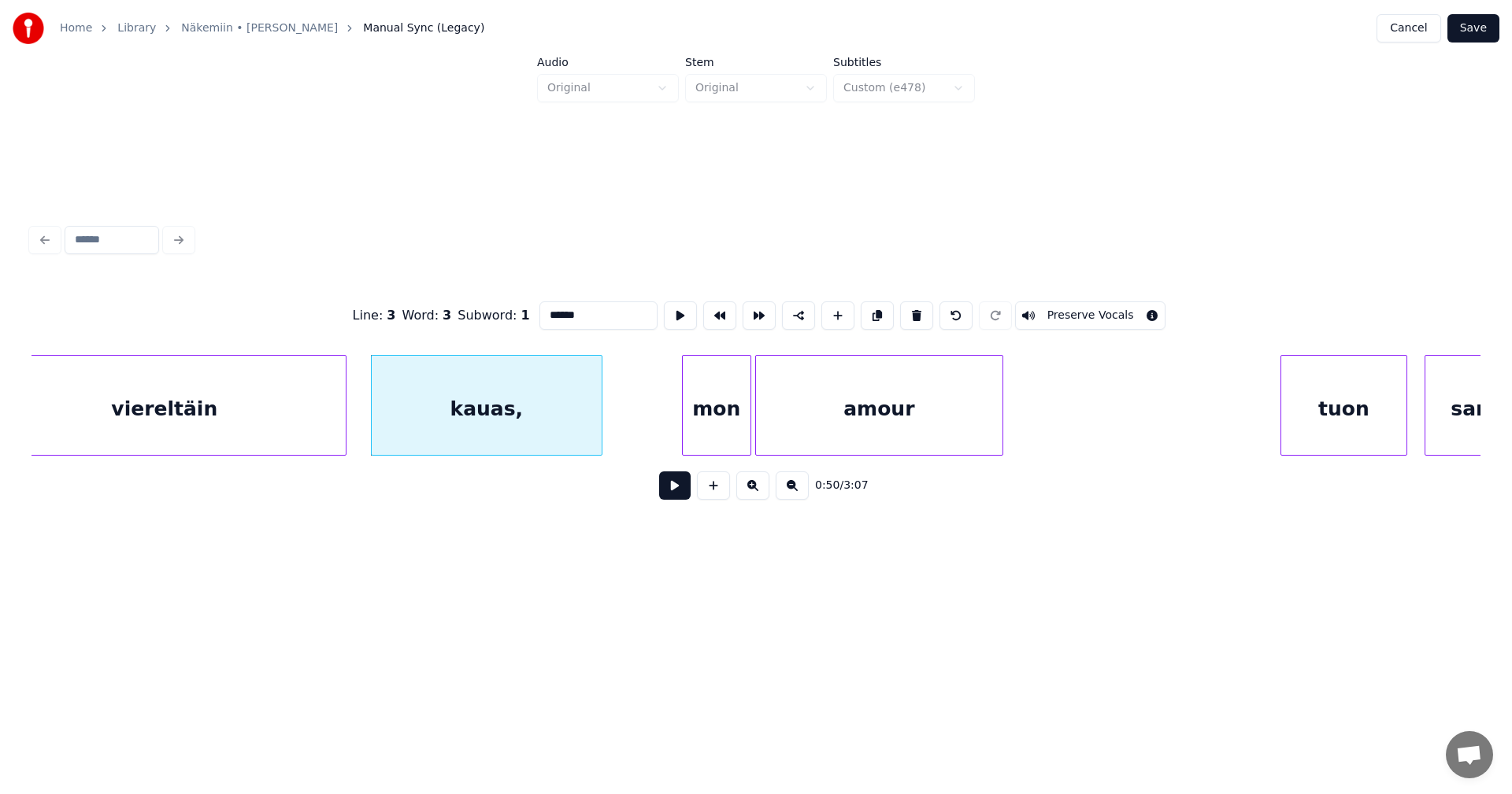
click at [665, 499] on button at bounding box center [675, 486] width 32 height 29
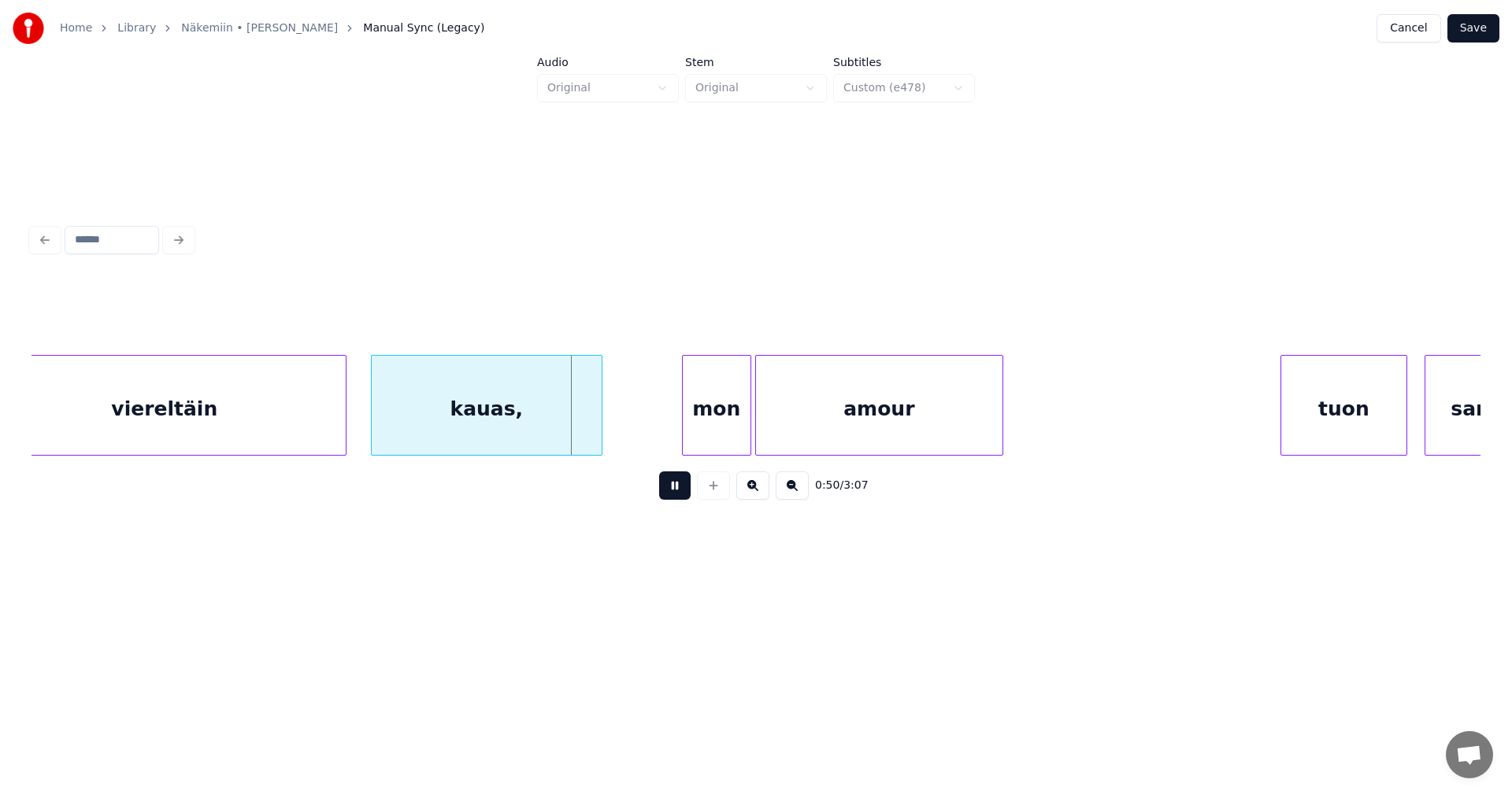
click at [669, 495] on button at bounding box center [675, 486] width 32 height 29
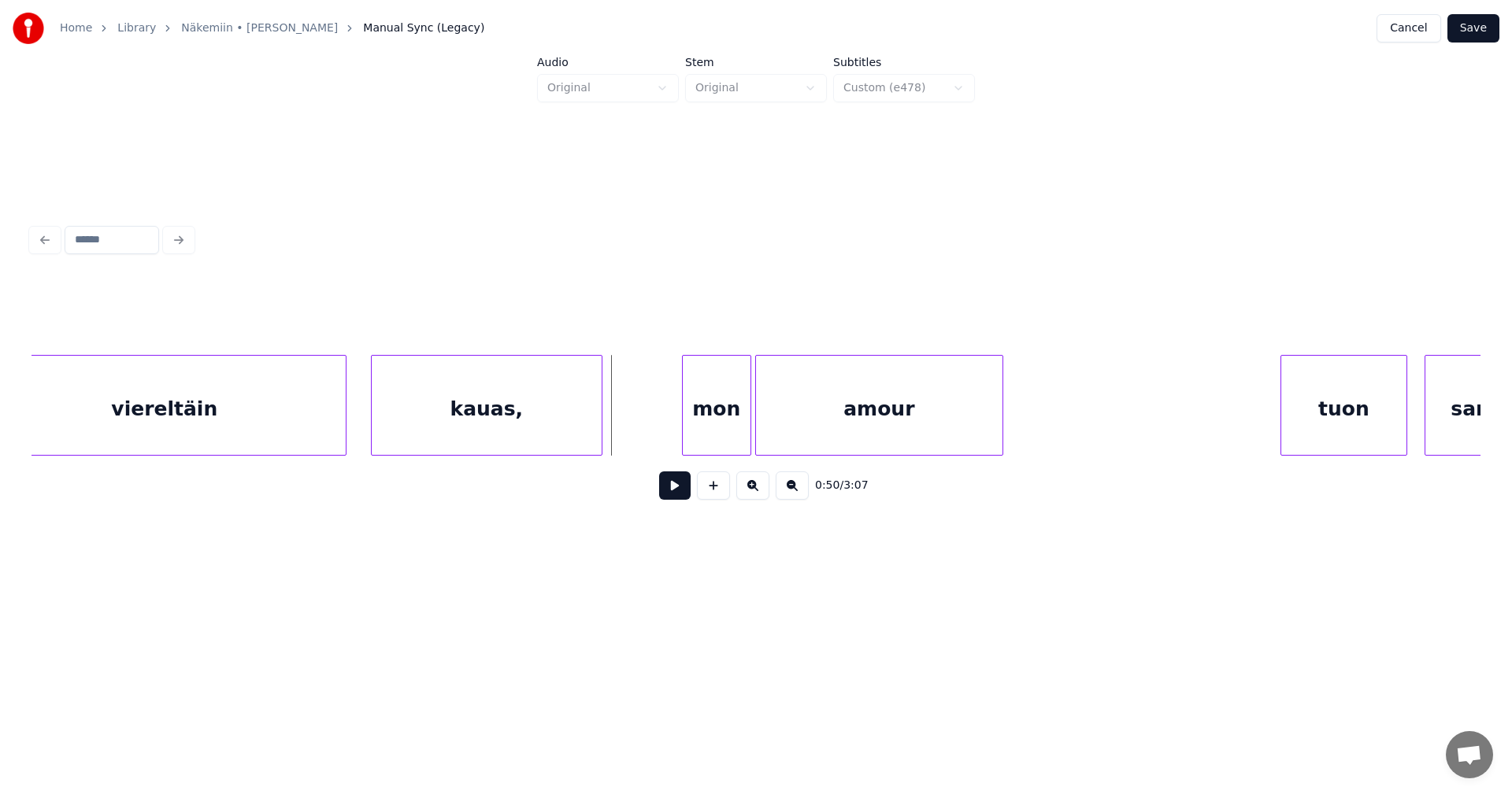
click at [669, 495] on button at bounding box center [675, 486] width 32 height 29
click at [701, 441] on div "mon" at bounding box center [713, 409] width 68 height 107
click at [668, 492] on button at bounding box center [675, 486] width 32 height 29
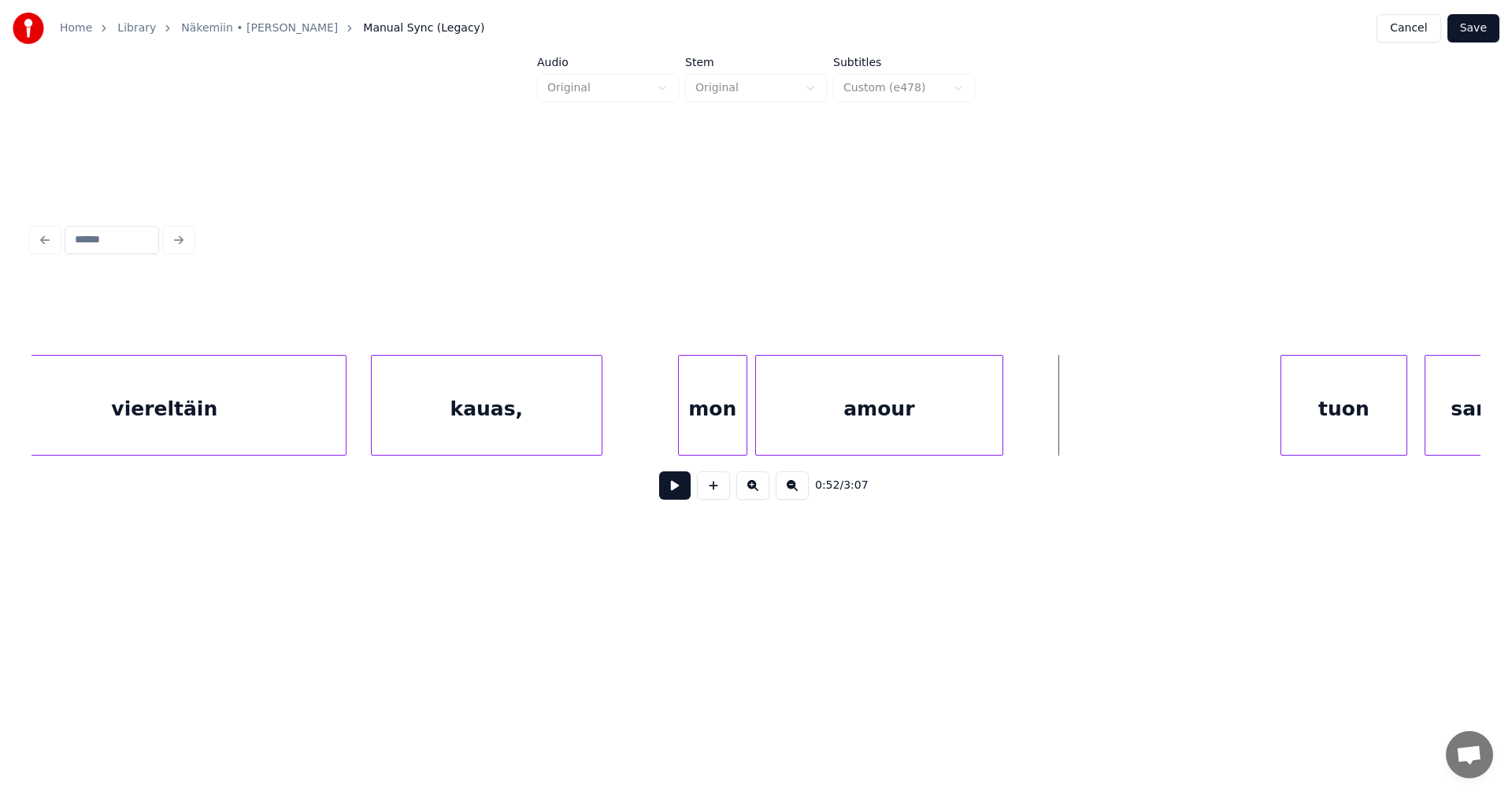
click at [1466, 29] on button "Save" at bounding box center [1473, 28] width 52 height 29
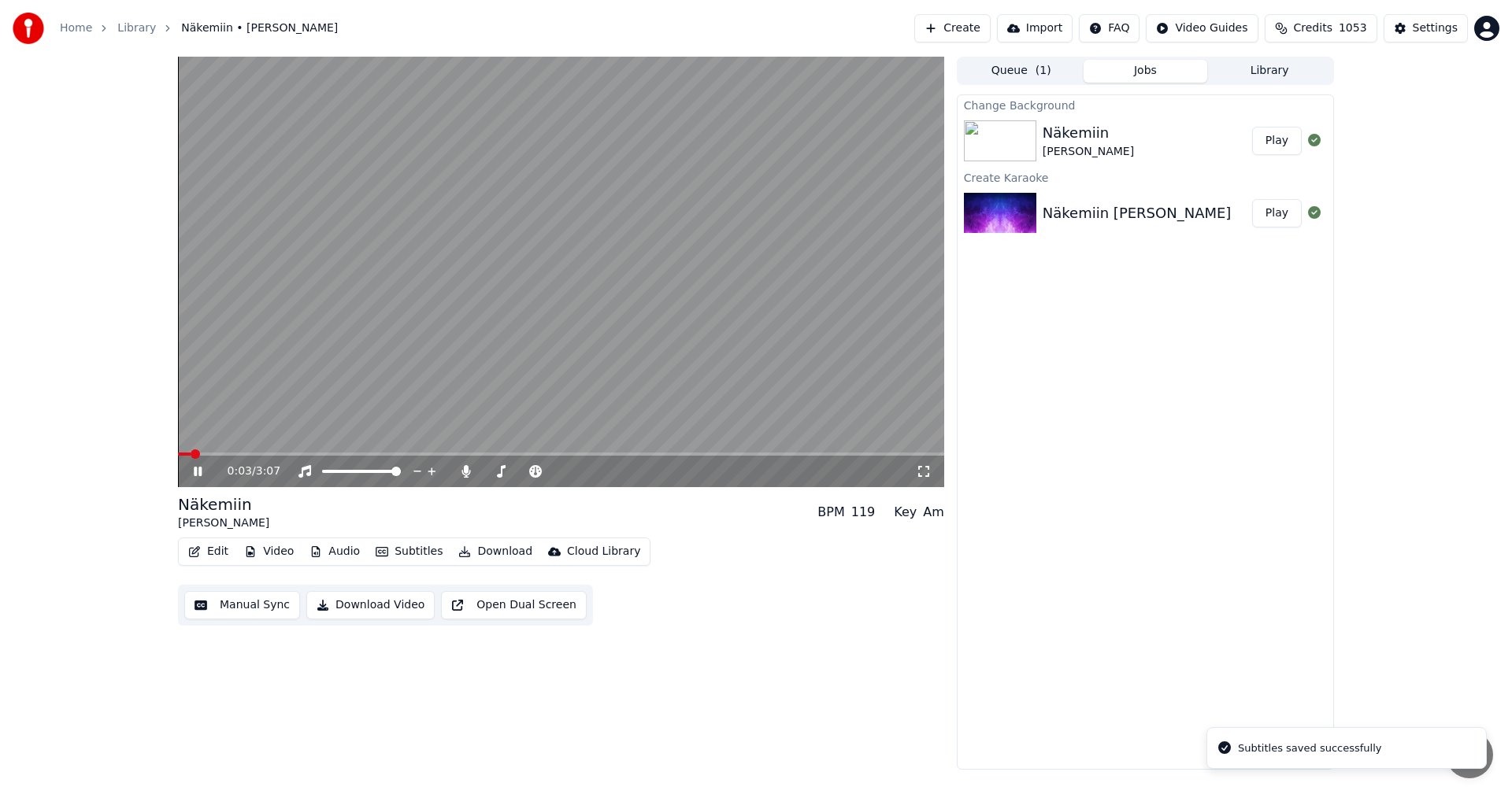
click at [327, 452] on span at bounding box center [561, 453] width 766 height 3
click at [201, 468] on icon at bounding box center [198, 472] width 8 height 10
click at [214, 544] on button "Edit" at bounding box center [208, 552] width 53 height 22
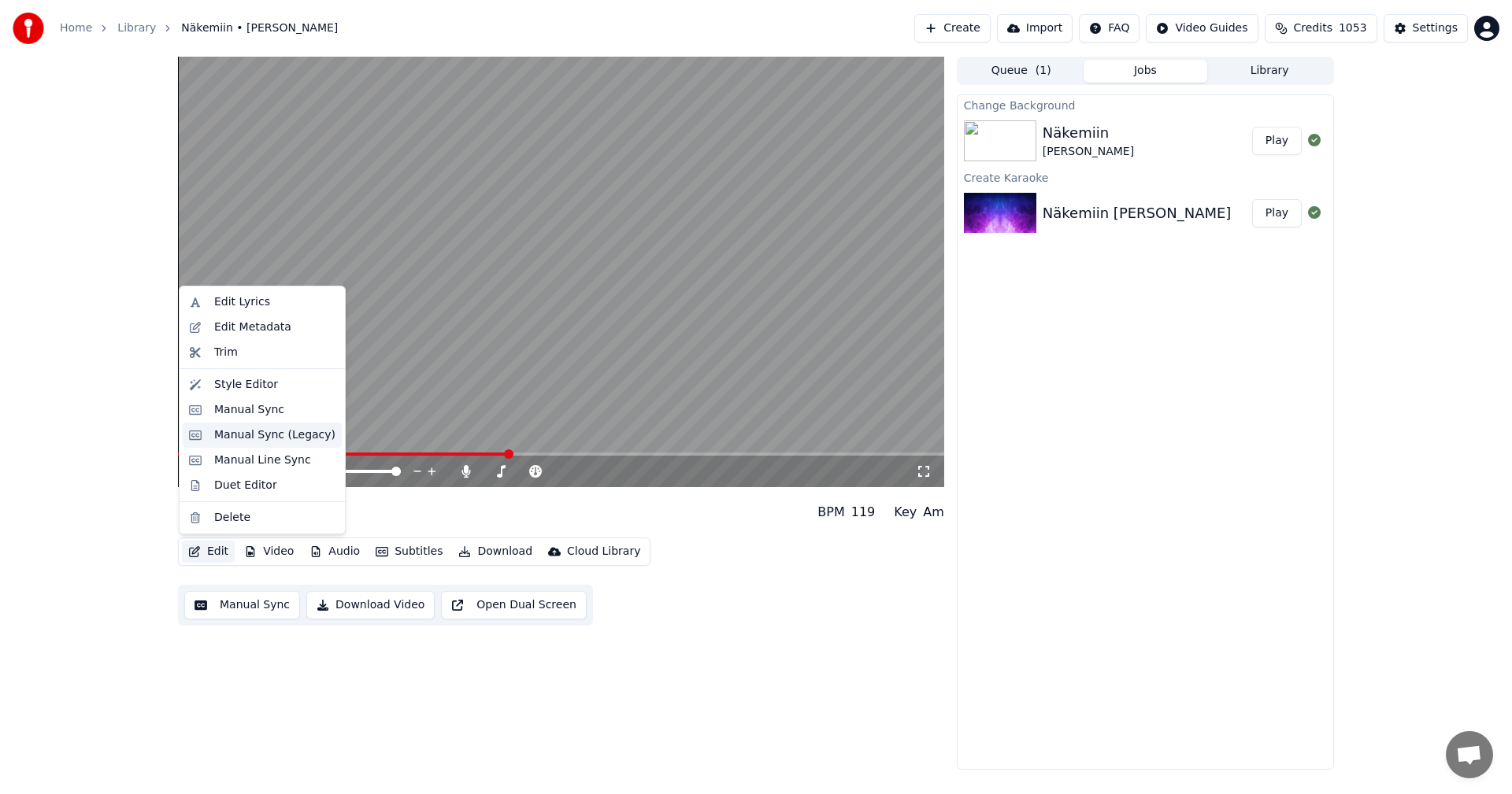
click at [273, 433] on div "Manual Sync (Legacy)" at bounding box center [274, 435] width 121 height 16
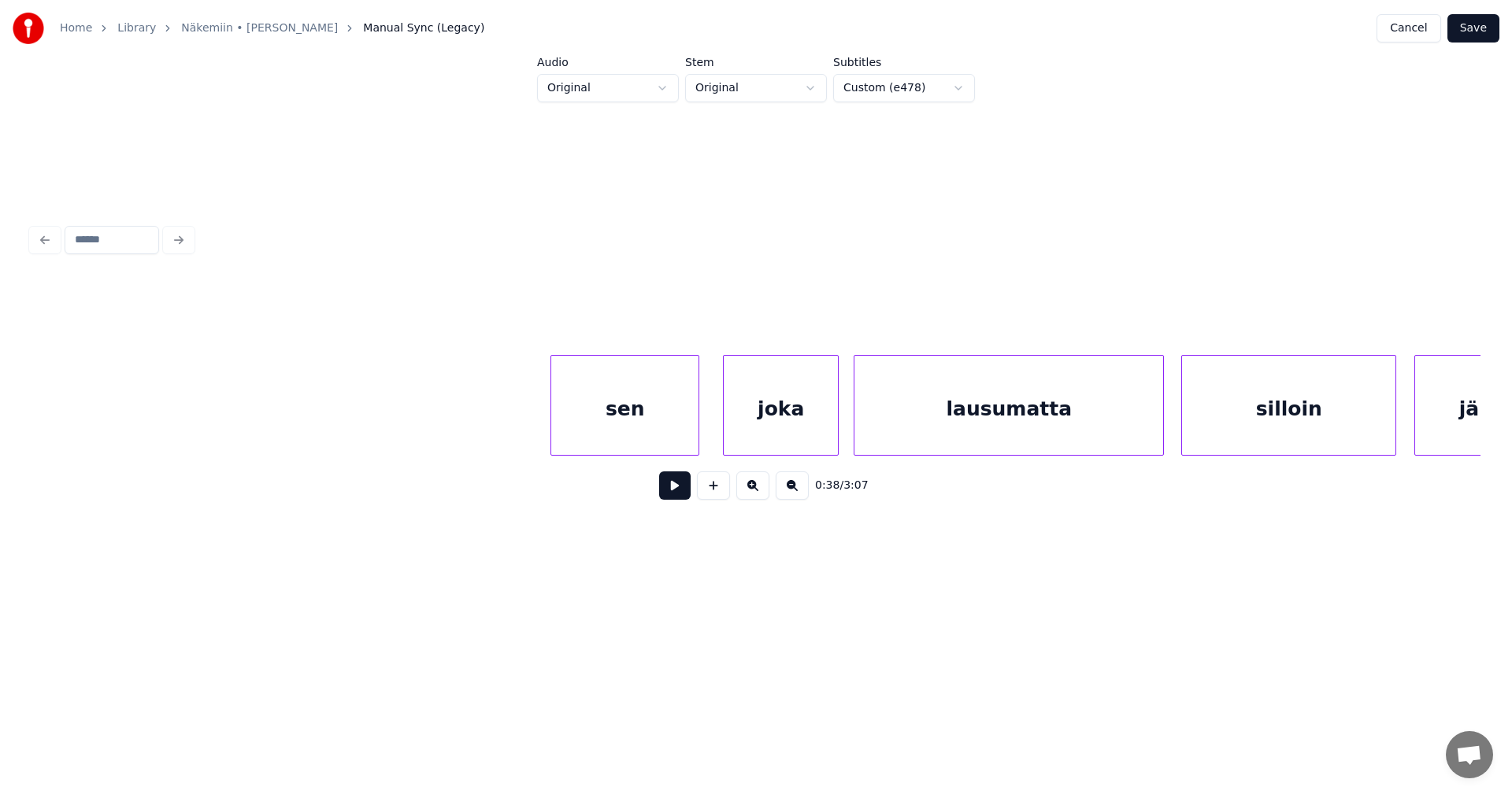
scroll to position [0, 20437]
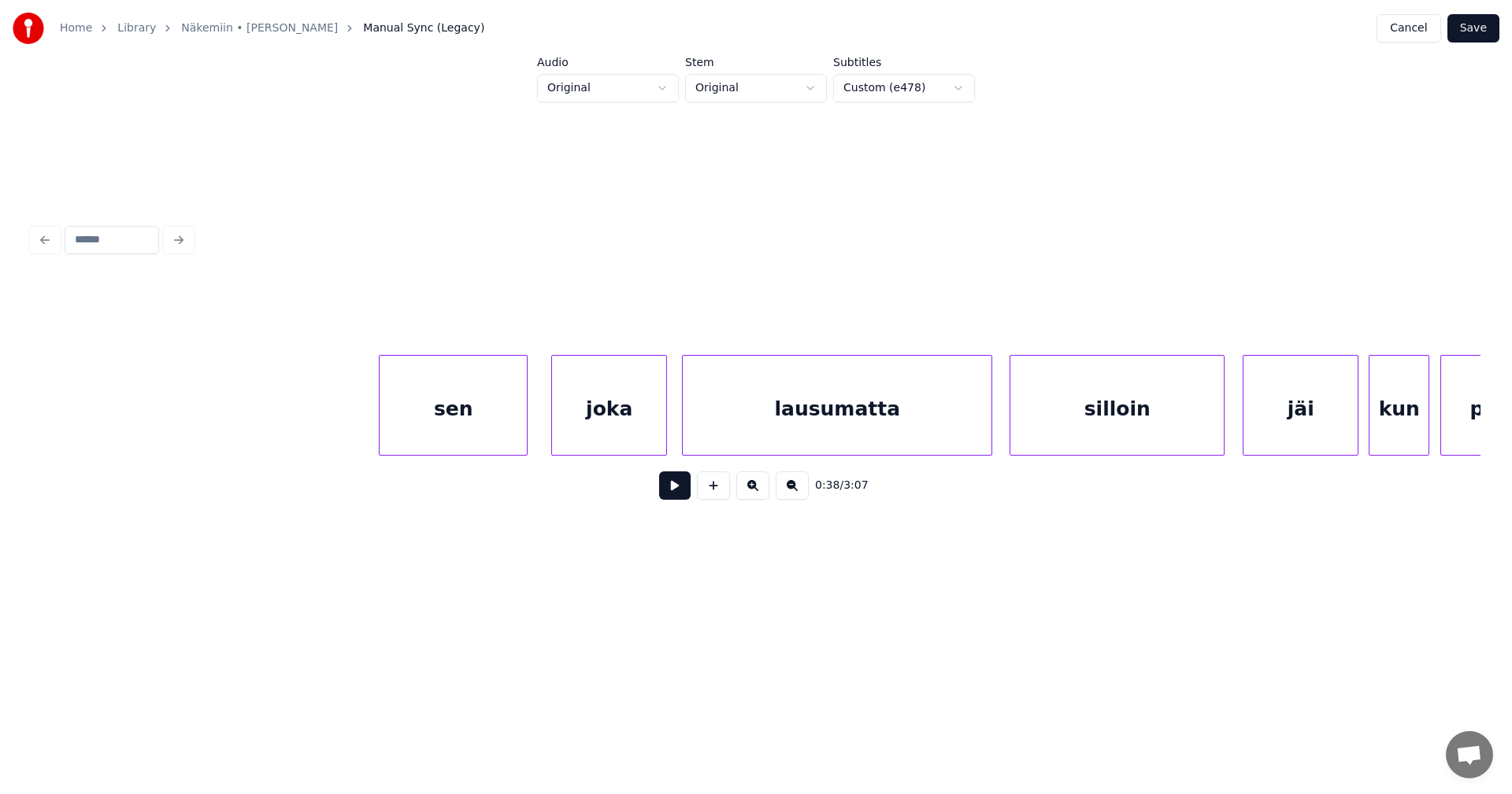
click at [480, 432] on div "sen" at bounding box center [453, 409] width 147 height 107
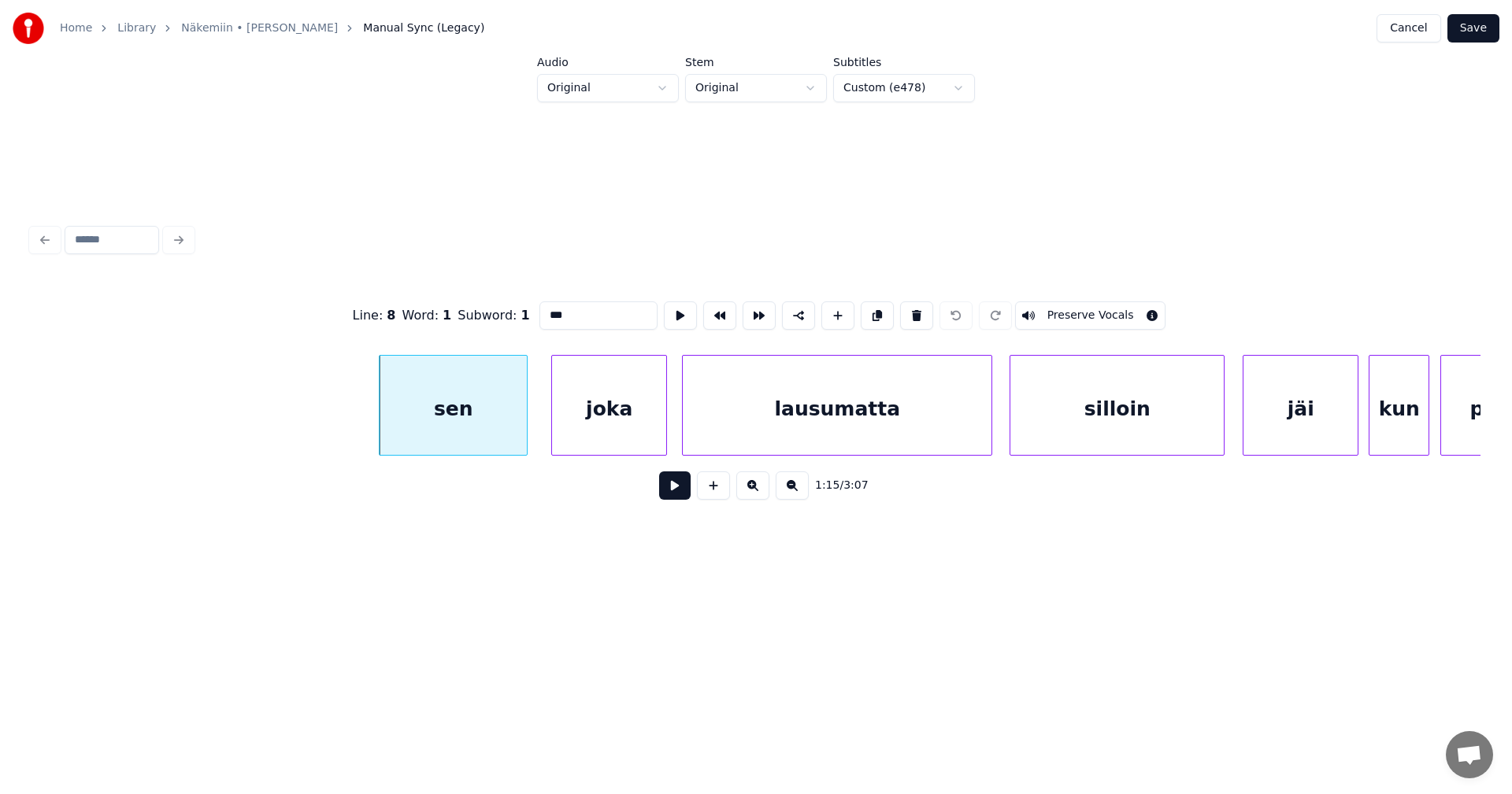
click at [680, 493] on button at bounding box center [675, 486] width 32 height 29
click at [680, 491] on button at bounding box center [675, 486] width 32 height 29
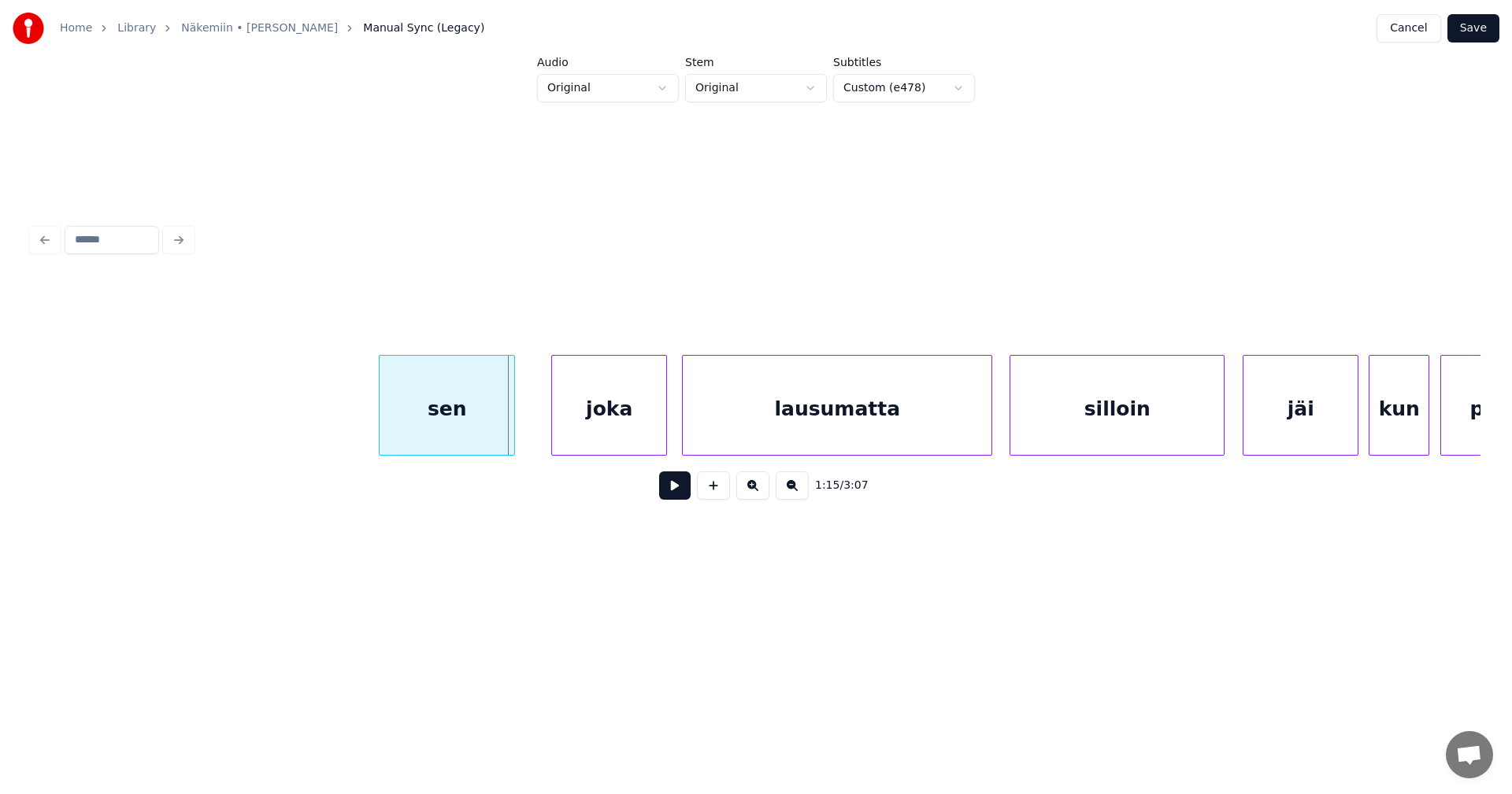
click at [512, 433] on div at bounding box center [512, 405] width 5 height 99
click at [582, 418] on div "joka" at bounding box center [603, 409] width 114 height 107
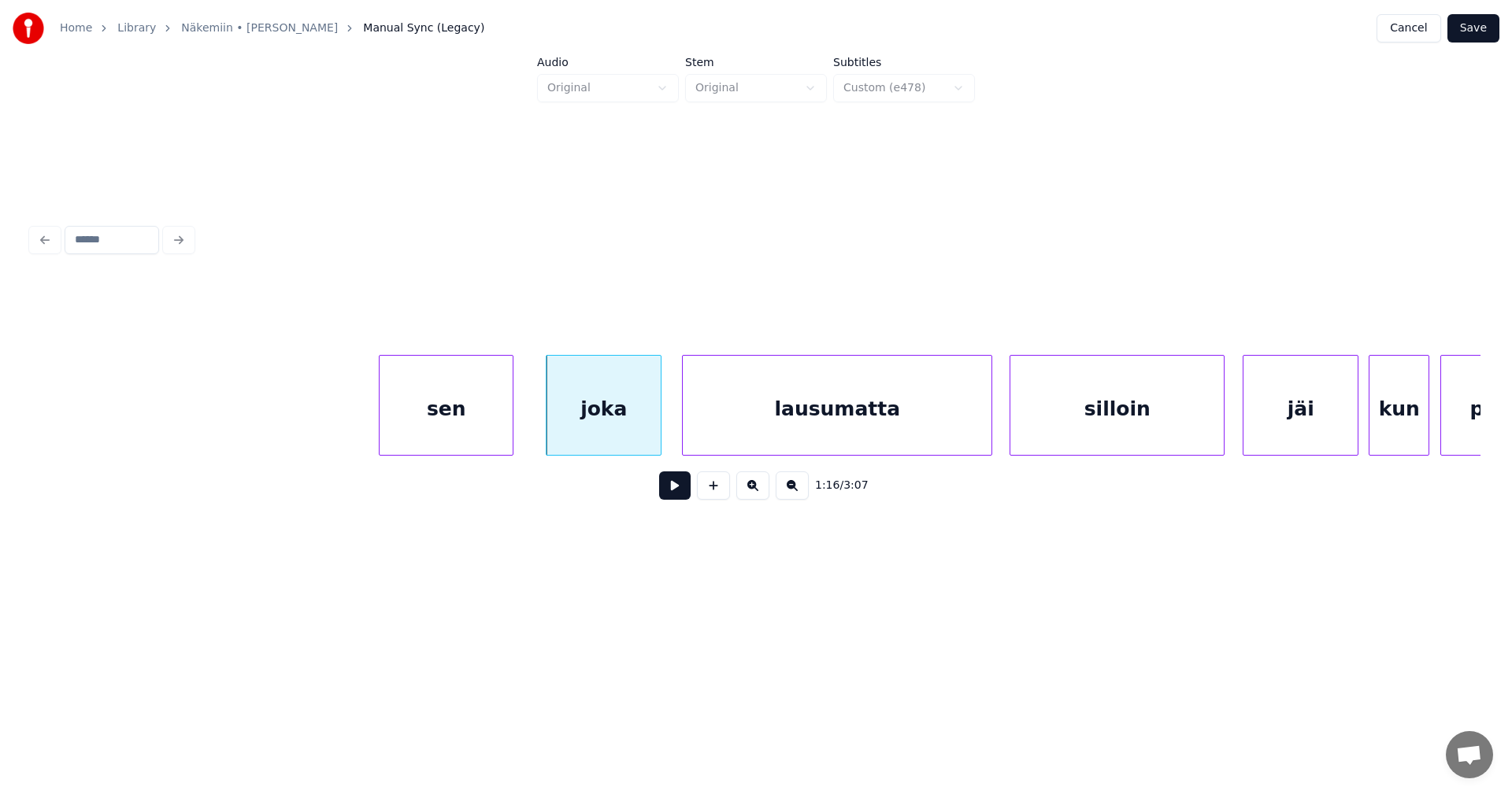
click at [475, 439] on div "sen" at bounding box center [446, 409] width 133 height 107
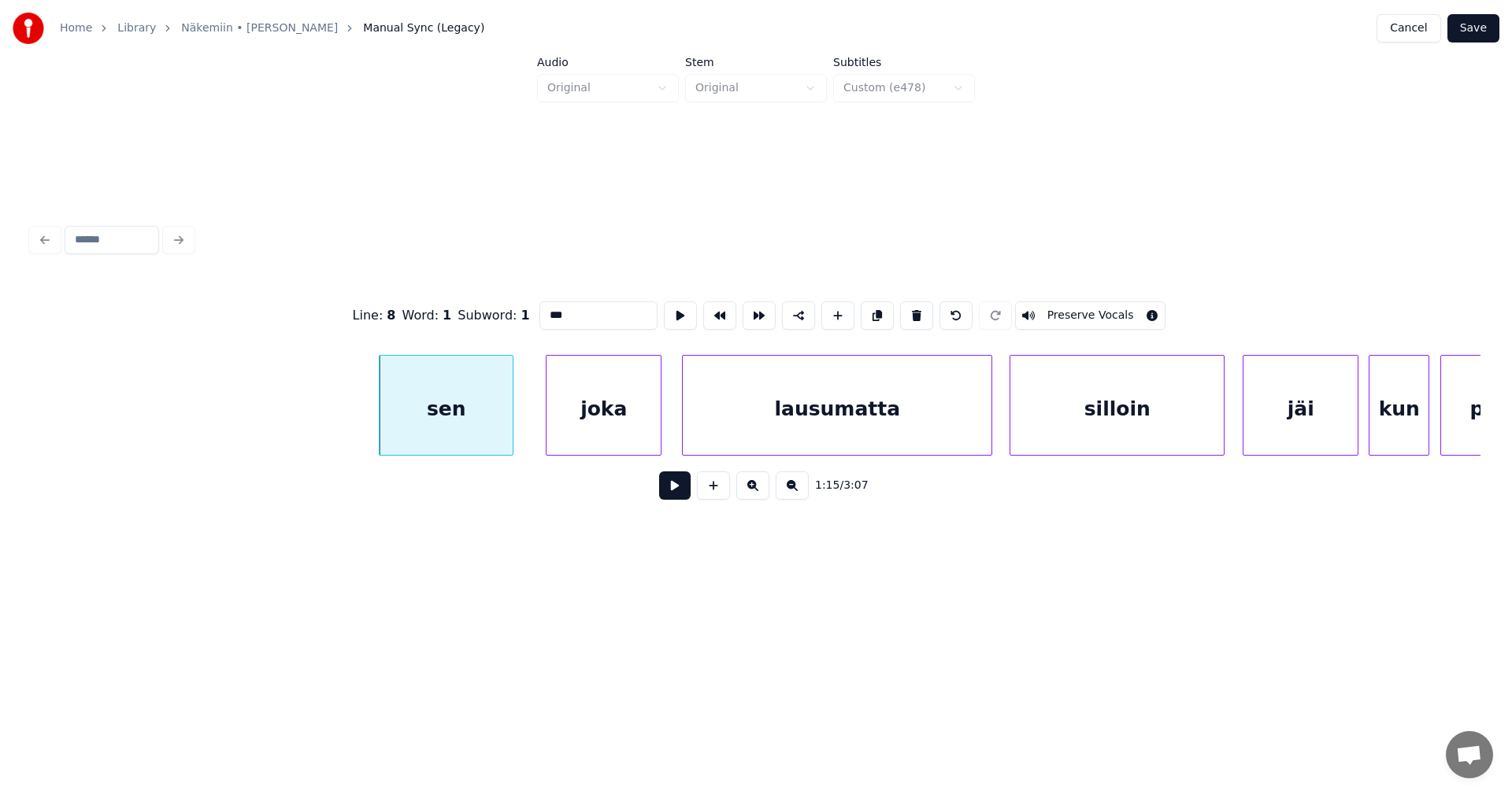
click at [674, 494] on button at bounding box center [675, 486] width 32 height 29
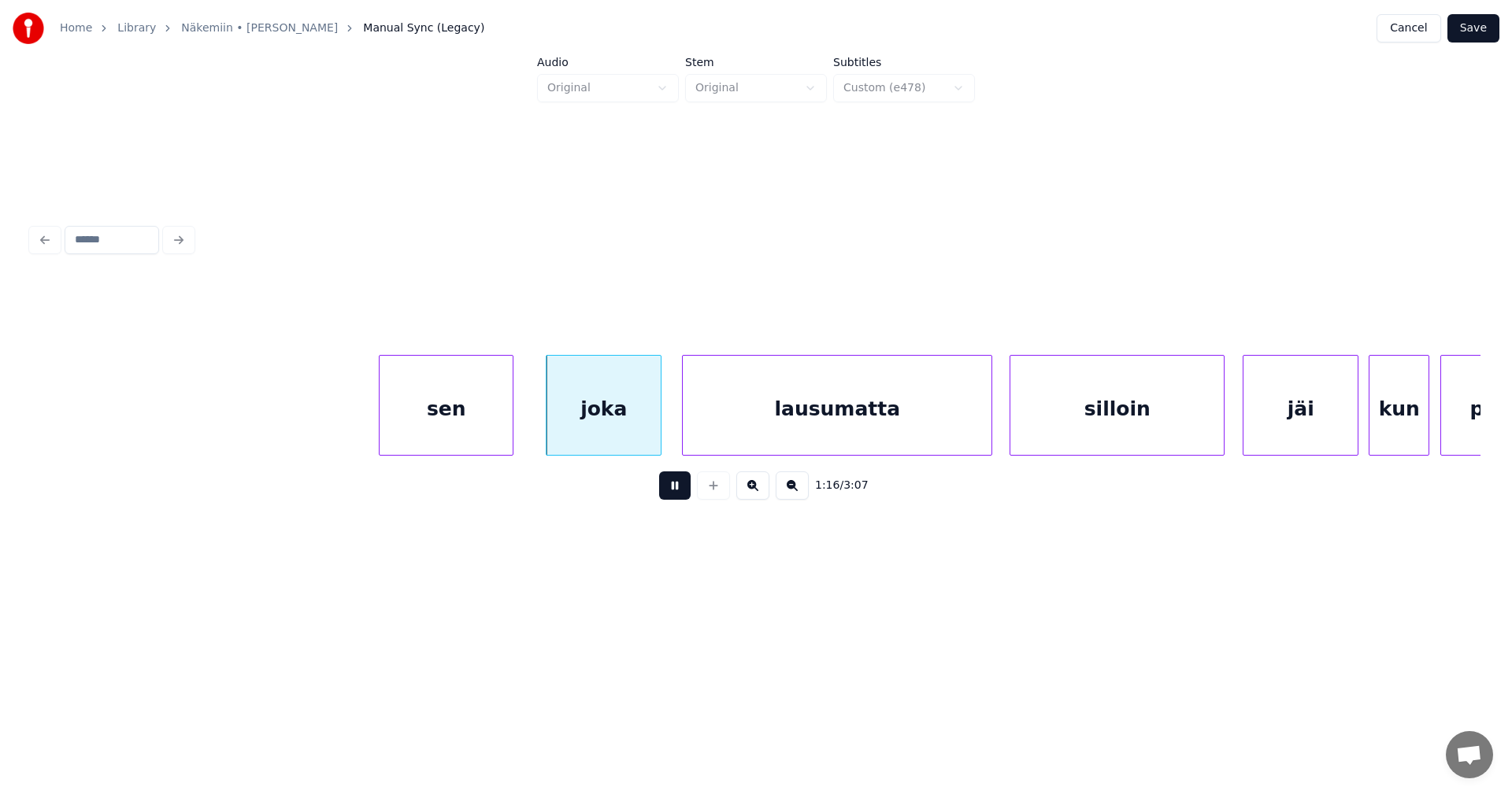
click at [674, 492] on button at bounding box center [675, 486] width 32 height 29
click at [674, 491] on button at bounding box center [675, 486] width 32 height 29
click at [641, 439] on div "joka" at bounding box center [603, 409] width 114 height 107
click at [679, 494] on button at bounding box center [675, 486] width 32 height 29
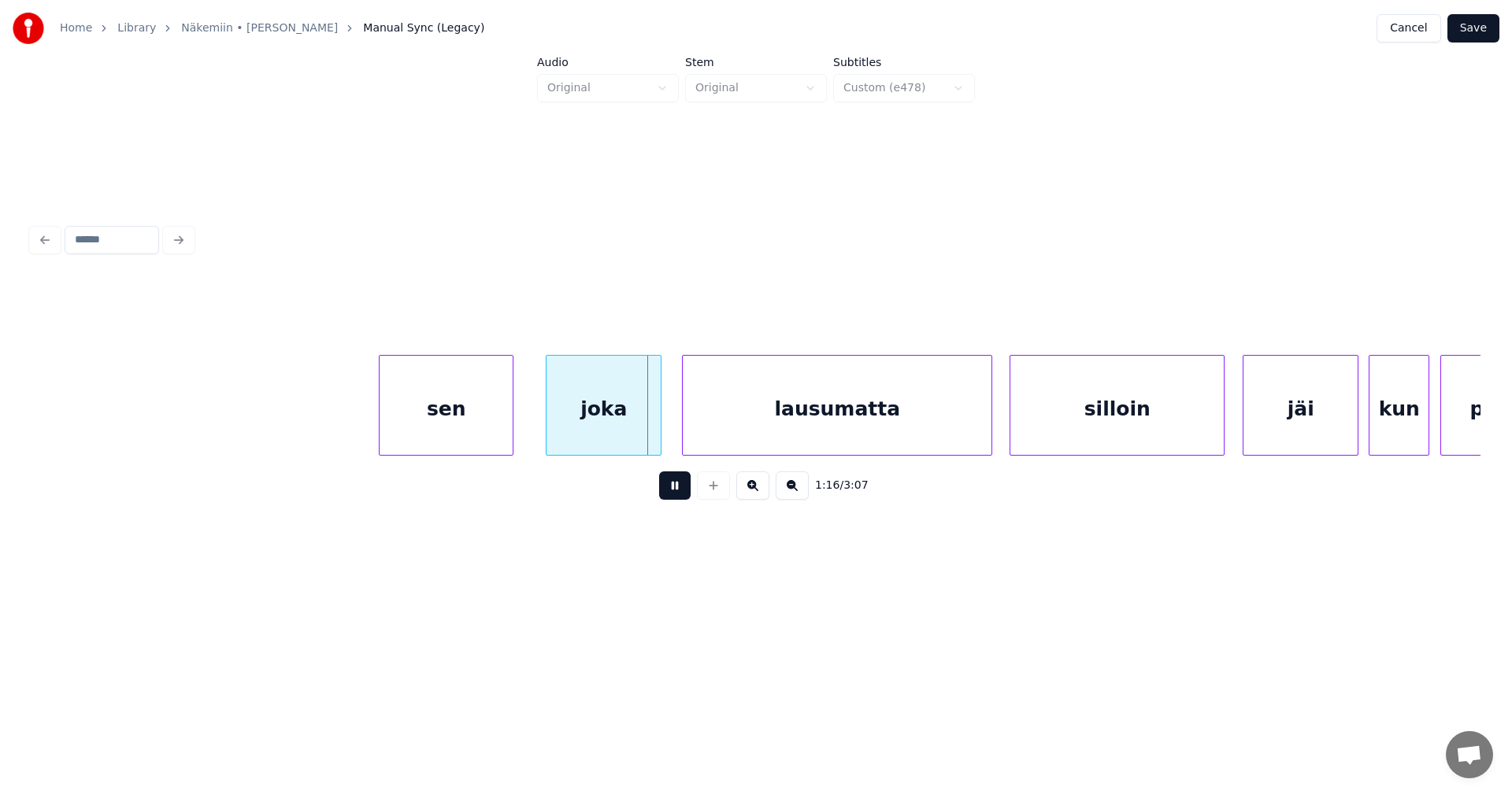
click at [678, 493] on button at bounding box center [675, 486] width 32 height 29
click at [679, 487] on button at bounding box center [675, 486] width 32 height 29
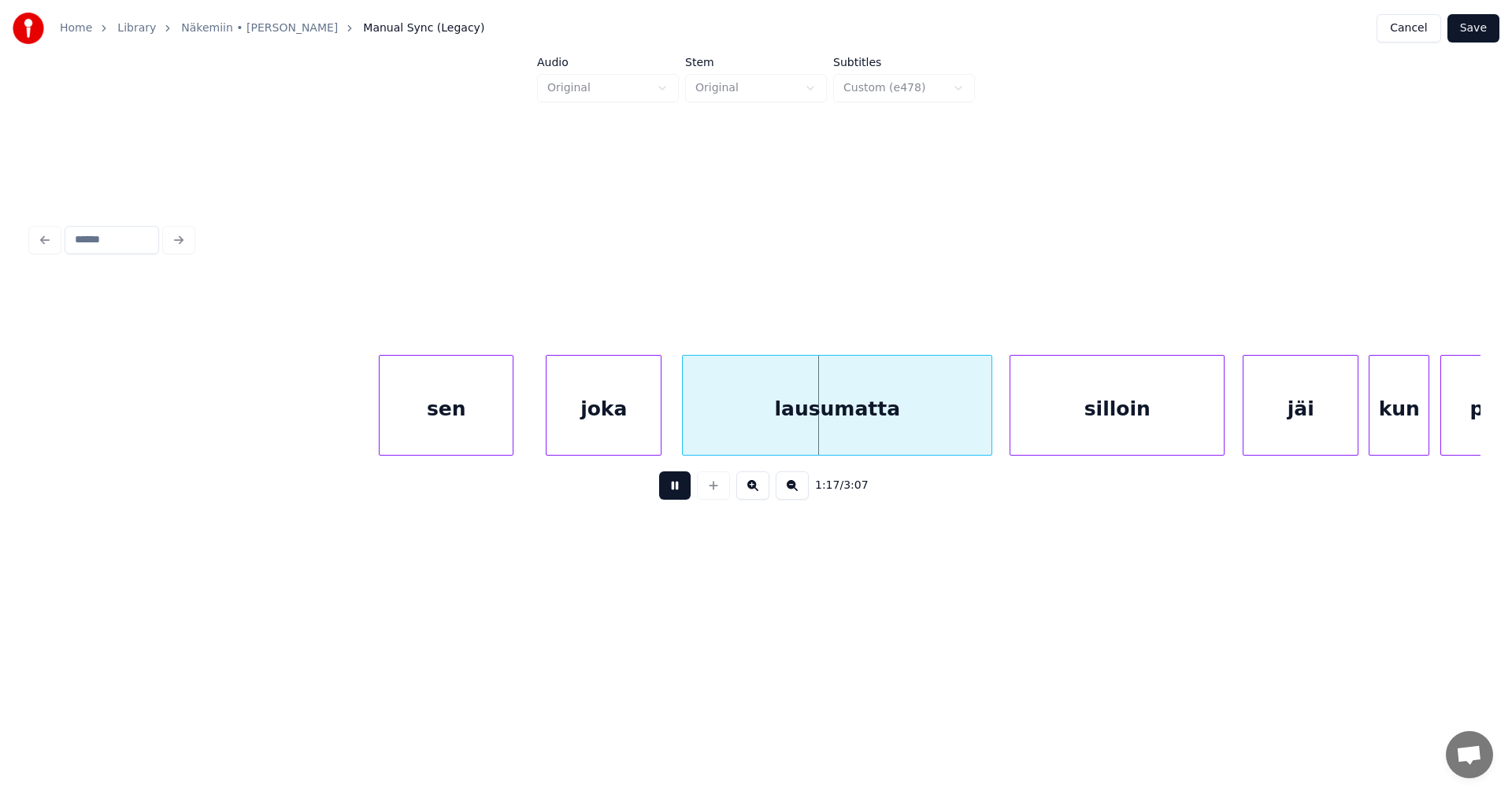
click at [679, 485] on button at bounding box center [675, 486] width 32 height 29
click at [663, 443] on div at bounding box center [662, 405] width 5 height 99
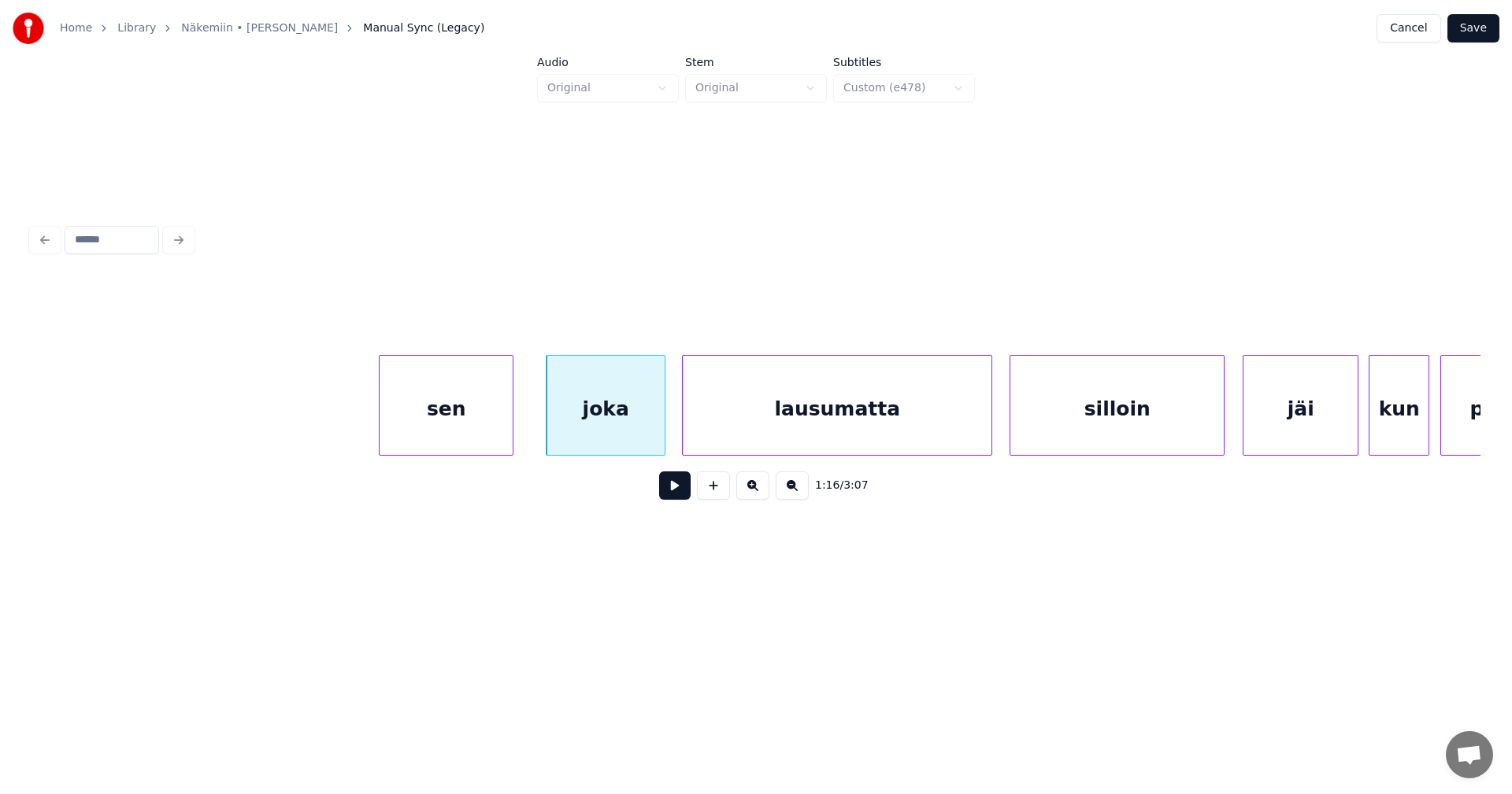
click at [481, 441] on div "sen" at bounding box center [446, 409] width 133 height 107
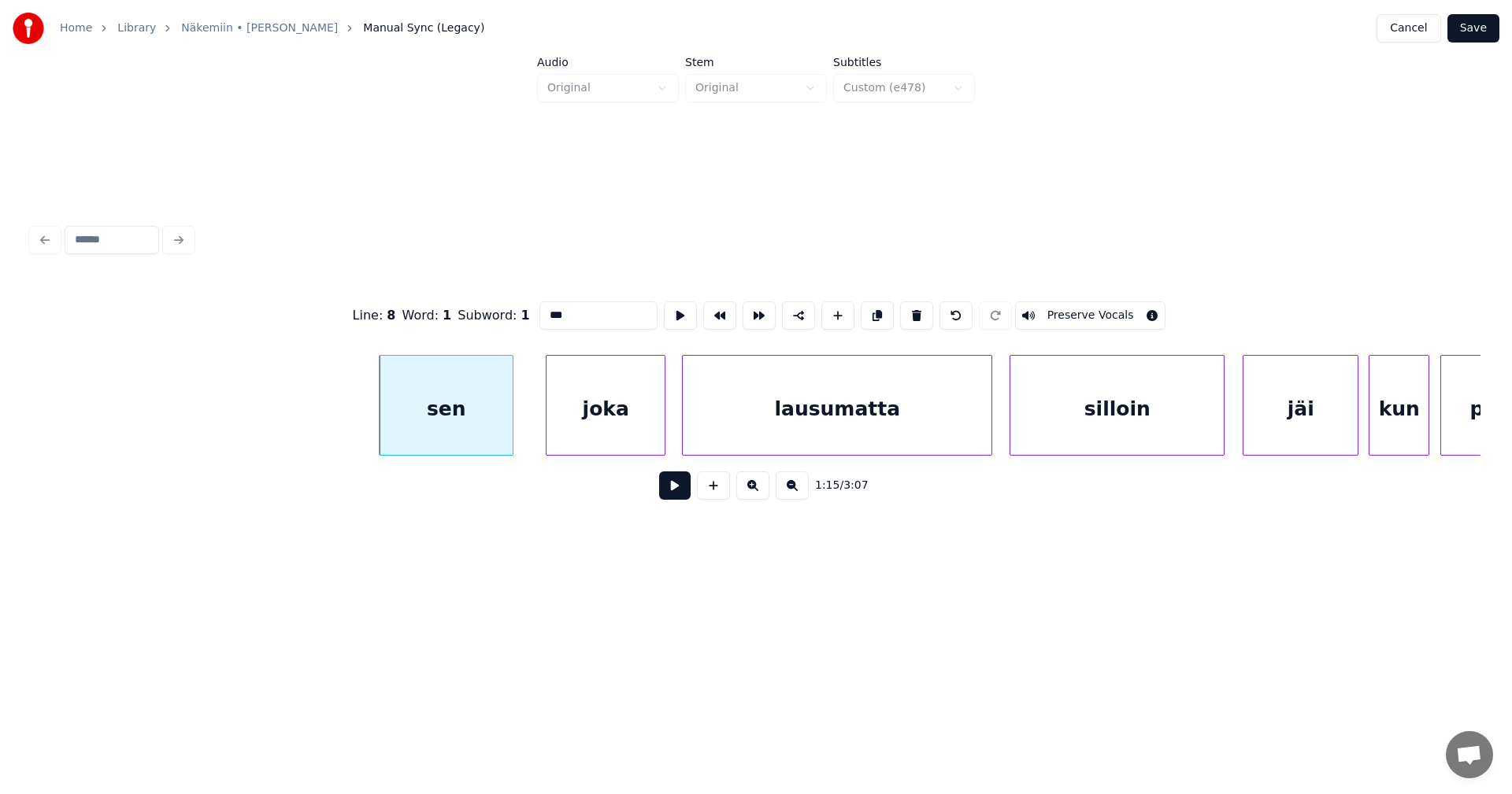
click at [674, 493] on button at bounding box center [675, 486] width 32 height 29
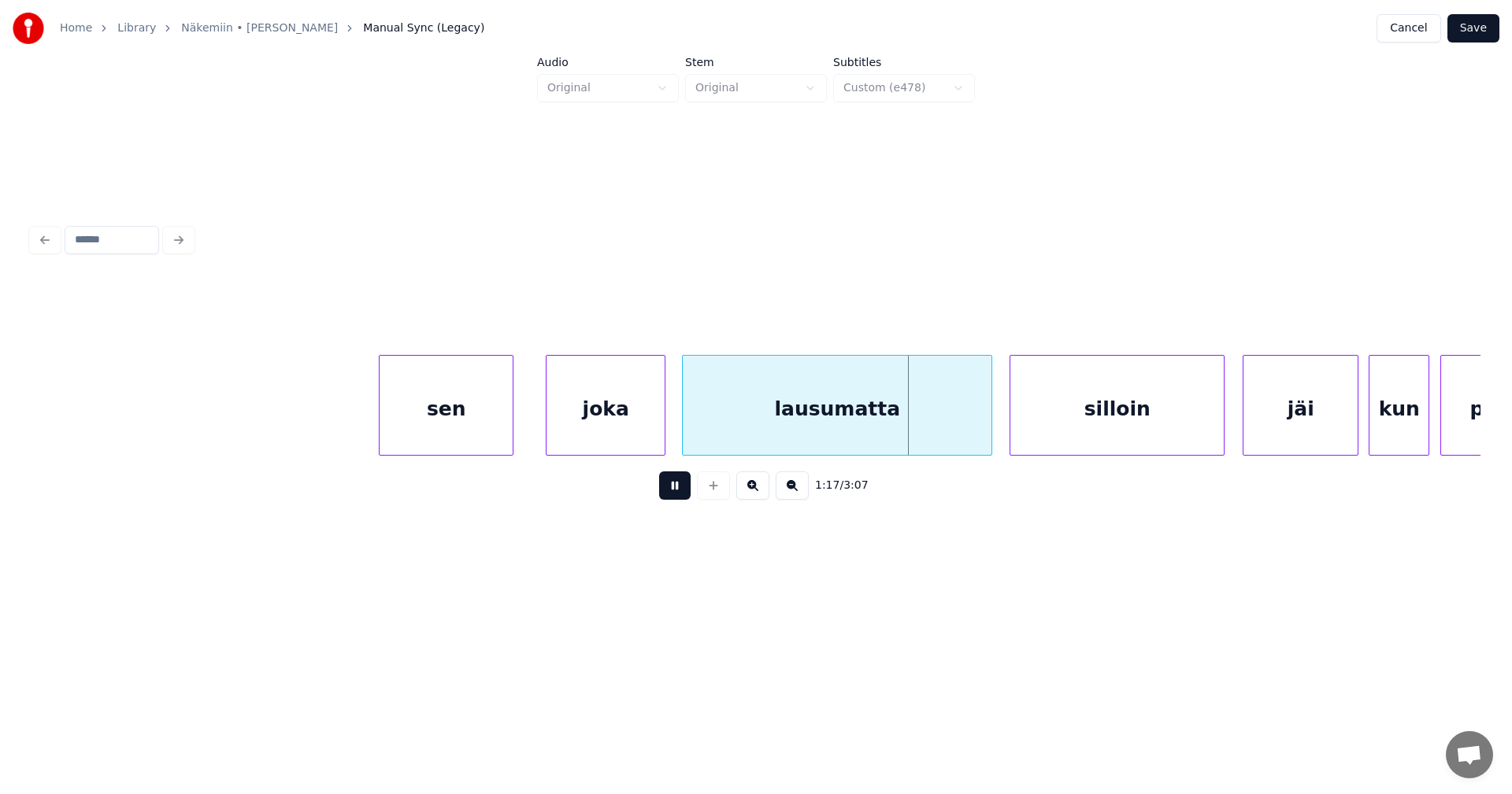
click at [681, 487] on button at bounding box center [675, 486] width 32 height 29
click at [919, 424] on div at bounding box center [919, 405] width 5 height 99
click at [678, 497] on button at bounding box center [675, 486] width 32 height 29
click at [681, 494] on button at bounding box center [675, 486] width 32 height 29
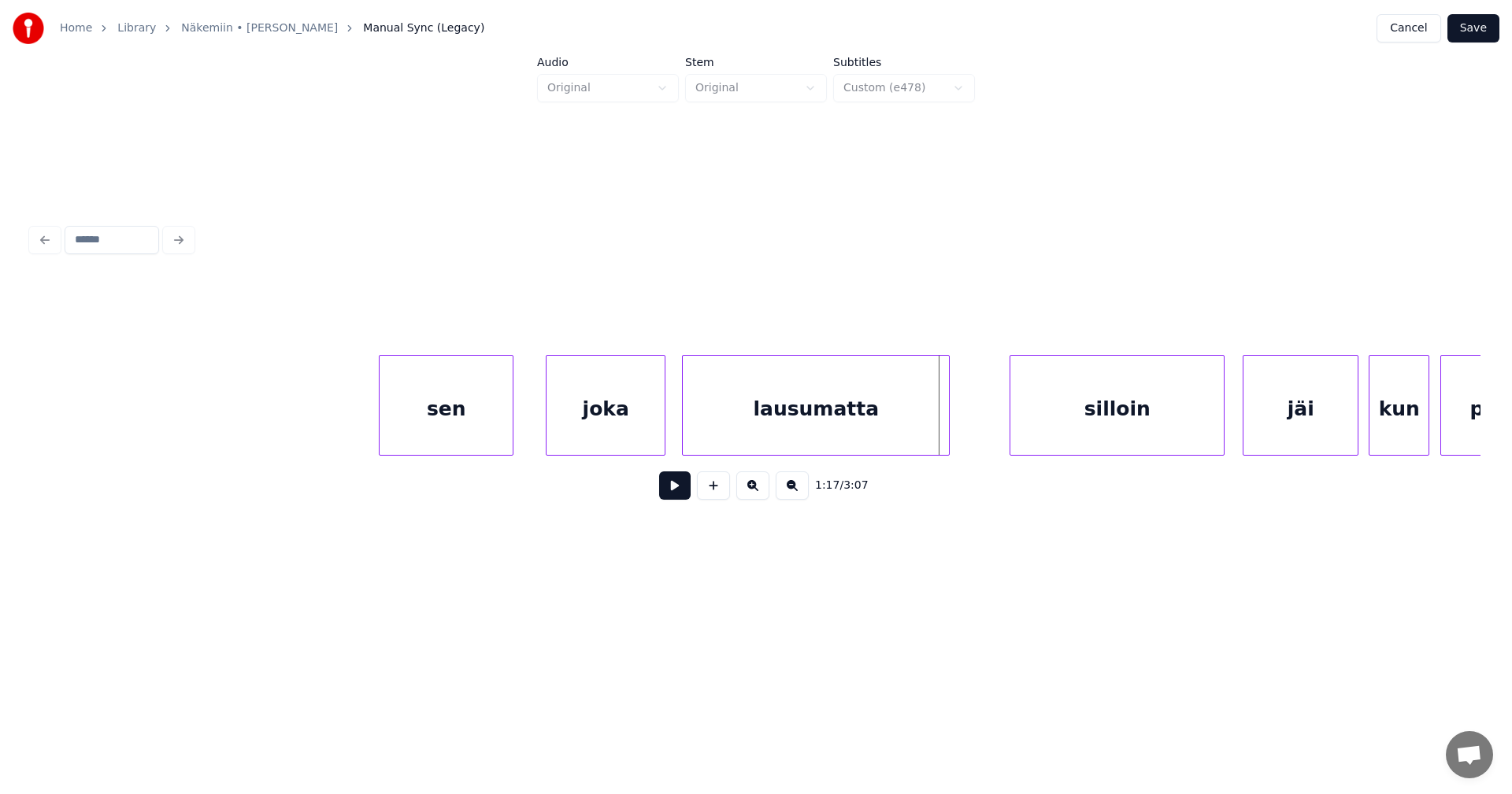
click at [945, 416] on div at bounding box center [946, 405] width 5 height 99
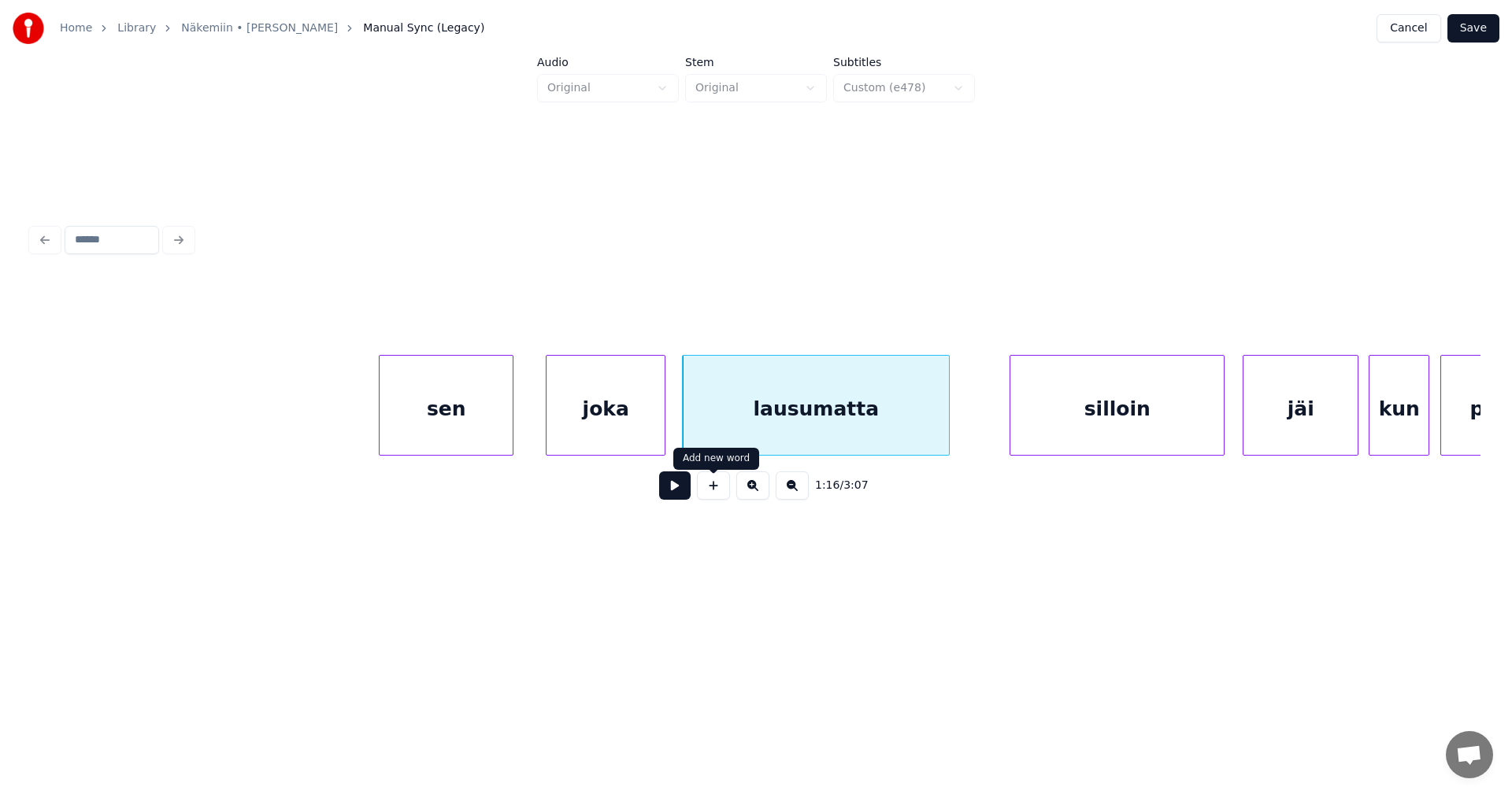
click at [684, 492] on button at bounding box center [675, 486] width 32 height 29
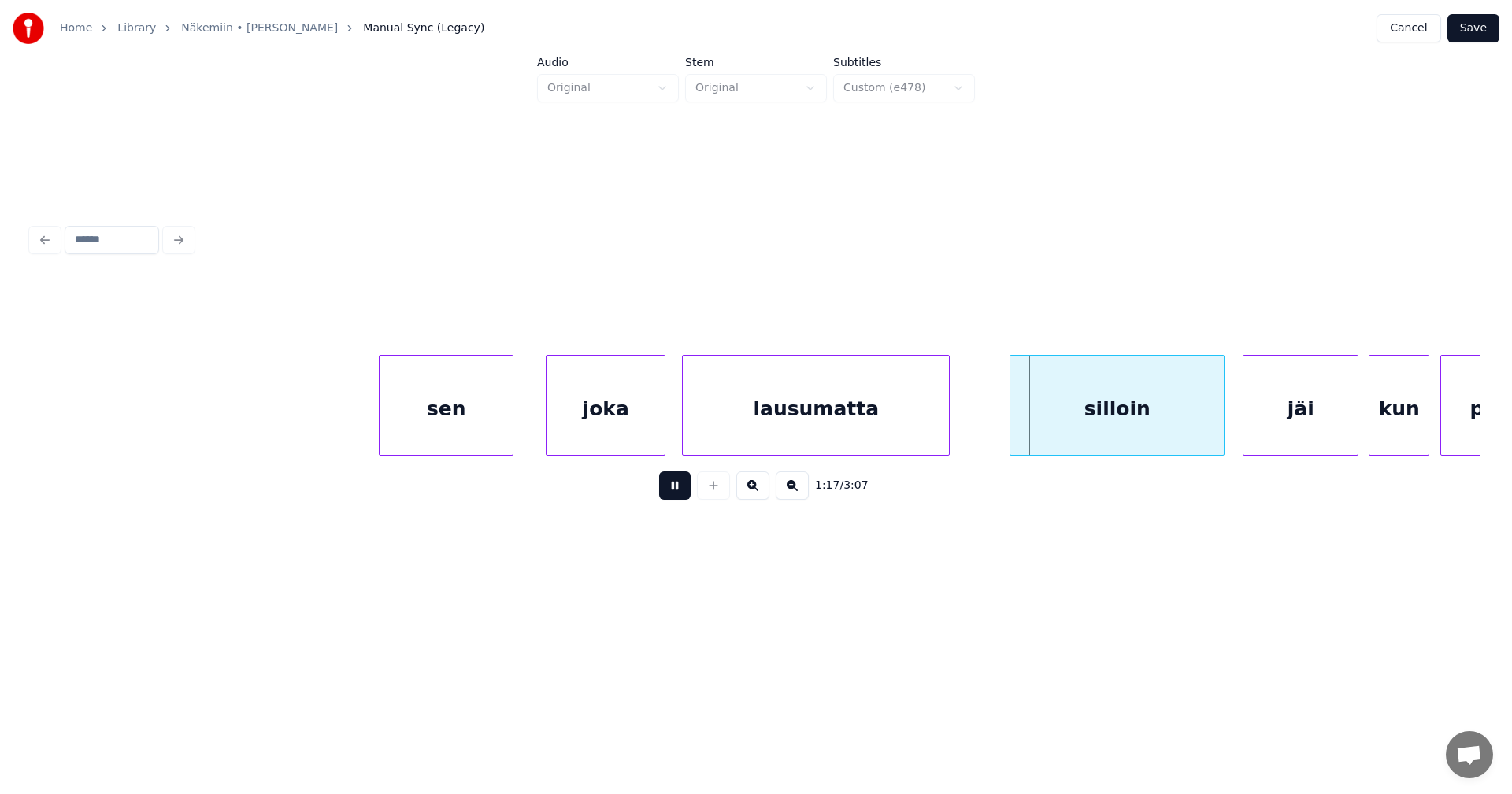
drag, startPoint x: 684, startPoint y: 492, endPoint x: 760, endPoint y: 483, distance: 76.5
click at [687, 492] on button at bounding box center [675, 486] width 32 height 29
click at [1031, 422] on div "silloin" at bounding box center [1116, 409] width 214 height 107
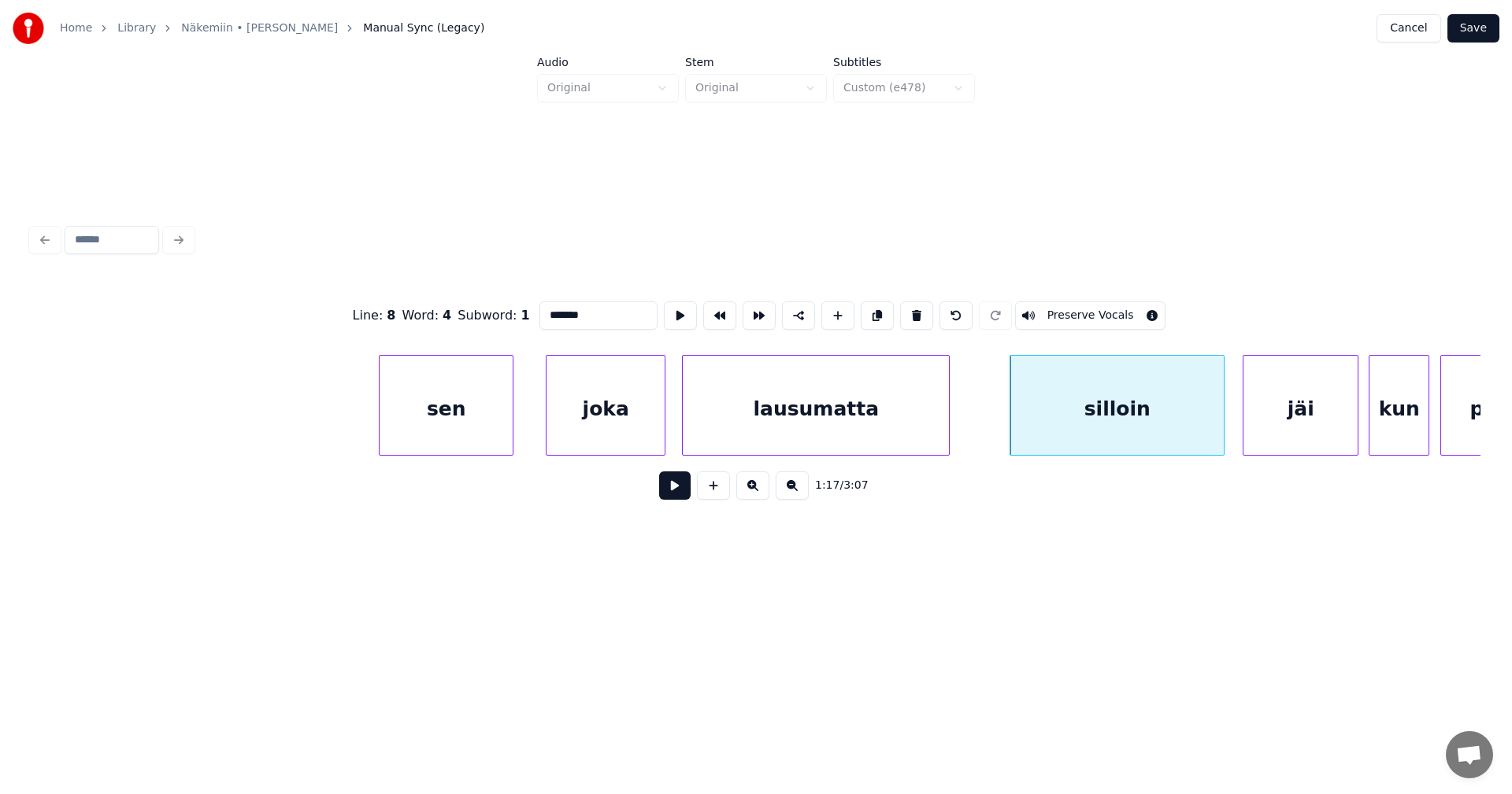
click at [673, 495] on button at bounding box center [675, 486] width 32 height 29
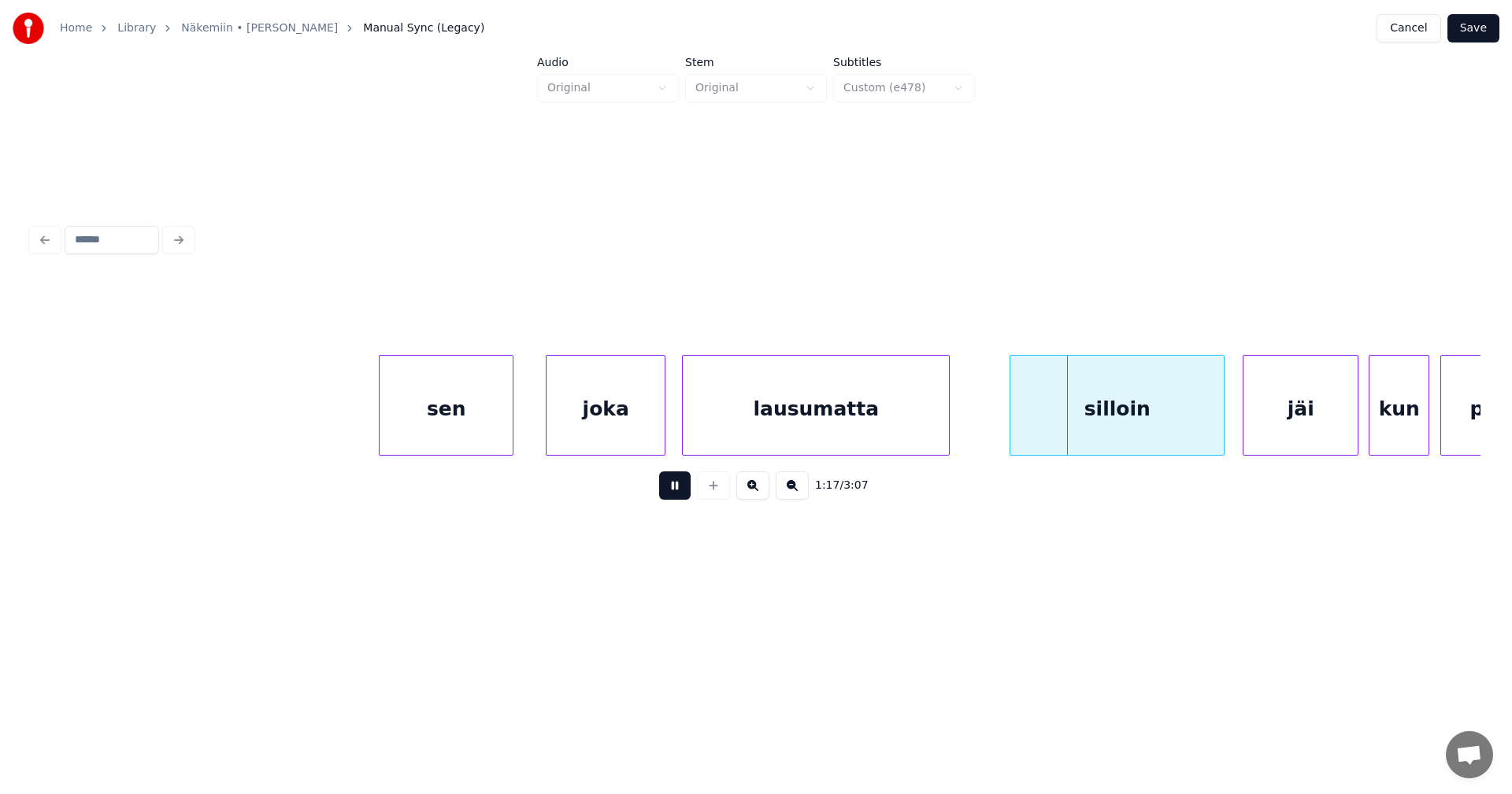
click at [680, 495] on button at bounding box center [675, 486] width 32 height 29
click at [975, 408] on div at bounding box center [973, 405] width 5 height 99
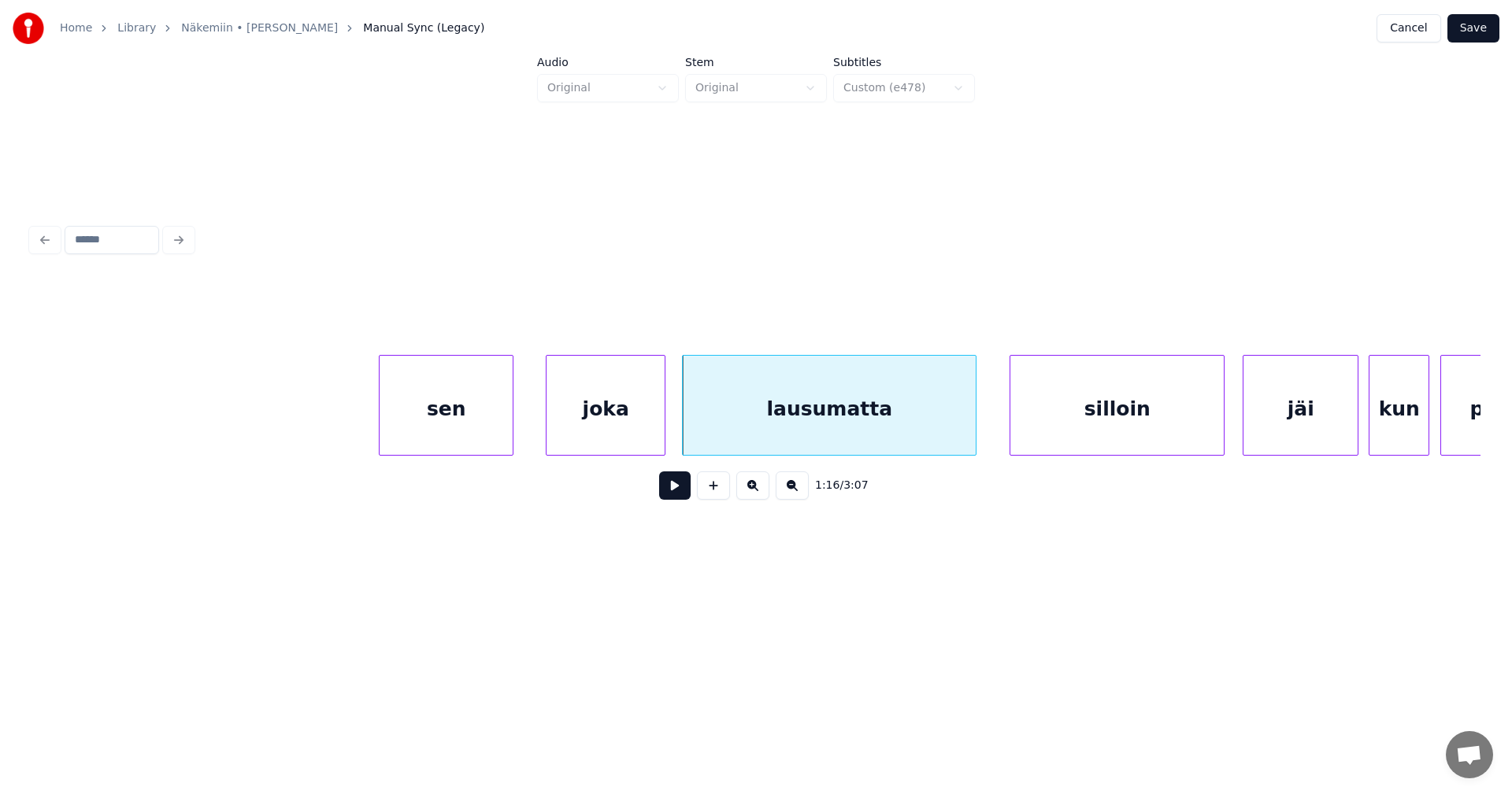
click at [680, 500] on button at bounding box center [675, 486] width 32 height 29
click at [687, 497] on button at bounding box center [675, 486] width 32 height 29
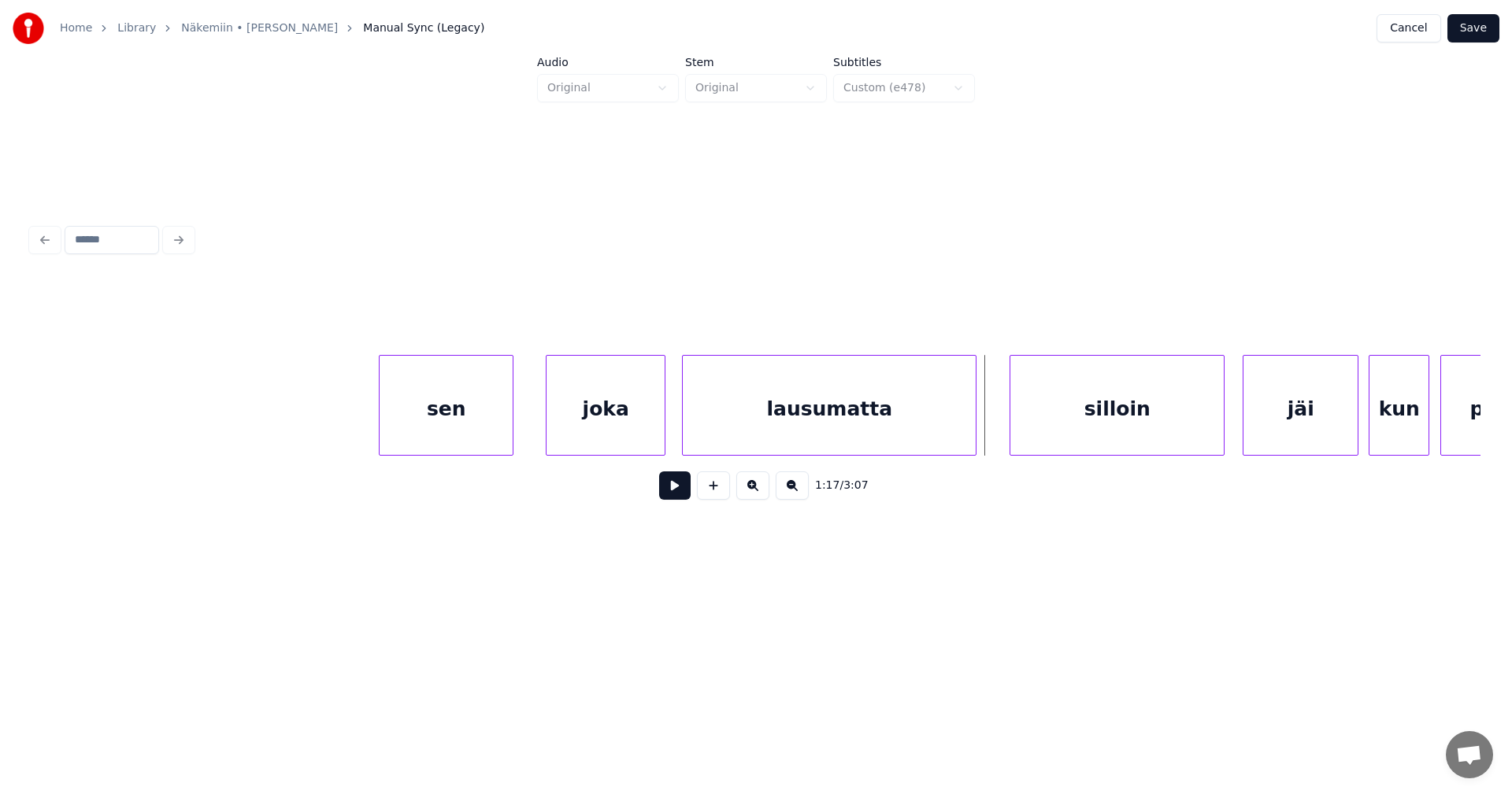
click at [684, 500] on button at bounding box center [675, 486] width 32 height 29
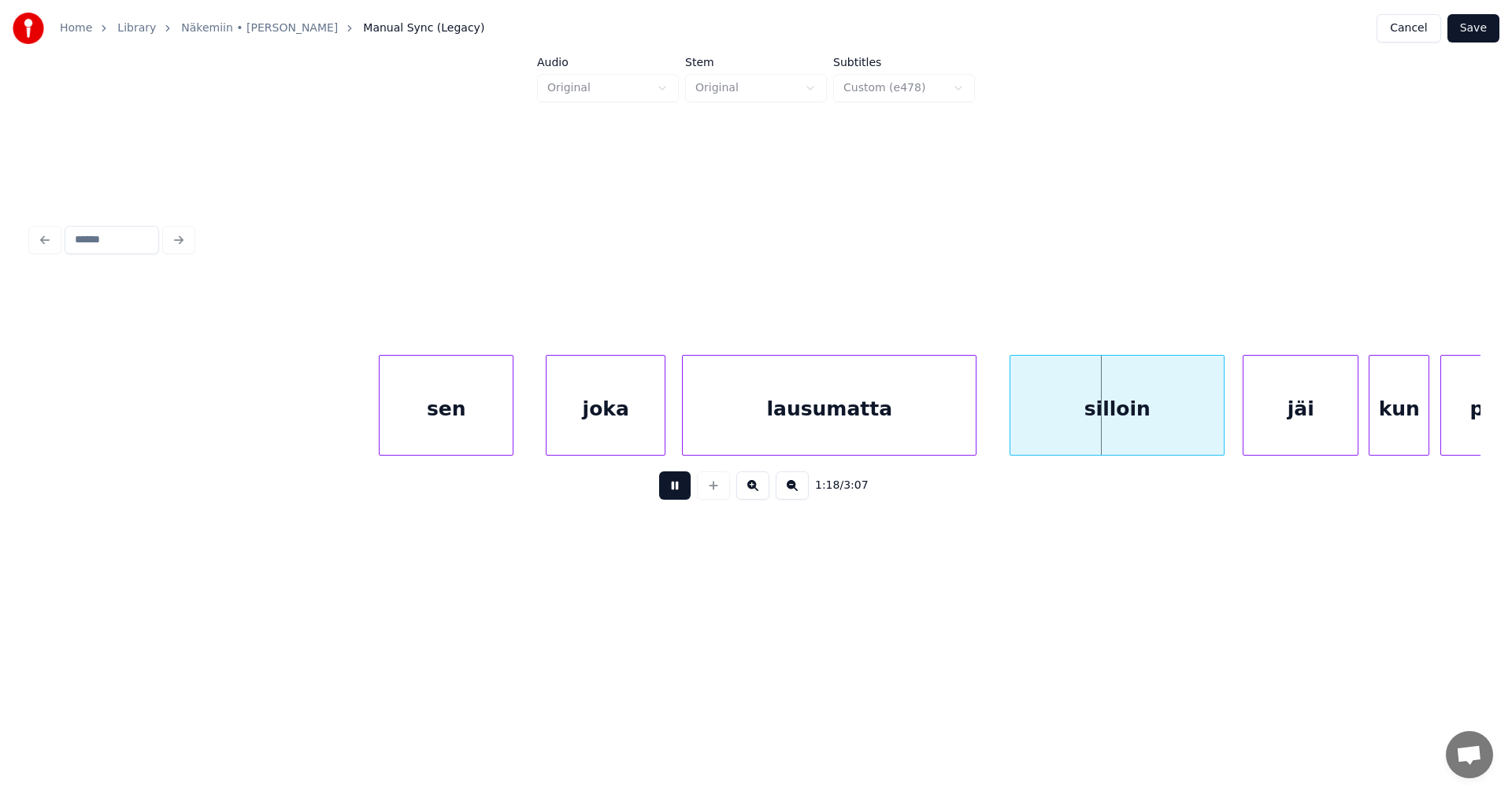
drag, startPoint x: 684, startPoint y: 504, endPoint x: 692, endPoint y: 516, distance: 14.4
click at [684, 500] on button at bounding box center [675, 486] width 32 height 29
click at [1006, 423] on div at bounding box center [1006, 405] width 5 height 99
click at [655, 437] on div "joka" at bounding box center [605, 409] width 118 height 107
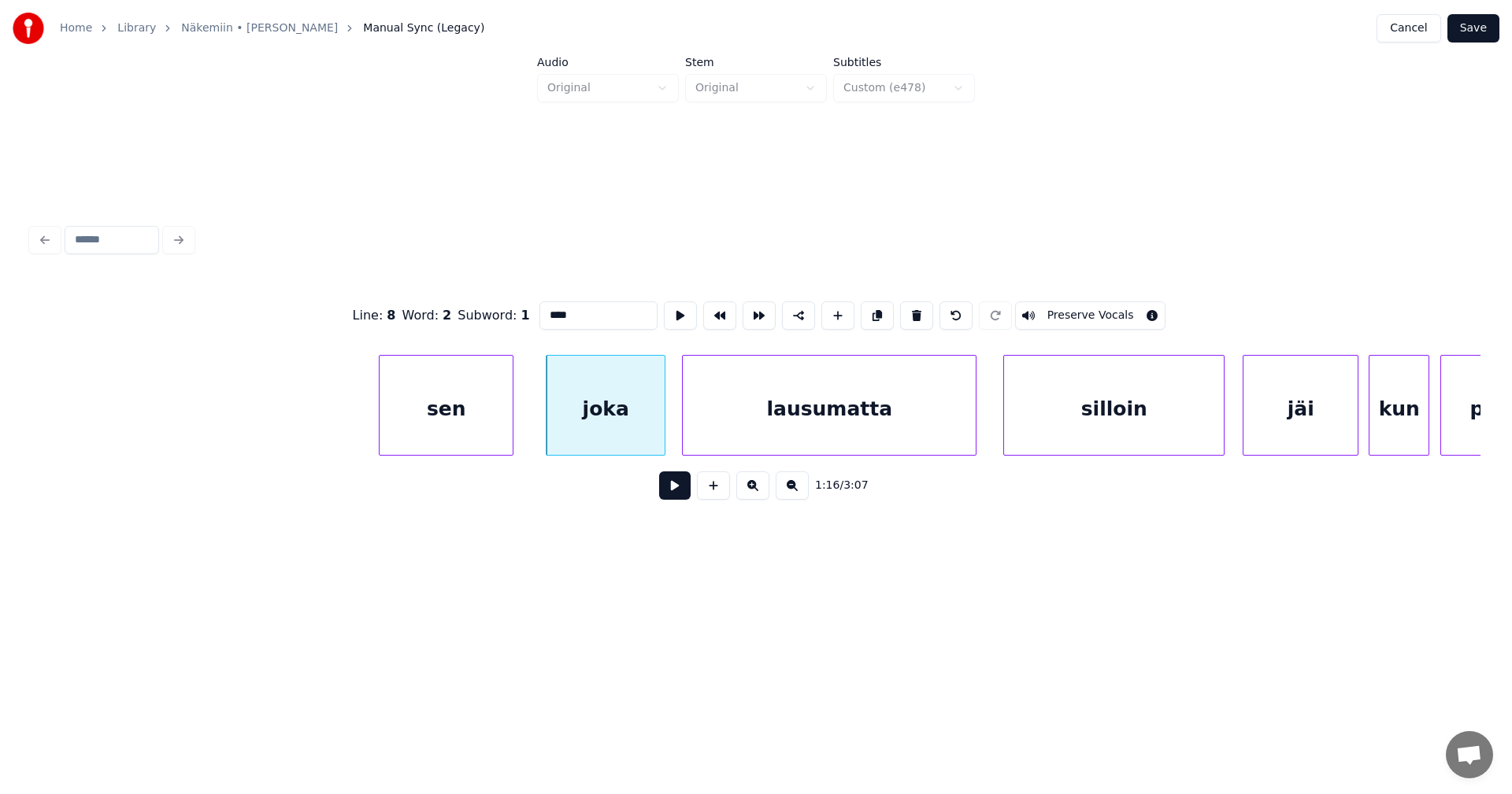
click at [681, 494] on button at bounding box center [675, 486] width 32 height 29
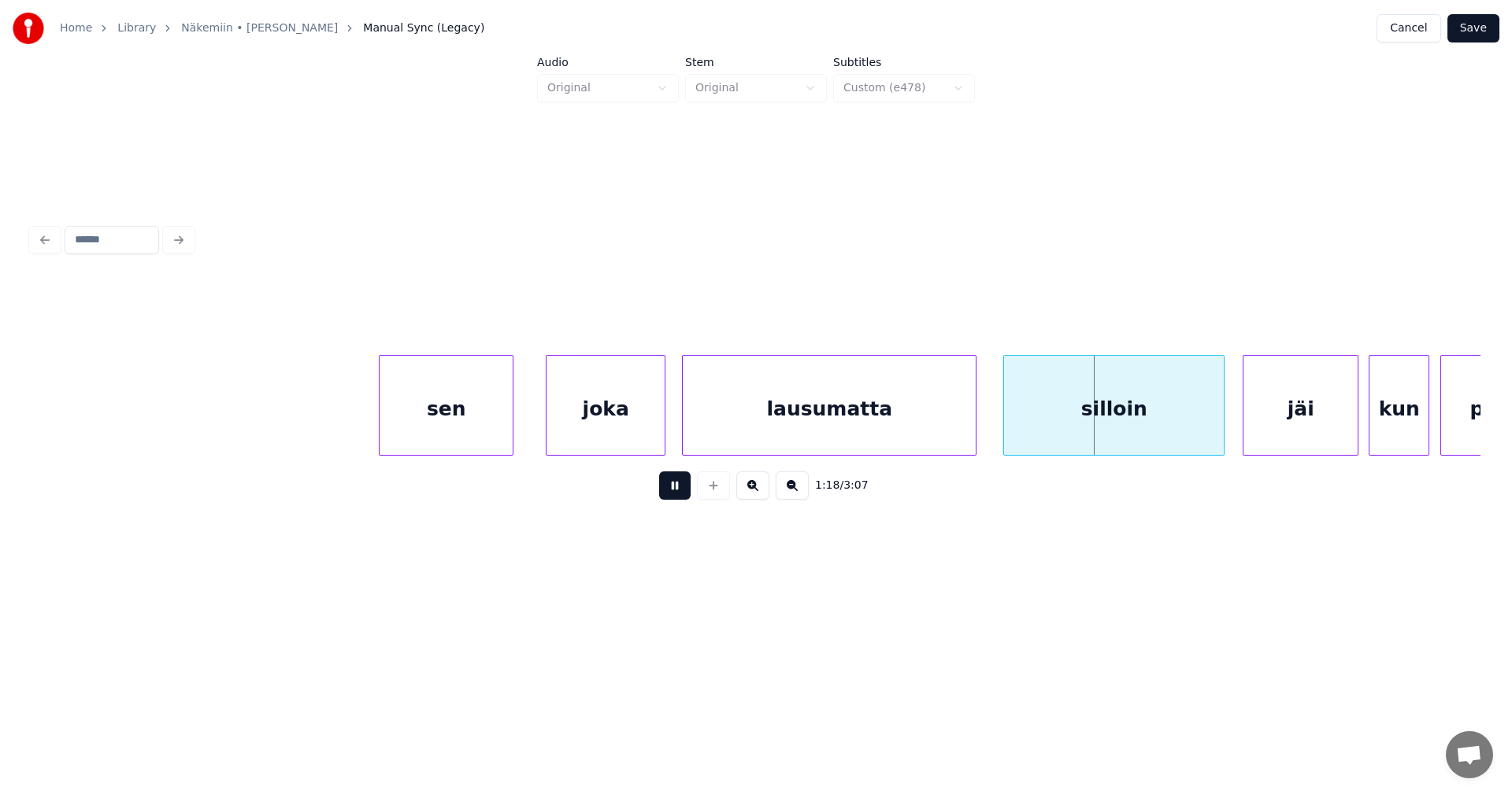
click at [684, 494] on button at bounding box center [675, 486] width 32 height 29
click at [765, 440] on div "lausumatta" at bounding box center [829, 409] width 293 height 107
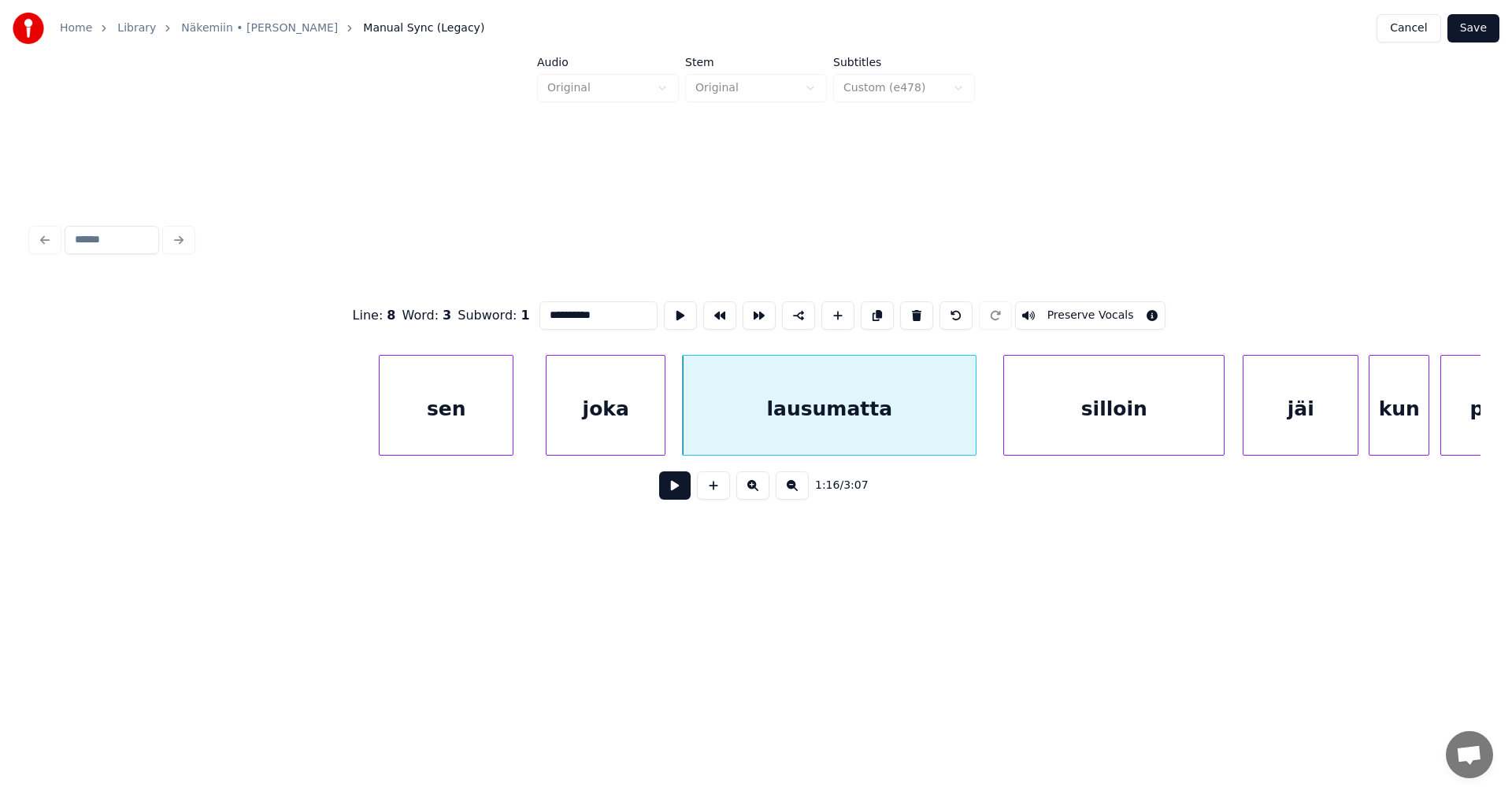
click at [681, 492] on button at bounding box center [675, 486] width 32 height 29
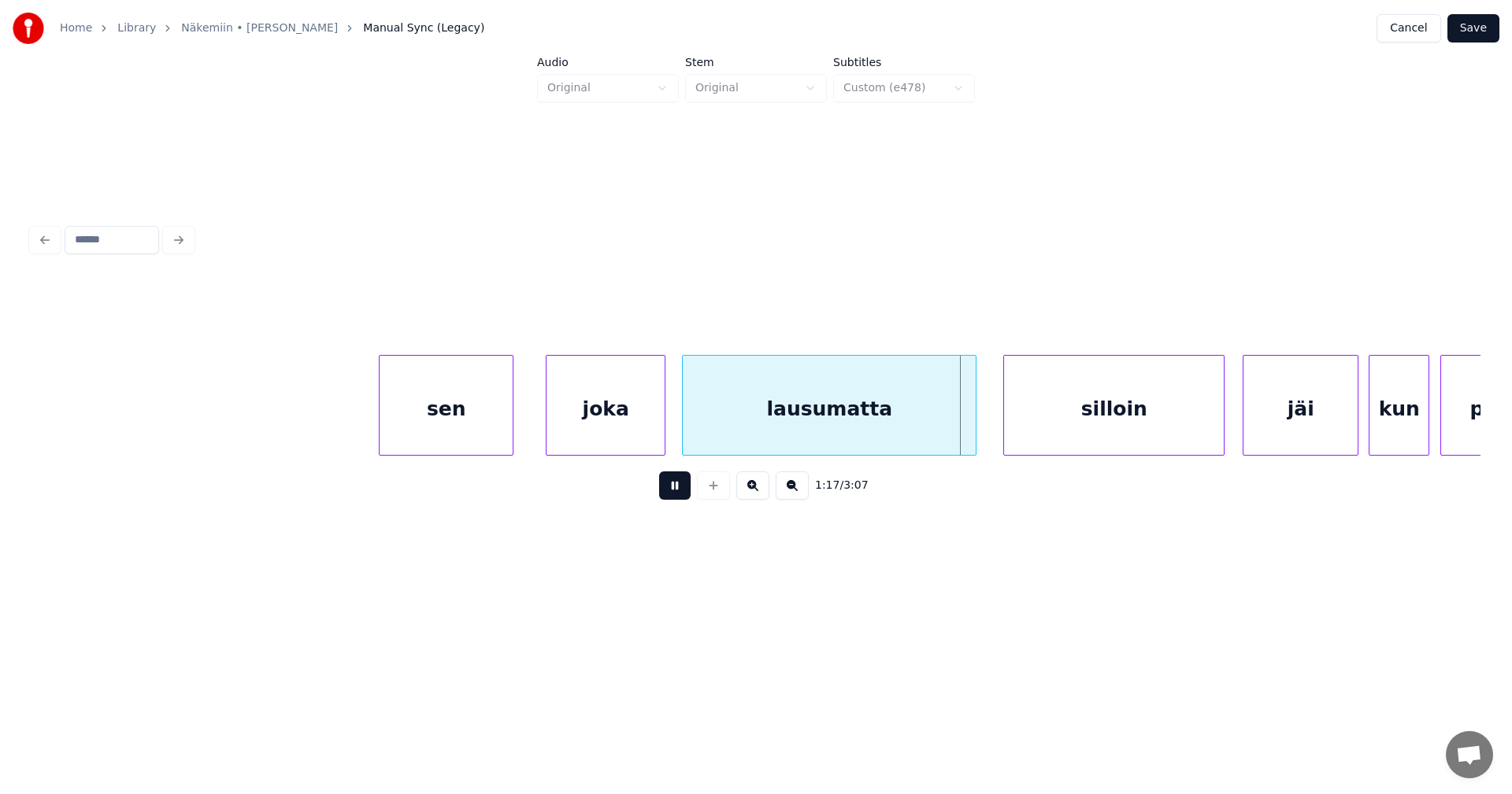
click at [683, 491] on button at bounding box center [675, 486] width 32 height 29
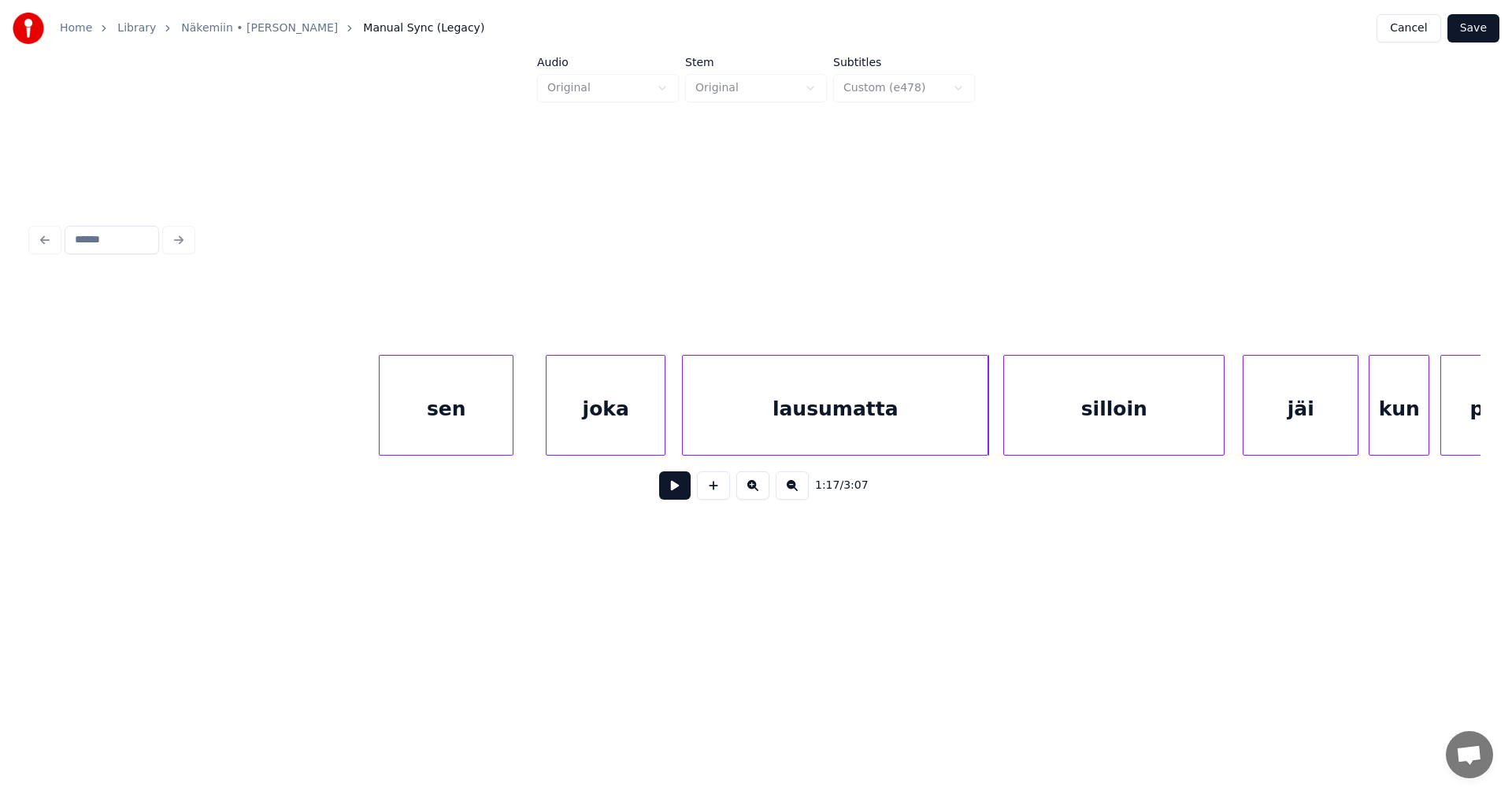
click at [987, 407] on div at bounding box center [985, 405] width 5 height 99
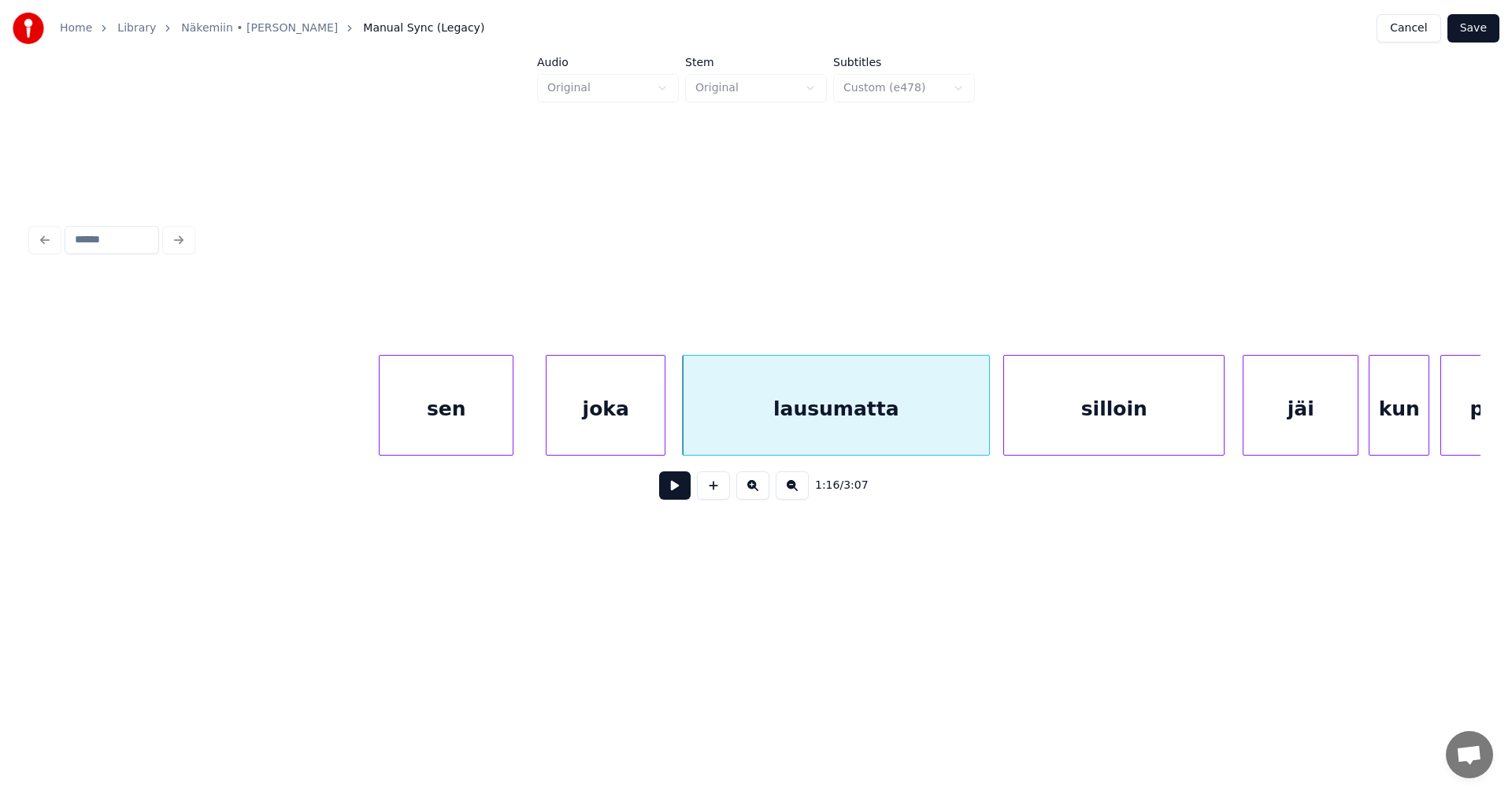
click at [859, 433] on div "lausumatta" at bounding box center [836, 409] width 306 height 107
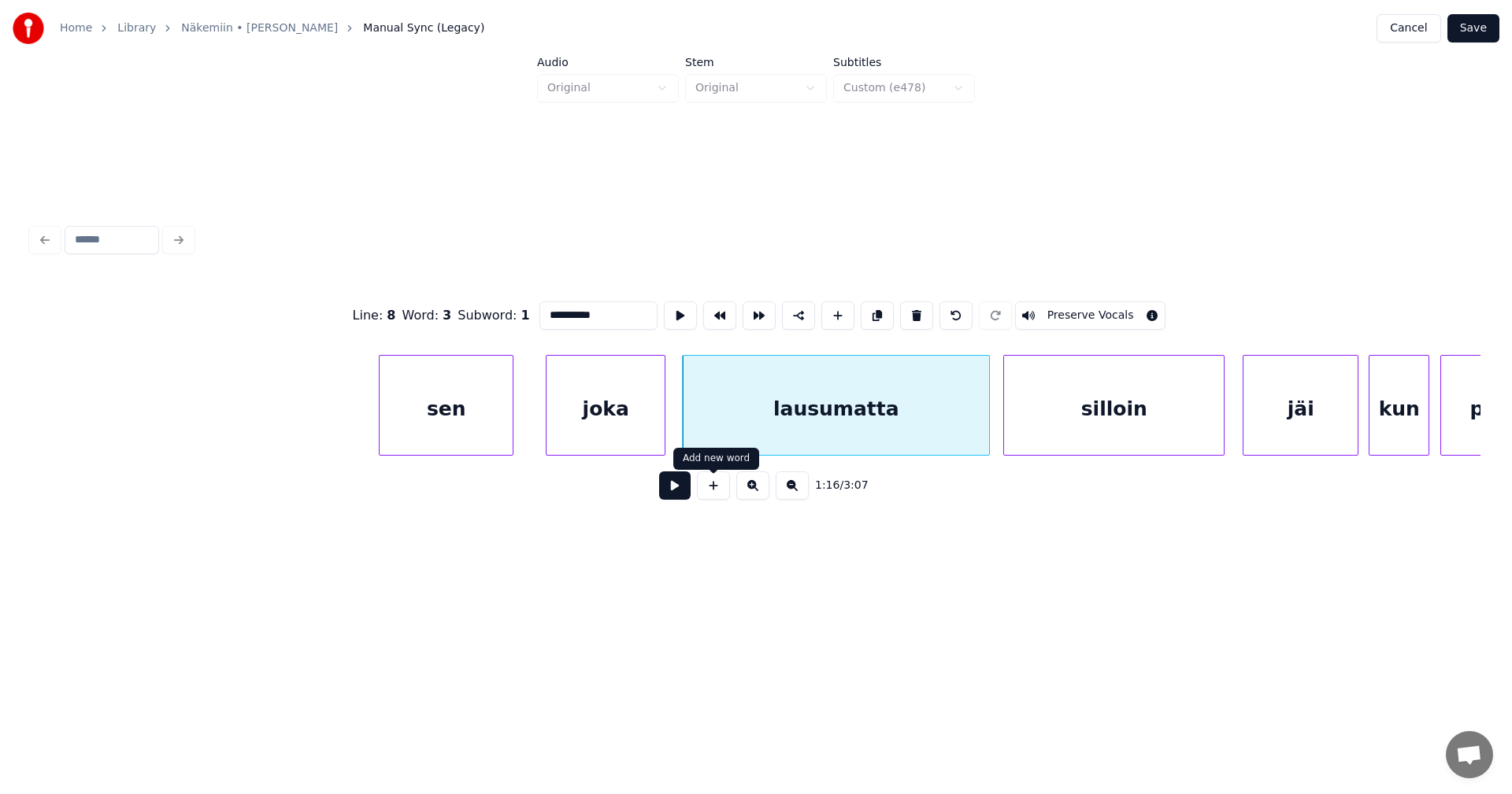
click at [687, 491] on button at bounding box center [675, 486] width 32 height 29
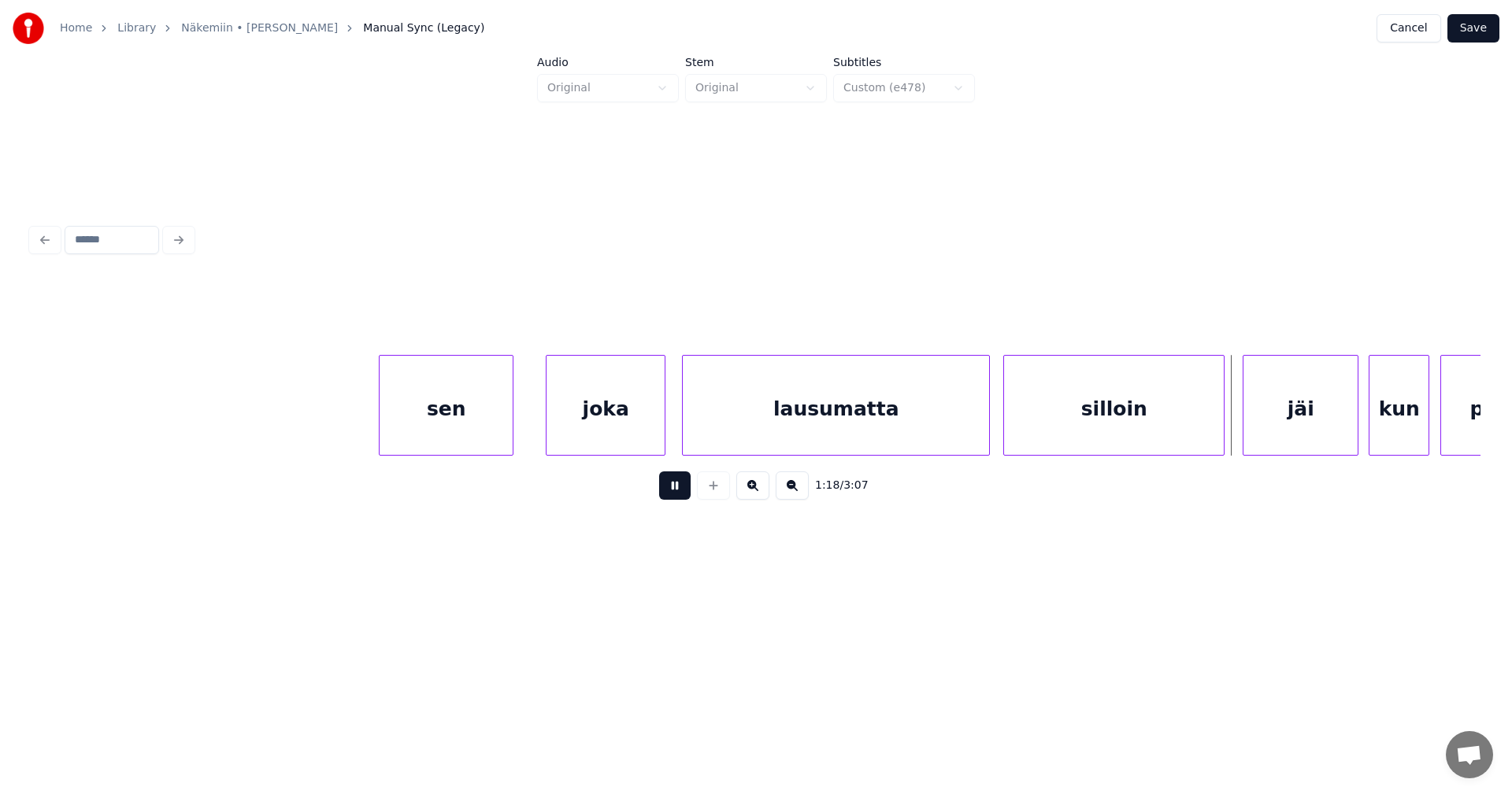
click at [689, 491] on button at bounding box center [675, 486] width 32 height 29
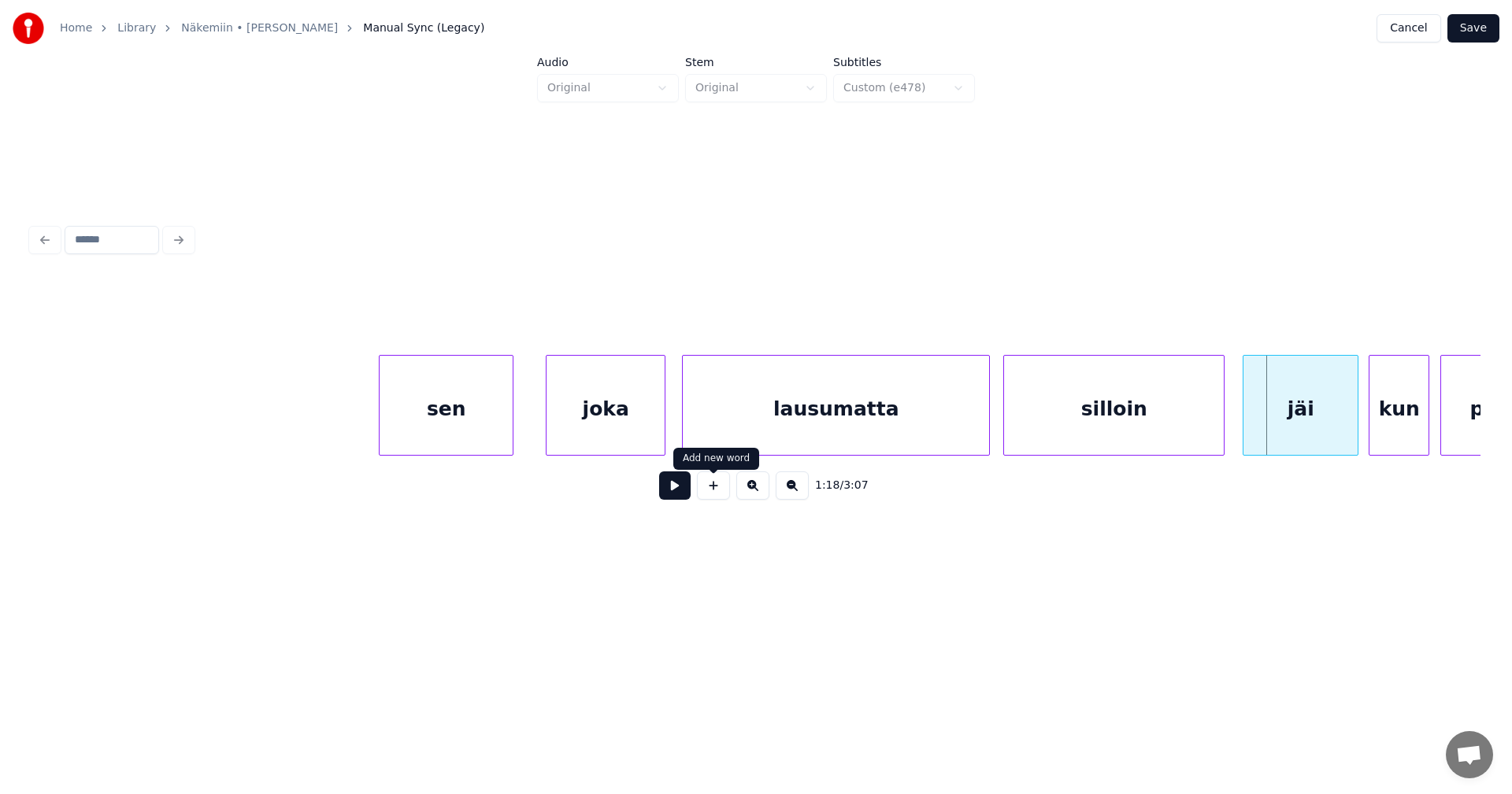
click at [696, 498] on div at bounding box center [714, 486] width 40 height 29
click at [686, 494] on button at bounding box center [675, 486] width 32 height 29
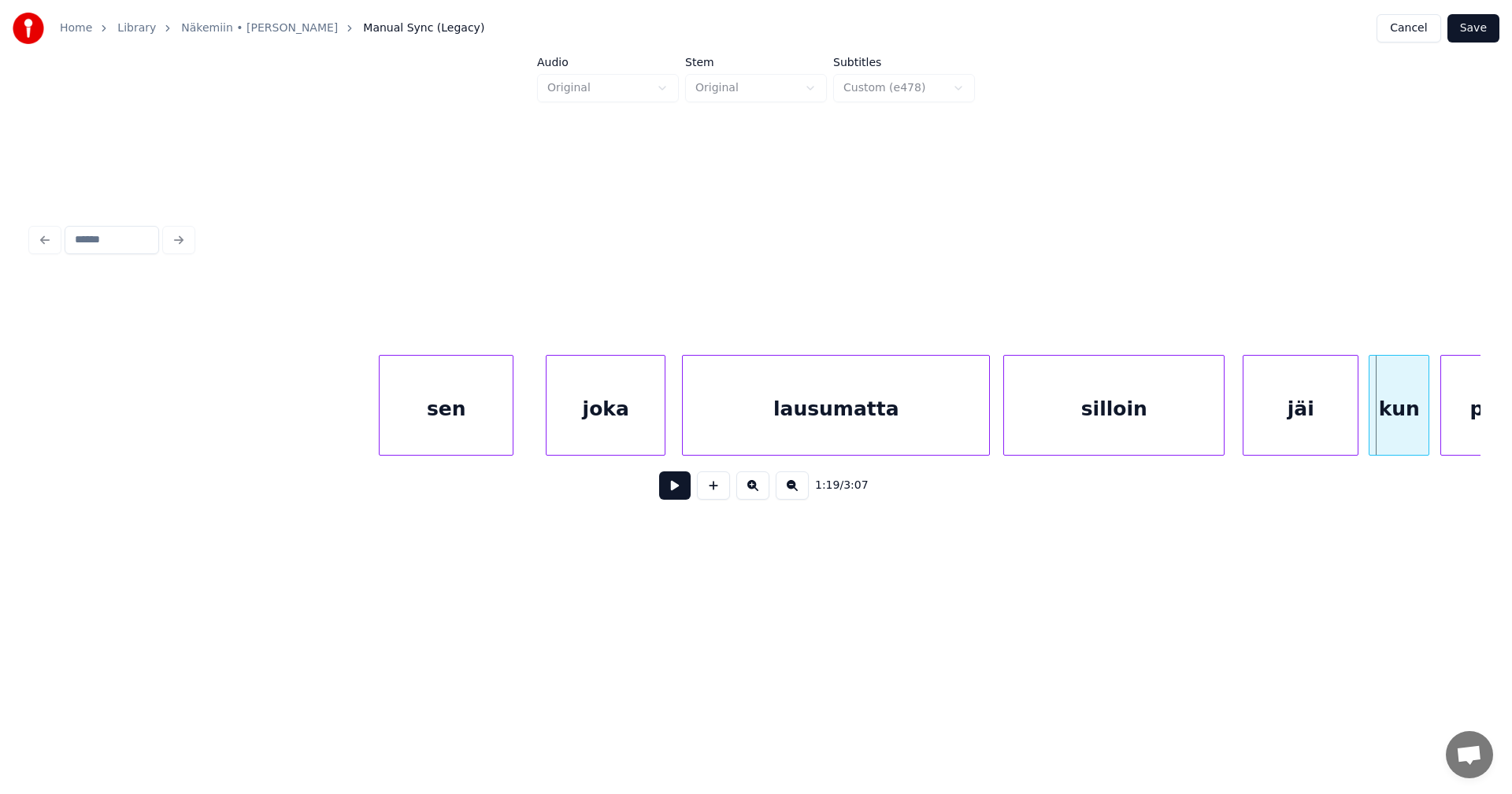
click at [686, 496] on button at bounding box center [675, 486] width 32 height 29
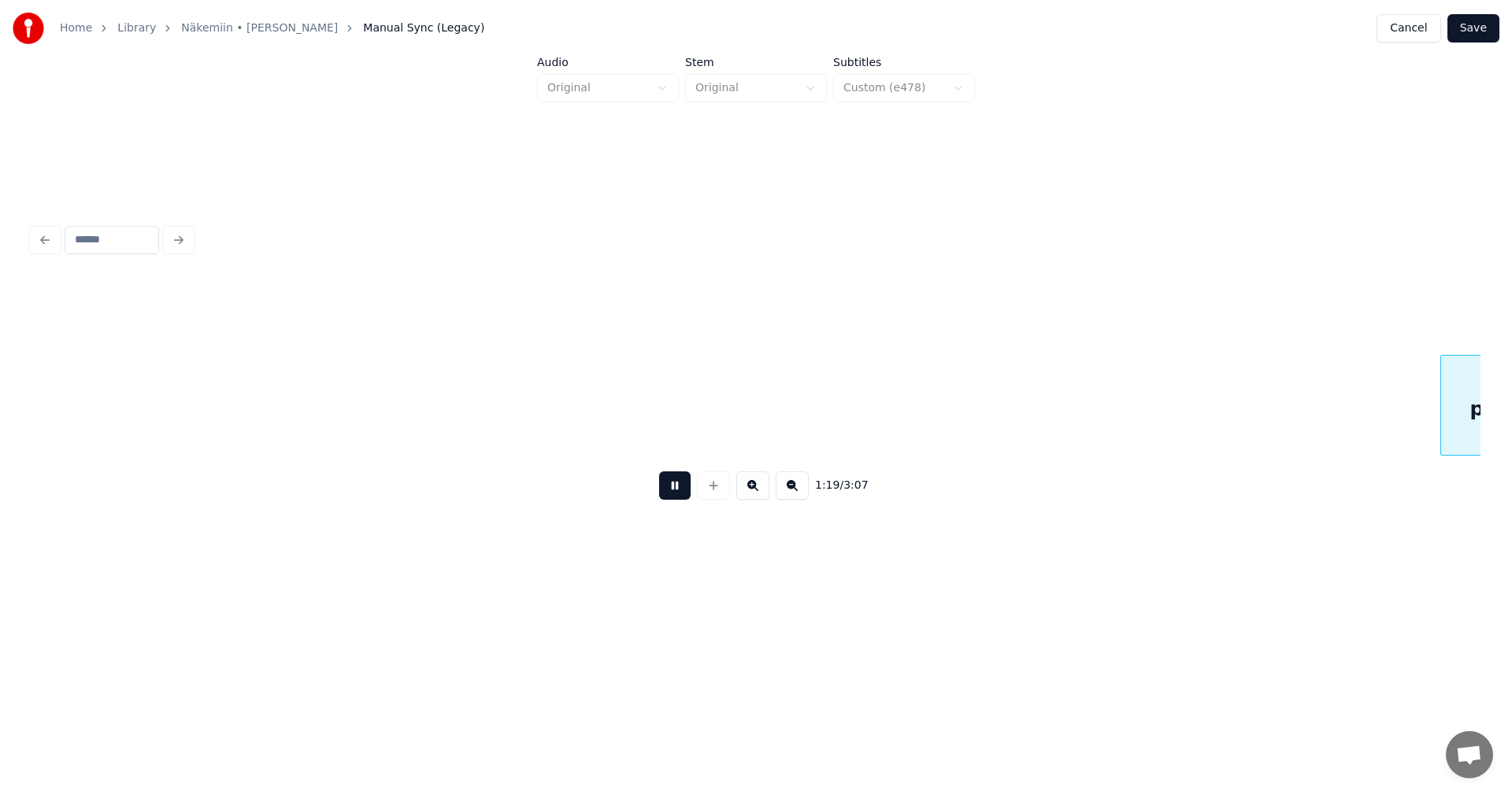
scroll to position [0, 21891]
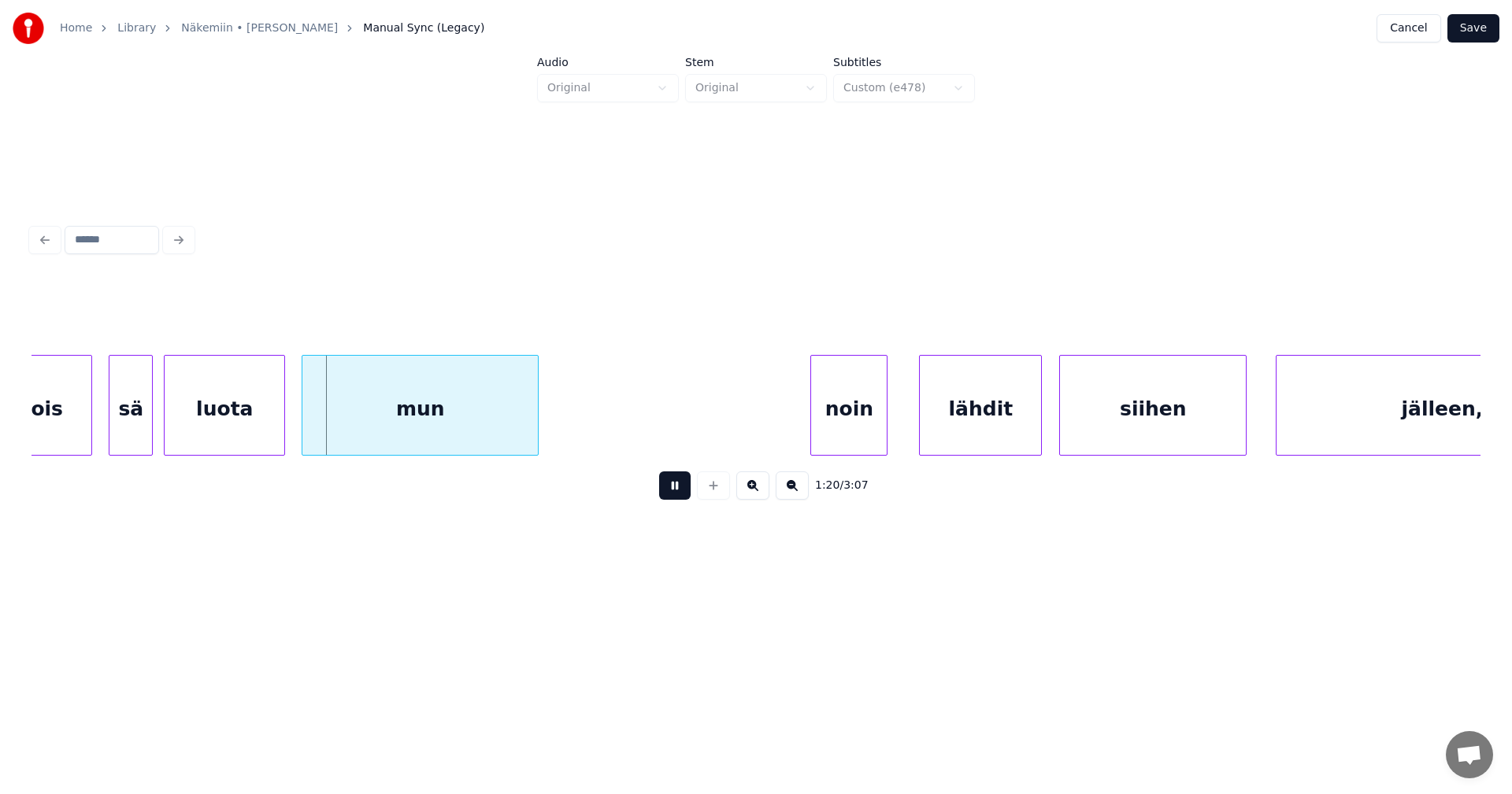
click at [686, 496] on button at bounding box center [675, 486] width 32 height 29
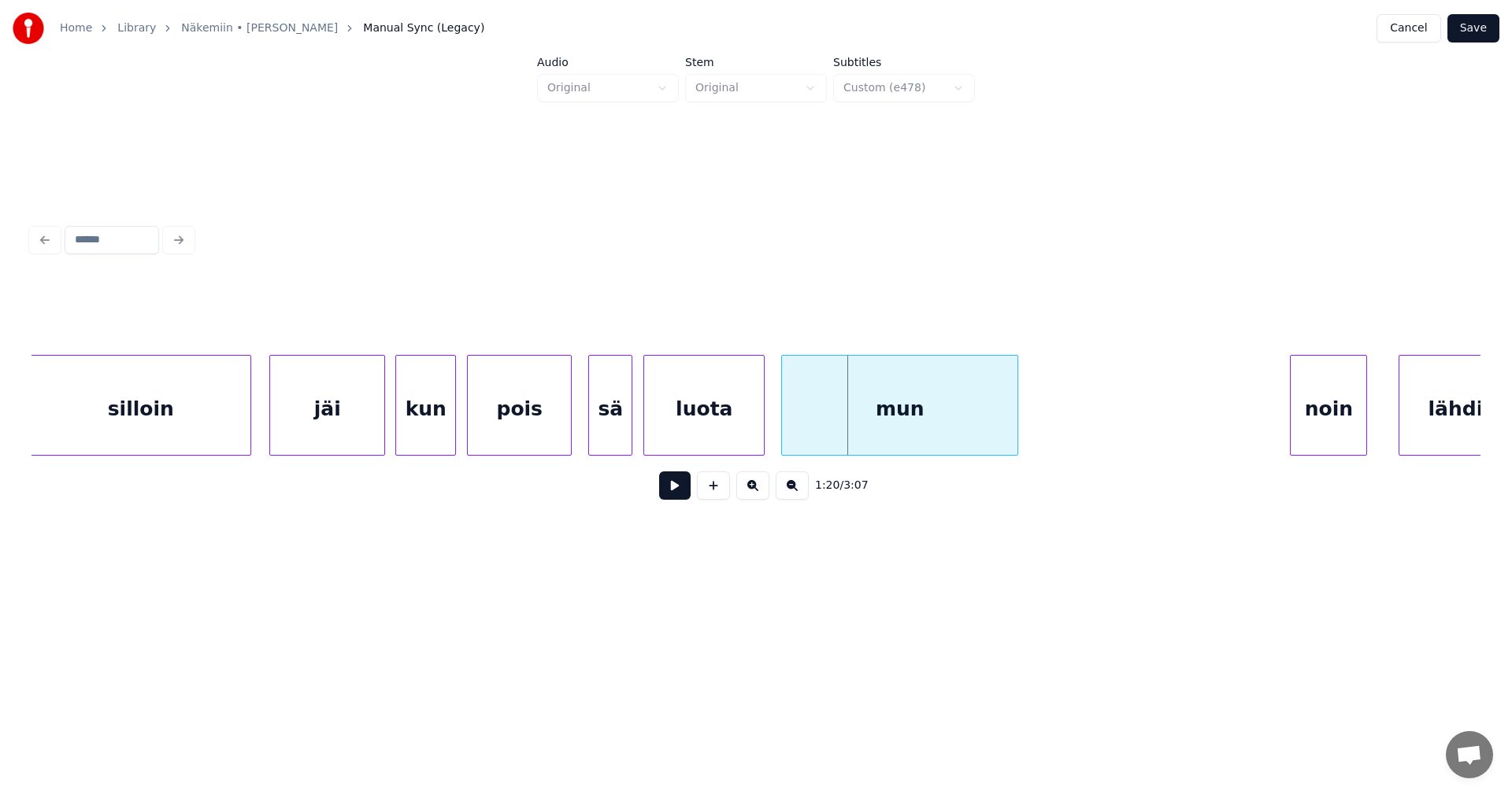
scroll to position [0, 21387]
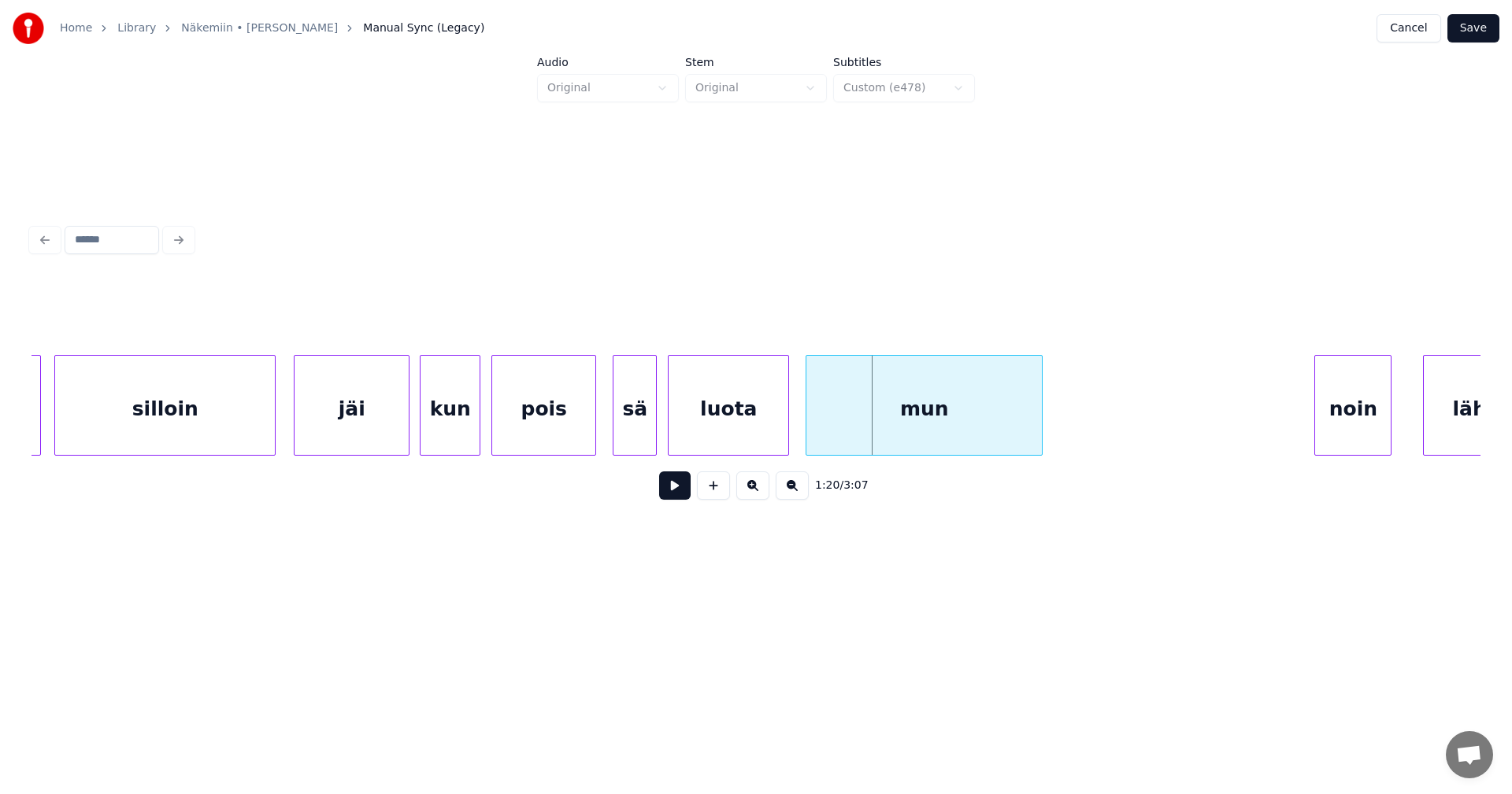
click at [367, 428] on div "jäi" at bounding box center [351, 409] width 114 height 107
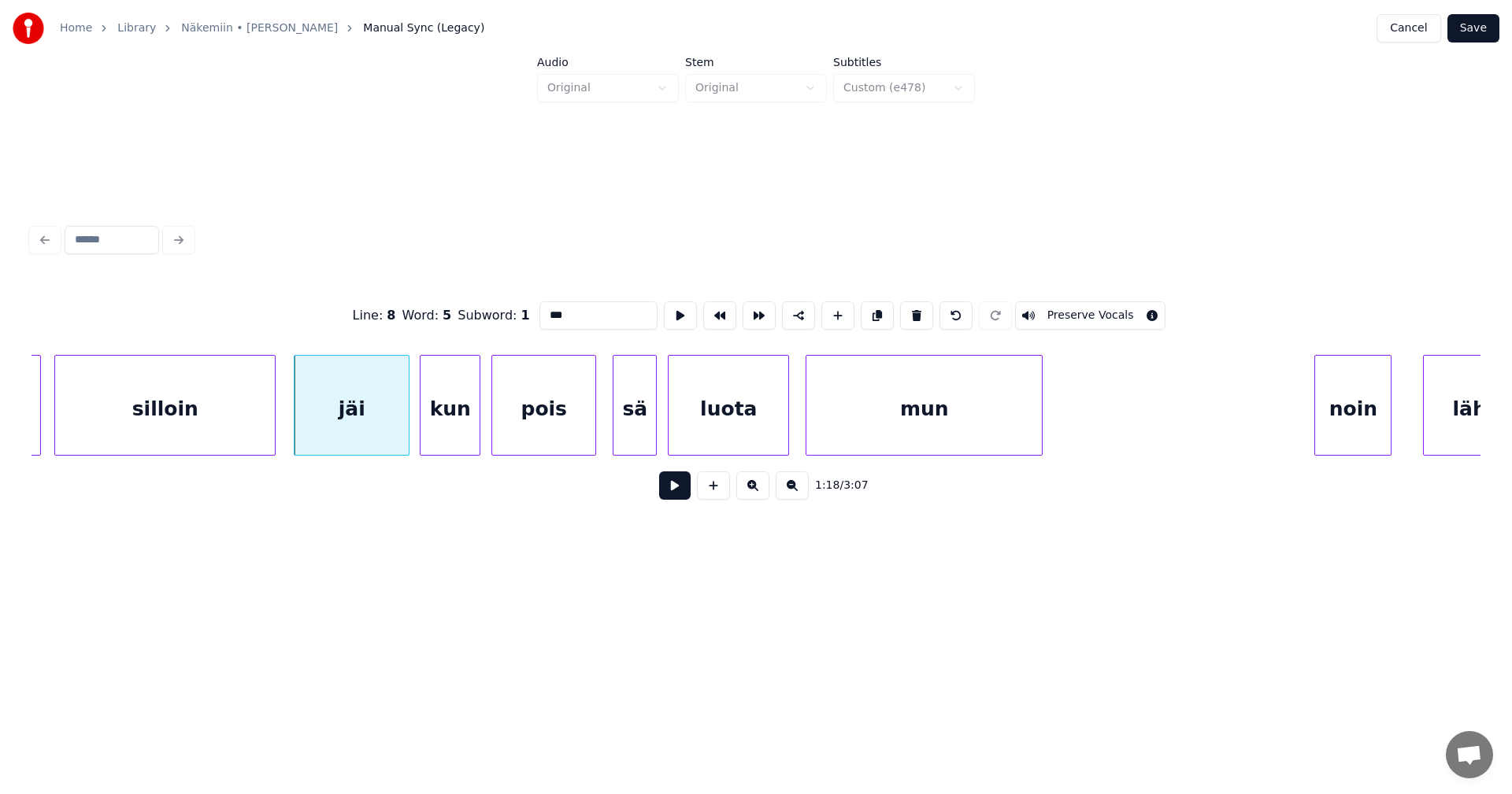
click at [667, 489] on button at bounding box center [675, 486] width 32 height 29
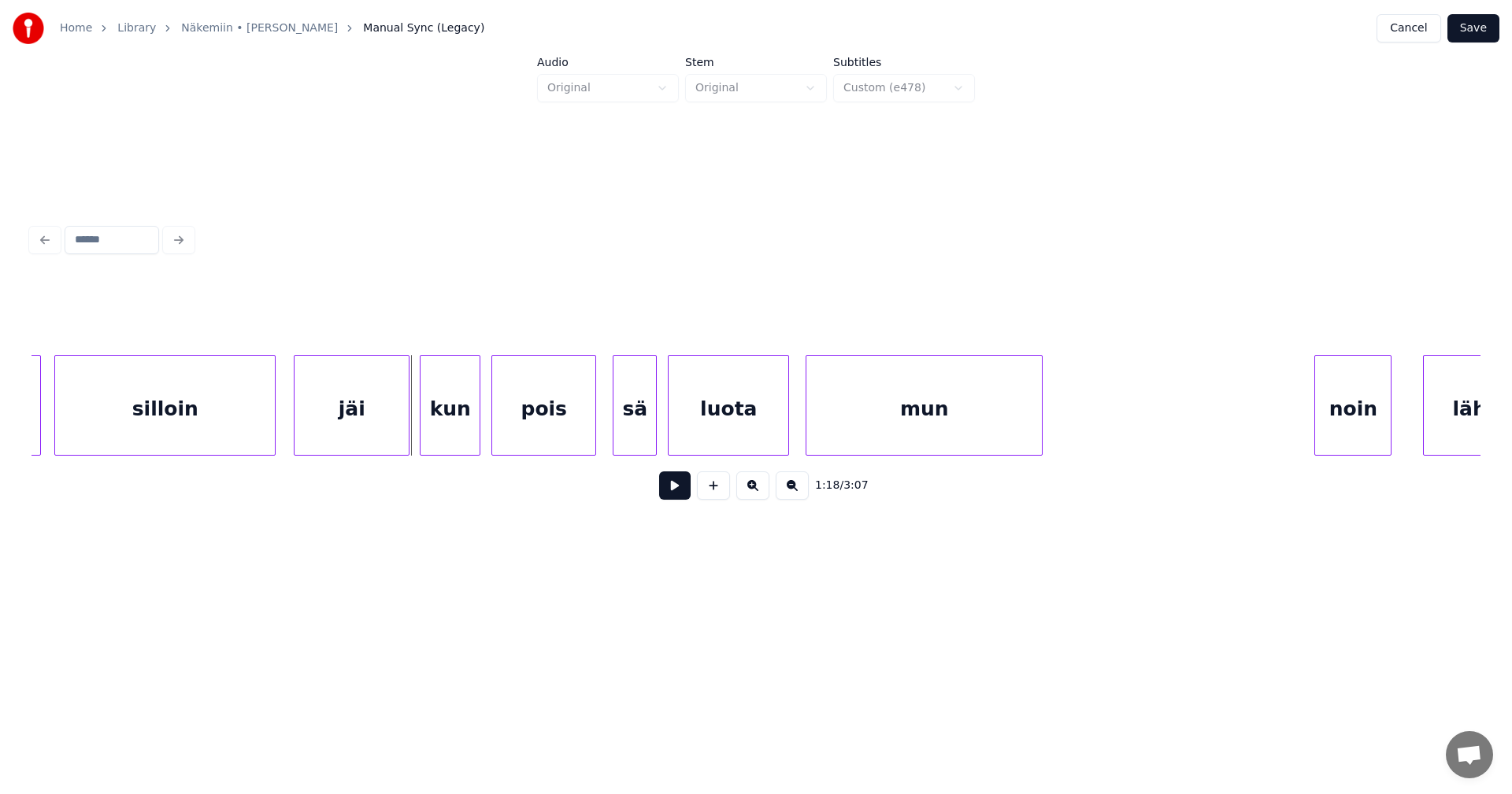
click at [667, 489] on button at bounding box center [675, 486] width 32 height 29
click at [667, 488] on button at bounding box center [675, 486] width 32 height 29
click at [640, 436] on div "sä" at bounding box center [634, 409] width 43 height 107
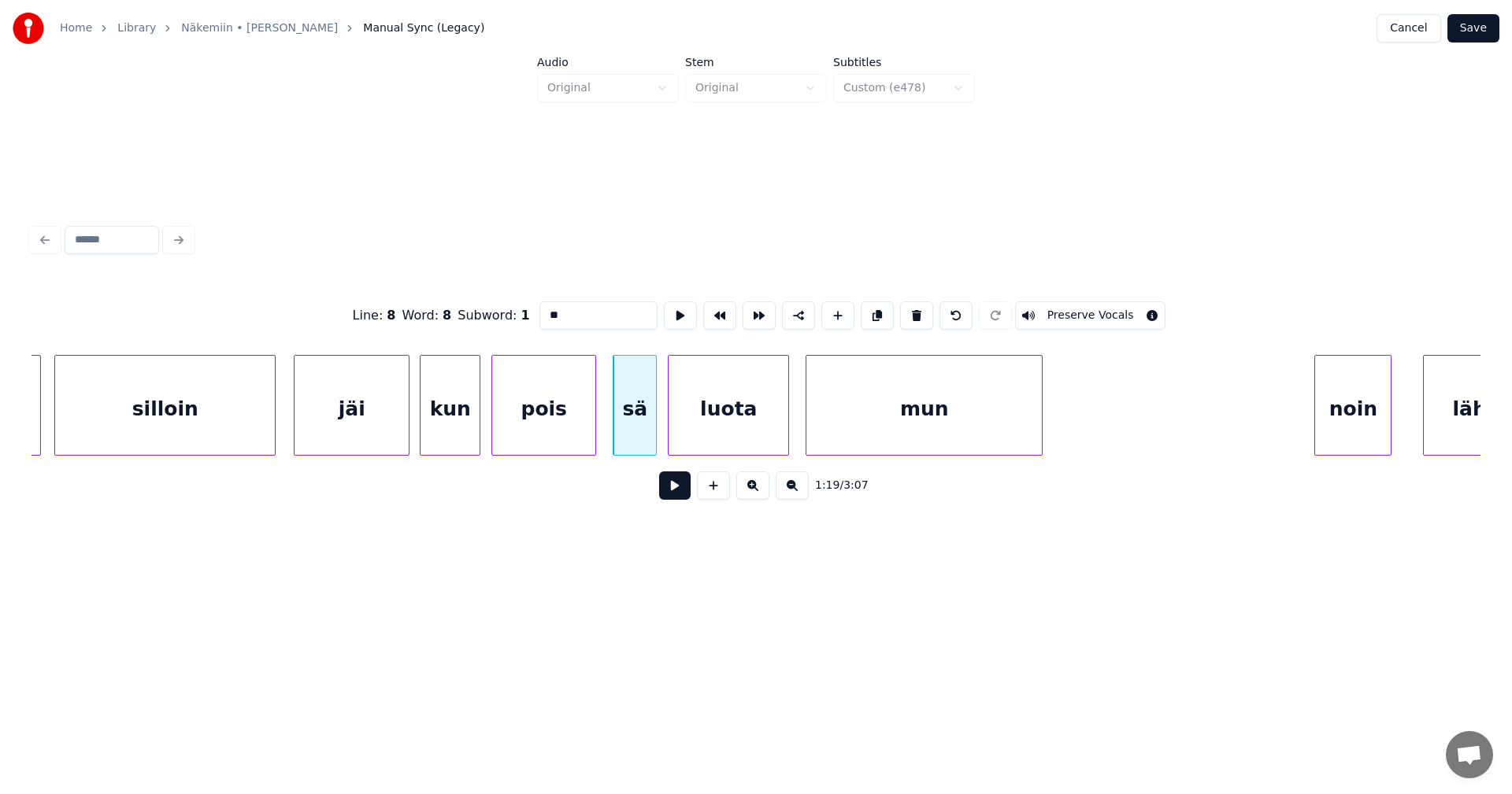
click at [670, 488] on button at bounding box center [675, 486] width 32 height 29
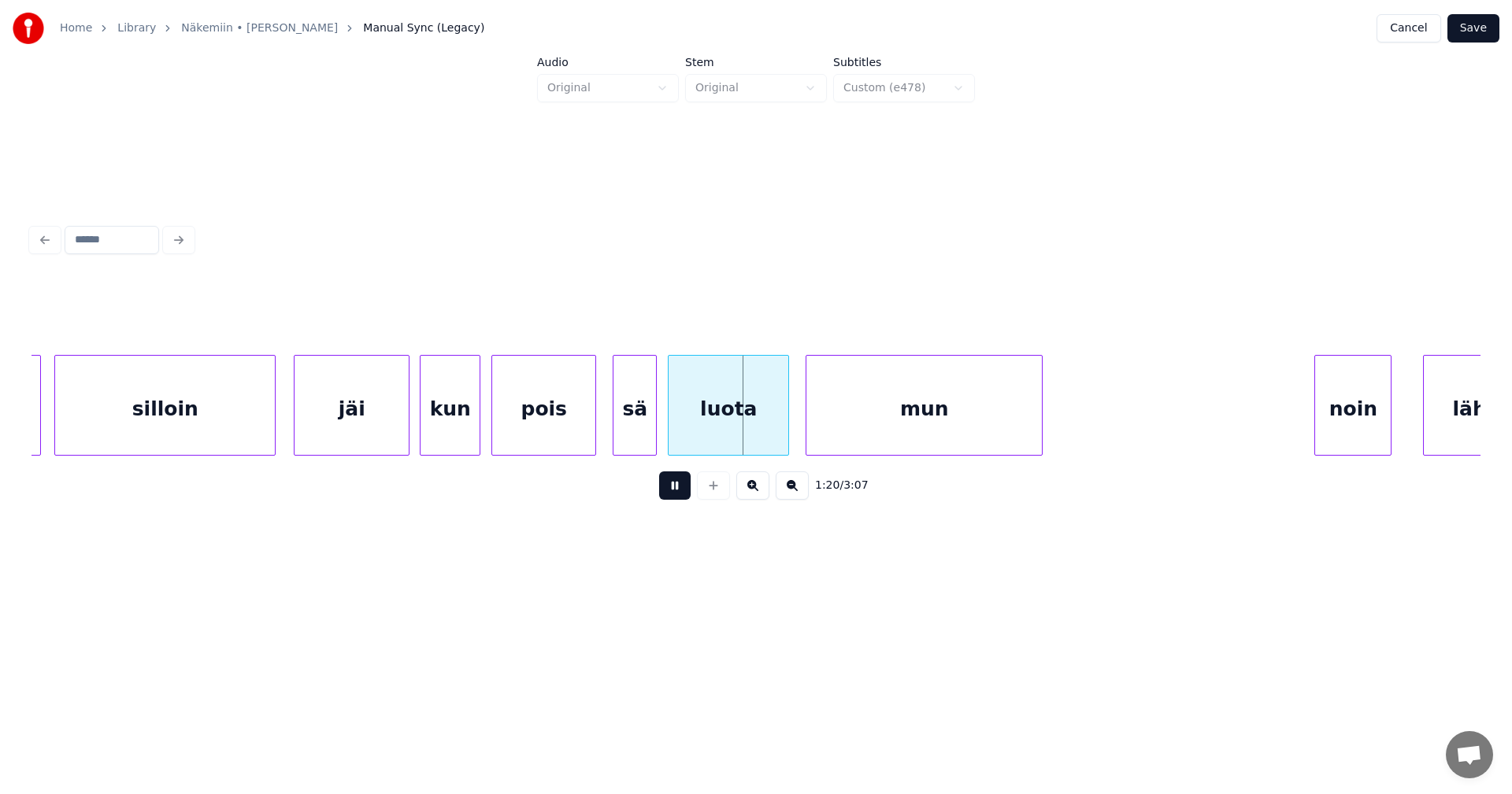
click at [671, 488] on button at bounding box center [675, 486] width 32 height 29
click at [687, 447] on div "luota" at bounding box center [729, 409] width 119 height 107
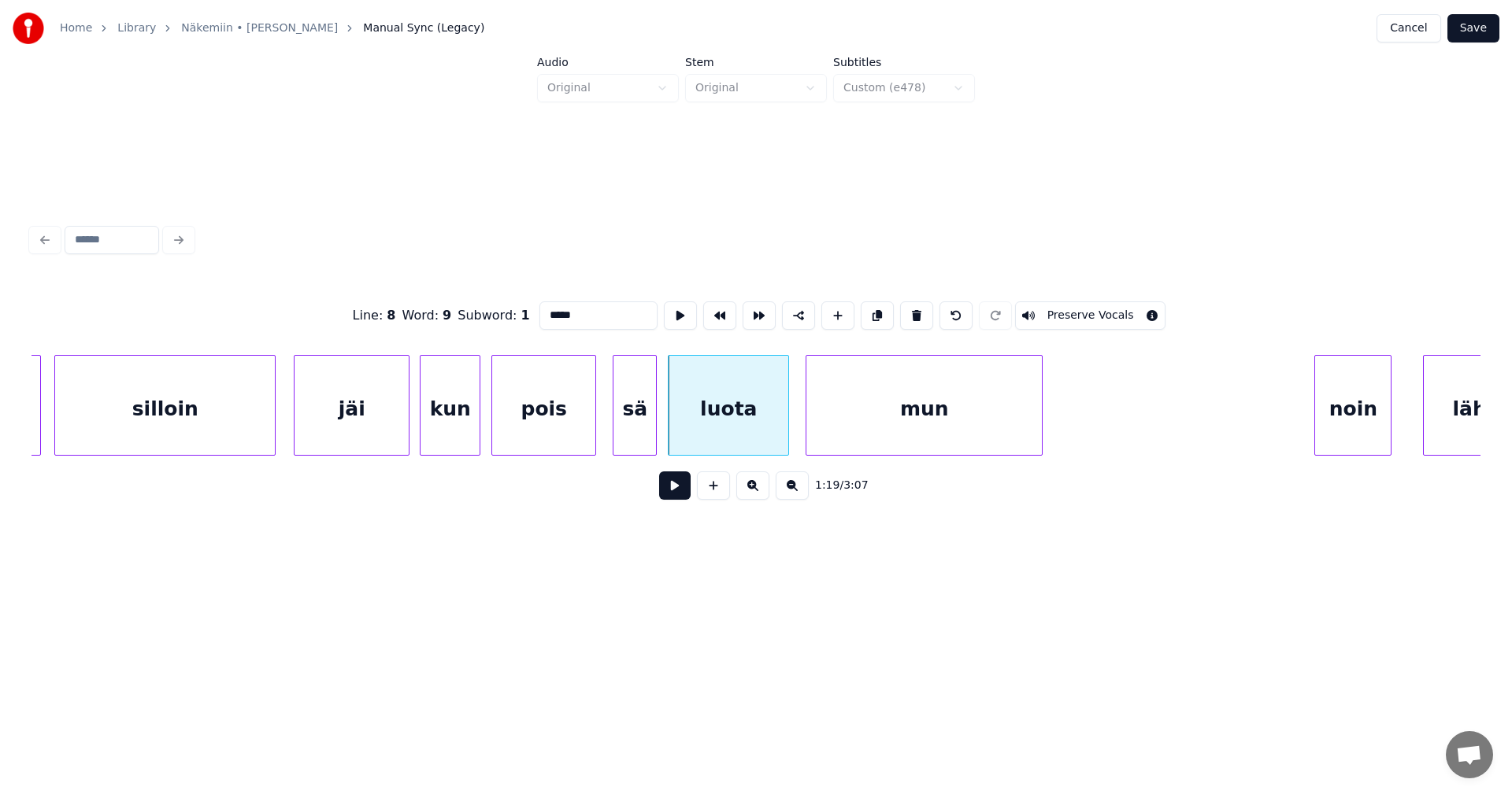
click at [680, 487] on button at bounding box center [675, 486] width 32 height 29
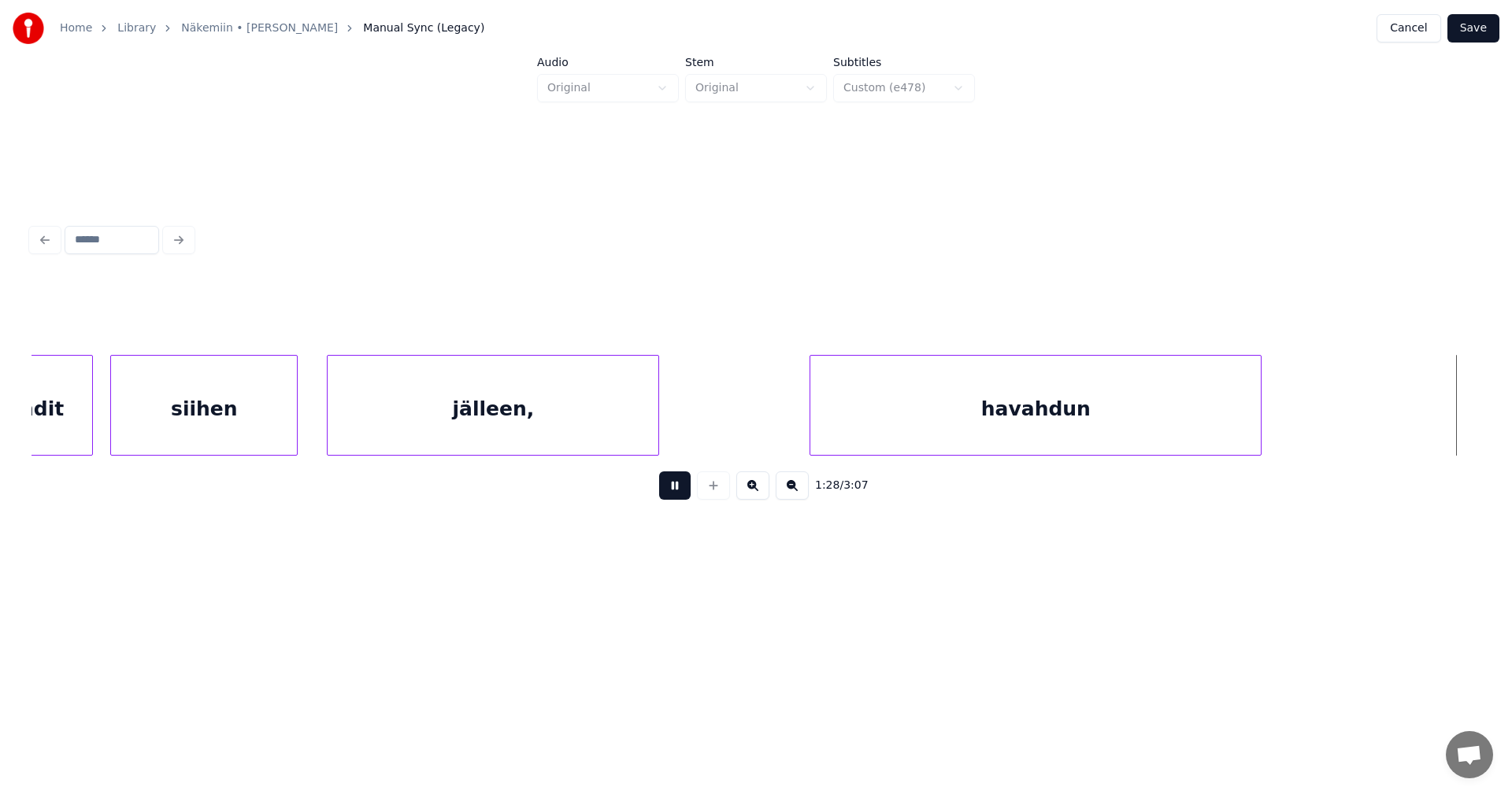
scroll to position [0, 24290]
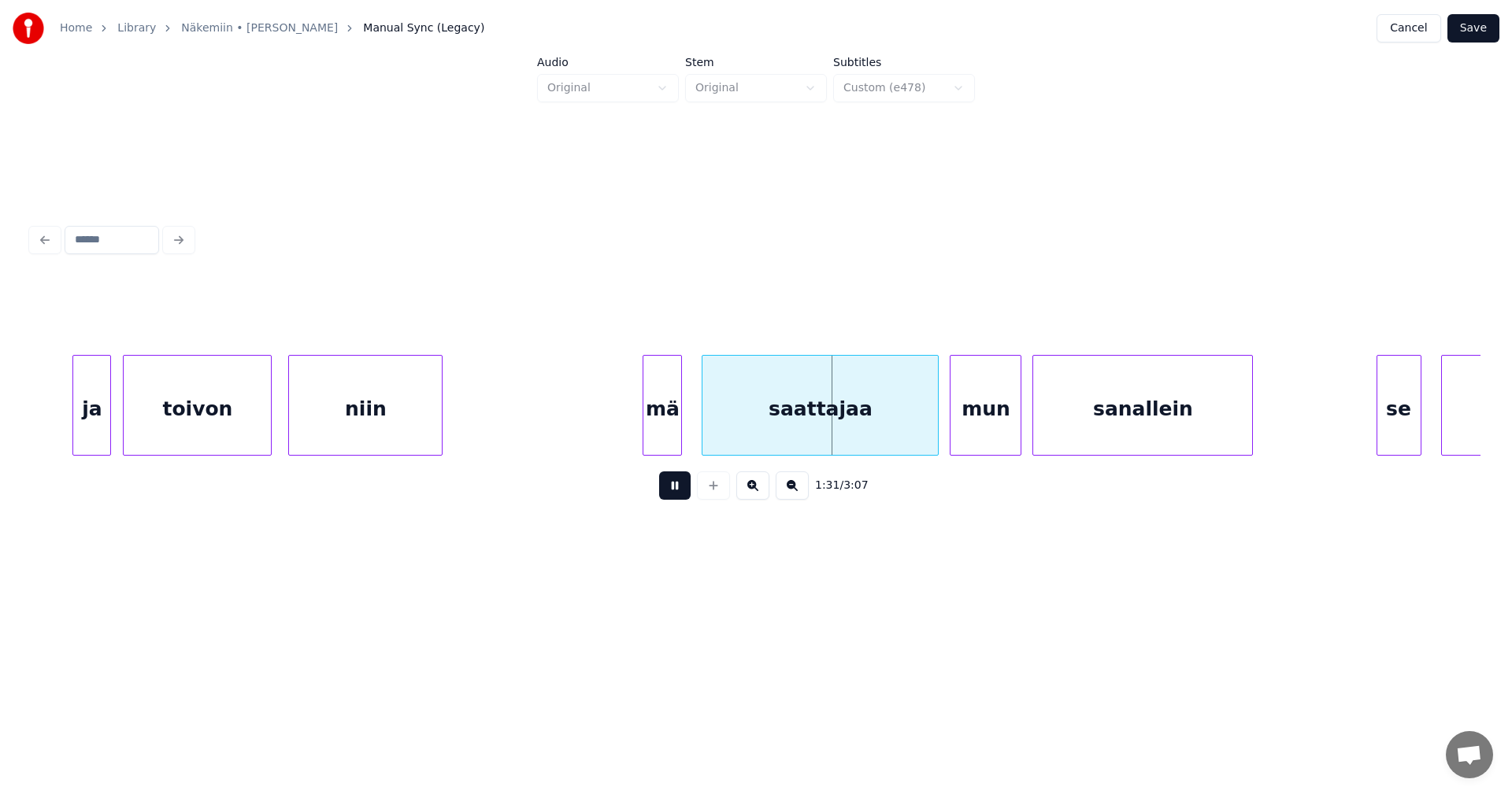
click at [675, 491] on button at bounding box center [675, 486] width 32 height 29
click at [666, 430] on div "mä" at bounding box center [662, 409] width 38 height 107
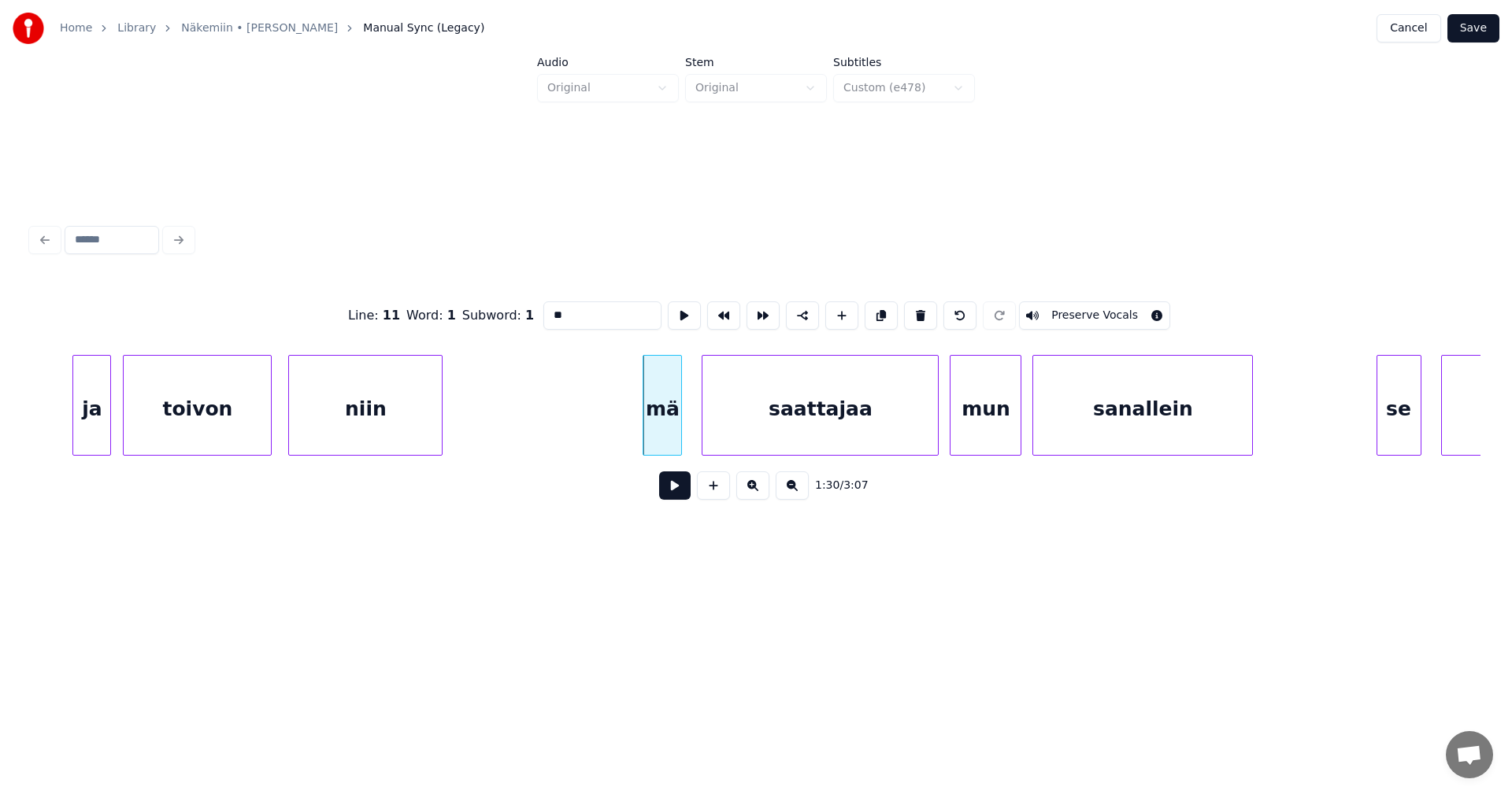
click at [672, 487] on button at bounding box center [675, 486] width 32 height 29
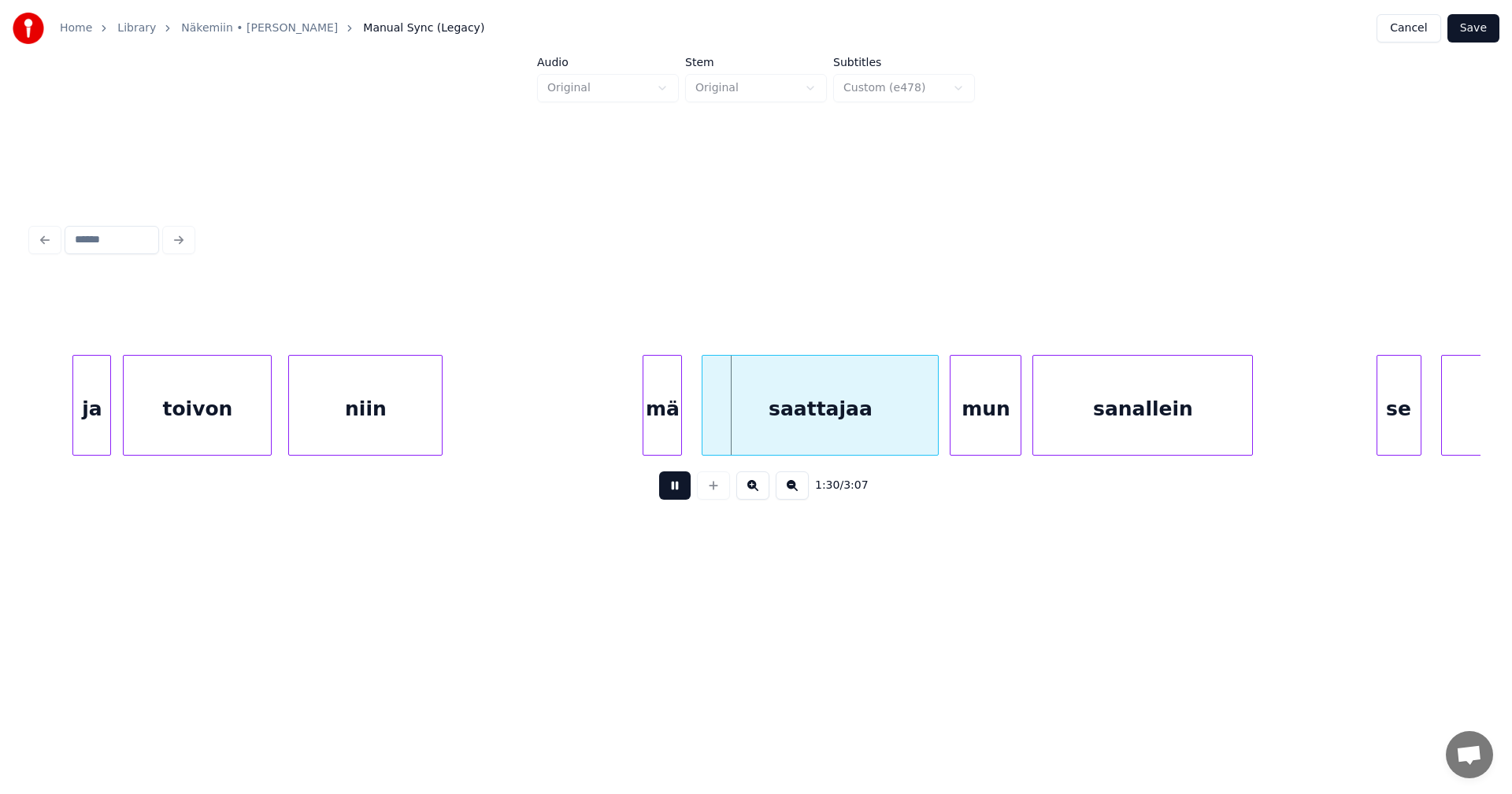
click at [672, 487] on button at bounding box center [675, 486] width 32 height 29
click at [664, 440] on div "mä" at bounding box center [662, 409] width 38 height 107
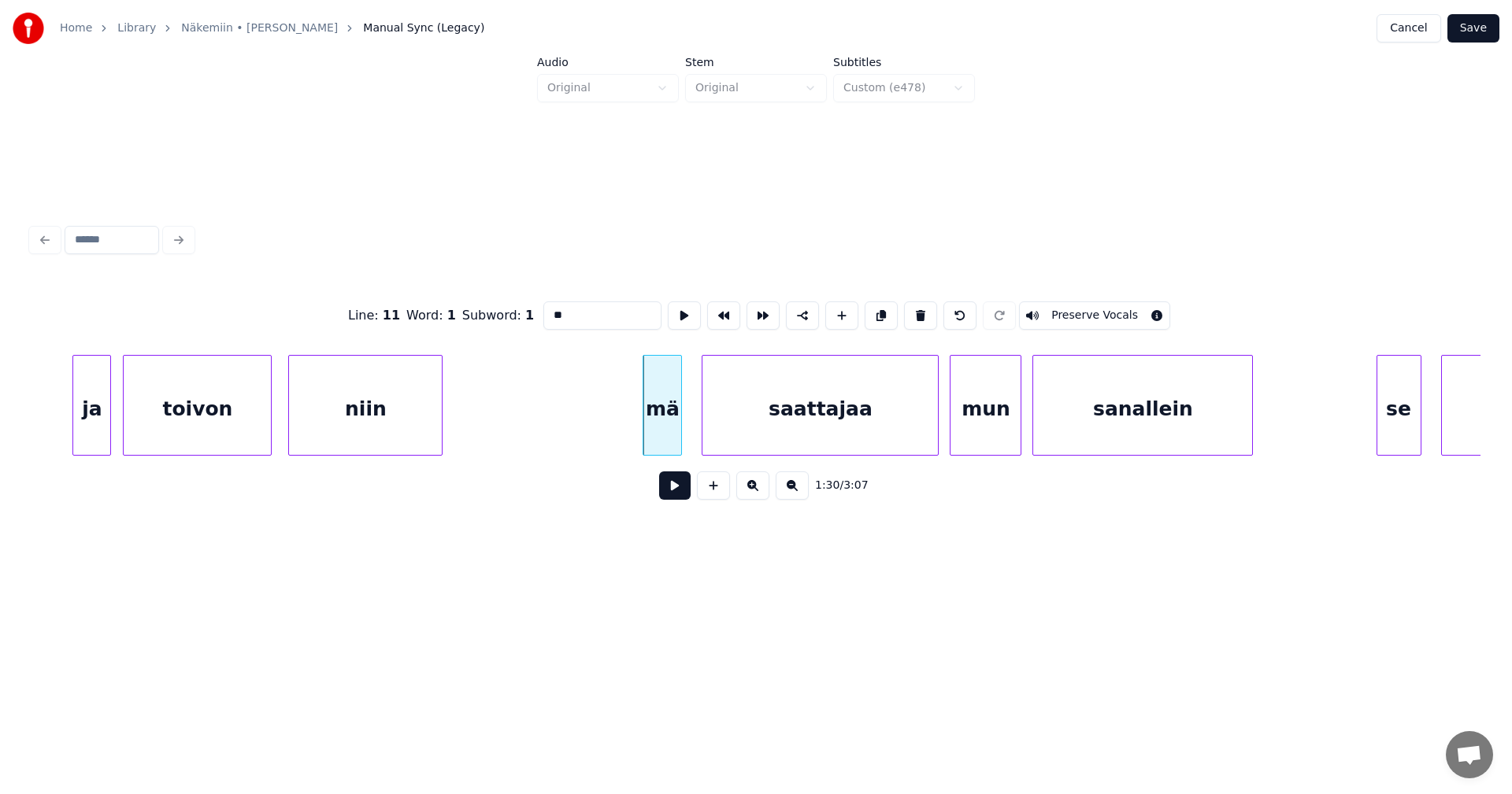
click at [673, 487] on button at bounding box center [675, 486] width 32 height 29
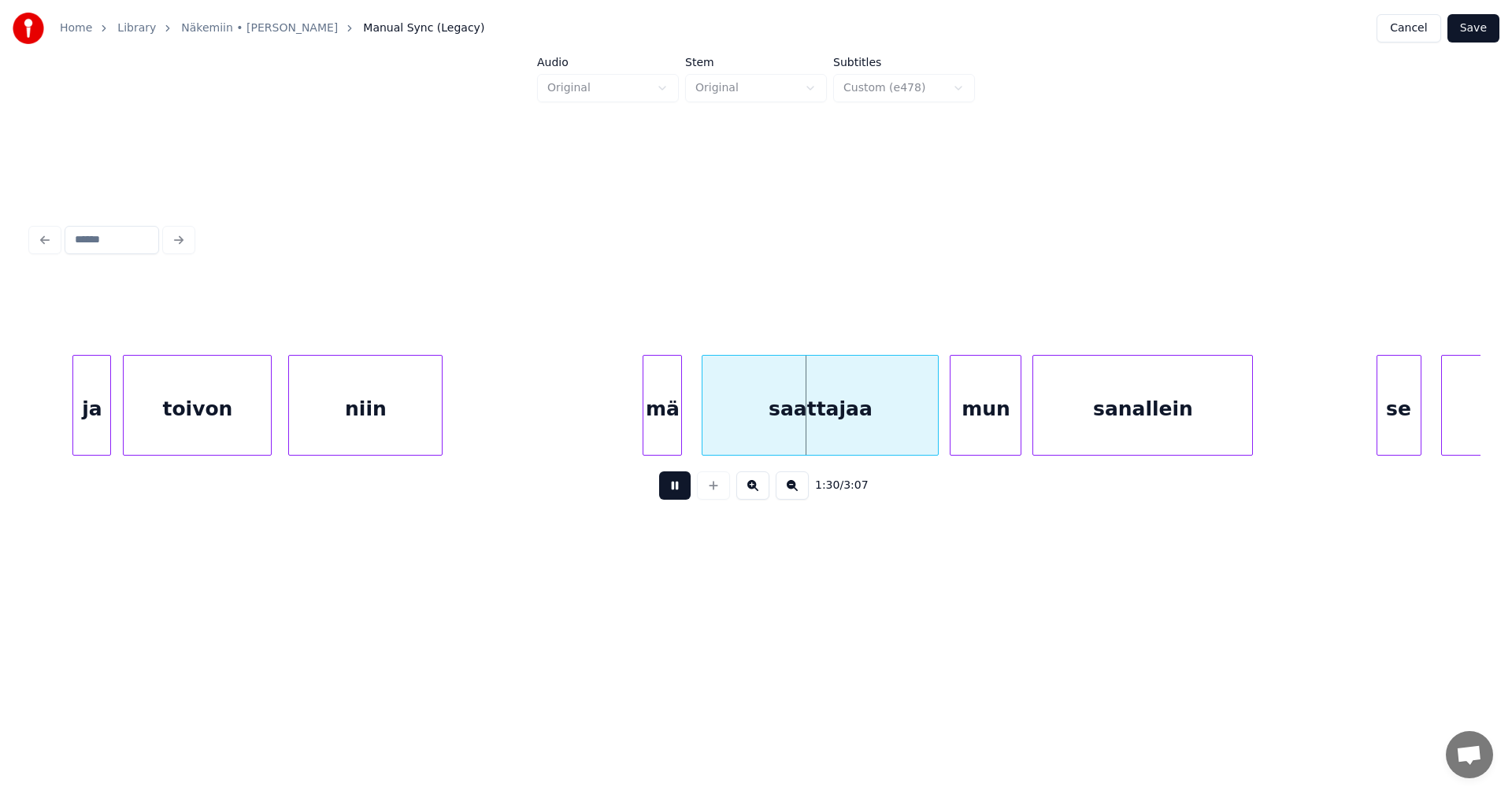
click at [674, 487] on button at bounding box center [675, 486] width 32 height 29
click at [711, 433] on div "saattajaa" at bounding box center [820, 409] width 236 height 107
click at [681, 485] on button at bounding box center [675, 486] width 32 height 29
click at [681, 484] on button at bounding box center [675, 486] width 32 height 29
click at [697, 428] on div at bounding box center [699, 405] width 5 height 99
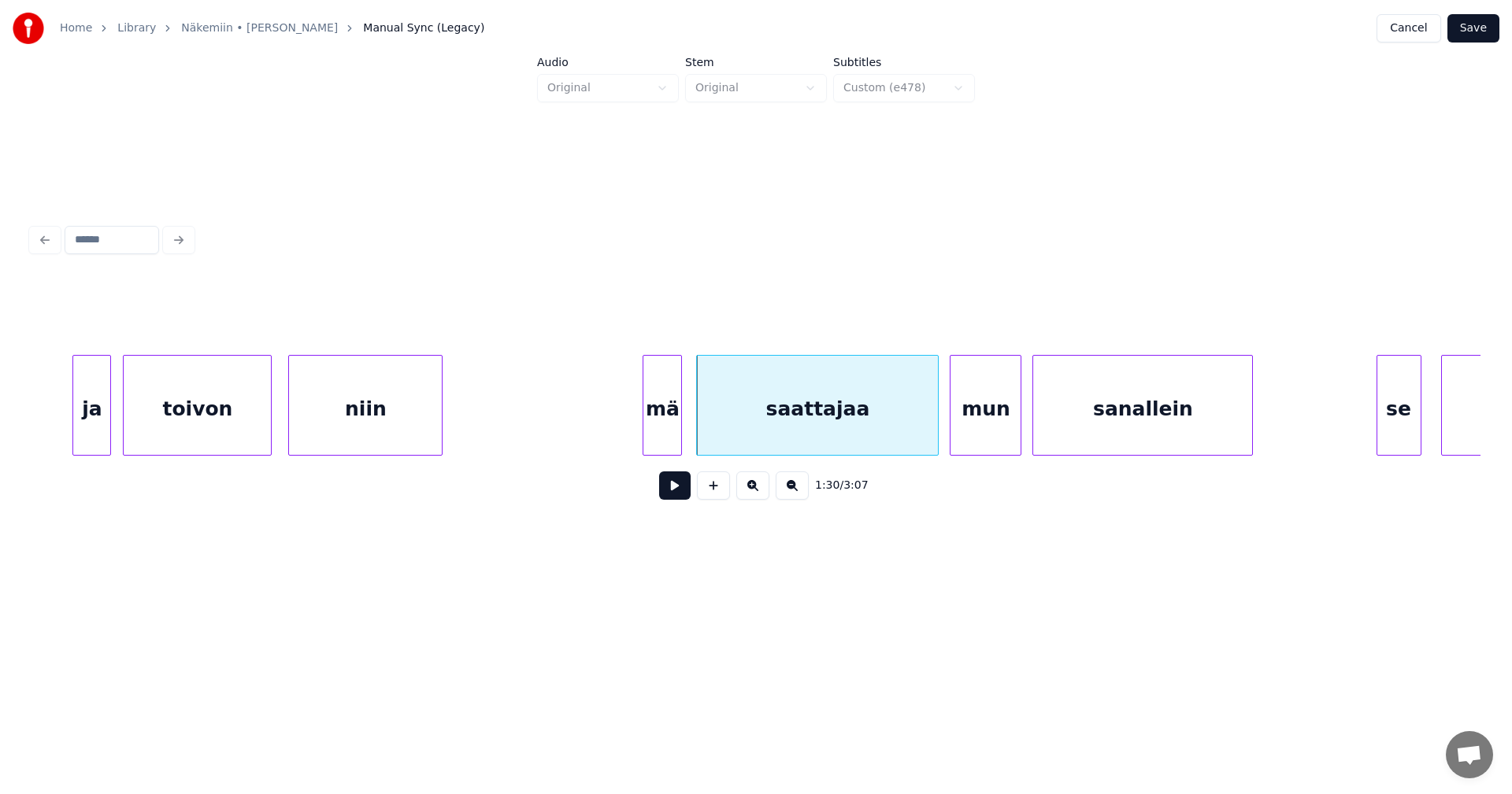
click at [676, 494] on button at bounding box center [675, 486] width 32 height 29
click at [677, 494] on button at bounding box center [675, 486] width 32 height 29
click at [674, 437] on div "mä" at bounding box center [662, 409] width 38 height 107
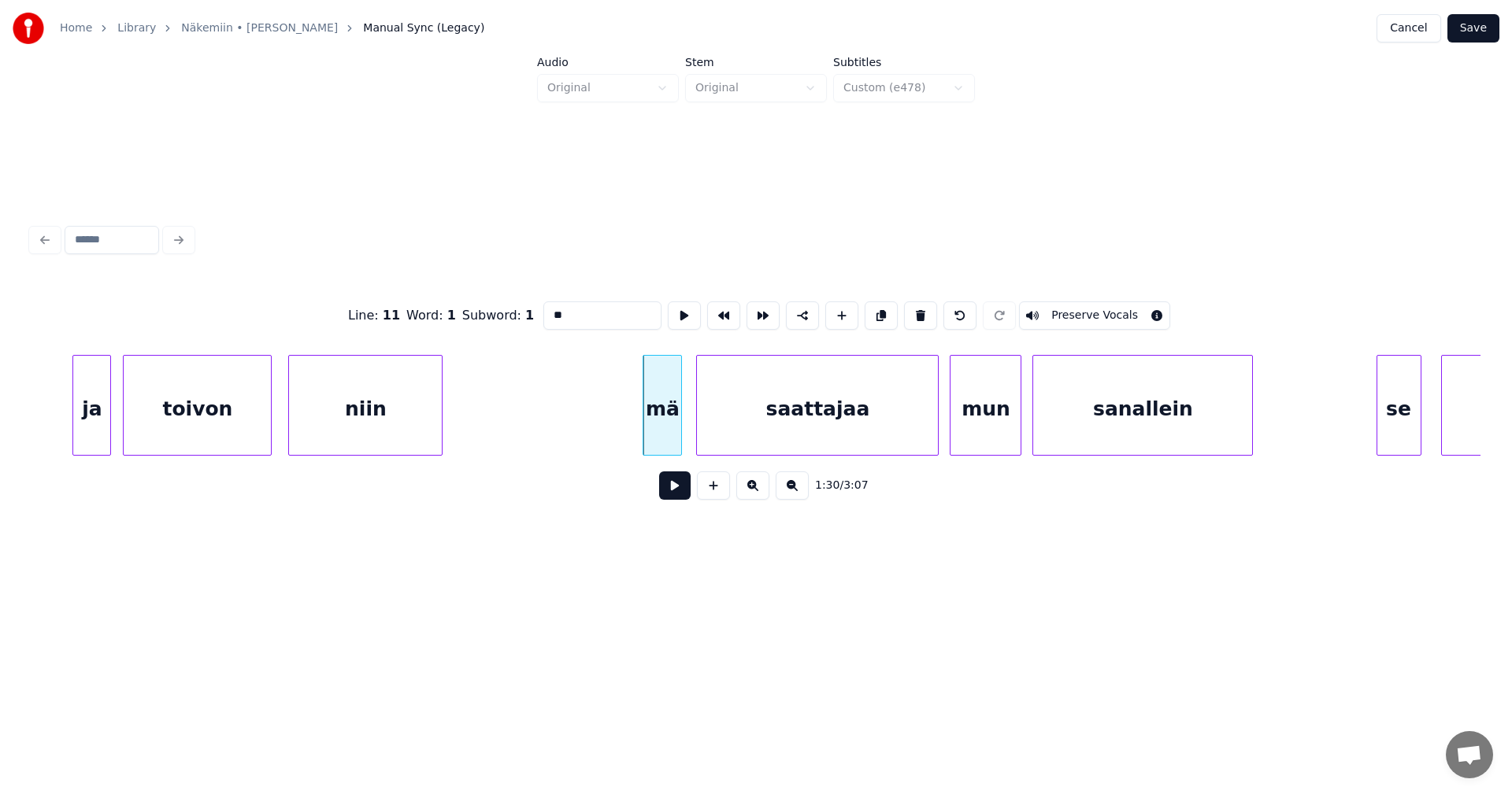
click at [680, 493] on button at bounding box center [675, 486] width 32 height 29
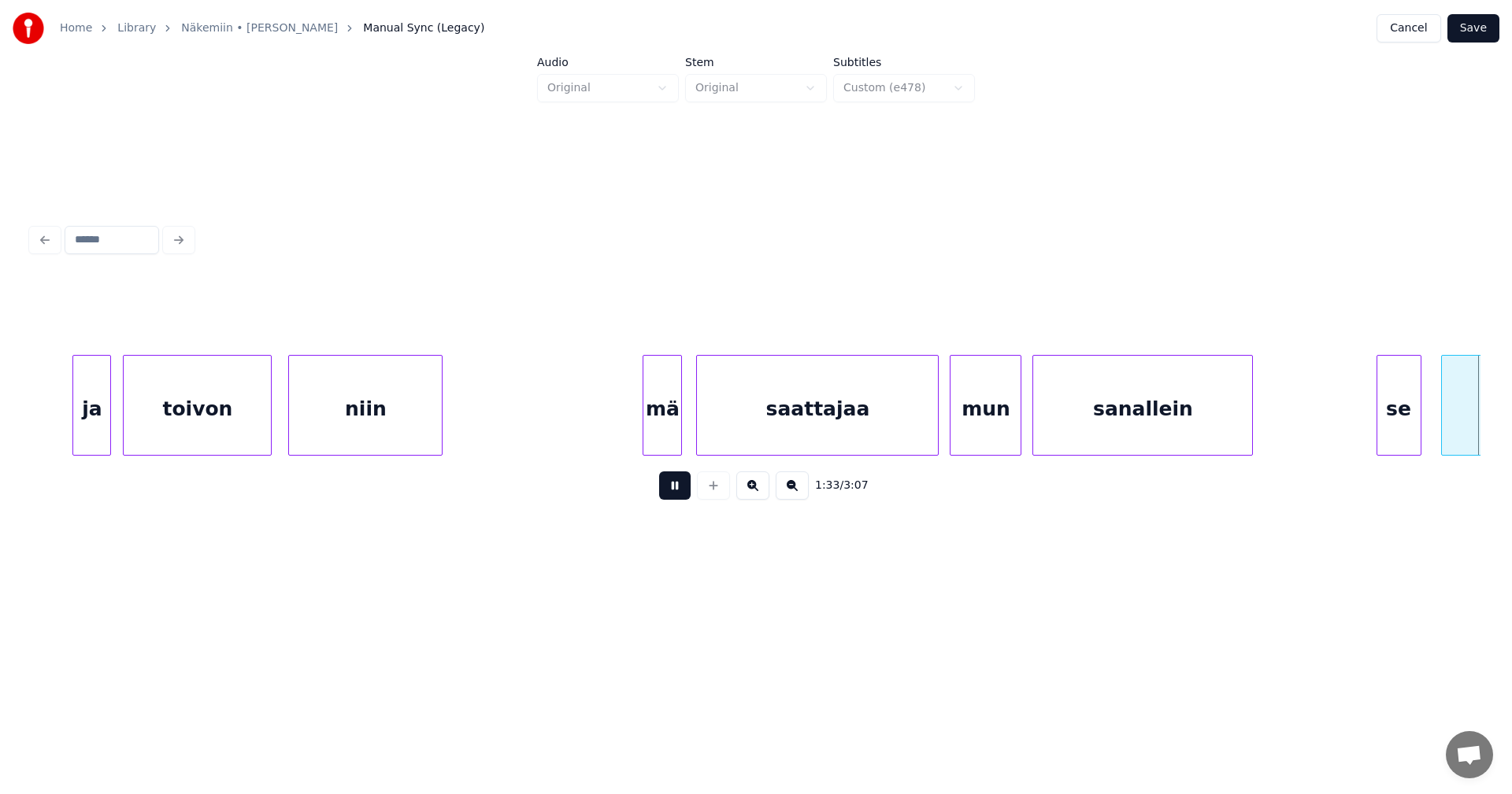
scroll to position [0, 25741]
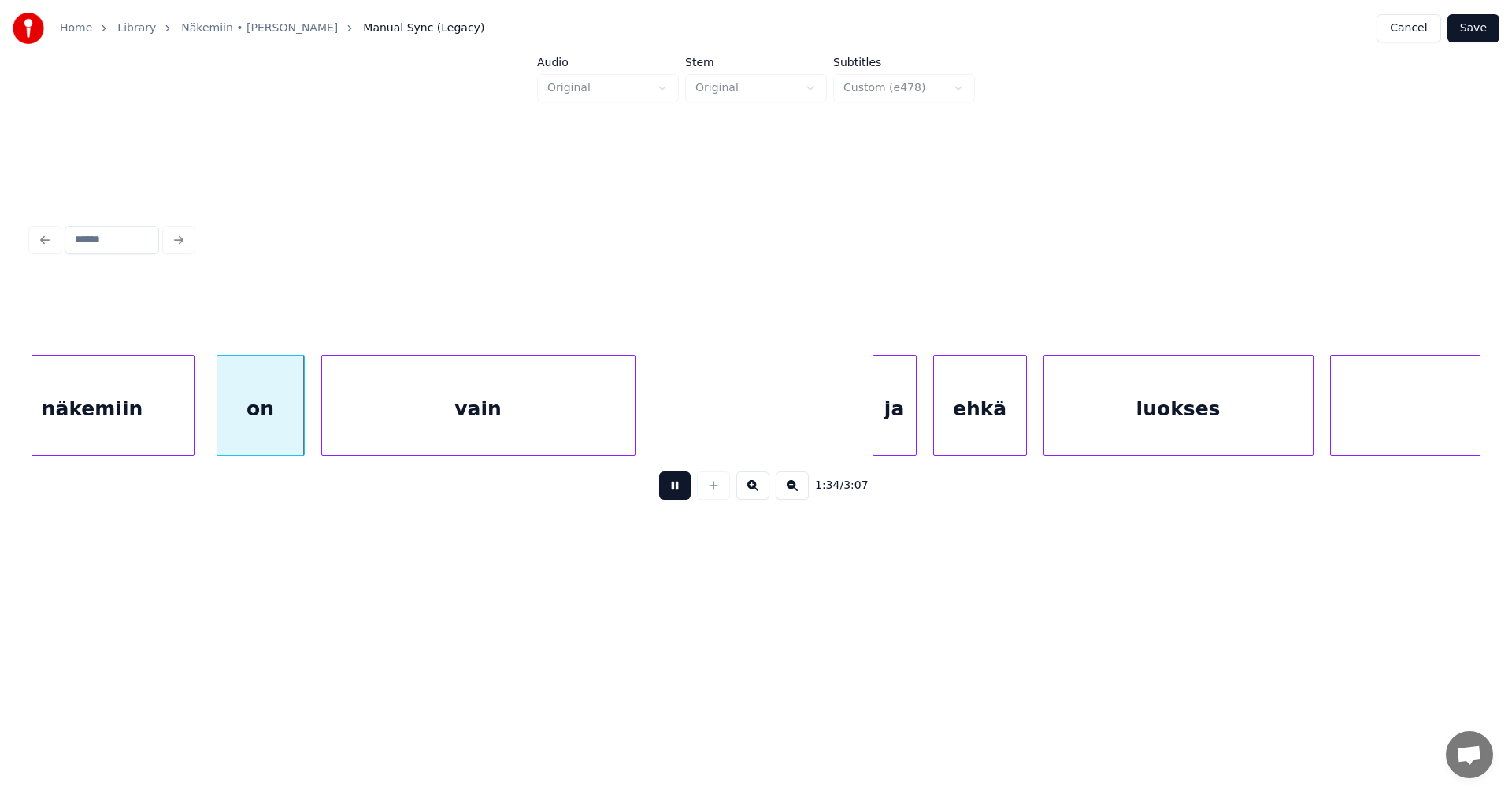
click at [680, 493] on button at bounding box center [675, 486] width 32 height 29
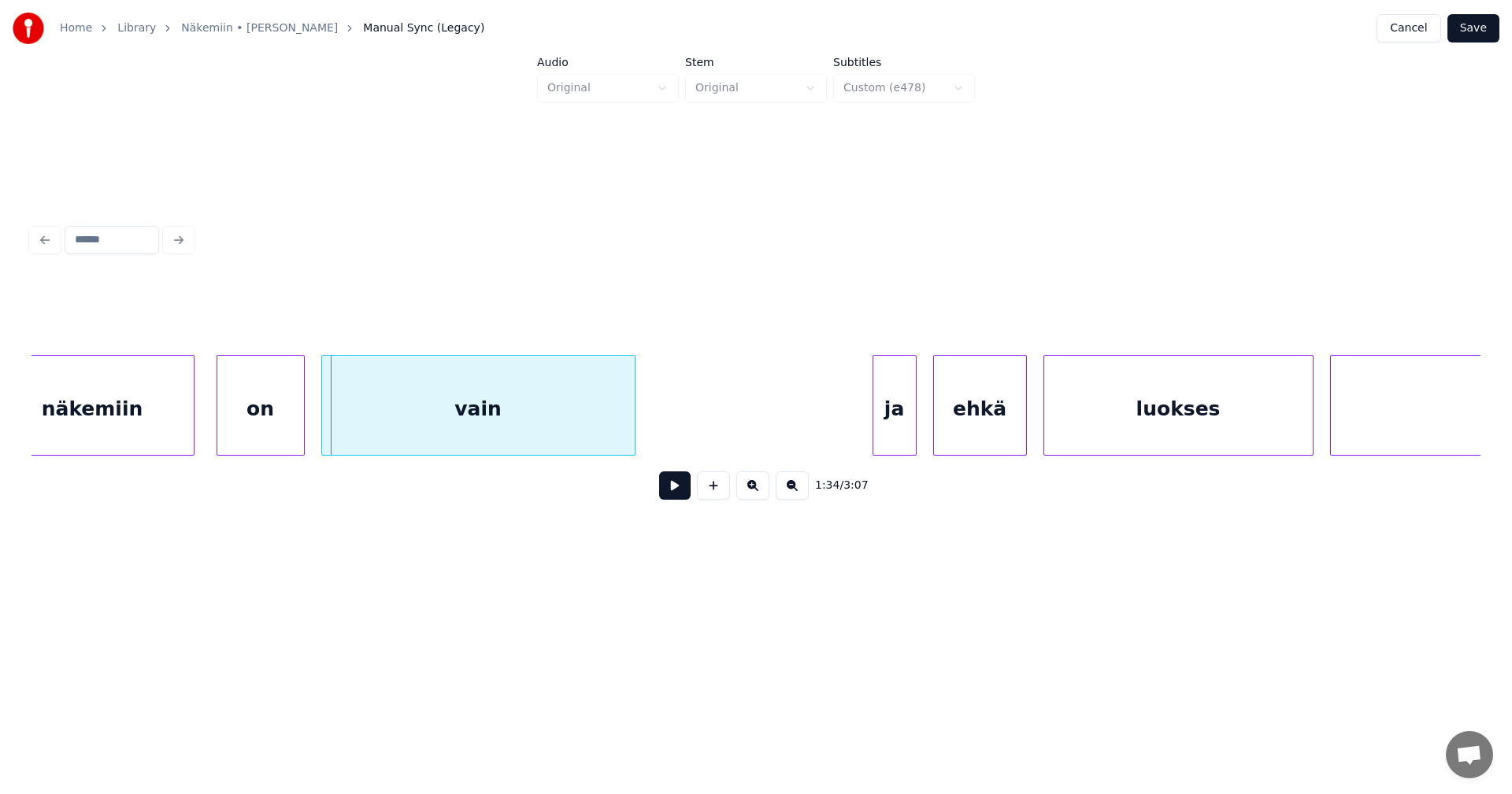
scroll to position [0, 24473]
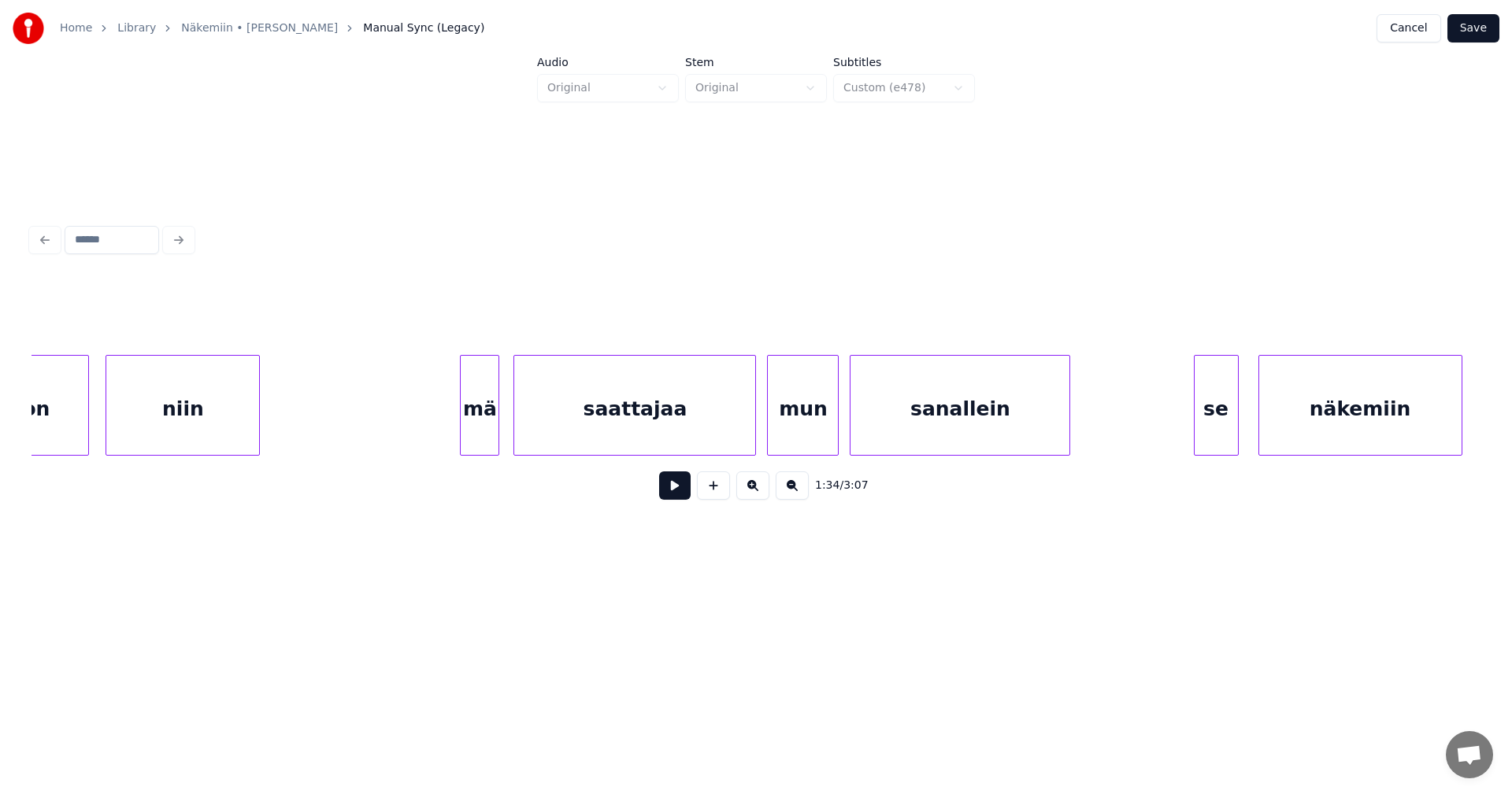
click at [1211, 417] on div "se" at bounding box center [1217, 409] width 44 height 107
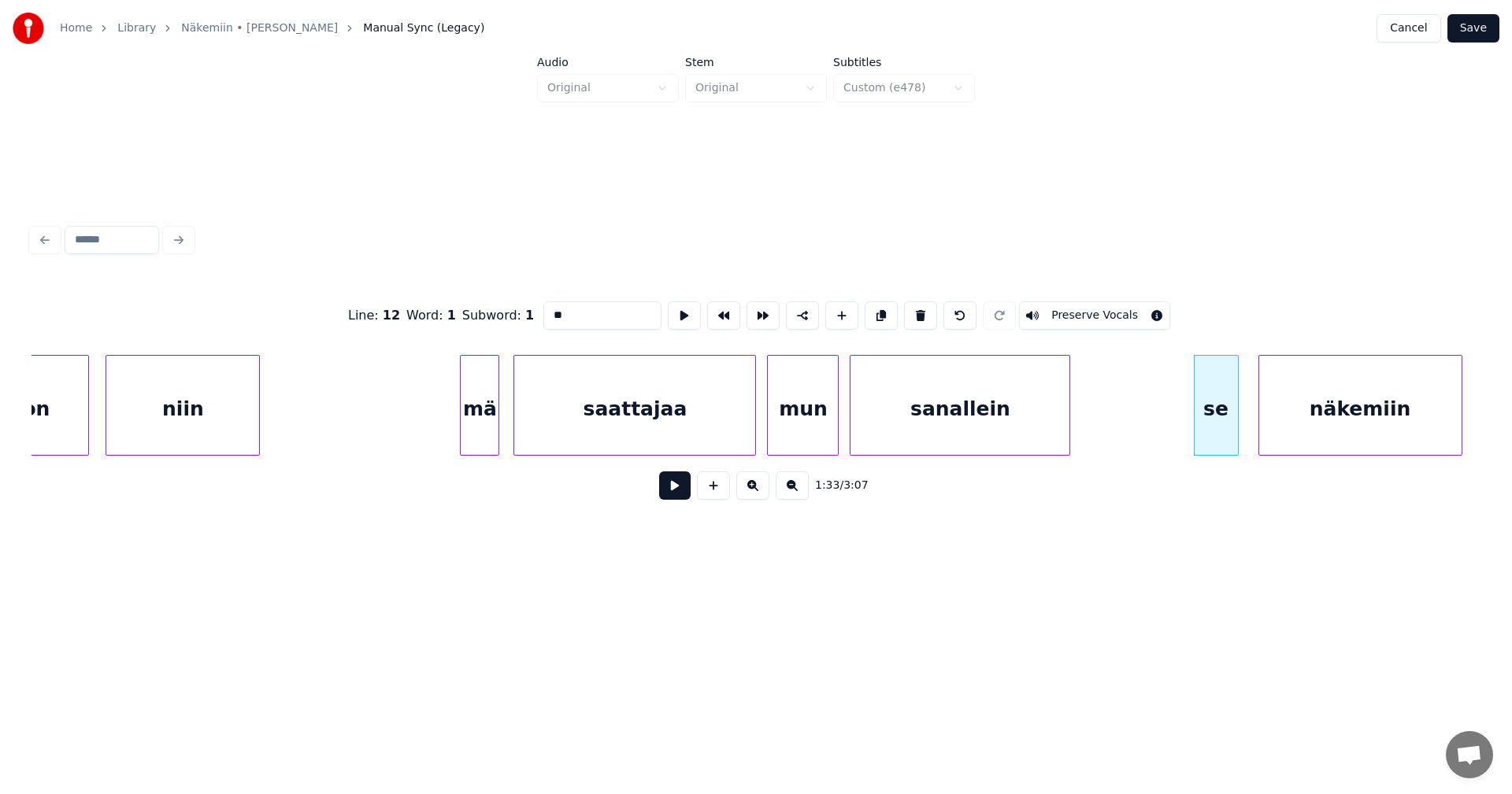
click at [681, 495] on button at bounding box center [675, 486] width 32 height 29
click at [681, 494] on button at bounding box center [675, 486] width 32 height 29
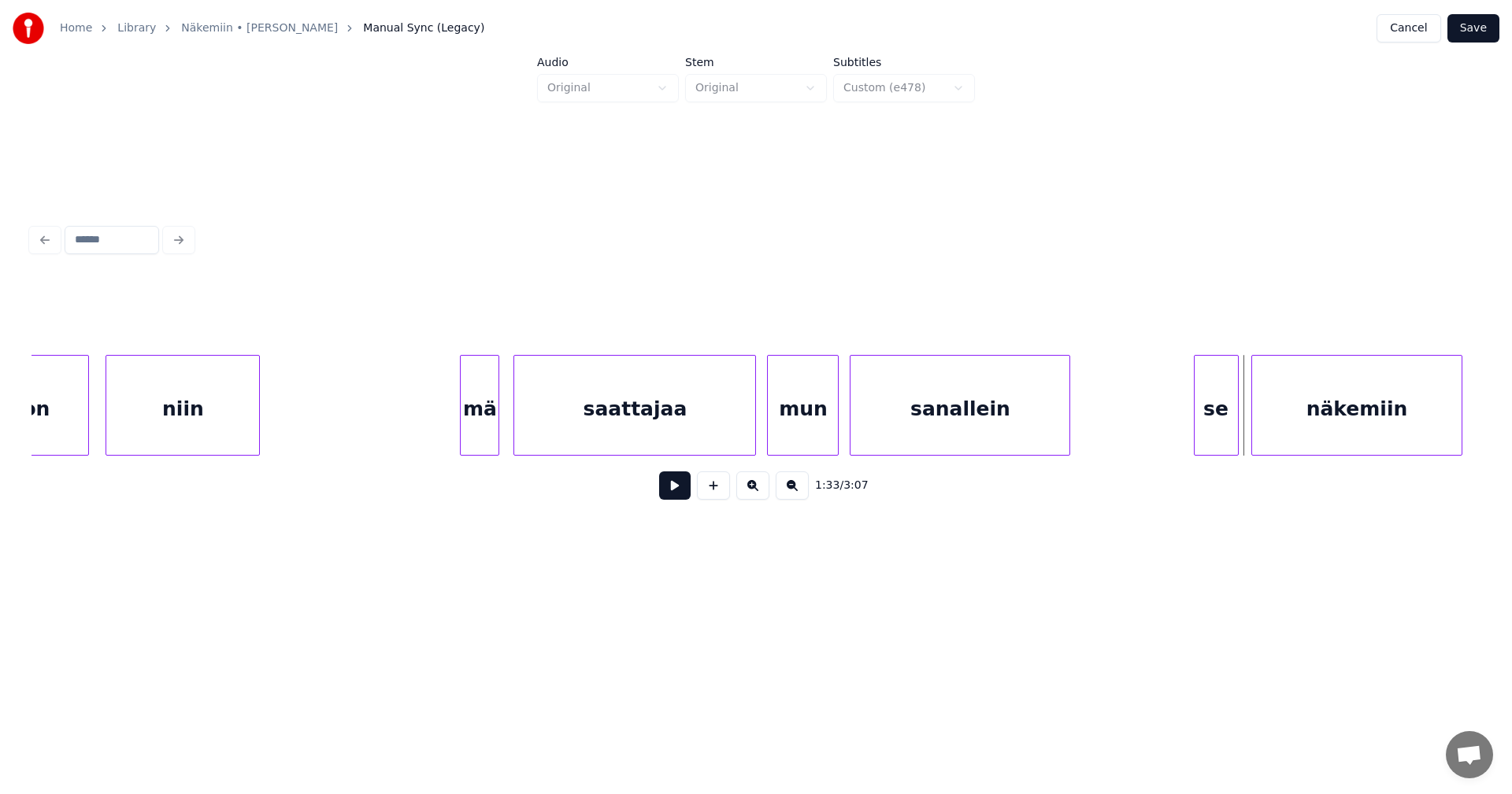
click at [1256, 415] on div at bounding box center [1255, 405] width 5 height 99
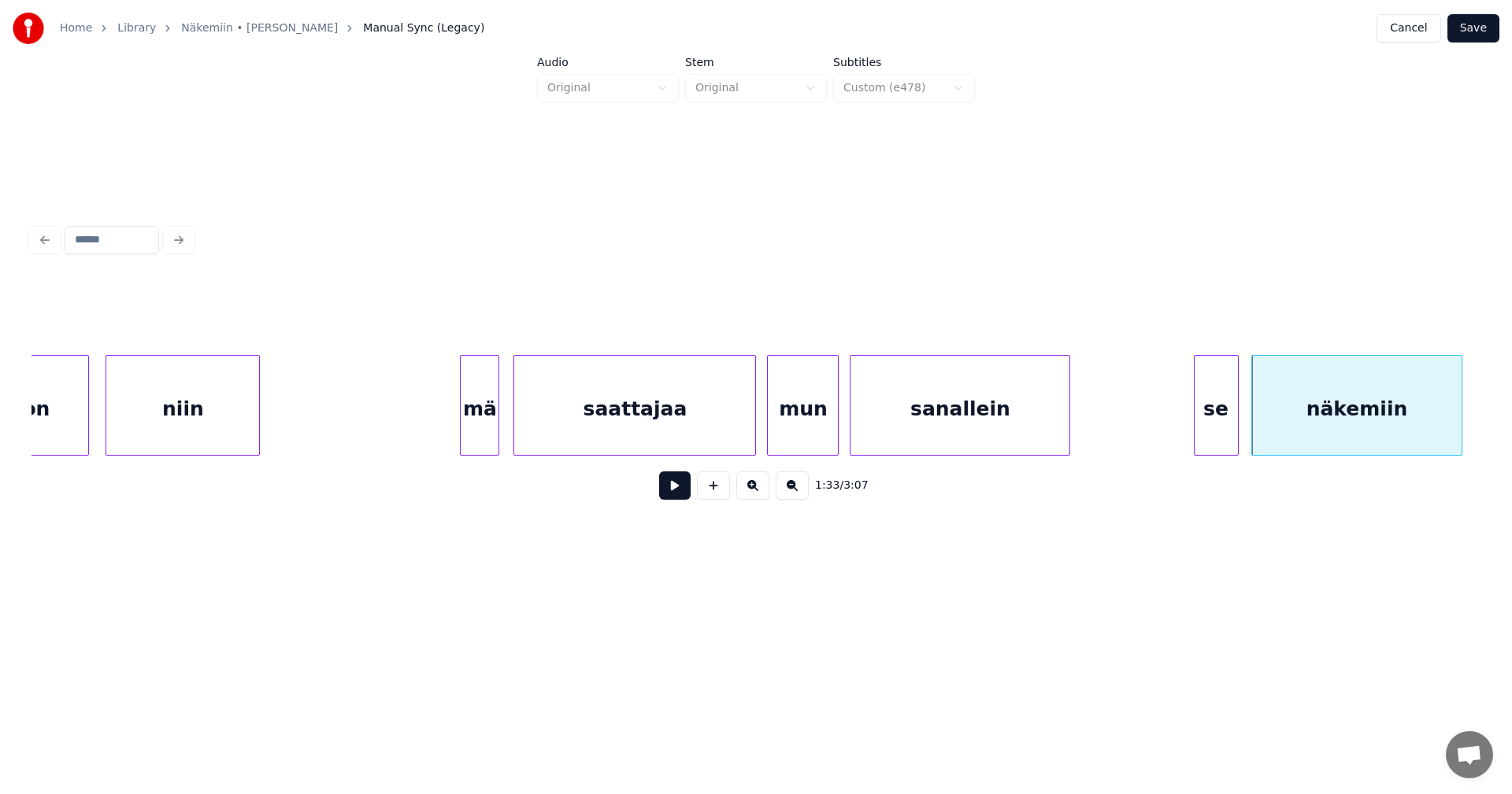
click at [676, 495] on button at bounding box center [675, 486] width 32 height 29
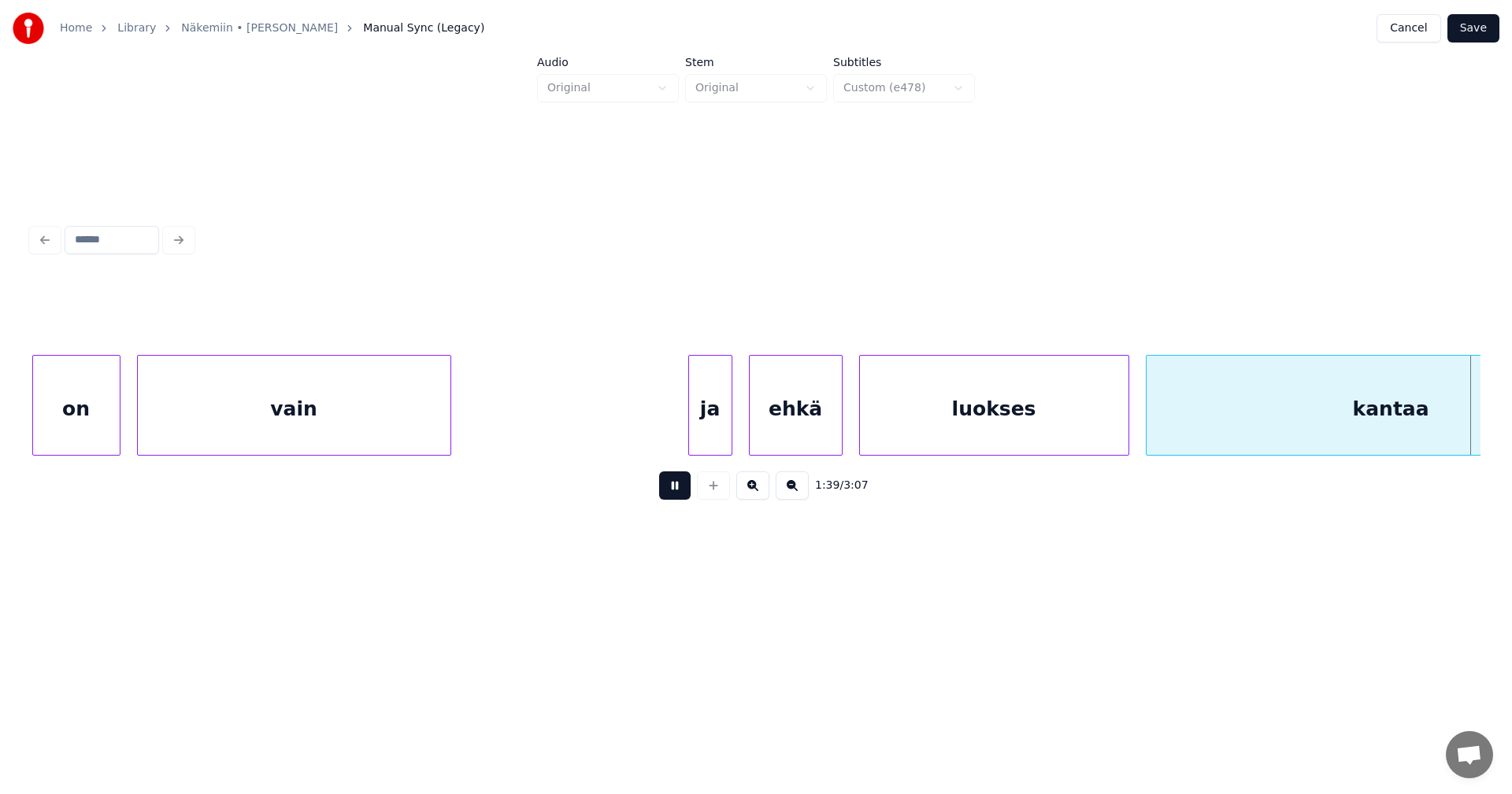
scroll to position [0, 27377]
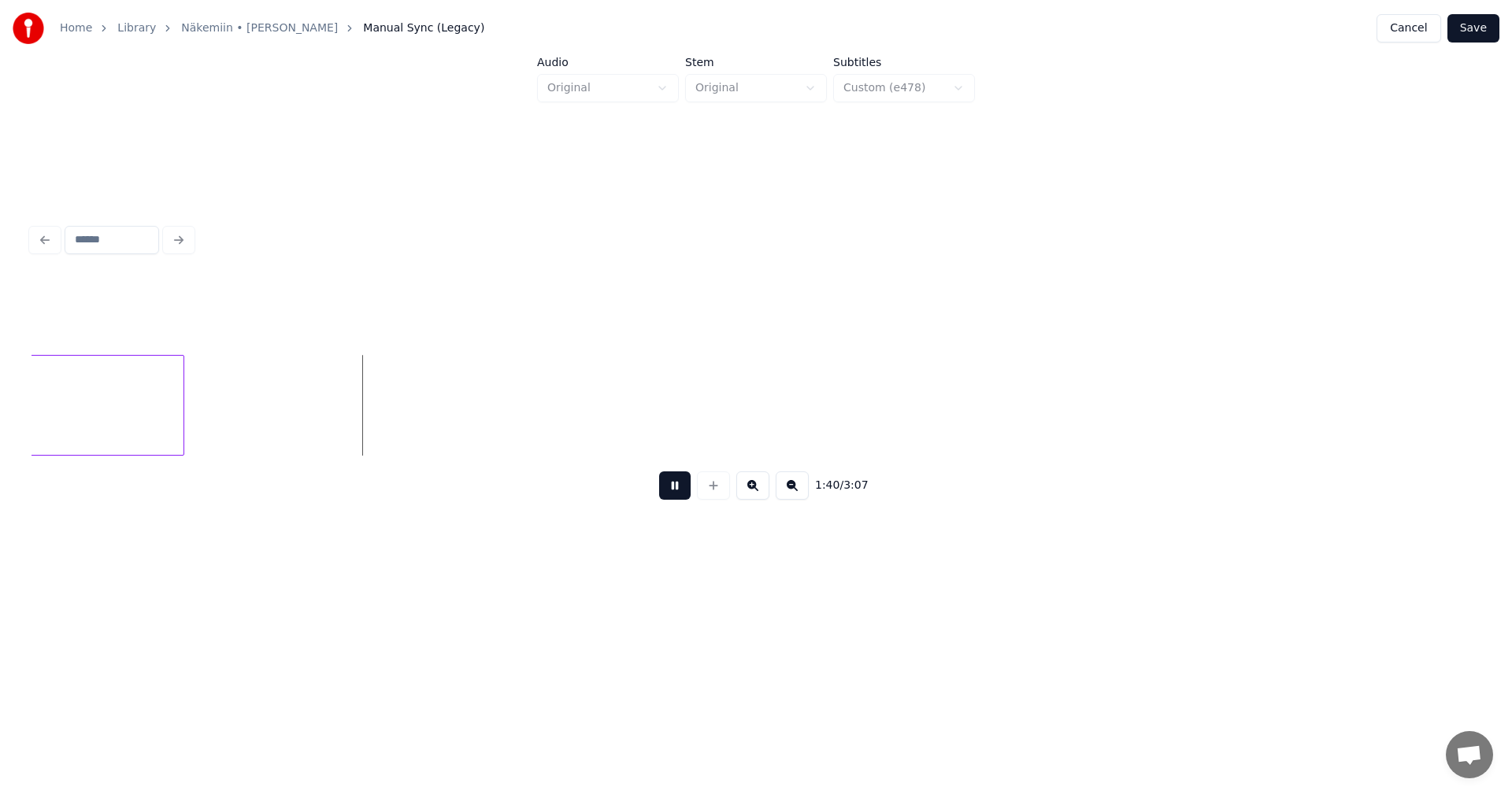
click at [682, 492] on button at bounding box center [675, 486] width 32 height 29
click at [1466, 25] on button "Save" at bounding box center [1473, 28] width 52 height 29
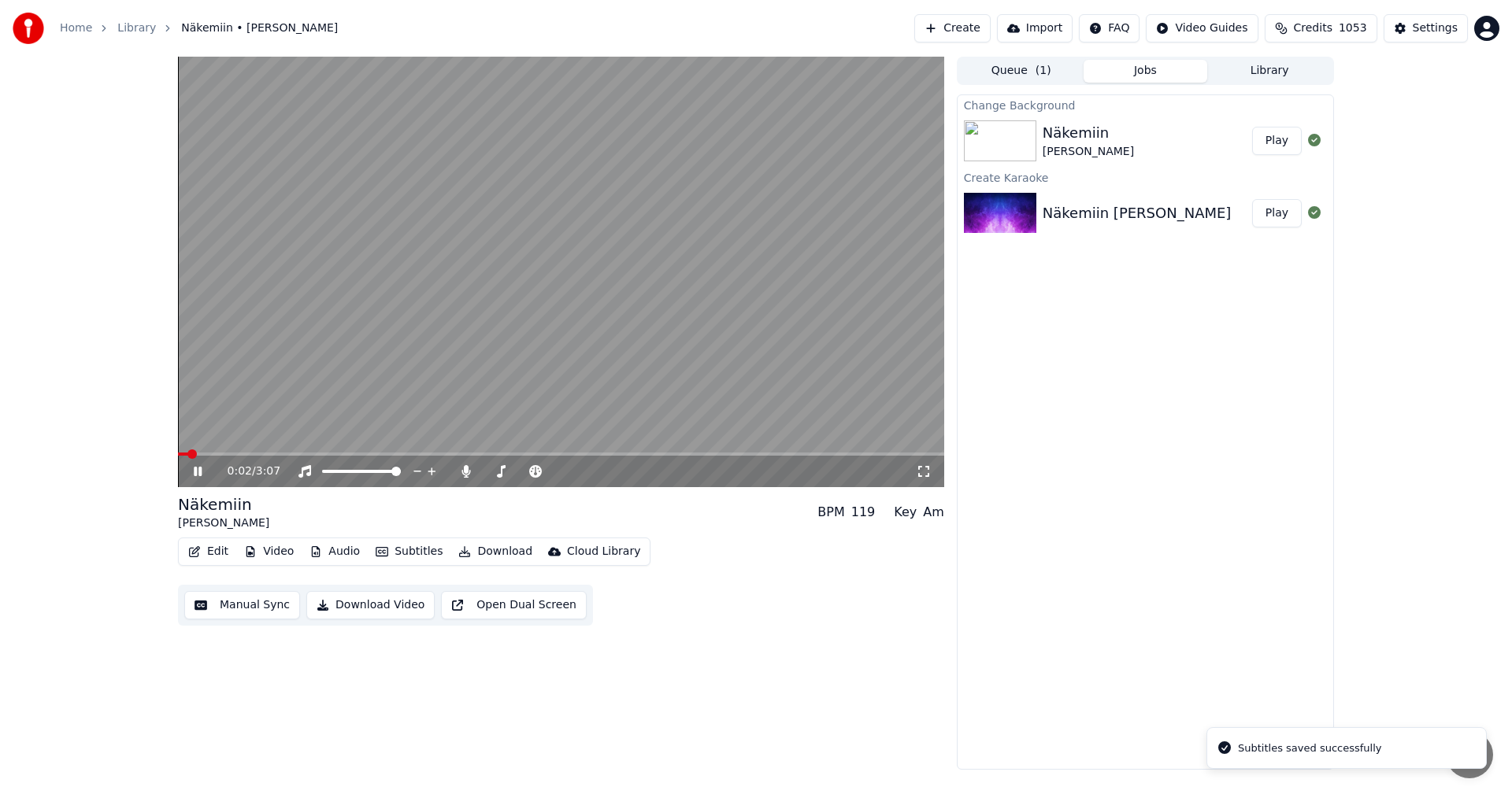
drag, startPoint x: 199, startPoint y: 474, endPoint x: 249, endPoint y: 476, distance: 50.0
click at [199, 473] on icon at bounding box center [209, 471] width 37 height 13
click at [465, 475] on icon at bounding box center [466, 471] width 16 height 13
click at [490, 559] on button "Download" at bounding box center [495, 552] width 86 height 22
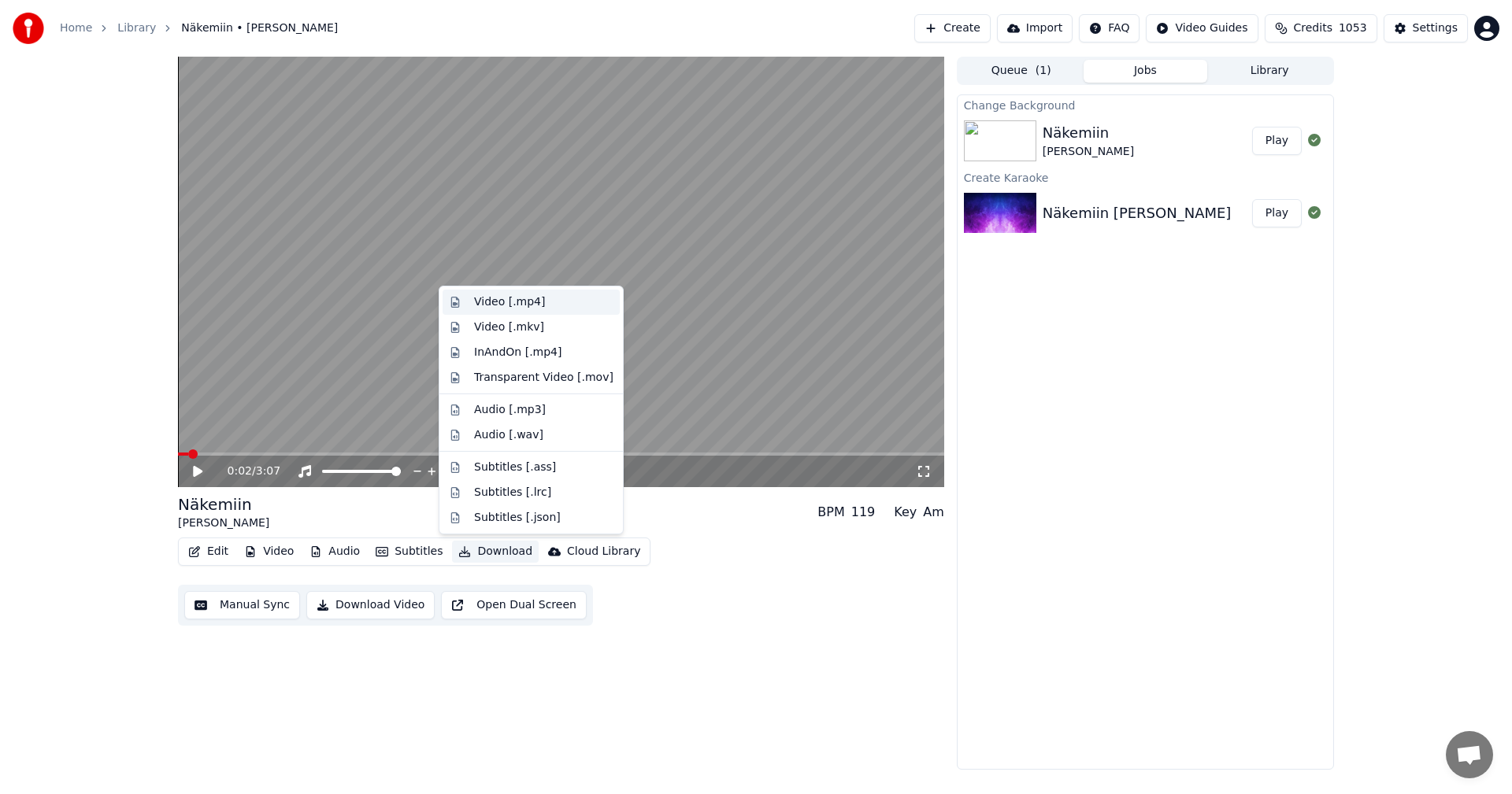
click at [548, 305] on div "Video [.mp4]" at bounding box center [544, 302] width 139 height 16
